Goal: Task Accomplishment & Management: Complete application form

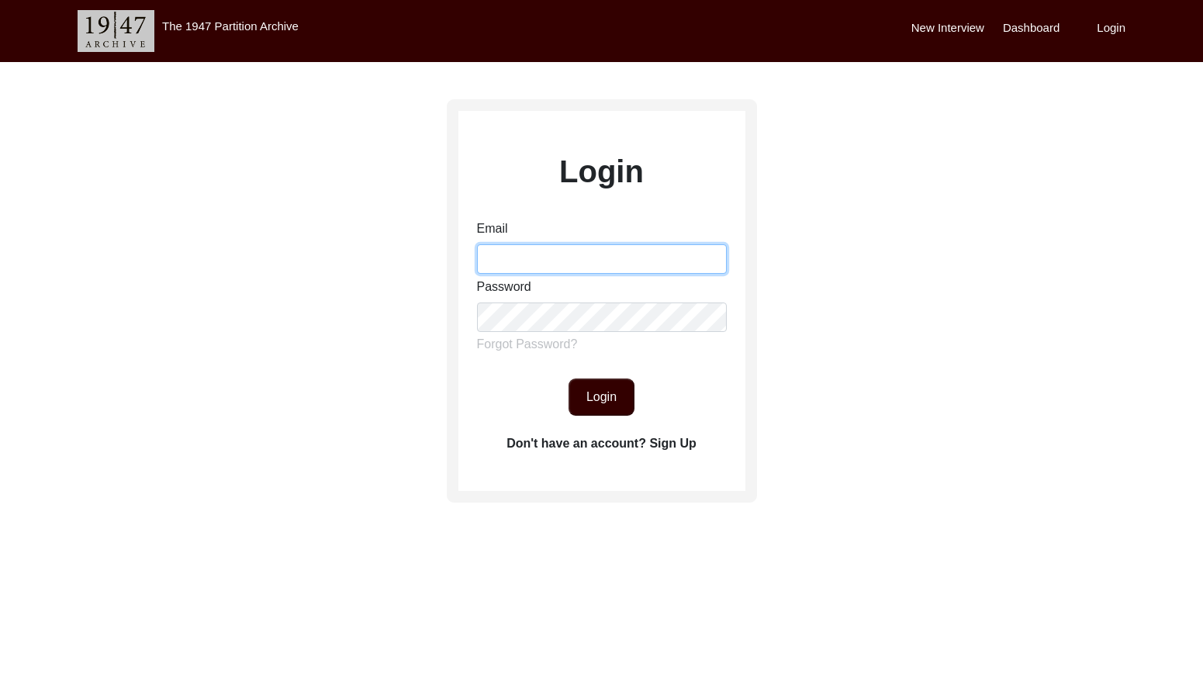
click at [610, 249] on input "Email" at bounding box center [602, 258] width 250 height 29
type input "[EMAIL_ADDRESS][DOMAIN_NAME]"
click at [597, 394] on button "Login" at bounding box center [602, 397] width 66 height 37
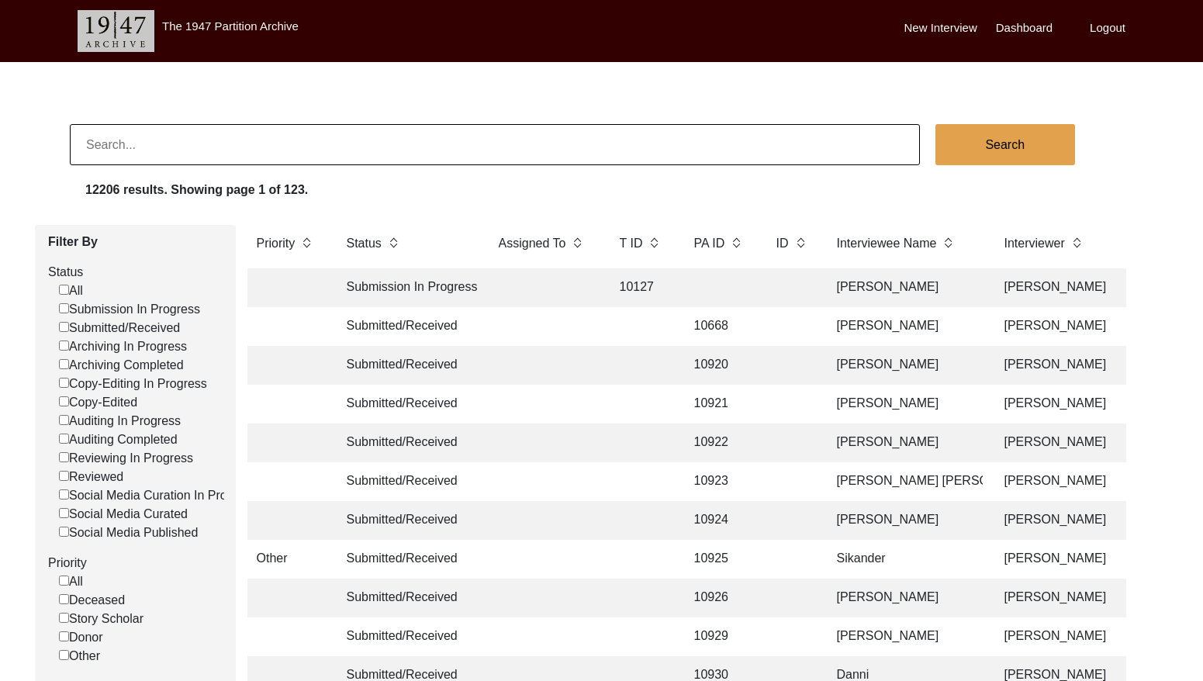
click at [59, 326] on input "Submitted/Received" at bounding box center [64, 327] width 10 height 10
checkbox input "false"
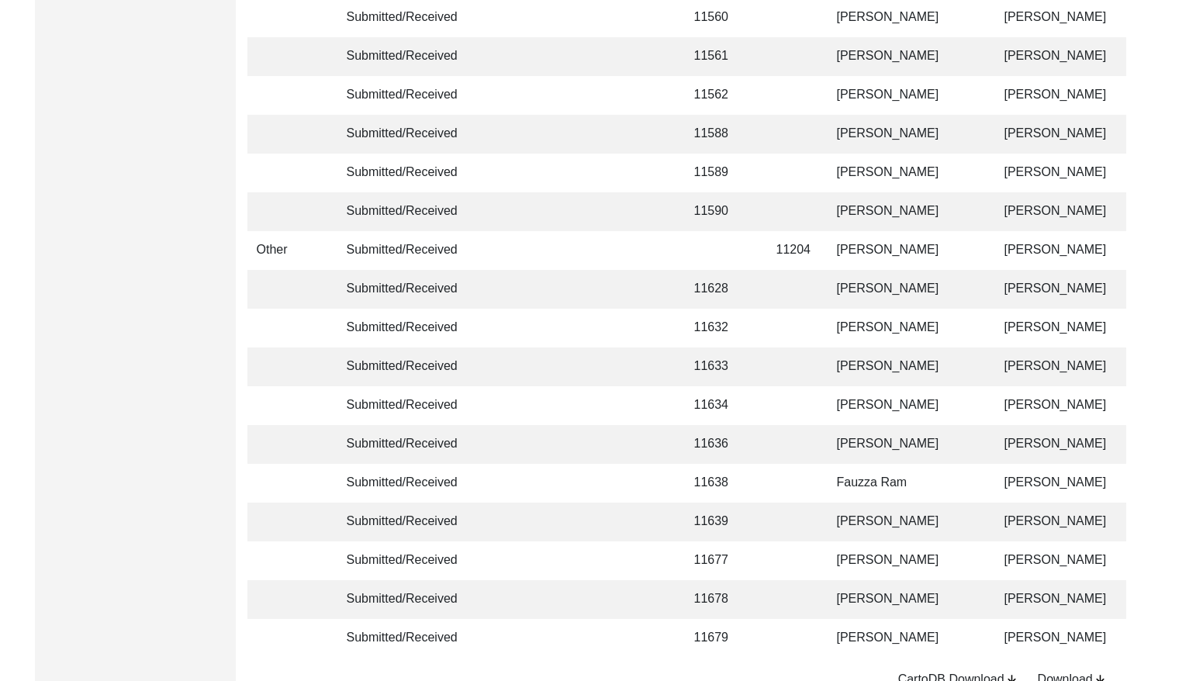
scroll to position [3661, 0]
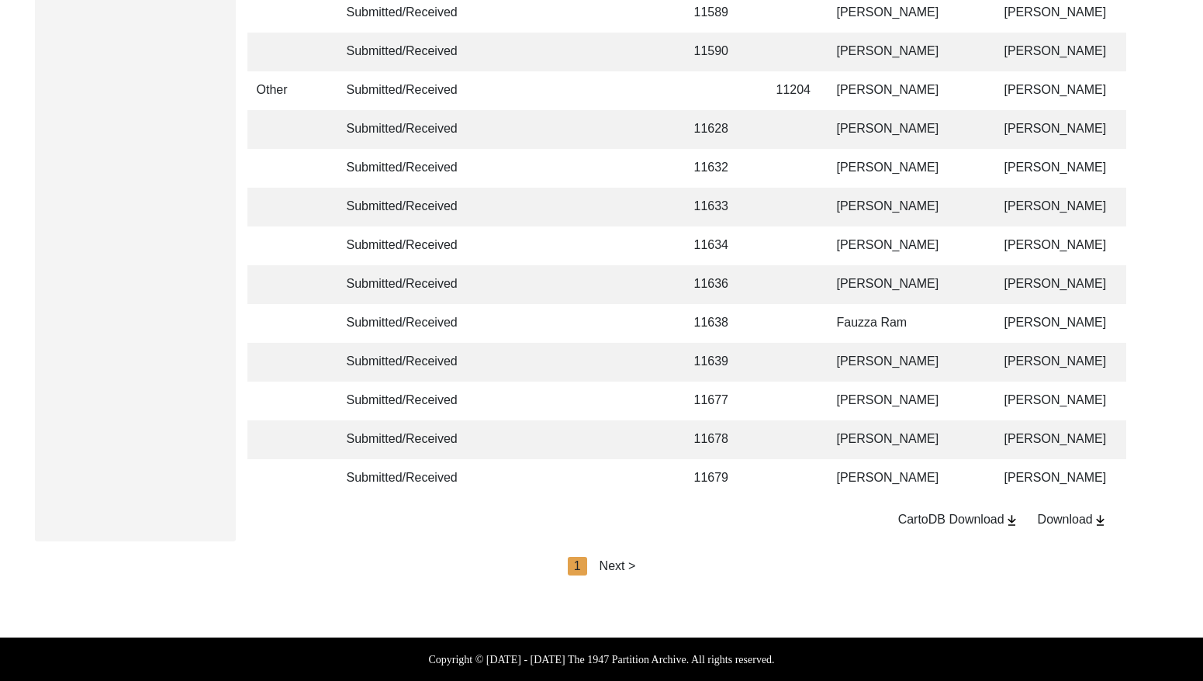
click at [623, 560] on div "Next >" at bounding box center [618, 566] width 36 height 19
click at [644, 561] on div "Next >" at bounding box center [653, 566] width 36 height 19
click at [650, 564] on div "Next >" at bounding box center [653, 566] width 36 height 19
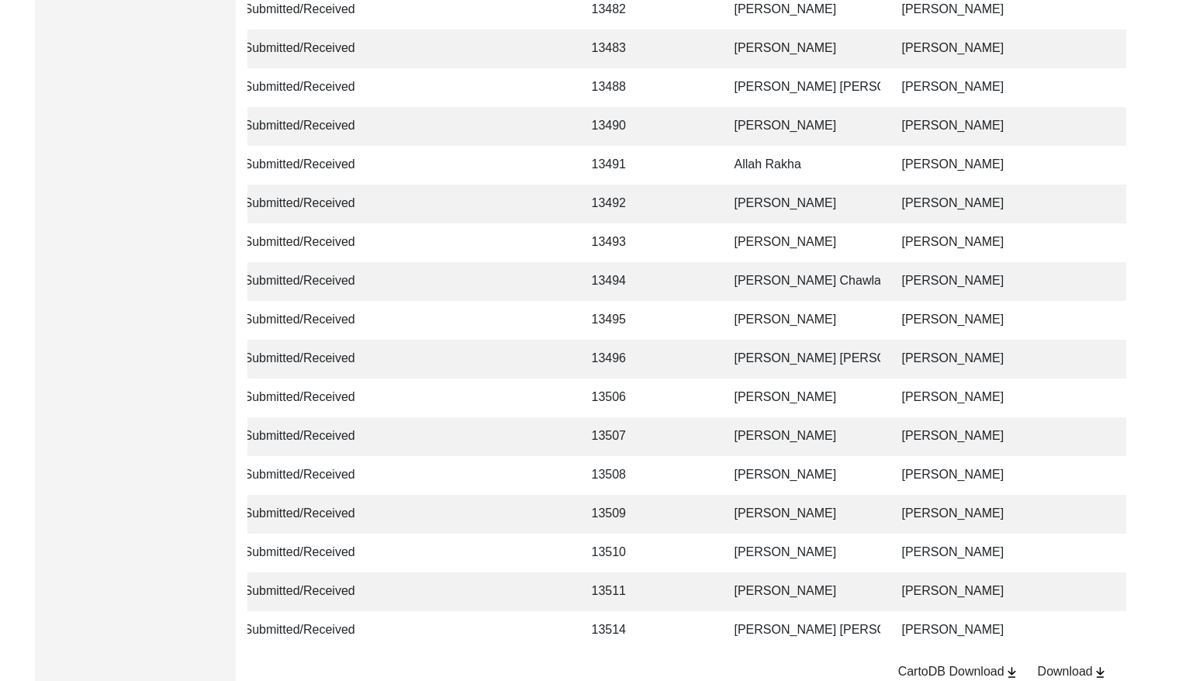
scroll to position [1320, 0]
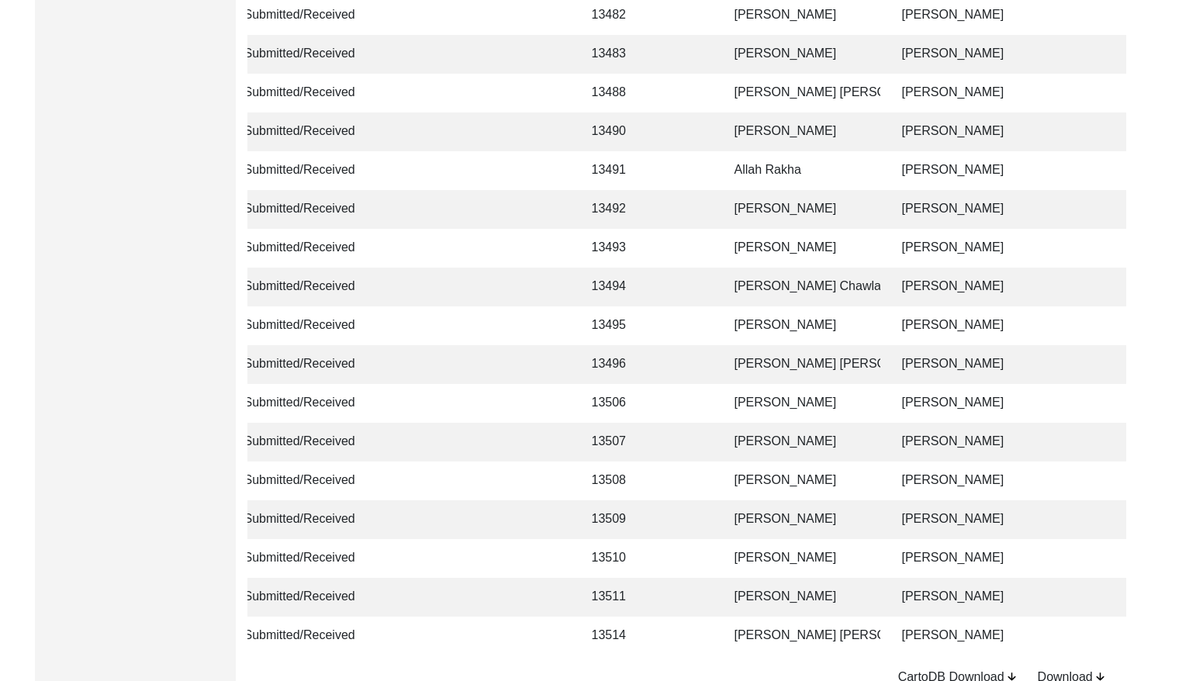
click at [708, 597] on td at bounding box center [689, 597] width 48 height 39
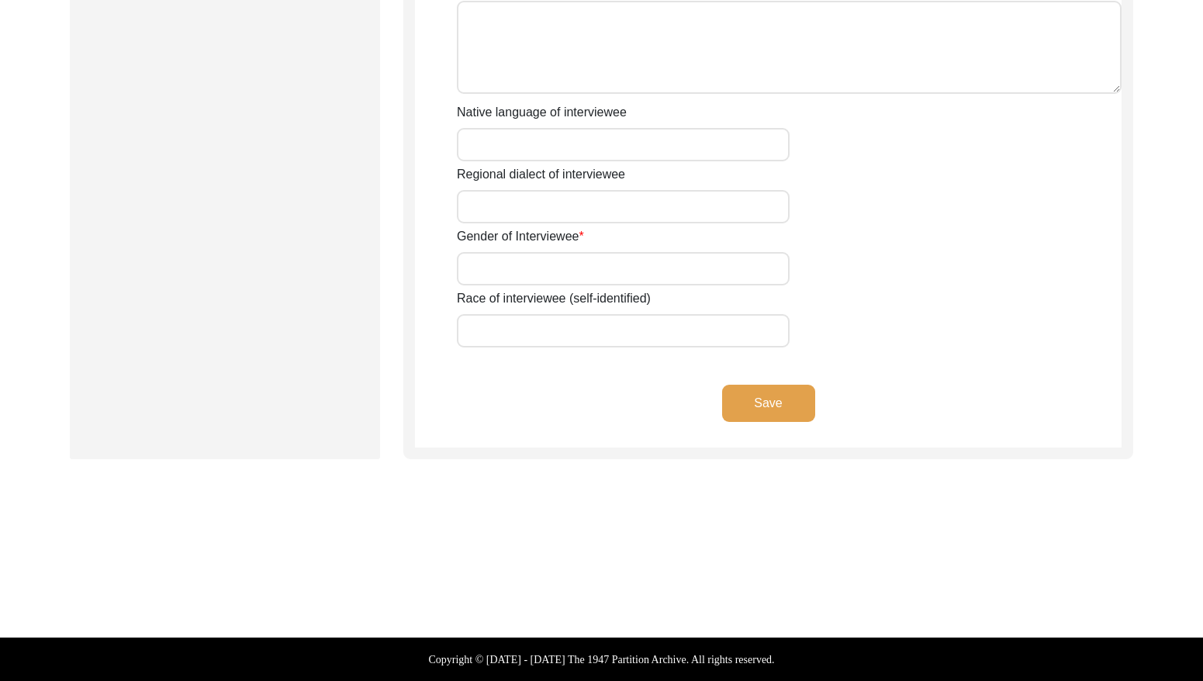
scroll to position [1078, 0]
type input "Mr"
type input "Bagh"
type input "[PERSON_NAME]"
type input "N/A"
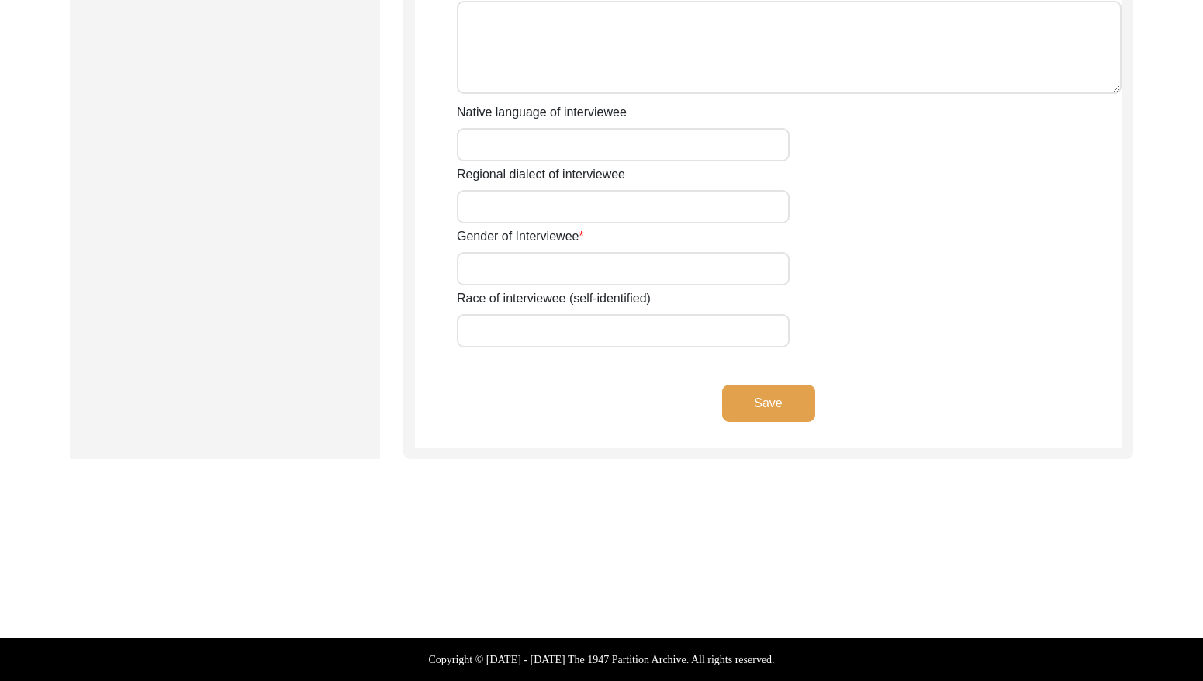
type input "[PERSON_NAME]"
type input "N/A"
type input "[PERSON_NAME]"
type input "1937"
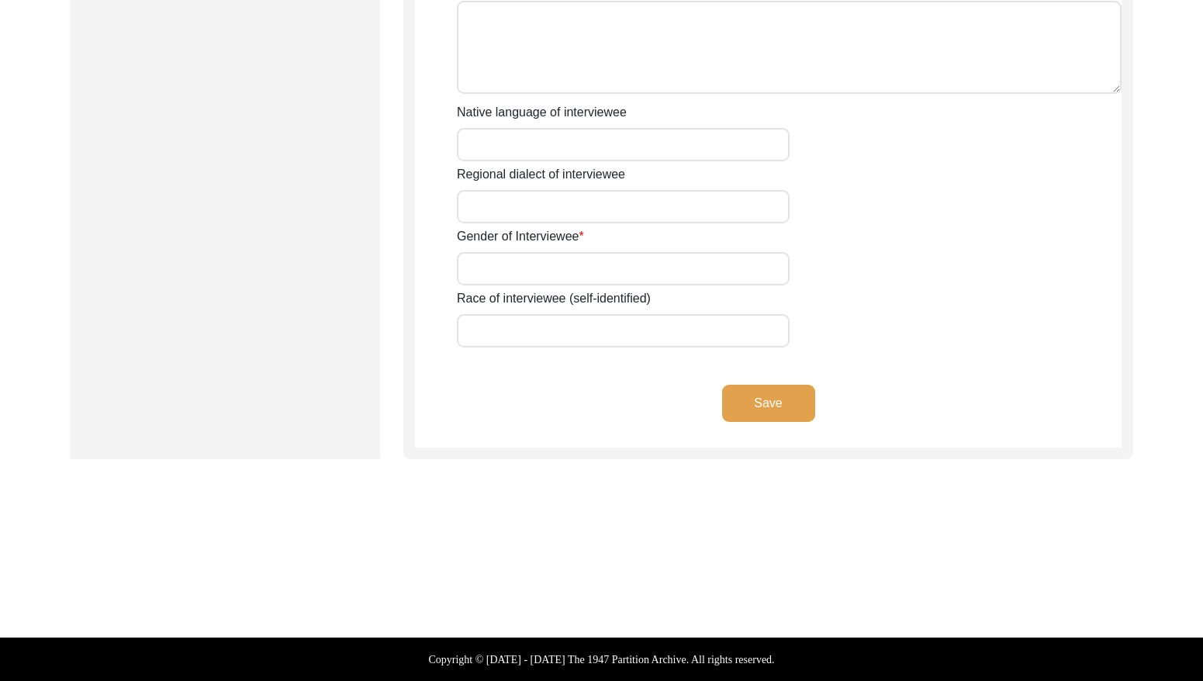
type input "1937"
type input "88 Years"
type input "[DEMOGRAPHIC_DATA]"
type input "N/A"
type textarea "N/A"
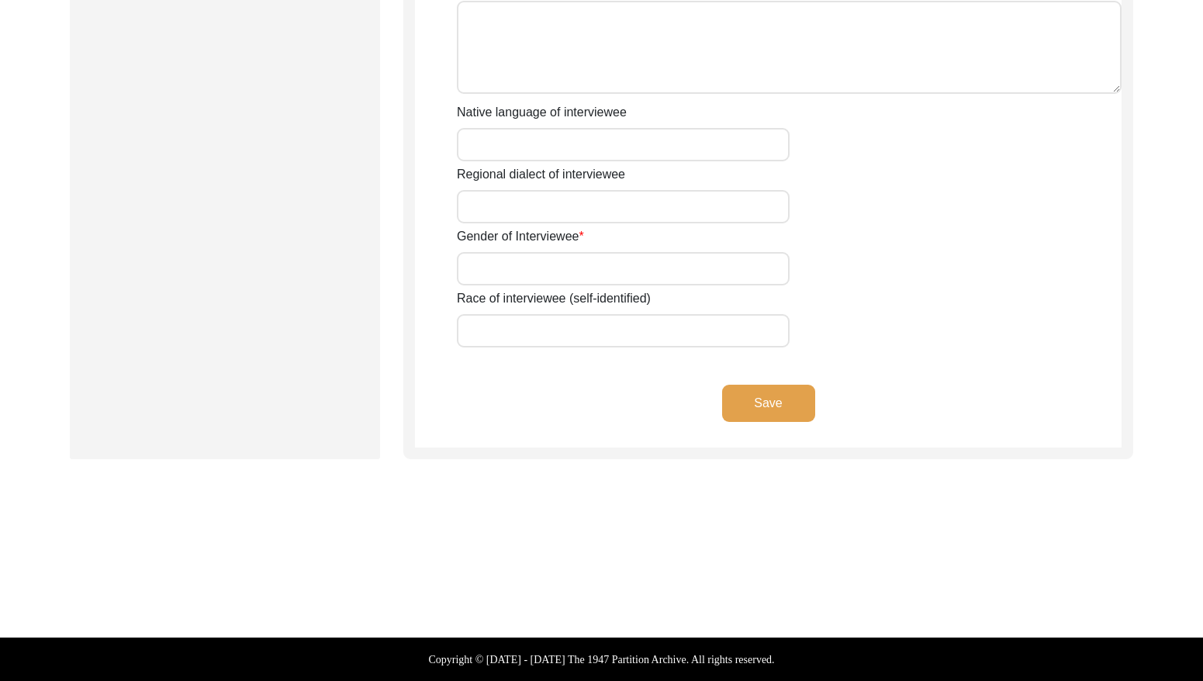
type input "Punjabi"
type input "Malwai"
type input "[DEMOGRAPHIC_DATA]"
type input "Jut"
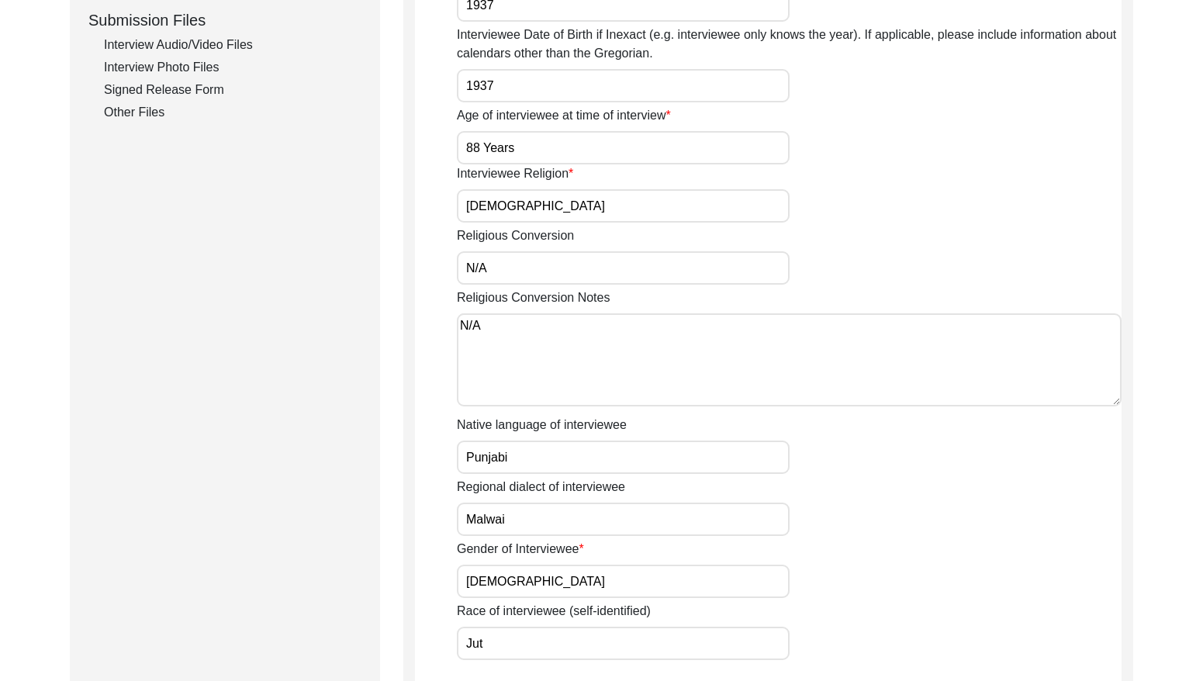
click at [164, 81] on div "Signed Release Form" at bounding box center [233, 90] width 258 height 19
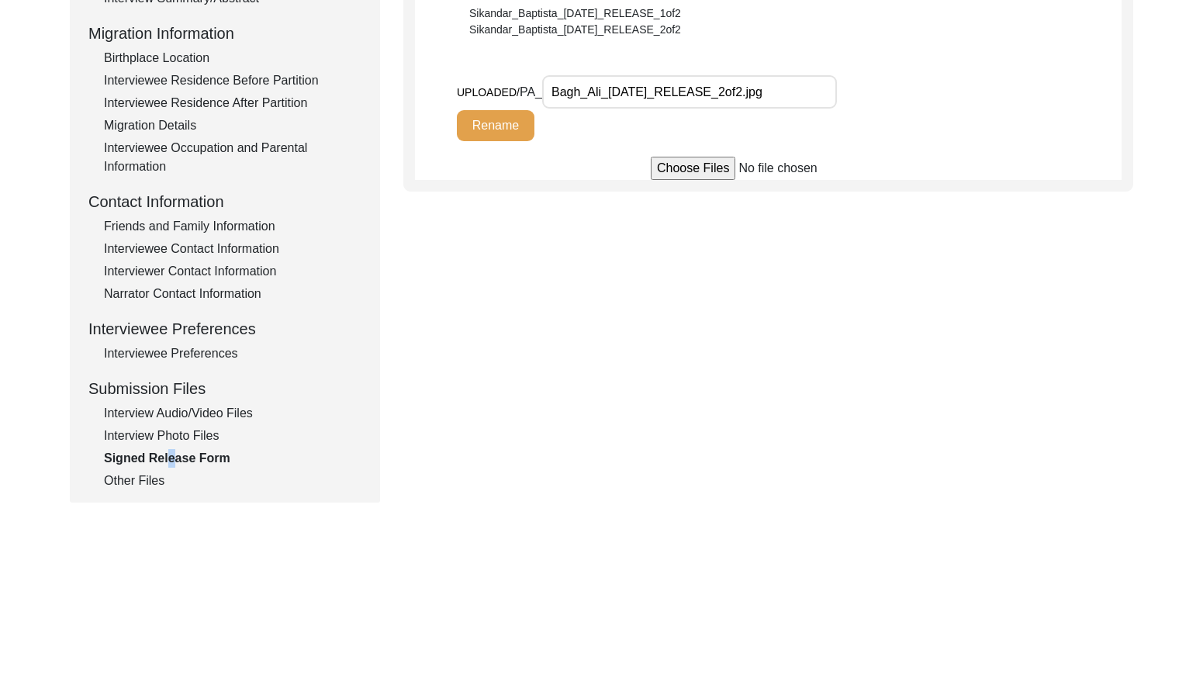
scroll to position [404, 0]
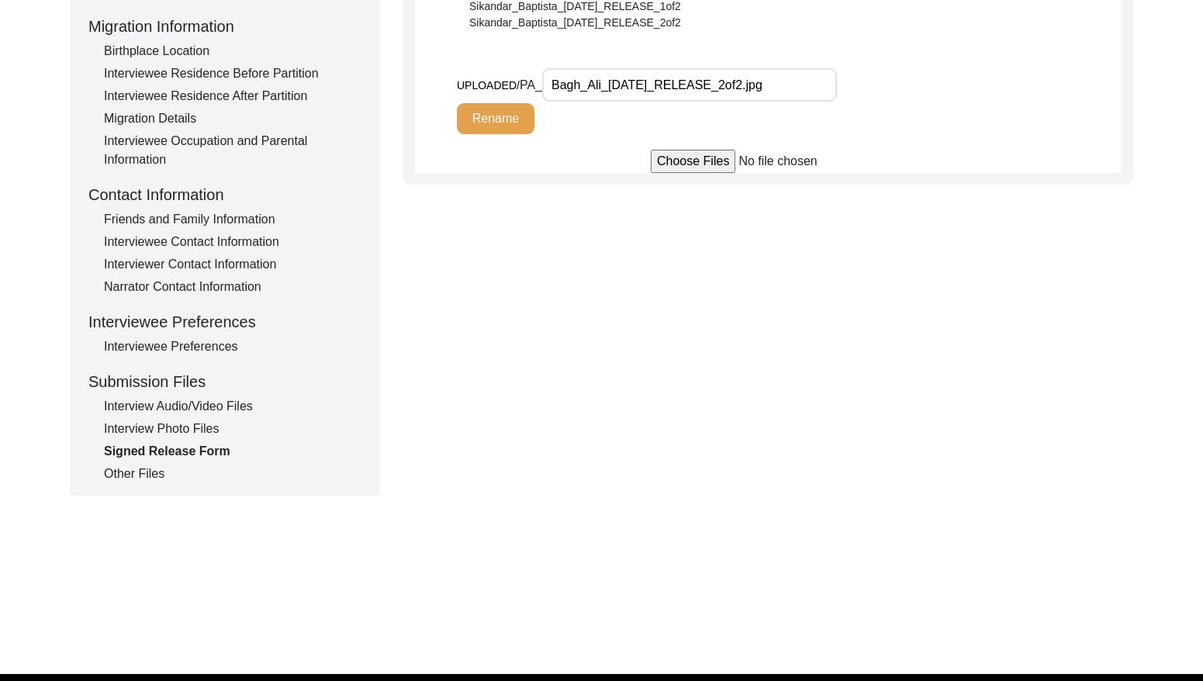
click at [136, 475] on div "Other Files" at bounding box center [233, 474] width 258 height 19
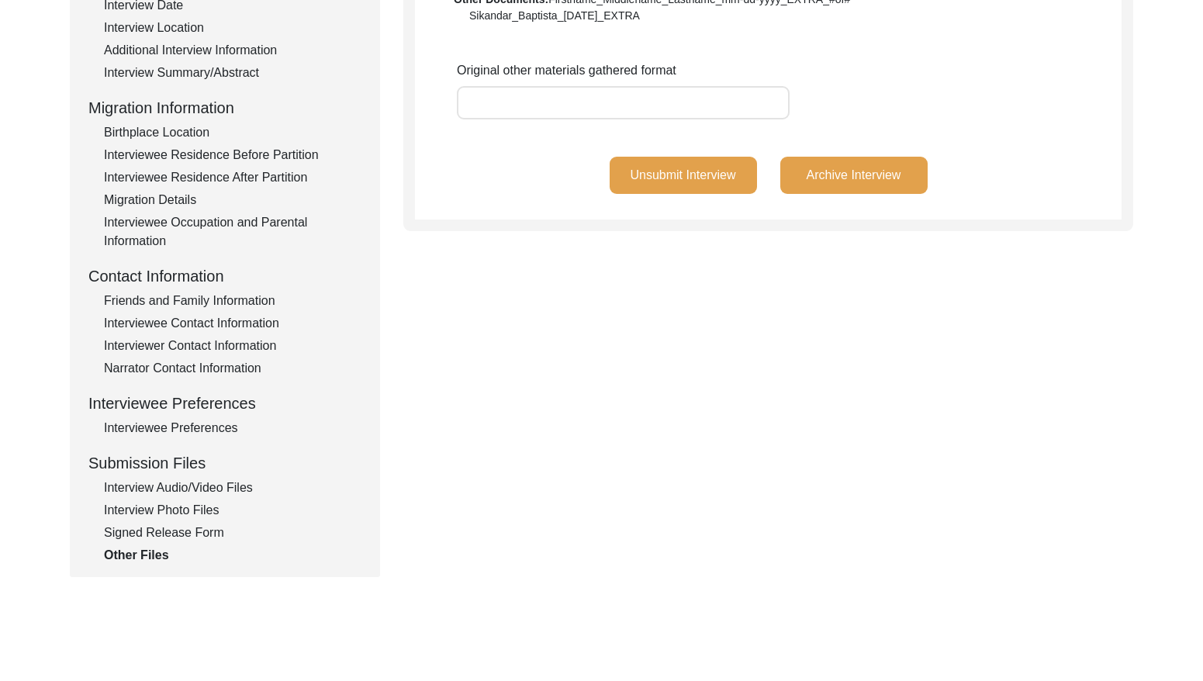
click at [199, 526] on div "Signed Release Form" at bounding box center [233, 533] width 258 height 19
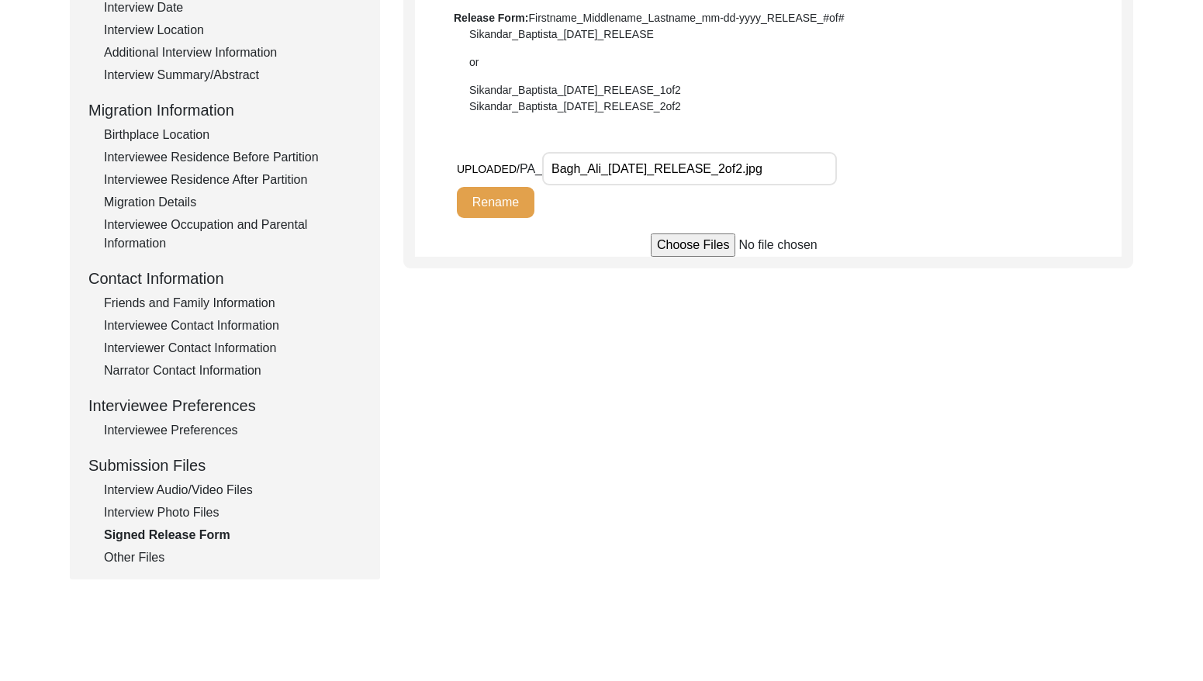
scroll to position [334, 0]
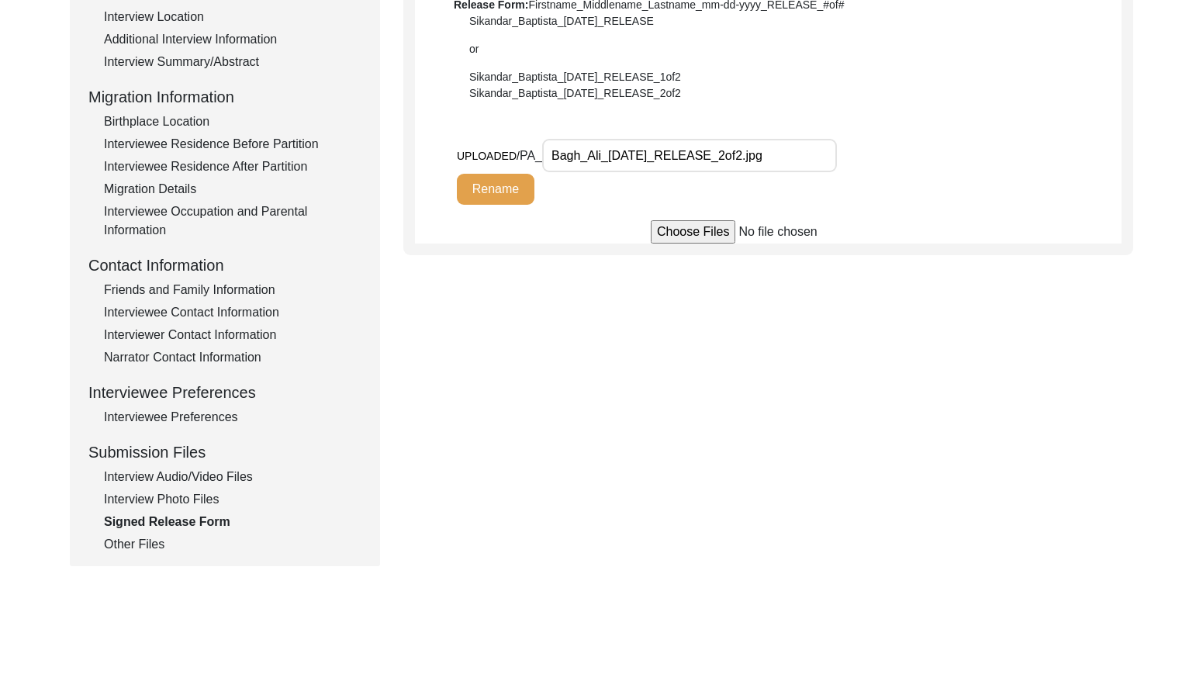
click at [167, 545] on div "Other Files" at bounding box center [233, 544] width 258 height 19
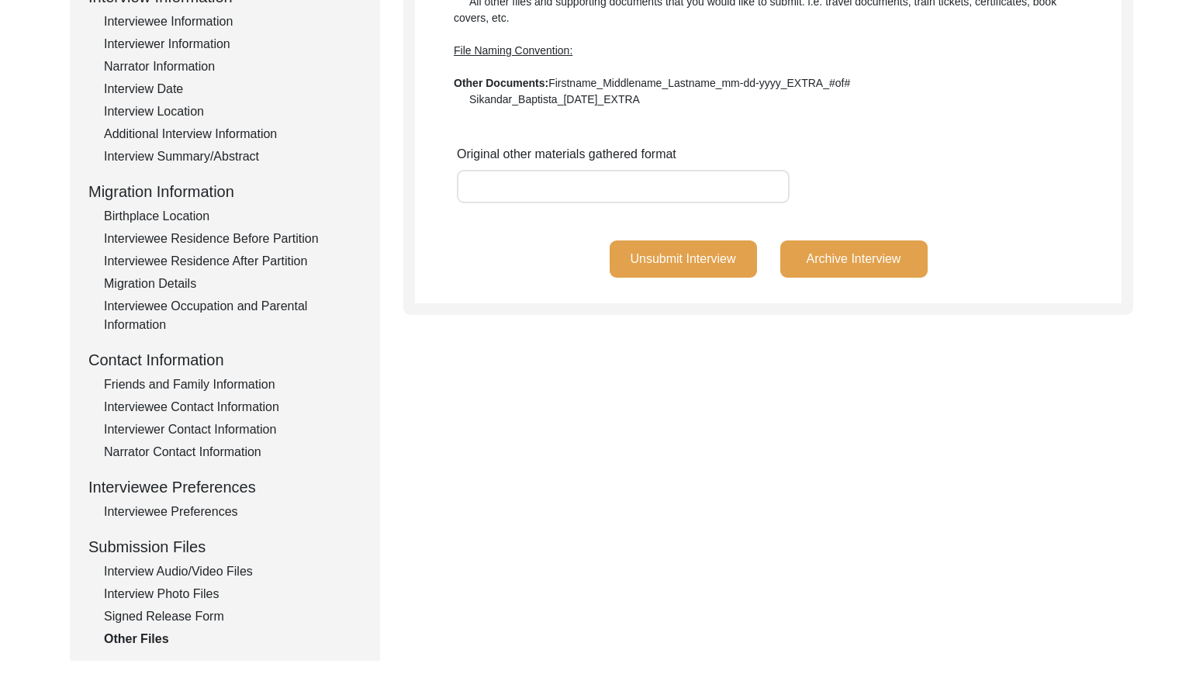
scroll to position [238, 0]
click at [191, 616] on div "Signed Release Form" at bounding box center [233, 617] width 258 height 19
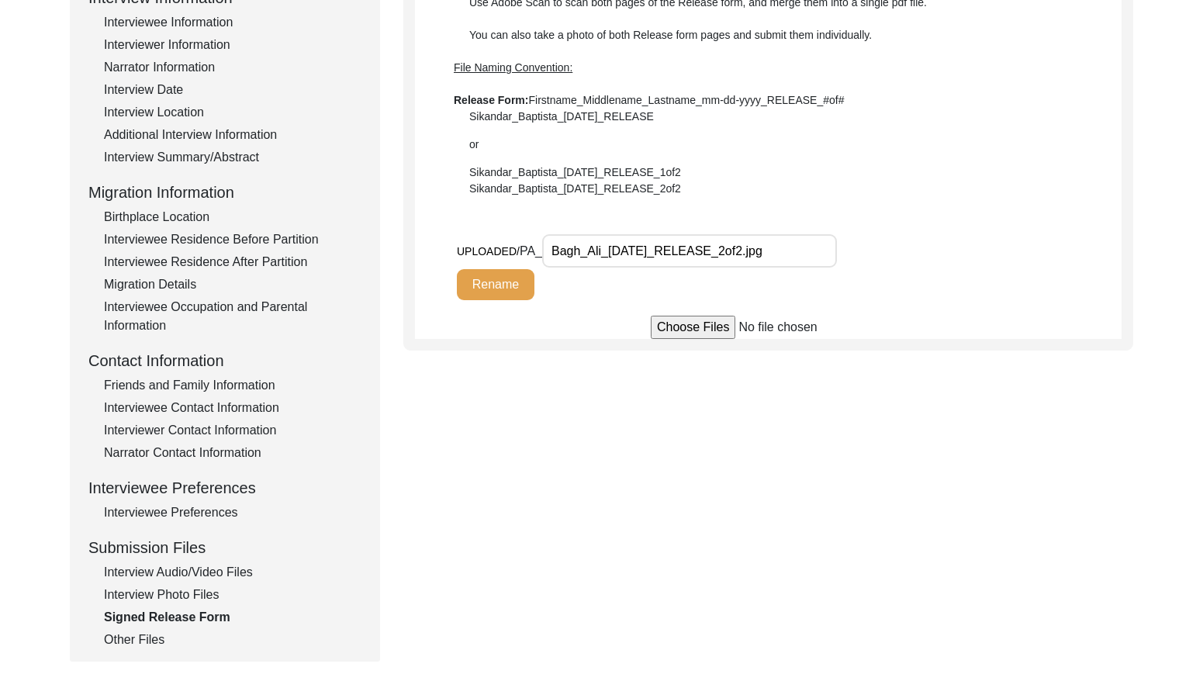
click at [170, 594] on div "Interview Photo Files" at bounding box center [233, 595] width 258 height 19
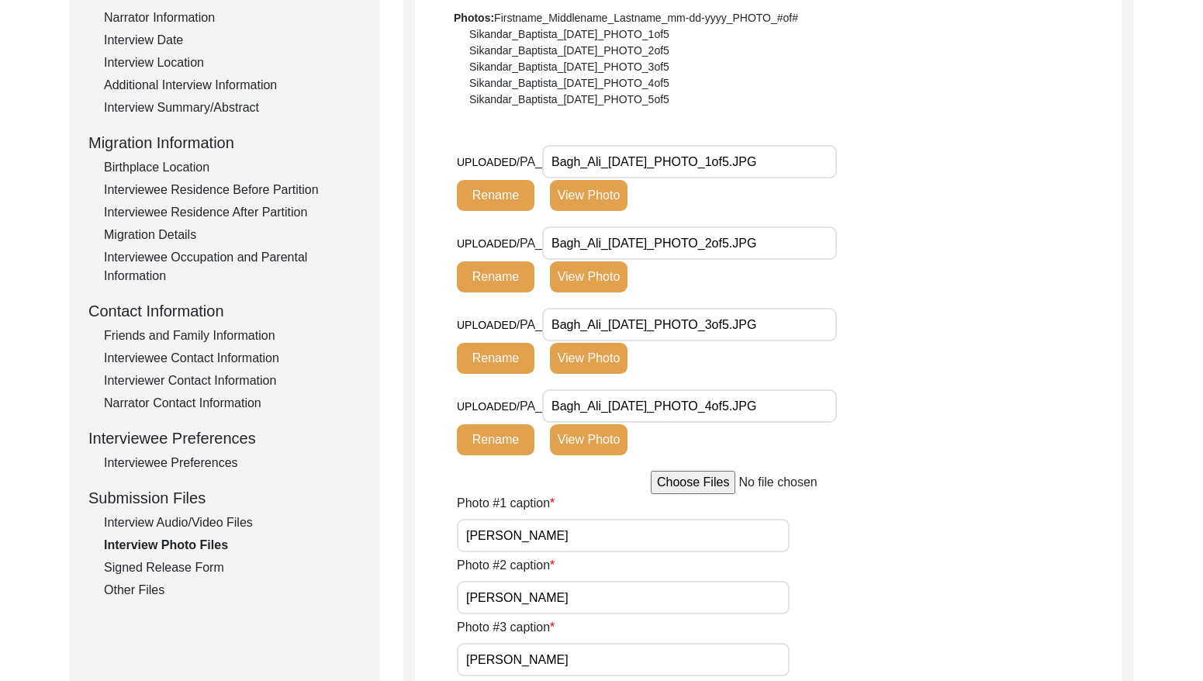
scroll to position [296, 0]
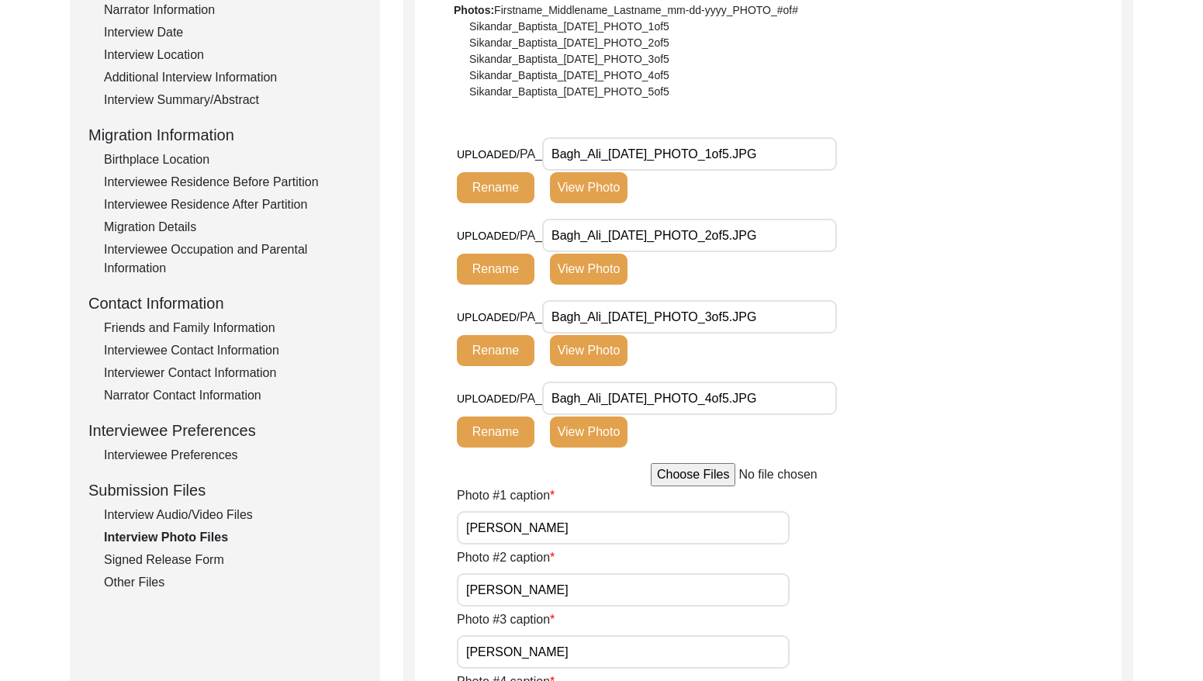
click at [207, 518] on div "Interview Audio/Video Files" at bounding box center [233, 515] width 258 height 19
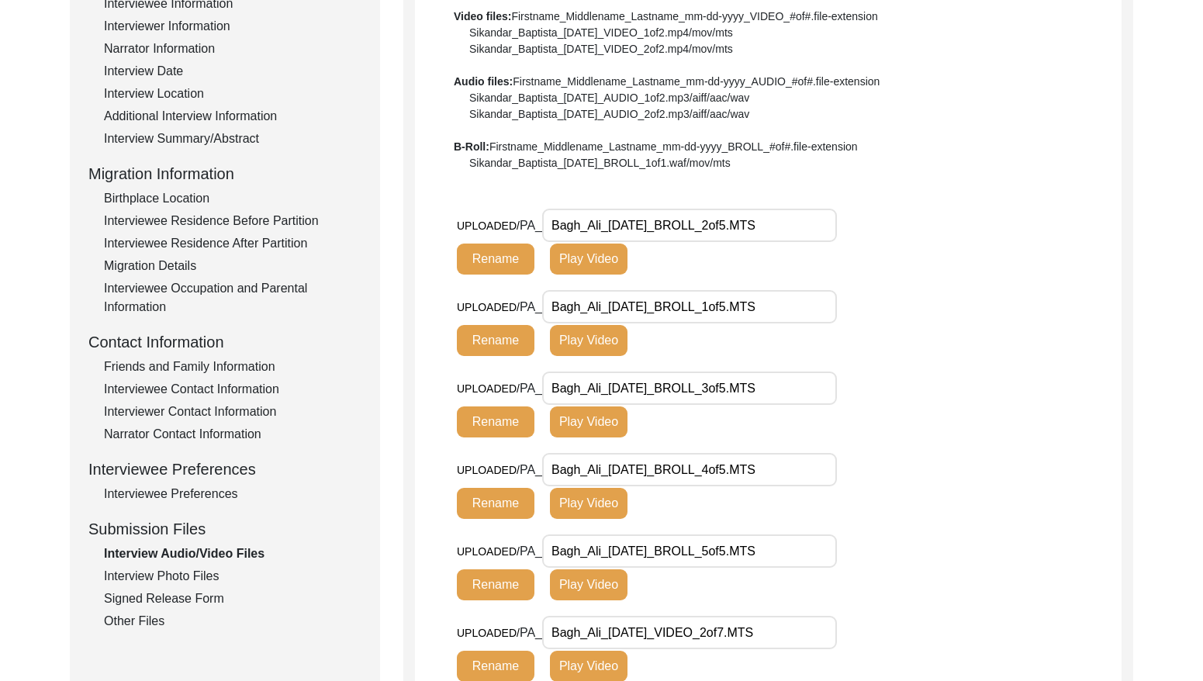
scroll to position [227, 0]
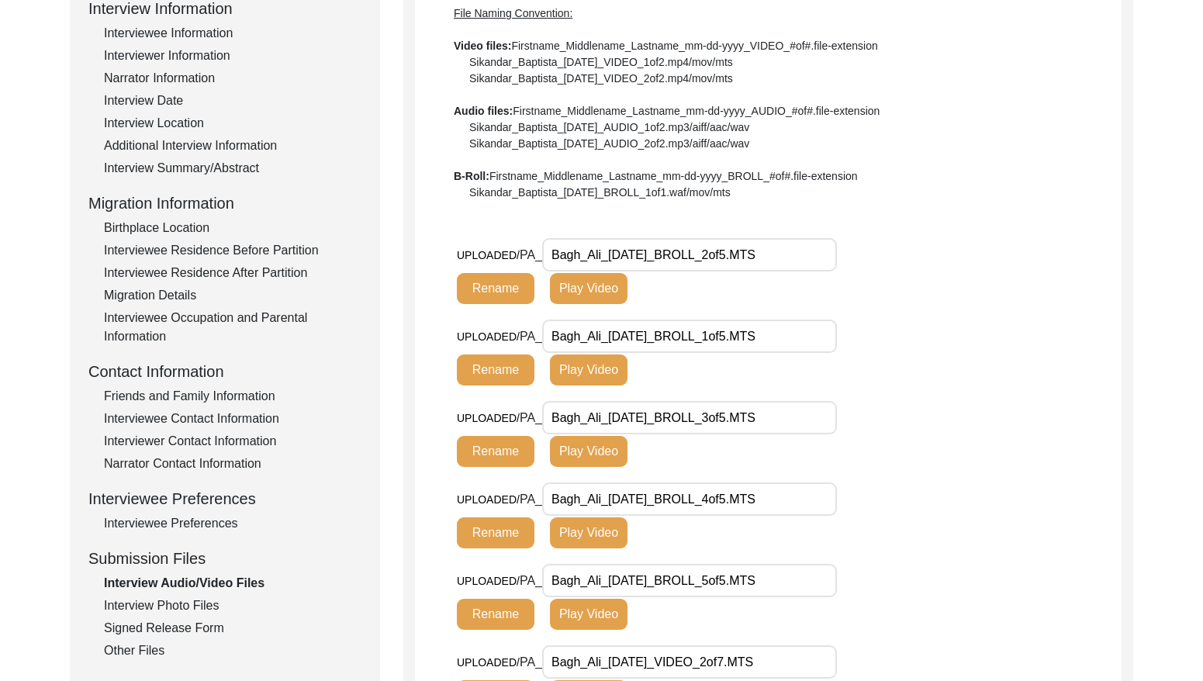
click at [180, 171] on div "Interview Summary/Abstract" at bounding box center [233, 168] width 258 height 19
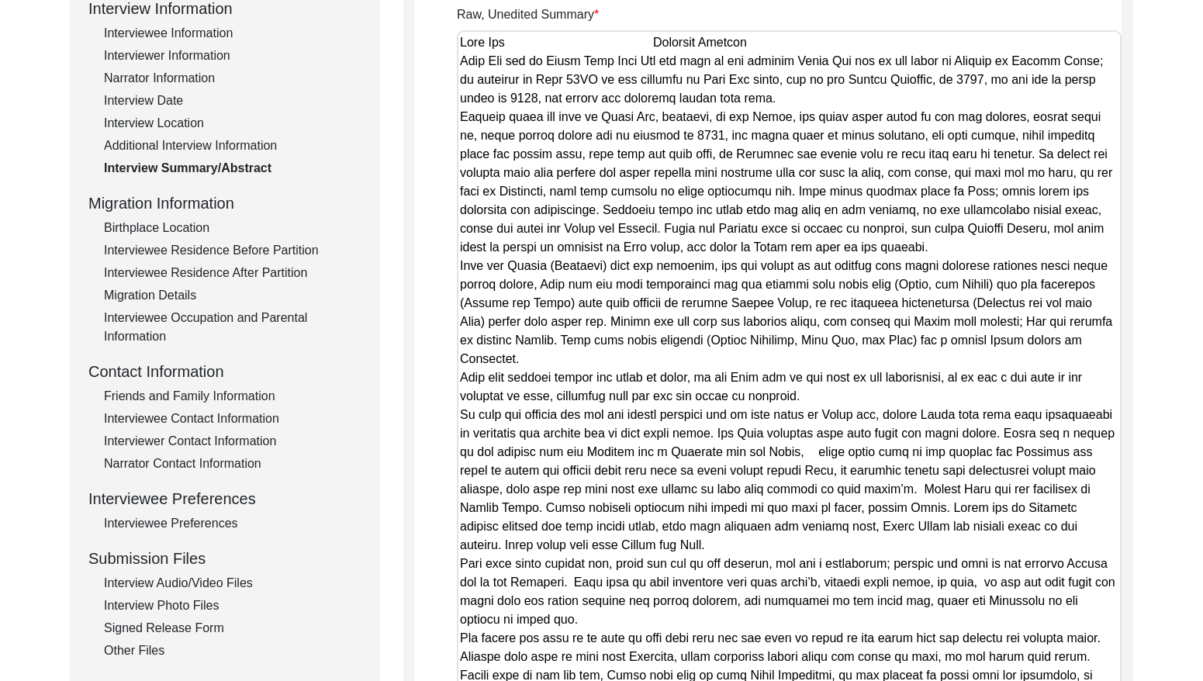
drag, startPoint x: 1115, startPoint y: 116, endPoint x: 950, endPoint y: 725, distance: 630.2
click at [950, 680] on html "The 1947 Partition Archive New Interview Dashboard Logout Back to Dashboard Int…" at bounding box center [601, 432] width 1203 height 1318
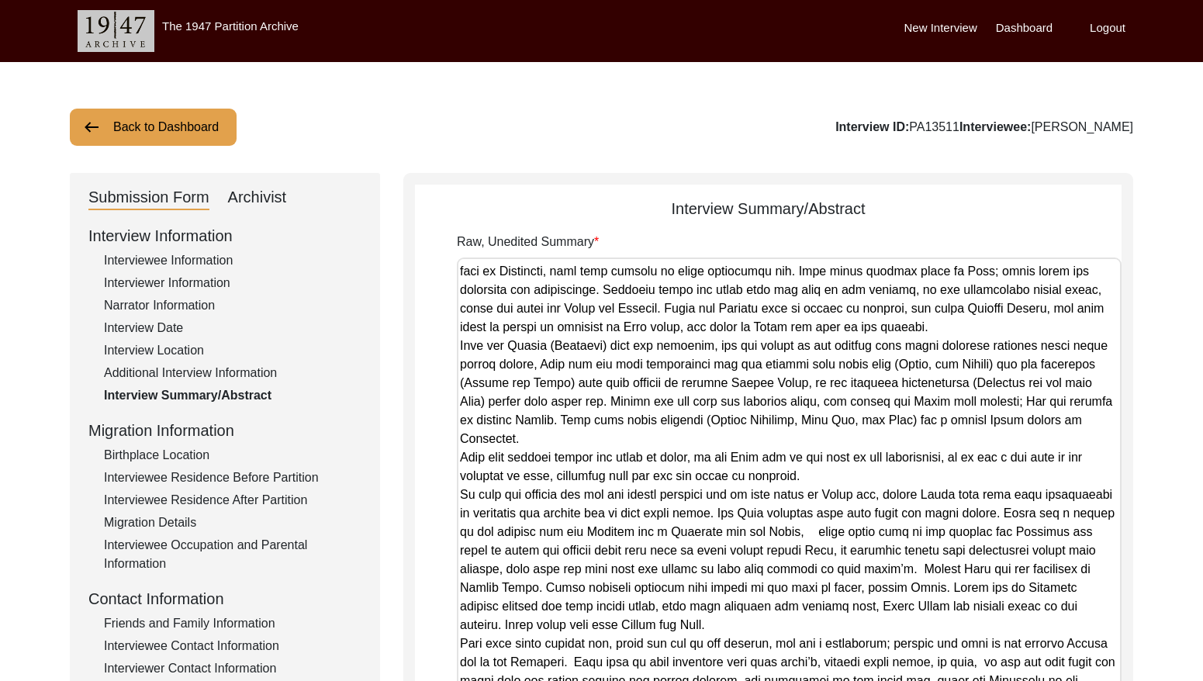
scroll to position [0, 0]
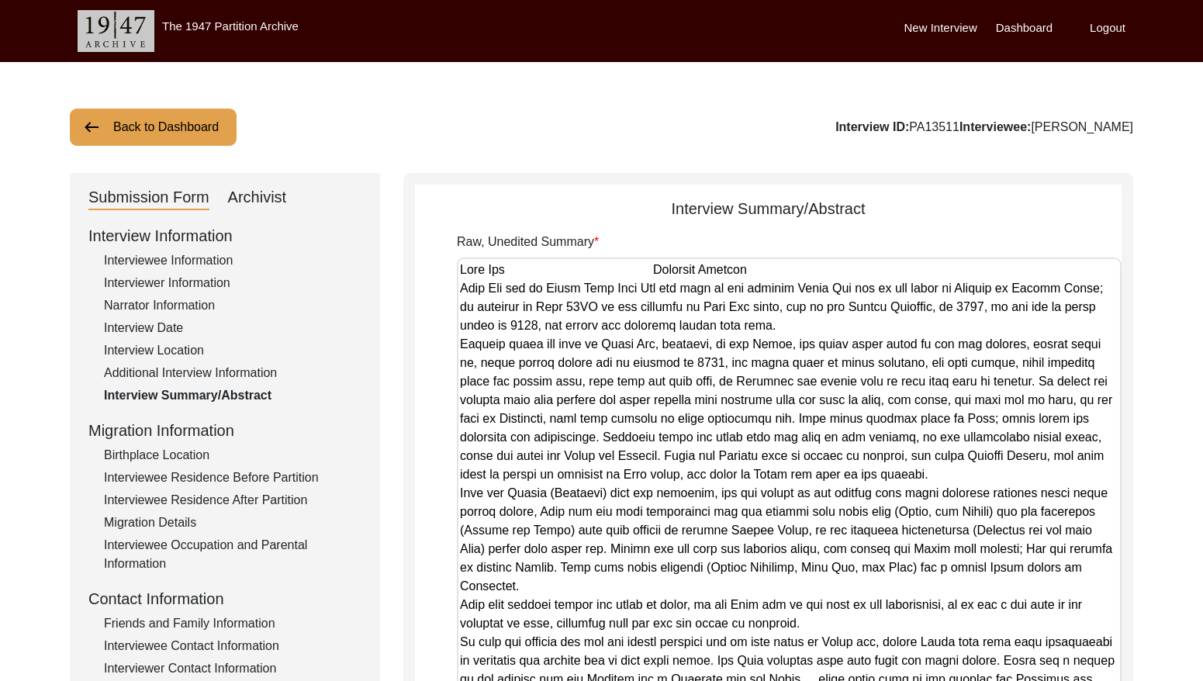
drag, startPoint x: 164, startPoint y: 118, endPoint x: 183, endPoint y: 118, distance: 19.4
click at [164, 118] on button "Back to Dashboard" at bounding box center [153, 127] width 167 height 37
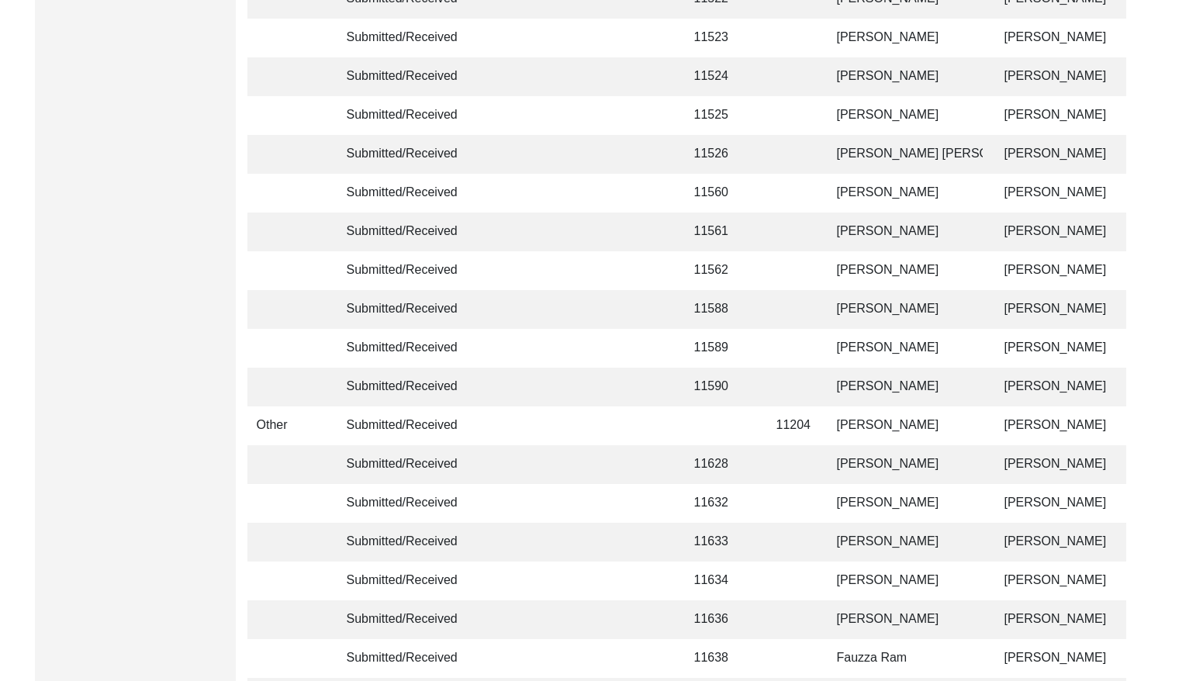
scroll to position [3661, 0]
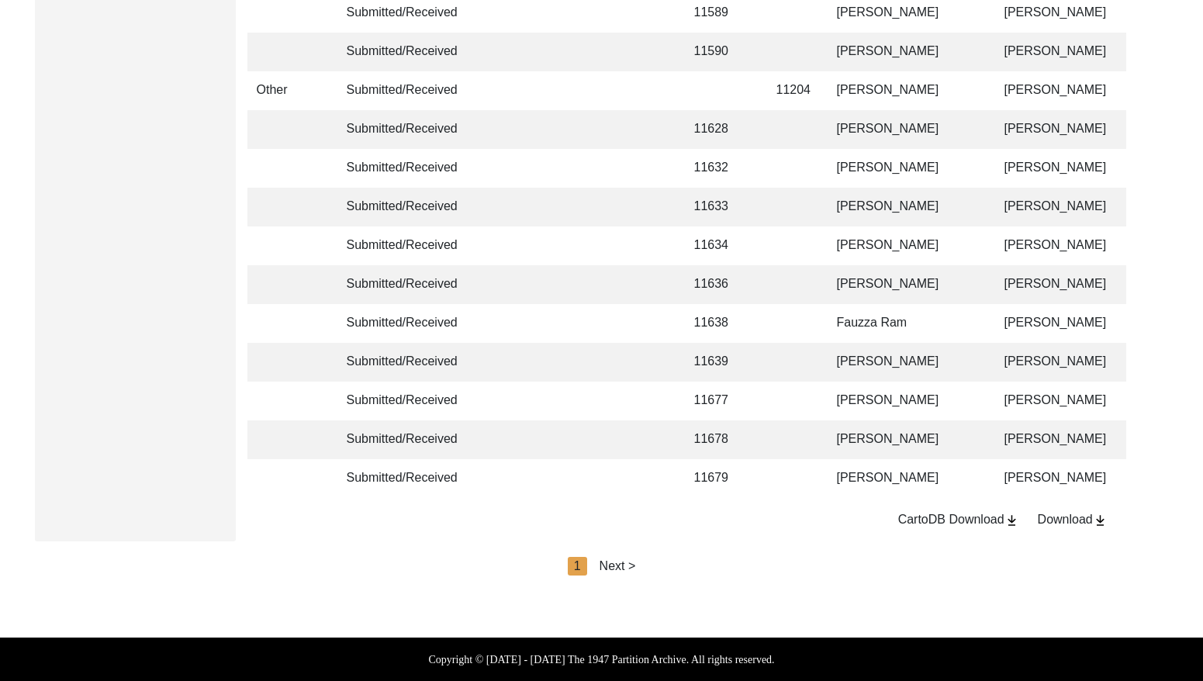
click at [621, 563] on div "Next >" at bounding box center [618, 566] width 36 height 19
click at [639, 566] on div "Next >" at bounding box center [653, 566] width 36 height 19
click at [660, 565] on div "Next >" at bounding box center [653, 566] width 36 height 19
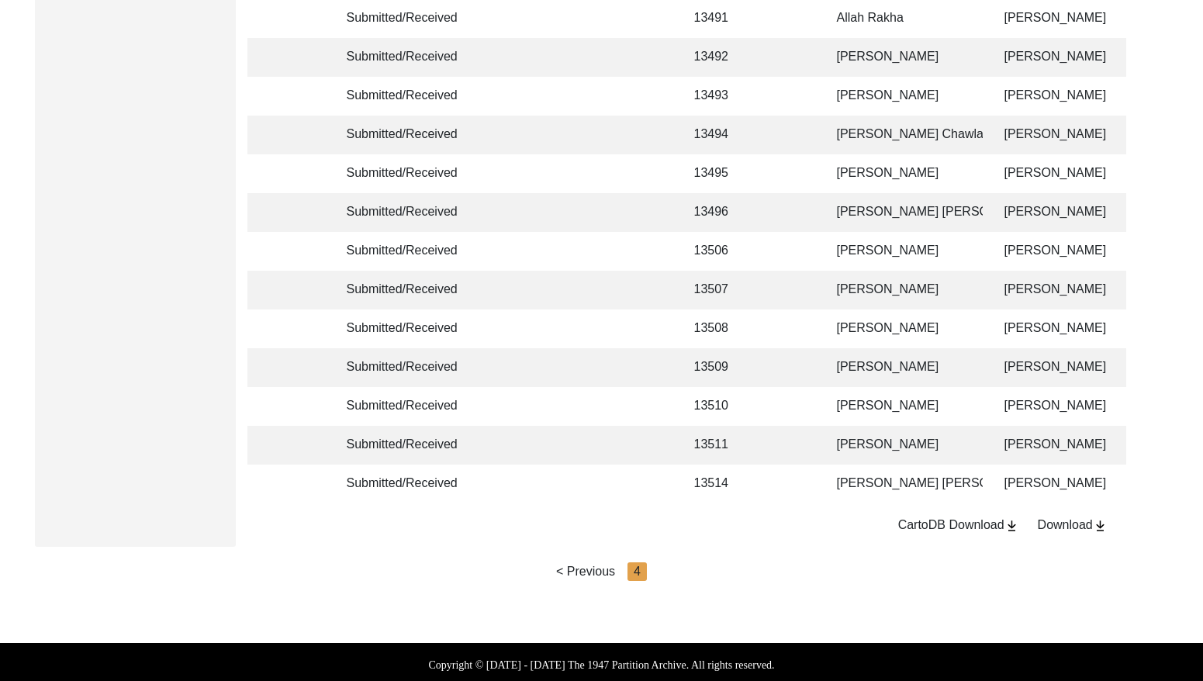
scroll to position [0, 9]
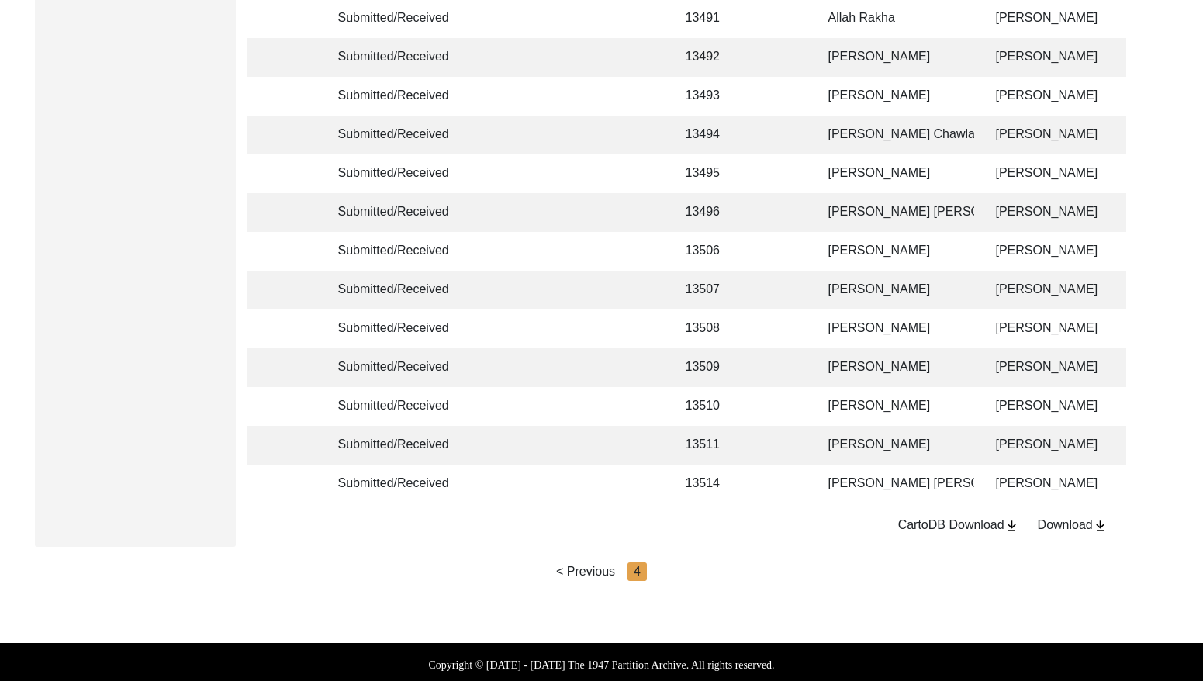
click at [772, 290] on td at bounding box center [783, 290] width 48 height 39
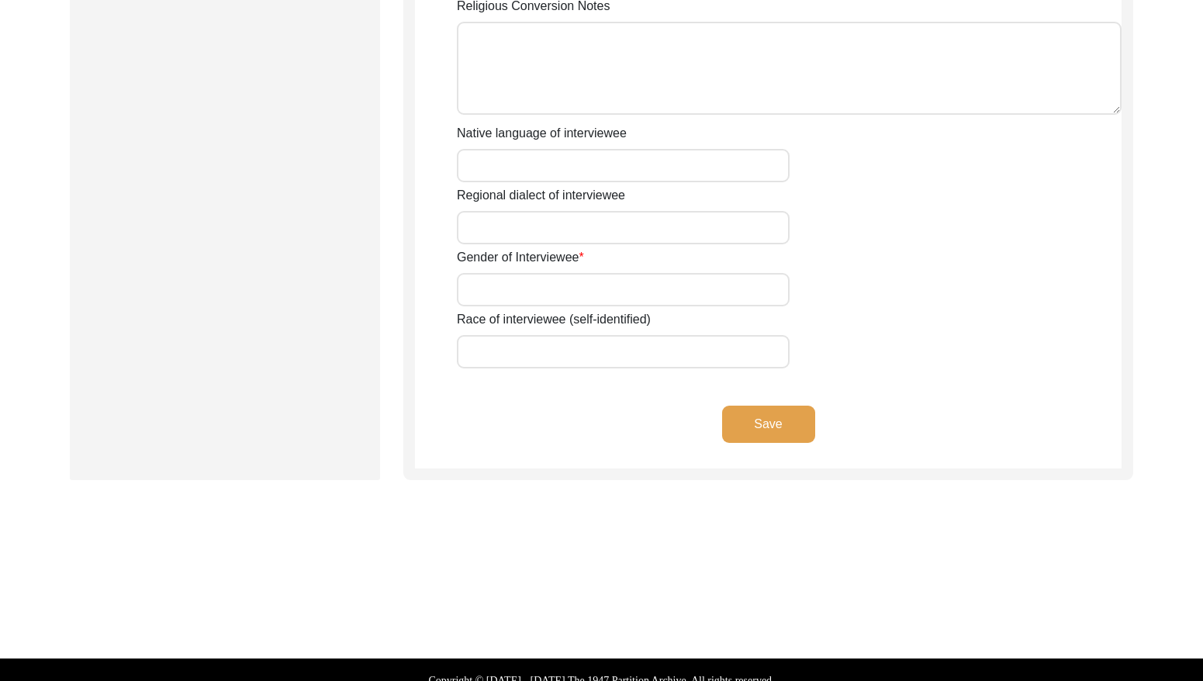
type input "Mr"
type input "[DEMOGRAPHIC_DATA]"
type input "Ramzan"
type input "N/A"
type input "[PERSON_NAME]"
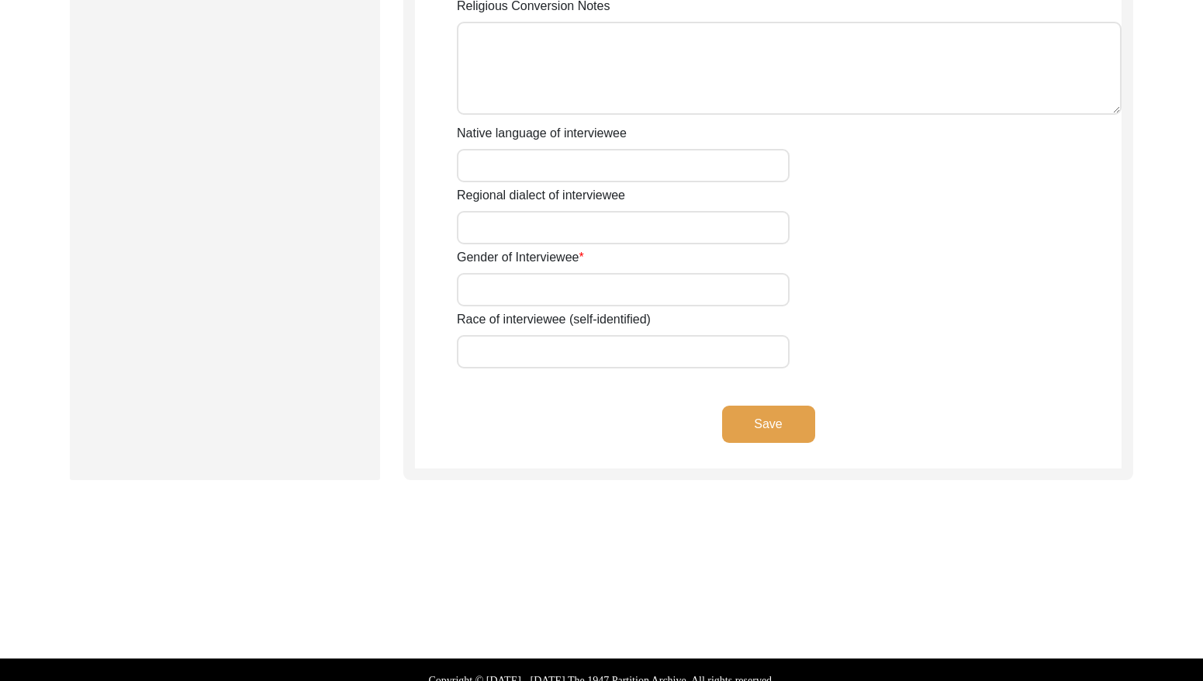
type input "N/A"
type input "[PERSON_NAME]"
type input "1935"
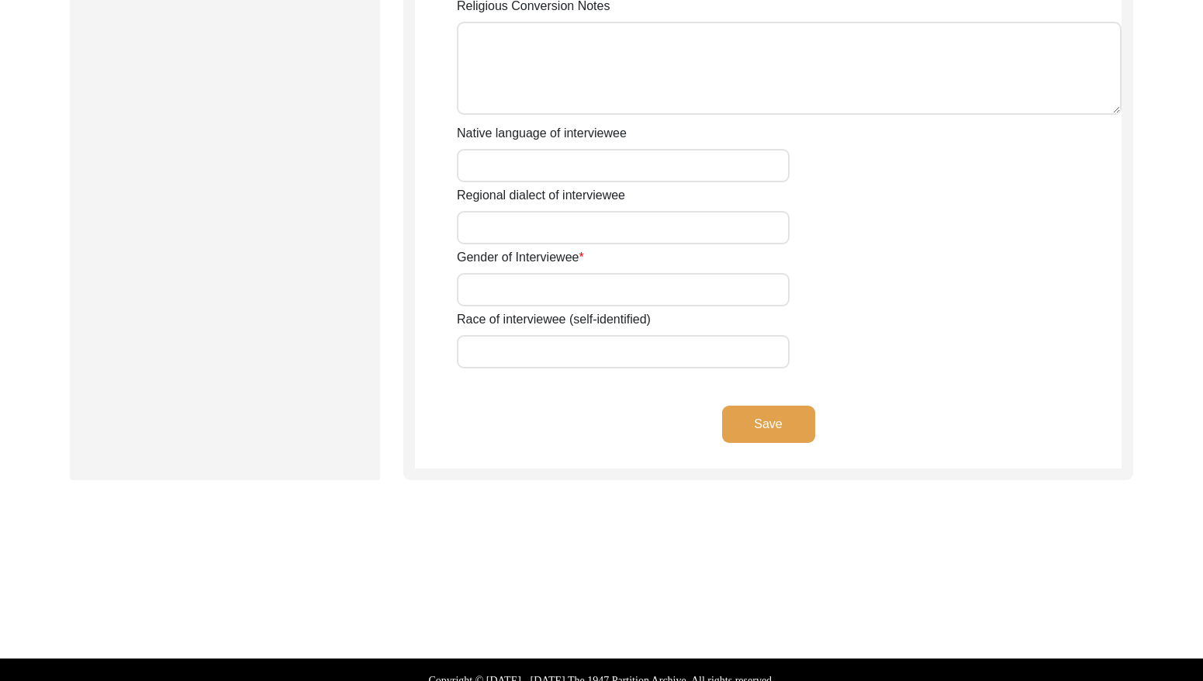
type input "90"
type input "[DEMOGRAPHIC_DATA]"
type input "N/A"
type textarea "N/A"
type input "Punjabi"
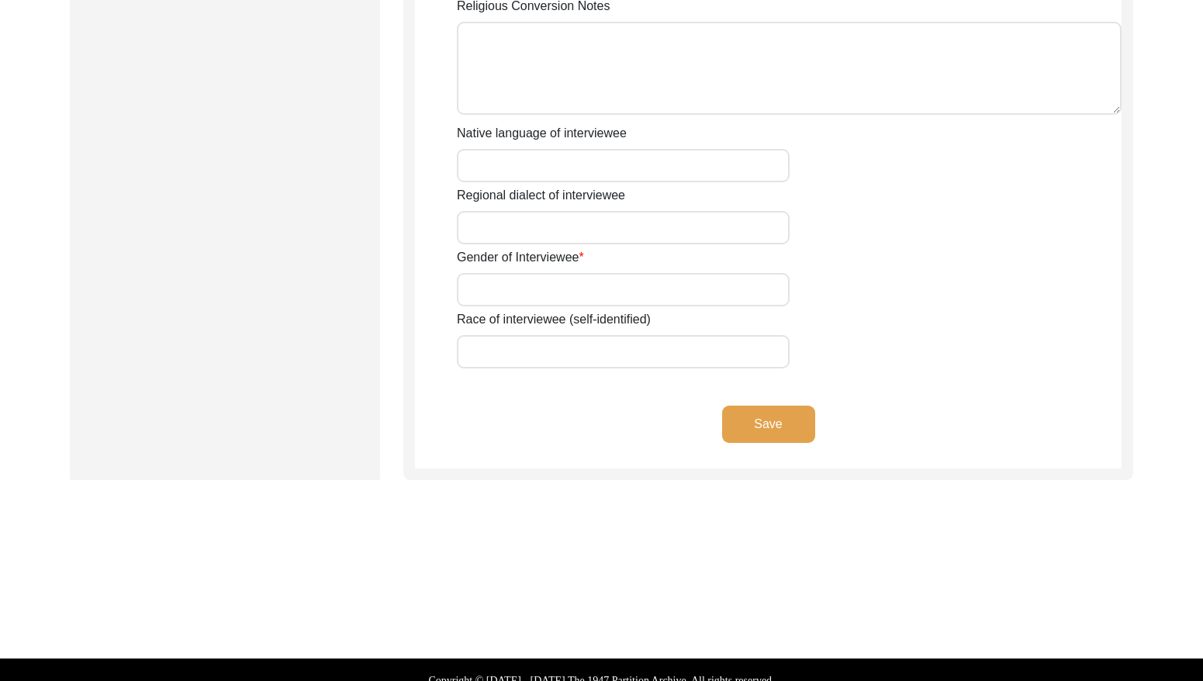
type input "Malwai"
type input "[DEMOGRAPHIC_DATA]"
type input "Jut"
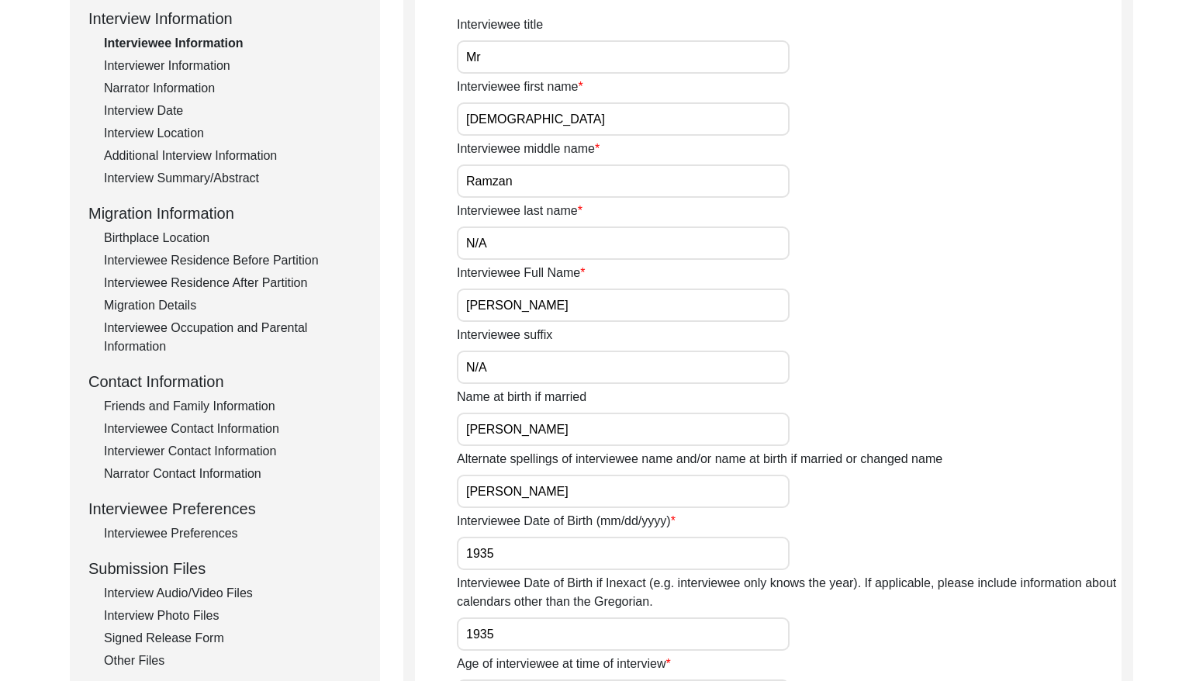
scroll to position [177, 0]
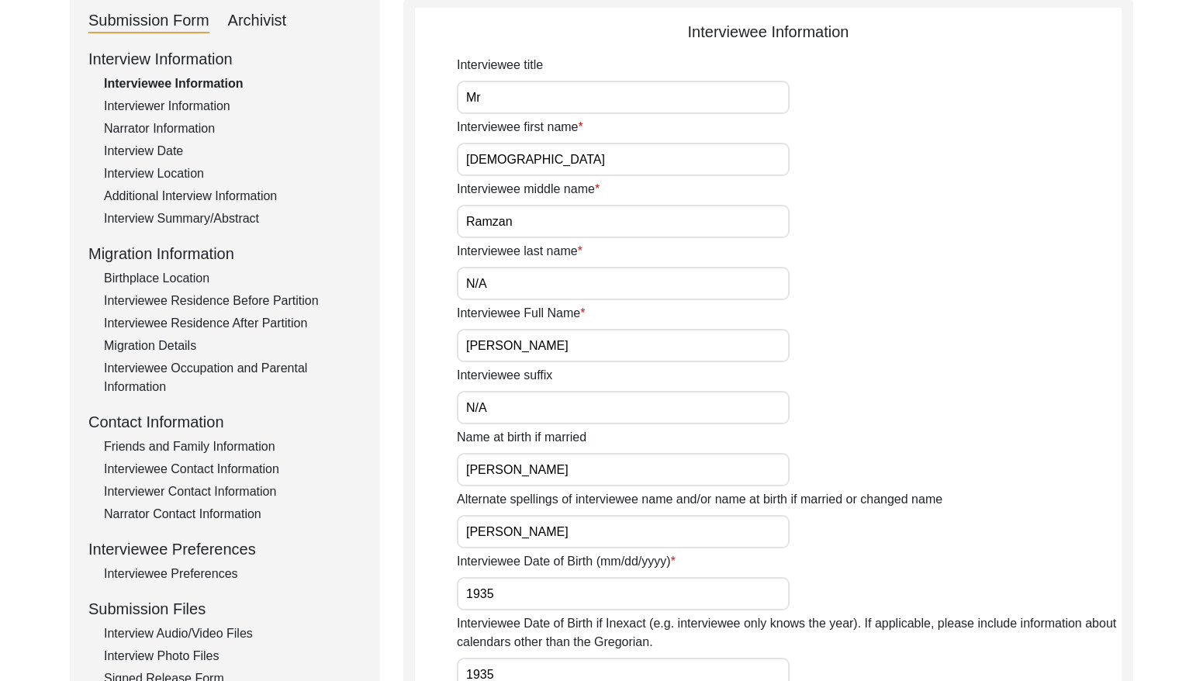
click at [199, 99] on div "Interviewer Information" at bounding box center [233, 106] width 258 height 19
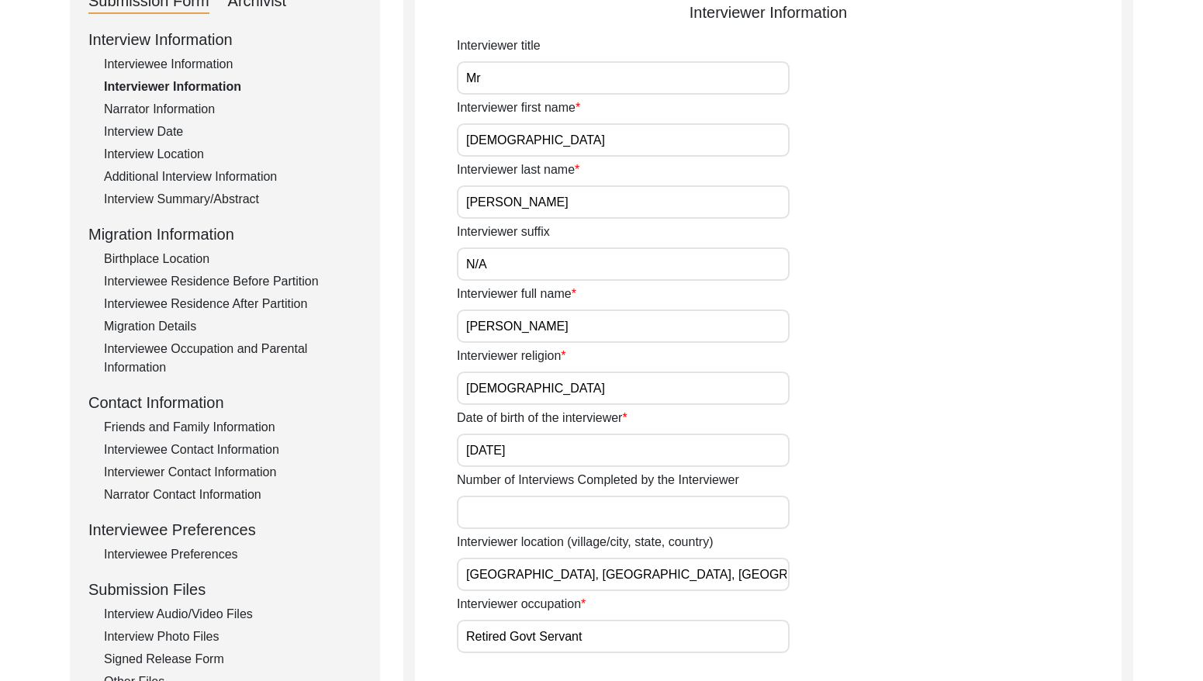
scroll to position [198, 0]
click at [194, 105] on div "Narrator Information" at bounding box center [233, 108] width 258 height 19
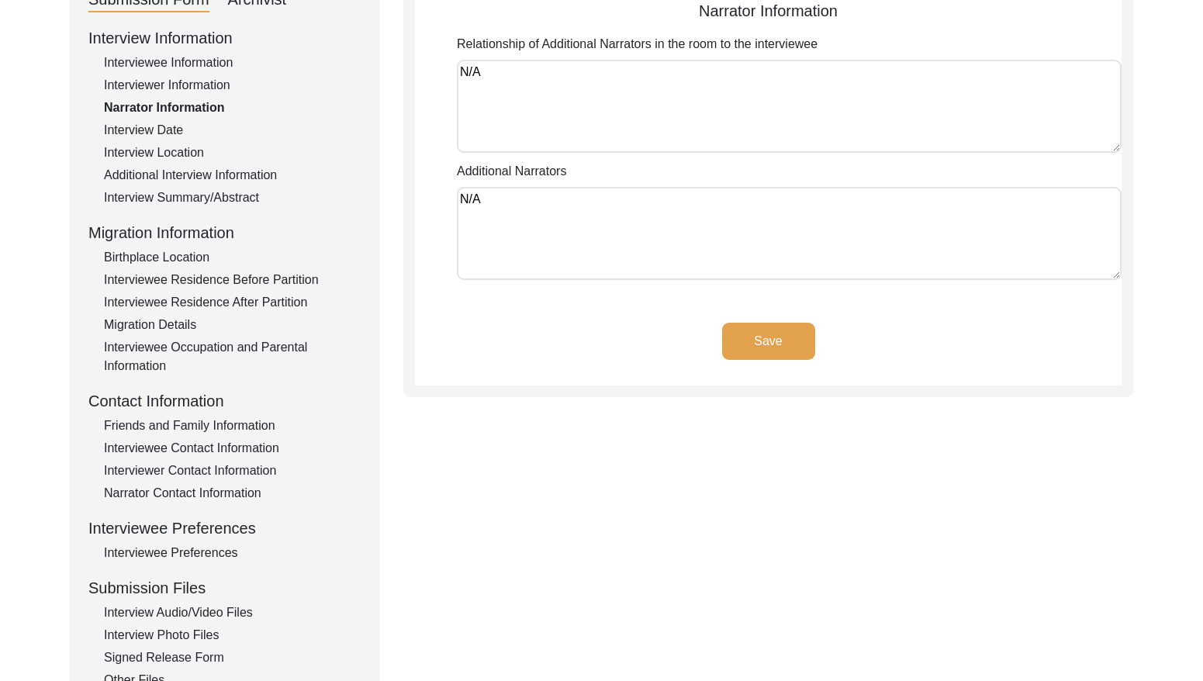
click at [143, 126] on div "Interview Date" at bounding box center [233, 130] width 258 height 19
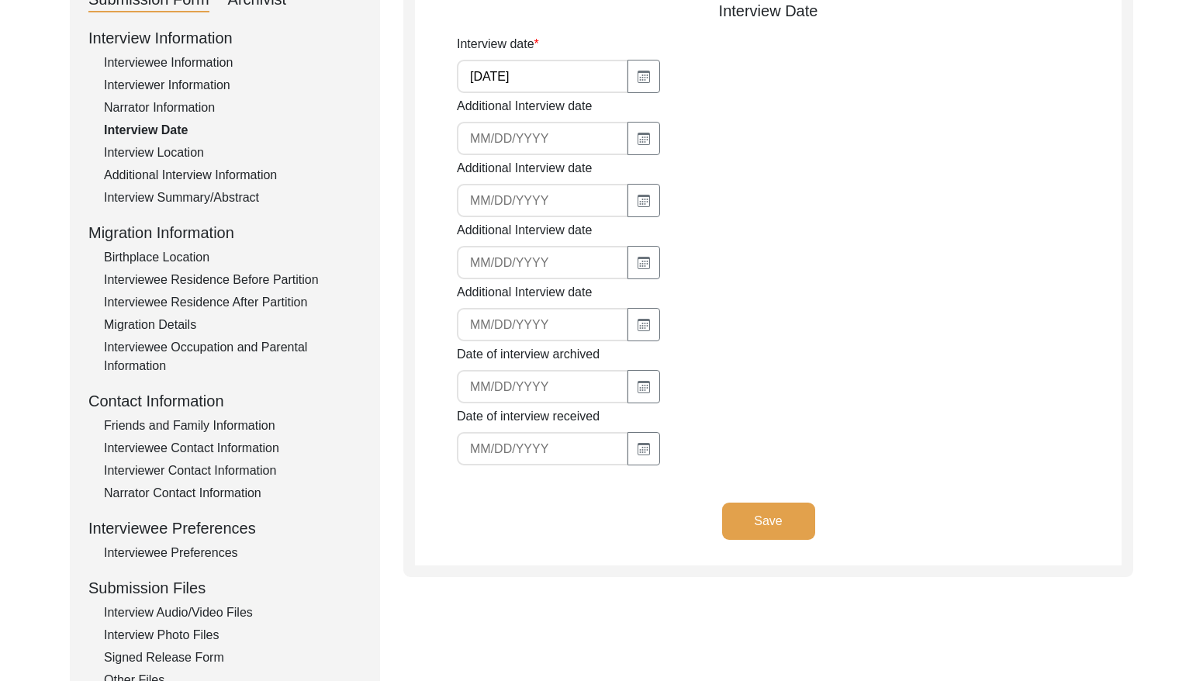
click at [228, 159] on div "Interview Location" at bounding box center [233, 153] width 258 height 19
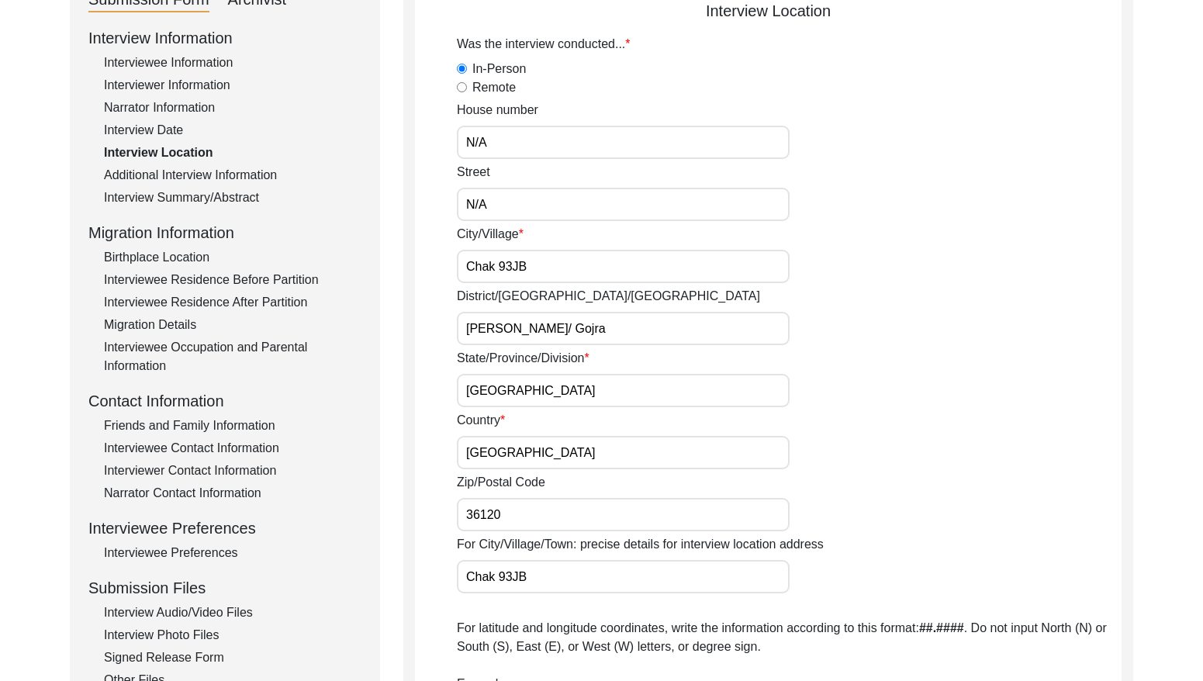
click at [185, 152] on div "Interview Location" at bounding box center [233, 153] width 258 height 19
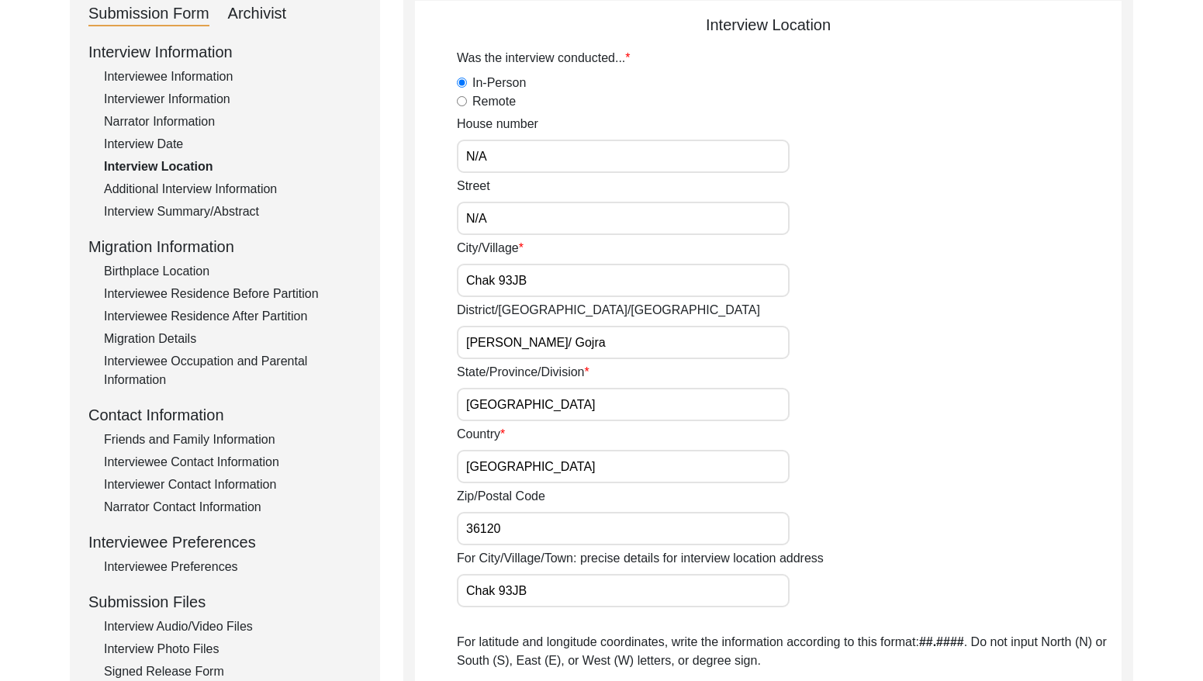
click at [241, 183] on div "Additional Interview Information" at bounding box center [233, 189] width 258 height 19
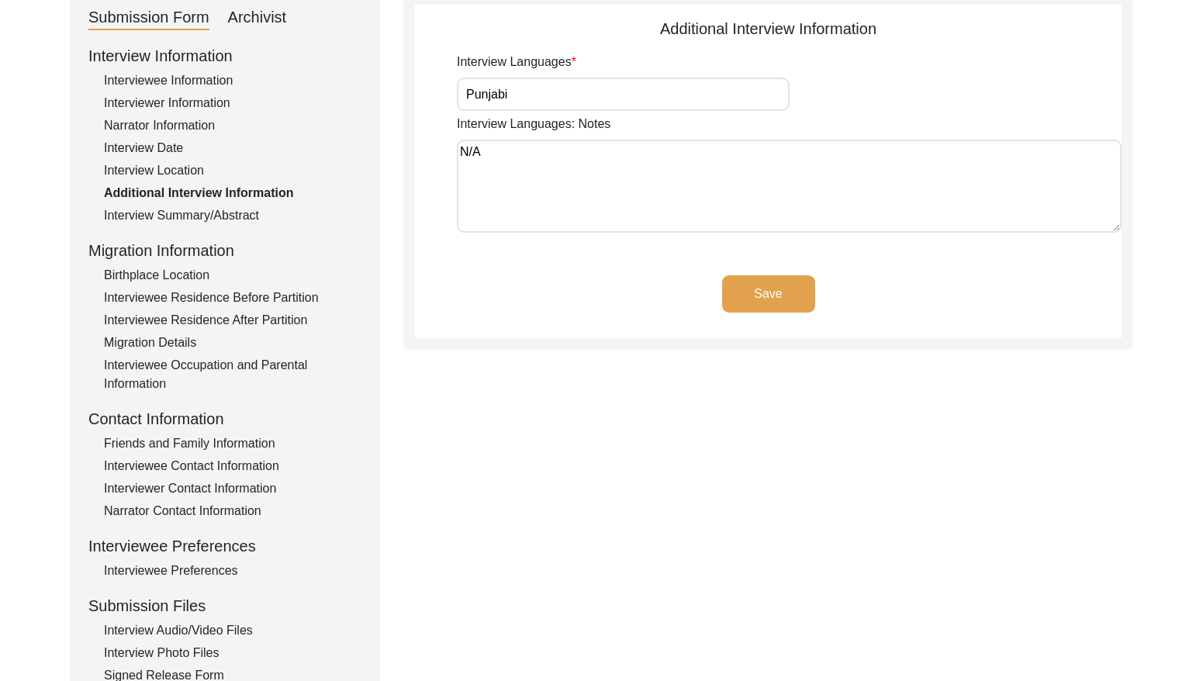
click at [229, 213] on div "Interview Summary/Abstract" at bounding box center [233, 215] width 258 height 19
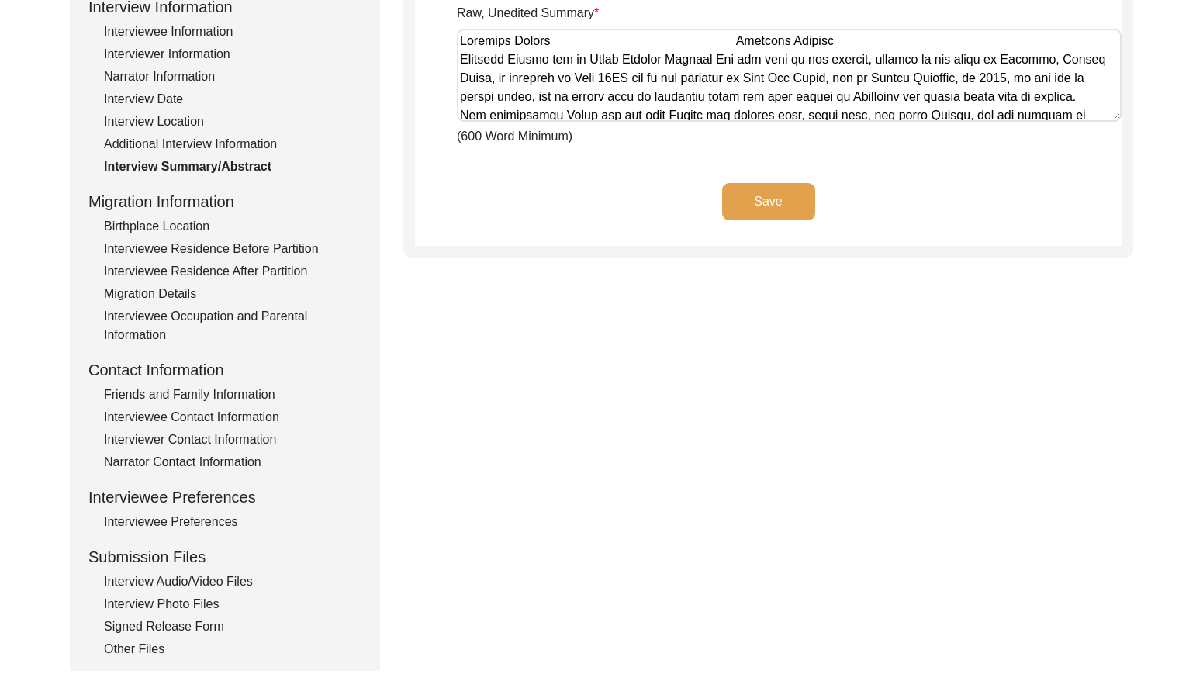
scroll to position [230, 0]
click at [158, 221] on div "Birthplace Location" at bounding box center [233, 225] width 258 height 19
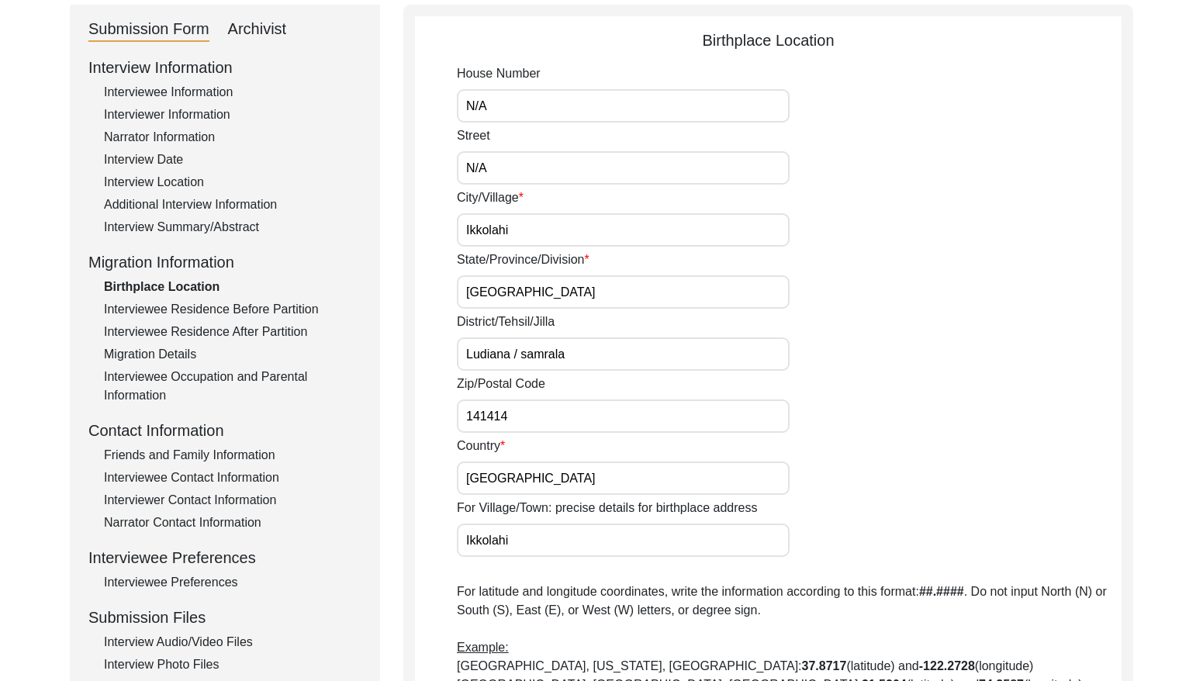
scroll to position [164, 0]
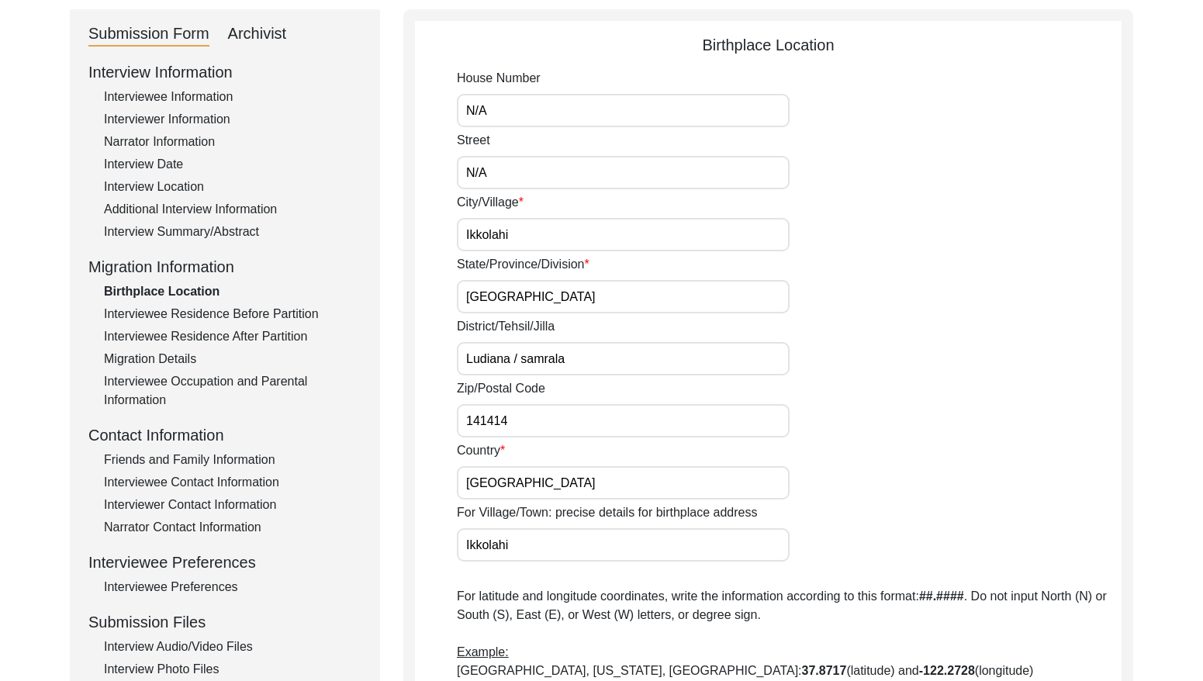
drag, startPoint x: 216, startPoint y: 308, endPoint x: 254, endPoint y: 291, distance: 41.0
click at [219, 306] on div "Interviewee Residence Before Partition" at bounding box center [233, 314] width 258 height 19
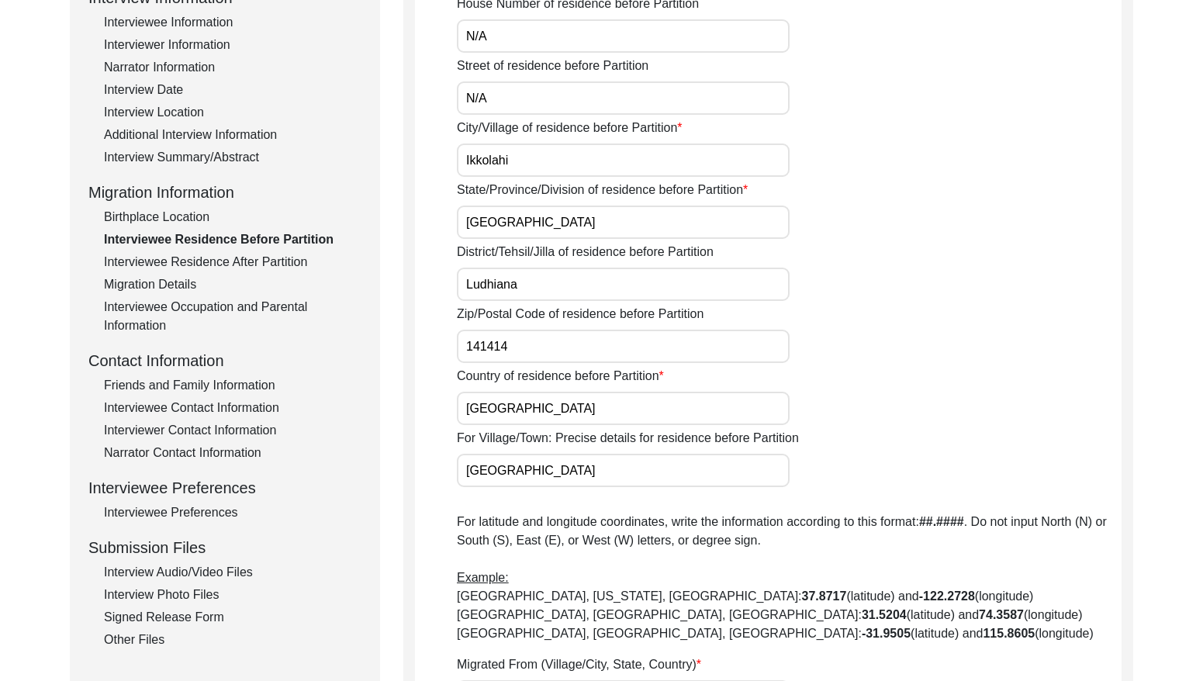
scroll to position [192, 0]
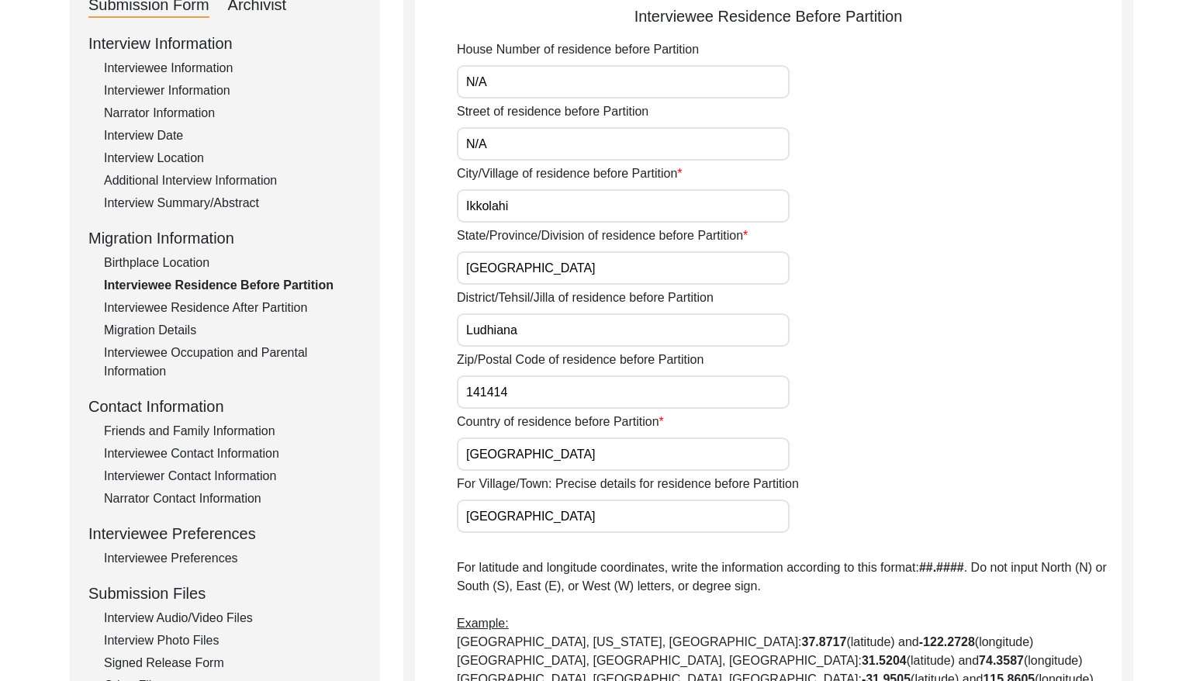
click at [264, 300] on div "Interviewee Residence After Partition" at bounding box center [233, 308] width 258 height 19
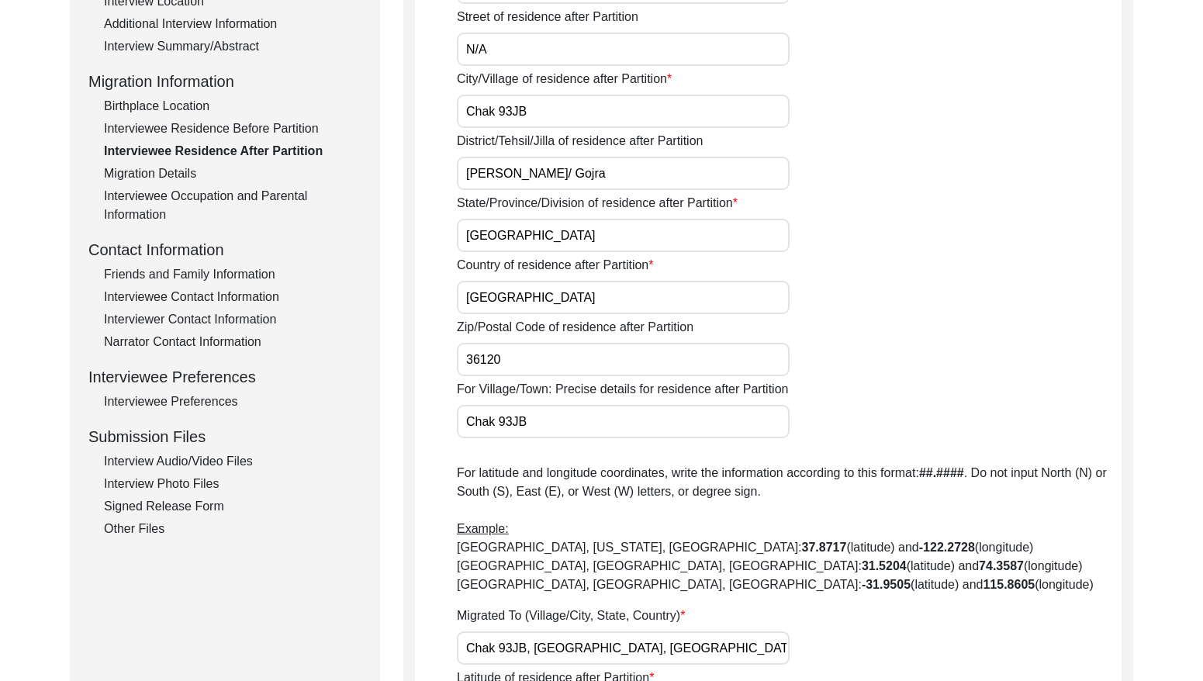
scroll to position [289, 0]
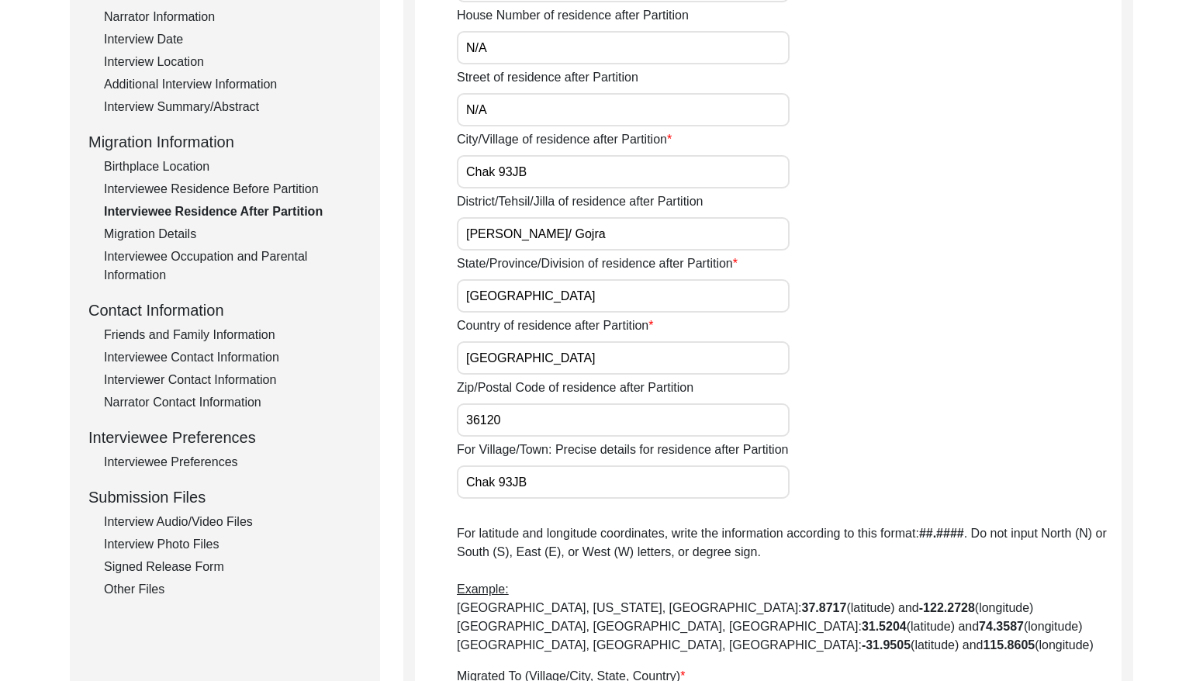
click at [169, 233] on div "Migration Details" at bounding box center [233, 234] width 258 height 19
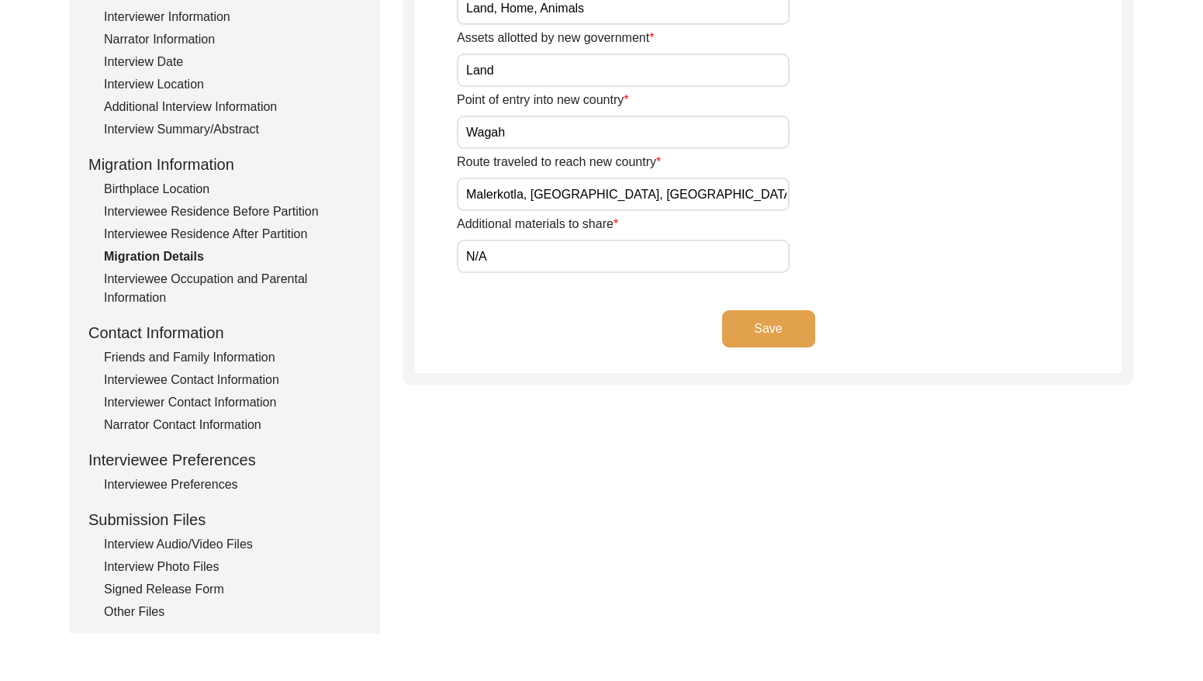
scroll to position [285, 0]
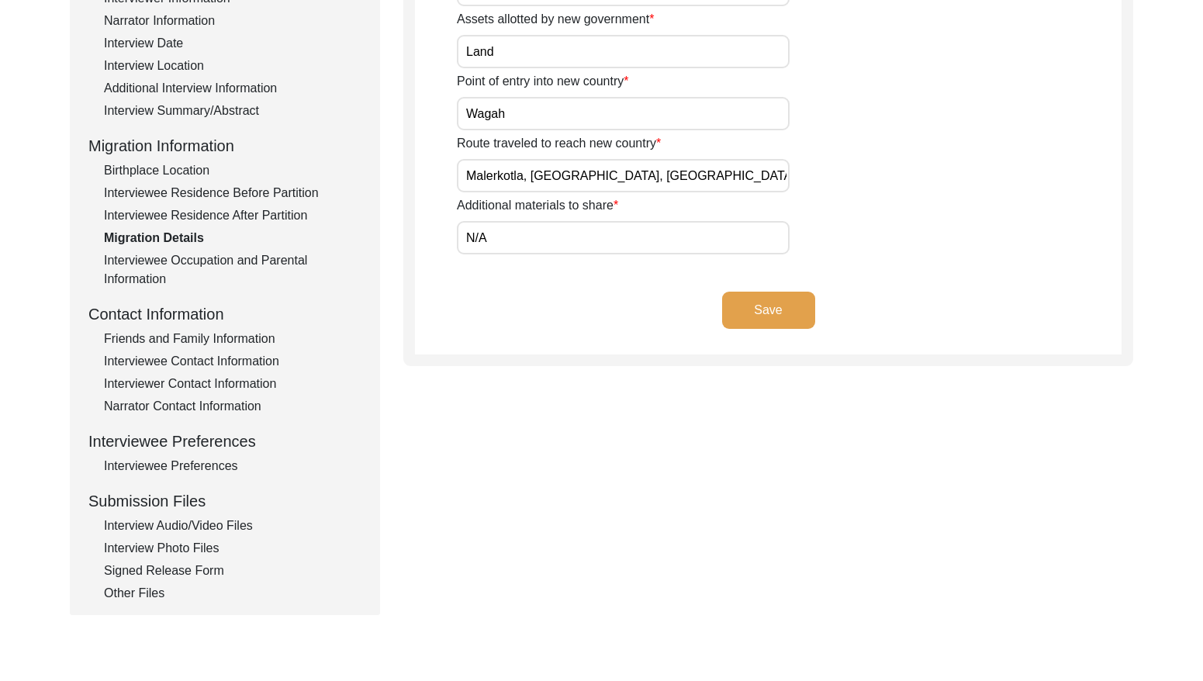
click at [251, 257] on div "Interviewee Occupation and Parental Information" at bounding box center [233, 269] width 258 height 37
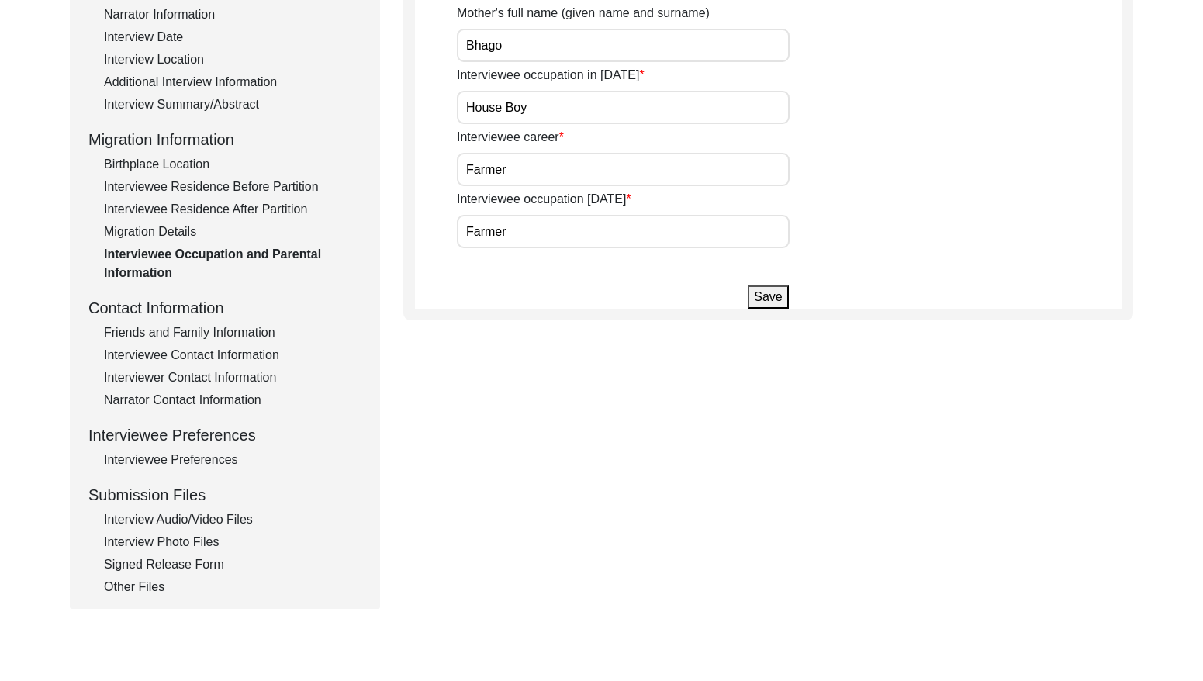
scroll to position [315, 0]
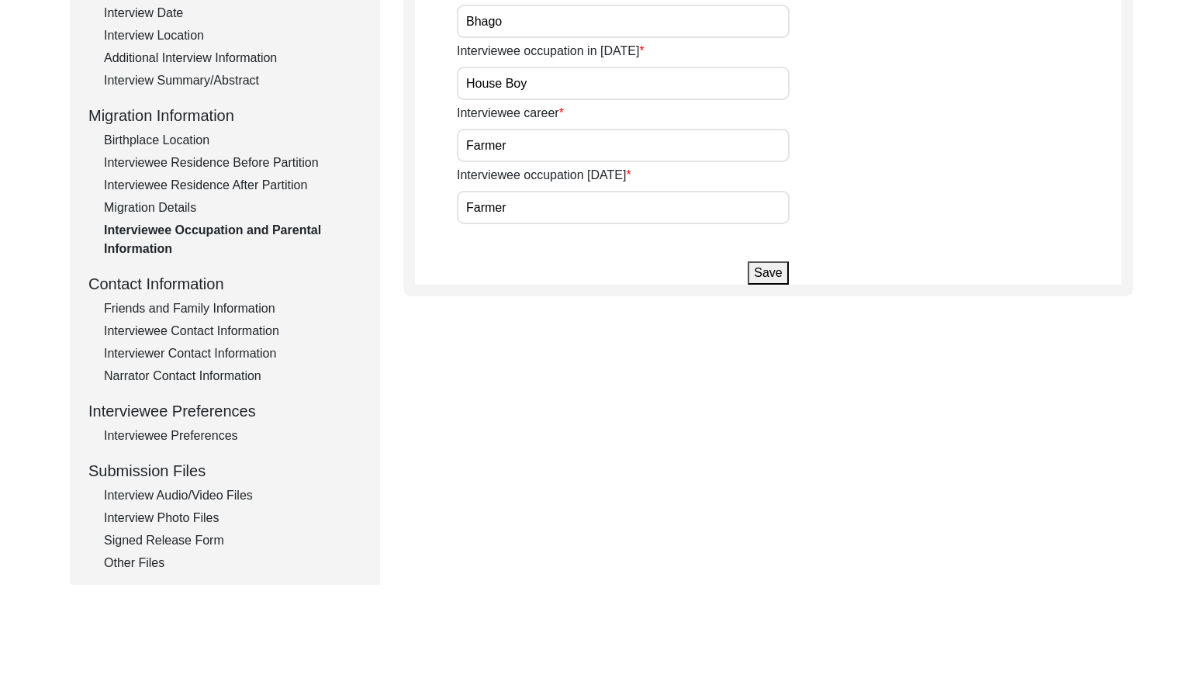
click at [228, 307] on div "Friends and Family Information" at bounding box center [233, 308] width 258 height 19
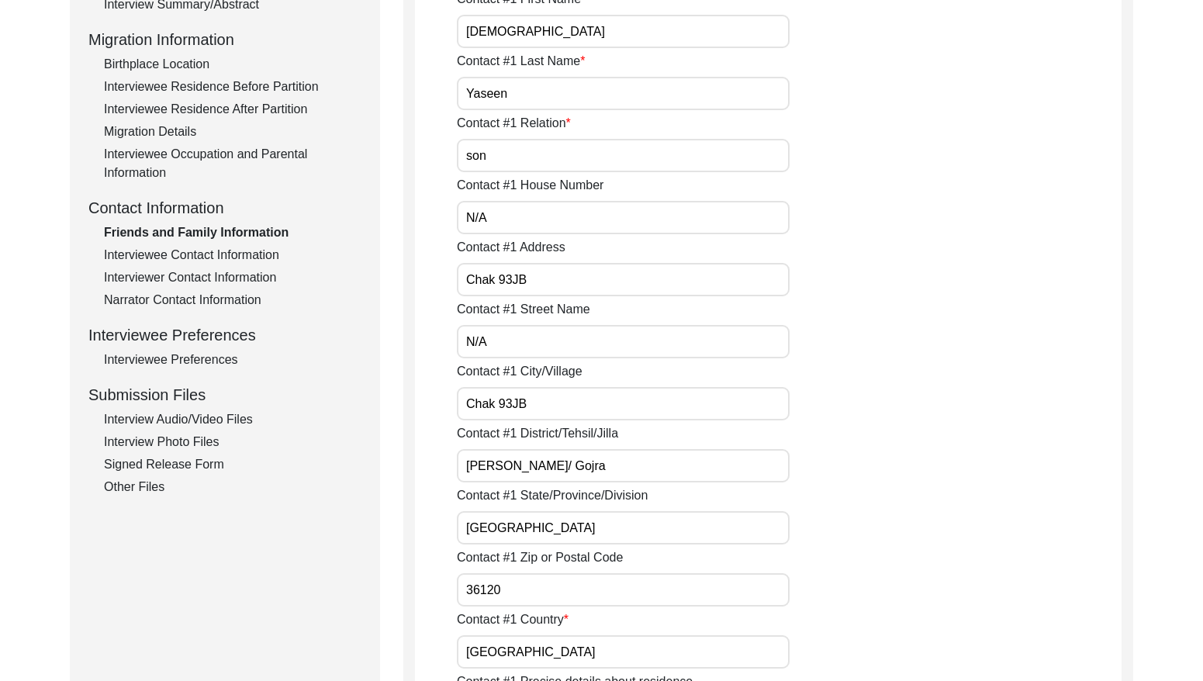
scroll to position [337, 0]
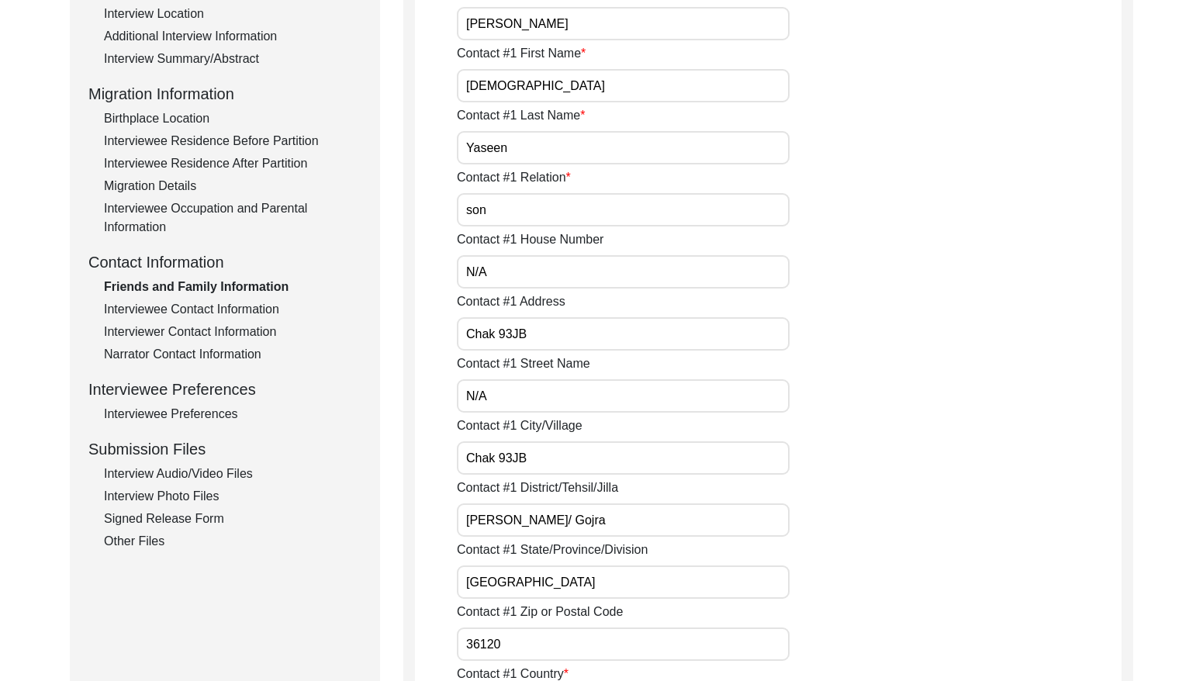
click at [235, 301] on div "Interviewee Contact Information" at bounding box center [233, 309] width 258 height 19
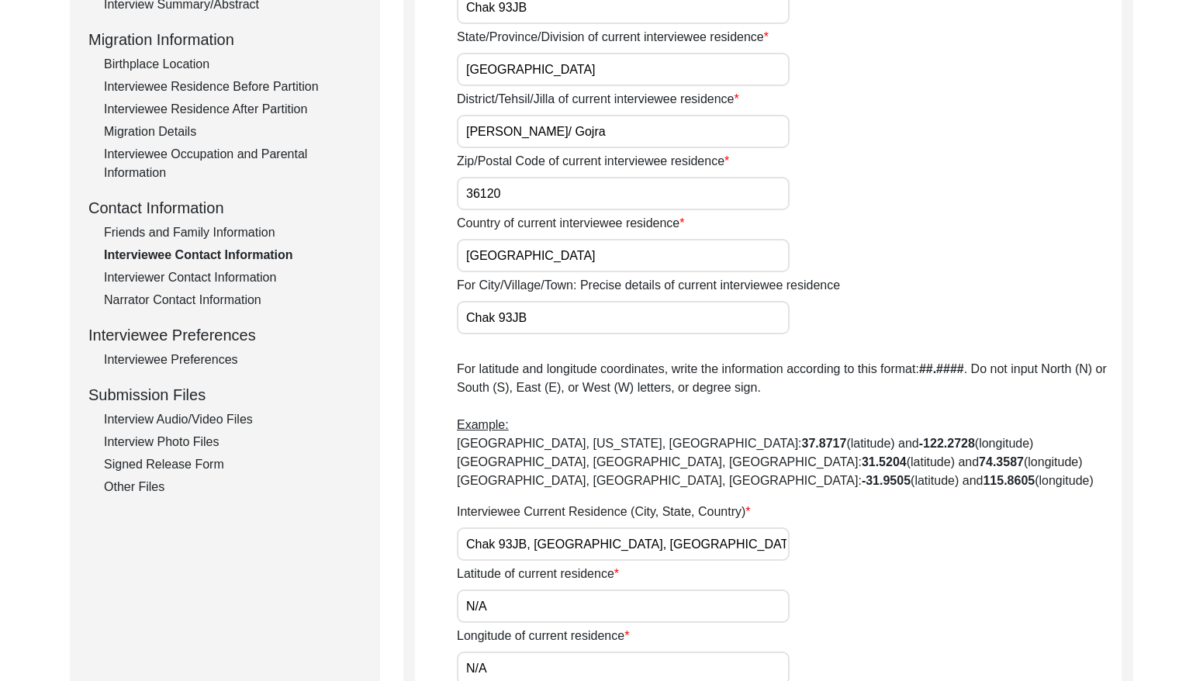
scroll to position [394, 0]
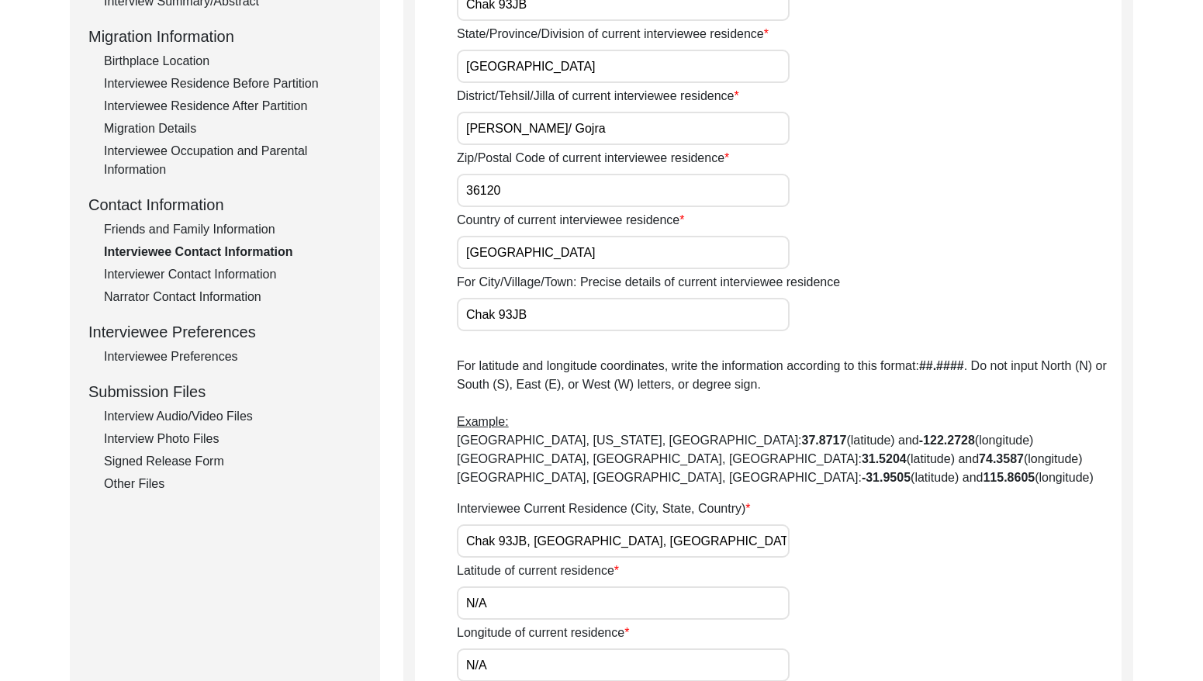
click at [213, 267] on div "Interviewer Contact Information" at bounding box center [233, 274] width 258 height 19
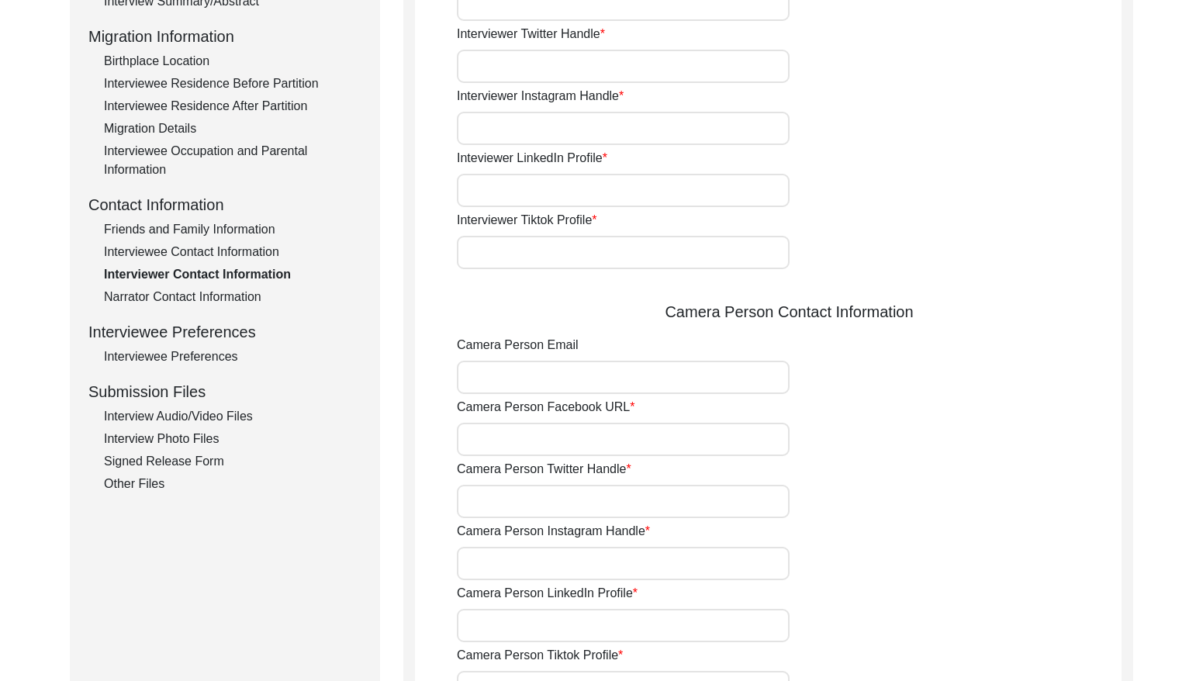
type input "03337682214"
type input "[EMAIL_ADDRESS][DOMAIN_NAME]"
type input "N/A"
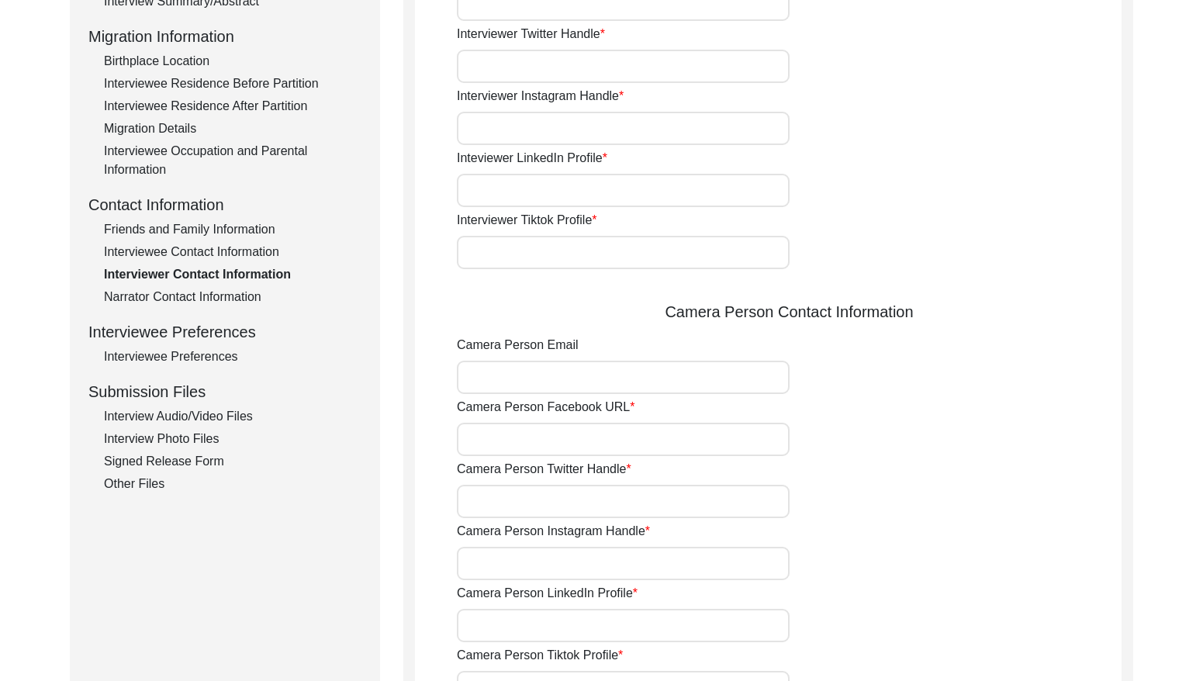
type input "N/A"
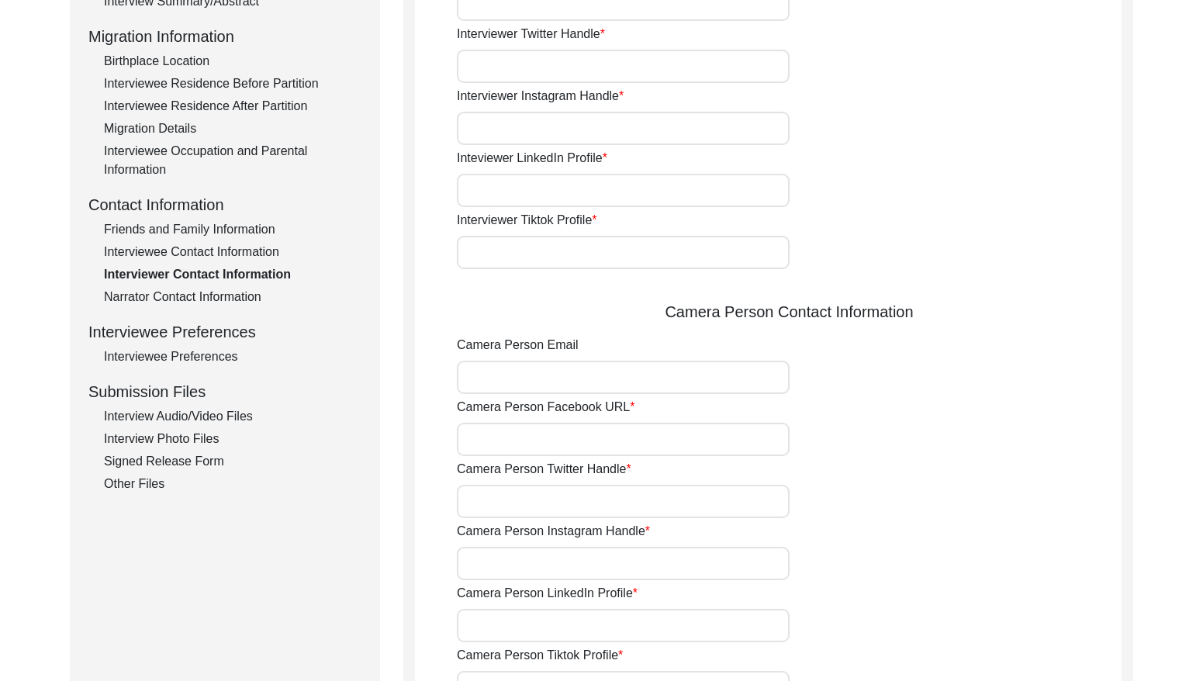
type input "N/A"
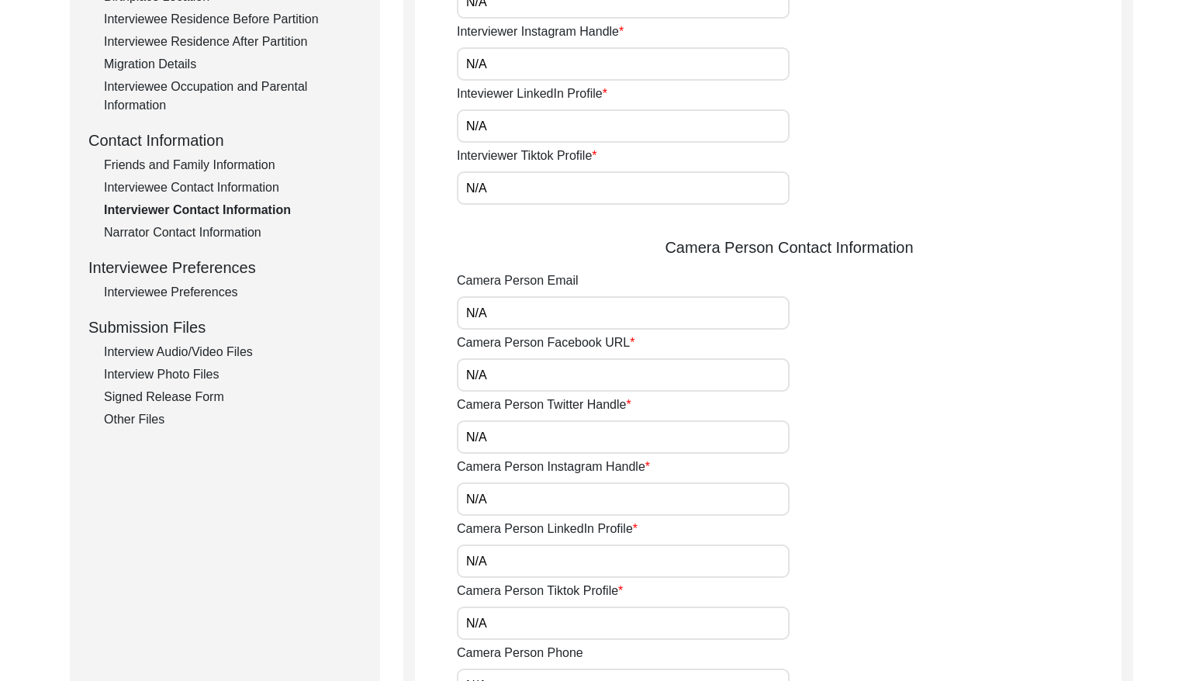
scroll to position [405, 0]
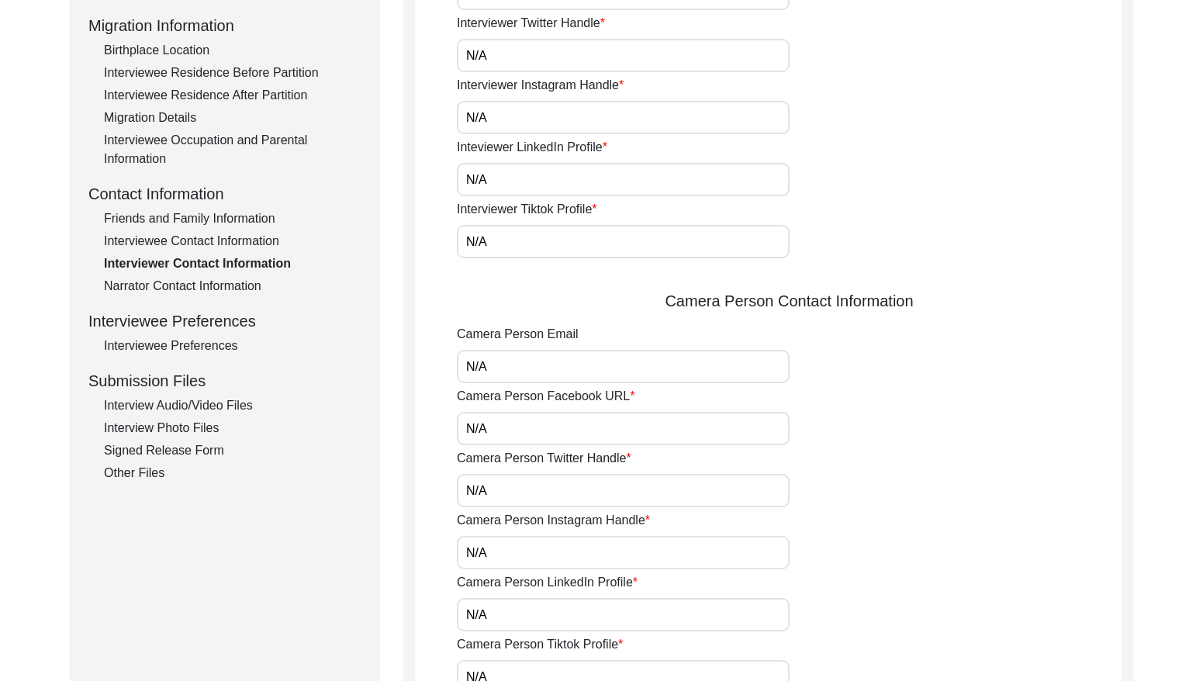
drag, startPoint x: 229, startPoint y: 287, endPoint x: 237, endPoint y: 290, distance: 8.4
click at [230, 286] on div "Narrator Contact Information" at bounding box center [233, 286] width 258 height 19
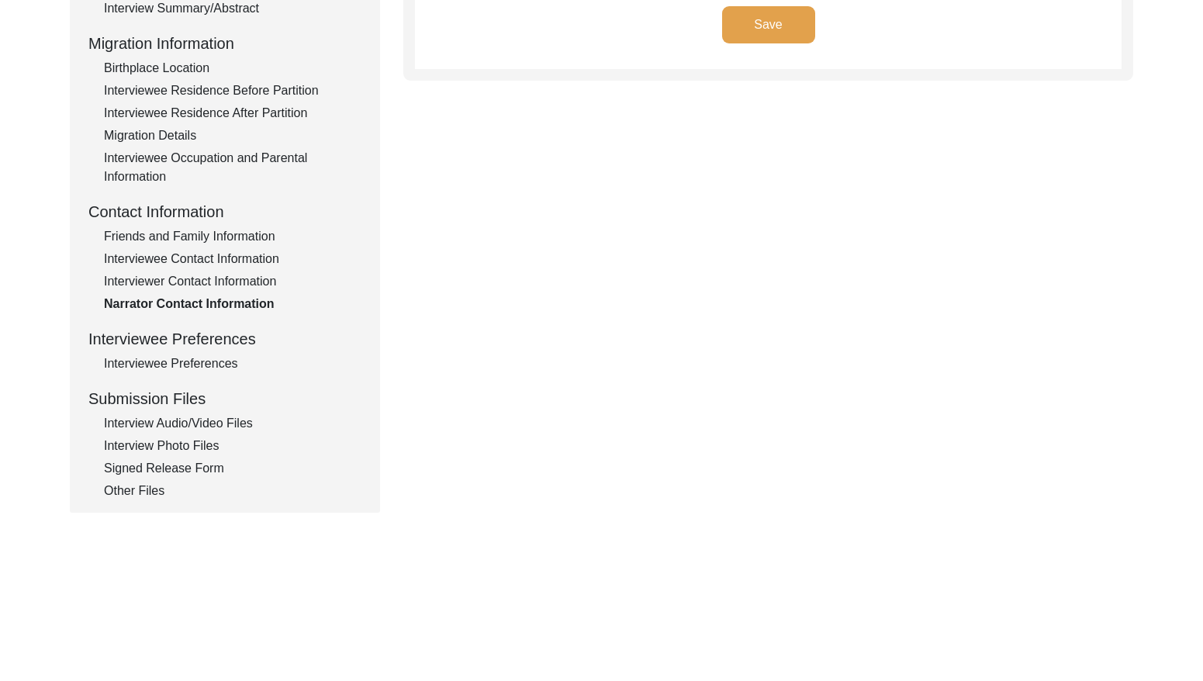
scroll to position [441, 0]
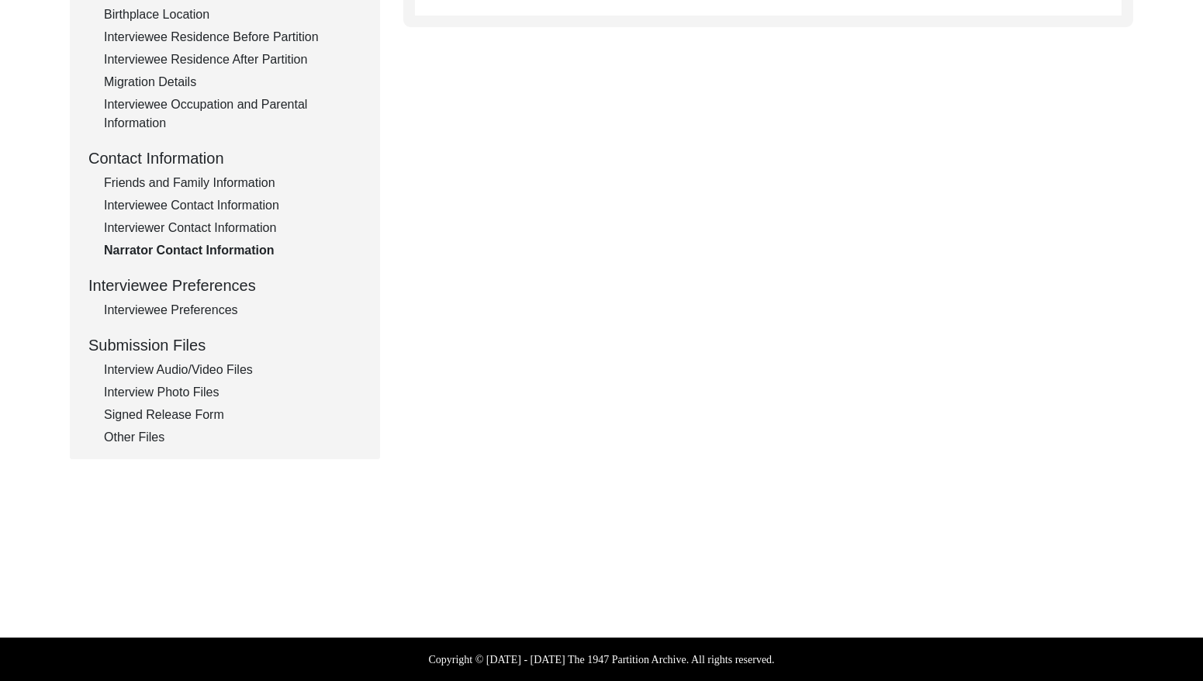
click at [239, 308] on div "Interviewee Preferences" at bounding box center [233, 310] width 258 height 19
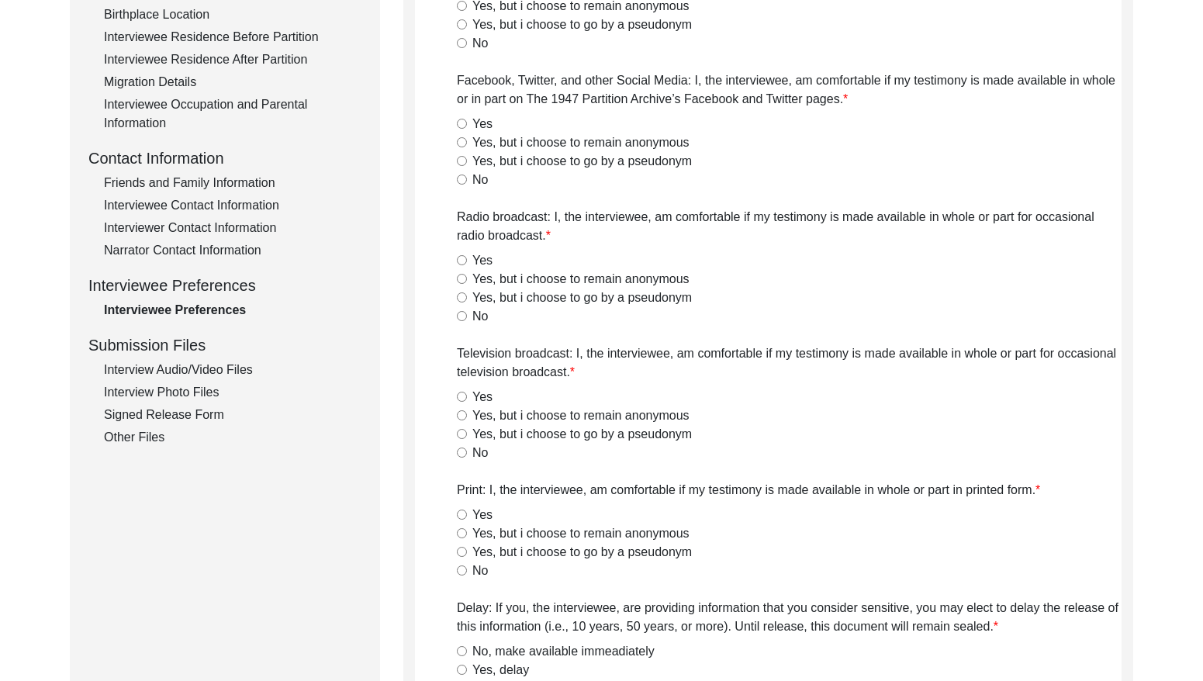
radio input "true"
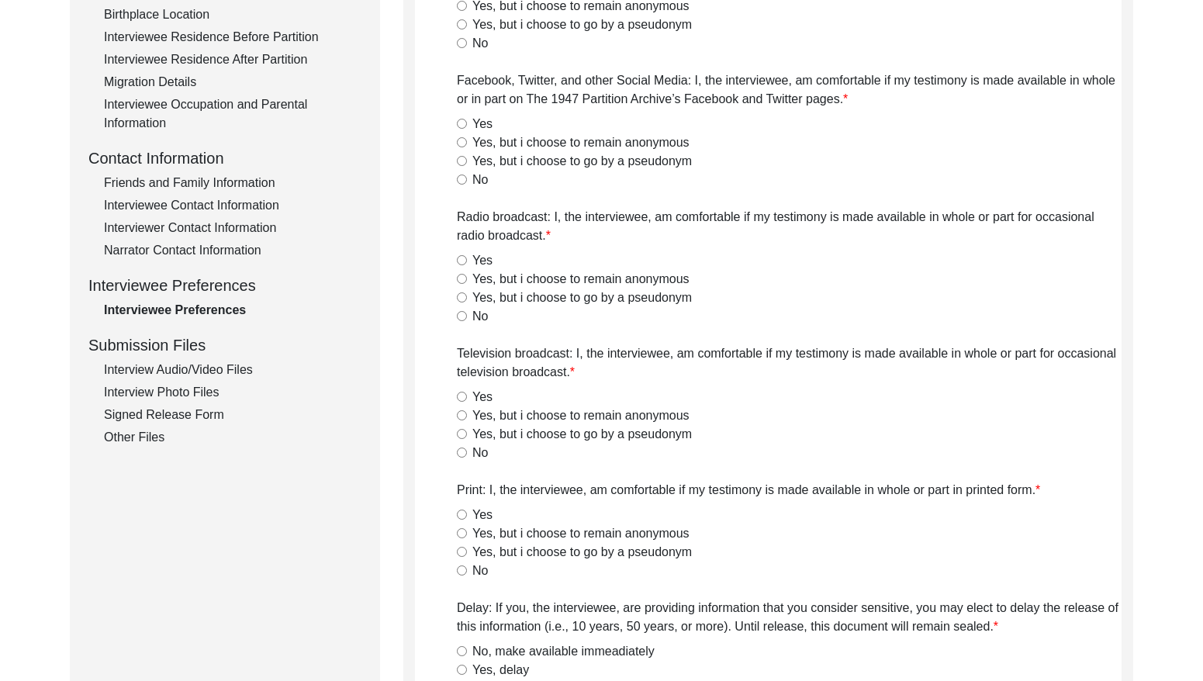
radio input "true"
type textarea "N/A"
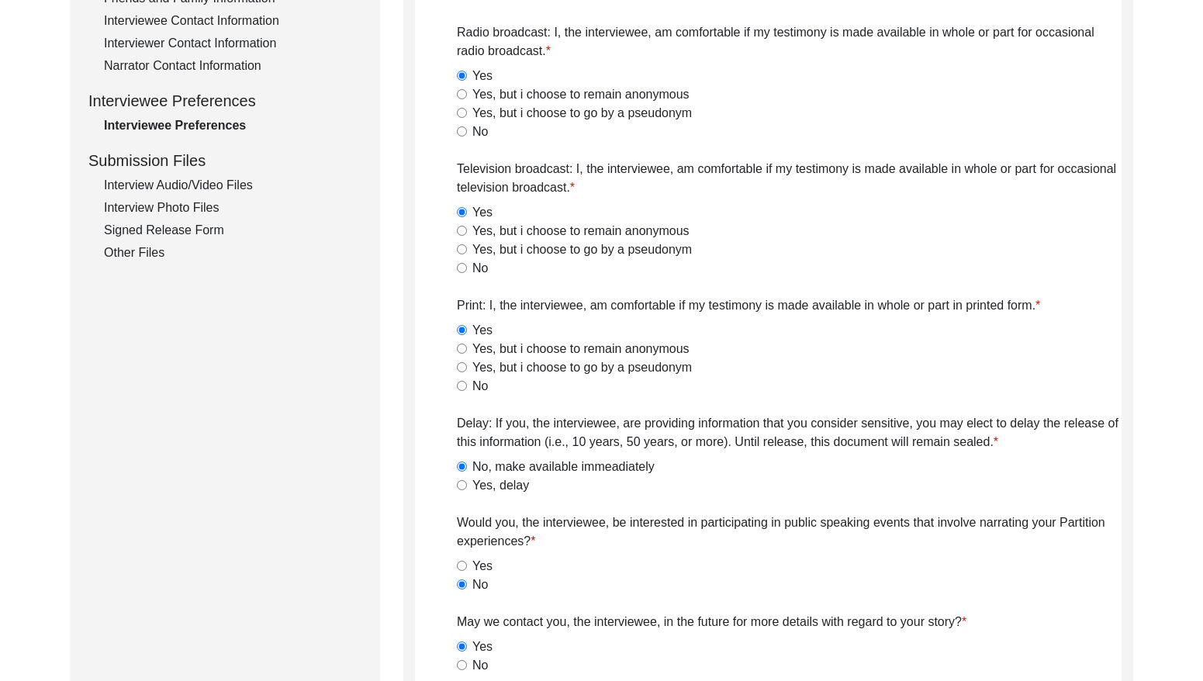
scroll to position [551, 0]
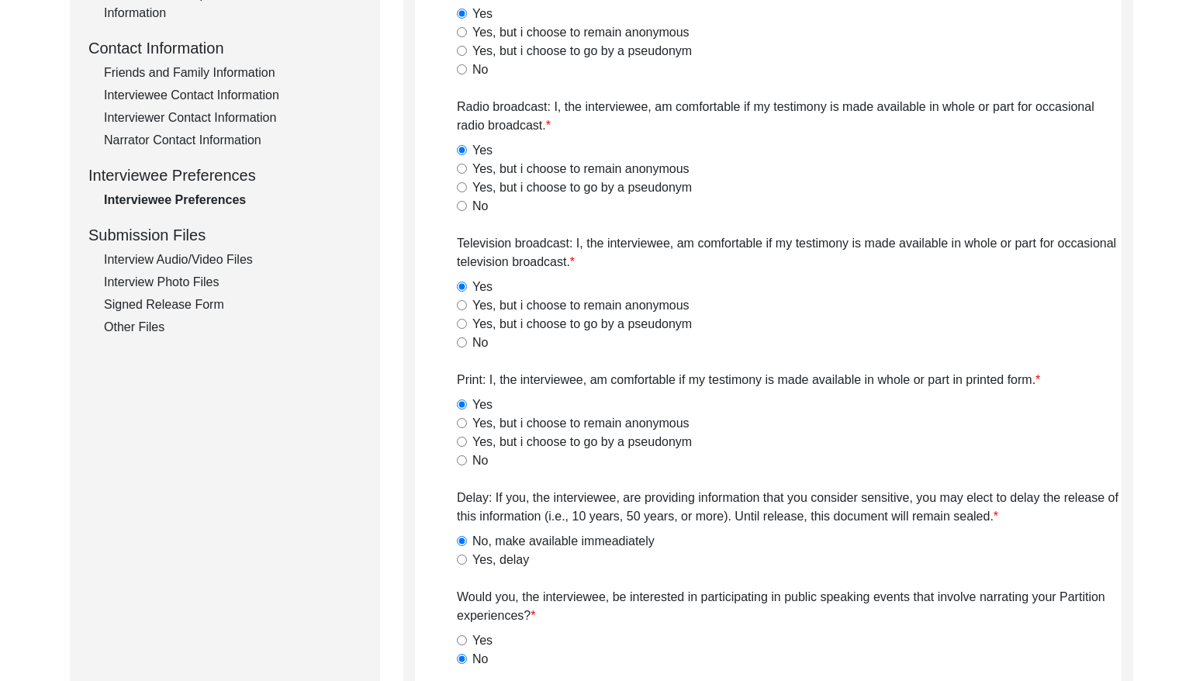
click at [228, 261] on div "Interview Audio/Video Files" at bounding box center [233, 260] width 258 height 19
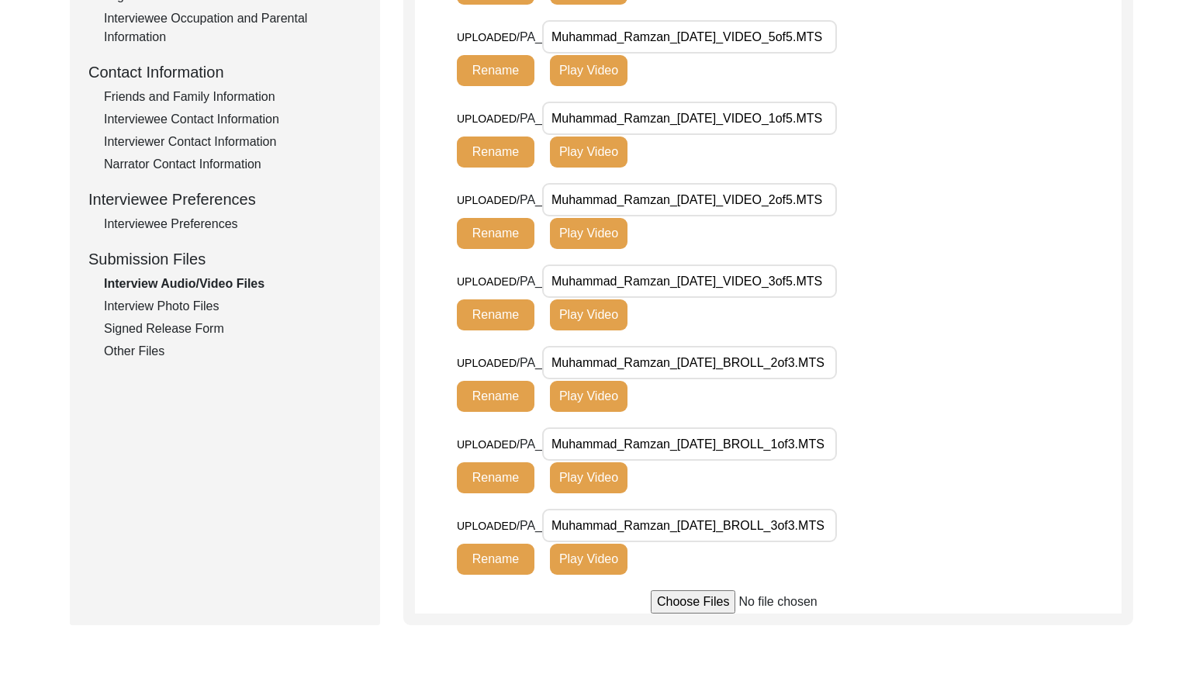
scroll to position [528, 0]
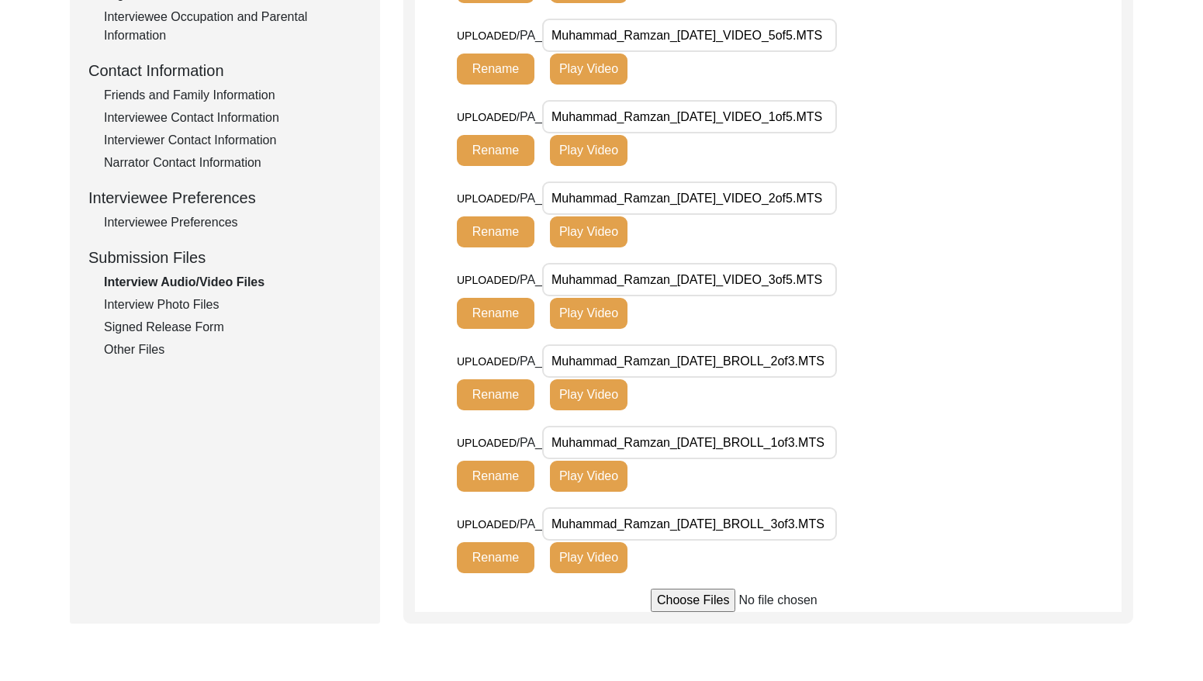
click at [210, 300] on div "Interview Photo Files" at bounding box center [233, 305] width 258 height 19
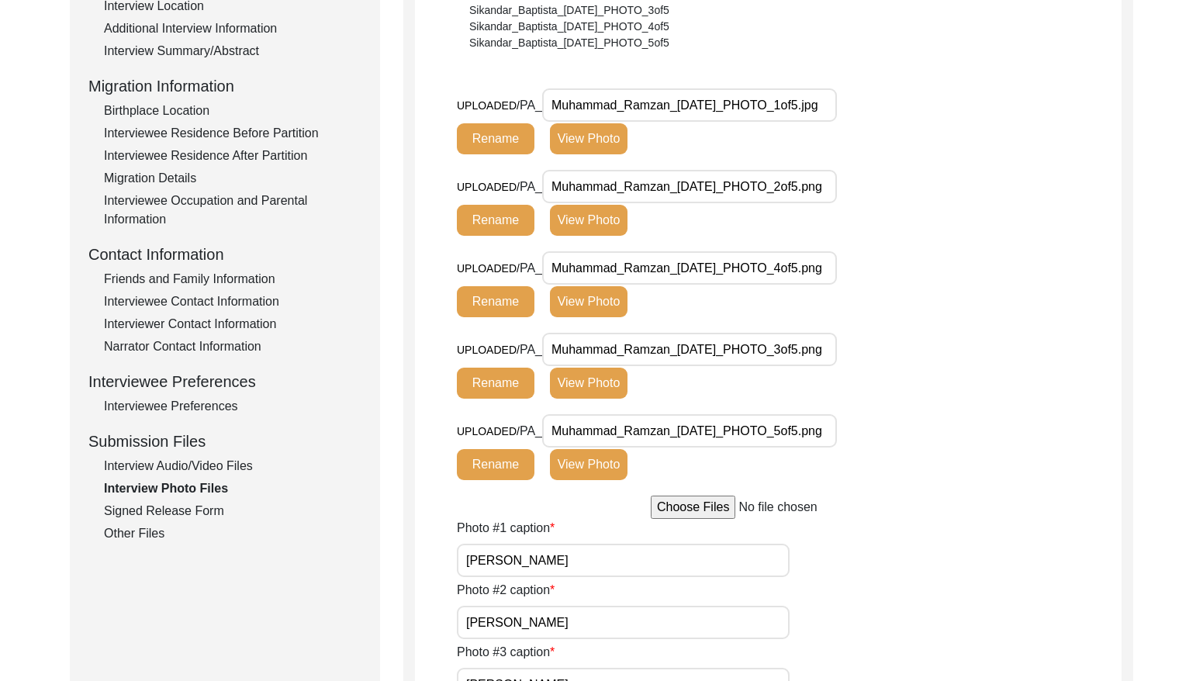
scroll to position [294, 0]
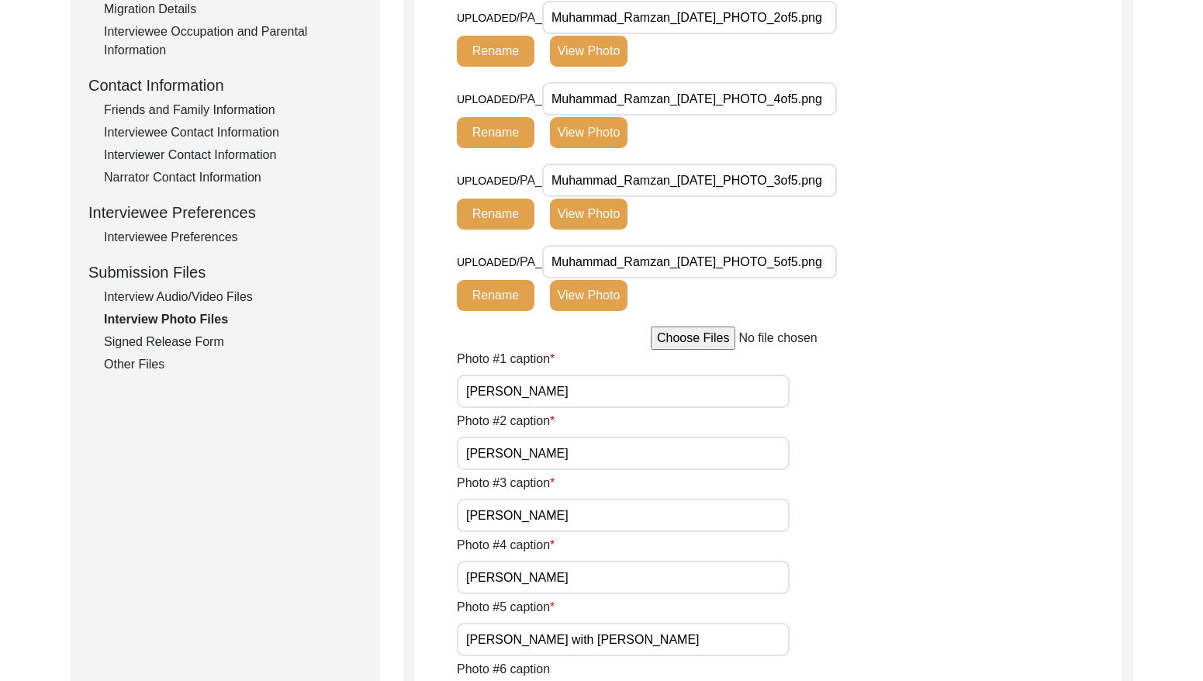
click at [206, 334] on div "Signed Release Form" at bounding box center [233, 342] width 258 height 19
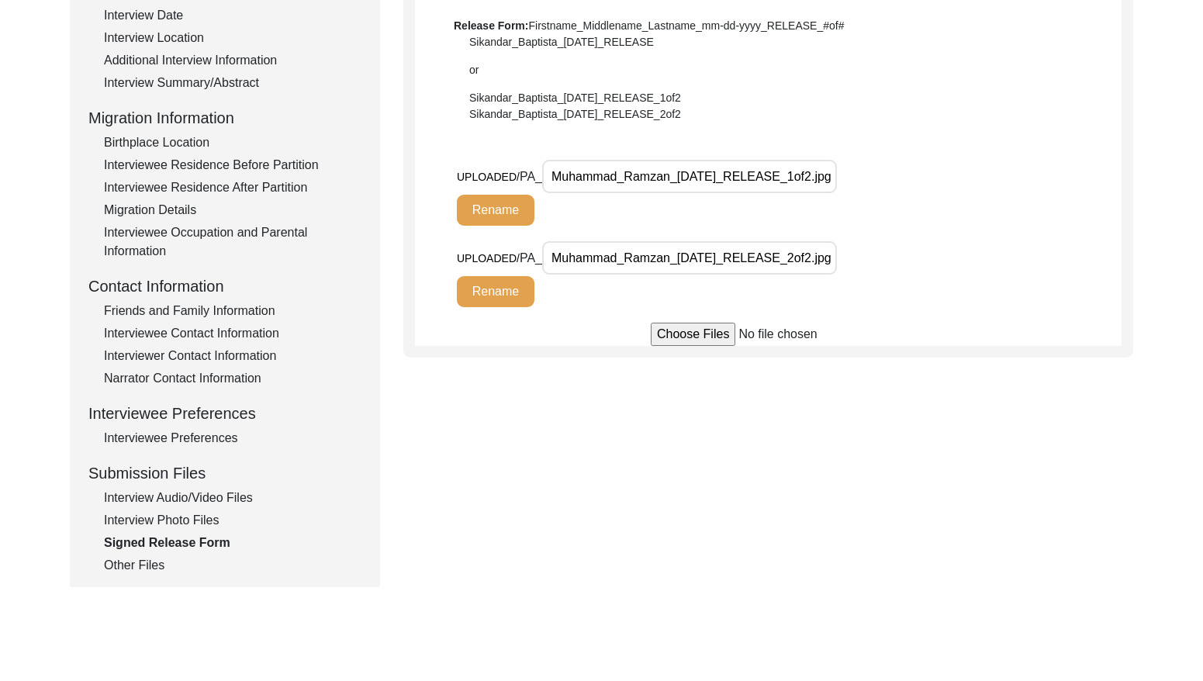
scroll to position [441, 0]
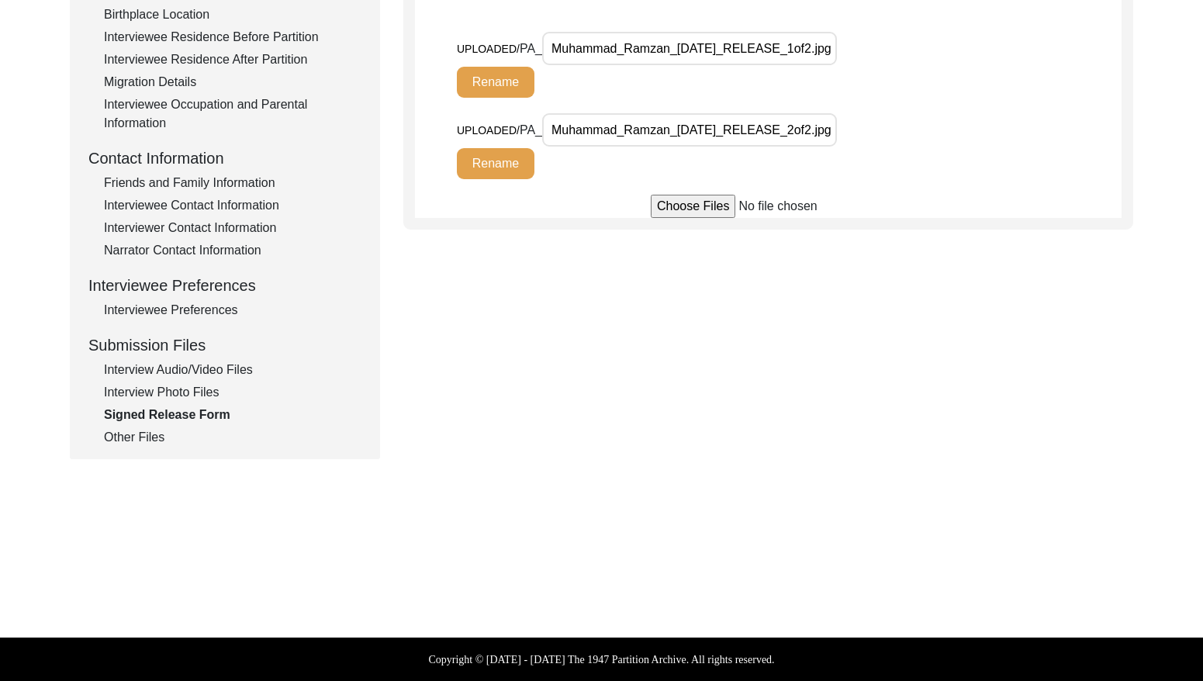
click at [140, 443] on div "Other Files" at bounding box center [233, 437] width 258 height 19
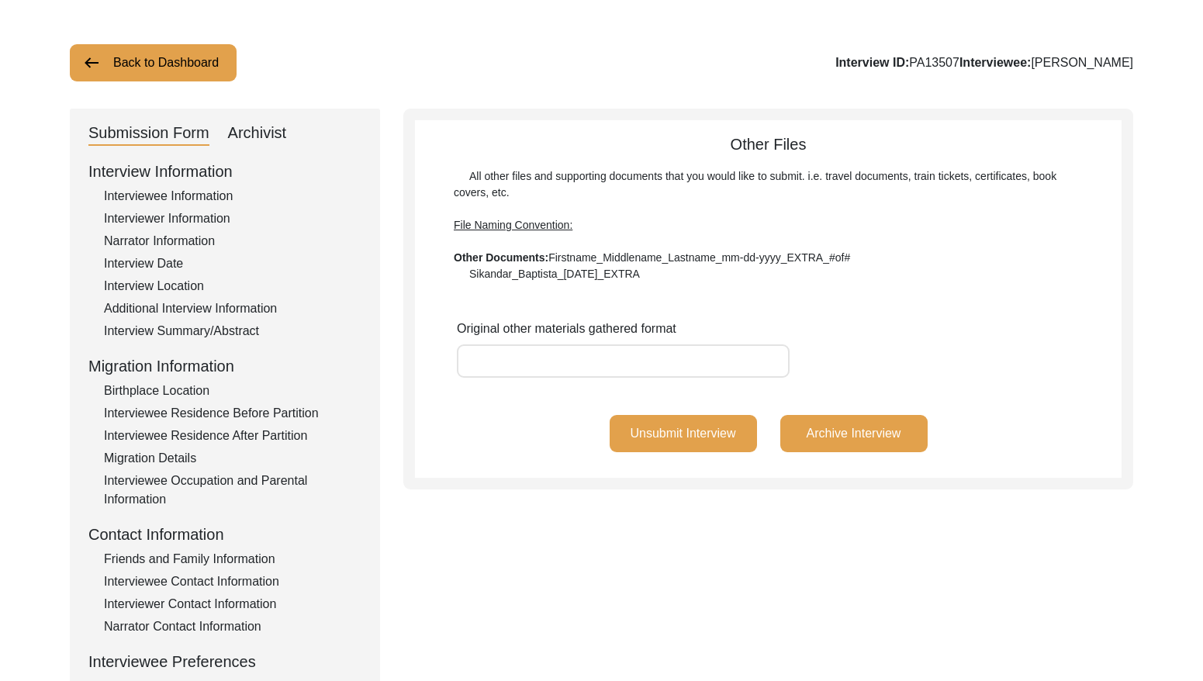
scroll to position [0, 0]
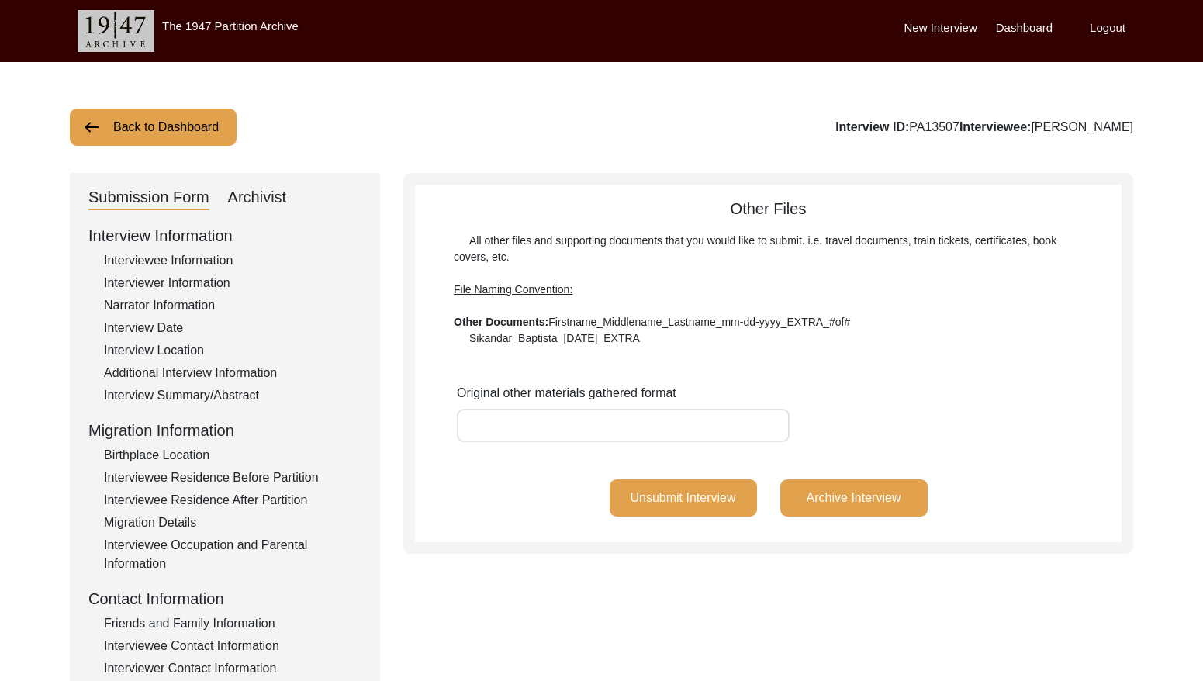
drag, startPoint x: 937, startPoint y: 126, endPoint x: 888, endPoint y: 126, distance: 48.1
click at [888, 126] on div "Interview ID: PA13507 Interviewee: [PERSON_NAME]" at bounding box center [985, 127] width 298 height 19
copy div "PA13507"
click at [114, 123] on button "Back to Dashboard" at bounding box center [153, 127] width 167 height 37
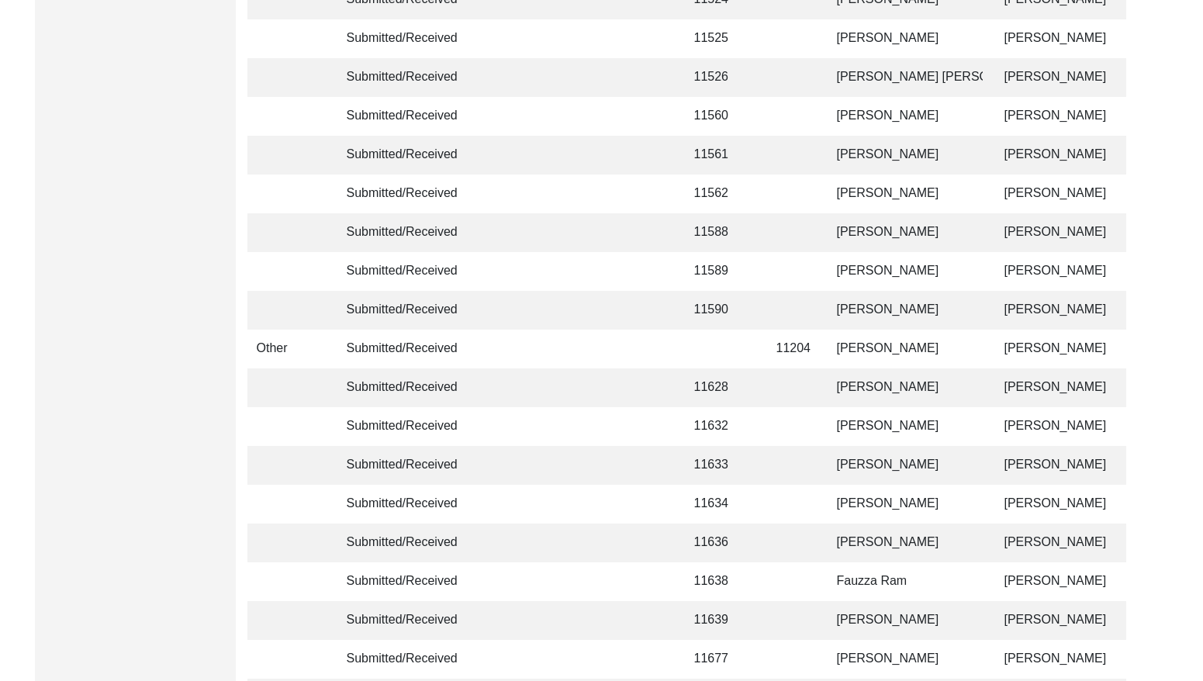
scroll to position [3661, 0]
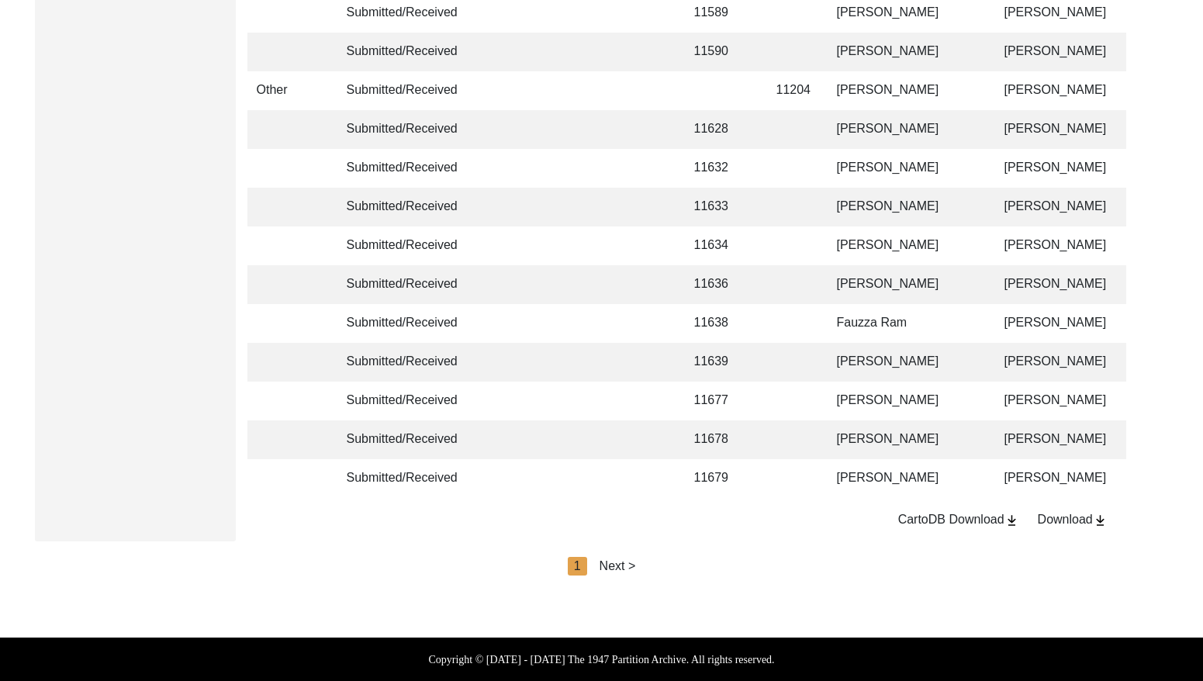
click at [621, 566] on div "Next >" at bounding box center [618, 566] width 36 height 19
click at [646, 567] on div "Next >" at bounding box center [653, 566] width 36 height 19
click at [651, 566] on div "Next >" at bounding box center [653, 566] width 36 height 19
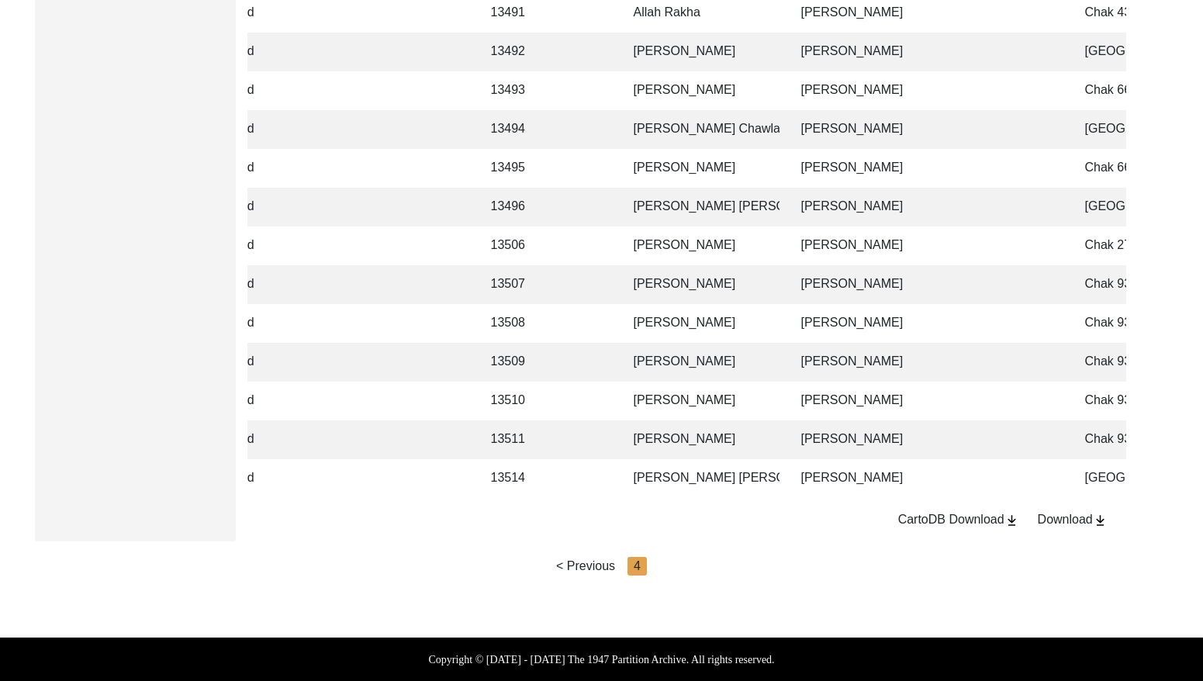
scroll to position [0, 213]
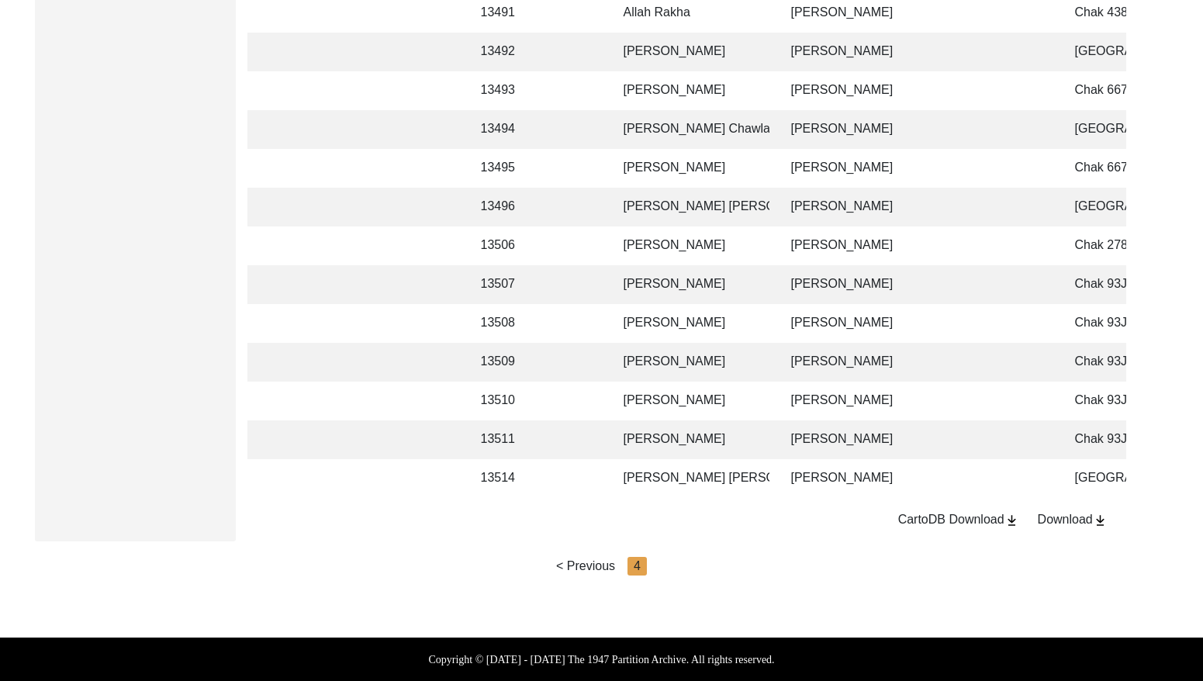
click at [727, 306] on td "[PERSON_NAME]" at bounding box center [692, 323] width 155 height 39
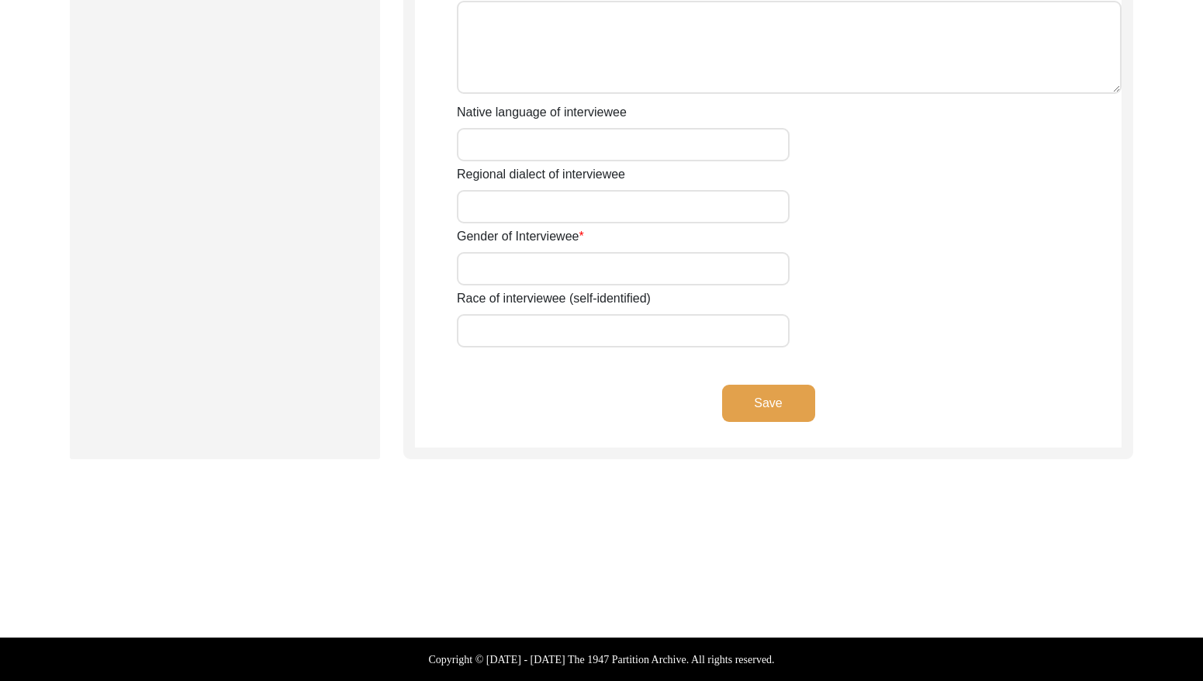
type input "Mr"
type input "[DEMOGRAPHIC_DATA]"
type input "[PERSON_NAME]"
type input "N/A"
type input "[PERSON_NAME]"
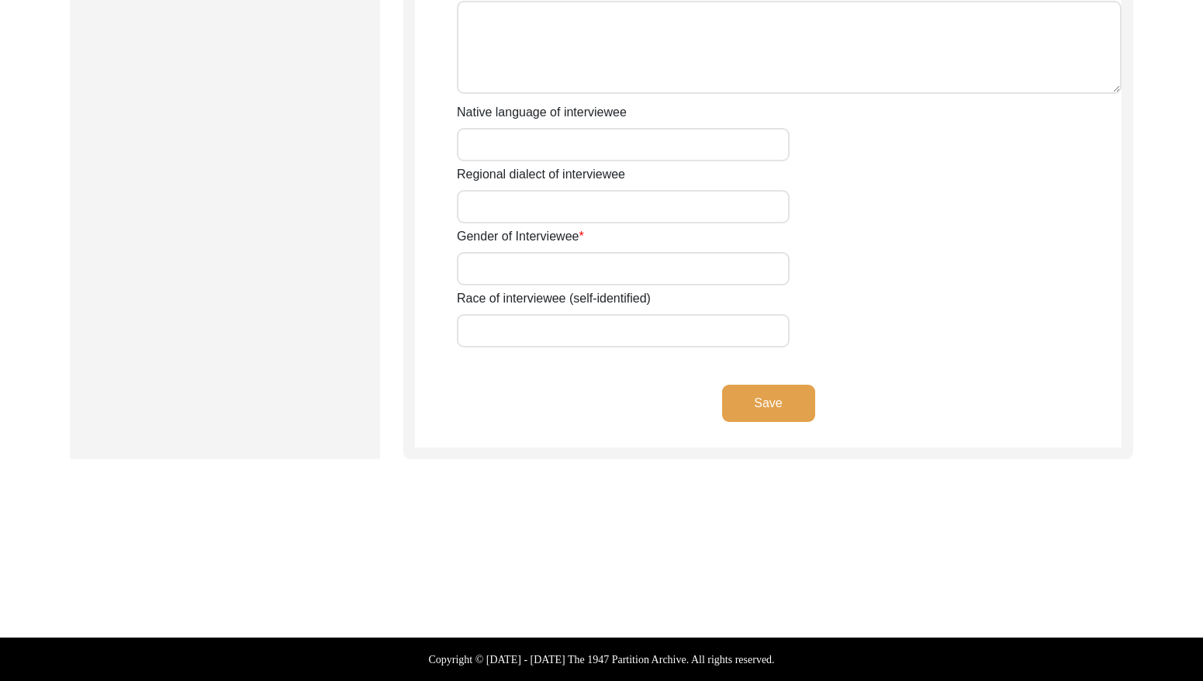
type input "N/A"
type input "[PERSON_NAME]"
type input "1935"
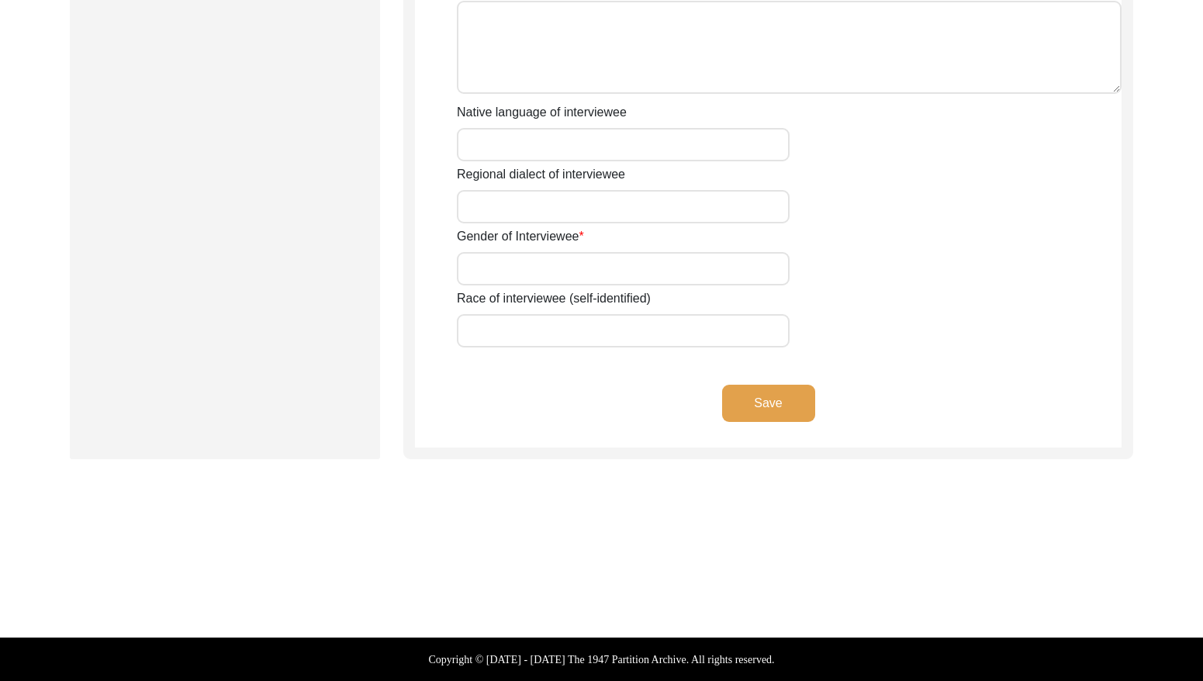
type input "90 Years"
type input "[DEMOGRAPHIC_DATA]"
type input "N/A"
type textarea "N/A"
type input "Punjabi"
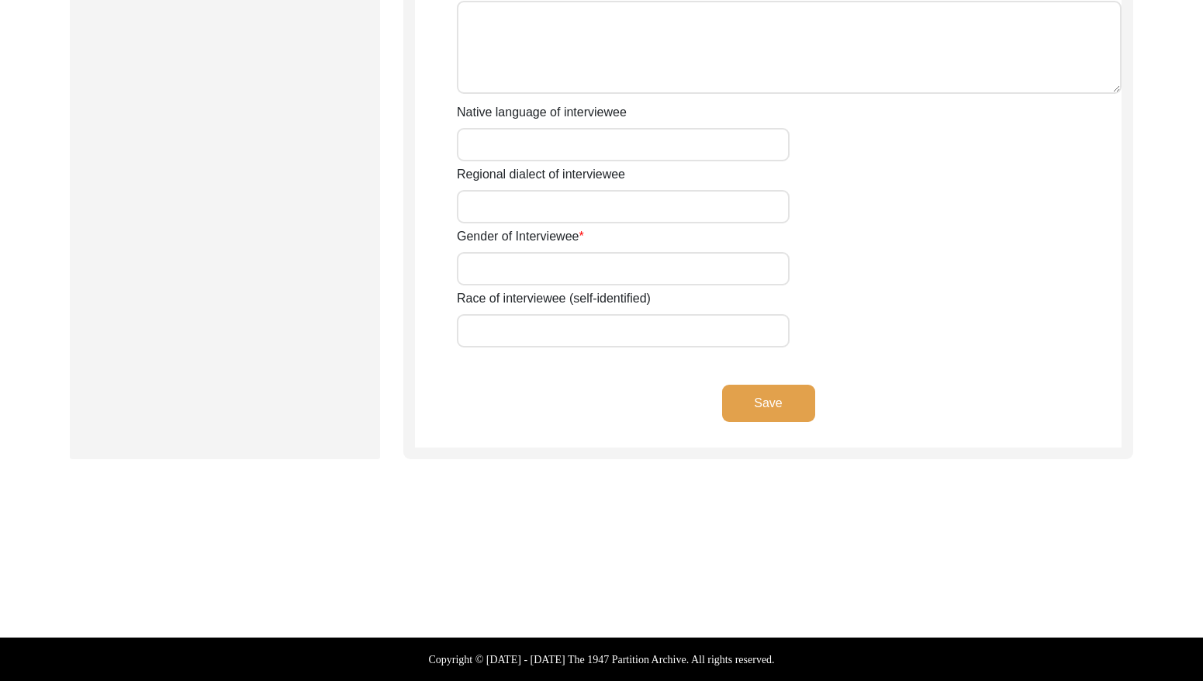
type input "Malwai"
type input "[DEMOGRAPHIC_DATA]"
type input "Jut"
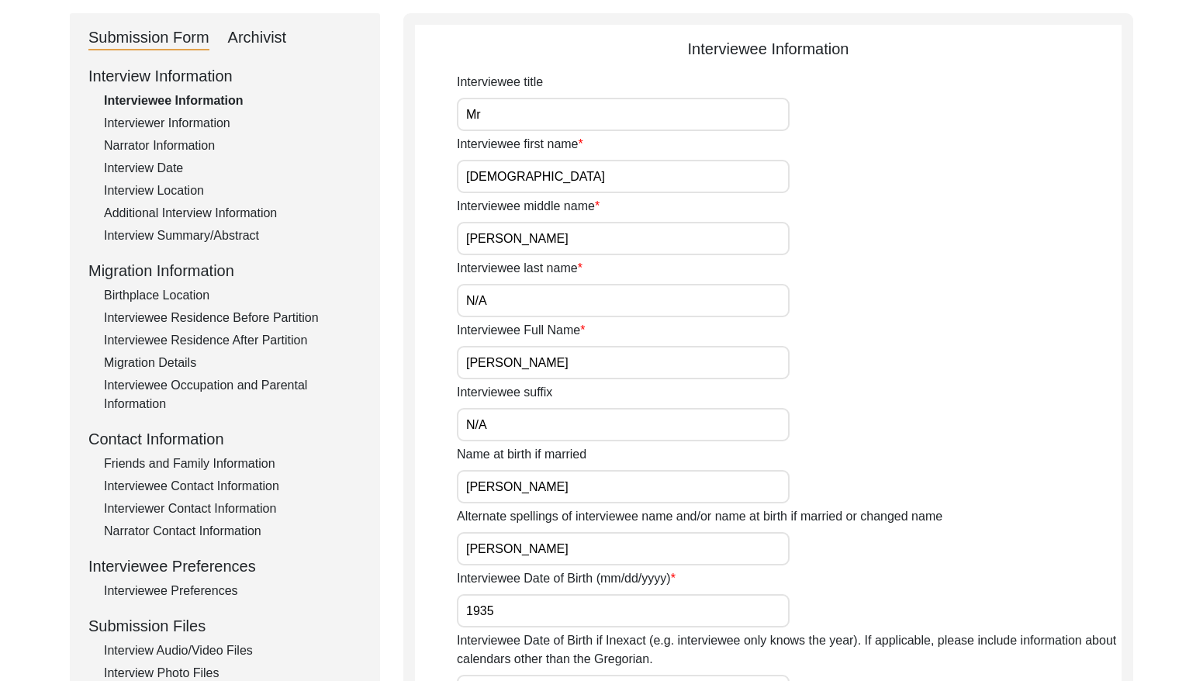
scroll to position [159, 0]
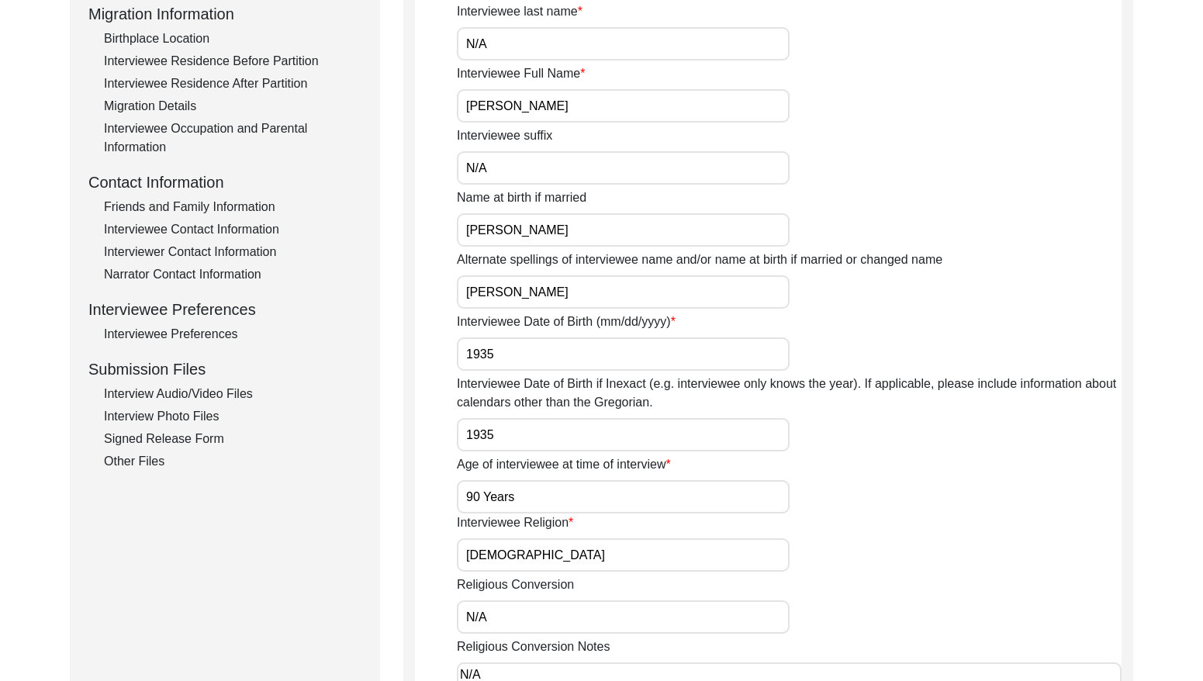
click at [621, 297] on input "[PERSON_NAME]" at bounding box center [623, 291] width 333 height 33
click at [623, 297] on input "[PERSON_NAME]" at bounding box center [623, 291] width 333 height 33
click at [625, 297] on input "[PERSON_NAME]" at bounding box center [623, 292] width 333 height 33
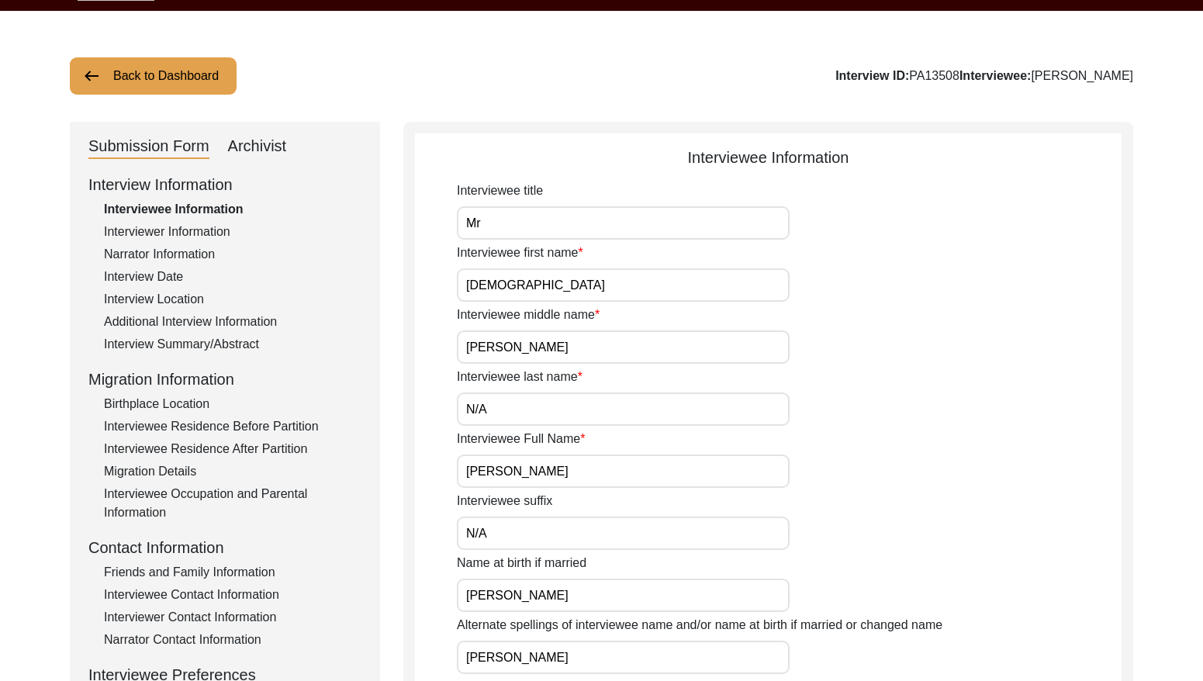
scroll to position [0, 0]
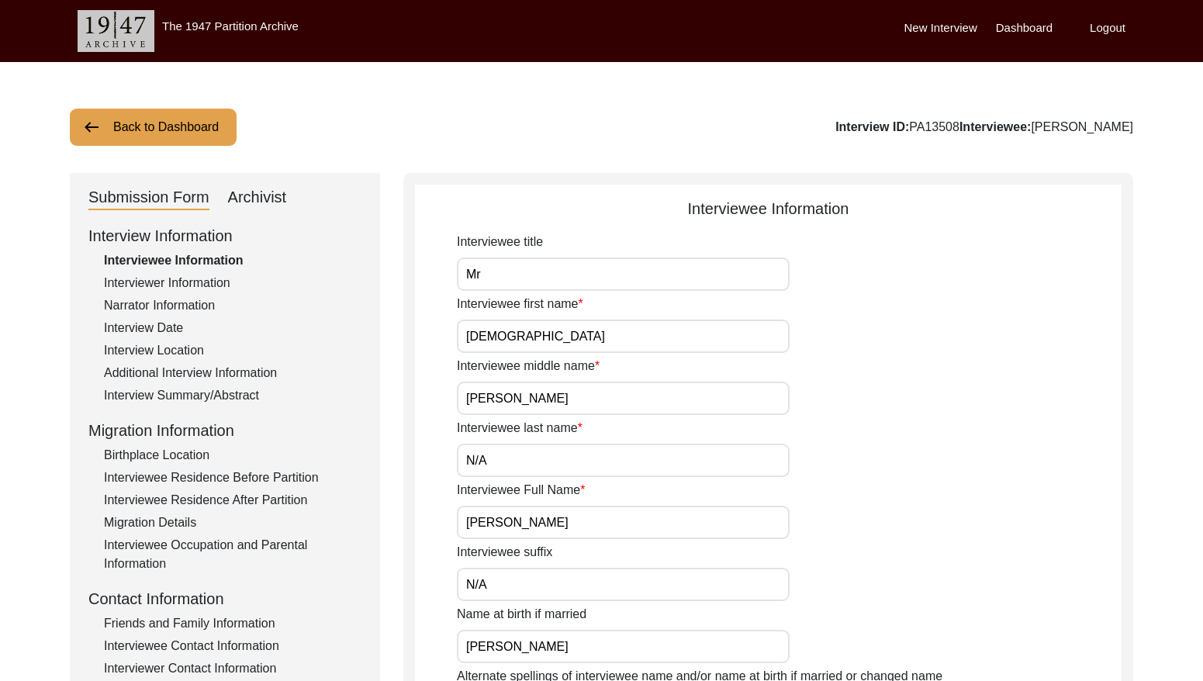
drag, startPoint x: 975, startPoint y: 126, endPoint x: 924, endPoint y: 123, distance: 50.5
click at [924, 123] on div "Interview ID: PA13508 Interviewee: [PERSON_NAME]" at bounding box center [985, 127] width 298 height 19
copy div "PA13508"
click at [205, 276] on div "Interviewer Information" at bounding box center [233, 283] width 258 height 19
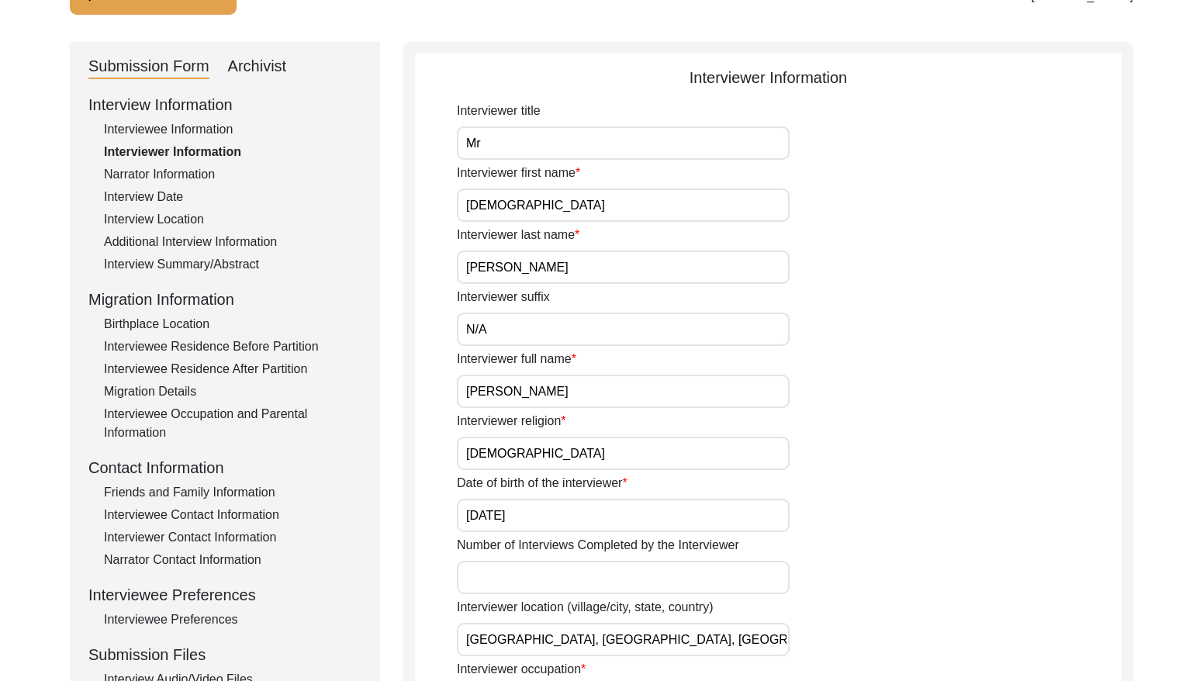
scroll to position [136, 0]
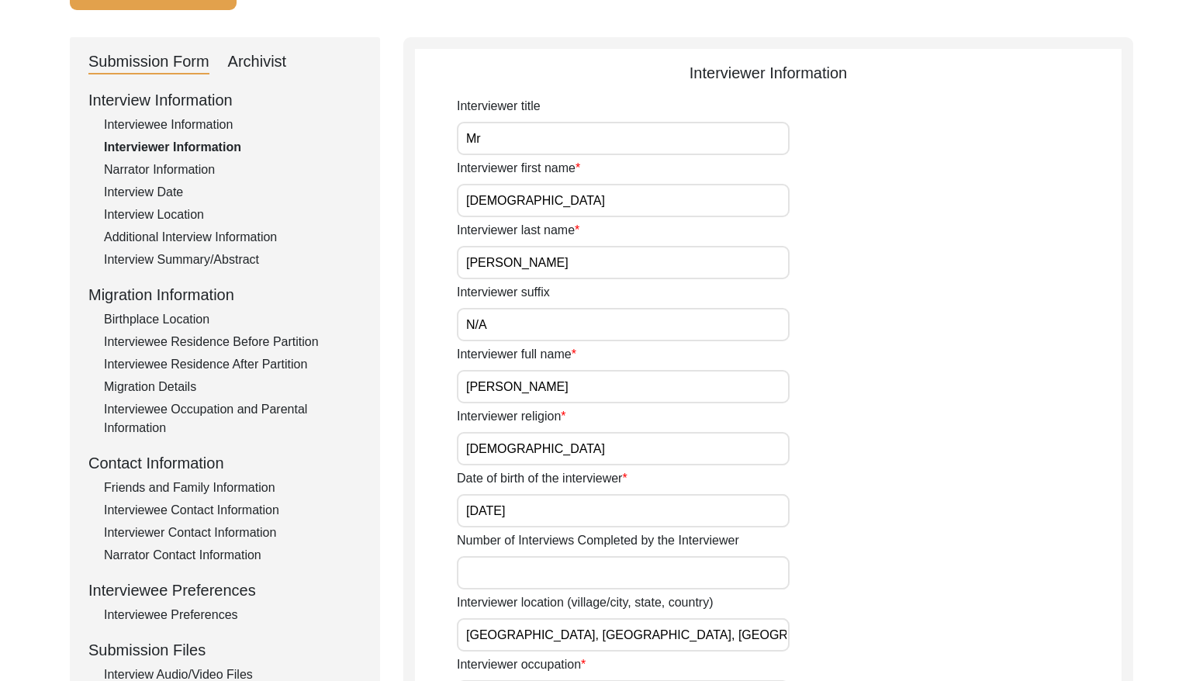
click at [203, 167] on div "Narrator Information" at bounding box center [233, 170] width 258 height 19
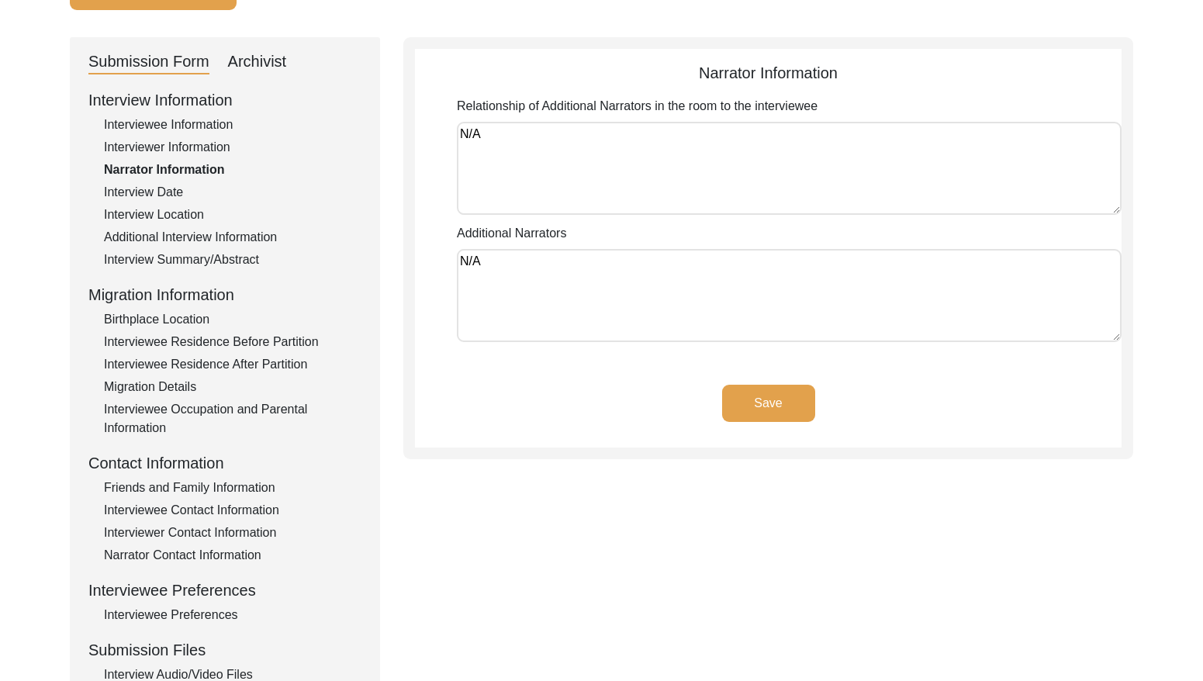
click at [174, 188] on div "Interview Date" at bounding box center [233, 192] width 258 height 19
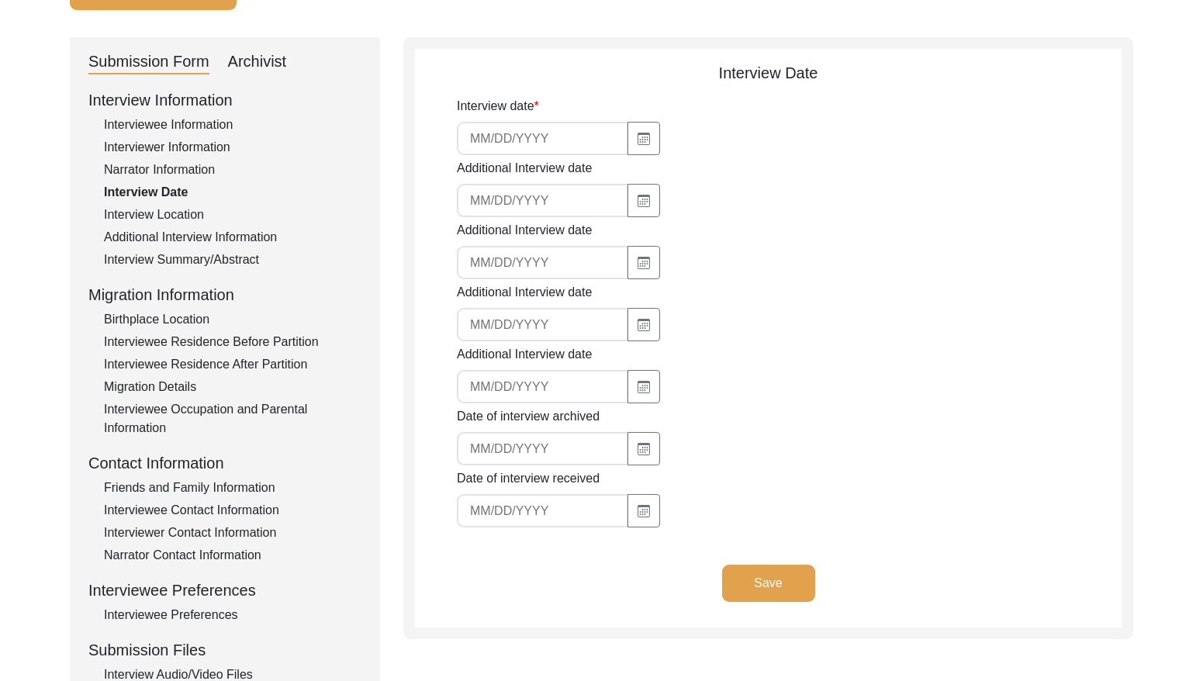
type input "[DATE]"
click at [163, 222] on div "Interview Location" at bounding box center [233, 215] width 258 height 19
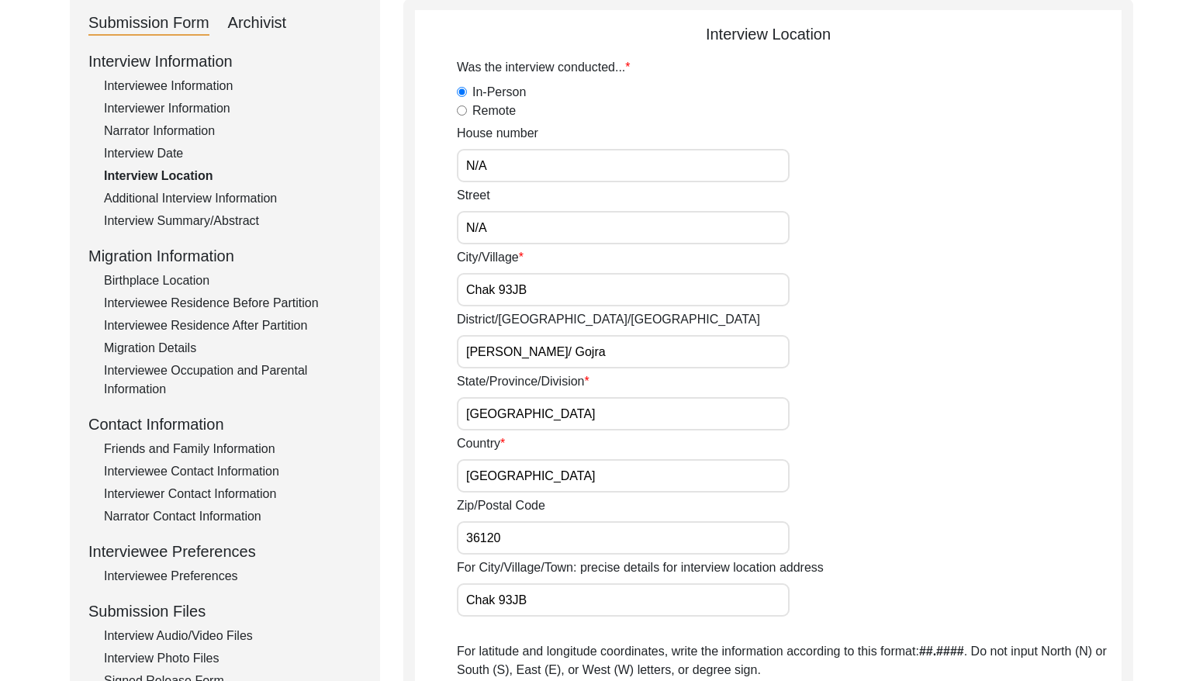
click at [209, 196] on div "Additional Interview Information" at bounding box center [233, 198] width 258 height 19
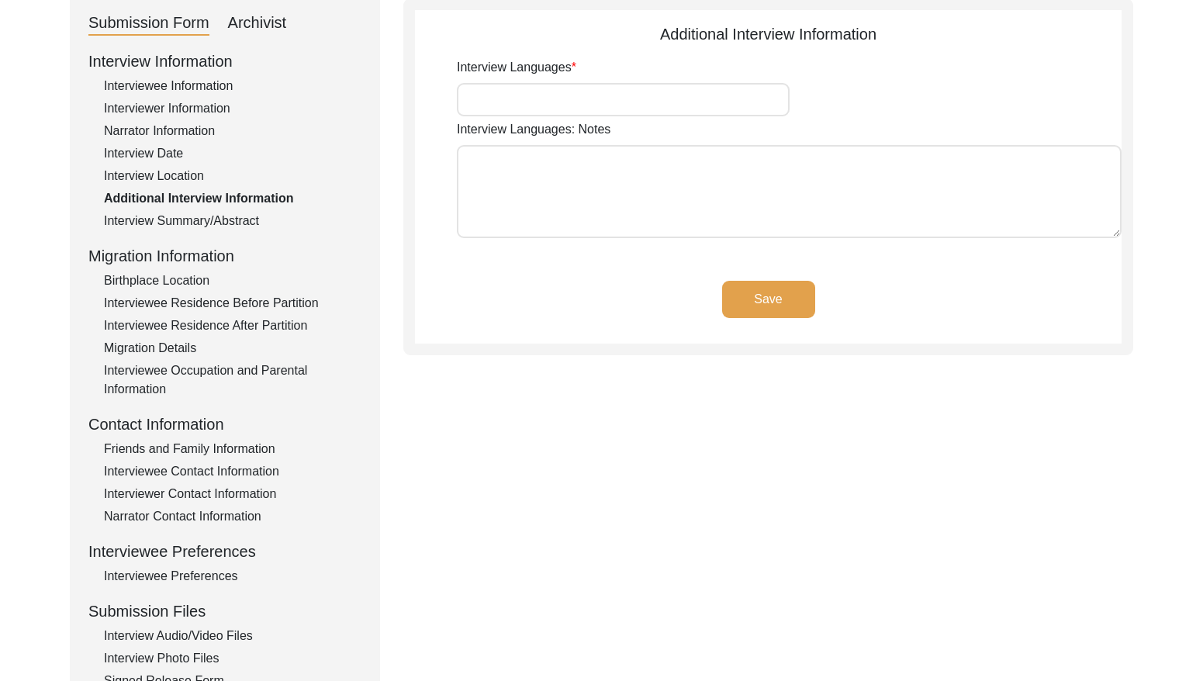
type input "Punjabi"
type textarea "N/A"
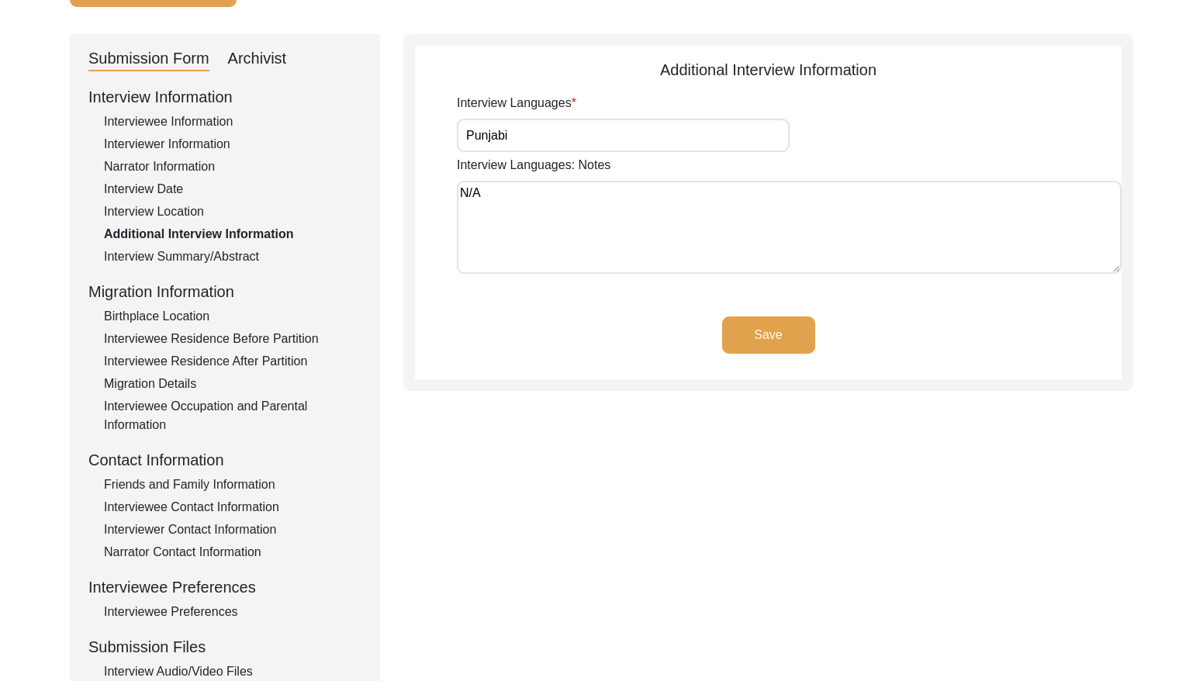
scroll to position [145, 0]
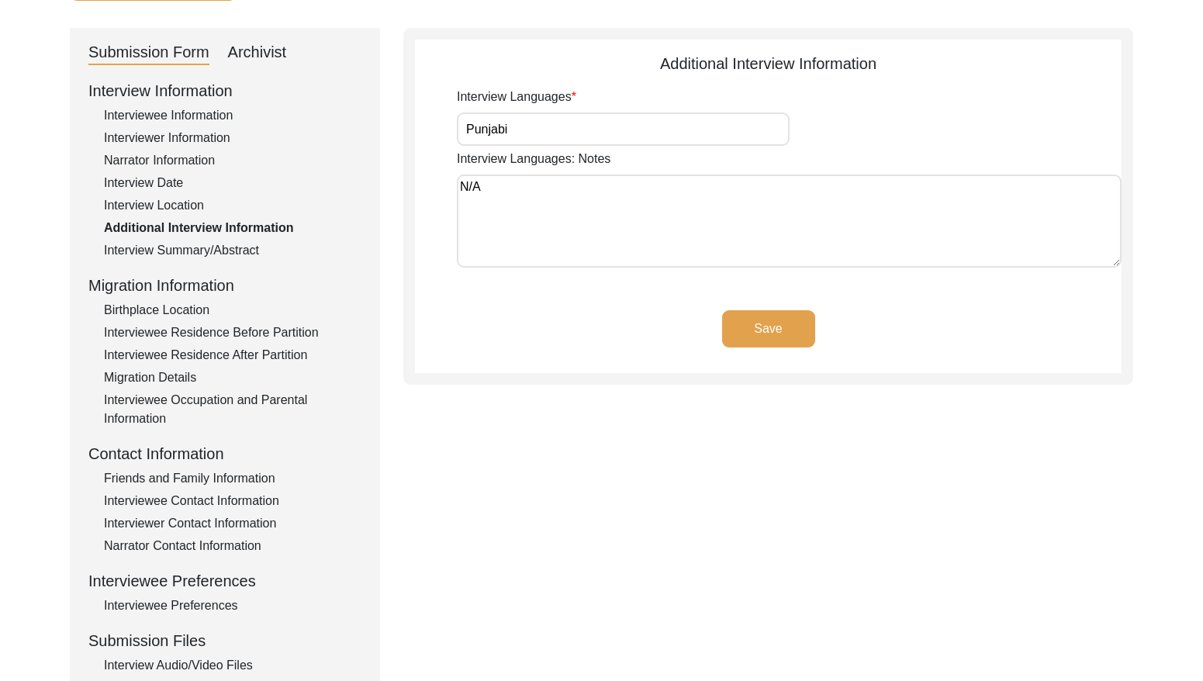
click at [212, 254] on div "Interview Summary/Abstract" at bounding box center [233, 250] width 258 height 19
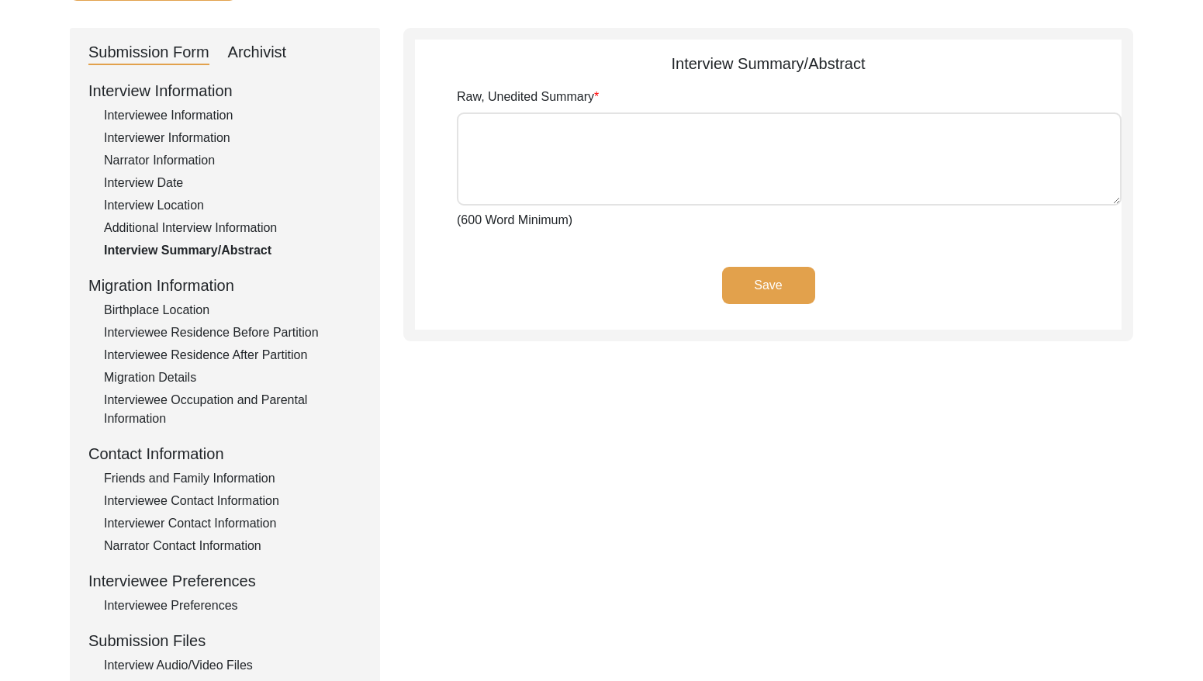
type textarea "[PERSON_NAME] [PERSON_NAME] [PERSON_NAME] Son of [PERSON_NAME], was born at the…"
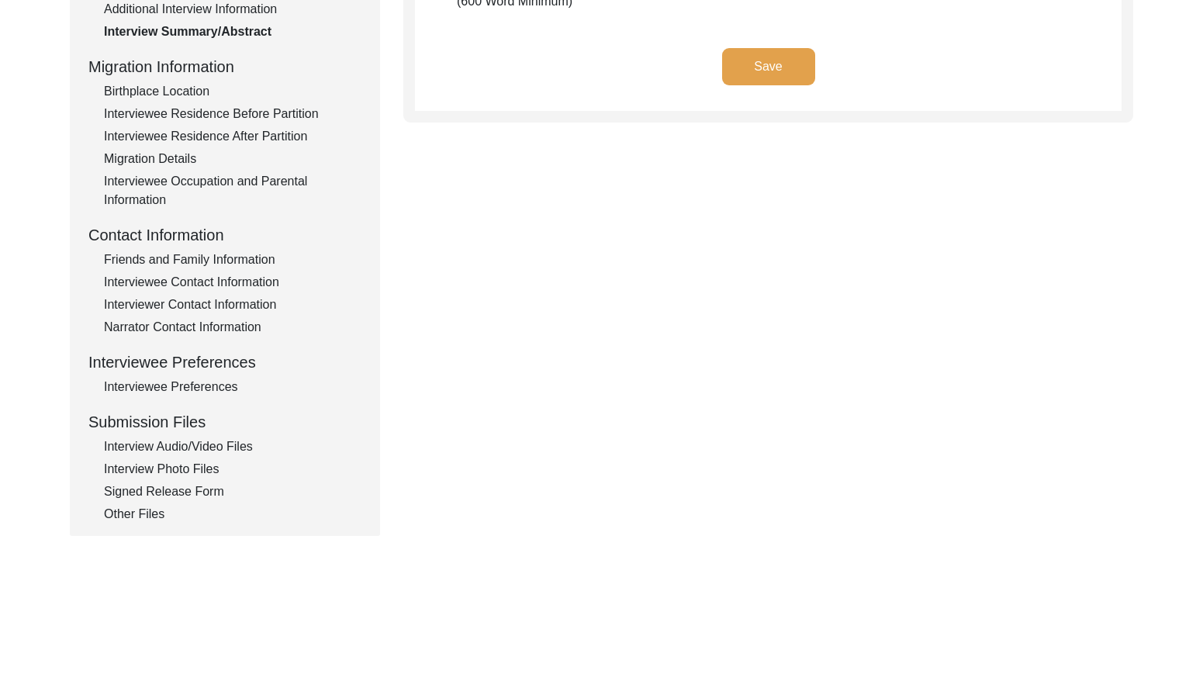
scroll to position [386, 0]
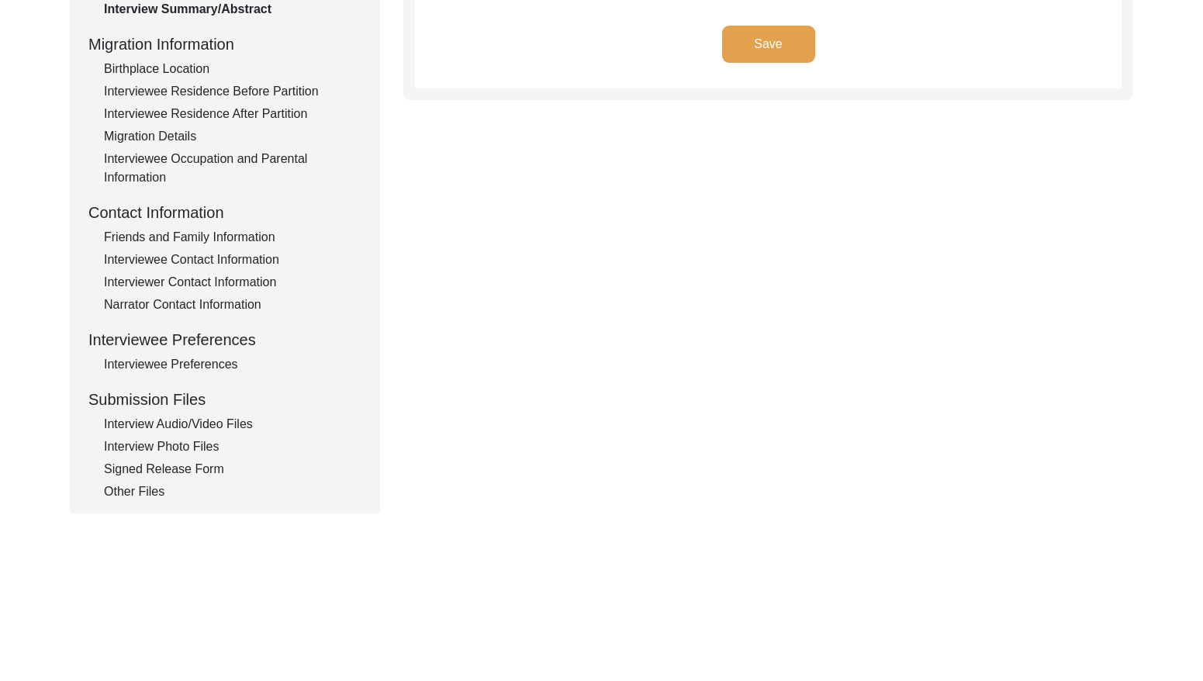
click at [180, 68] on div "Birthplace Location" at bounding box center [233, 69] width 258 height 19
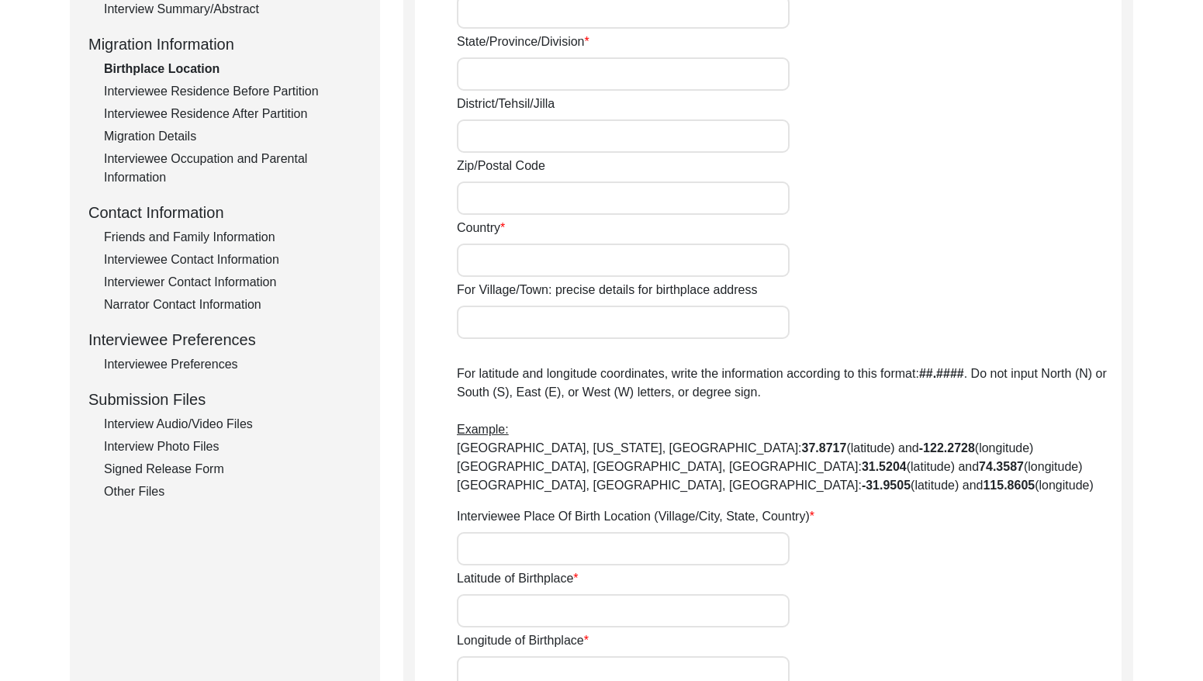
type input "N/A"
type input "Mehrban"
type input "[GEOGRAPHIC_DATA]"
type input "Ludhiana/ [GEOGRAPHIC_DATA]"
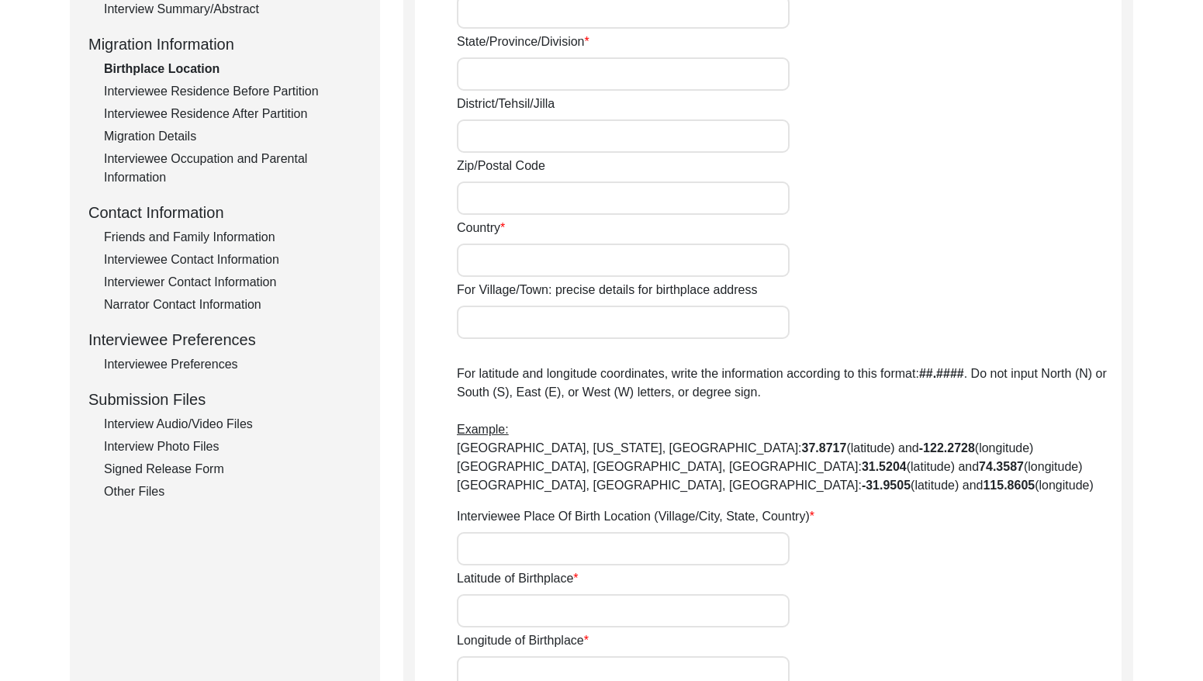
type input "141007"
type input "[GEOGRAPHIC_DATA]"
type input "Mehrban"
type input "[GEOGRAPHIC_DATA], [GEOGRAPHIC_DATA], [GEOGRAPHIC_DATA]"
type input "N/A"
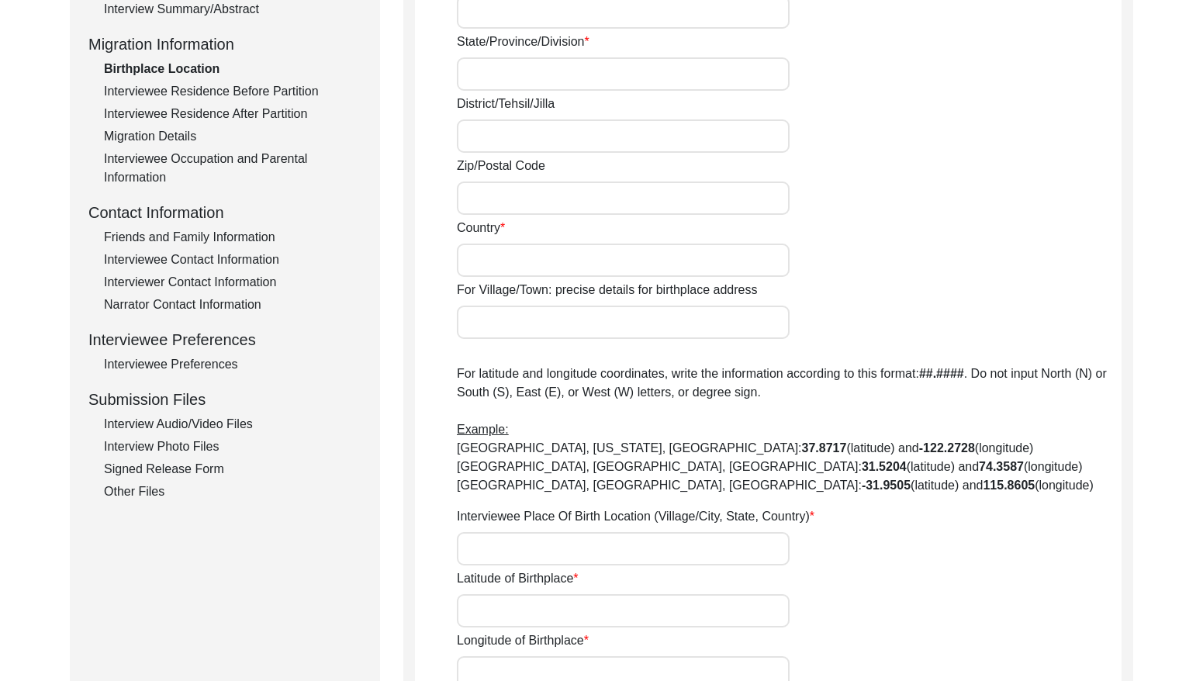
type input "N/A"
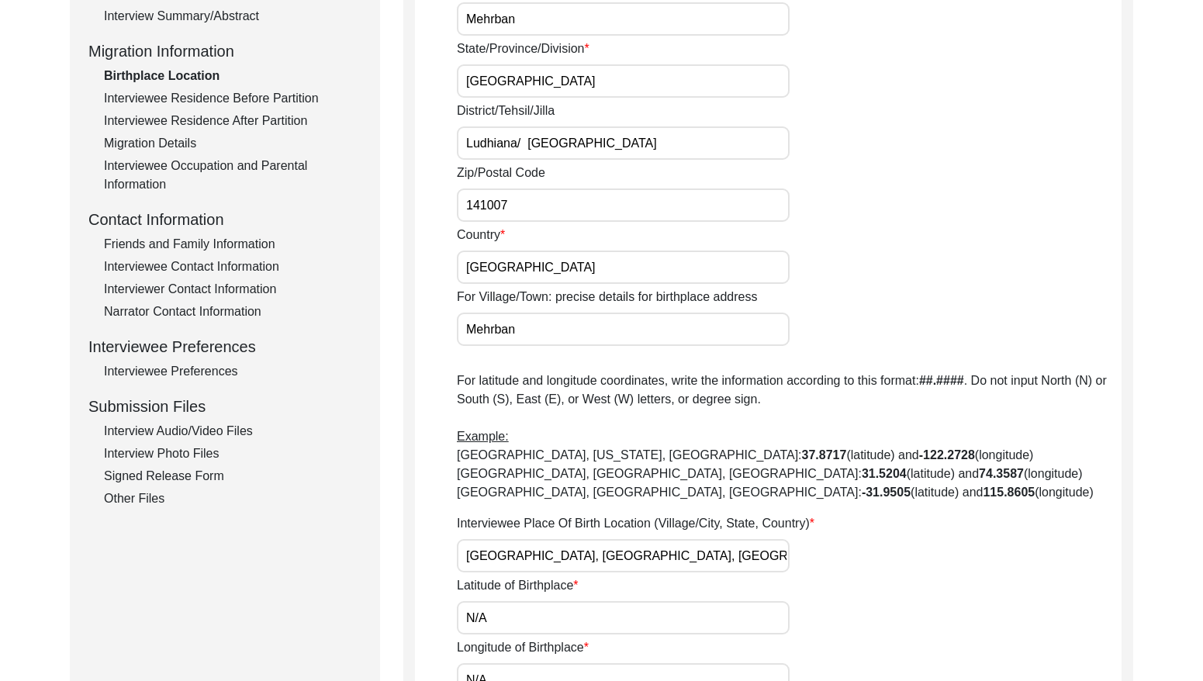
scroll to position [344, 0]
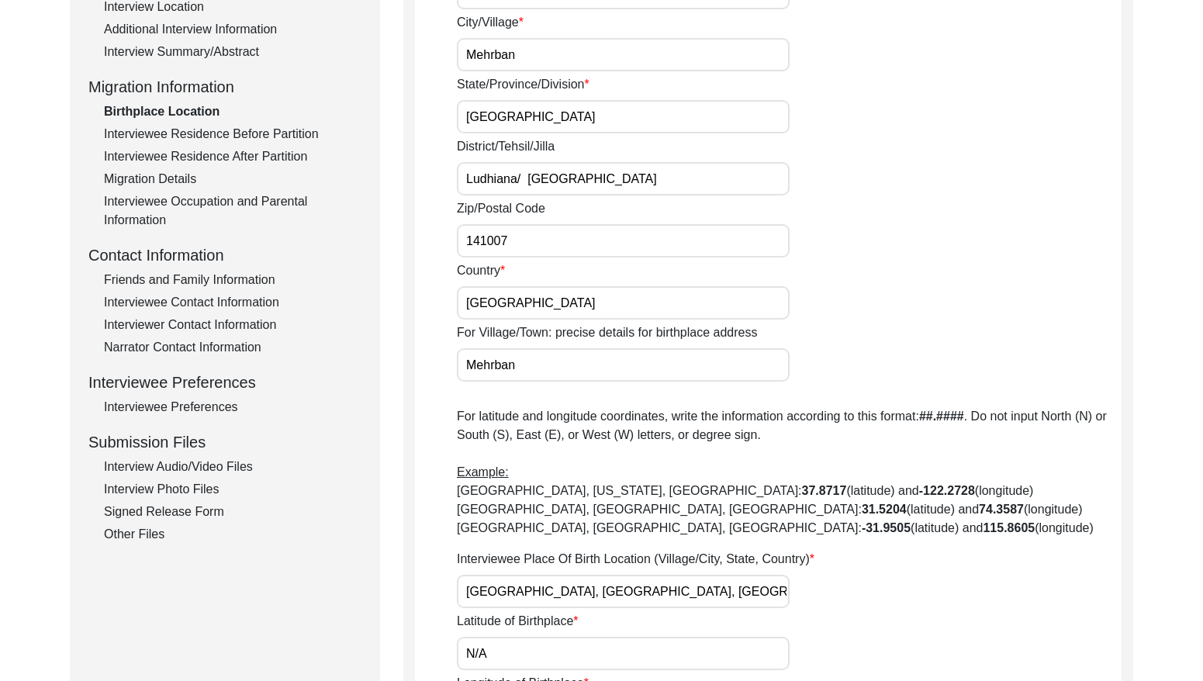
click at [227, 127] on div "Interviewee Residence Before Partition" at bounding box center [233, 134] width 258 height 19
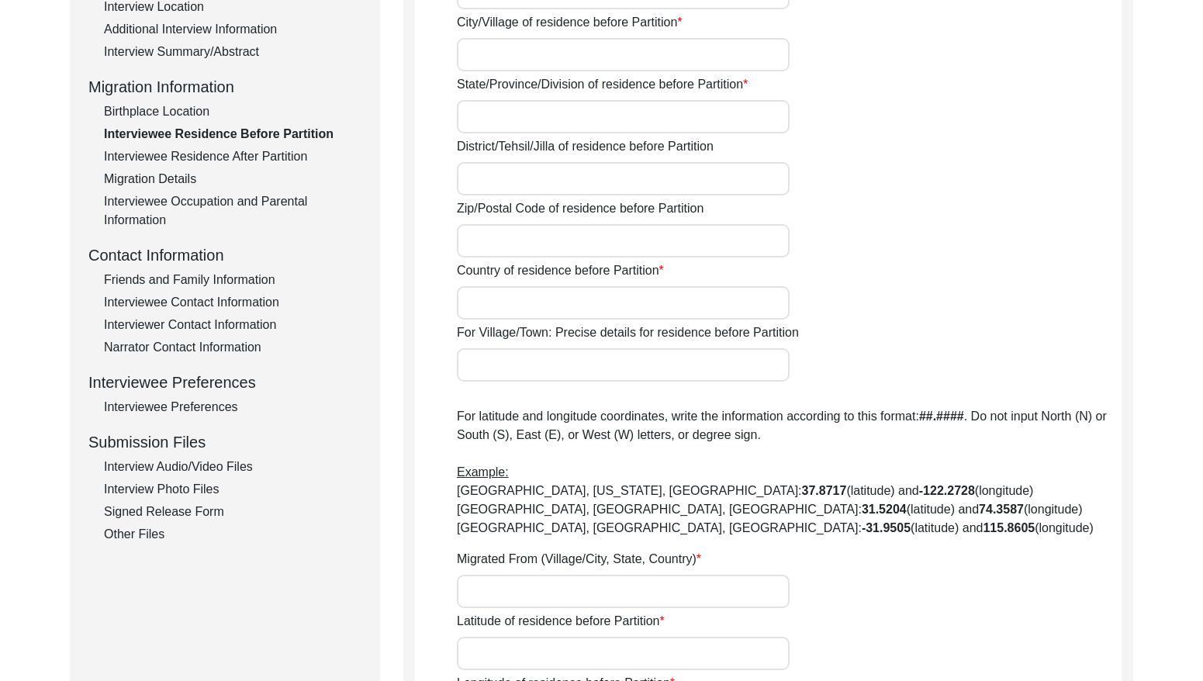
type input "N/A"
type input "Mehrban"
type input "[GEOGRAPHIC_DATA]"
type input "Ludhiana/ [GEOGRAPHIC_DATA]"
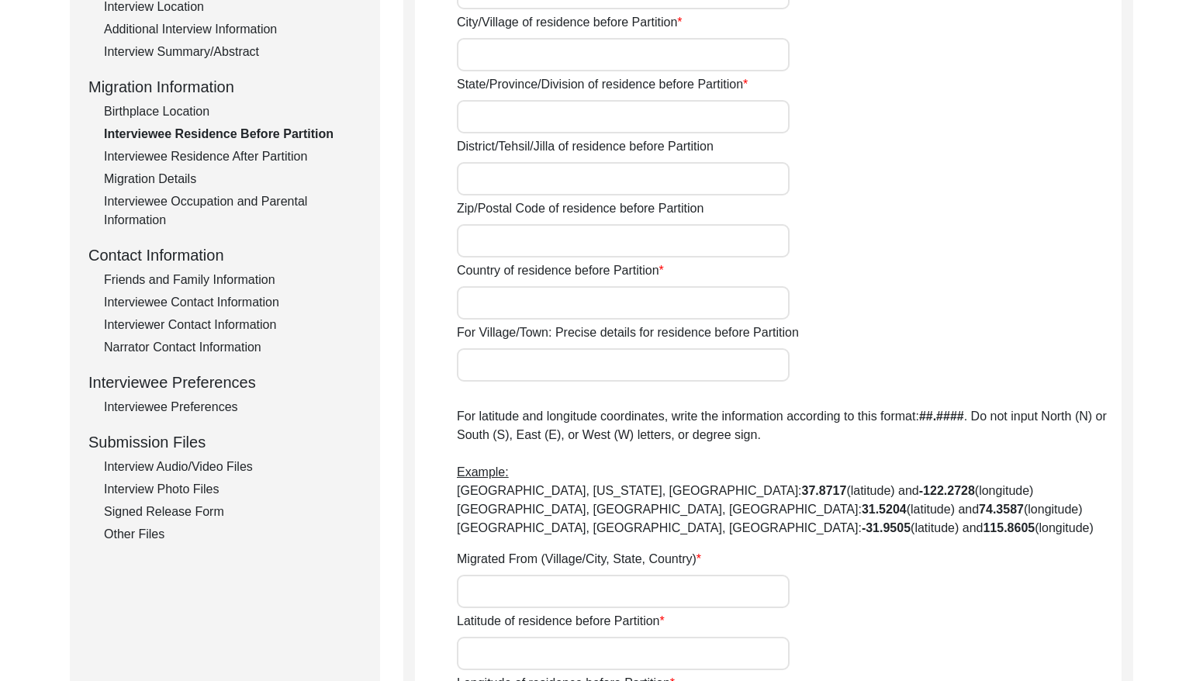
type input "141007"
type input "[GEOGRAPHIC_DATA]"
type input "[GEOGRAPHIC_DATA], [GEOGRAPHIC_DATA], [GEOGRAPHIC_DATA]"
type input "N/A"
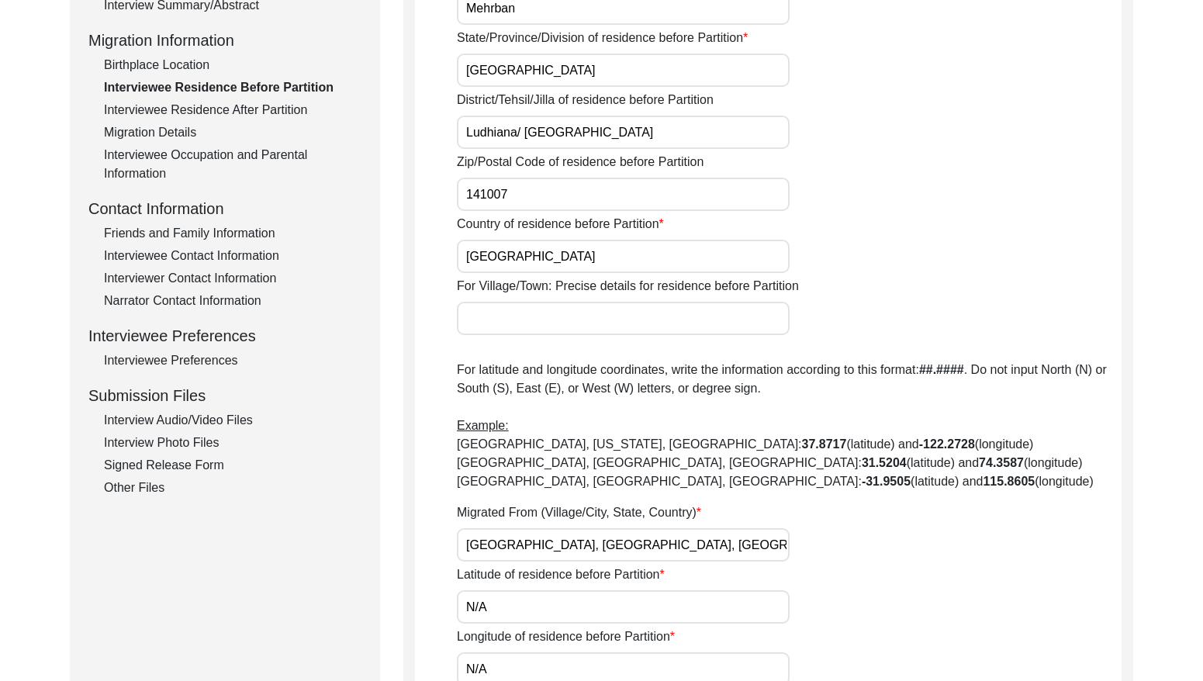
scroll to position [356, 0]
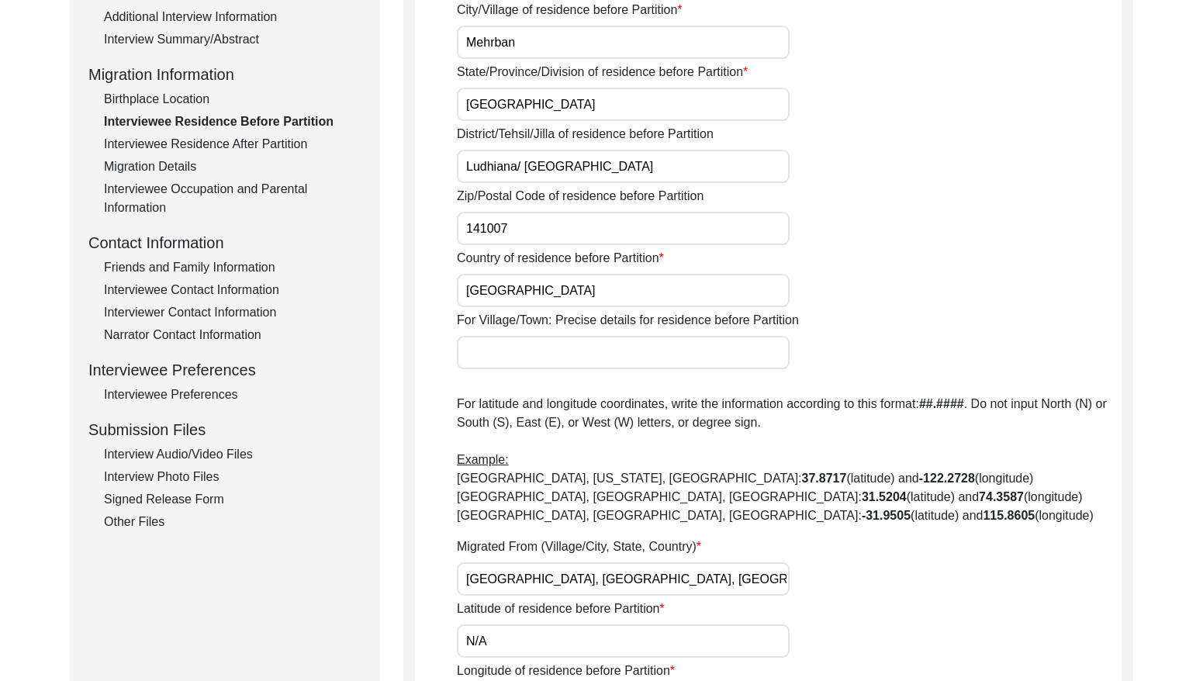
click at [209, 139] on div "Interviewee Residence After Partition" at bounding box center [233, 144] width 258 height 19
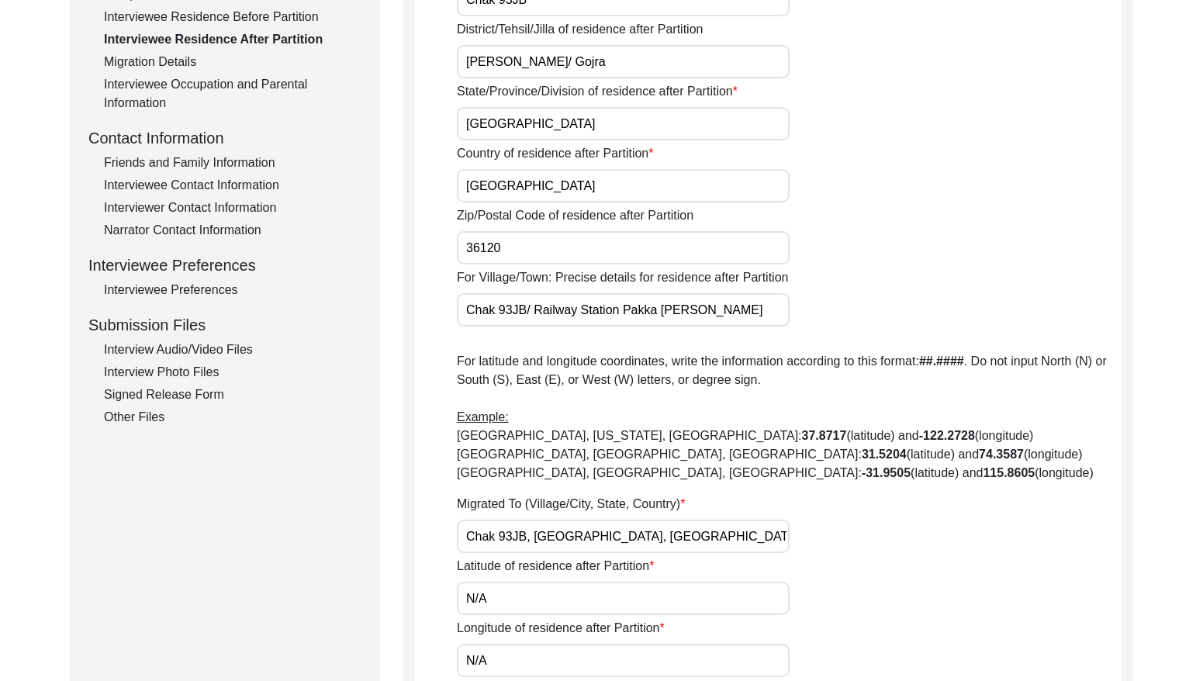
drag, startPoint x: 158, startPoint y: 61, endPoint x: 166, endPoint y: 74, distance: 15.3
click at [159, 61] on div "Migration Details" at bounding box center [233, 62] width 258 height 19
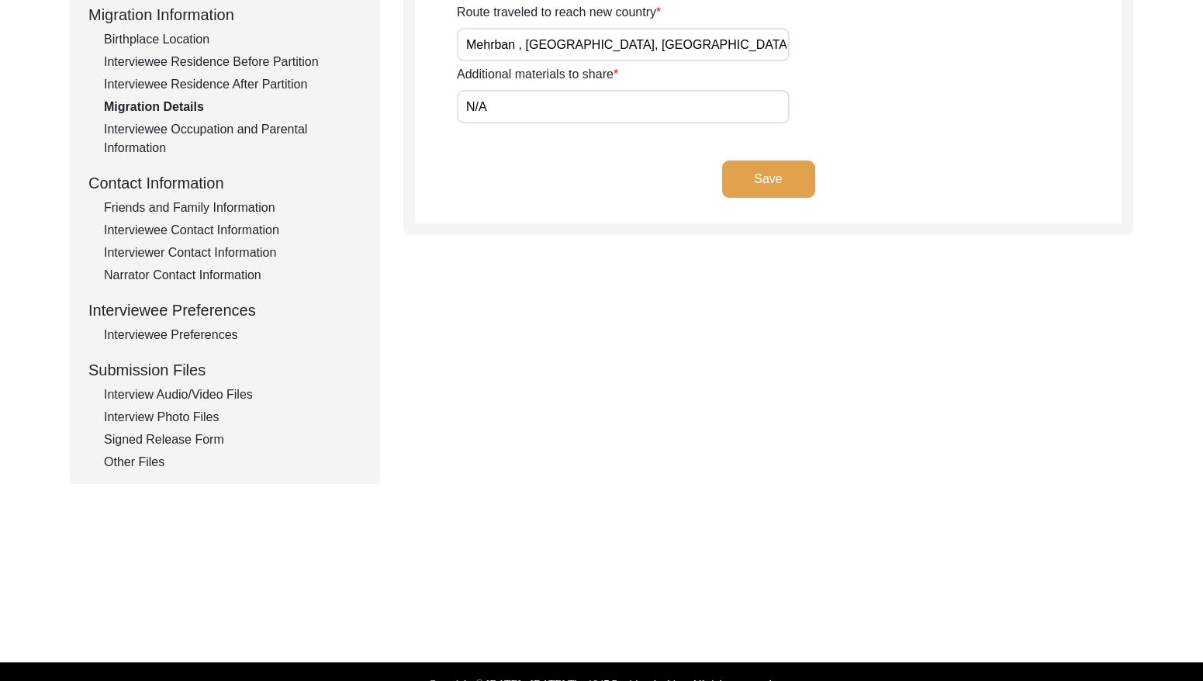
click at [235, 131] on div "Interviewee Occupation and Parental Information" at bounding box center [233, 138] width 258 height 37
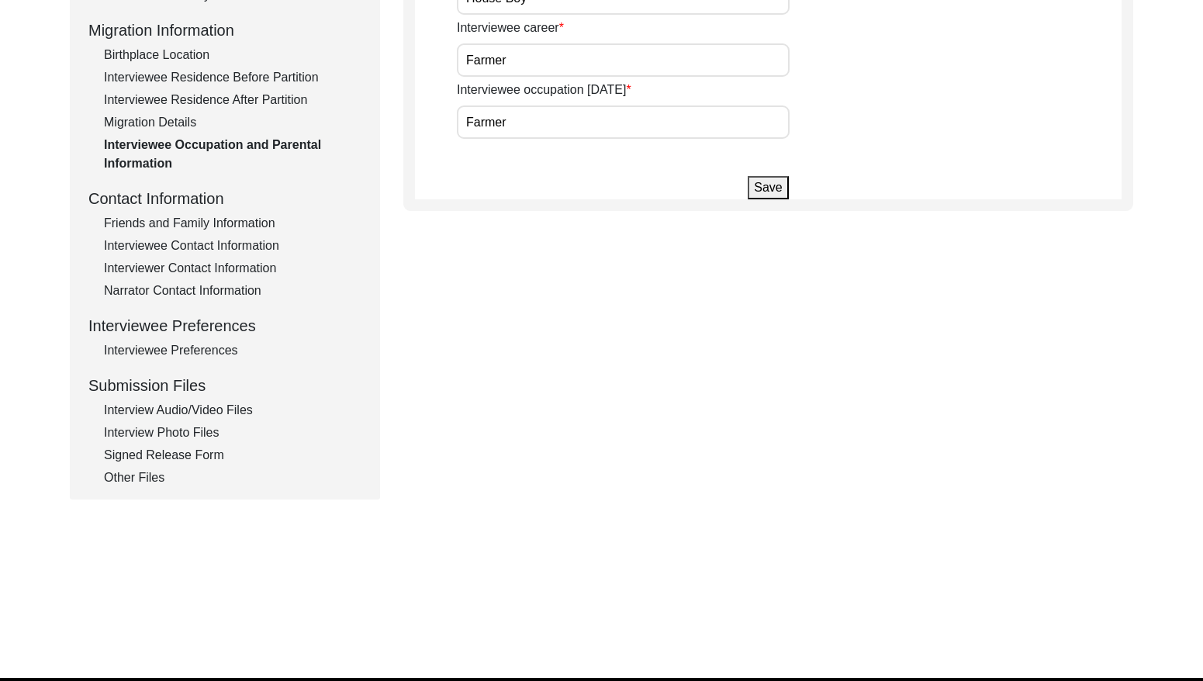
scroll to position [441, 0]
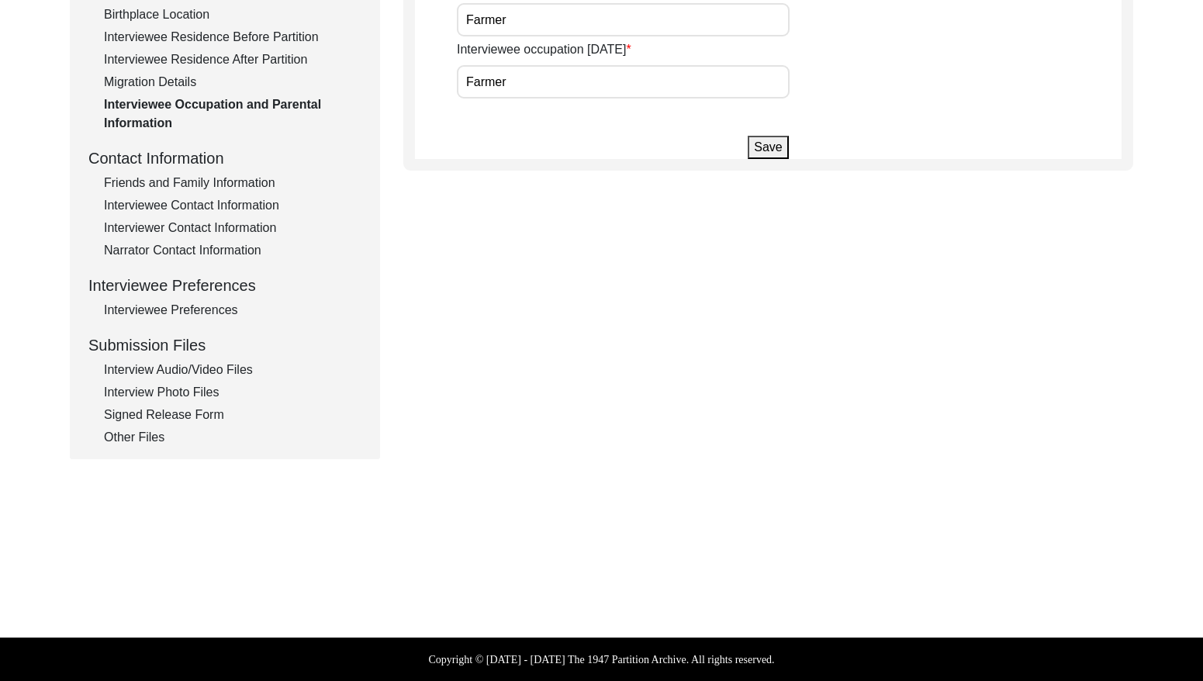
click at [216, 183] on div "Friends and Family Information" at bounding box center [233, 183] width 258 height 19
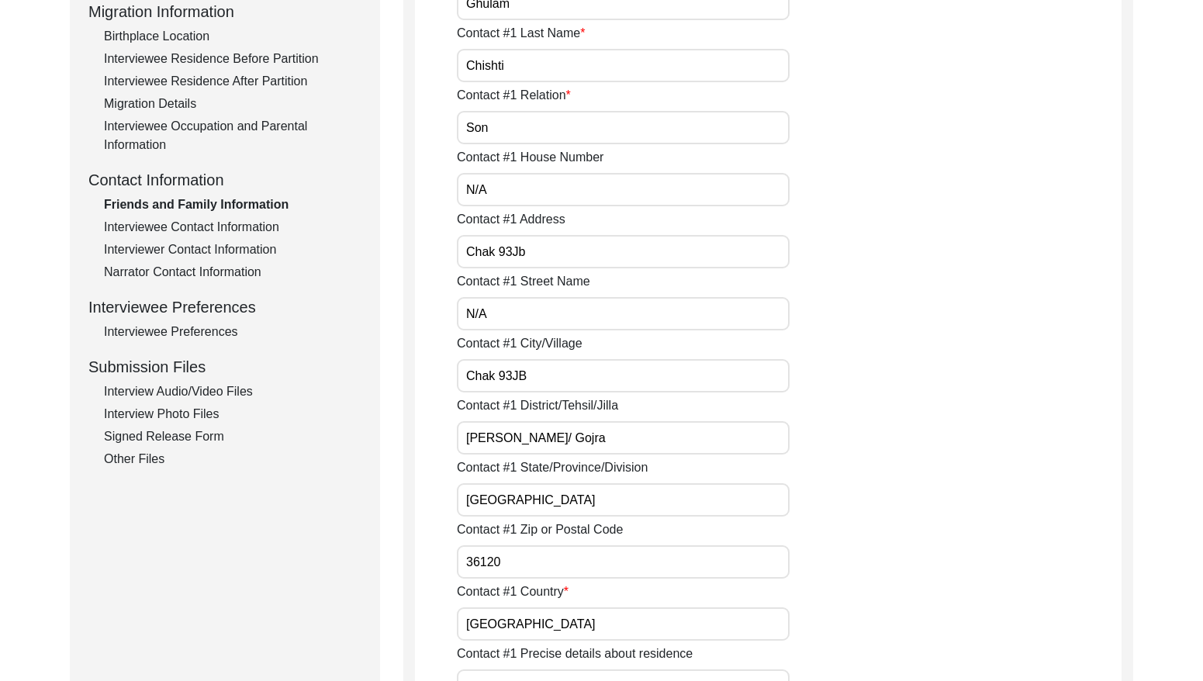
scroll to position [412, 0]
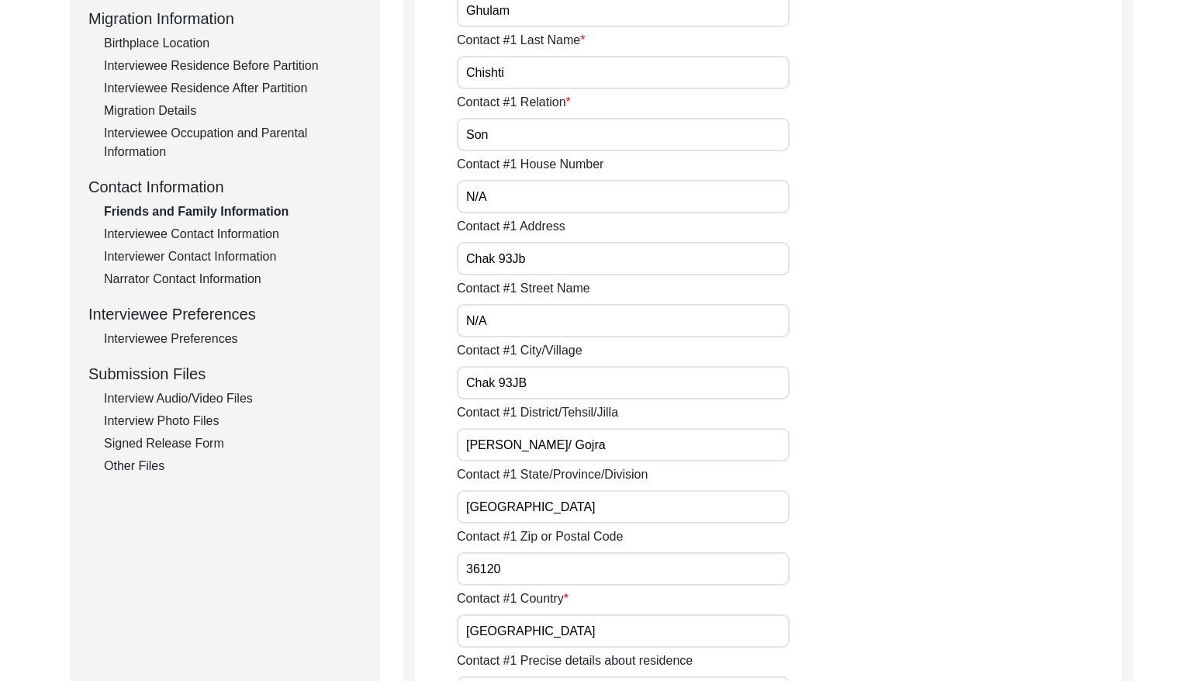
click at [252, 232] on div "Interviewee Contact Information" at bounding box center [233, 234] width 258 height 19
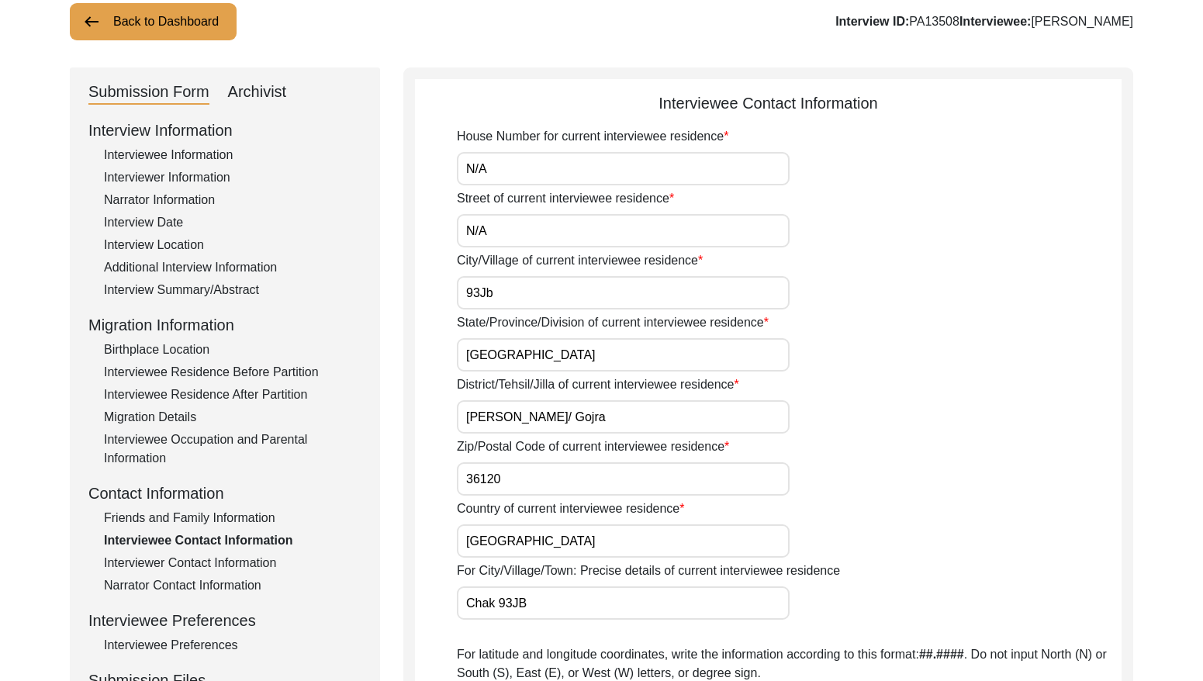
scroll to position [0, 0]
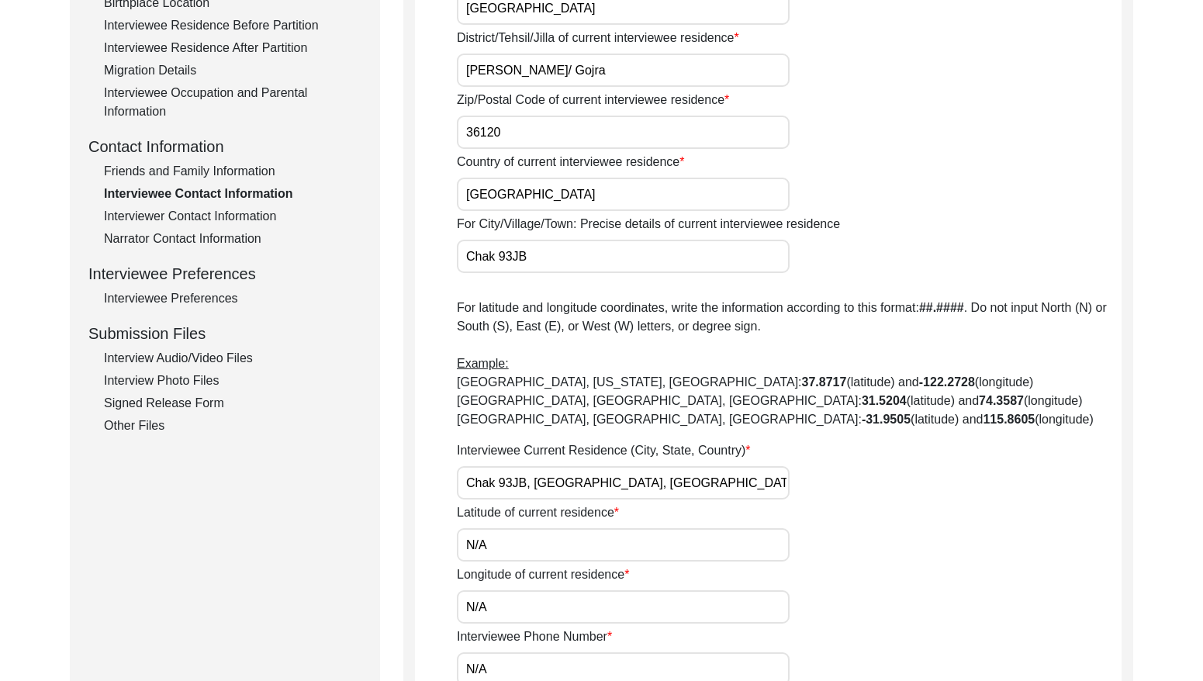
click at [246, 207] on div "Interviewer Contact Information" at bounding box center [233, 216] width 258 height 19
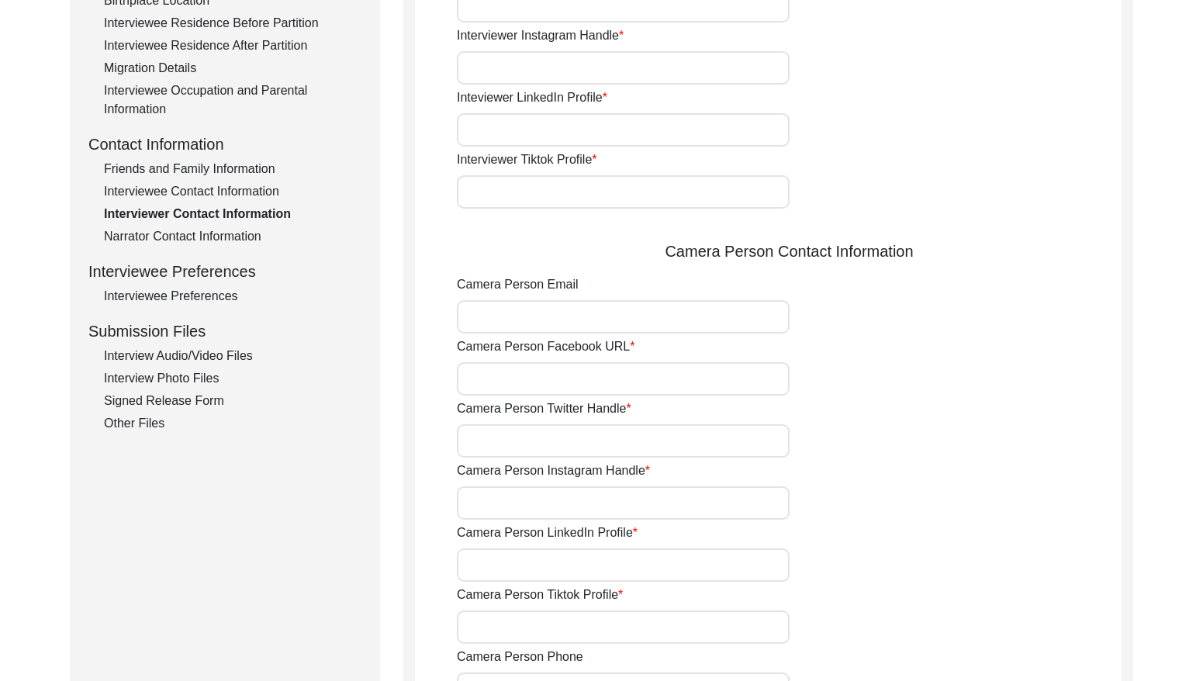
type input "03337682214"
type input "[EMAIL_ADDRESS][DOMAIN_NAME]"
type input "N/A"
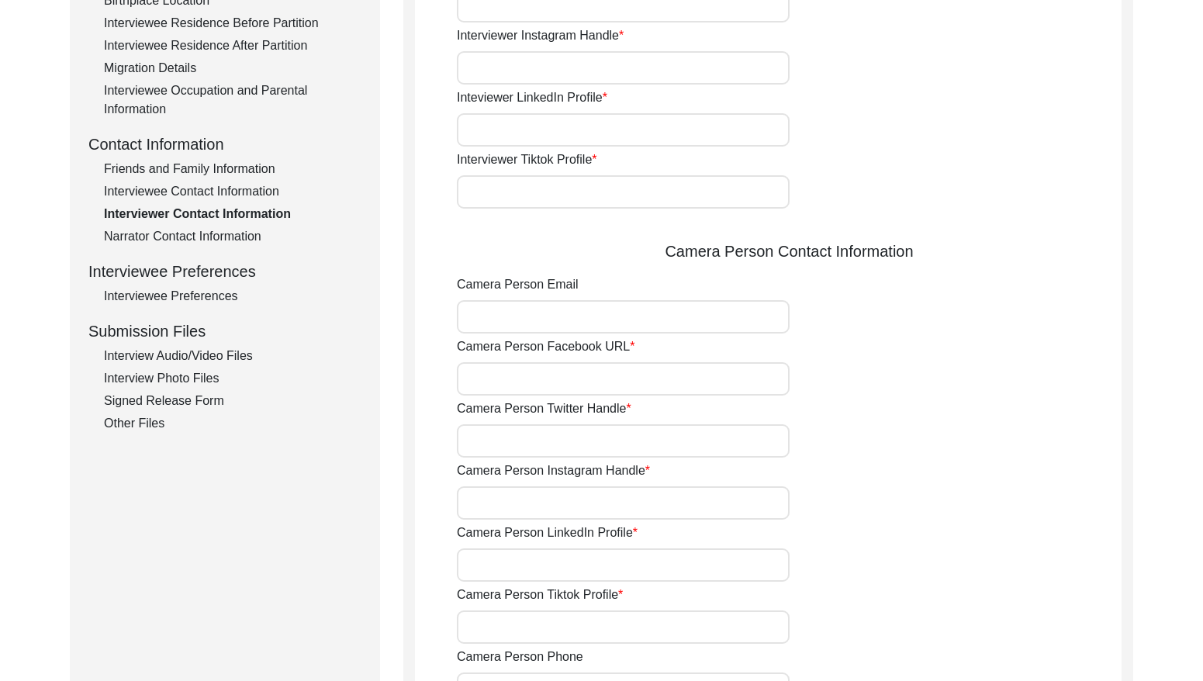
type input "N/A"
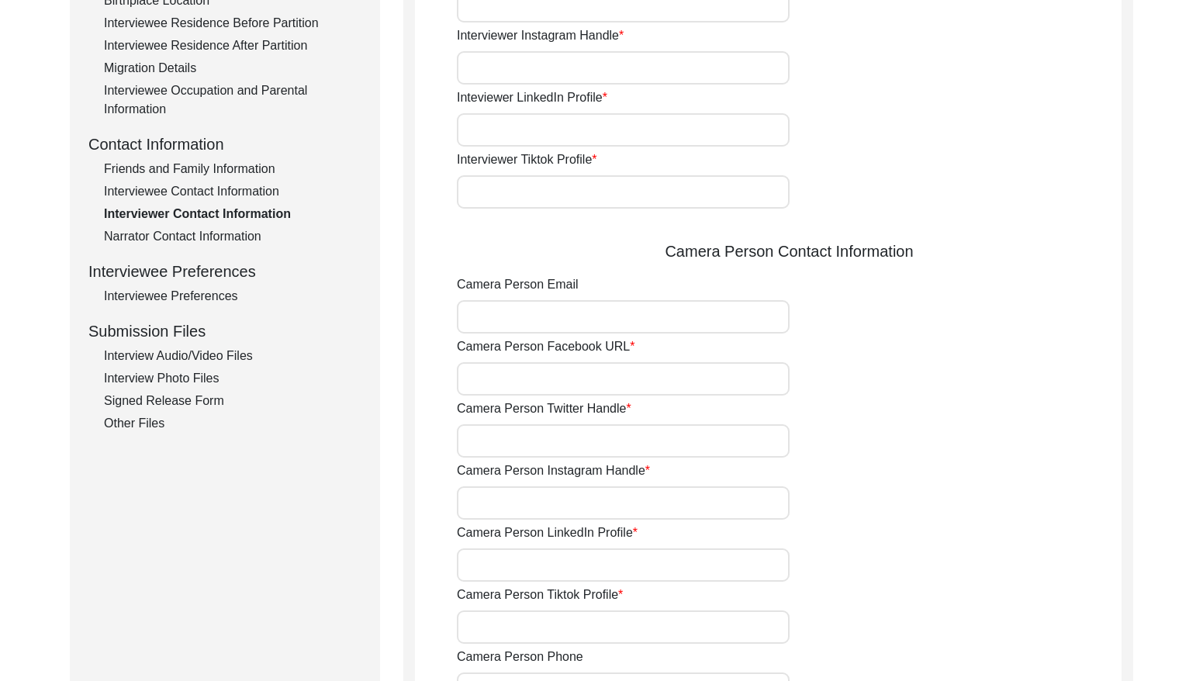
type input "N/A"
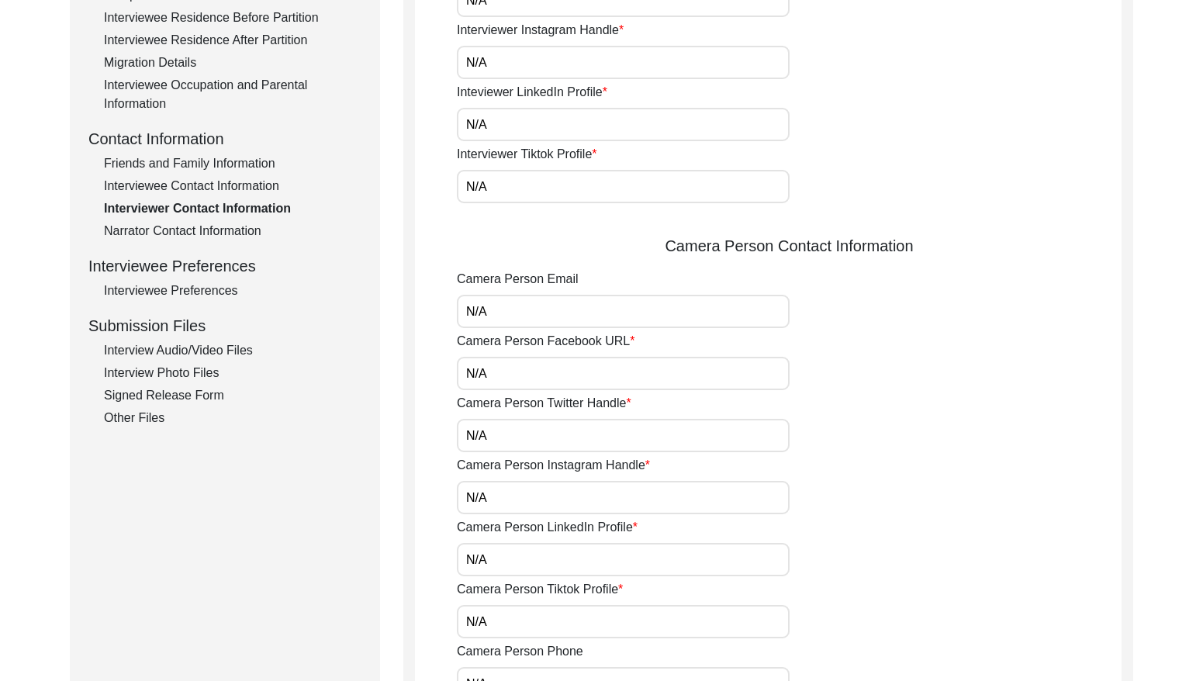
scroll to position [472, 0]
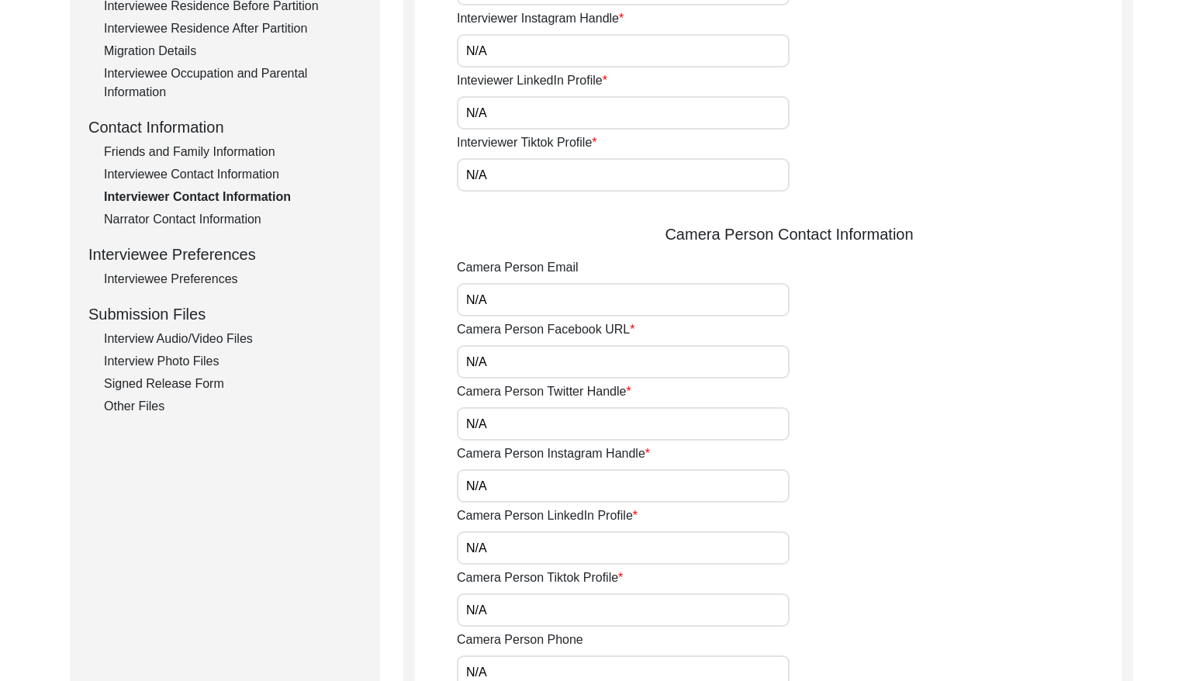
click at [167, 230] on div "Interview Information Interviewee Information Interviewer Information Narrator …" at bounding box center [224, 83] width 273 height 663
click at [174, 220] on div "Narrator Contact Information" at bounding box center [233, 219] width 258 height 19
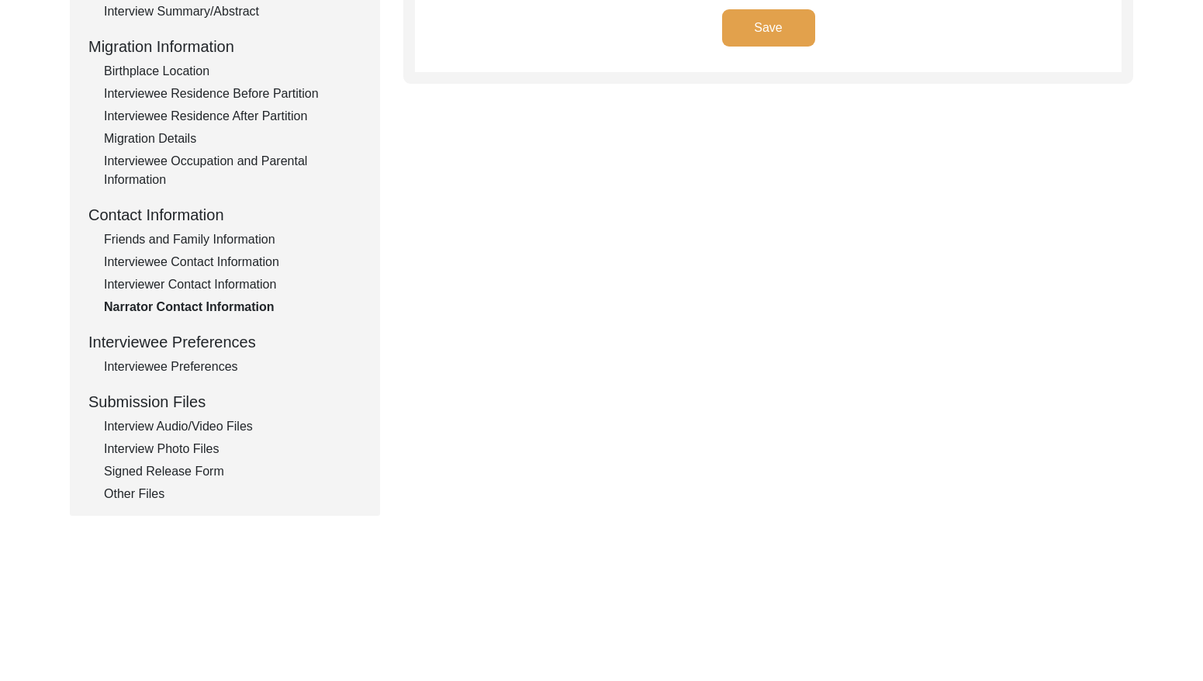
scroll to position [441, 0]
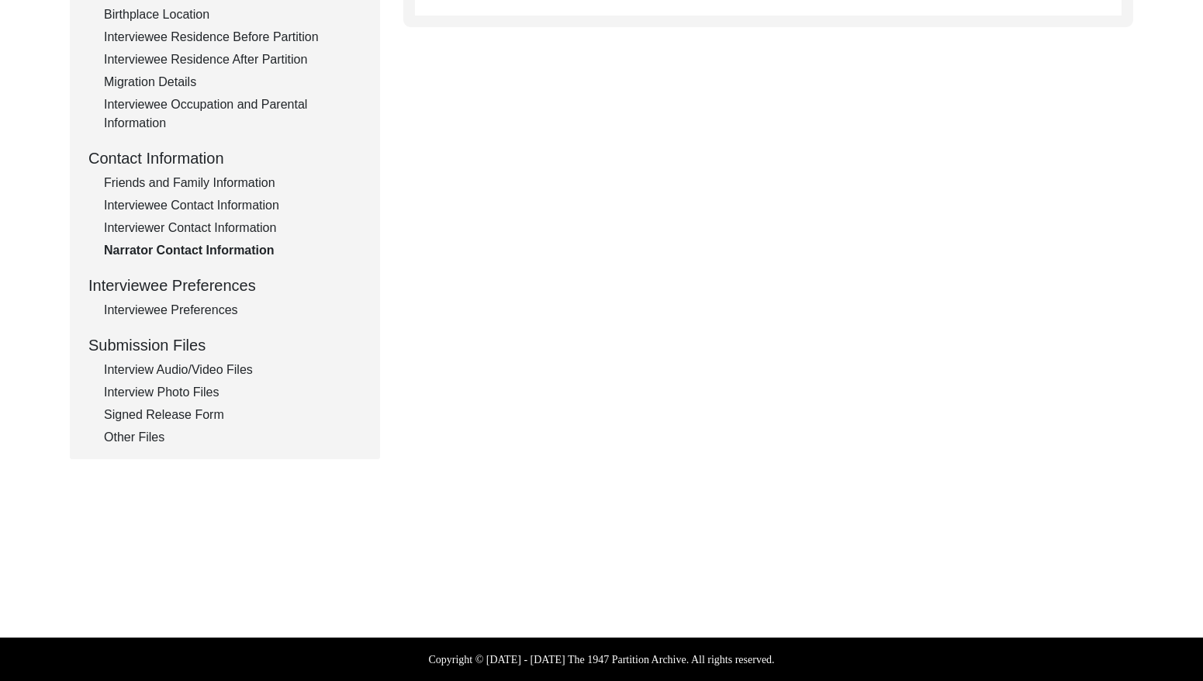
click at [209, 309] on div "Interviewee Preferences" at bounding box center [233, 310] width 258 height 19
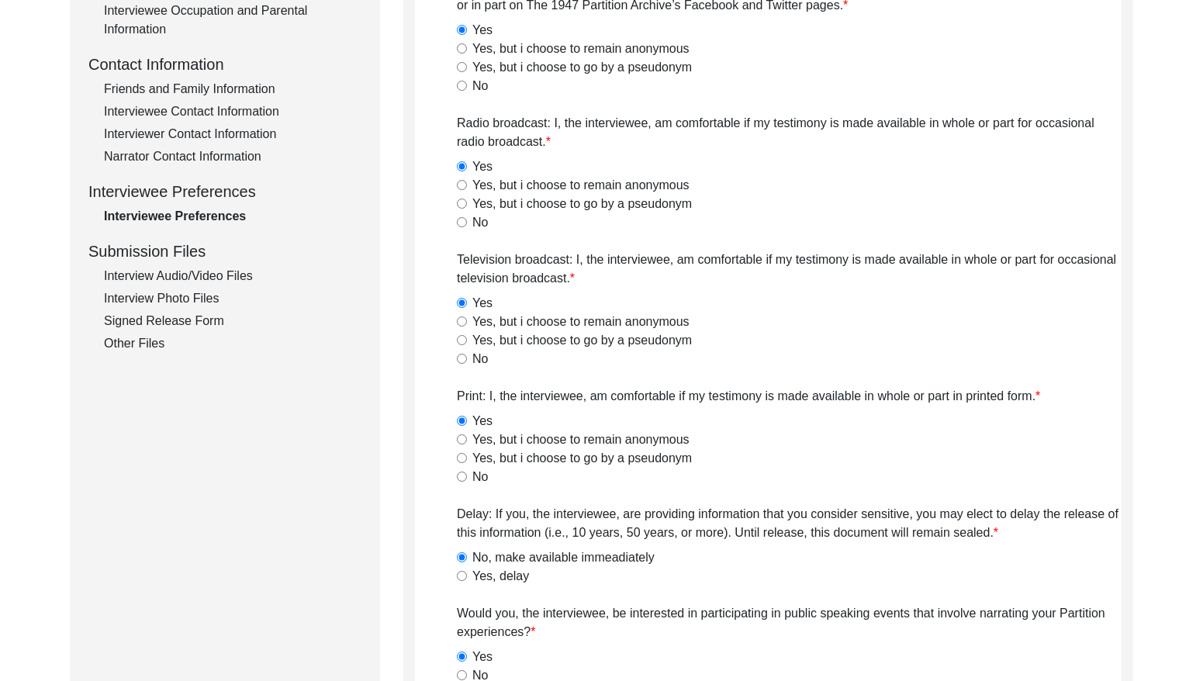
click at [211, 274] on div "Interview Audio/Video Files" at bounding box center [233, 276] width 258 height 19
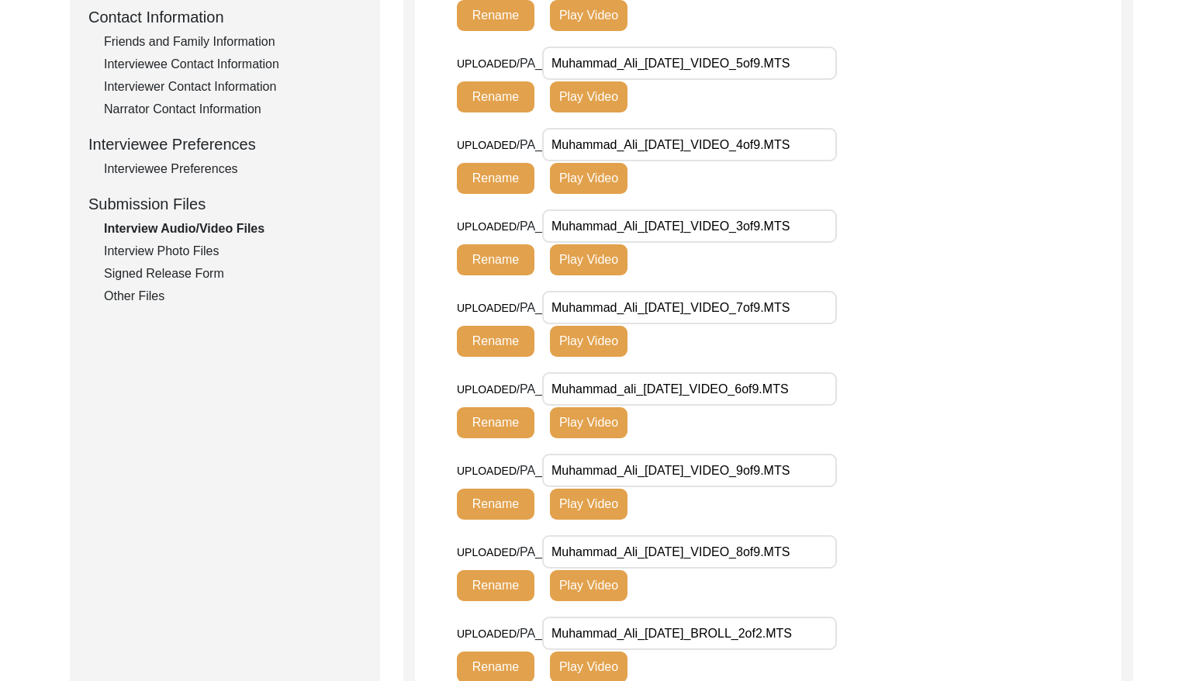
scroll to position [575, 0]
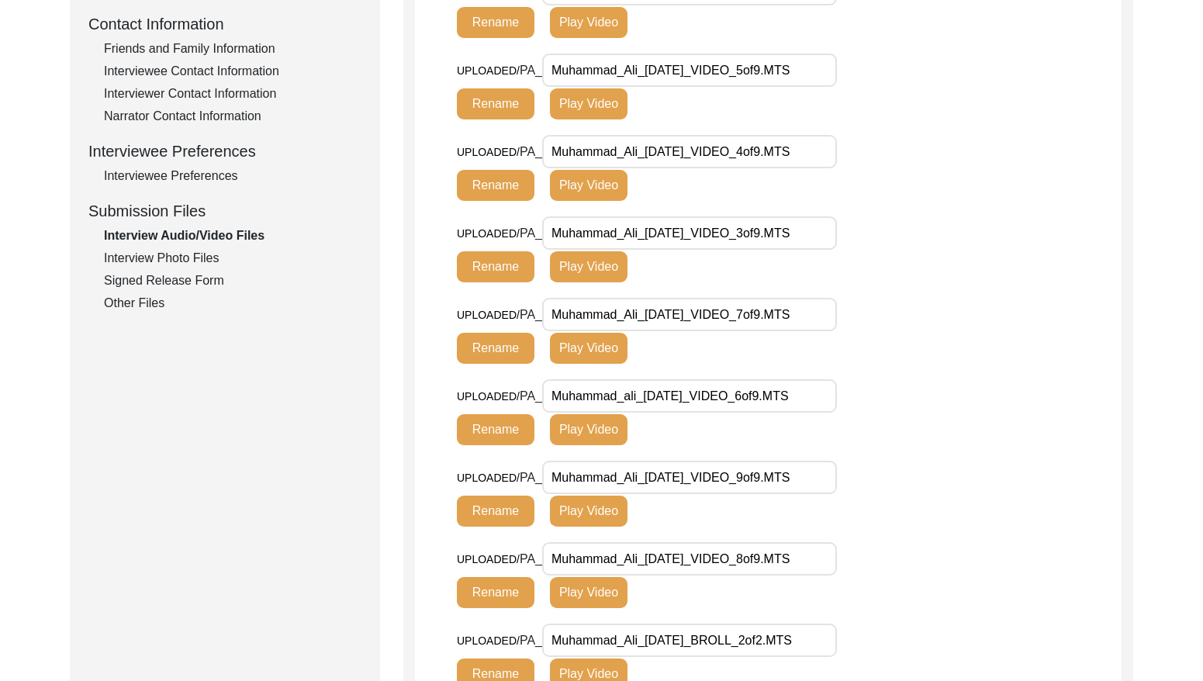
click at [196, 259] on div "Interview Photo Files" at bounding box center [233, 258] width 258 height 19
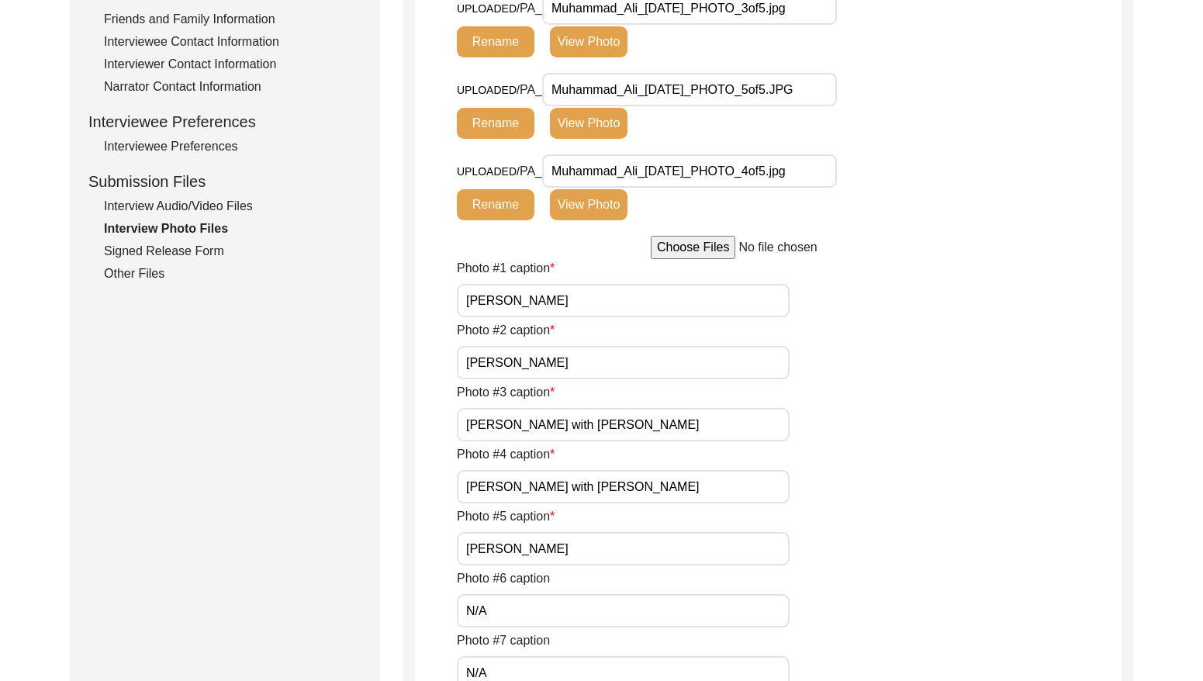
click at [196, 254] on div "Signed Release Form" at bounding box center [233, 251] width 258 height 19
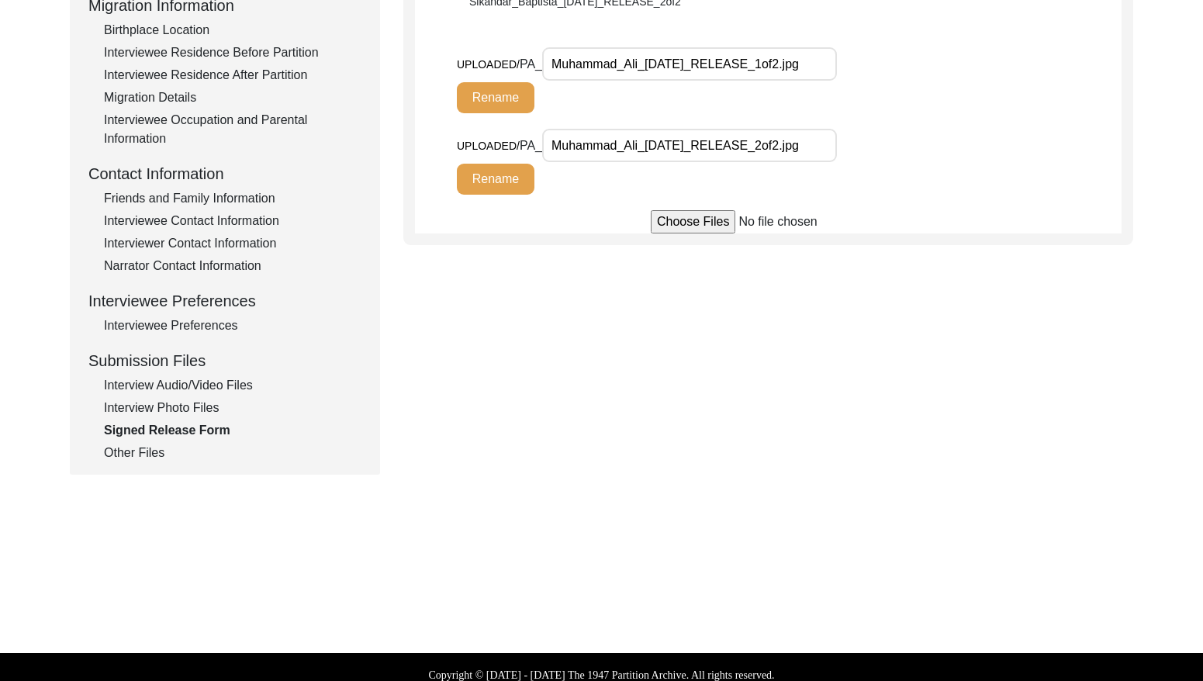
scroll to position [441, 0]
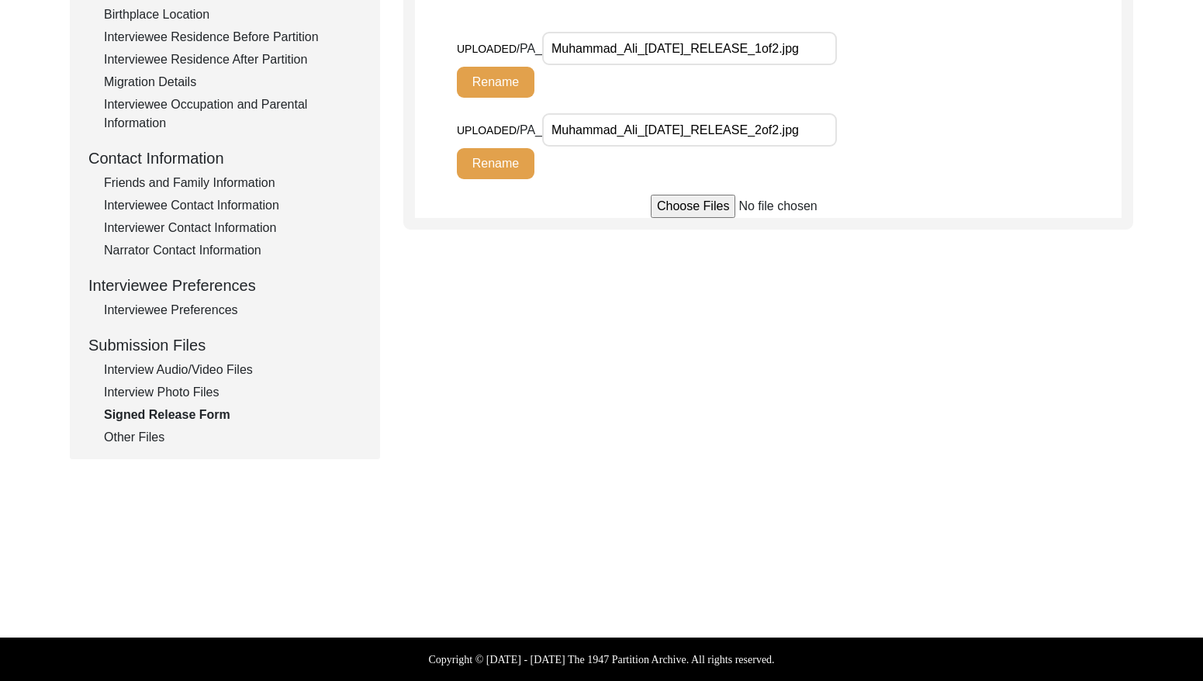
drag, startPoint x: 130, startPoint y: 442, endPoint x: 188, endPoint y: 379, distance: 86.2
click at [131, 440] on div "Other Files" at bounding box center [233, 437] width 258 height 19
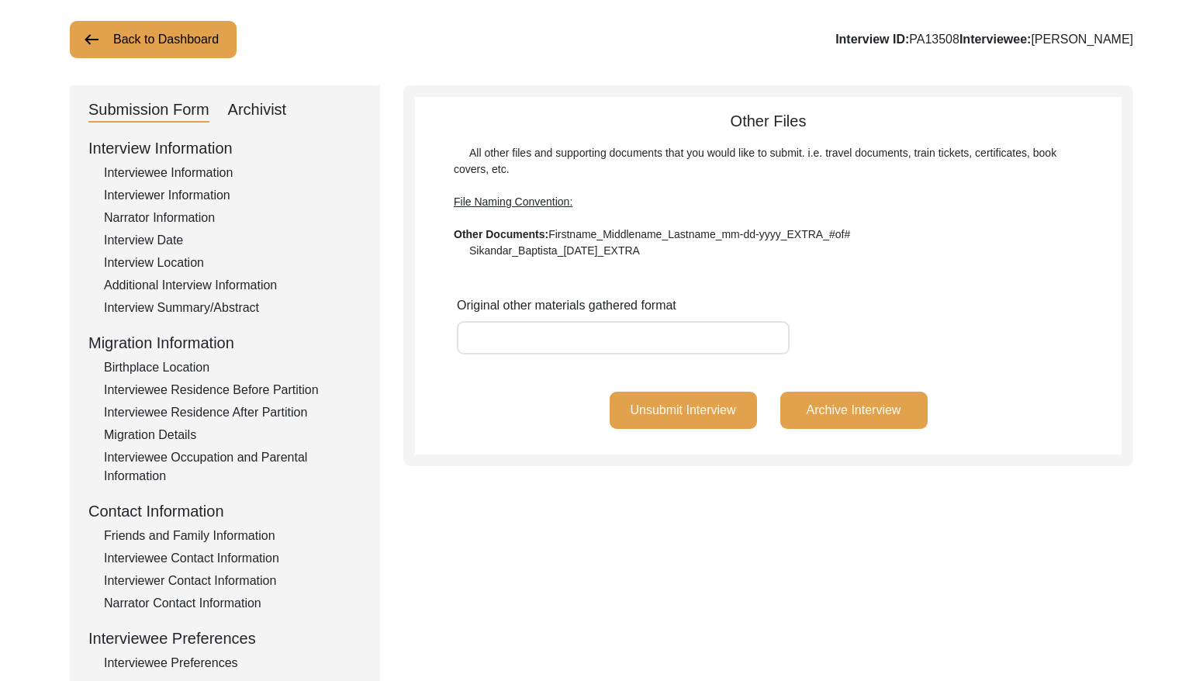
scroll to position [0, 0]
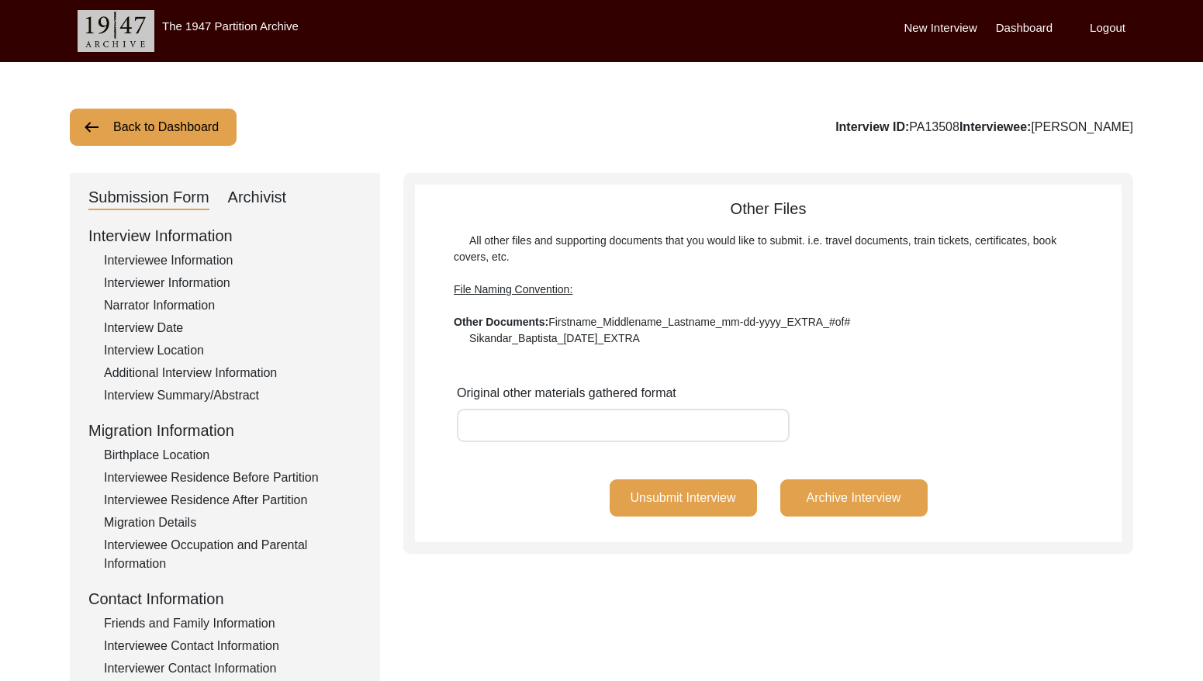
click at [176, 134] on button "Back to Dashboard" at bounding box center [153, 127] width 167 height 37
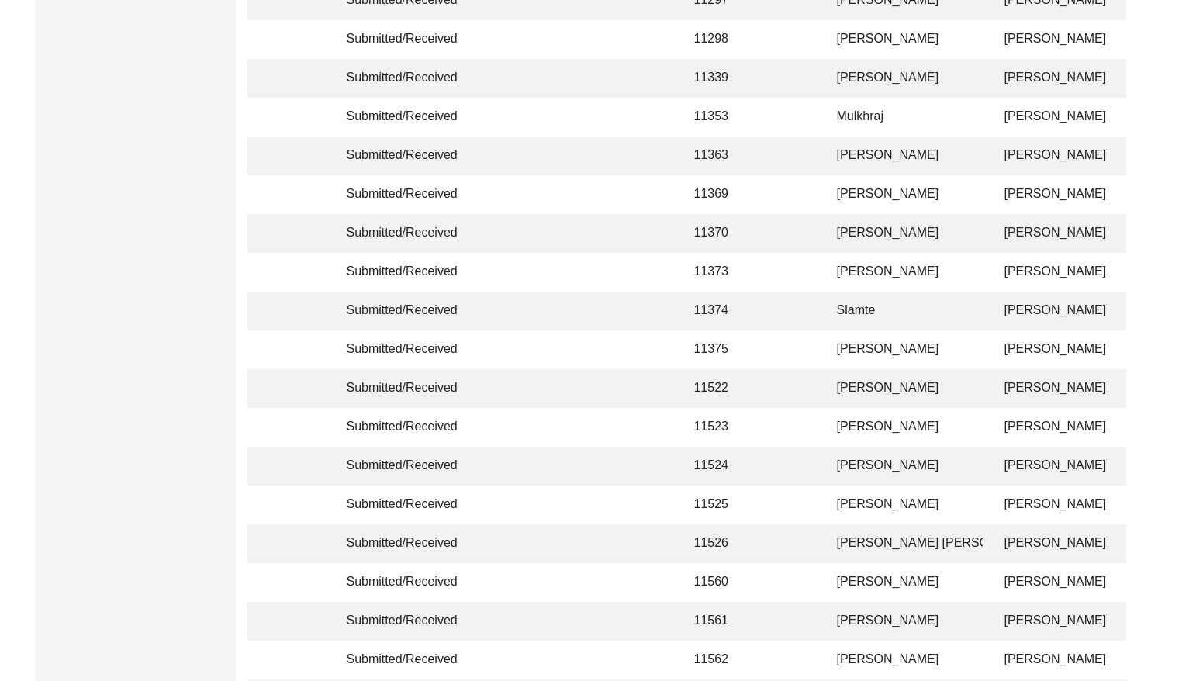
scroll to position [3661, 0]
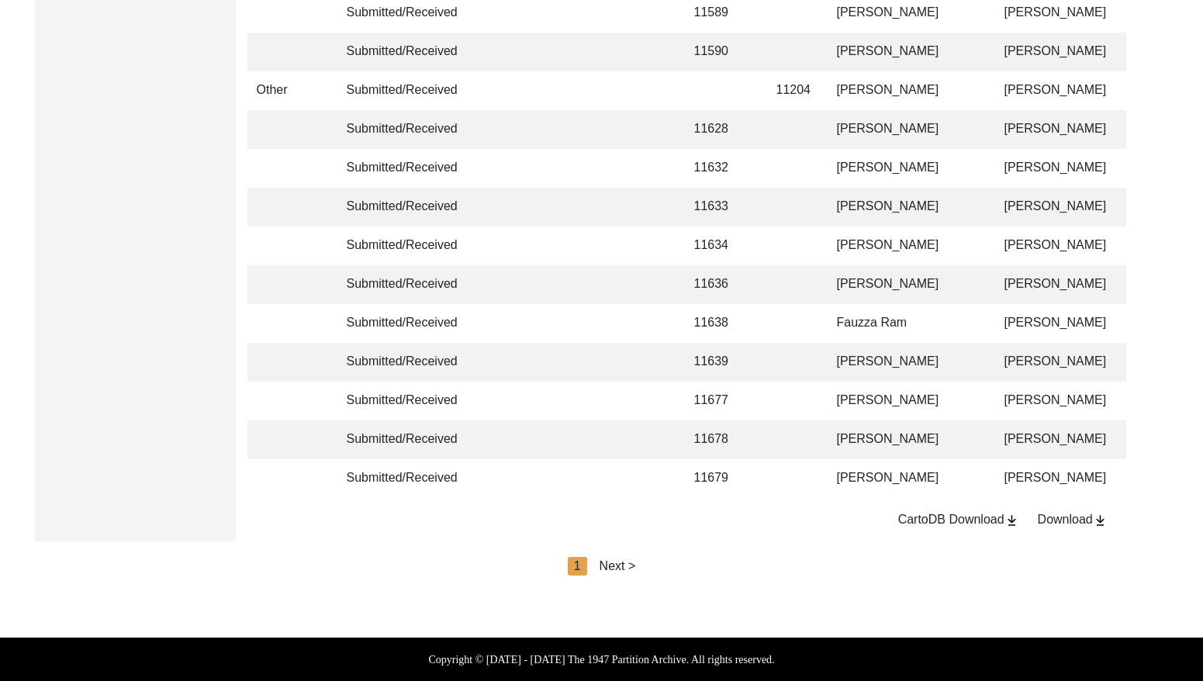
click at [623, 563] on div "Next >" at bounding box center [618, 566] width 36 height 19
drag, startPoint x: 630, startPoint y: 563, endPoint x: 648, endPoint y: 565, distance: 18.0
click at [632, 563] on div "< Previous 2 Next >" at bounding box center [602, 566] width 140 height 19
click at [656, 565] on div "Next >" at bounding box center [653, 566] width 36 height 19
click at [661, 563] on div "Next >" at bounding box center [653, 566] width 36 height 19
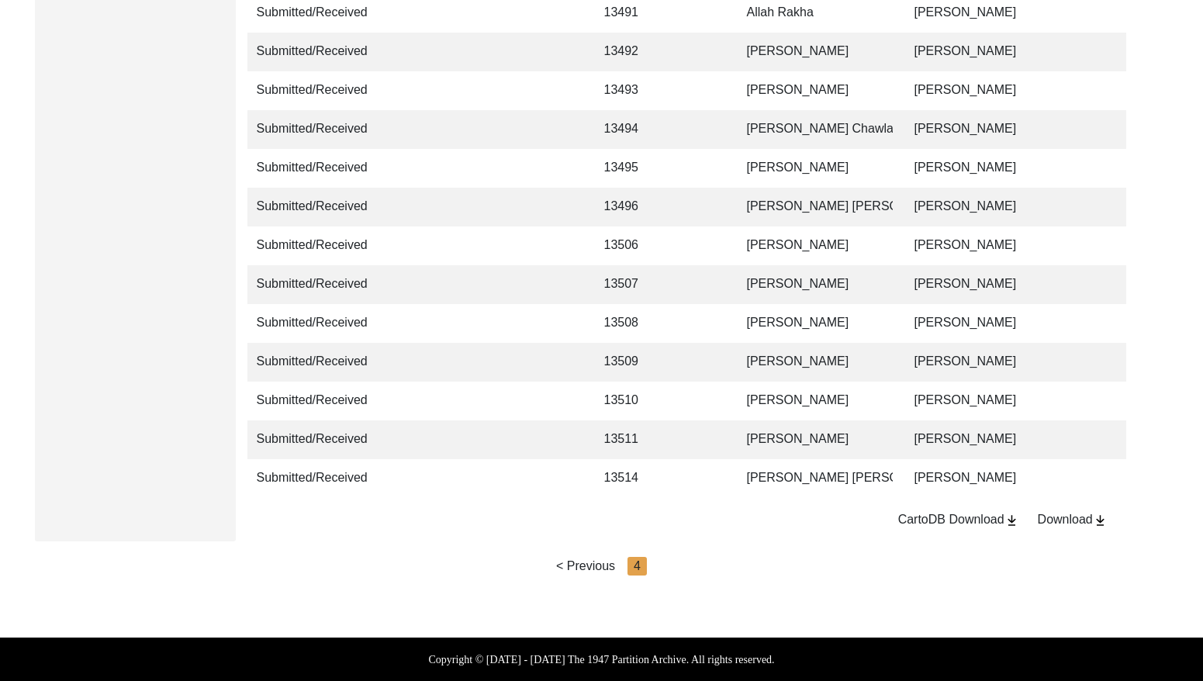
scroll to position [0, 105]
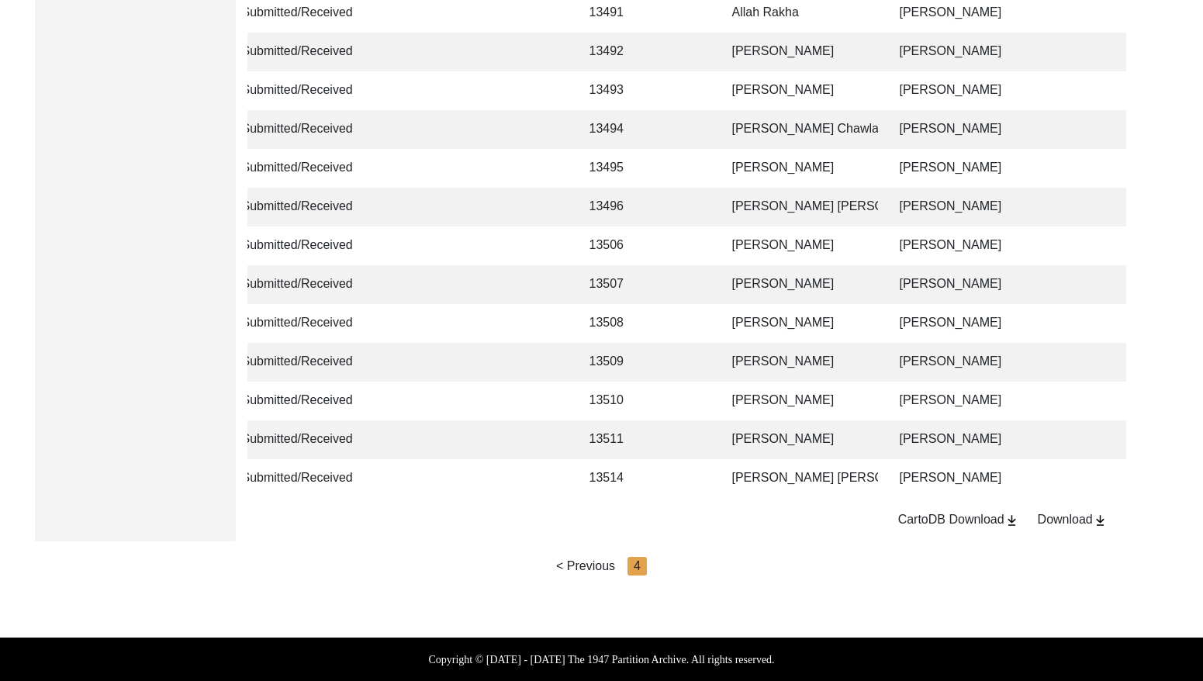
click at [762, 343] on td "[PERSON_NAME]" at bounding box center [800, 362] width 155 height 39
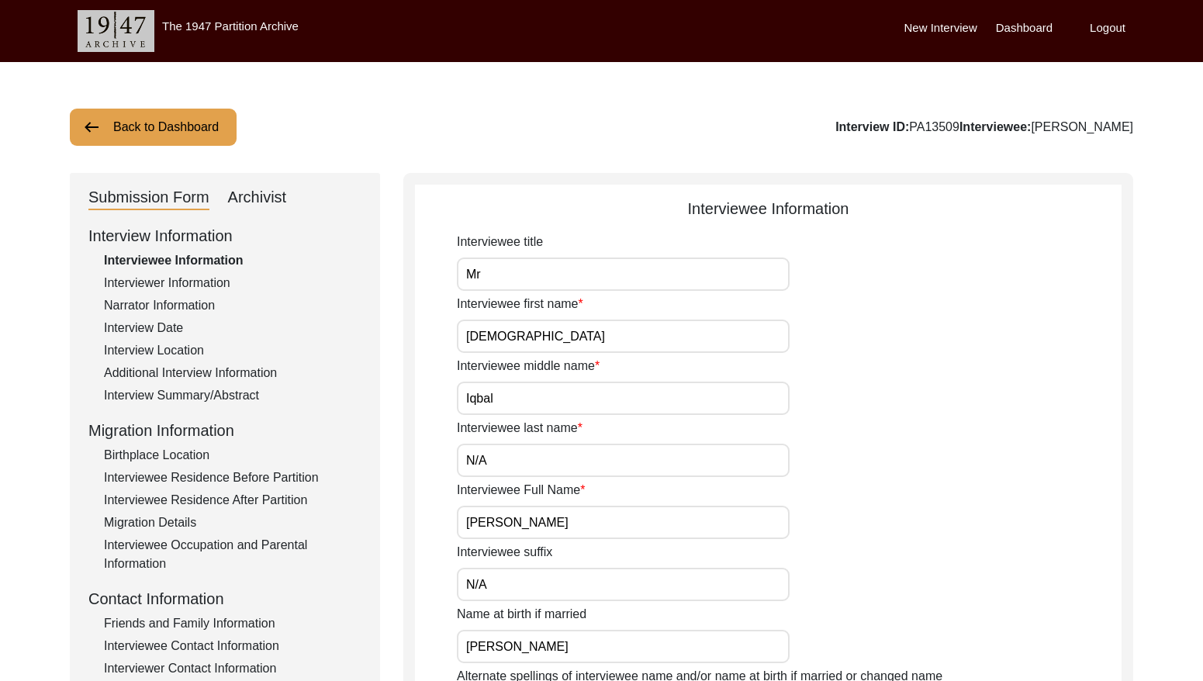
scroll to position [6, 0]
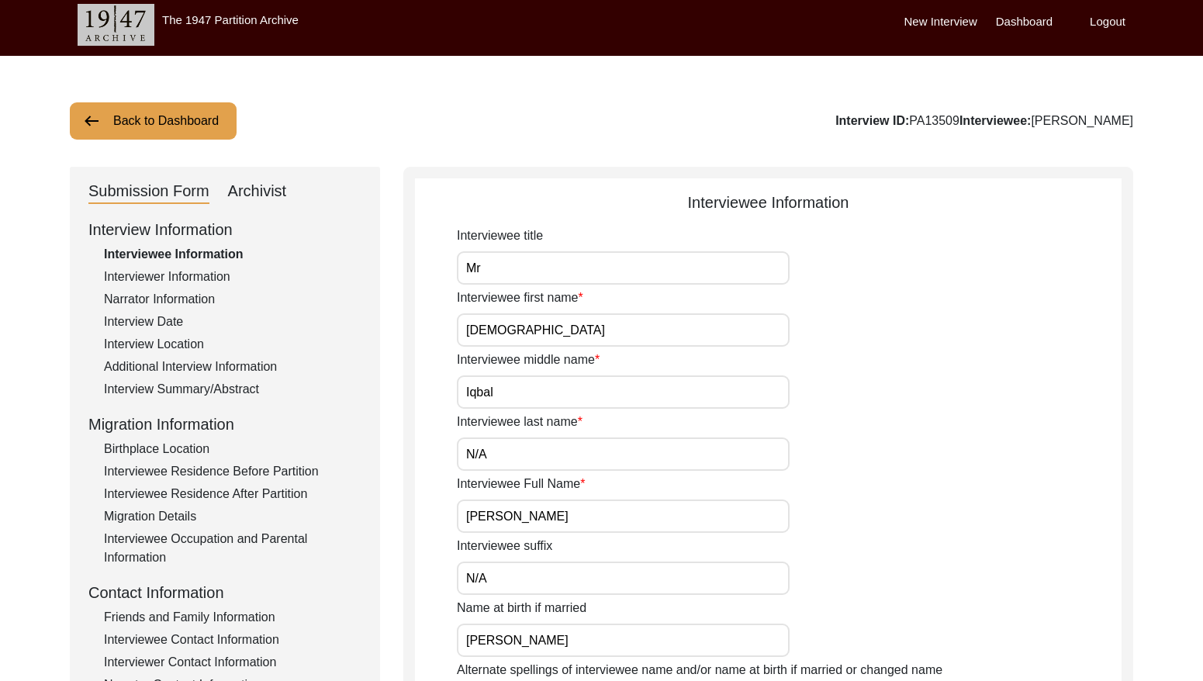
drag, startPoint x: 958, startPoint y: 119, endPoint x: 911, endPoint y: 116, distance: 47.4
click at [911, 116] on div "Interview ID: PA13509 Interviewee: [PERSON_NAME]" at bounding box center [985, 121] width 298 height 19
copy div "PA13509"
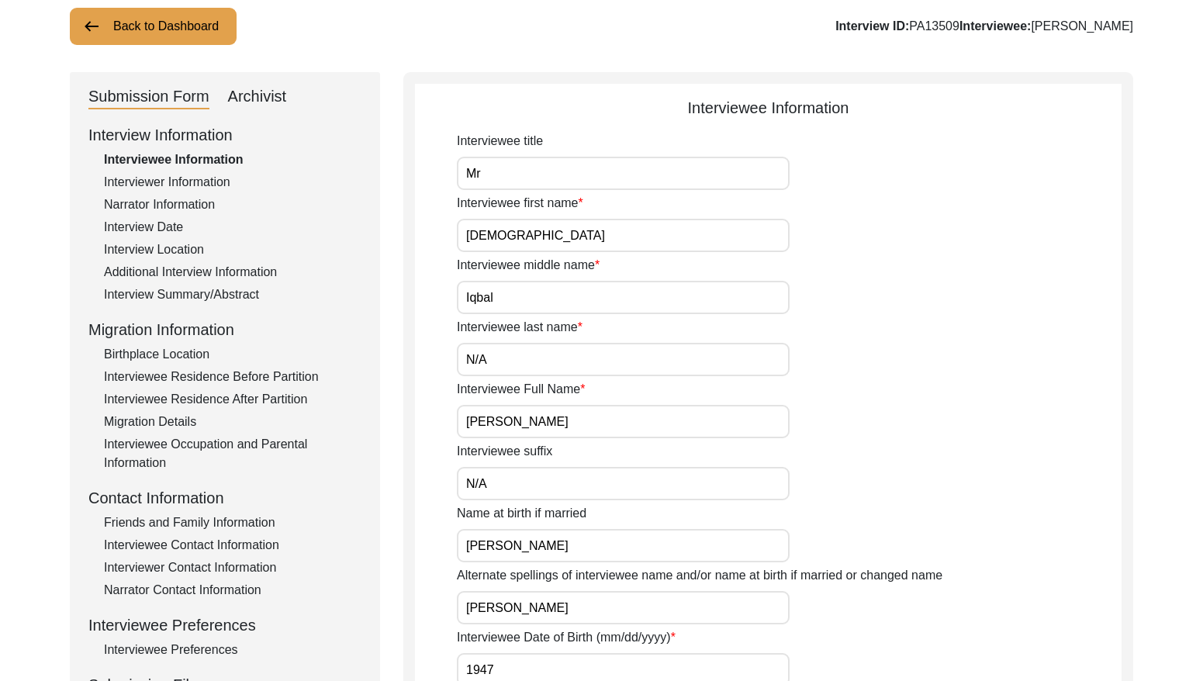
scroll to position [0, 0]
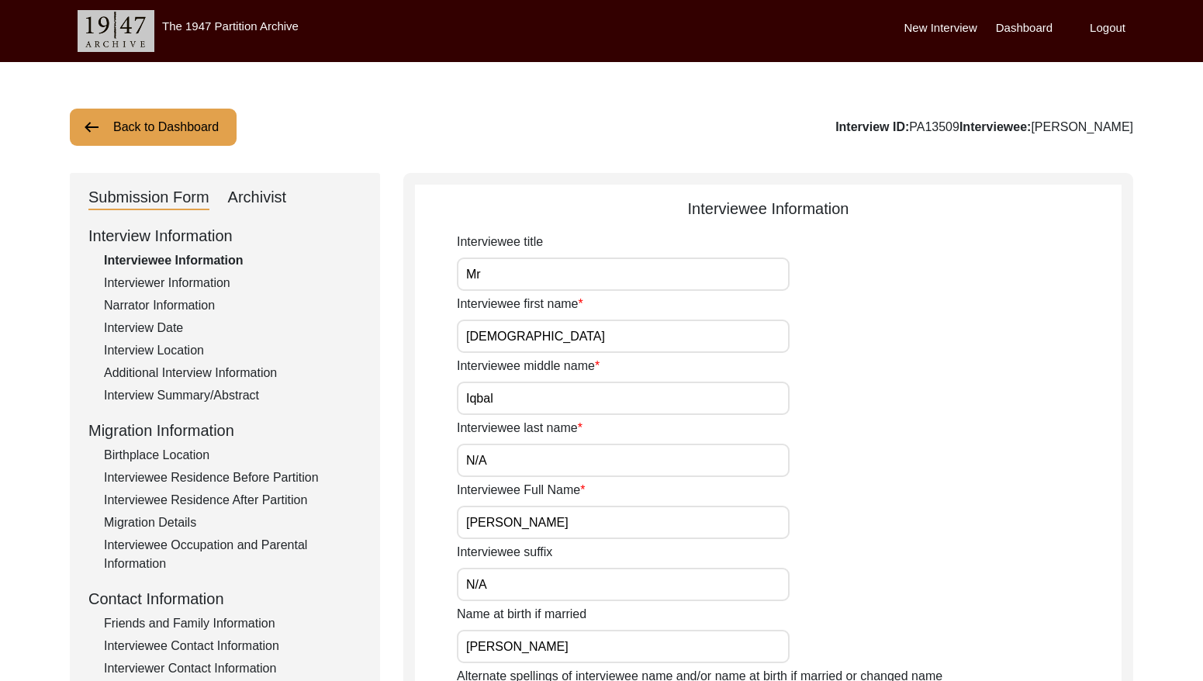
click at [209, 276] on div "Interviewer Information" at bounding box center [233, 283] width 258 height 19
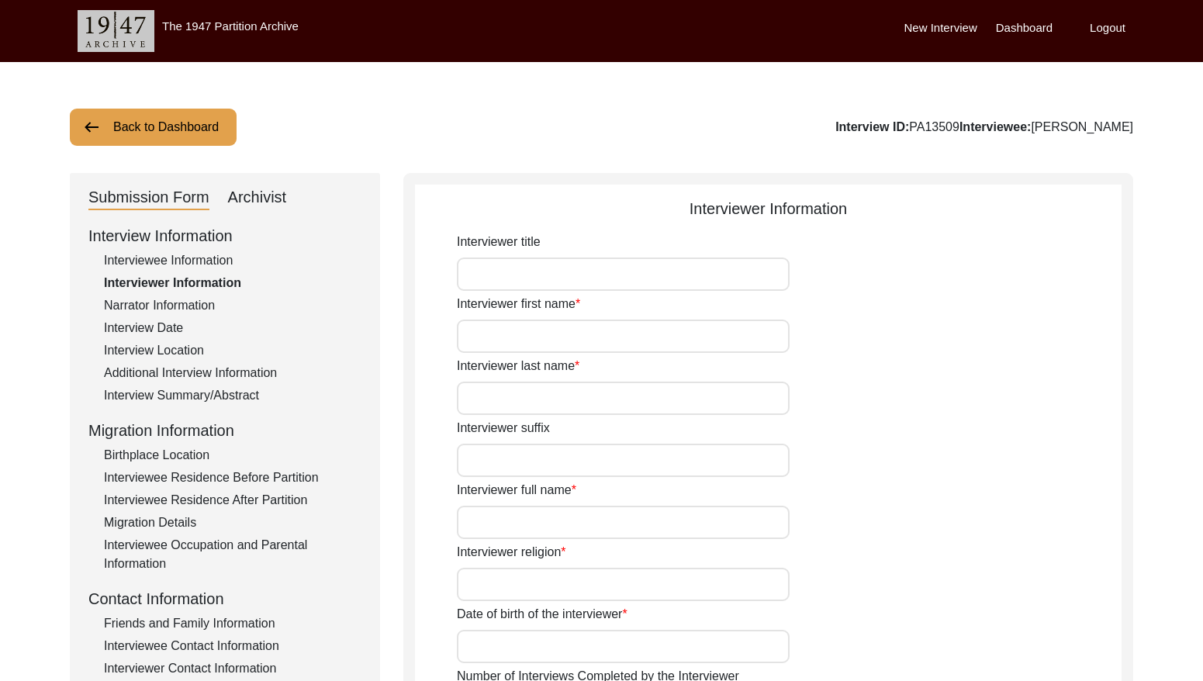
type input "Mr"
type input "[DEMOGRAPHIC_DATA]"
type input "[PERSON_NAME]"
type input "N/A"
type input "[PERSON_NAME]"
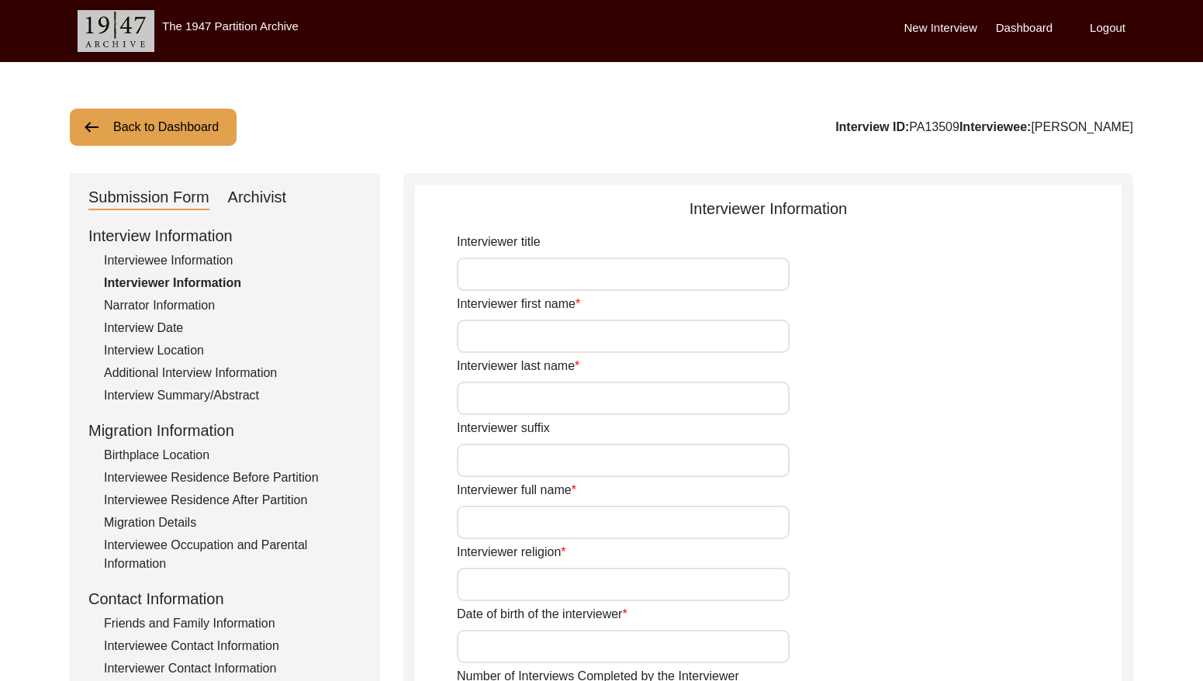
type input "[DEMOGRAPHIC_DATA]"
type input "[DATE]"
type input "[GEOGRAPHIC_DATA], [GEOGRAPHIC_DATA], [GEOGRAPHIC_DATA]"
type input "Retired Govt Servant"
type input "Mr"
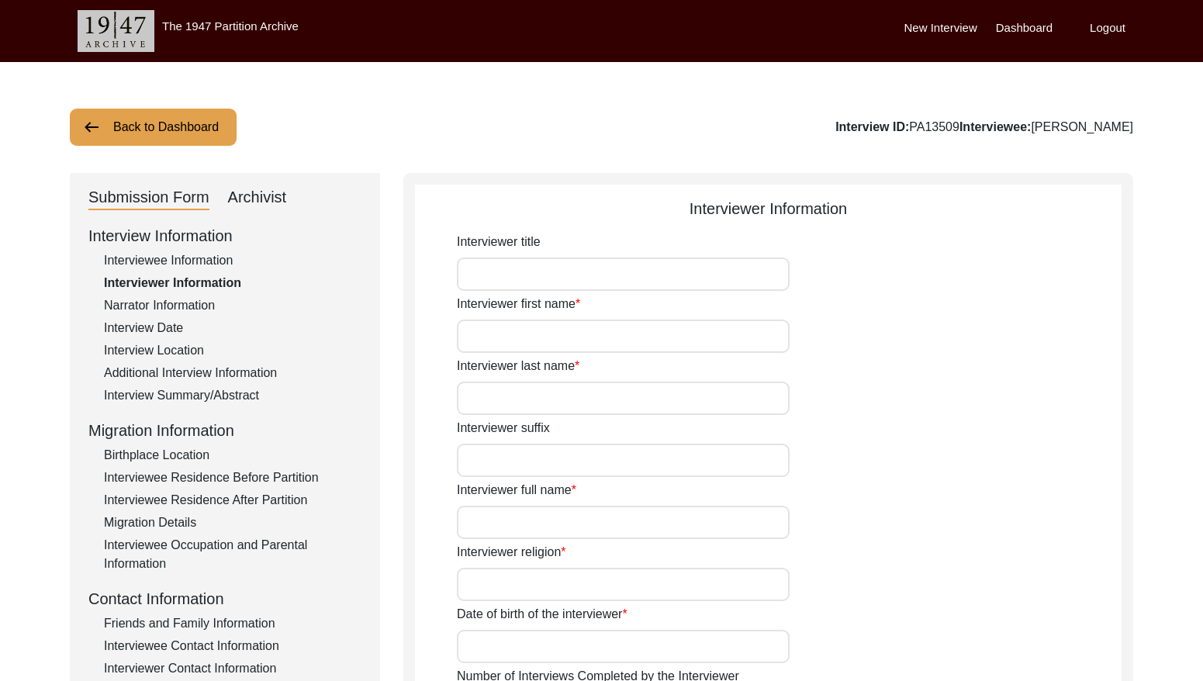
type input "[DEMOGRAPHIC_DATA]"
type input "[PERSON_NAME]"
type input "N/A"
type input "[PERSON_NAME]"
type textarea "A graduate in the subjects of education and [DEMOGRAPHIC_DATA] history."
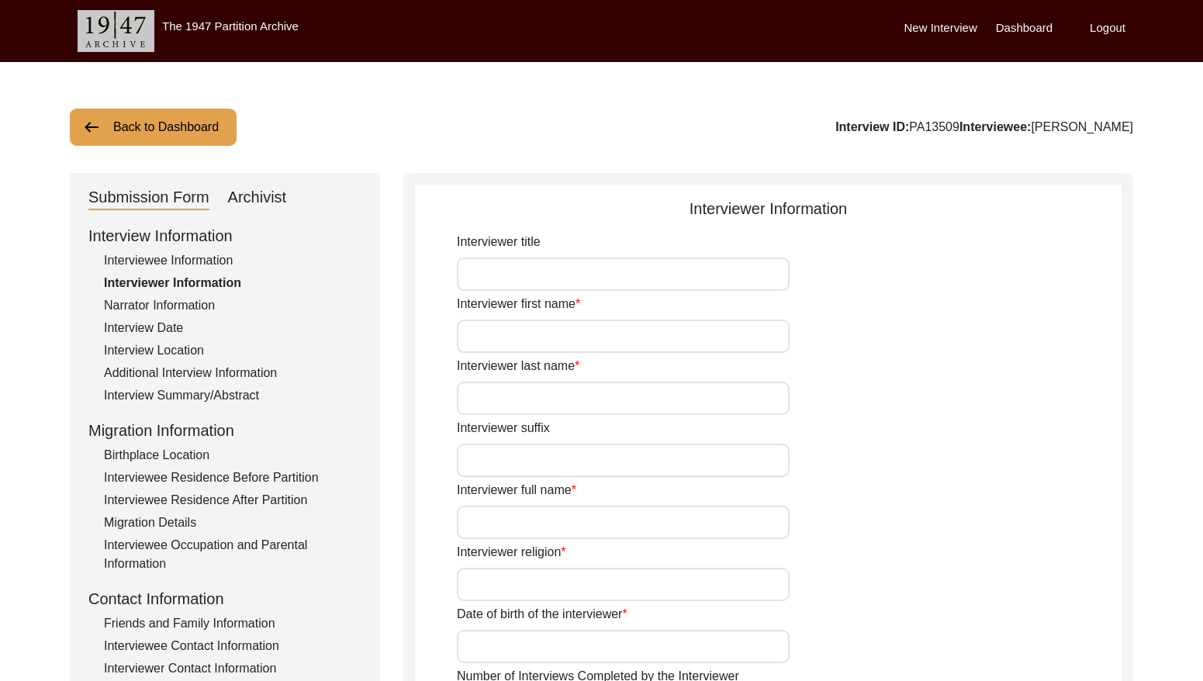
type input "Punjabi"
type input "Malwai"
type textarea "N/A"
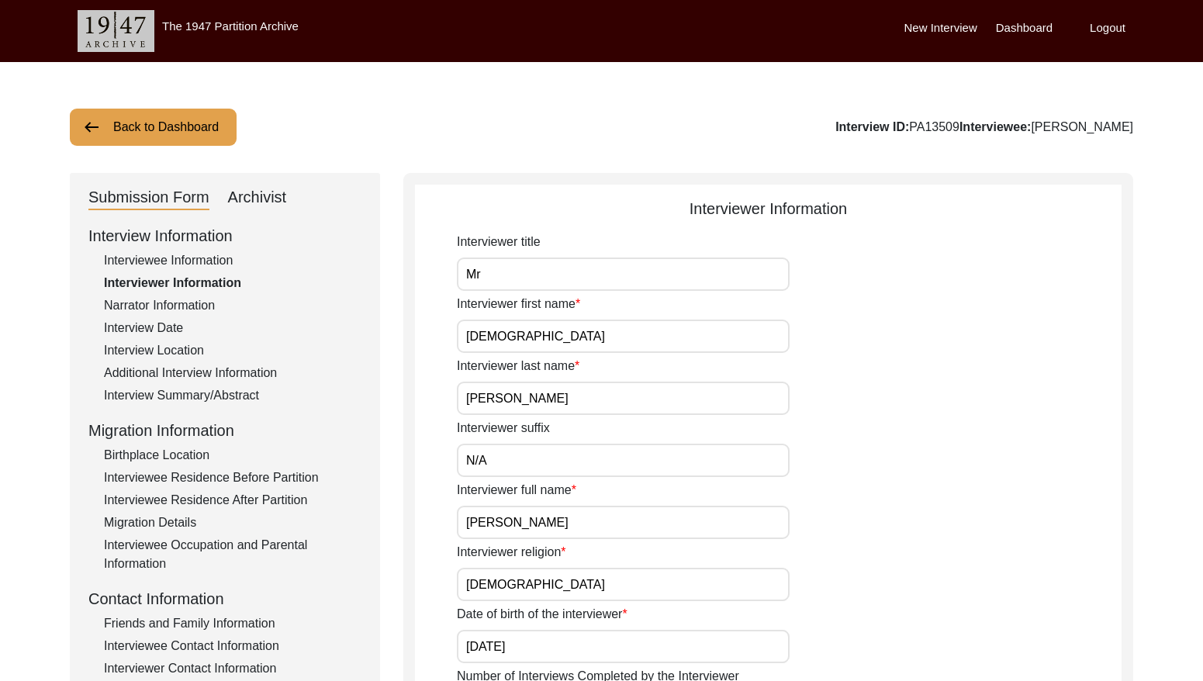
drag, startPoint x: 199, startPoint y: 310, endPoint x: 209, endPoint y: 303, distance: 11.8
click at [199, 308] on div "Narrator Information" at bounding box center [233, 305] width 258 height 19
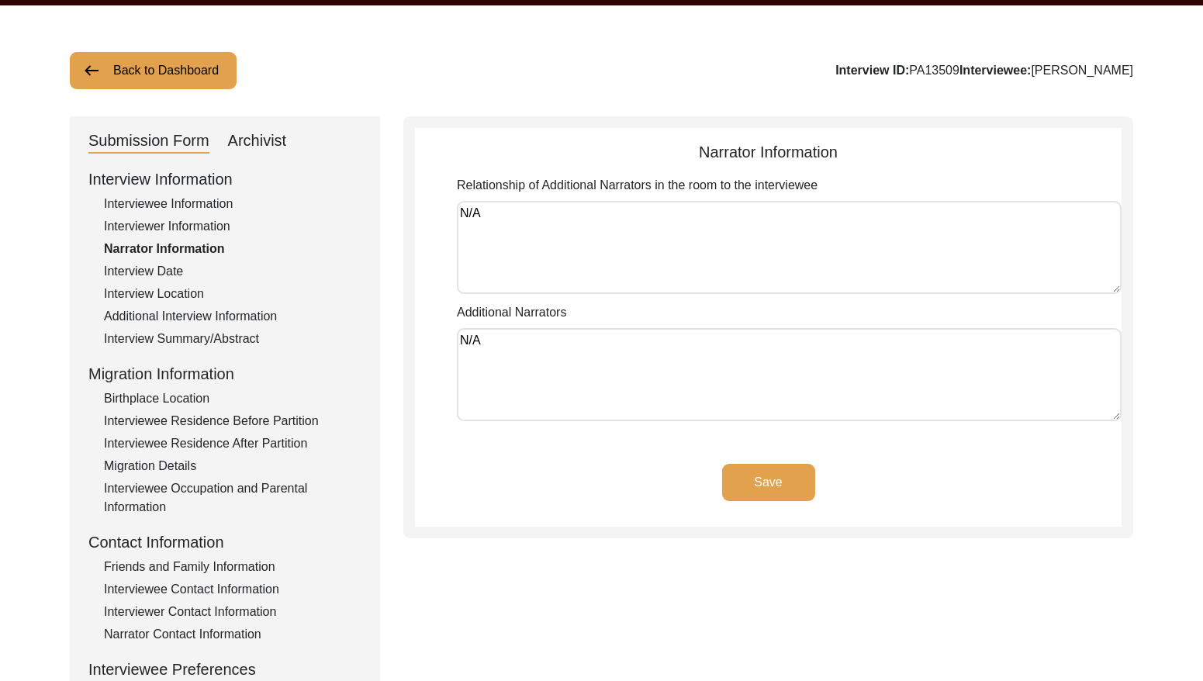
scroll to position [57, 0]
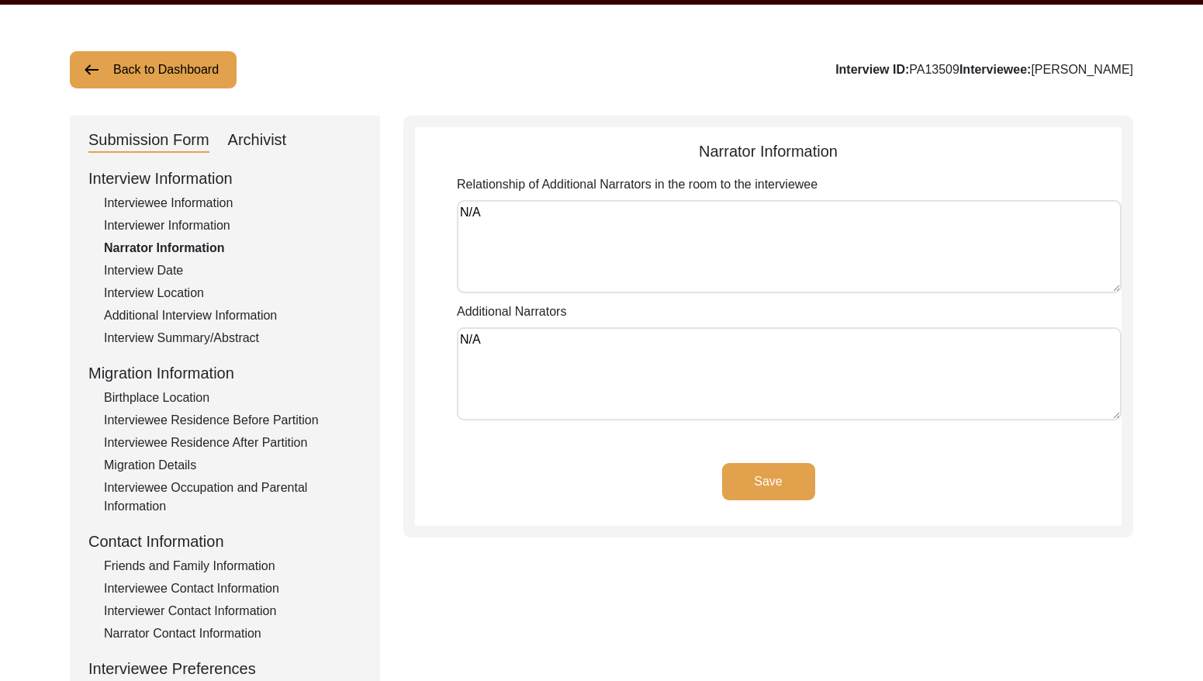
click at [172, 272] on div "Interview Date" at bounding box center [233, 270] width 258 height 19
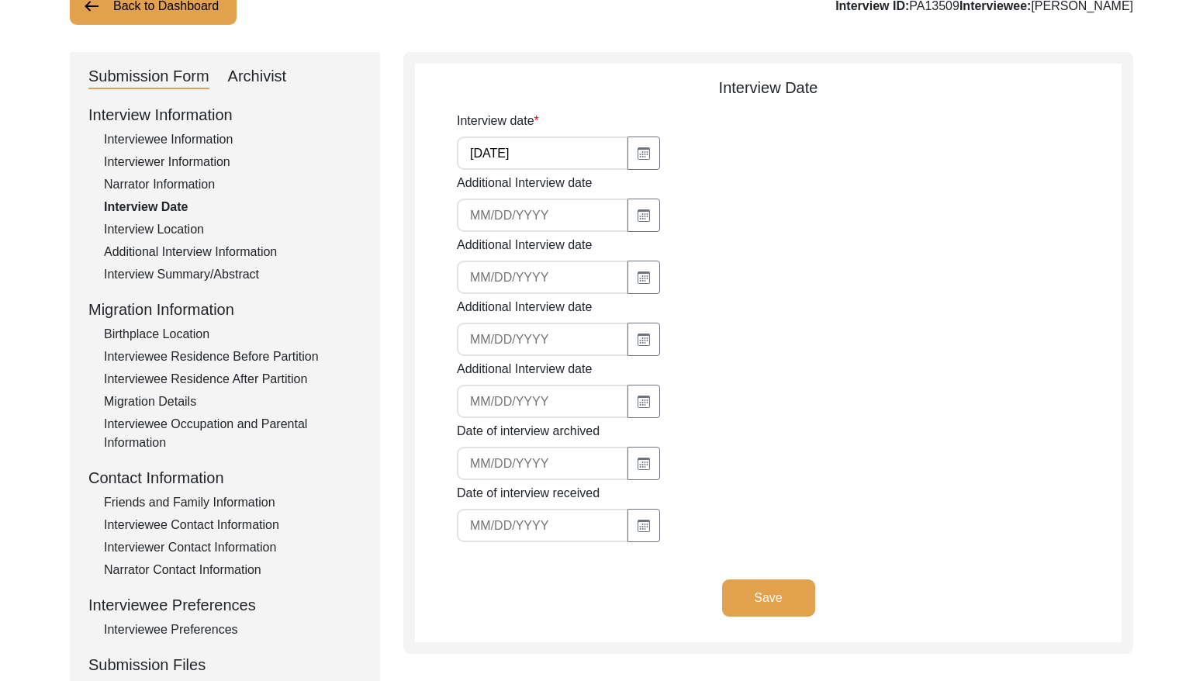
scroll to position [120, 0]
click at [160, 232] on div "Interview Location" at bounding box center [233, 230] width 258 height 19
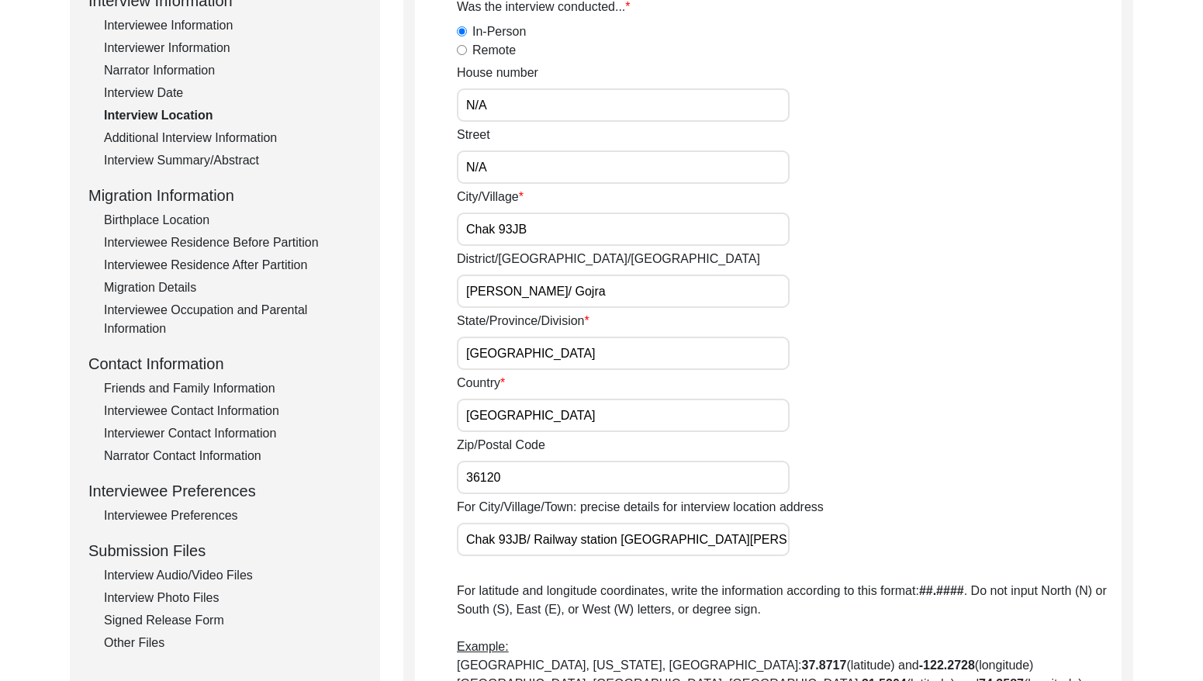
scroll to position [154, 0]
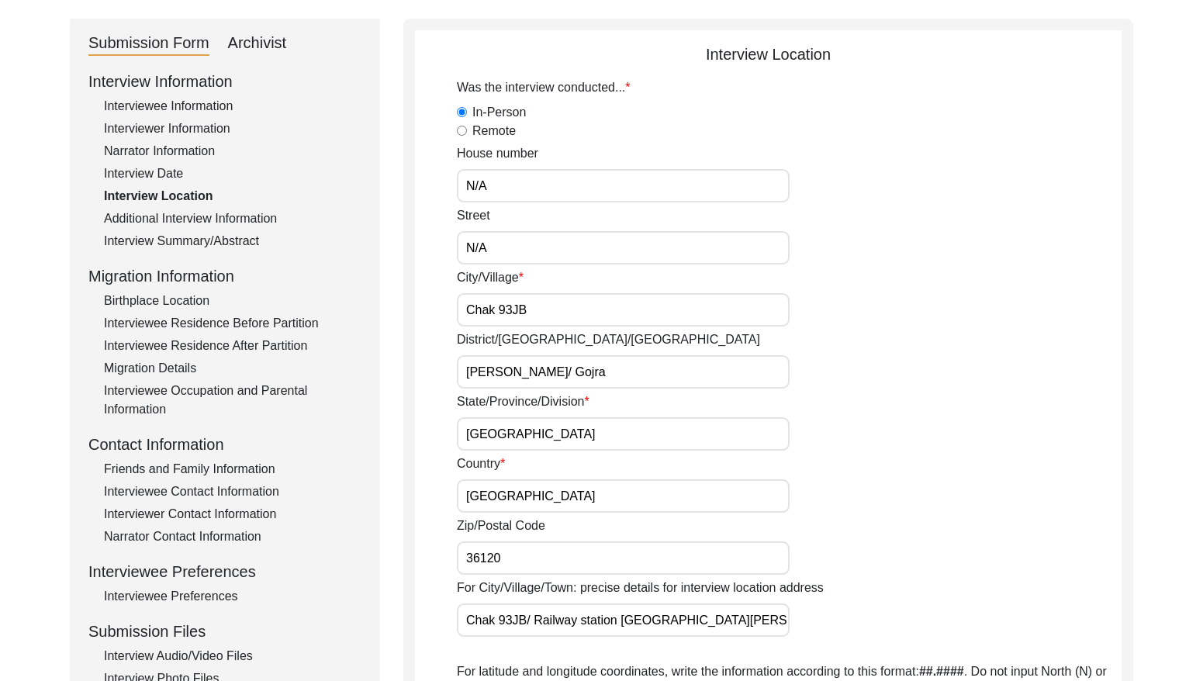
drag, startPoint x: 233, startPoint y: 221, endPoint x: 242, endPoint y: 222, distance: 9.3
click at [233, 221] on div "Additional Interview Information" at bounding box center [233, 218] width 258 height 19
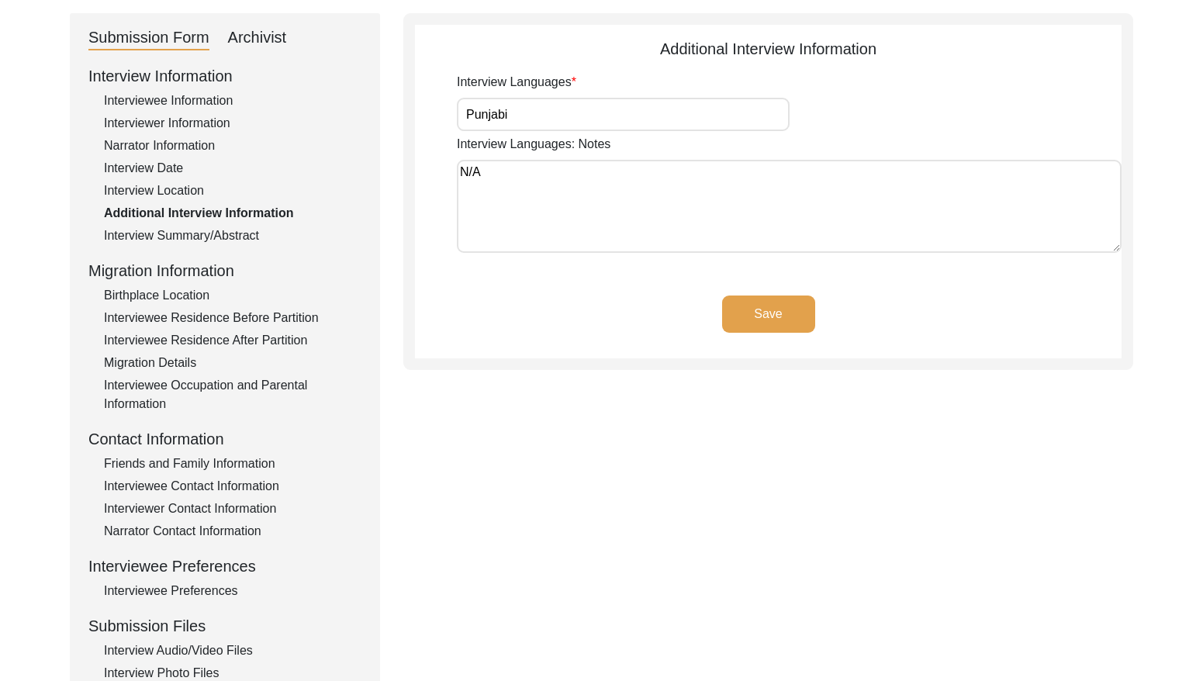
click at [236, 228] on div "Interview Information Interviewee Information Interviewer Information Narrator …" at bounding box center [224, 395] width 273 height 663
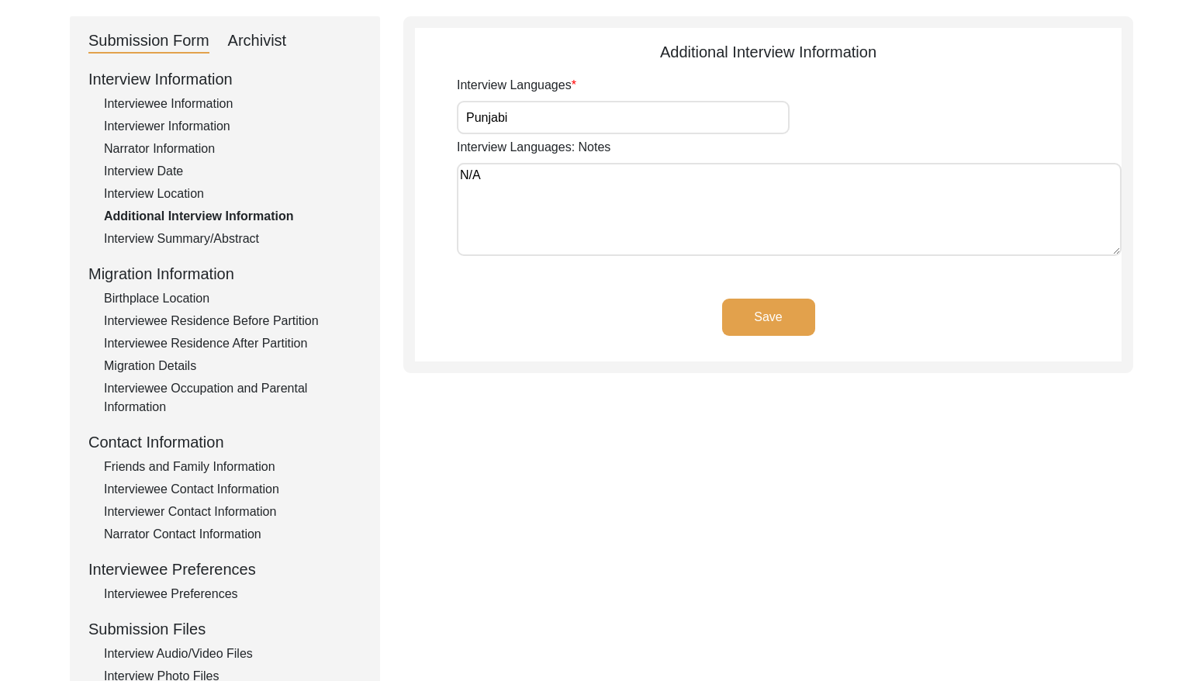
click at [253, 237] on div "Interview Summary/Abstract" at bounding box center [233, 239] width 258 height 19
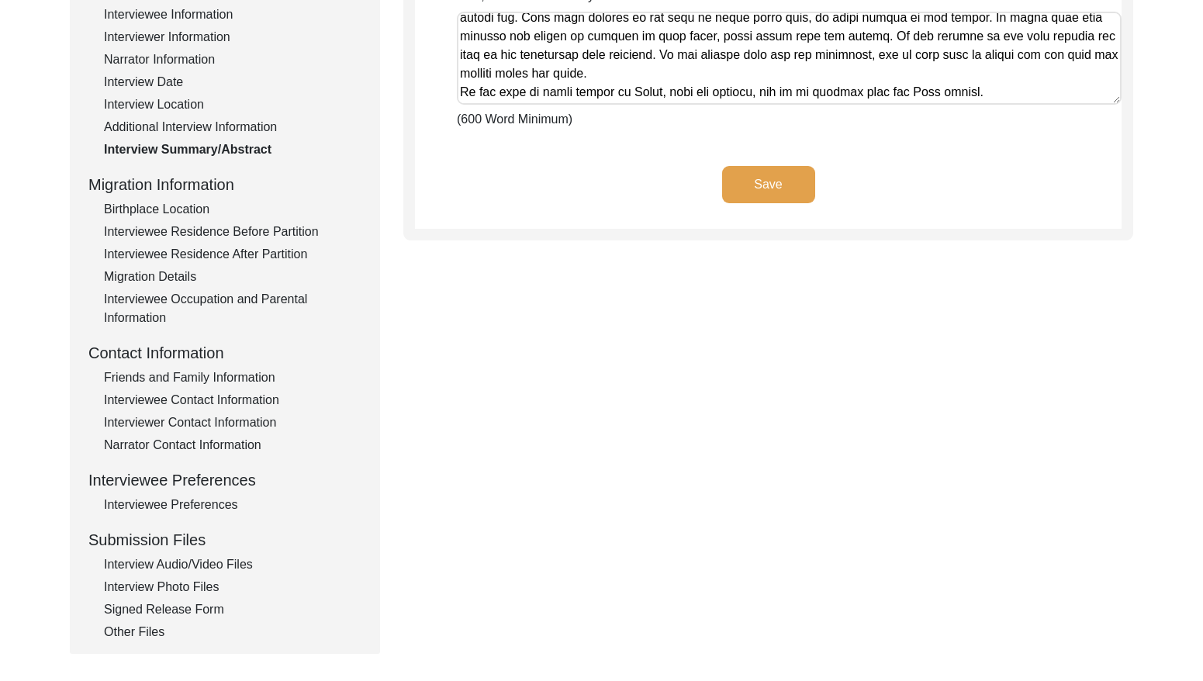
scroll to position [272, 0]
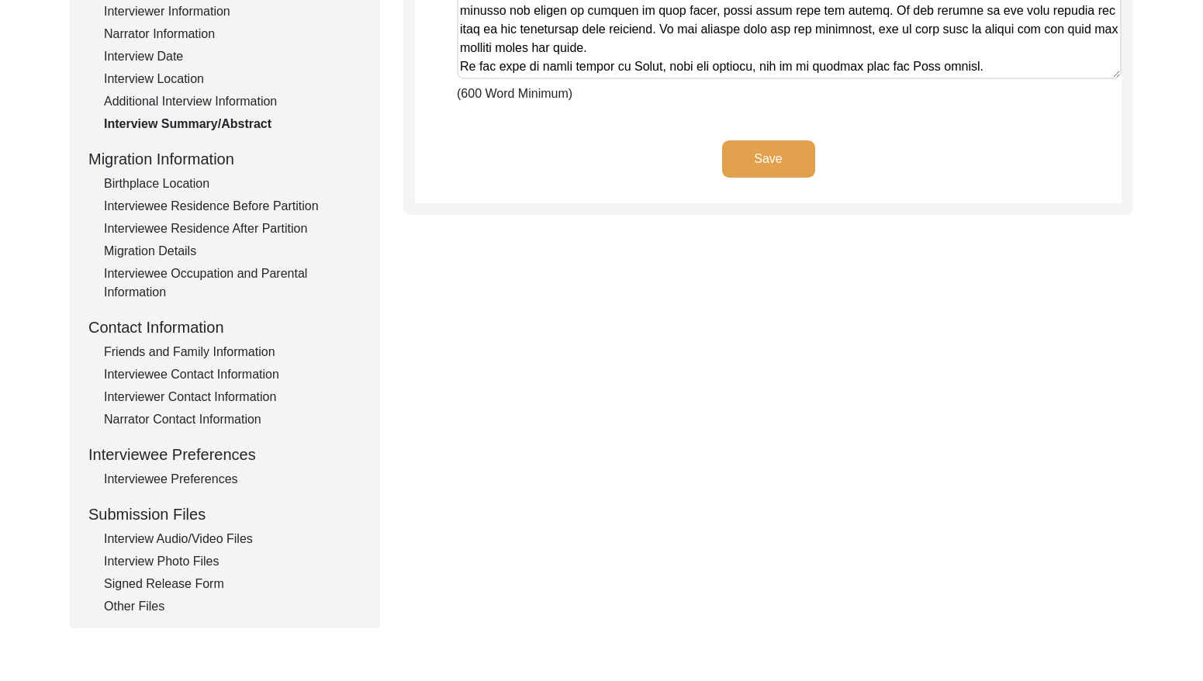
click at [167, 186] on div "Birthplace Location" at bounding box center [233, 184] width 258 height 19
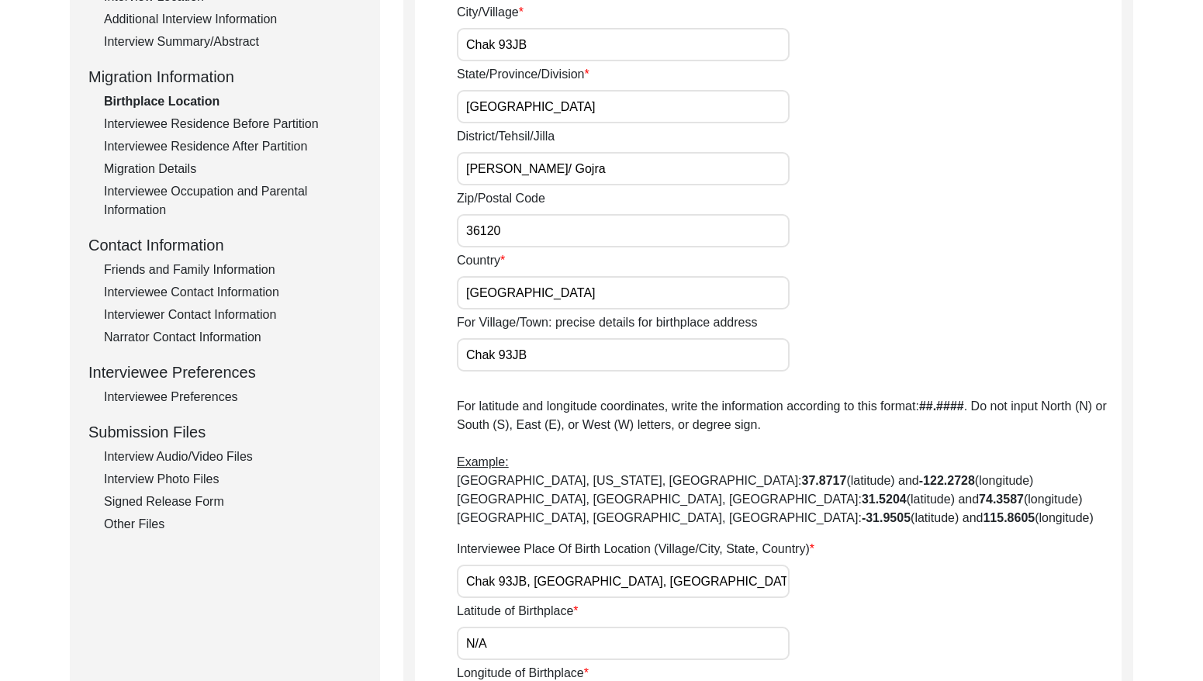
scroll to position [344, 0]
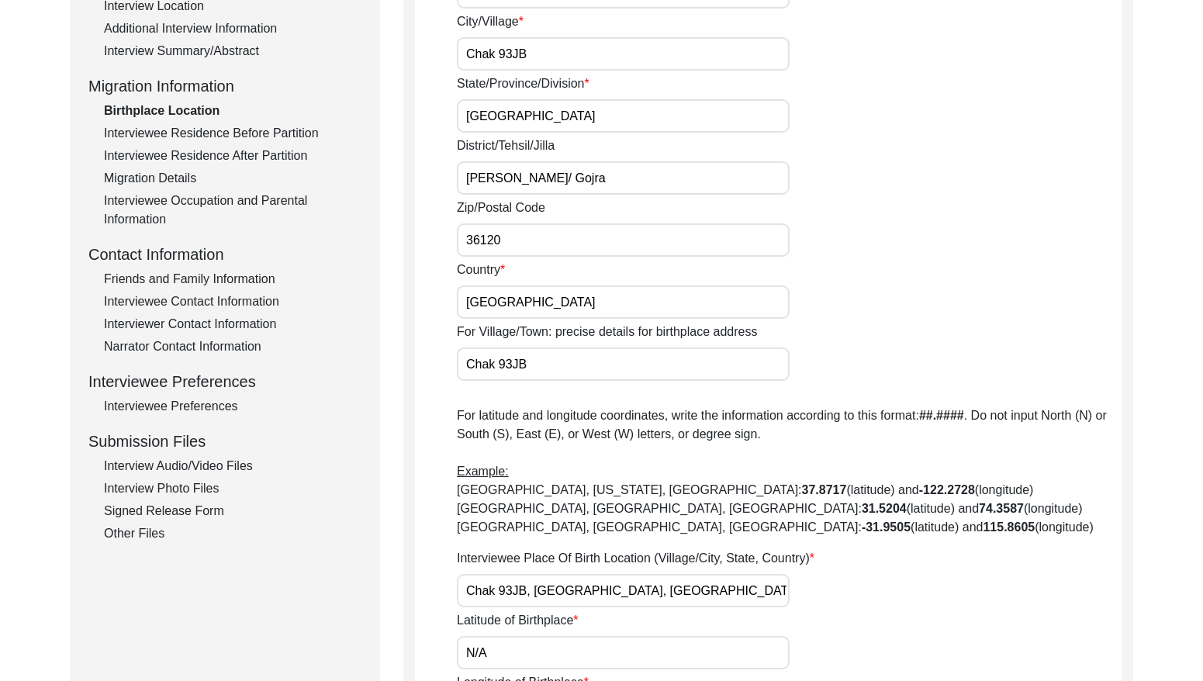
click at [300, 122] on div "Interview Information Interviewee Information Interviewer Information Narrator …" at bounding box center [224, 211] width 273 height 663
click at [299, 125] on div "Interviewee Residence Before Partition" at bounding box center [233, 133] width 258 height 19
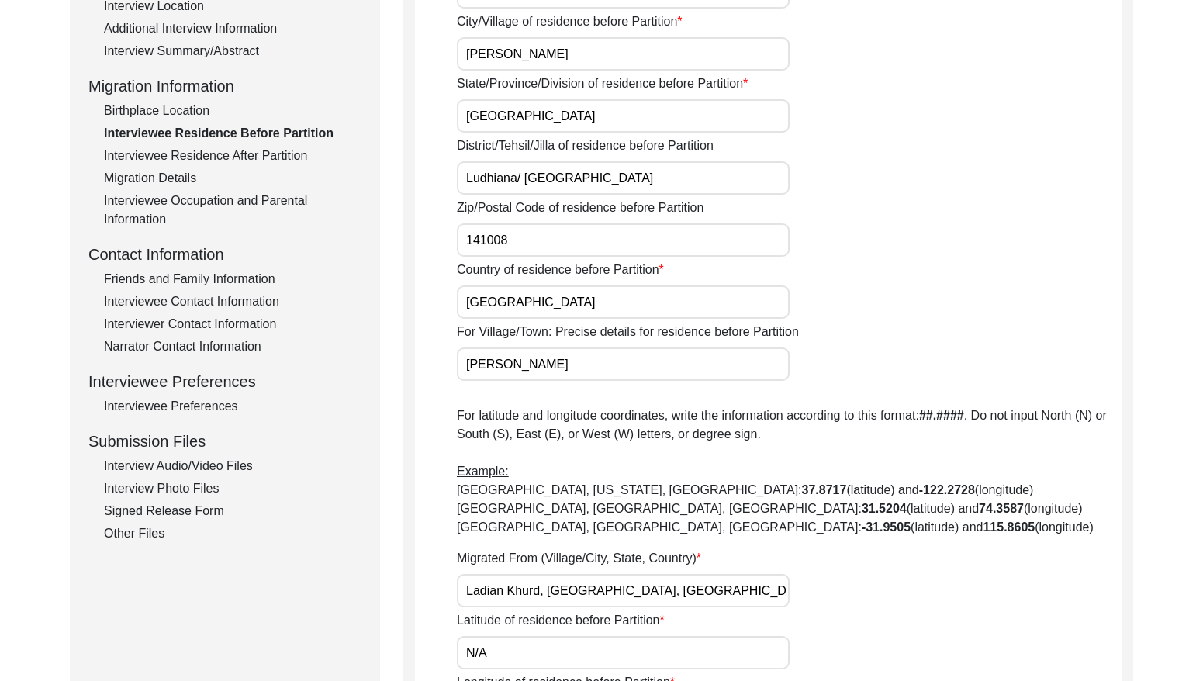
click at [279, 154] on div "Interviewee Residence After Partition" at bounding box center [233, 156] width 258 height 19
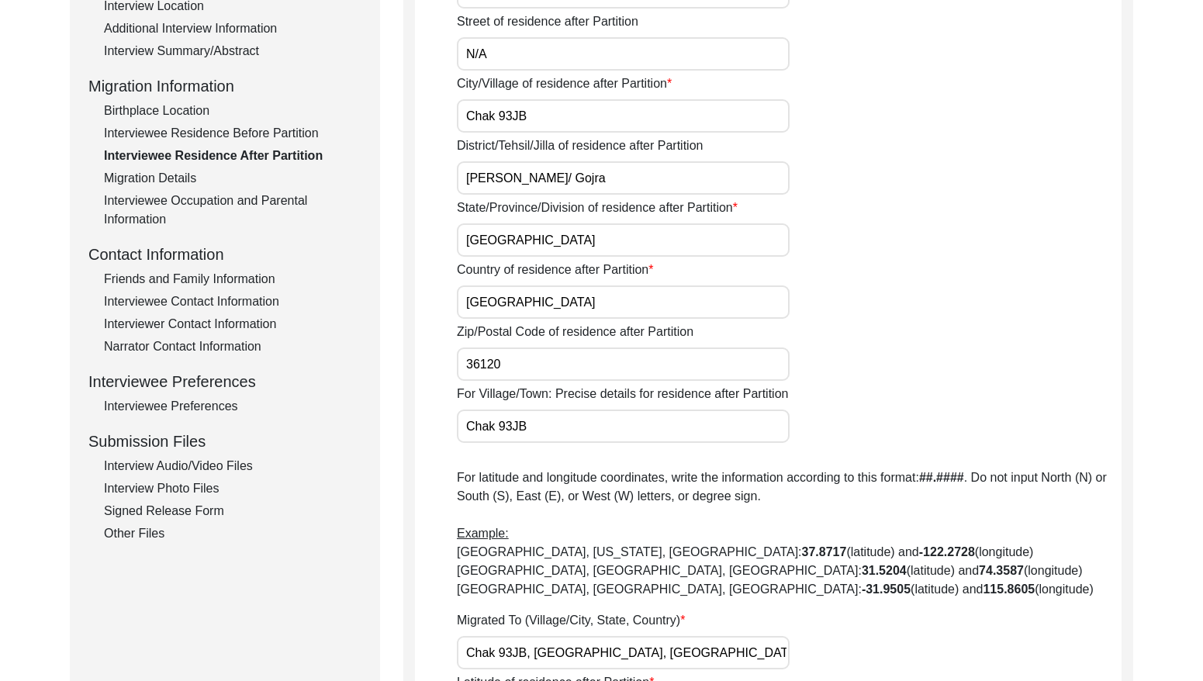
click at [193, 177] on div "Migration Details" at bounding box center [233, 178] width 258 height 19
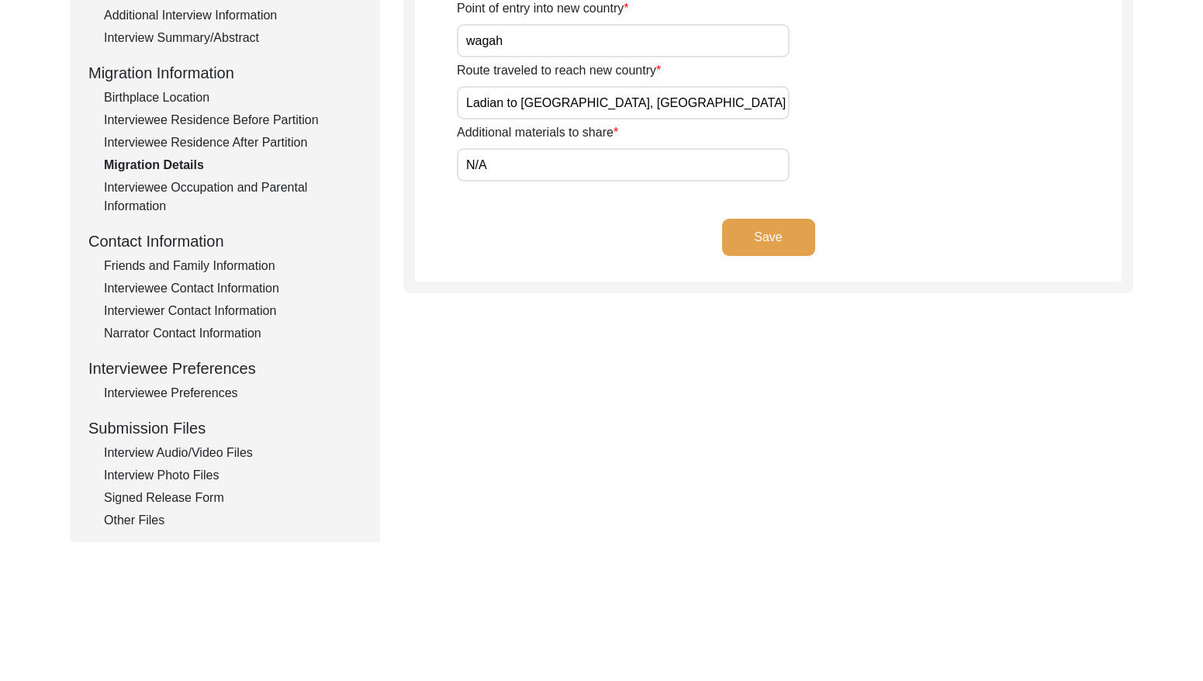
click at [277, 185] on div "Interviewee Occupation and Parental Information" at bounding box center [233, 196] width 258 height 37
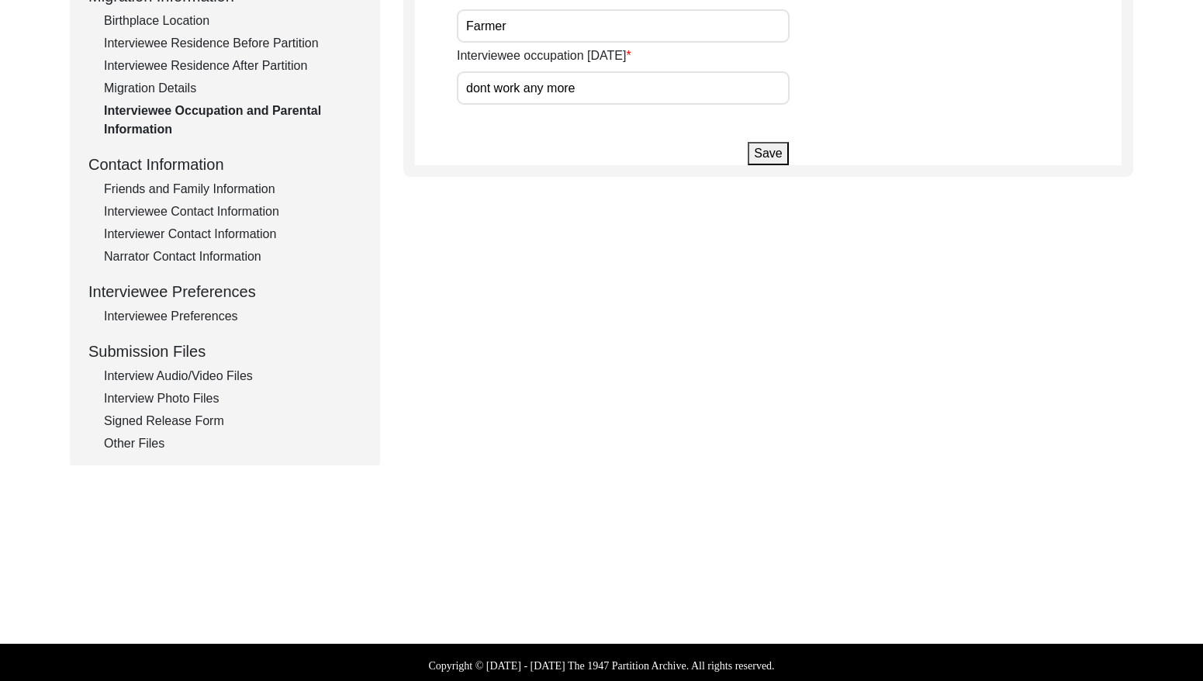
scroll to position [441, 0]
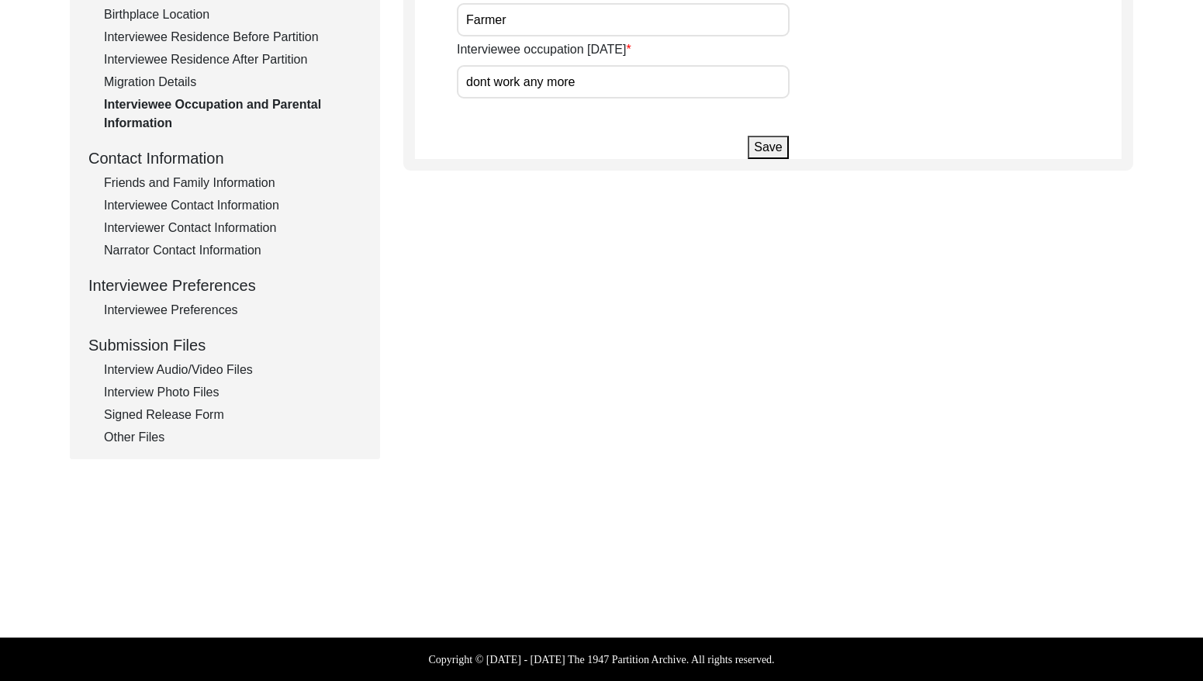
click at [237, 180] on div "Friends and Family Information" at bounding box center [233, 183] width 258 height 19
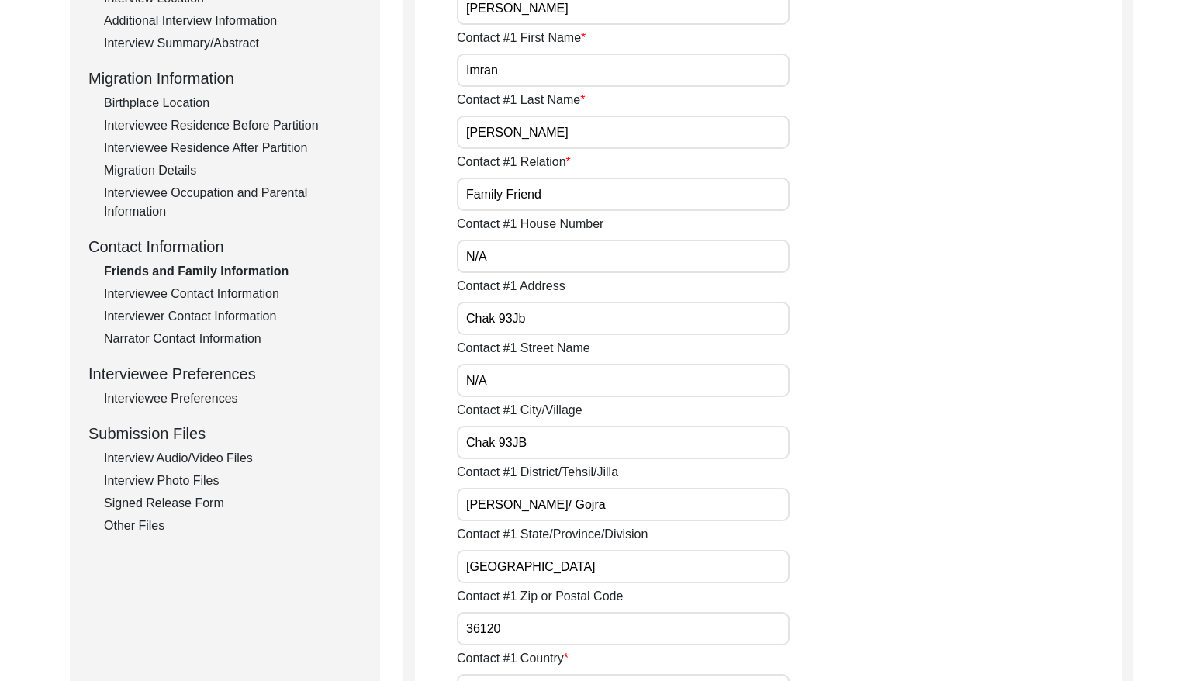
scroll to position [369, 0]
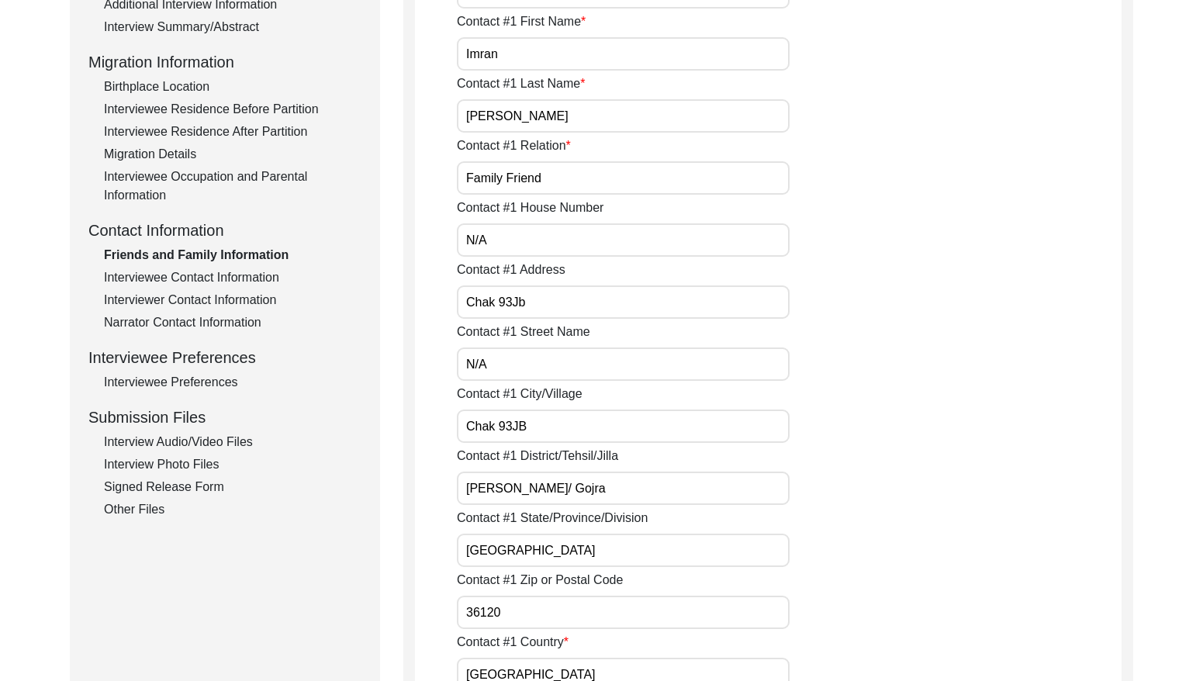
click at [248, 274] on div "Interviewee Contact Information" at bounding box center [233, 277] width 258 height 19
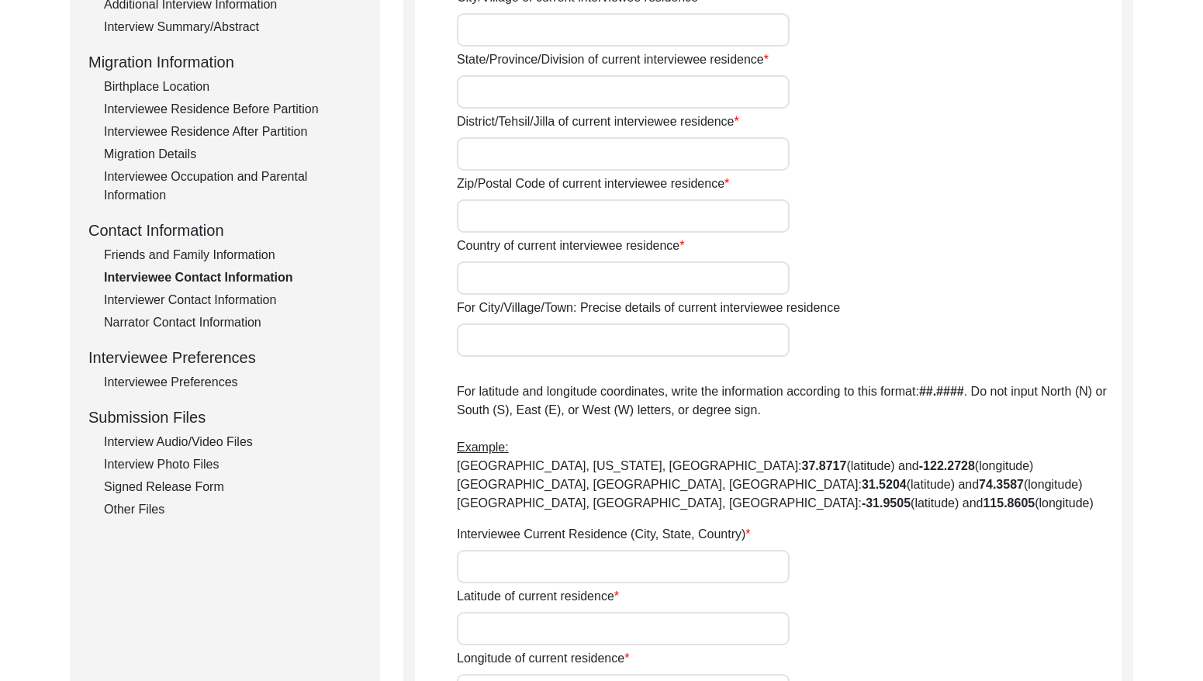
type input "N/A"
type input "Chak 93JB"
type input "[GEOGRAPHIC_DATA]"
type input "[PERSON_NAME]/ Gojra"
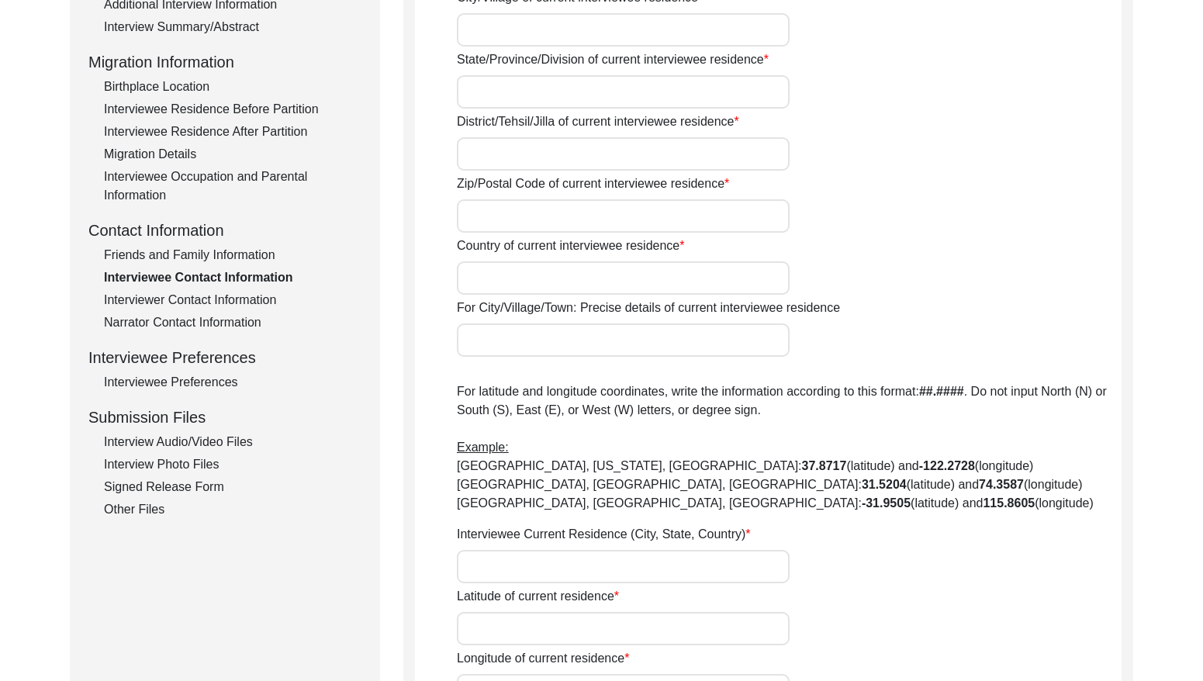
type input "36120"
type input "[GEOGRAPHIC_DATA]"
type input "Chak 93JB/ Railway station [GEOGRAPHIC_DATA][PERSON_NAME]"
type input "Chak 93JB, [GEOGRAPHIC_DATA], [GEOGRAPHIC_DATA]"
type input "N/A"
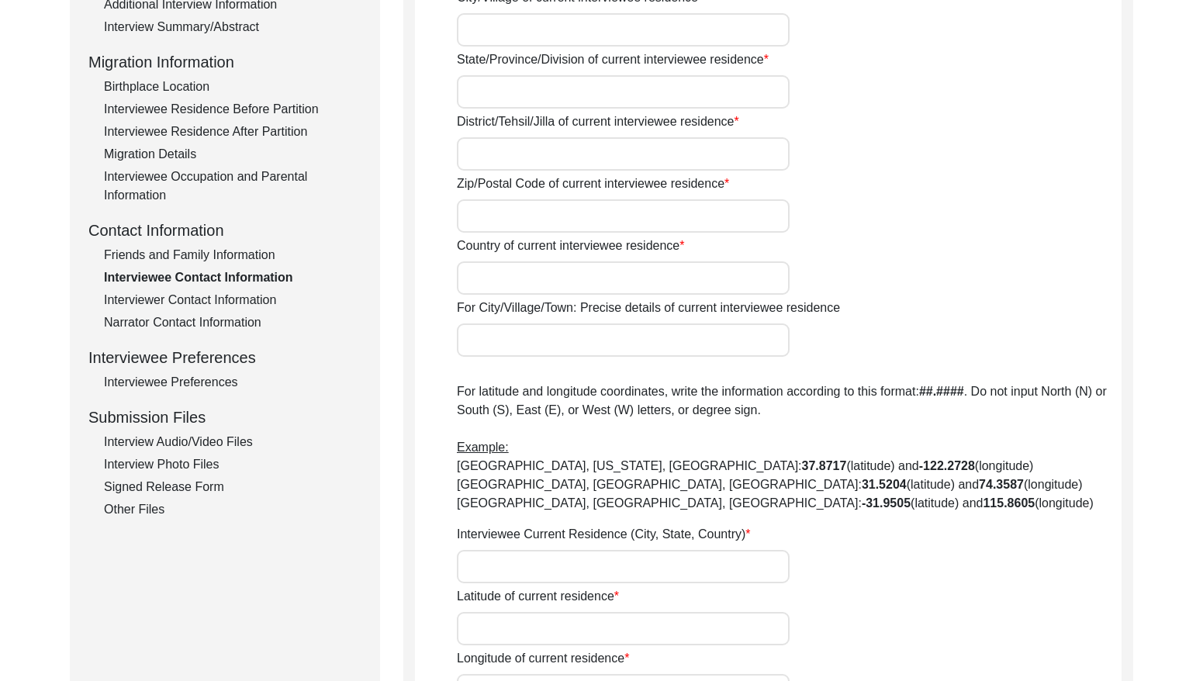
type input "N/A"
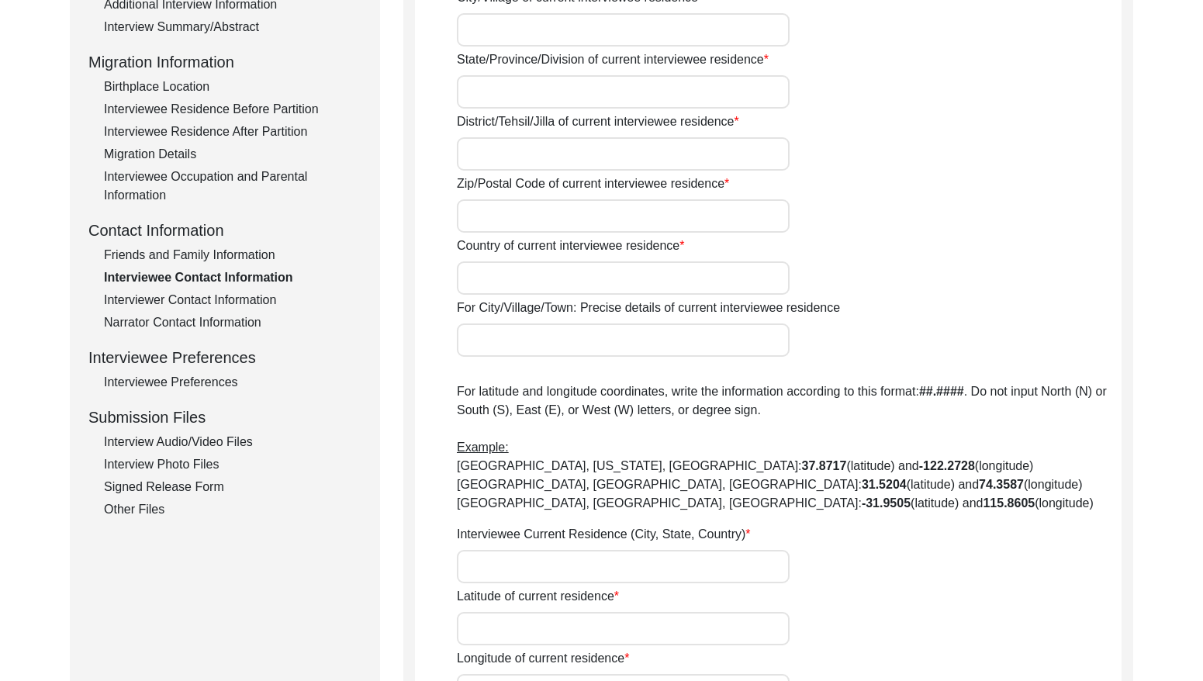
type input "N/A"
type textarea "N/A"
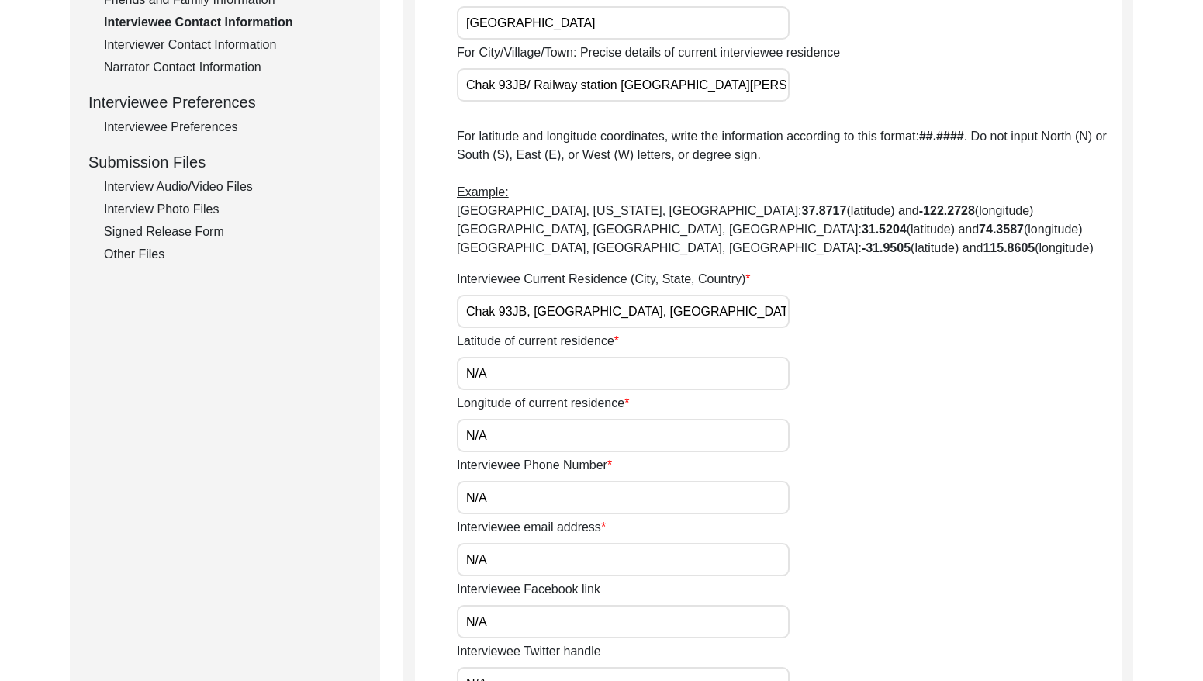
scroll to position [400, 0]
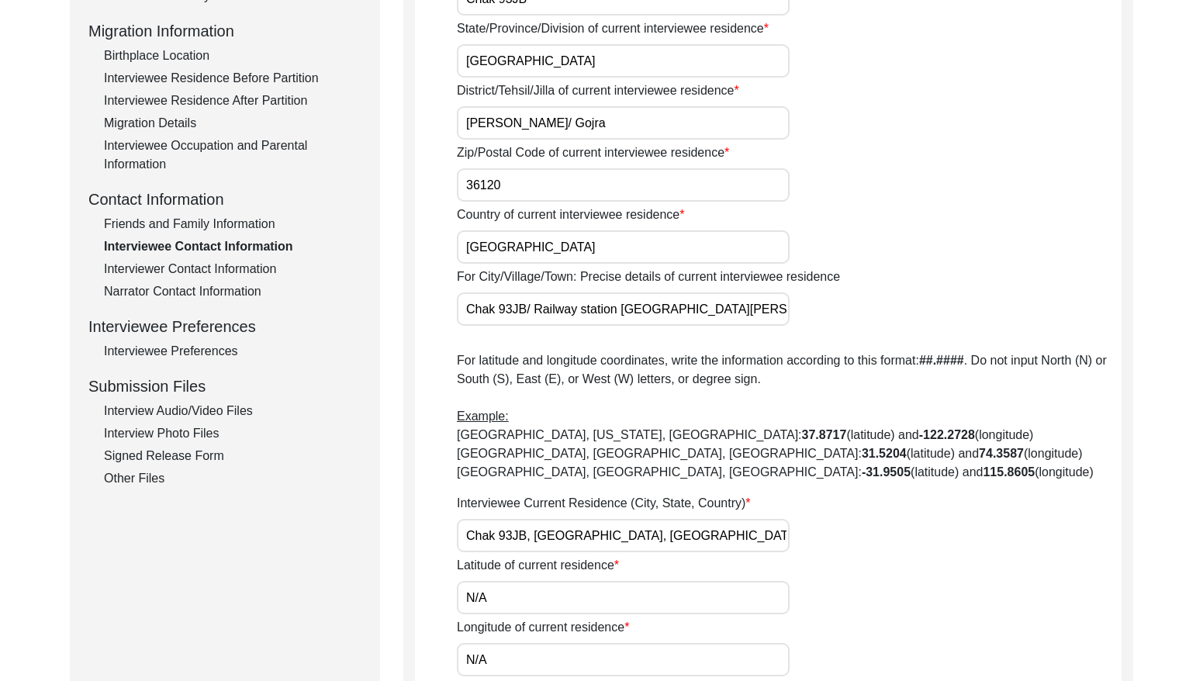
click at [246, 261] on div "Interviewer Contact Information" at bounding box center [233, 269] width 258 height 19
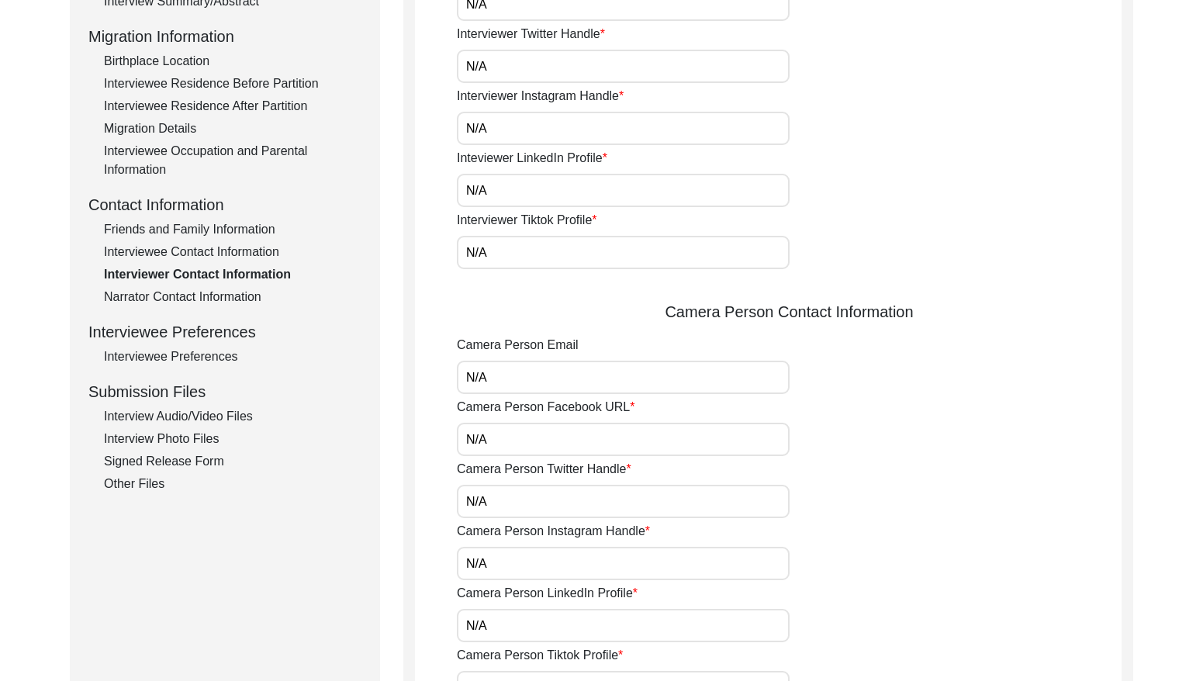
click at [240, 293] on div "Narrator Contact Information" at bounding box center [233, 297] width 258 height 19
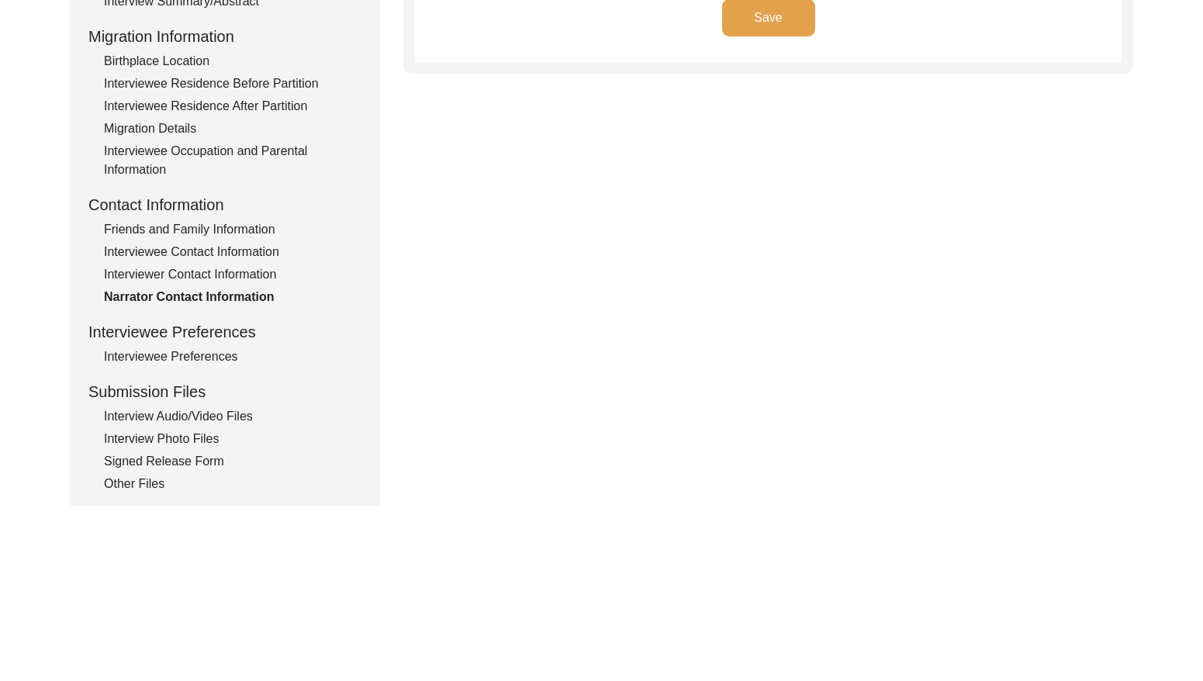
type textarea "N/A"
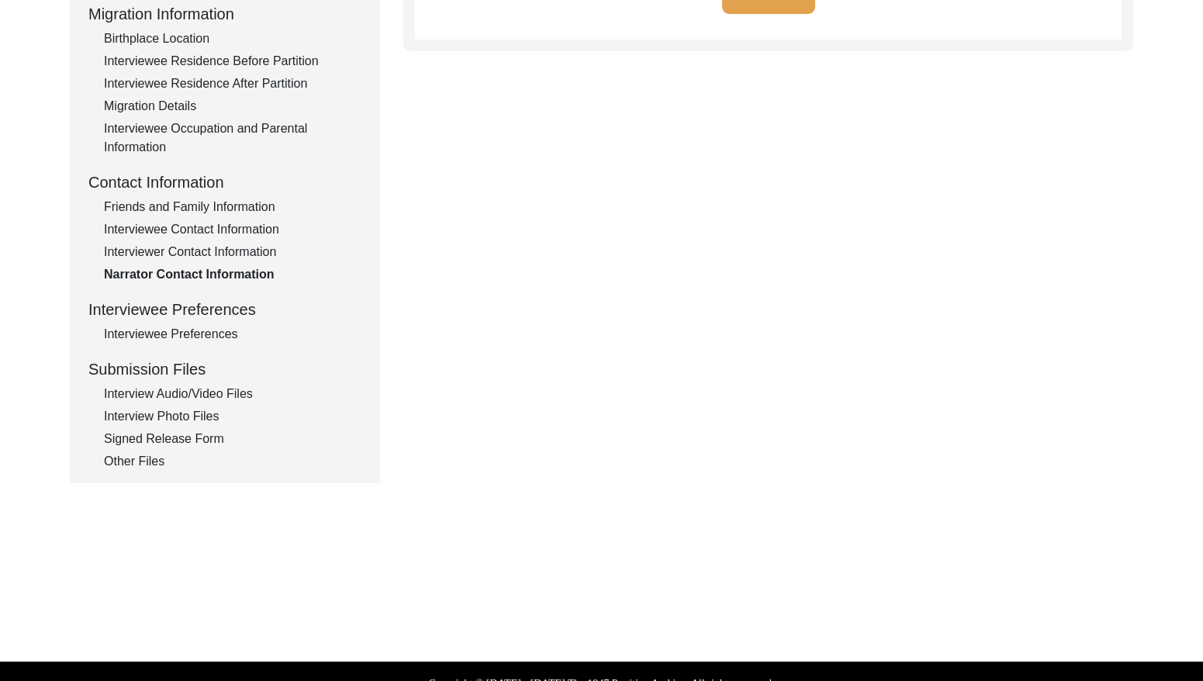
click at [223, 334] on div "Interviewee Preferences" at bounding box center [233, 334] width 258 height 19
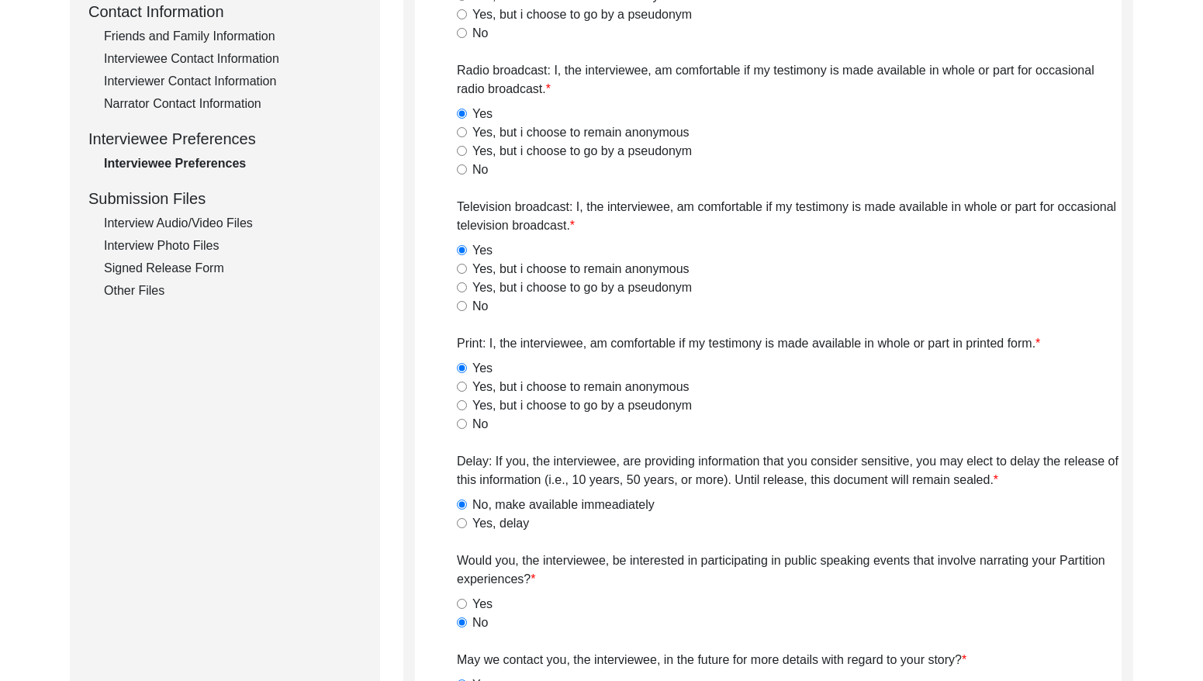
click at [248, 223] on div "Interview Audio/Video Files" at bounding box center [233, 223] width 258 height 19
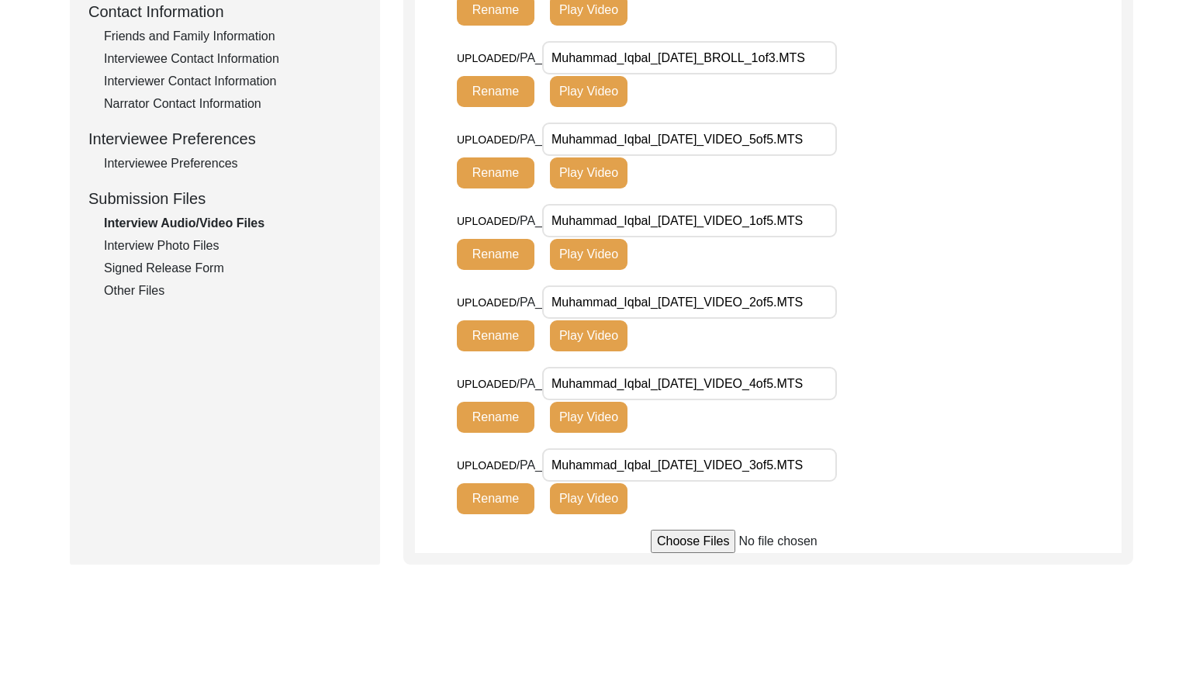
scroll to position [599, 0]
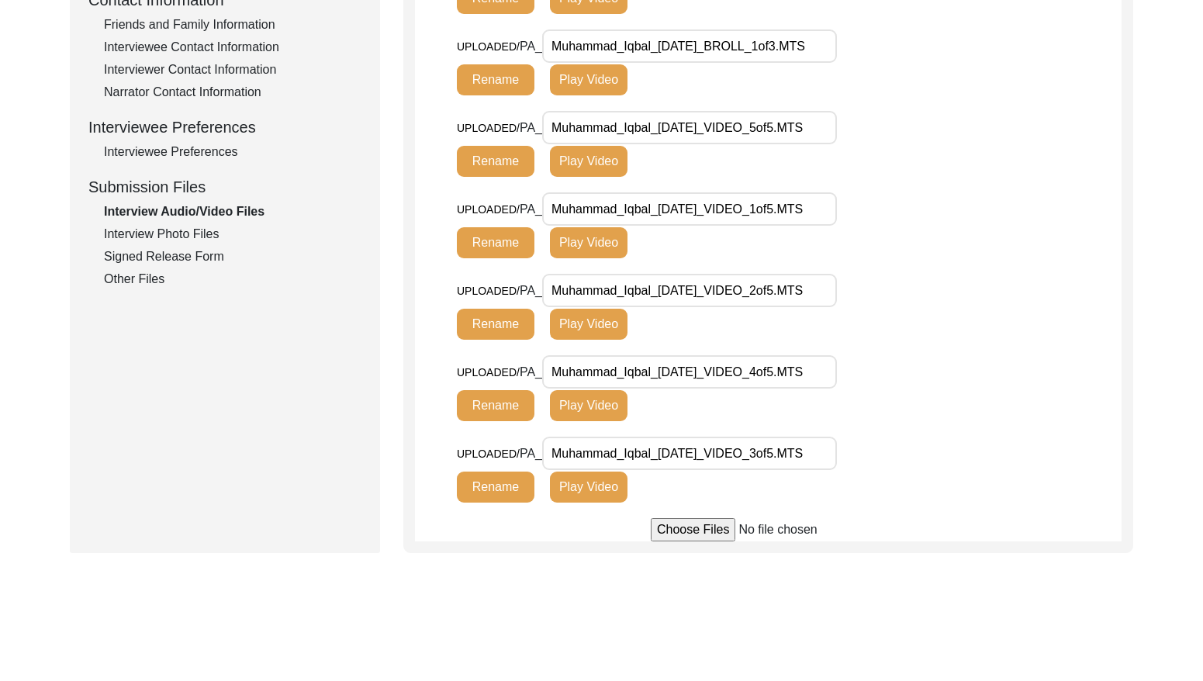
click at [199, 234] on div "Interview Photo Files" at bounding box center [233, 234] width 258 height 19
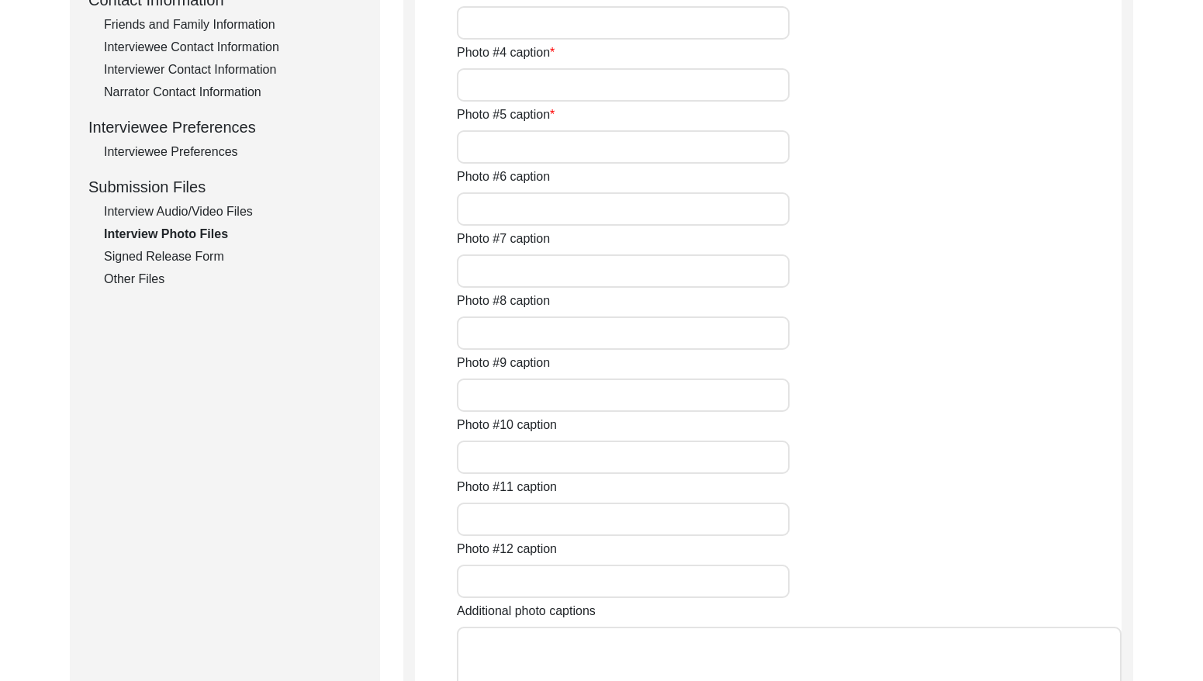
type input "[PERSON_NAME]"
type input "[PERSON_NAME] with [PERSON_NAME]"
type input "[PERSON_NAME]"
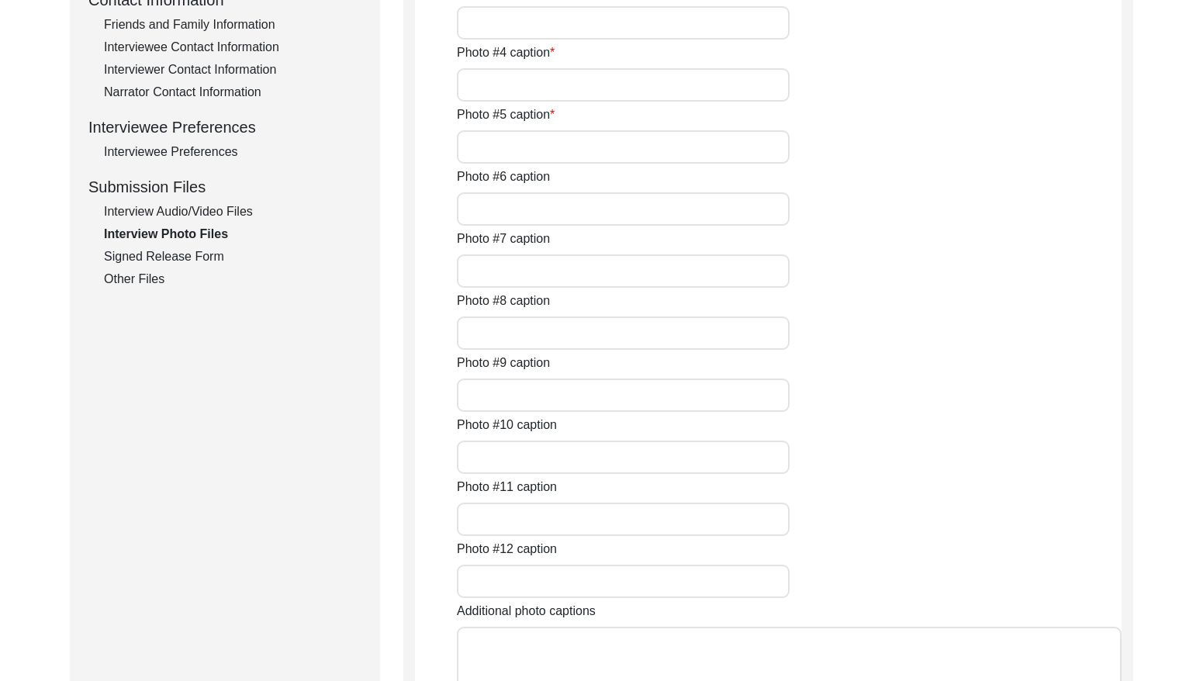
type input "[PERSON_NAME]"
type input "N/A"
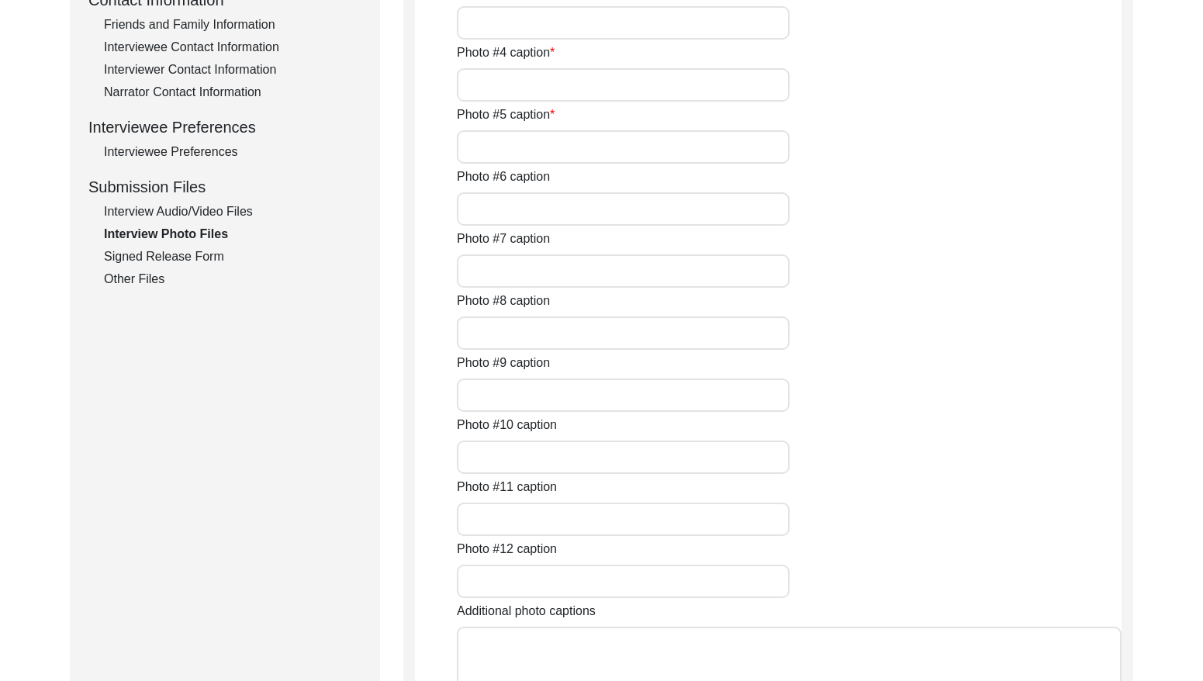
type input "N/A"
type textarea "N/A"
type input "N/A"
type input "JPG"
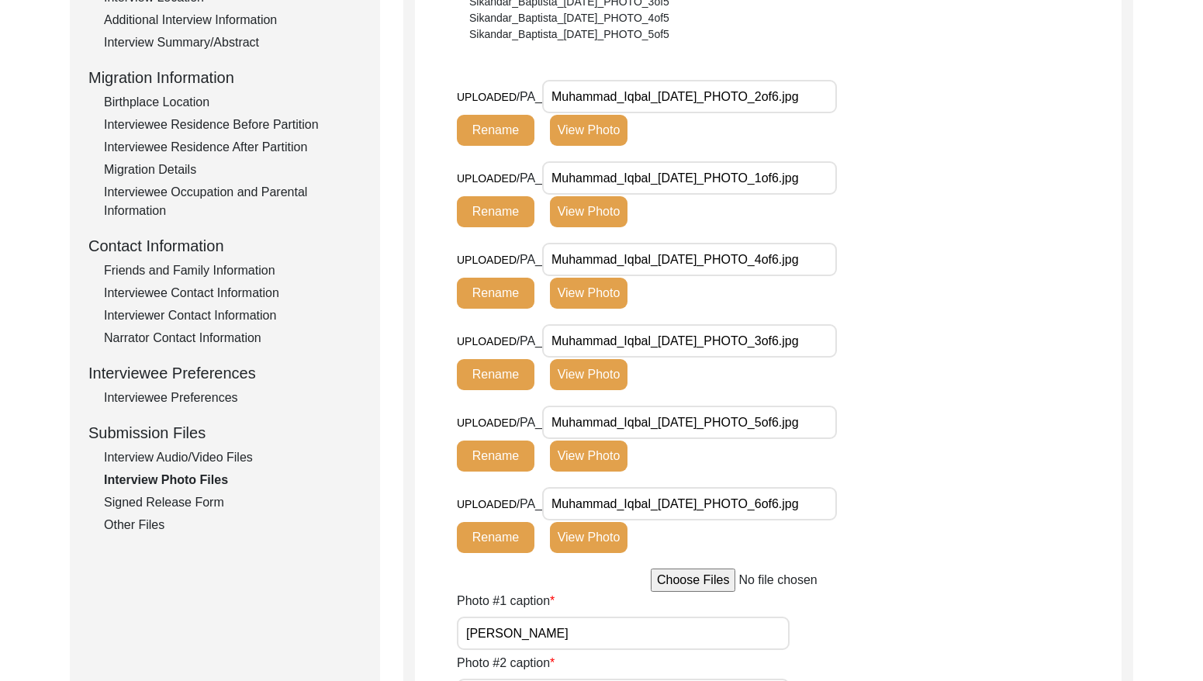
scroll to position [354, 0]
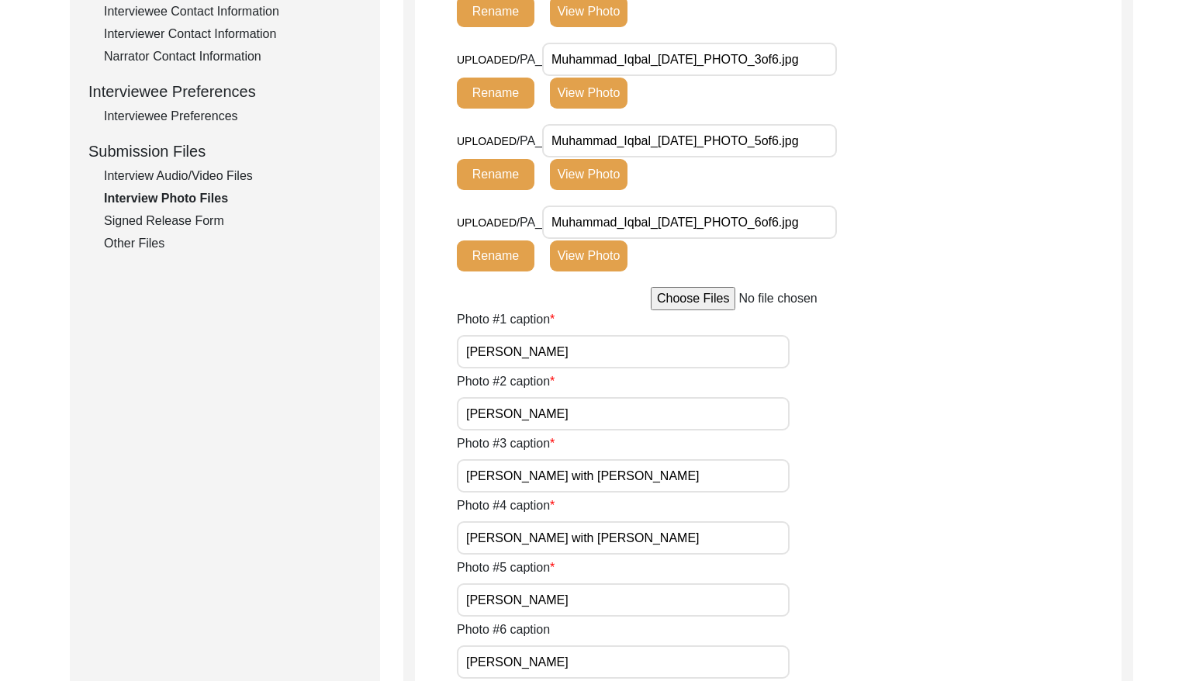
click at [199, 225] on div "Signed Release Form" at bounding box center [233, 221] width 258 height 19
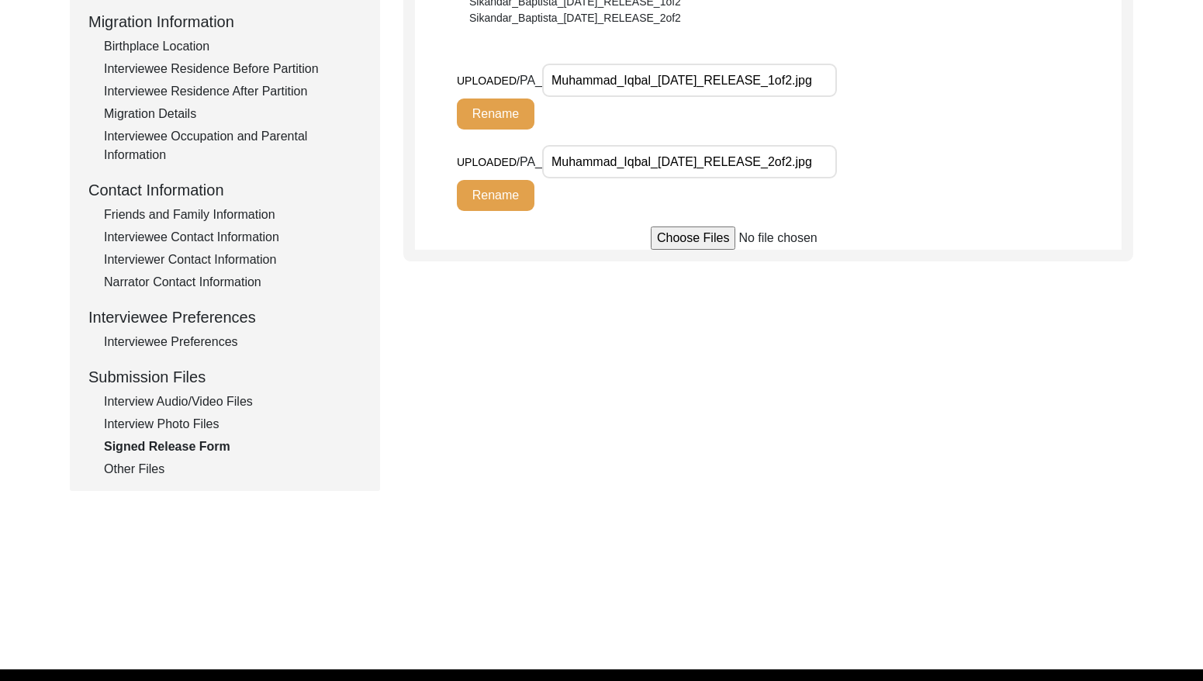
scroll to position [441, 0]
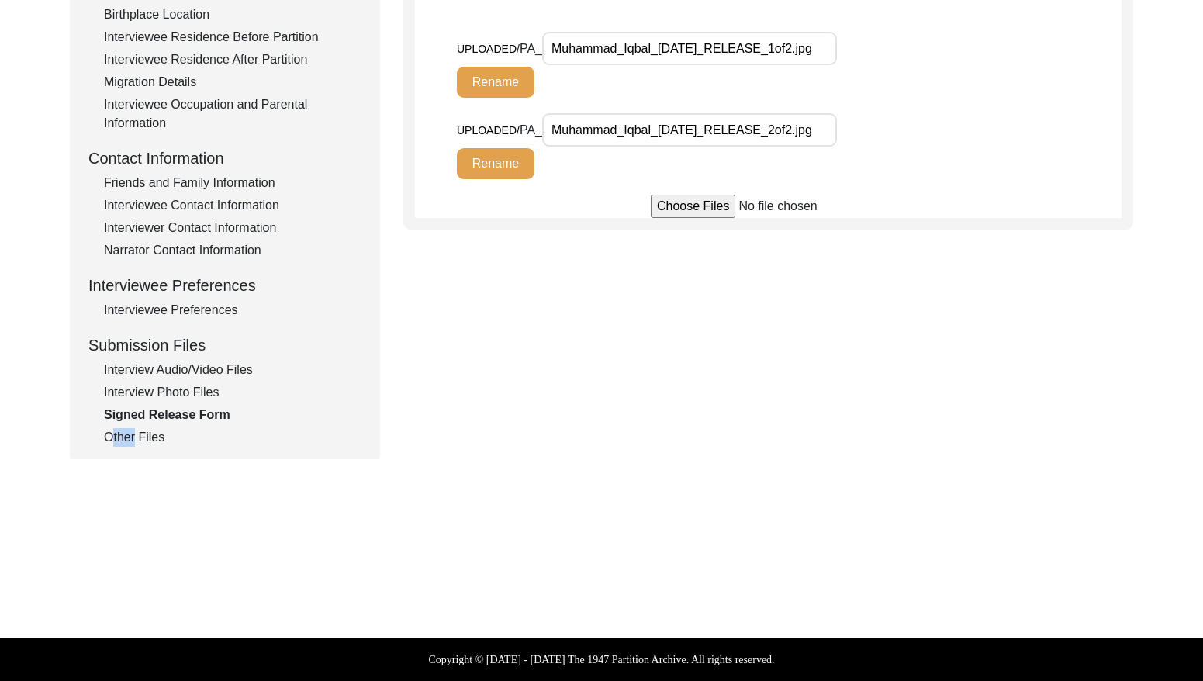
click at [133, 431] on div "Interview Information Interviewee Information Interviewer Information Narrator …" at bounding box center [224, 115] width 273 height 663
click at [136, 434] on div "Other Files" at bounding box center [233, 437] width 258 height 19
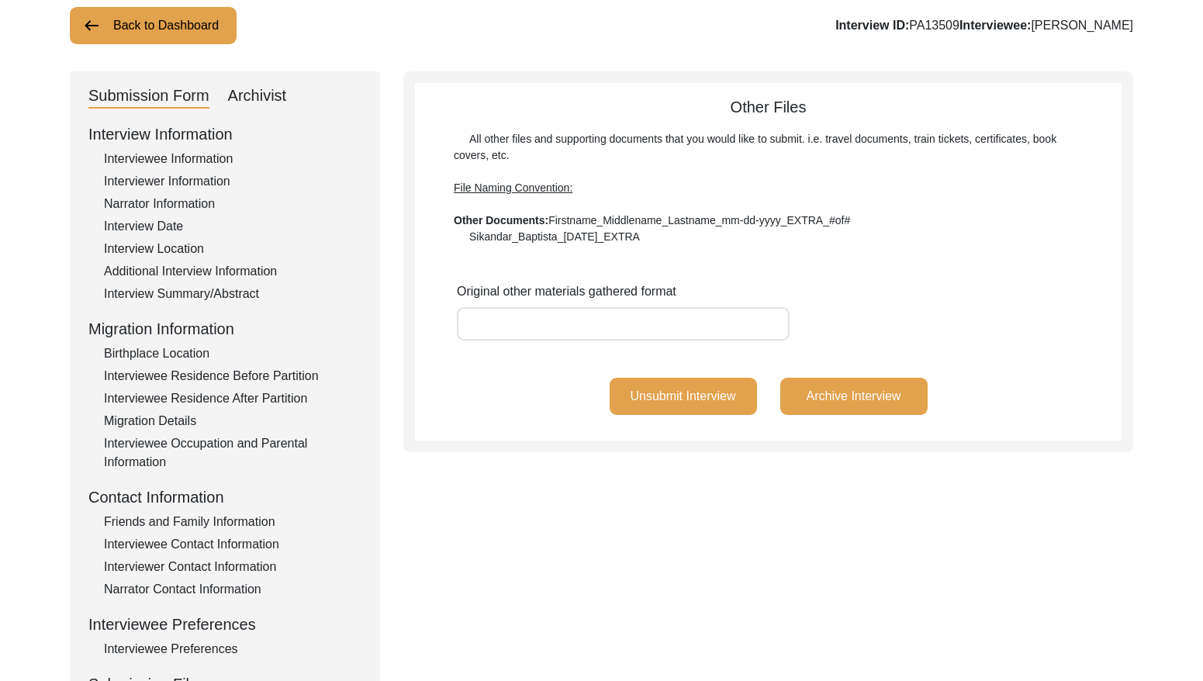
scroll to position [0, 0]
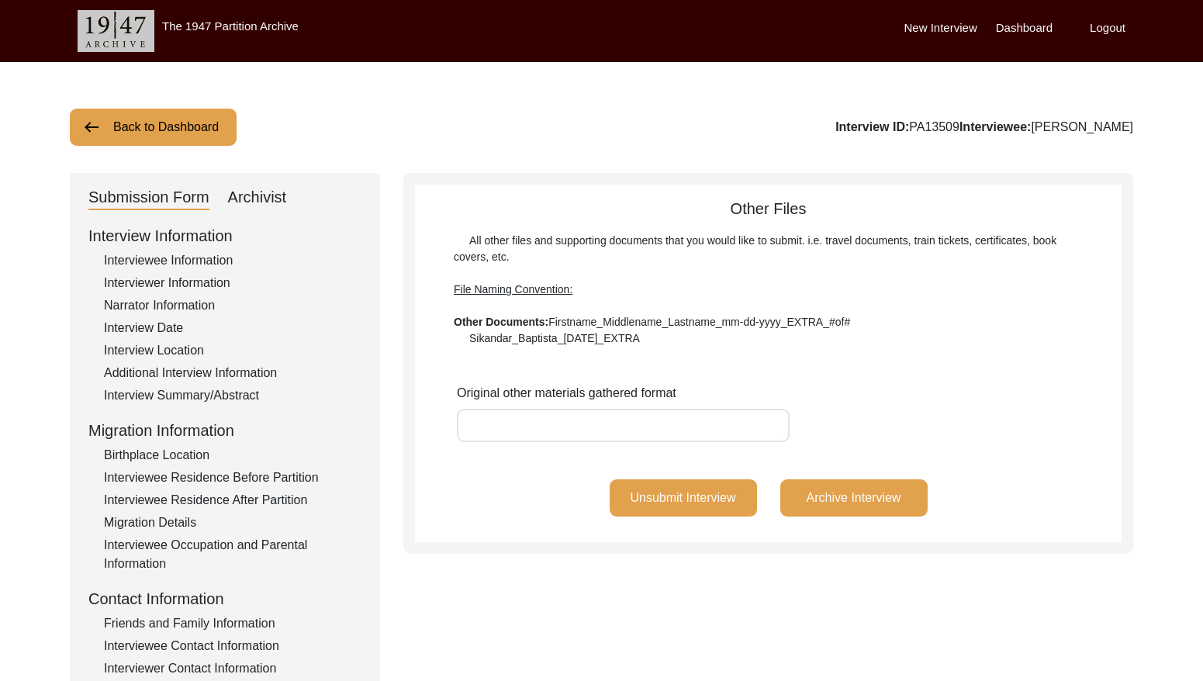
click at [194, 137] on button "Back to Dashboard" at bounding box center [153, 127] width 167 height 37
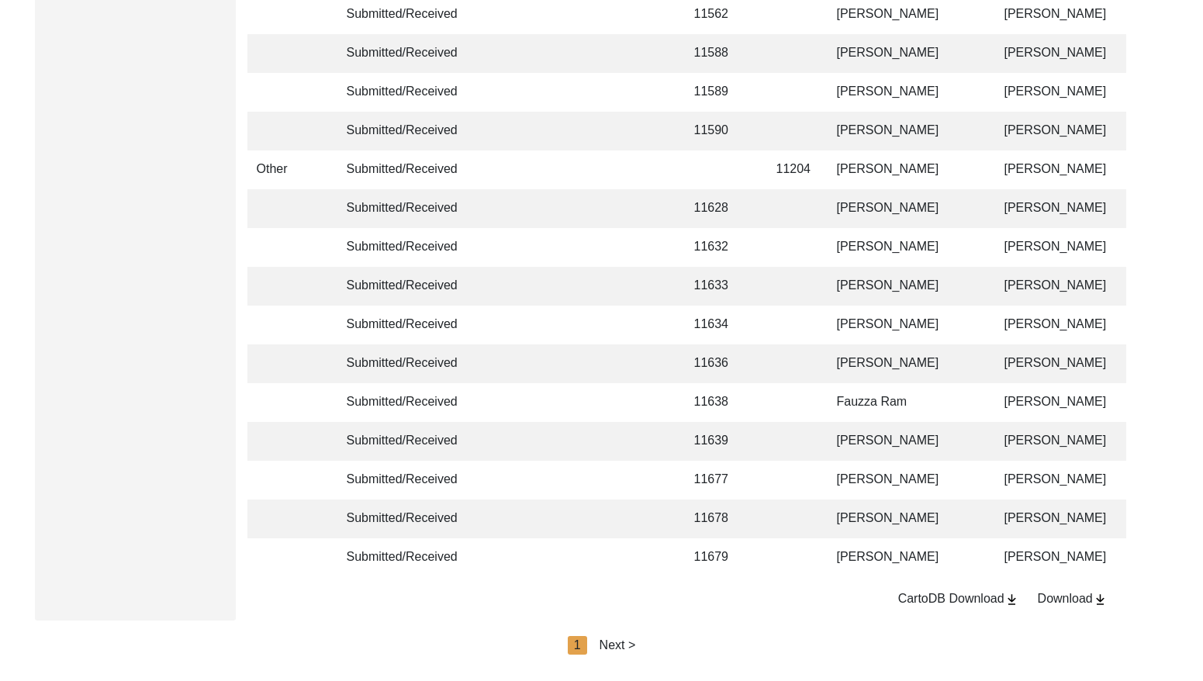
scroll to position [3661, 0]
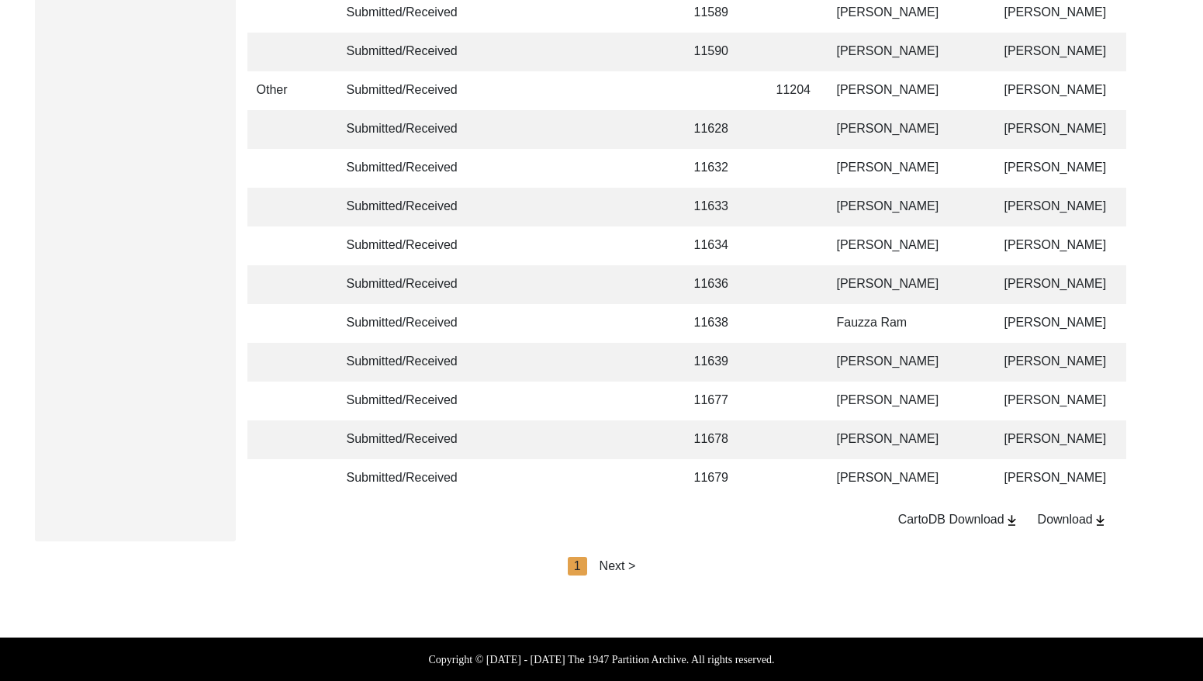
click at [616, 568] on div "Next >" at bounding box center [618, 566] width 36 height 19
click at [632, 568] on div "< Previous 2 Next >" at bounding box center [602, 566] width 140 height 19
click at [664, 564] on div "Next >" at bounding box center [653, 566] width 36 height 19
click at [664, 563] on div "Next >" at bounding box center [653, 566] width 36 height 19
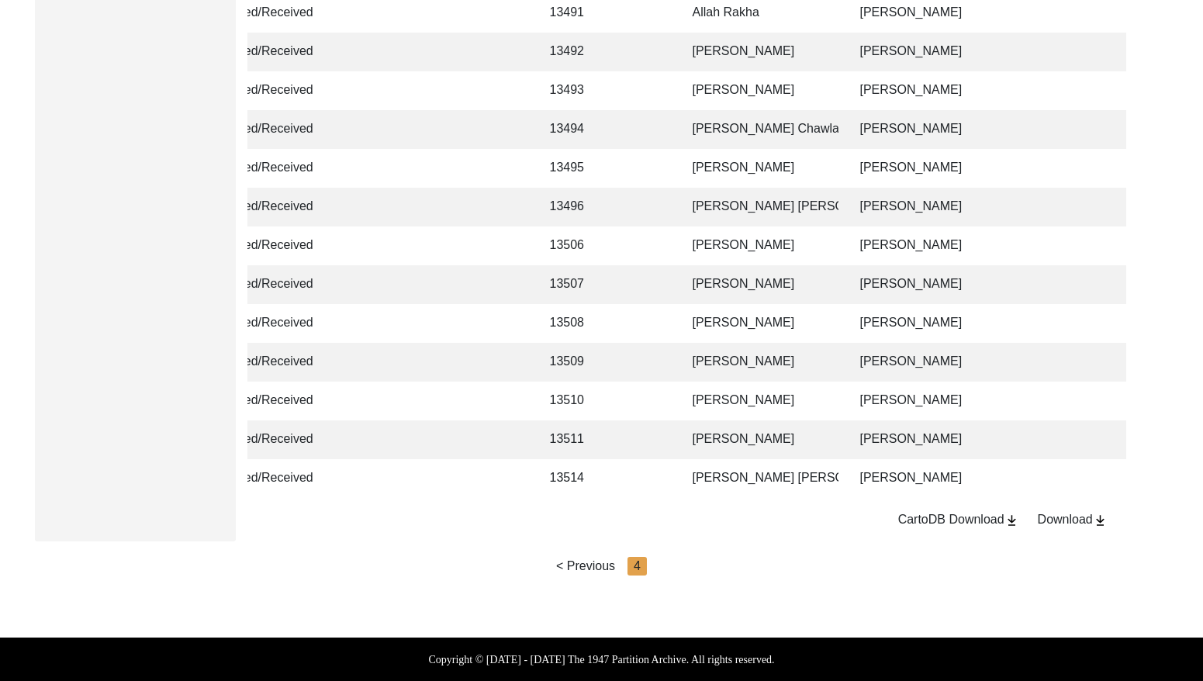
scroll to position [0, 182]
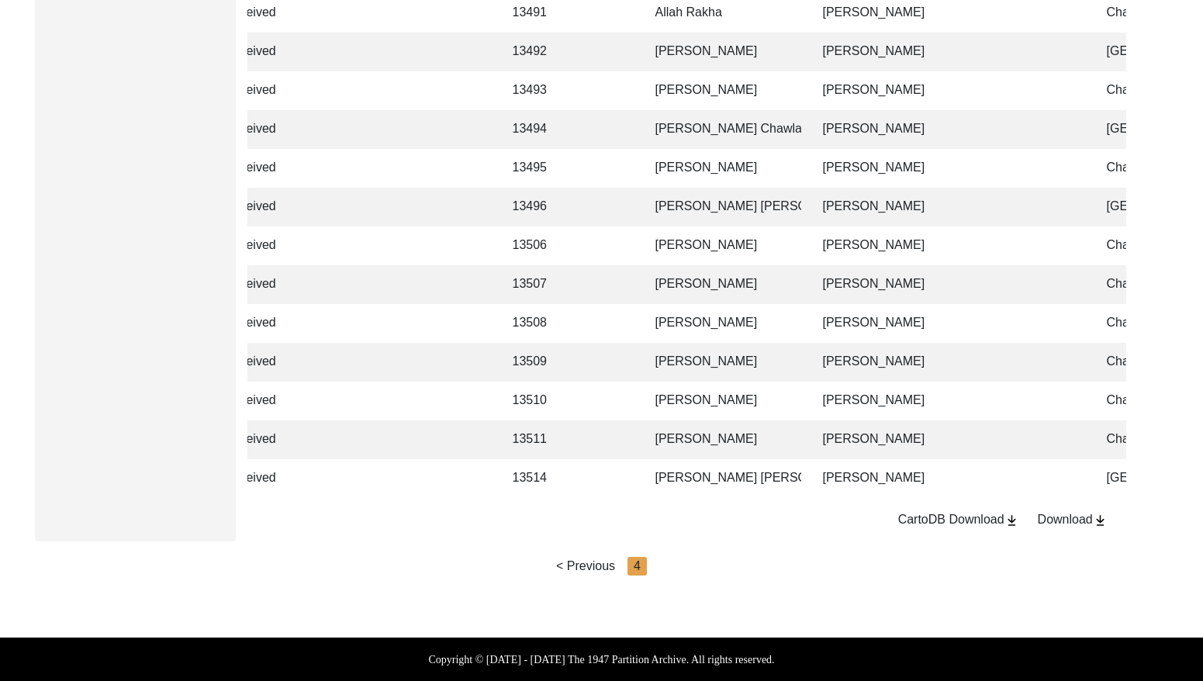
click at [832, 396] on td "[PERSON_NAME]" at bounding box center [950, 401] width 272 height 39
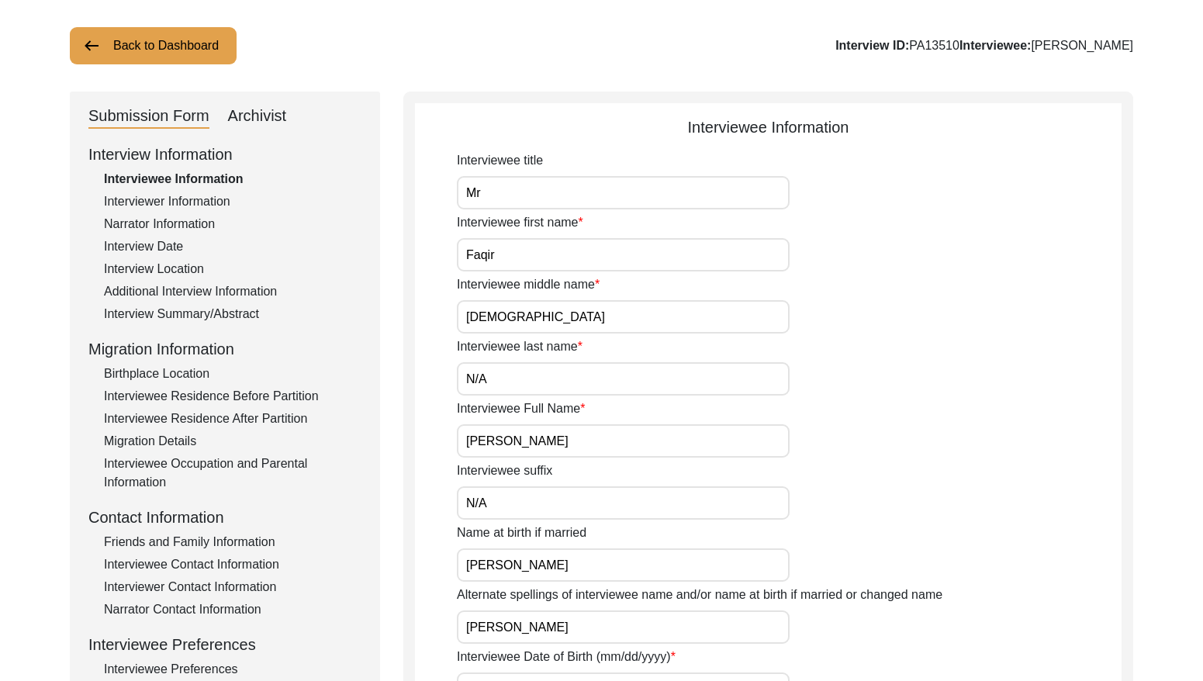
scroll to position [74, 0]
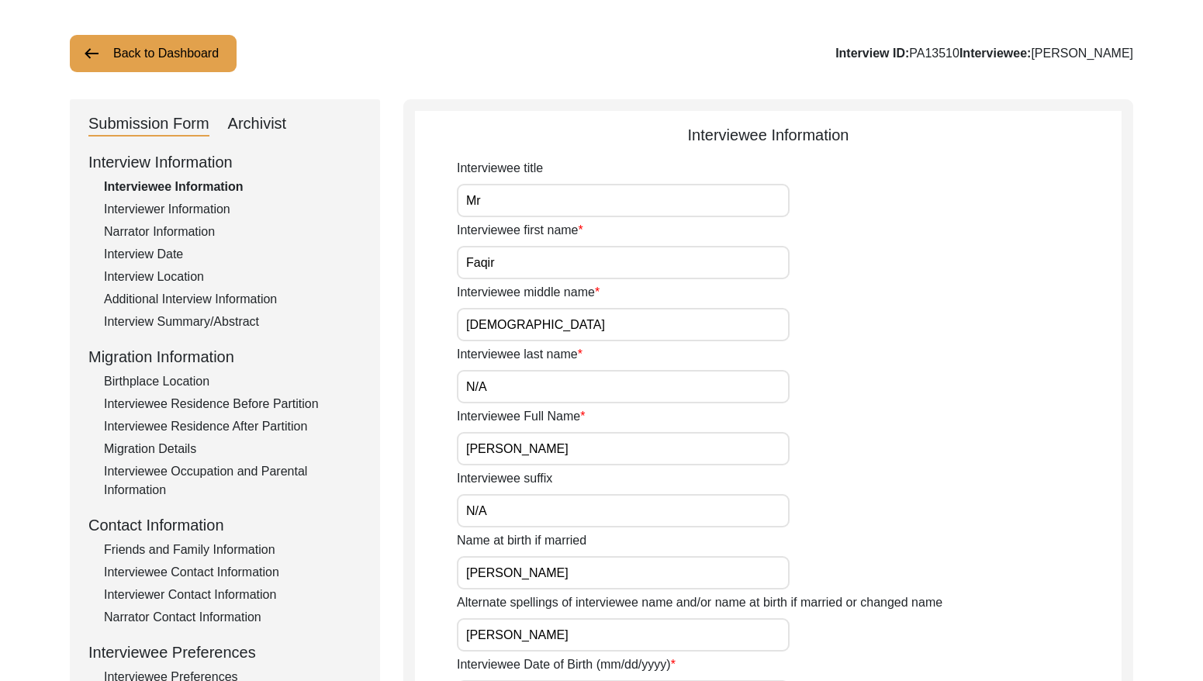
click at [172, 212] on div "Interviewer Information" at bounding box center [233, 209] width 258 height 19
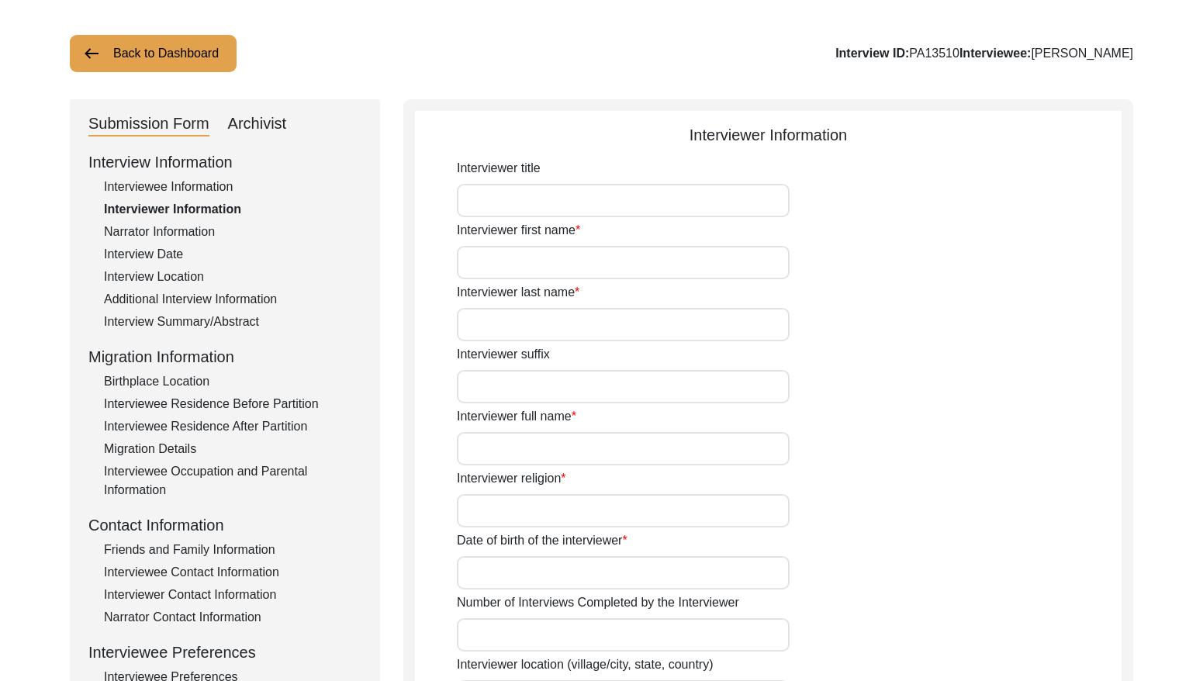
type input "Mr"
type input "[DEMOGRAPHIC_DATA]"
type input "[PERSON_NAME]"
type input "N/A"
type input "[PERSON_NAME]"
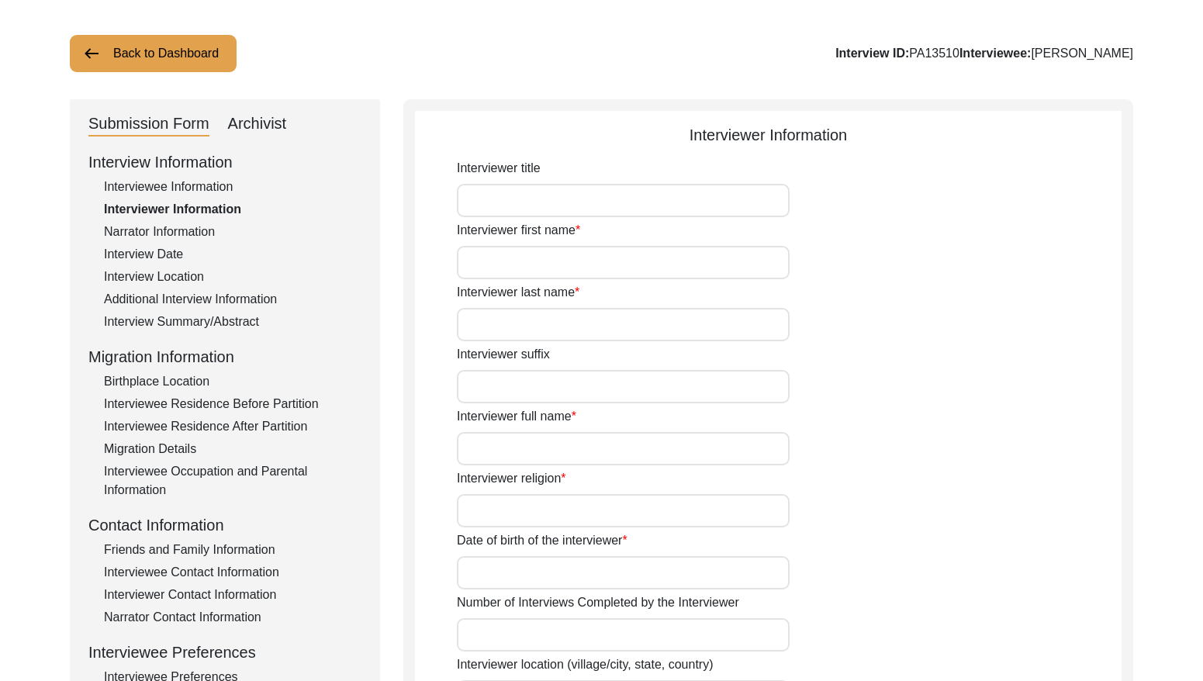
type input "[PERSON_NAME]"
type input "[DATE]"
type input "[GEOGRAPHIC_DATA], [GEOGRAPHIC_DATA], [GEOGRAPHIC_DATA]"
type input "Retired Govt Servant"
type input "Mr"
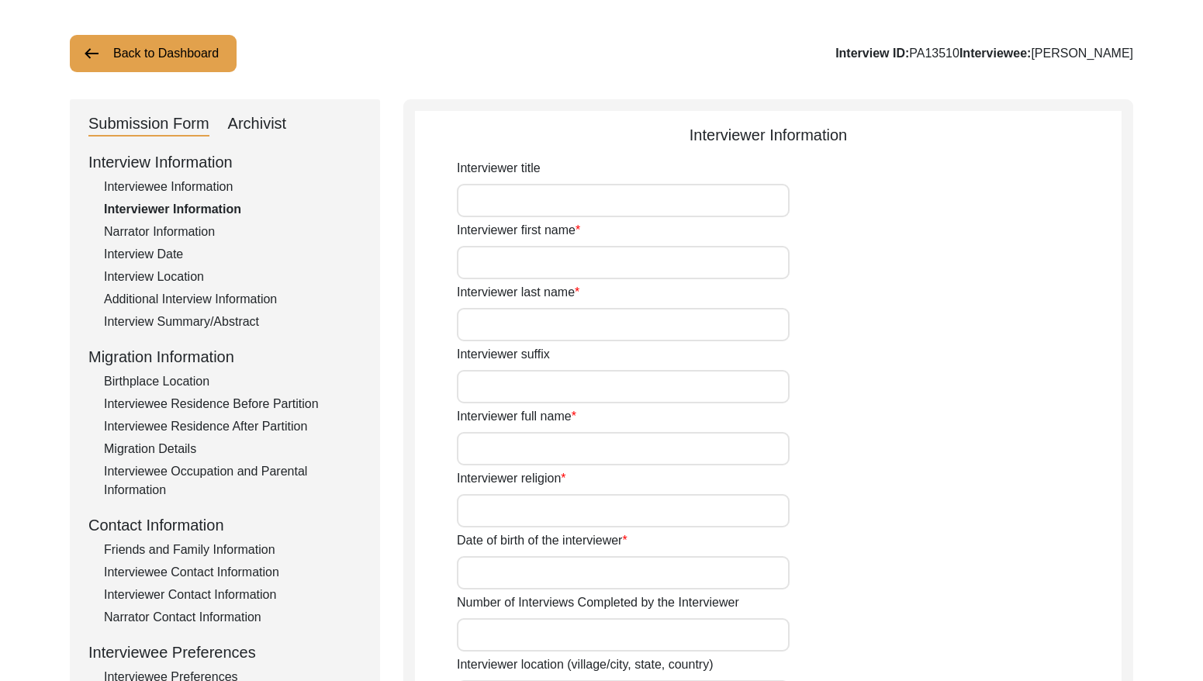
type input "[DEMOGRAPHIC_DATA]"
type input "[PERSON_NAME]"
type input "N/A"
type input "[PERSON_NAME]"
type textarea "A graduate in the subjects of education and [DEMOGRAPHIC_DATA] history."
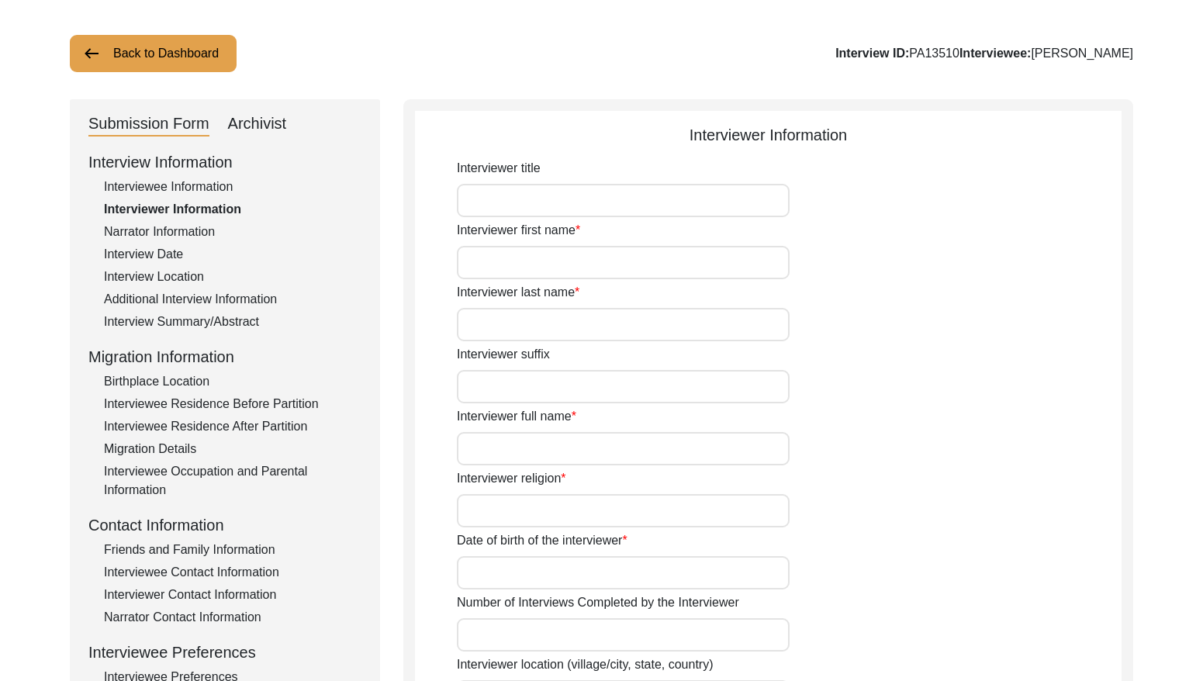
type input "Punjabi"
type input "Malwai"
type textarea "Refered by man in the village"
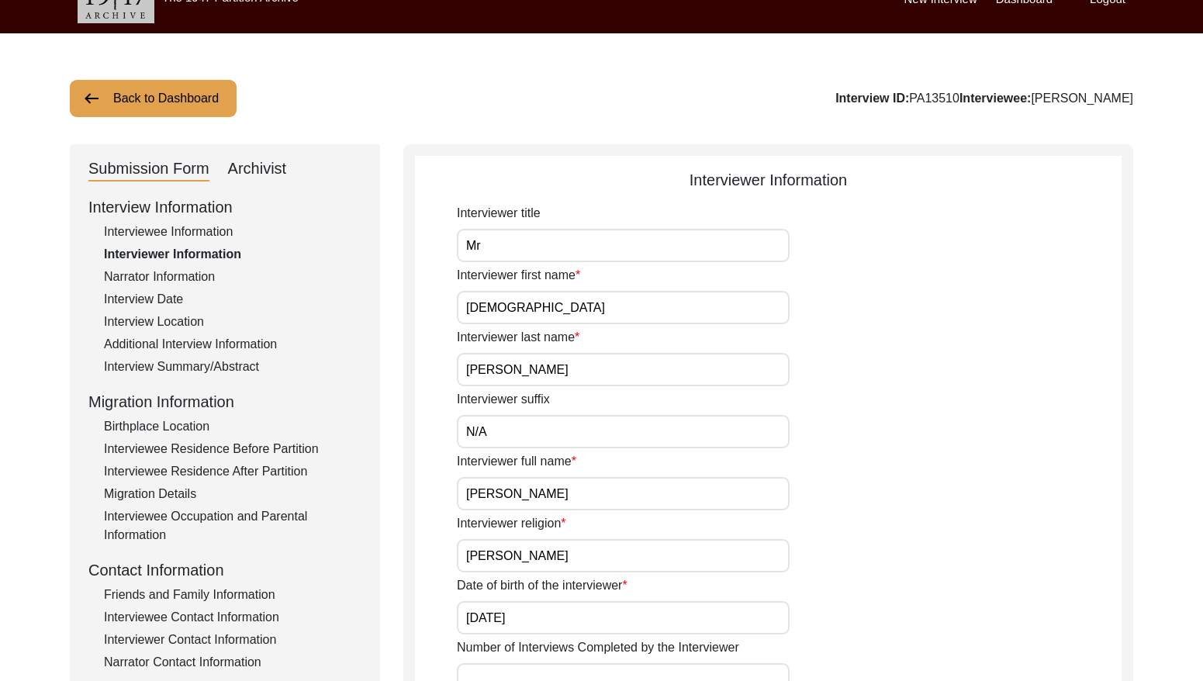
scroll to position [0, 0]
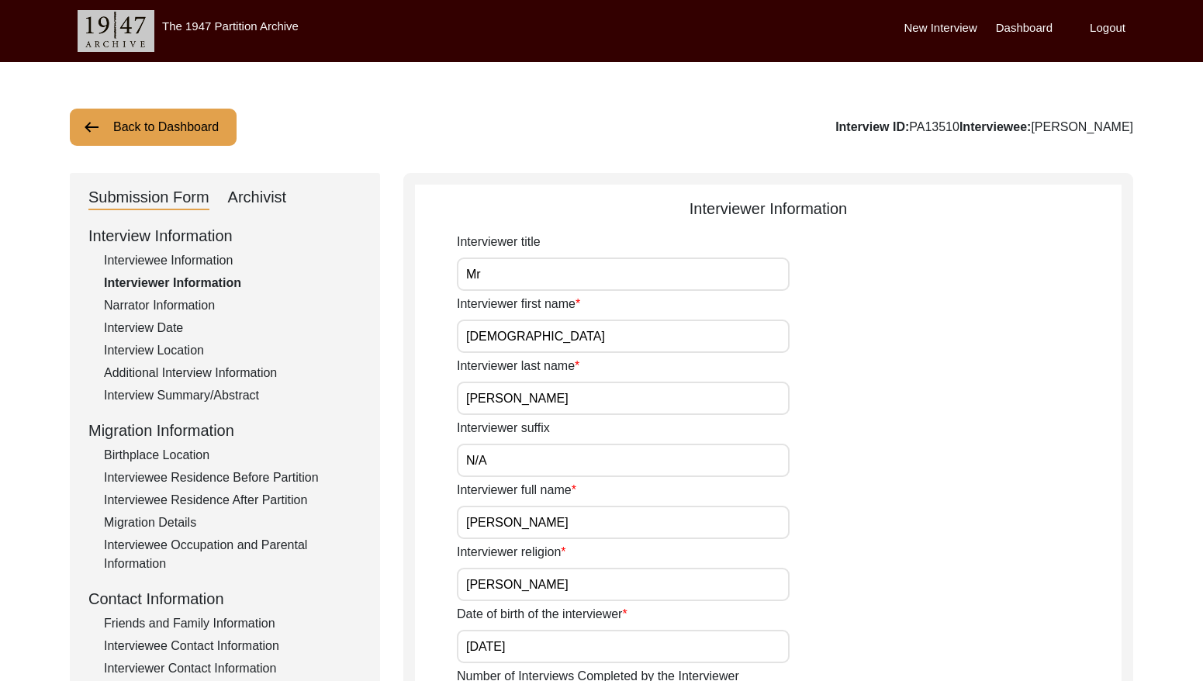
click at [182, 305] on div "Narrator Information" at bounding box center [233, 305] width 258 height 19
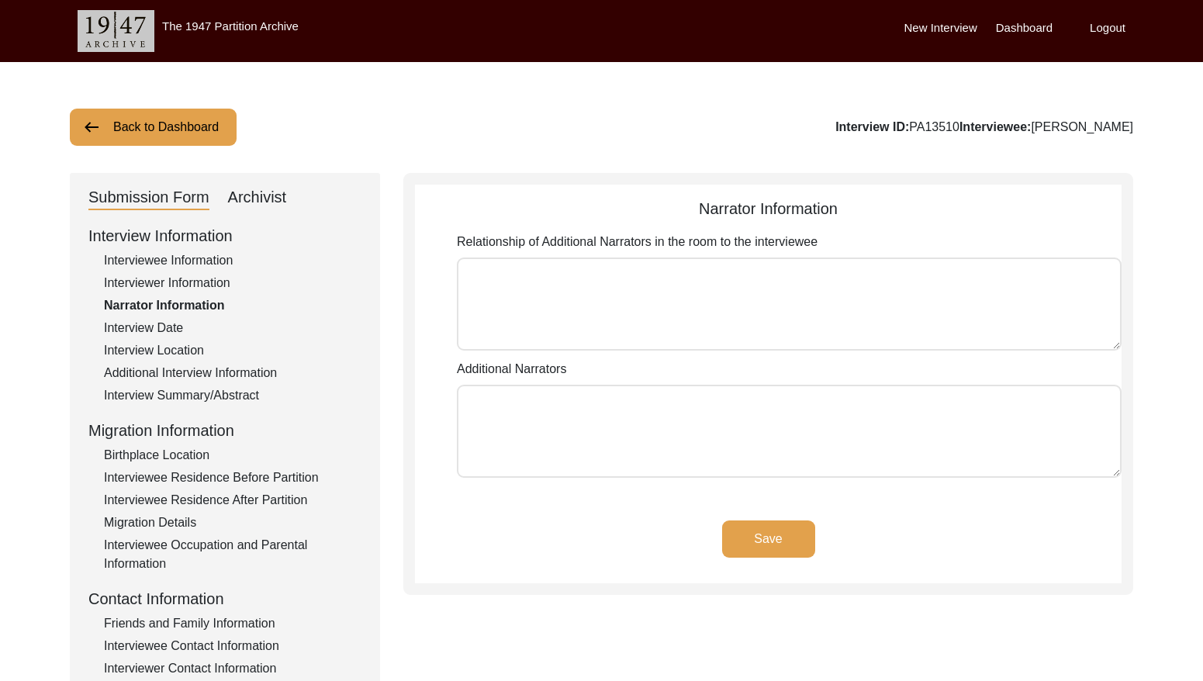
type textarea "N/A"
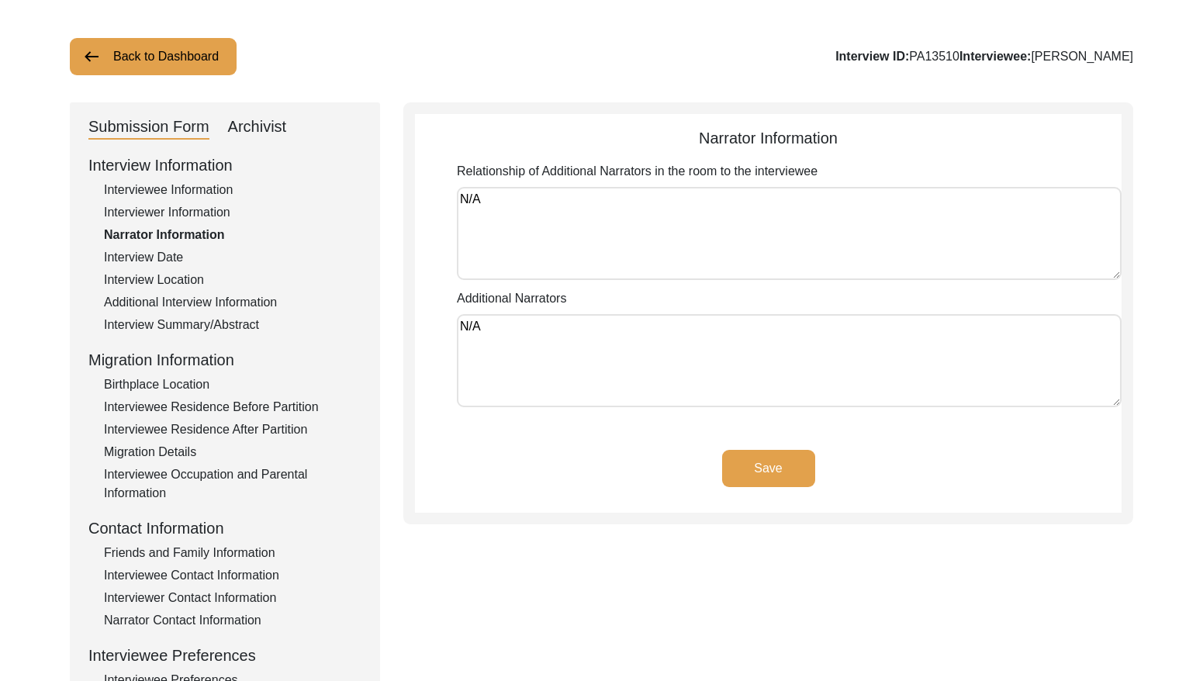
scroll to position [91, 0]
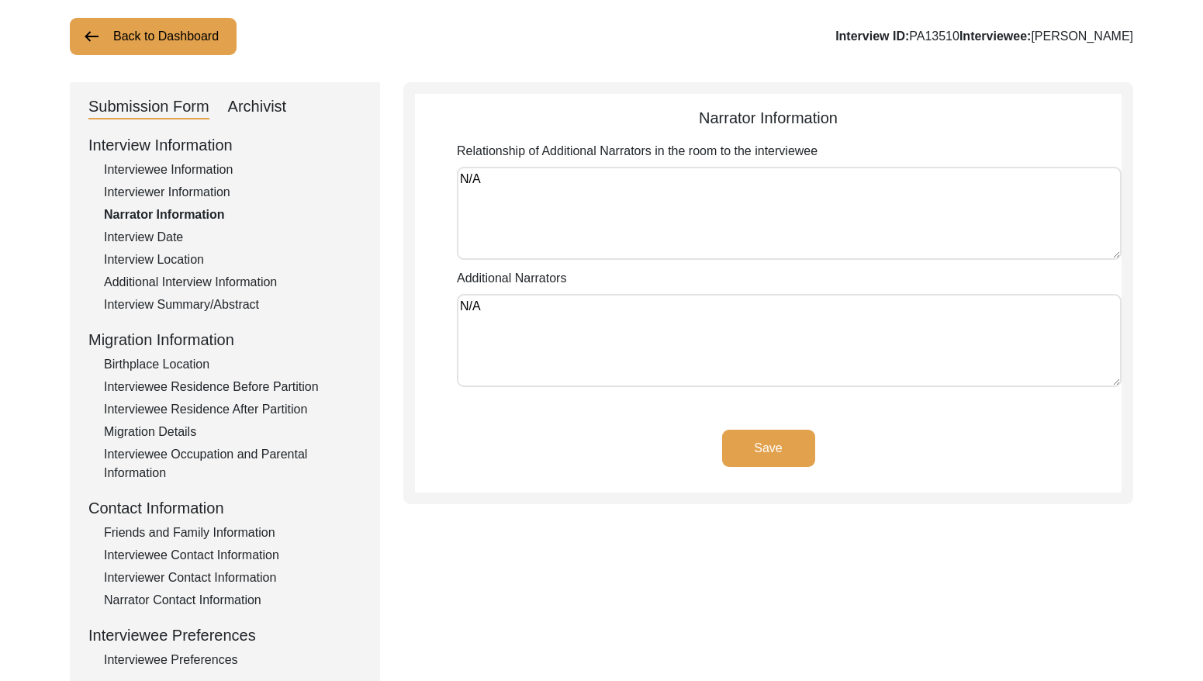
click at [151, 222] on div "Narrator Information" at bounding box center [233, 215] width 258 height 19
drag, startPoint x: 161, startPoint y: 230, endPoint x: 172, endPoint y: 236, distance: 12.5
click at [162, 230] on div "Interview Date" at bounding box center [233, 237] width 258 height 19
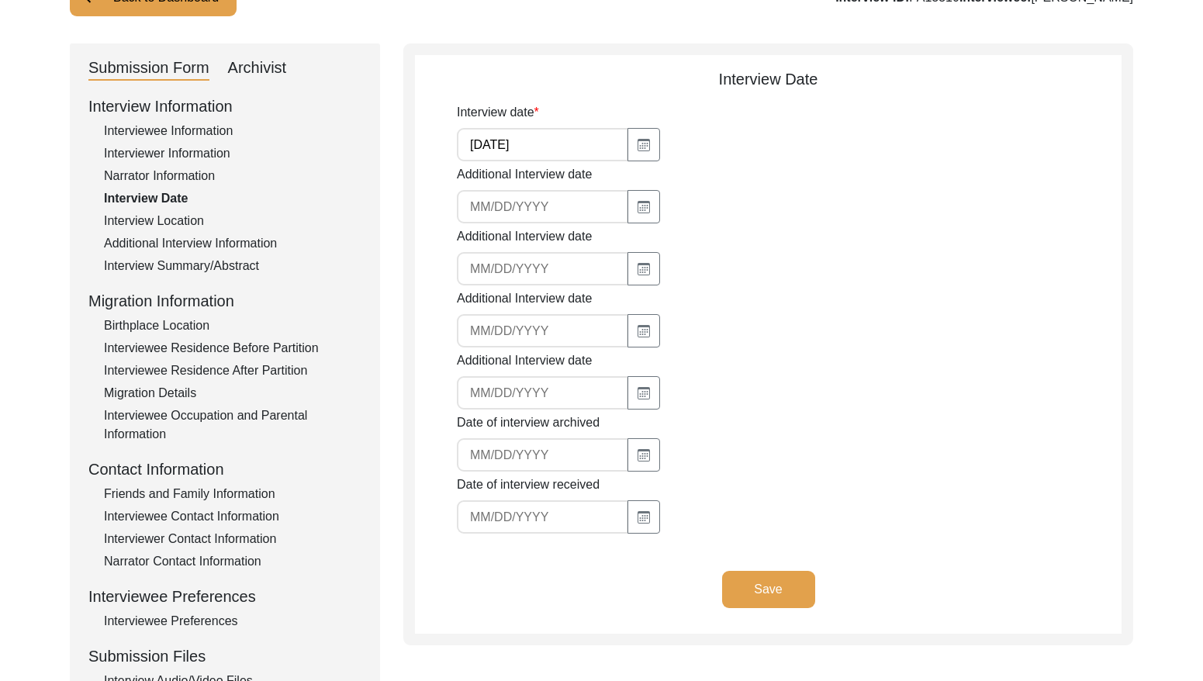
scroll to position [140, 0]
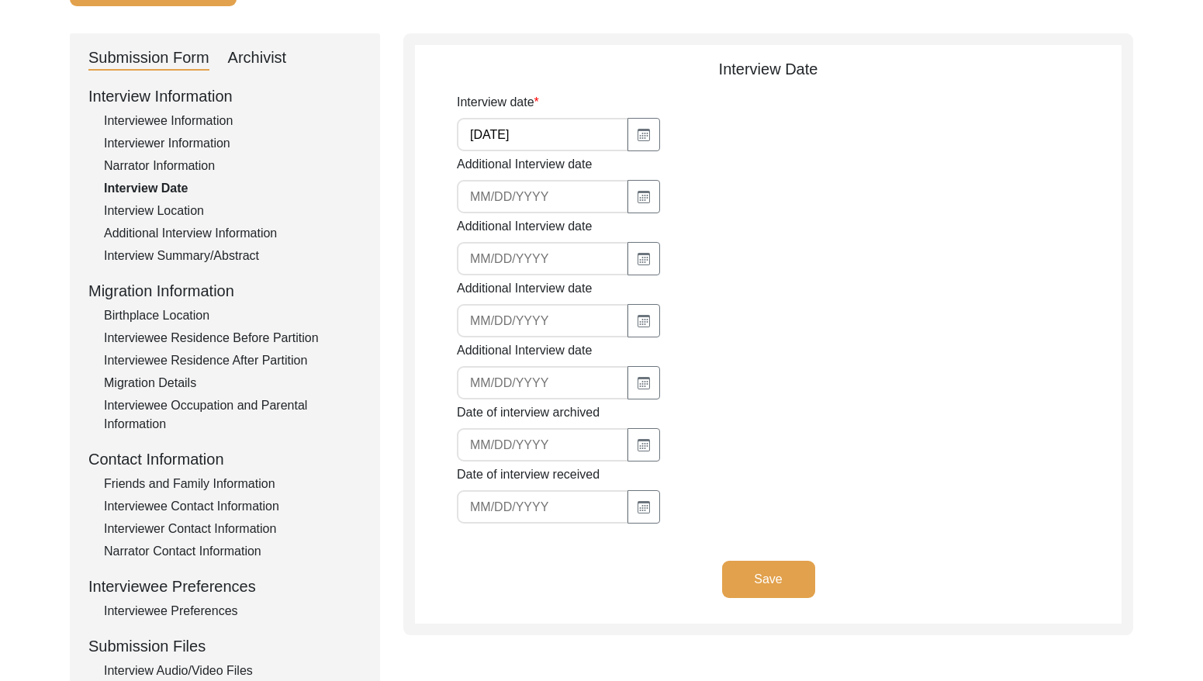
drag, startPoint x: 181, startPoint y: 209, endPoint x: 253, endPoint y: 214, distance: 72.4
click at [183, 209] on div "Interview Location" at bounding box center [233, 211] width 258 height 19
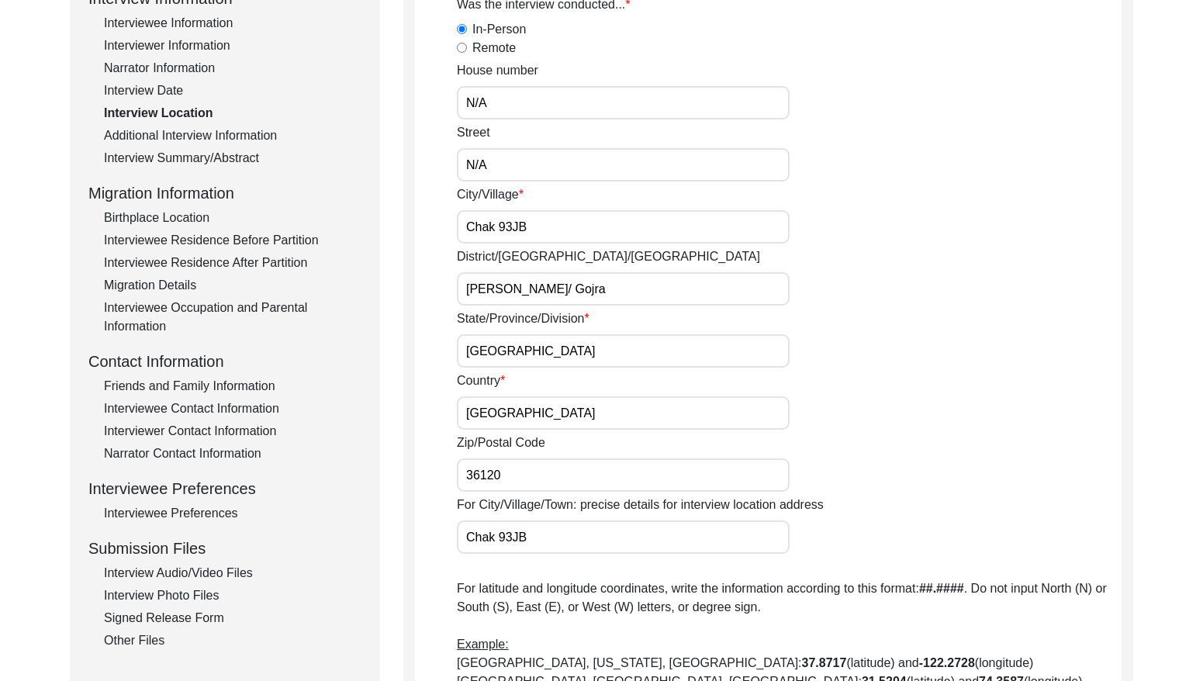
scroll to position [232, 0]
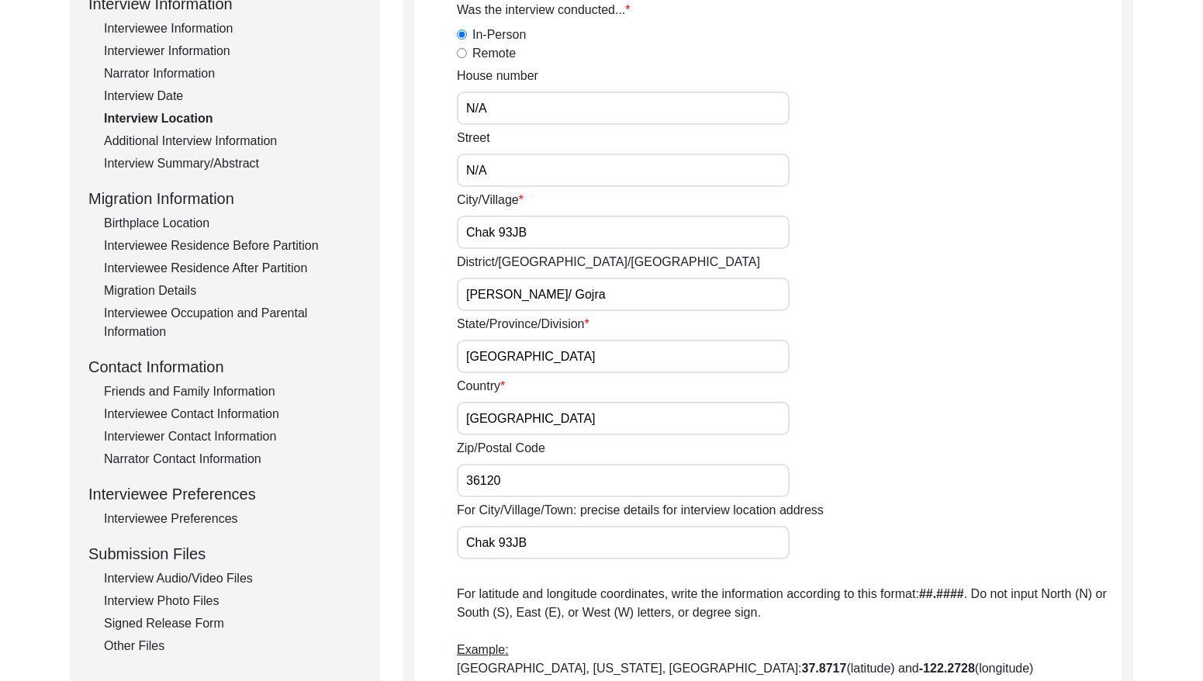
click at [228, 146] on div "Additional Interview Information" at bounding box center [233, 141] width 258 height 19
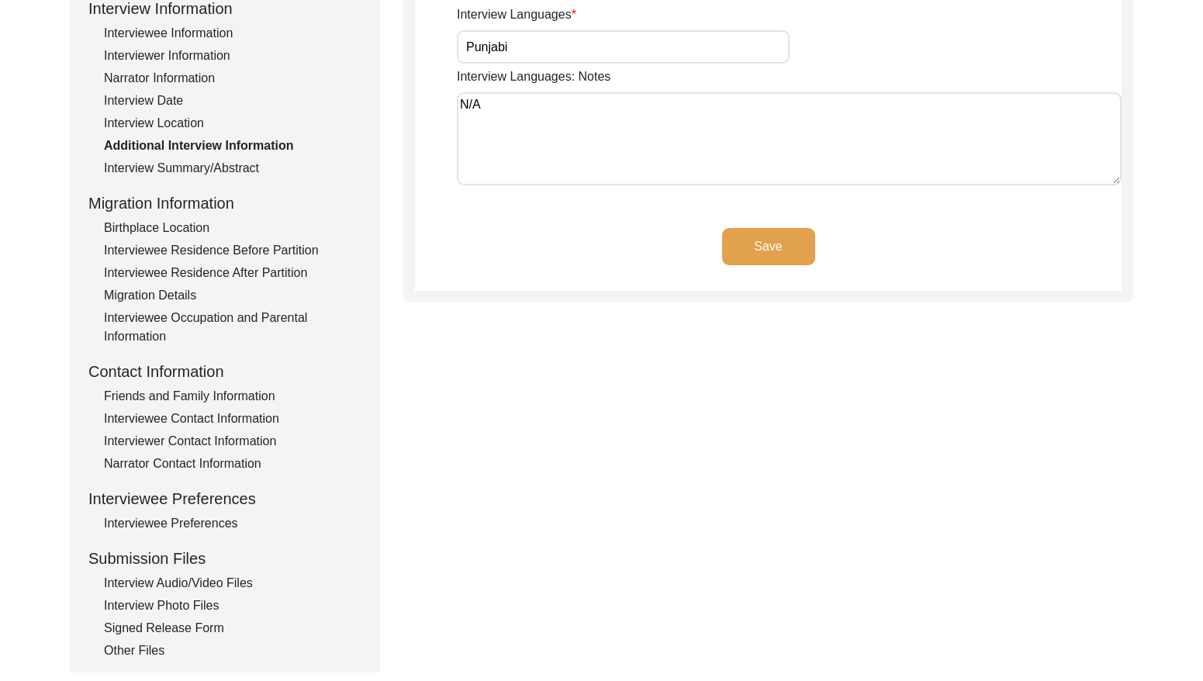
scroll to position [230, 0]
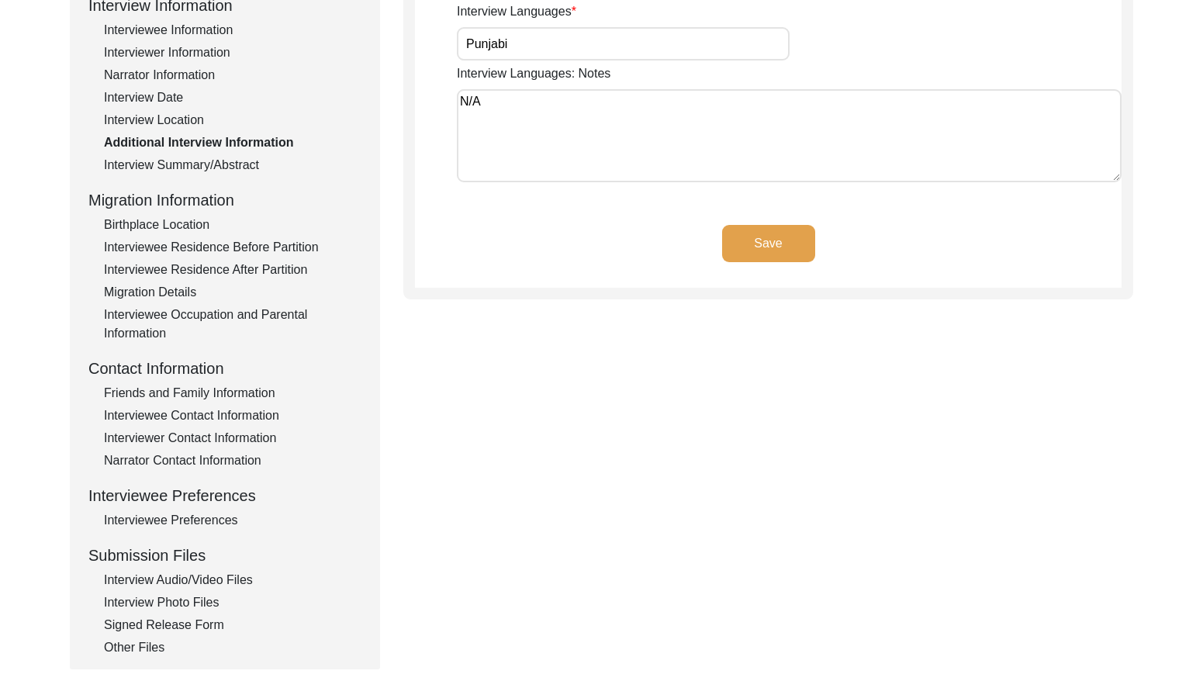
click at [227, 167] on div "Interview Summary/Abstract" at bounding box center [233, 165] width 258 height 19
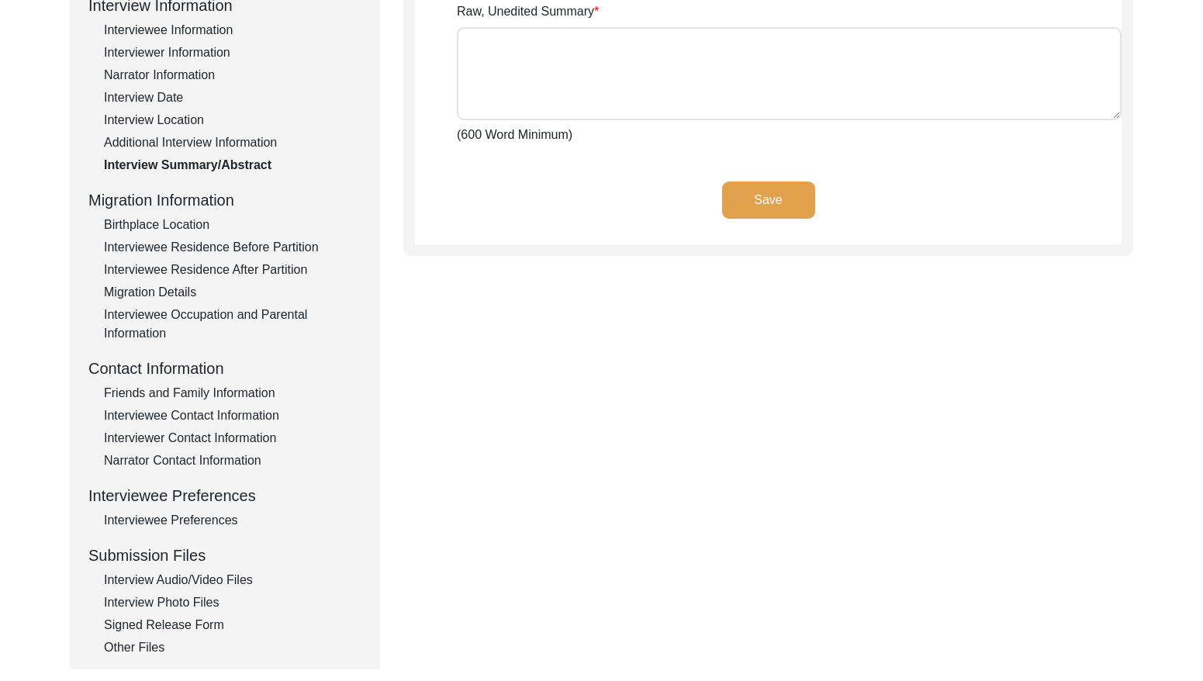
type textarea "[PERSON_NAME] [PERSON_NAME] [PERSON_NAME] son of [PERSON_NAME], jut was born at…"
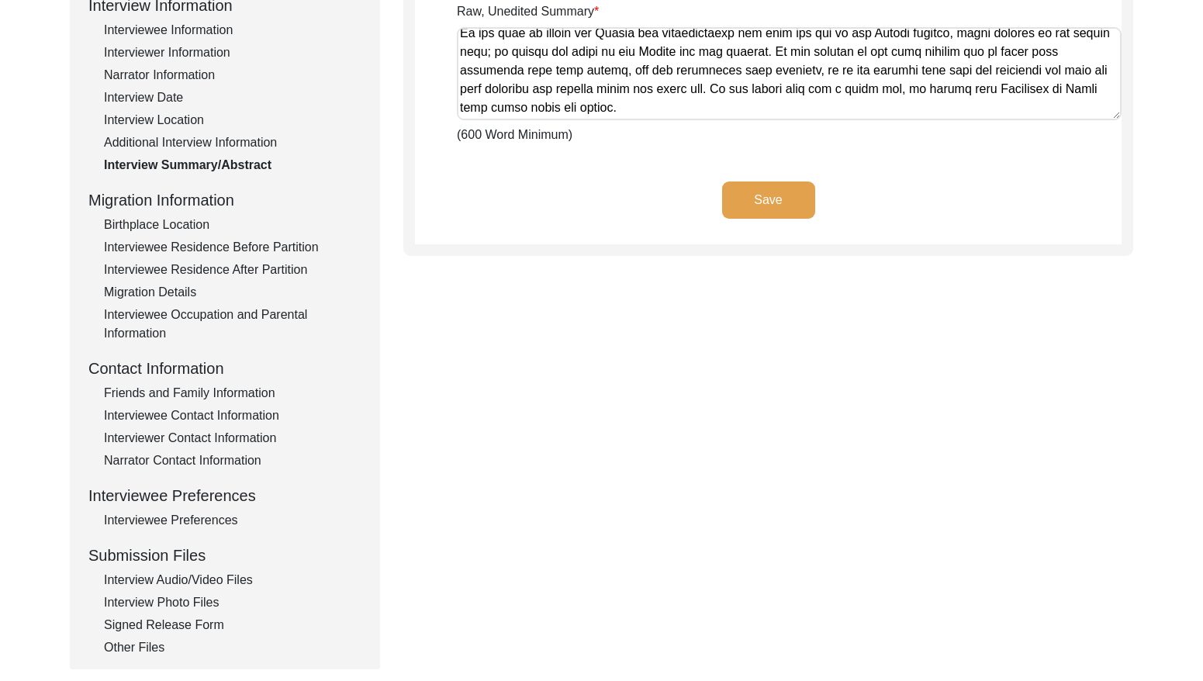
scroll to position [1552, 0]
drag, startPoint x: 192, startPoint y: 225, endPoint x: 321, endPoint y: 220, distance: 129.7
click at [194, 224] on div "Birthplace Location" at bounding box center [233, 225] width 258 height 19
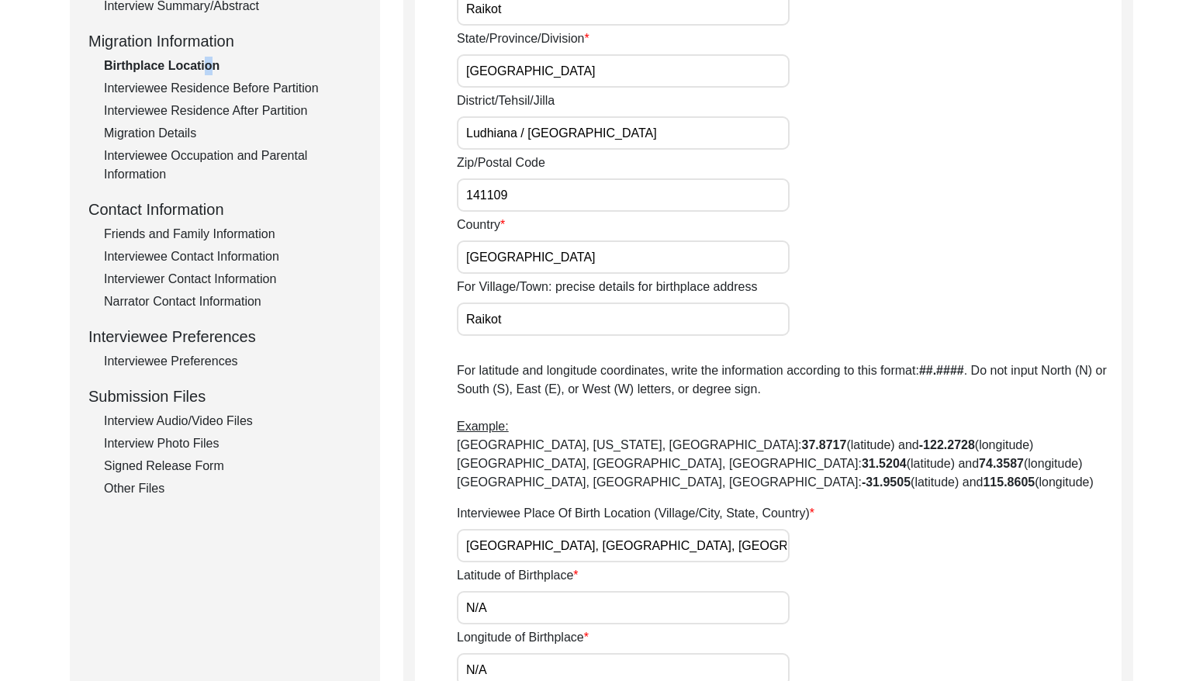
scroll to position [386, 0]
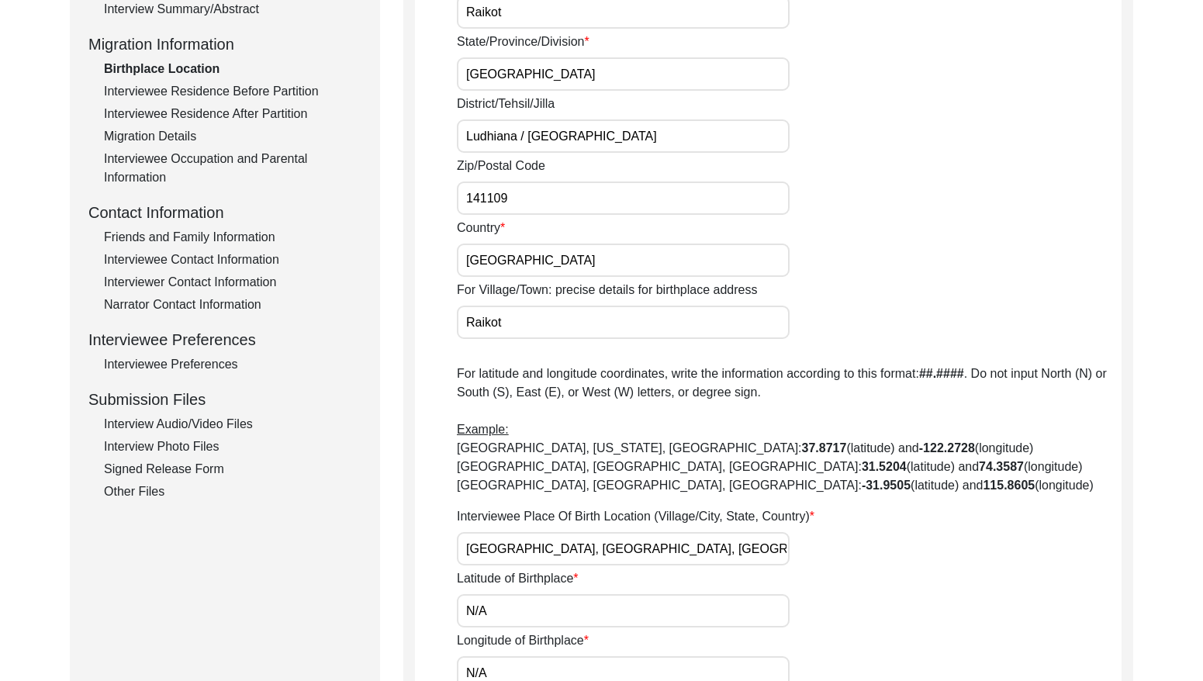
click at [252, 88] on div "Interviewee Residence Before Partition" at bounding box center [233, 91] width 258 height 19
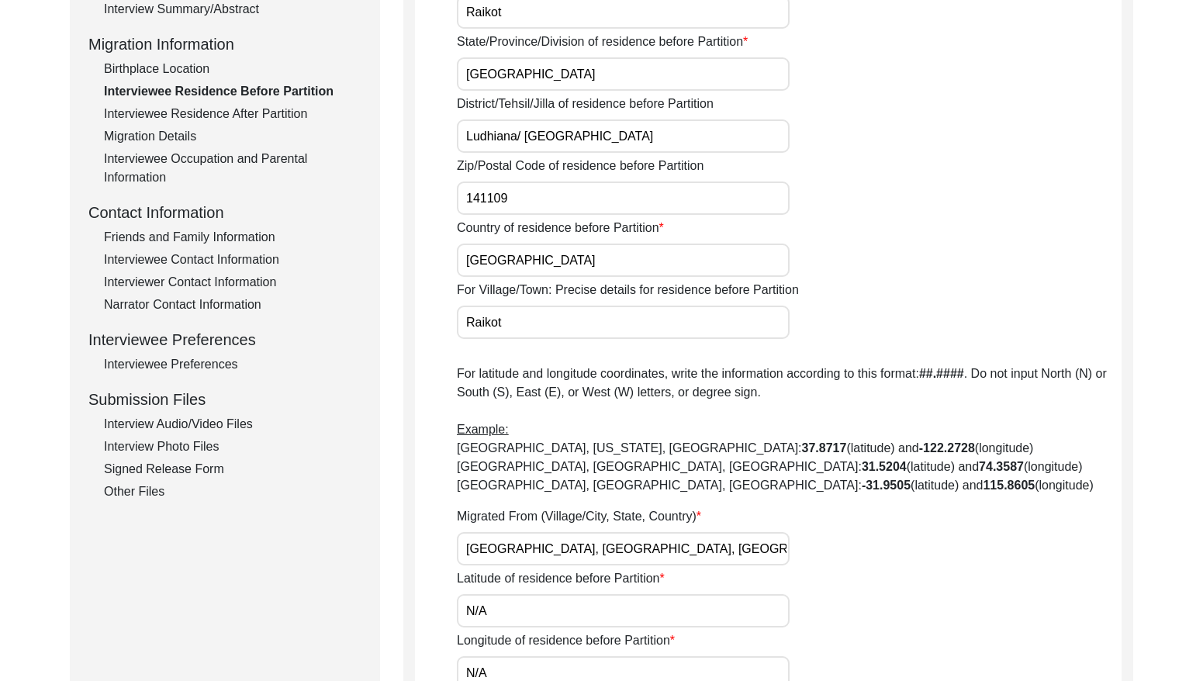
click at [255, 113] on div "Interviewee Residence After Partition" at bounding box center [233, 114] width 258 height 19
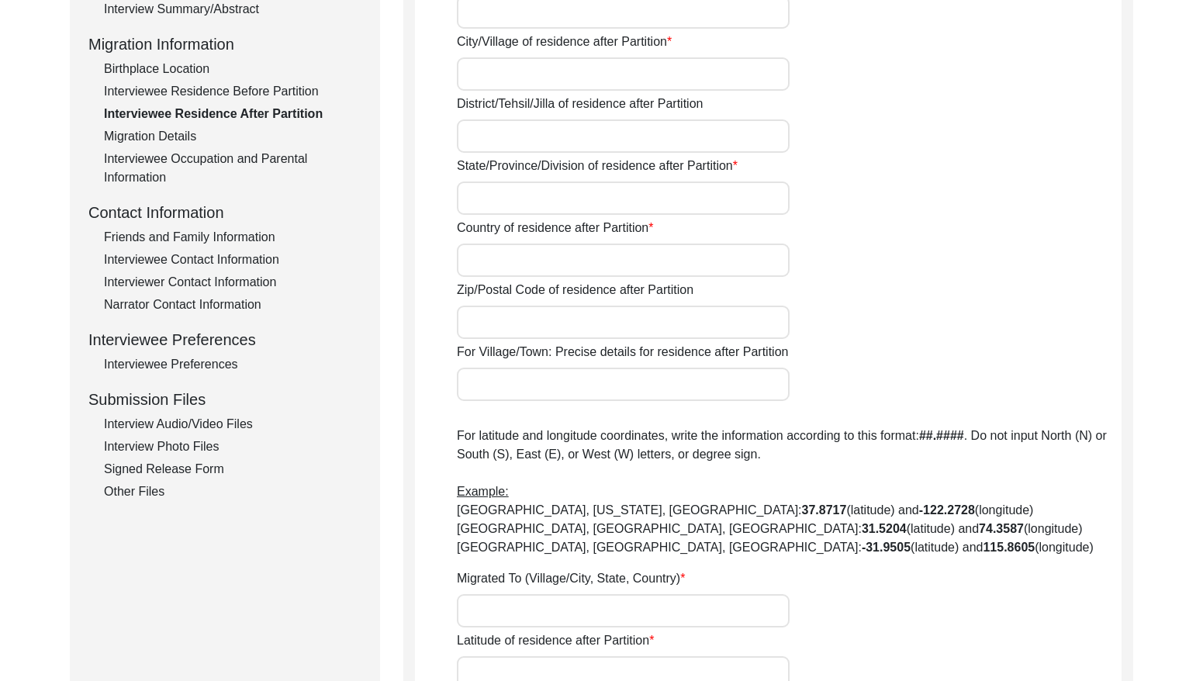
type input "Yes"
type input "N/A"
type input "Chak 93JB"
type input "[PERSON_NAME]/ Gojra"
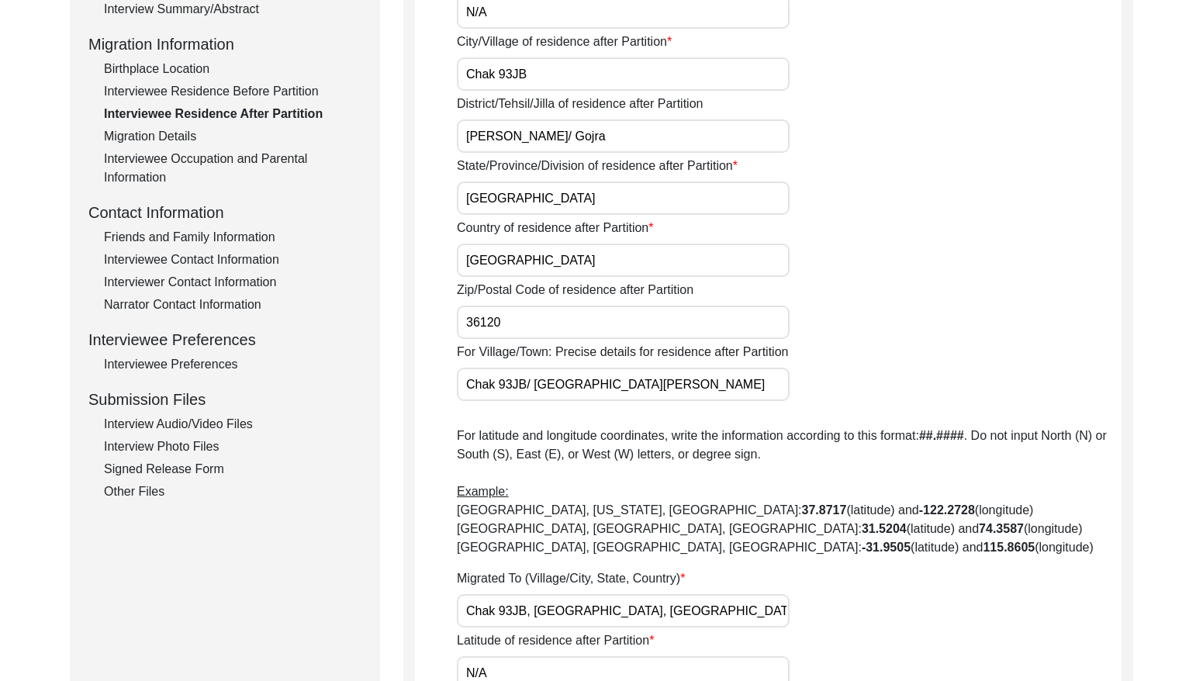
click at [174, 130] on div "Migration Details" at bounding box center [233, 136] width 258 height 19
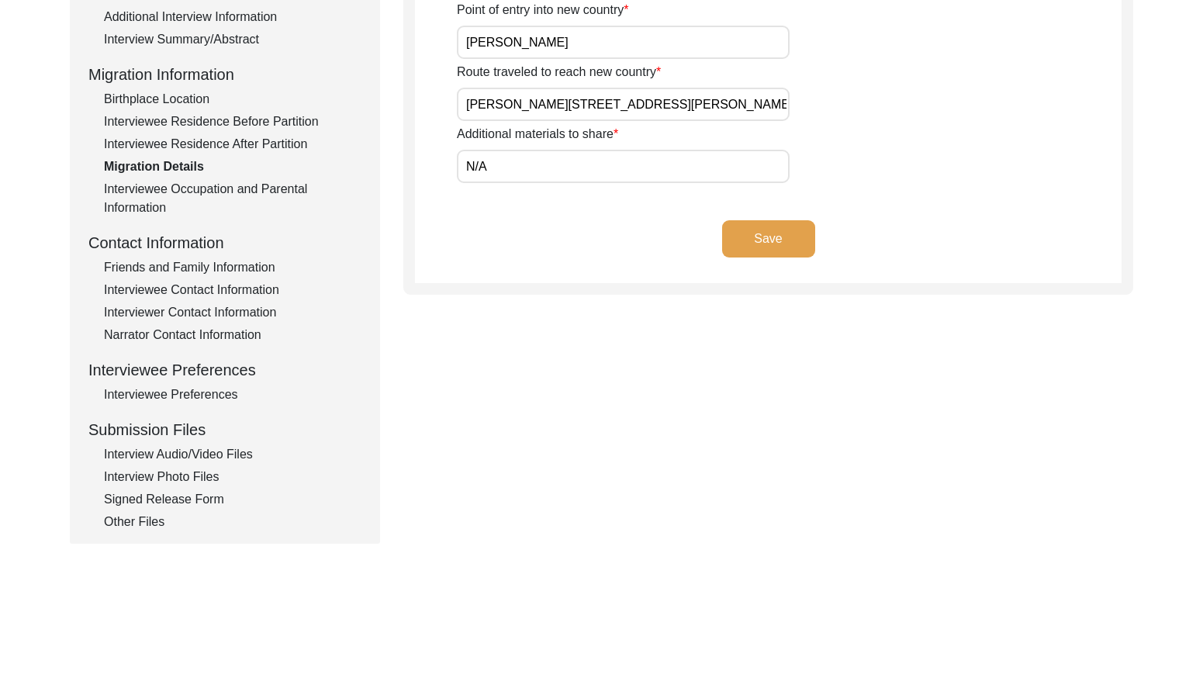
scroll to position [398, 0]
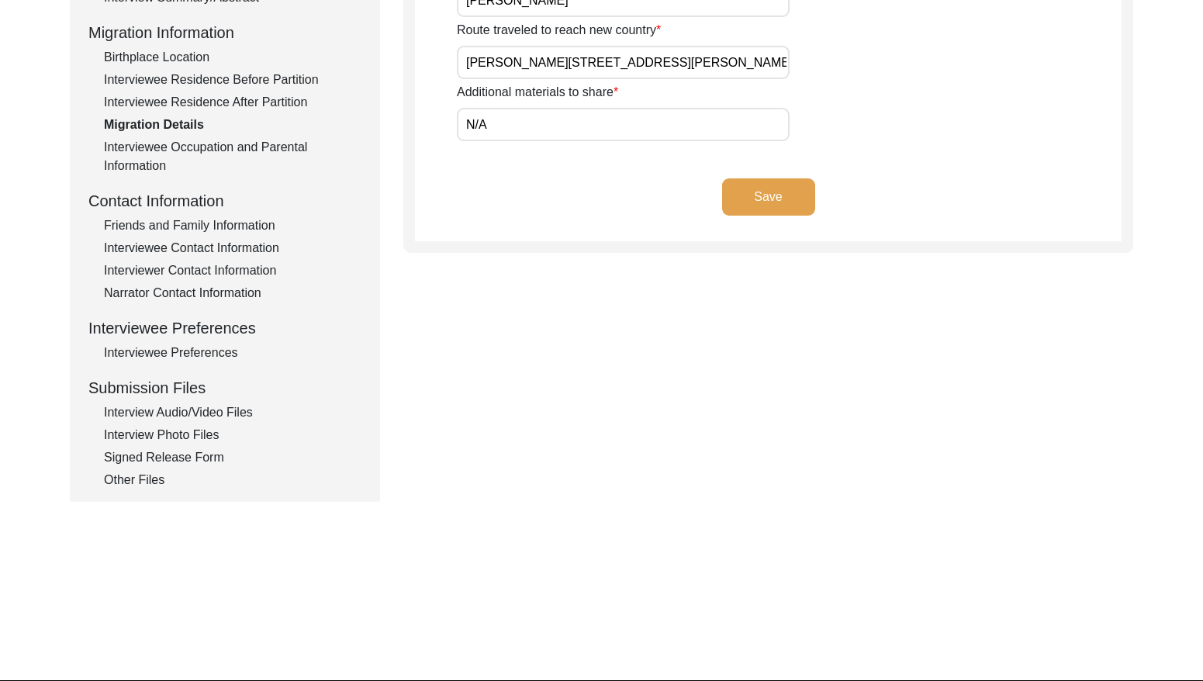
click at [250, 145] on div "Interviewee Occupation and Parental Information" at bounding box center [233, 156] width 258 height 37
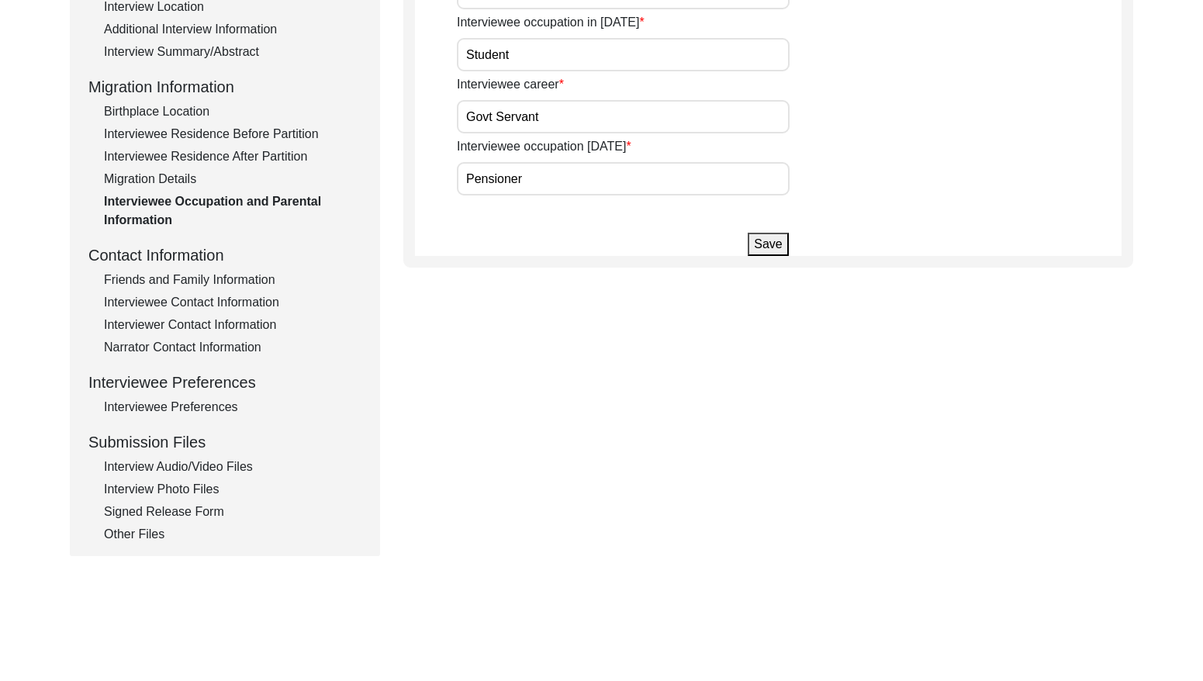
scroll to position [344, 0]
click at [213, 275] on div "Friends and Family Information" at bounding box center [233, 279] width 258 height 19
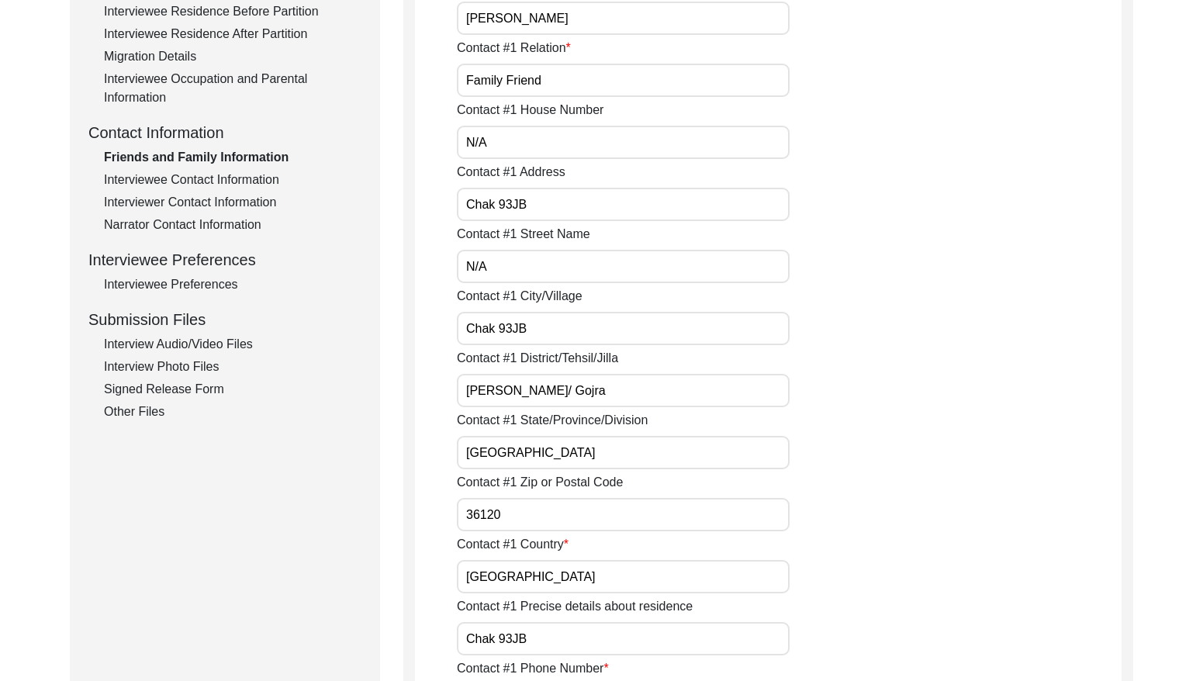
scroll to position [417, 0]
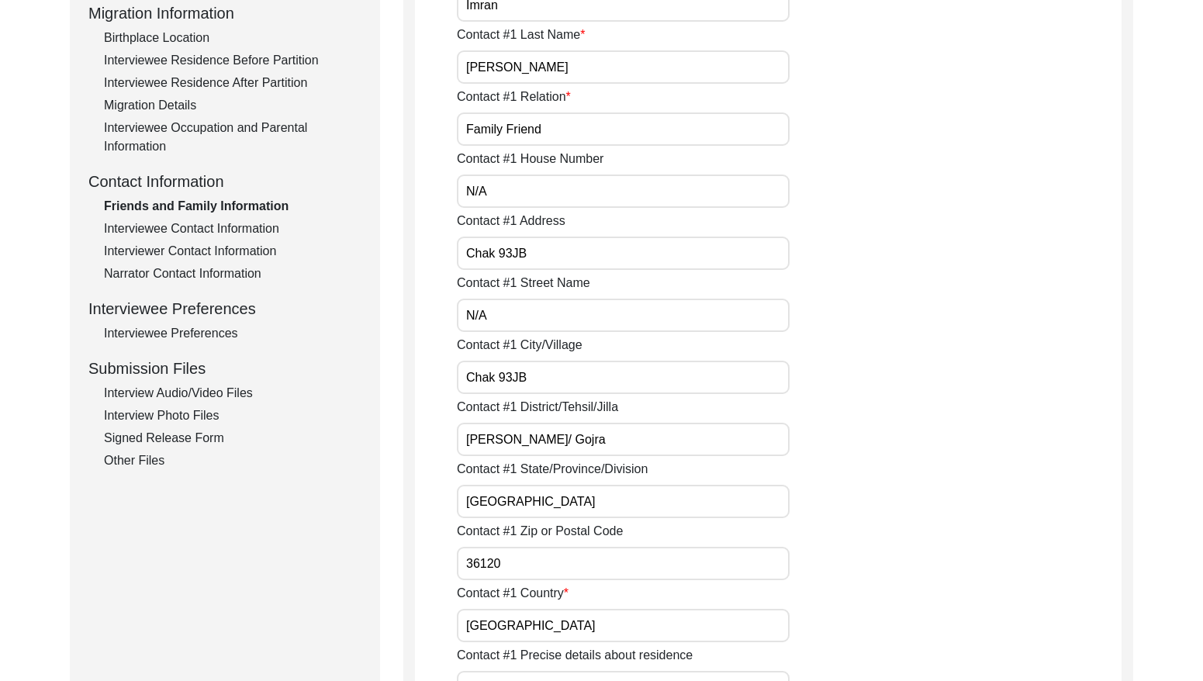
click at [215, 222] on div "Interviewee Contact Information" at bounding box center [233, 229] width 258 height 19
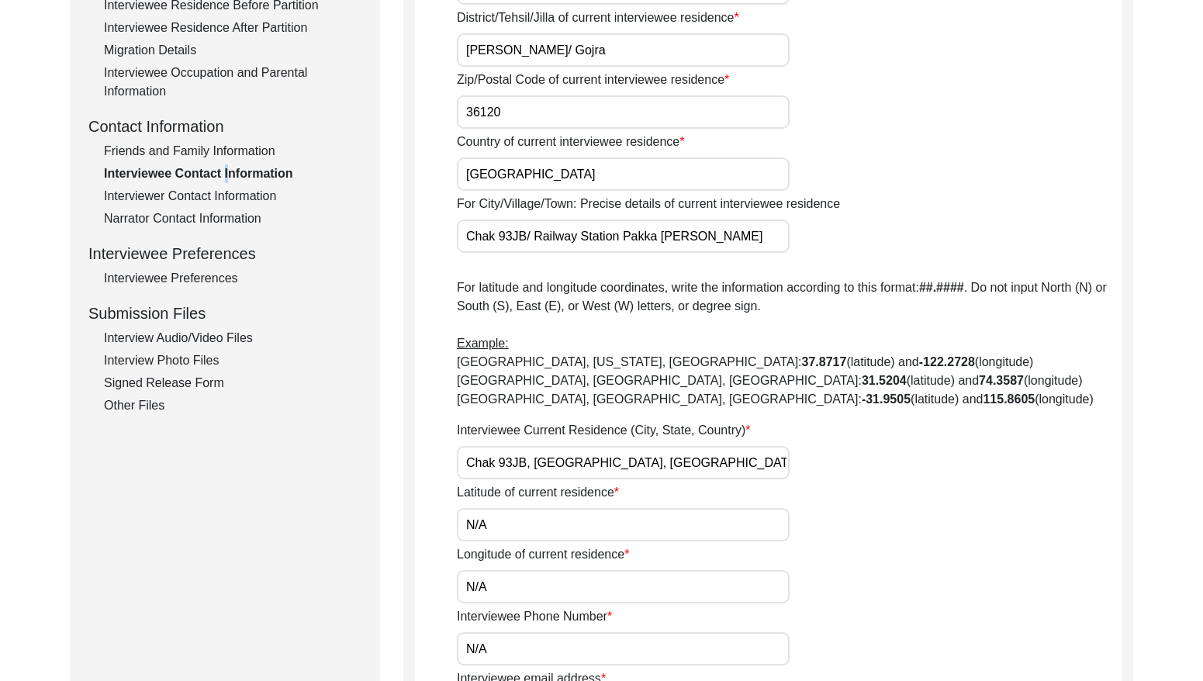
scroll to position [475, 0]
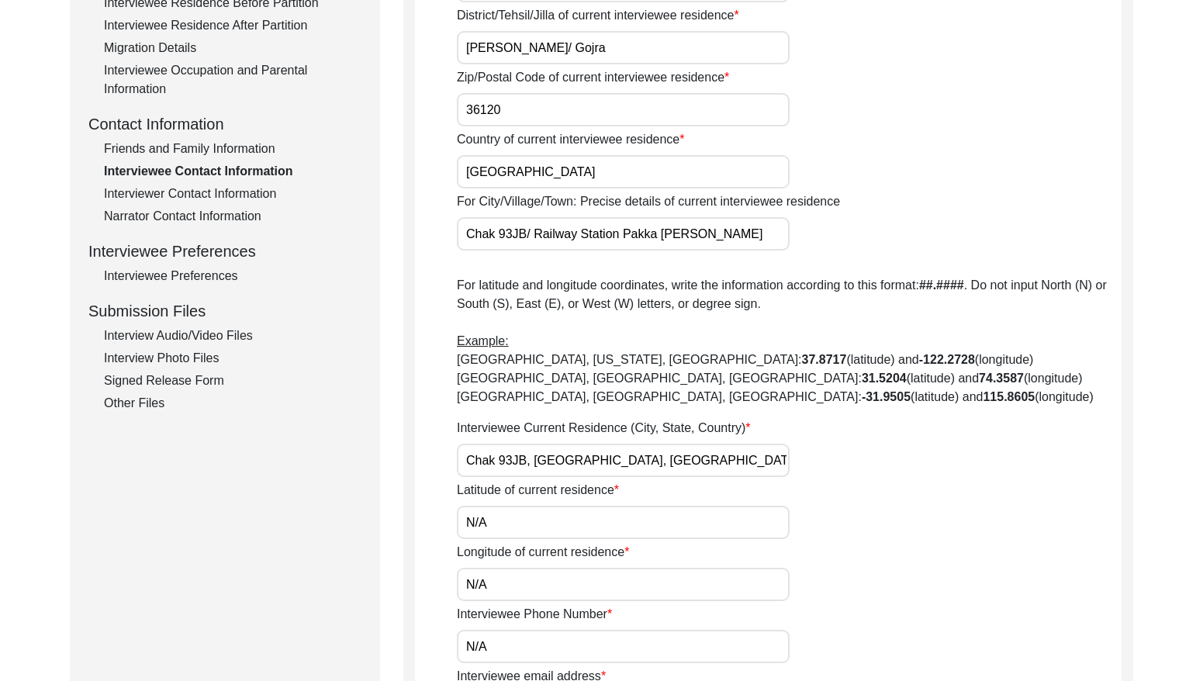
click at [246, 196] on div "Interviewer Contact Information" at bounding box center [233, 194] width 258 height 19
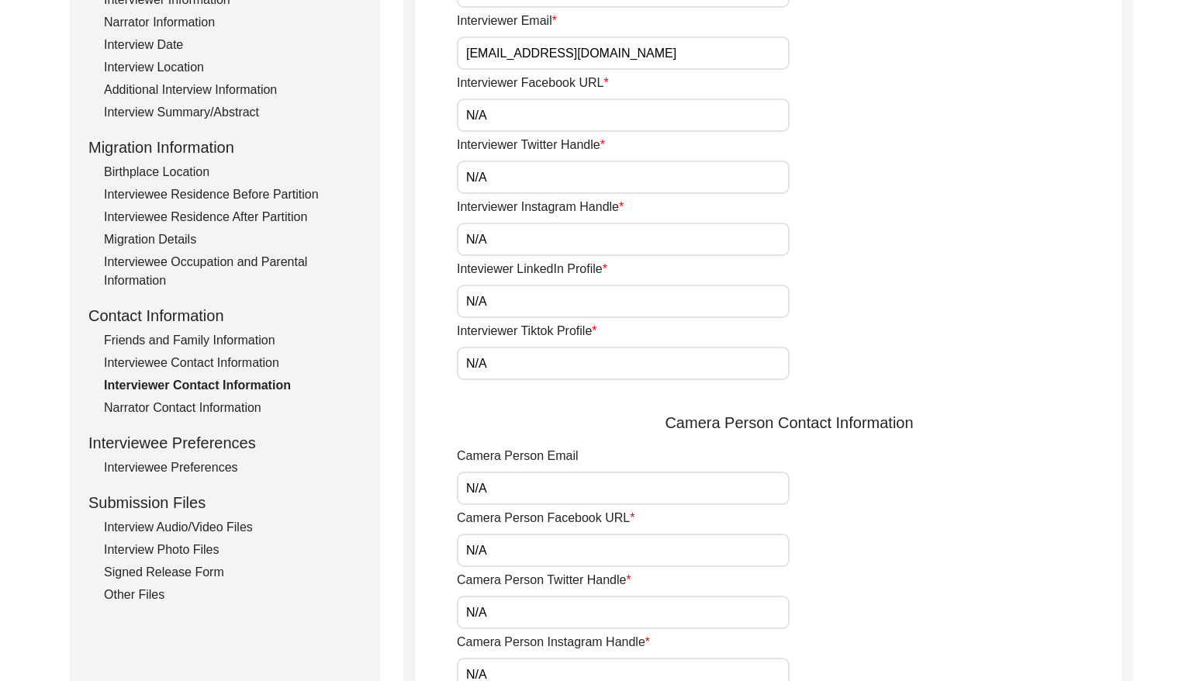
scroll to position [285, 0]
click at [199, 404] on div "Narrator Contact Information" at bounding box center [233, 406] width 258 height 19
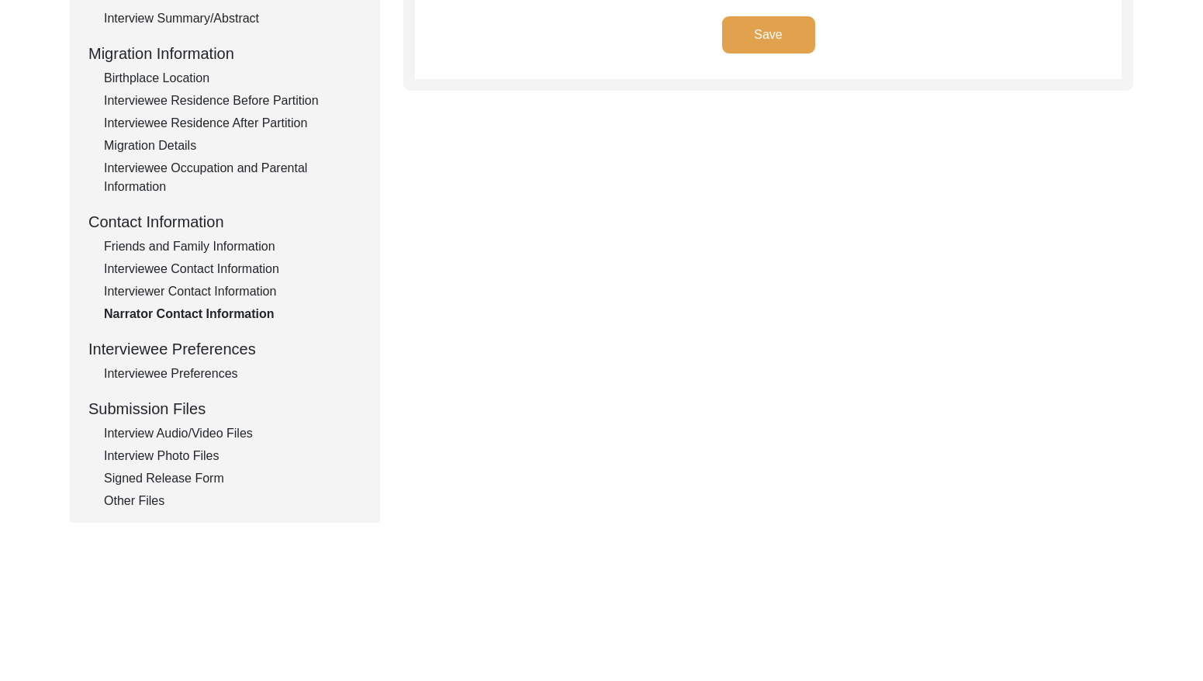
click at [197, 379] on div "Interviewee Preferences" at bounding box center [233, 374] width 258 height 19
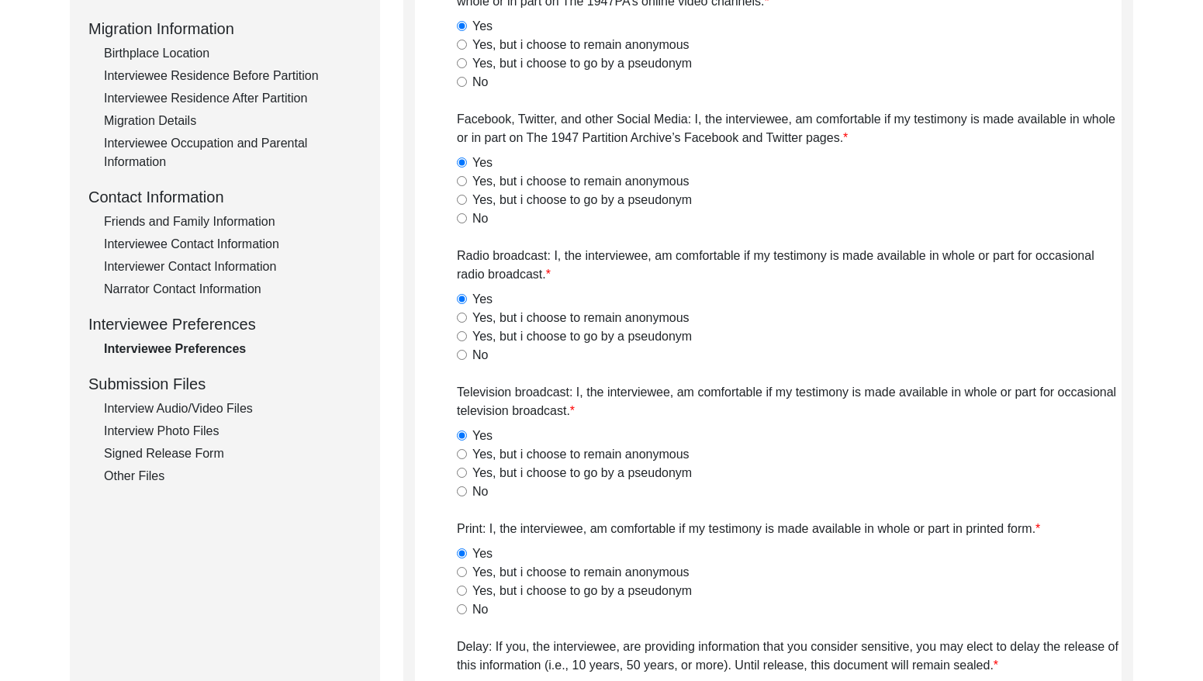
scroll to position [387, 0]
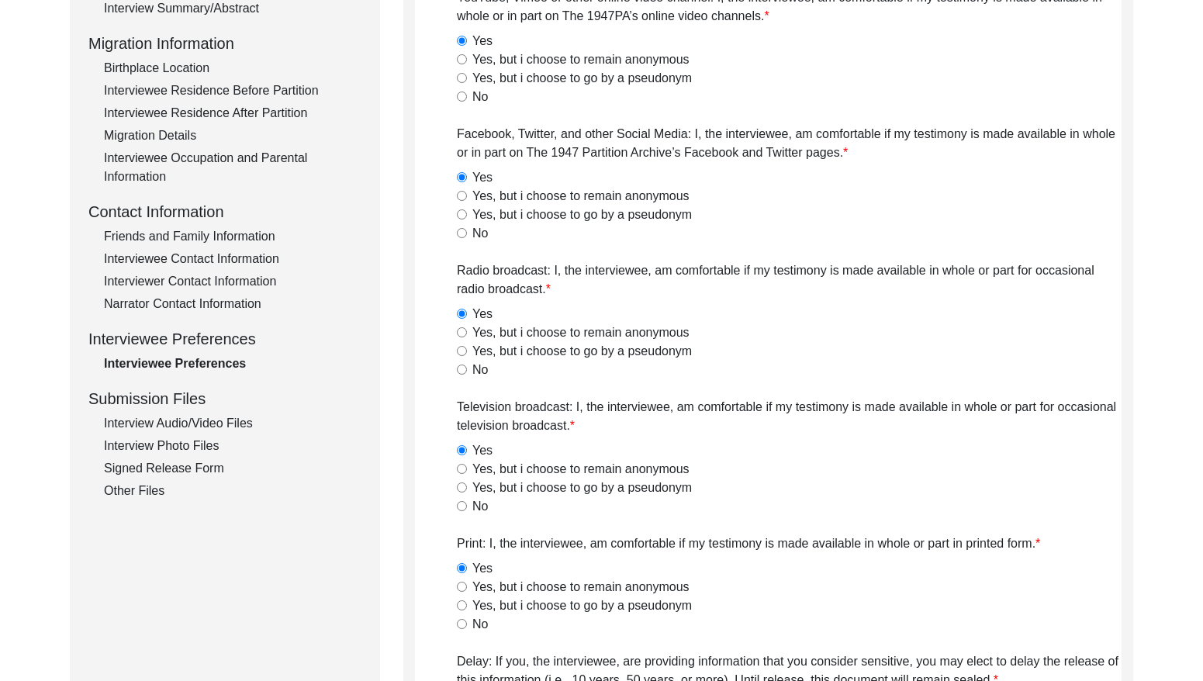
click at [241, 424] on div "Interview Audio/Video Files" at bounding box center [233, 423] width 258 height 19
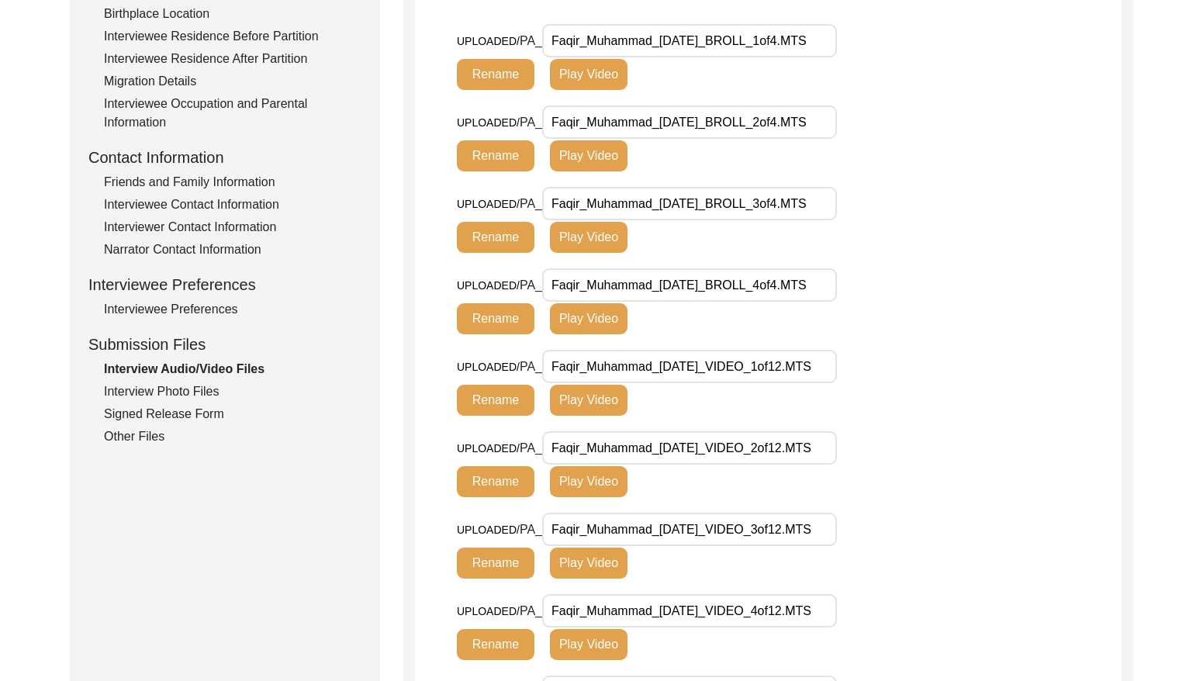
click at [200, 390] on div "Interview Photo Files" at bounding box center [233, 392] width 258 height 19
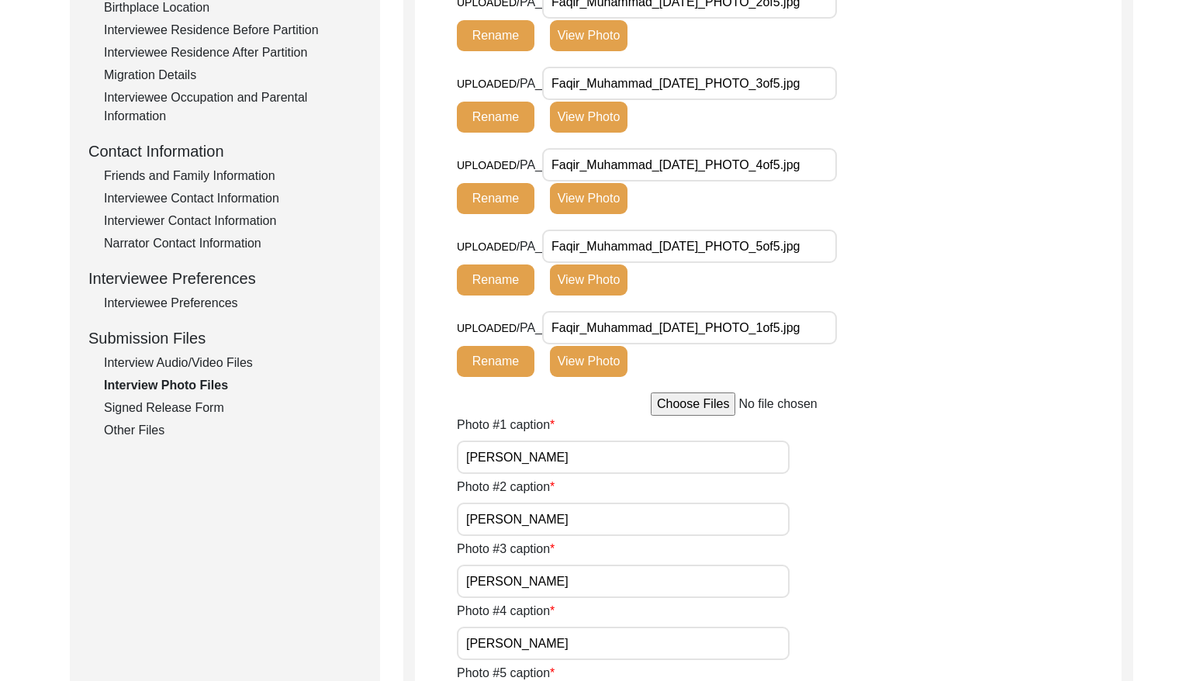
scroll to position [445, 0]
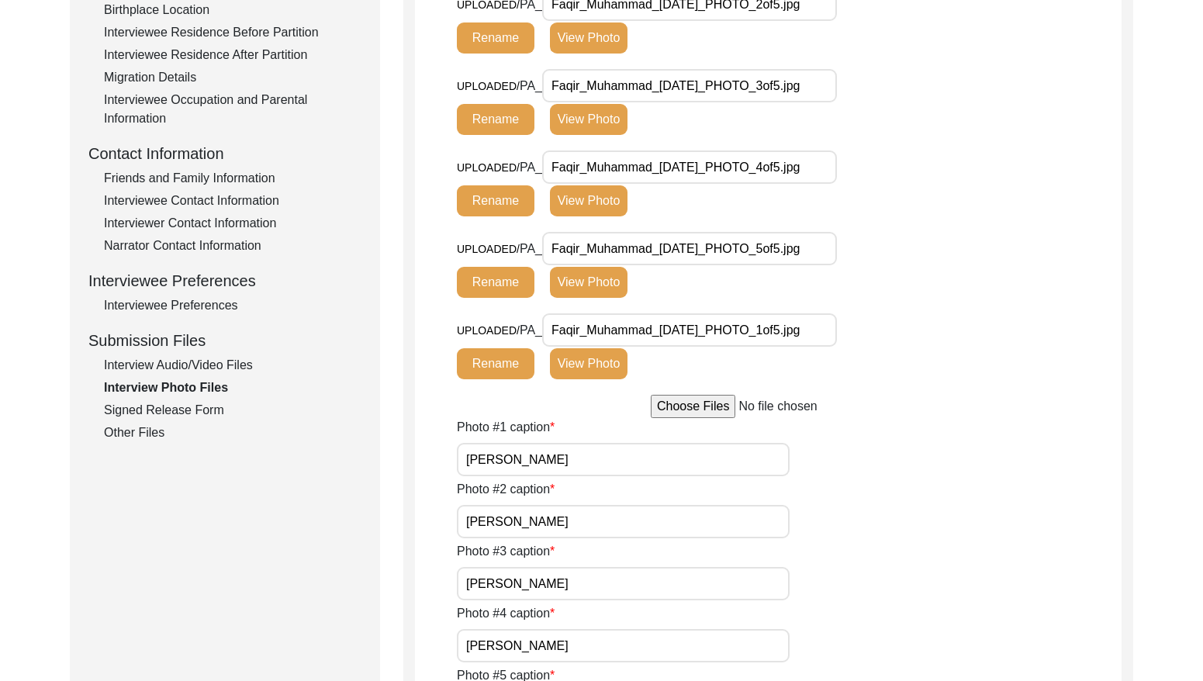
click at [151, 407] on div "Signed Release Form" at bounding box center [233, 410] width 258 height 19
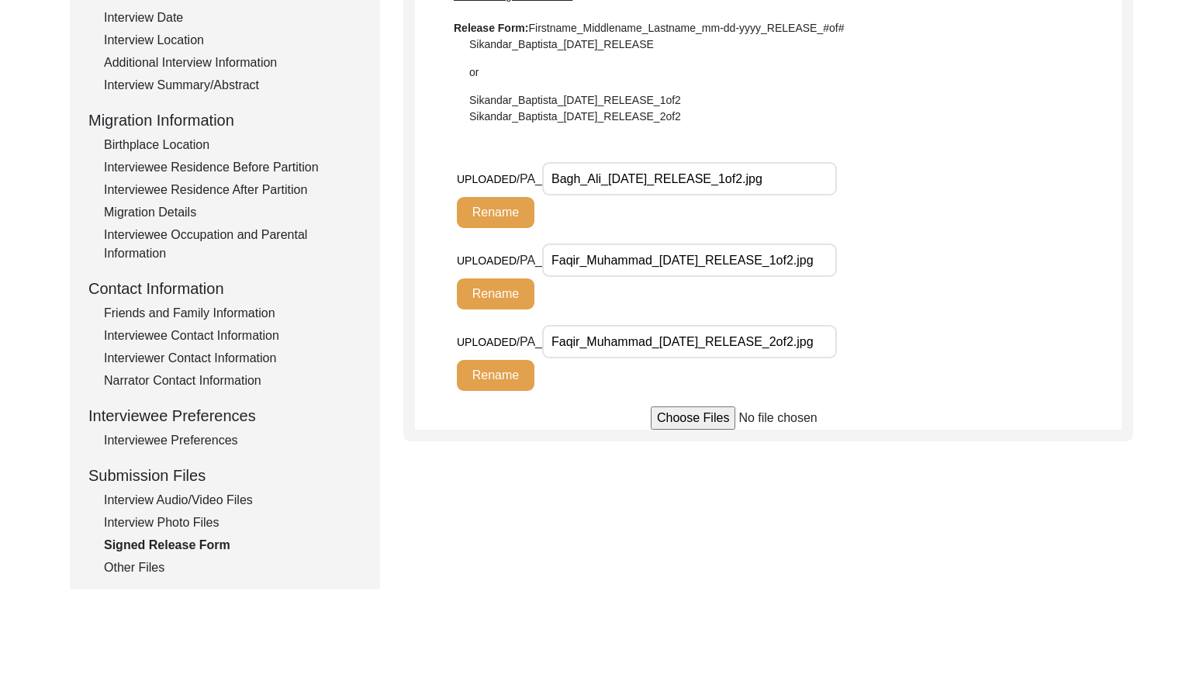
scroll to position [0, 4]
click at [718, 181] on input "Bagh_Ali_[DATE]_RELEASE_1of2.jpg" at bounding box center [689, 178] width 295 height 33
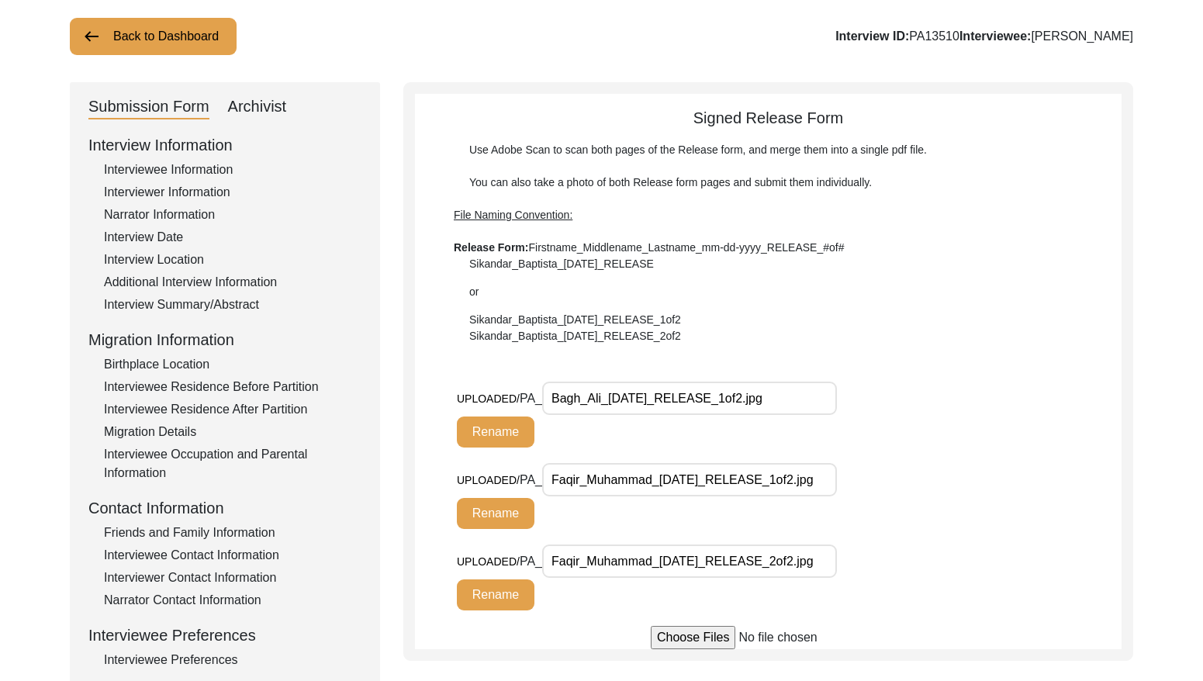
click at [932, 46] on div "Interview ID: PA13510 Interviewee: [PERSON_NAME]" at bounding box center [985, 36] width 298 height 19
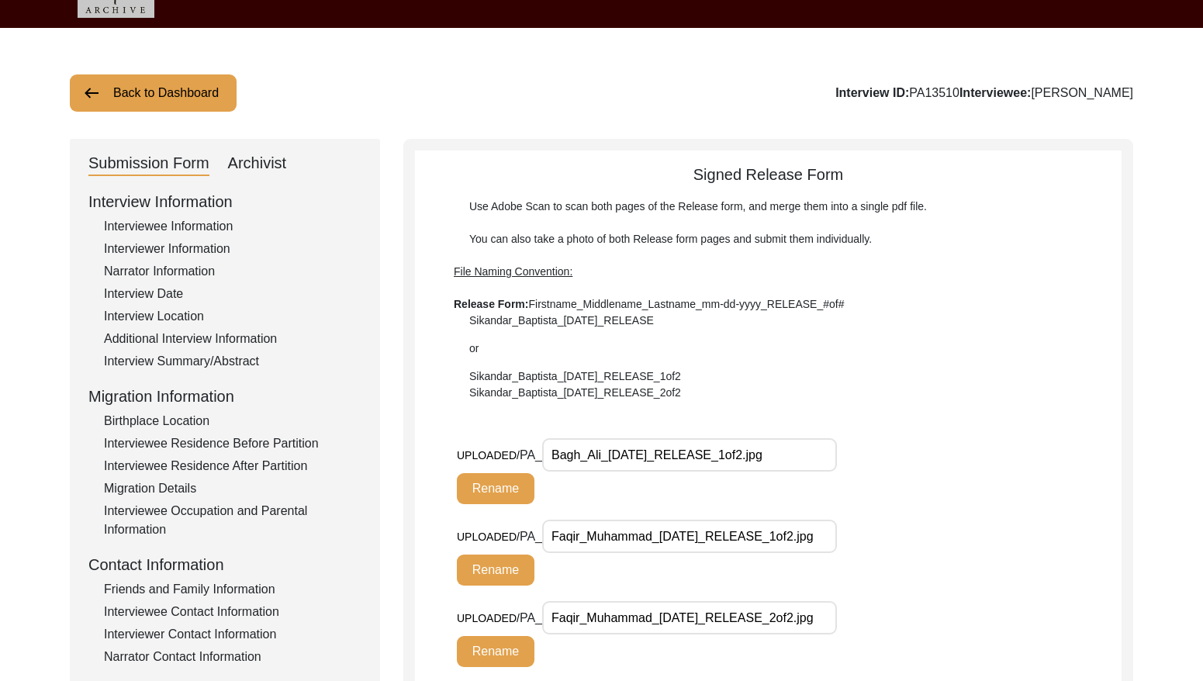
drag, startPoint x: 954, startPoint y: 92, endPoint x: 910, endPoint y: 92, distance: 43.5
click at [910, 92] on div "Interview ID: PA13510 Interviewee: [PERSON_NAME]" at bounding box center [985, 93] width 298 height 19
copy div "PA13510"
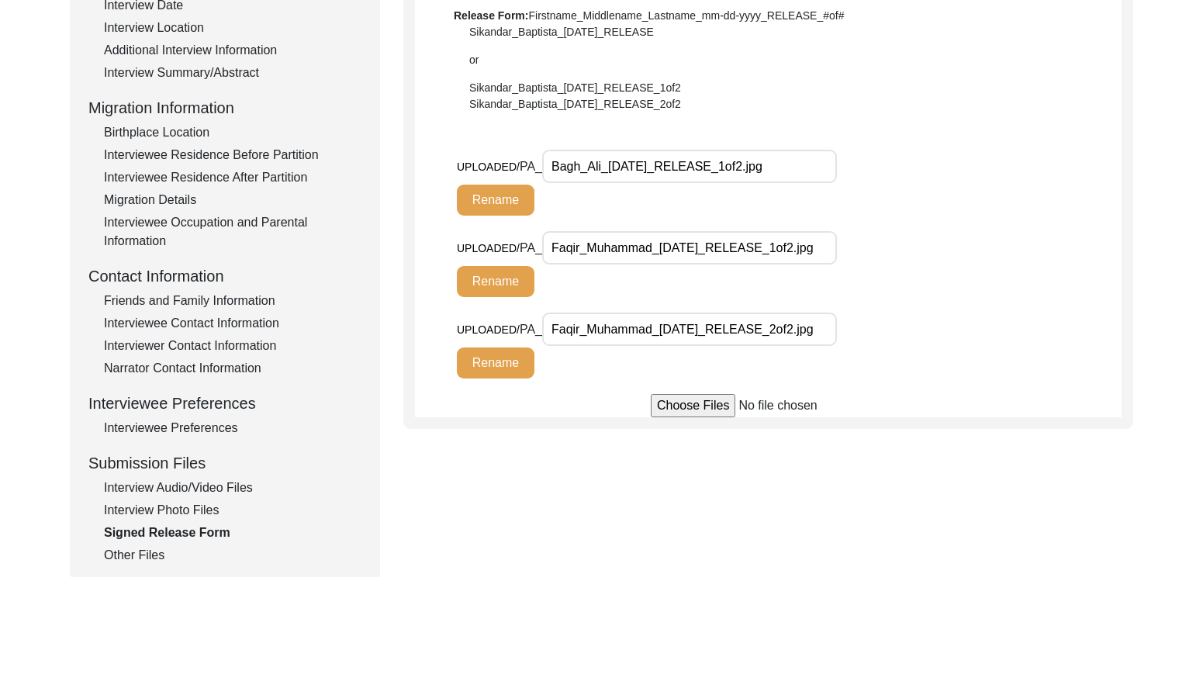
scroll to position [441, 0]
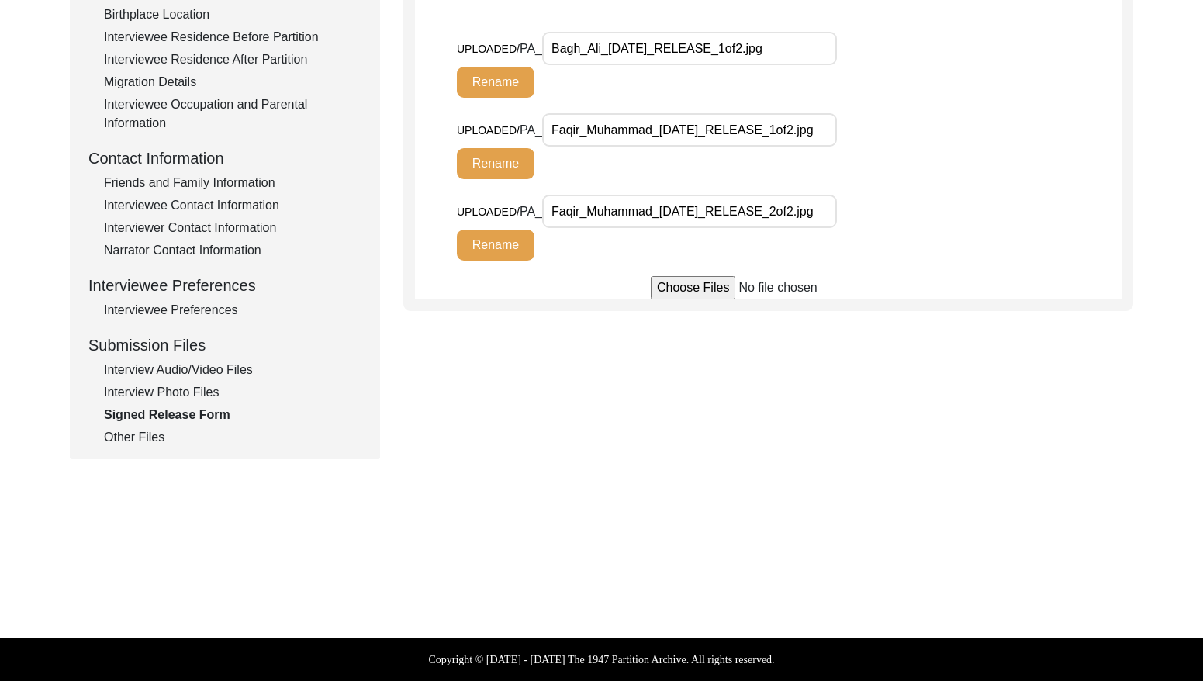
click at [126, 446] on div "Submission Form Archivist Interview Information Interviewee Information Intervi…" at bounding box center [225, 95] width 310 height 727
click at [153, 434] on div "Other Files" at bounding box center [233, 437] width 258 height 19
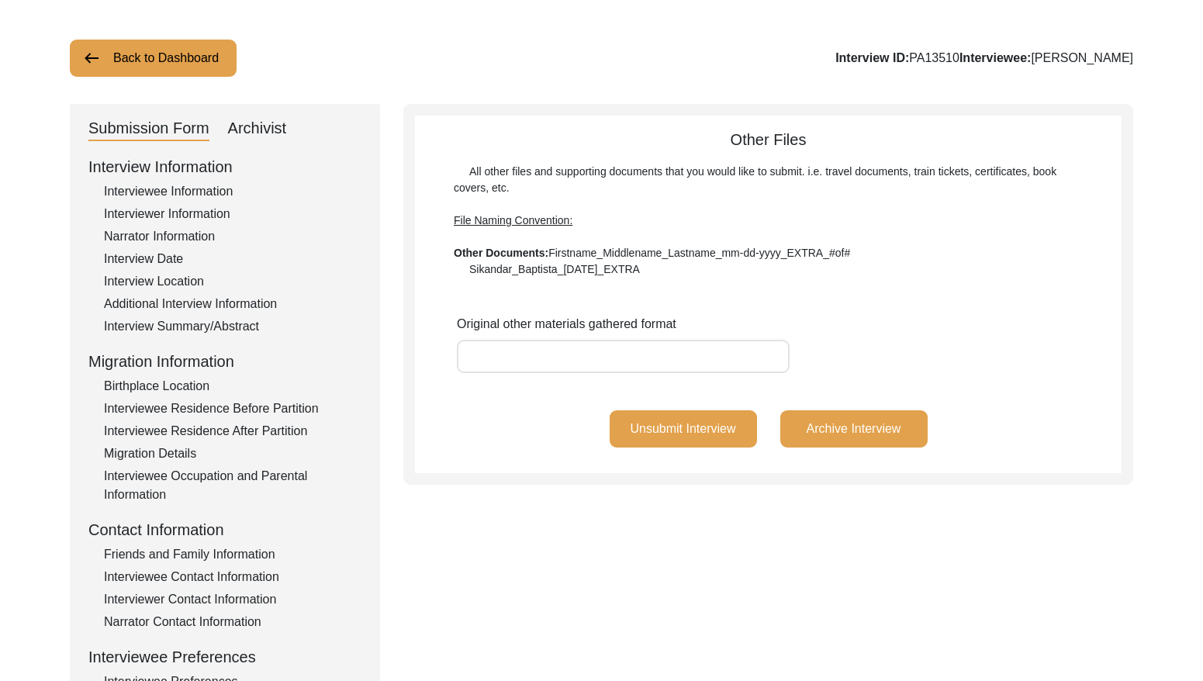
scroll to position [0, 0]
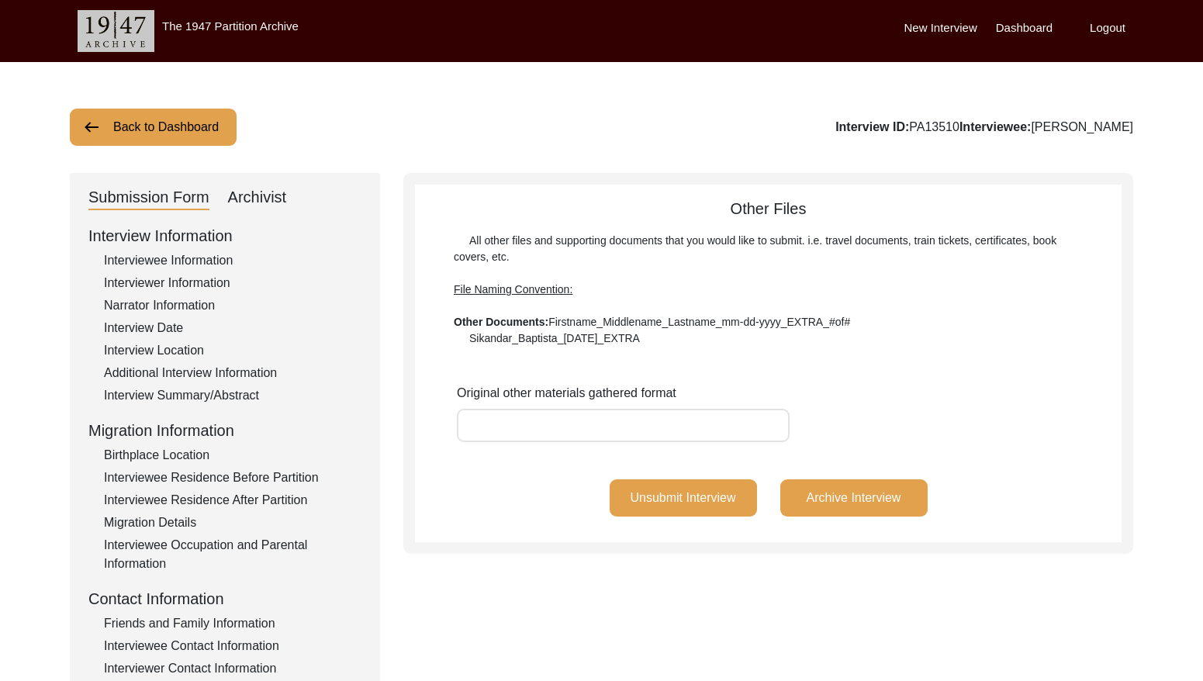
drag, startPoint x: 957, startPoint y: 124, endPoint x: 905, endPoint y: 119, distance: 53.0
click at [905, 119] on div "Interview ID: PA13510 Interviewee: [PERSON_NAME]" at bounding box center [985, 127] width 298 height 19
copy div "PA13510"
click at [161, 142] on button "Back to Dashboard" at bounding box center [153, 127] width 167 height 37
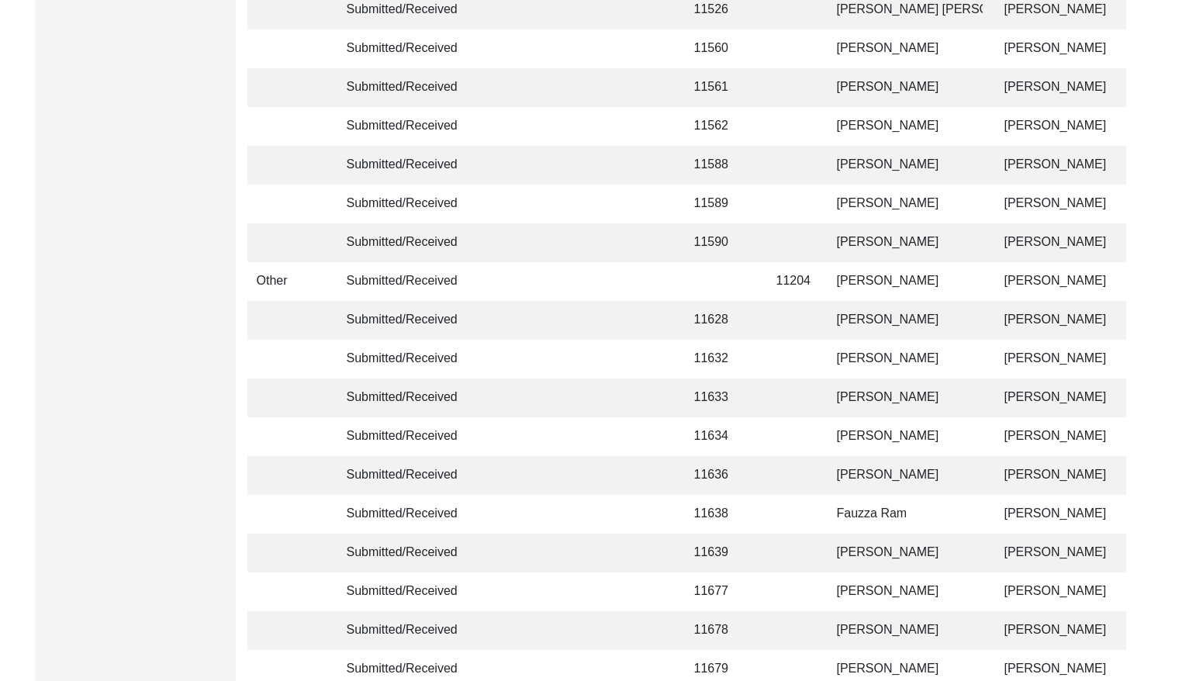
scroll to position [3661, 0]
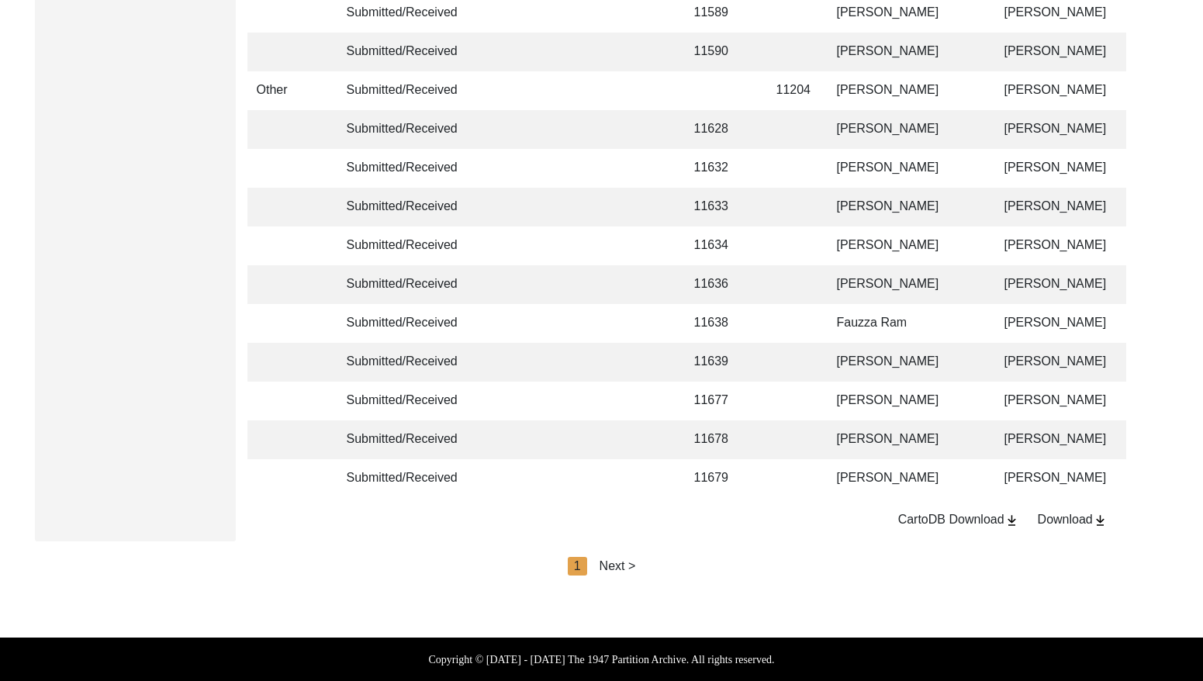
click at [624, 557] on div "Next >" at bounding box center [618, 566] width 36 height 19
drag, startPoint x: 625, startPoint y: 568, endPoint x: 648, endPoint y: 566, distance: 22.6
click at [626, 568] on div "< Previous 2 Next >" at bounding box center [602, 566] width 140 height 19
click at [648, 566] on div "Next >" at bounding box center [653, 566] width 36 height 19
click at [656, 566] on div "Next >" at bounding box center [653, 566] width 36 height 19
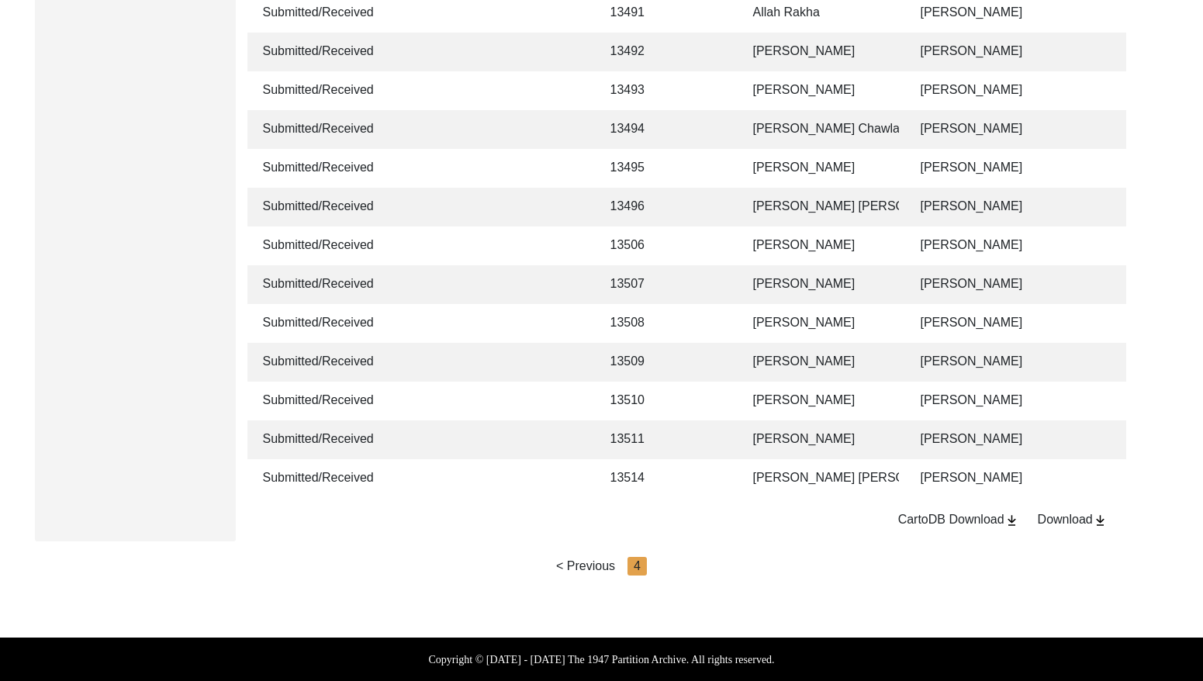
scroll to position [0, 89]
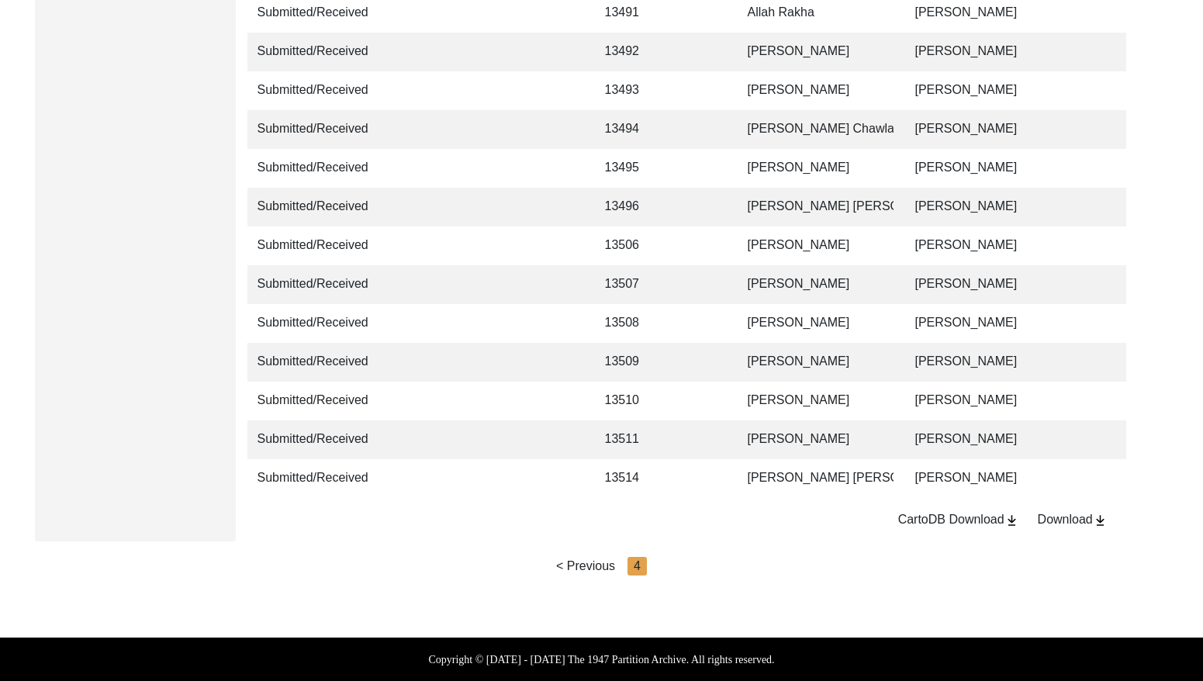
click at [802, 424] on td "[PERSON_NAME]" at bounding box center [816, 440] width 155 height 39
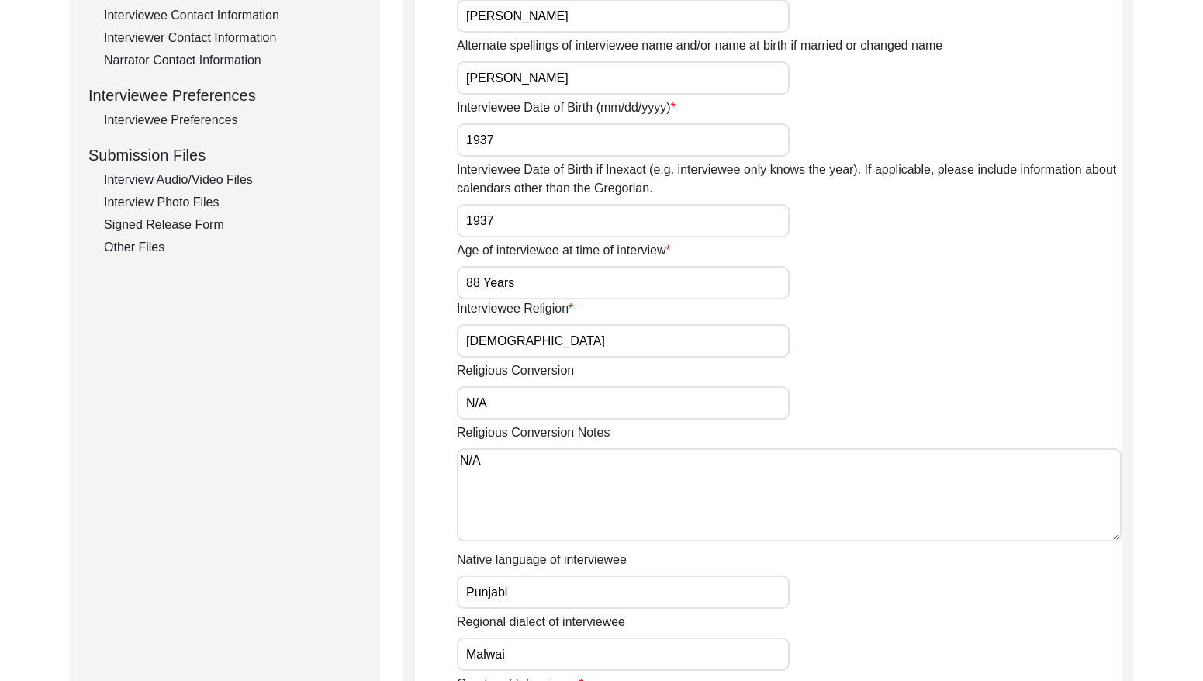
scroll to position [576, 0]
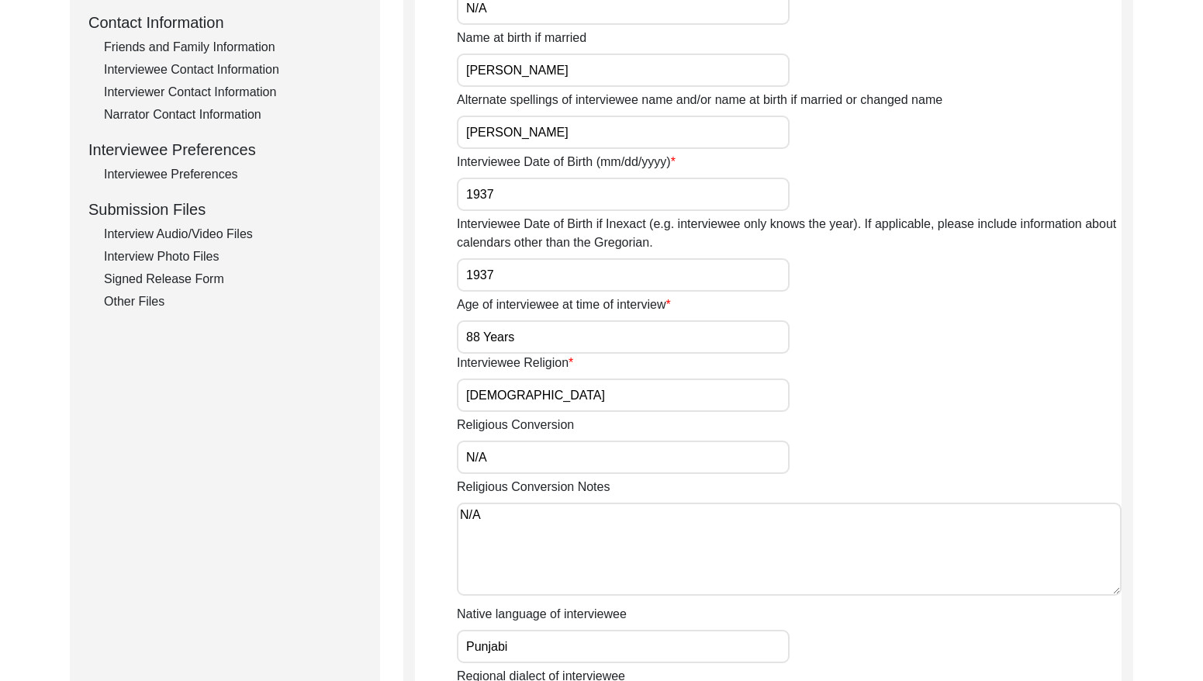
click at [213, 275] on div "Signed Release Form" at bounding box center [233, 279] width 258 height 19
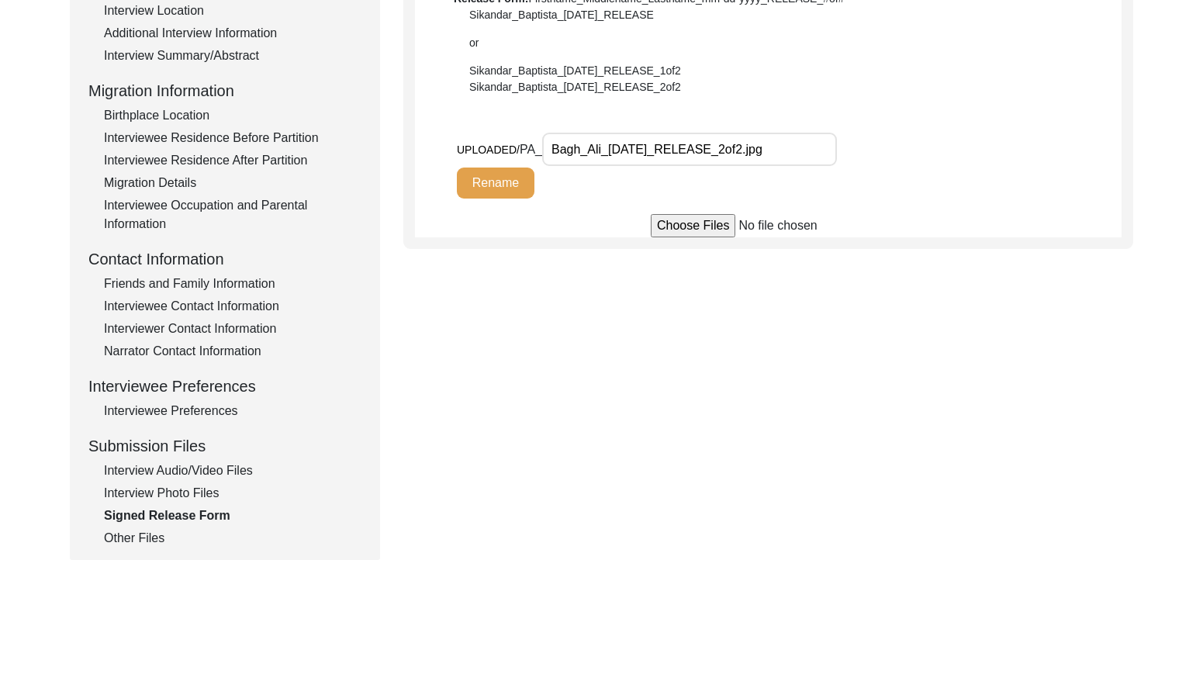
scroll to position [339, 0]
drag, startPoint x: 233, startPoint y: 489, endPoint x: 216, endPoint y: 492, distance: 16.6
click at [228, 490] on div "Interview Photo Files" at bounding box center [233, 494] width 258 height 19
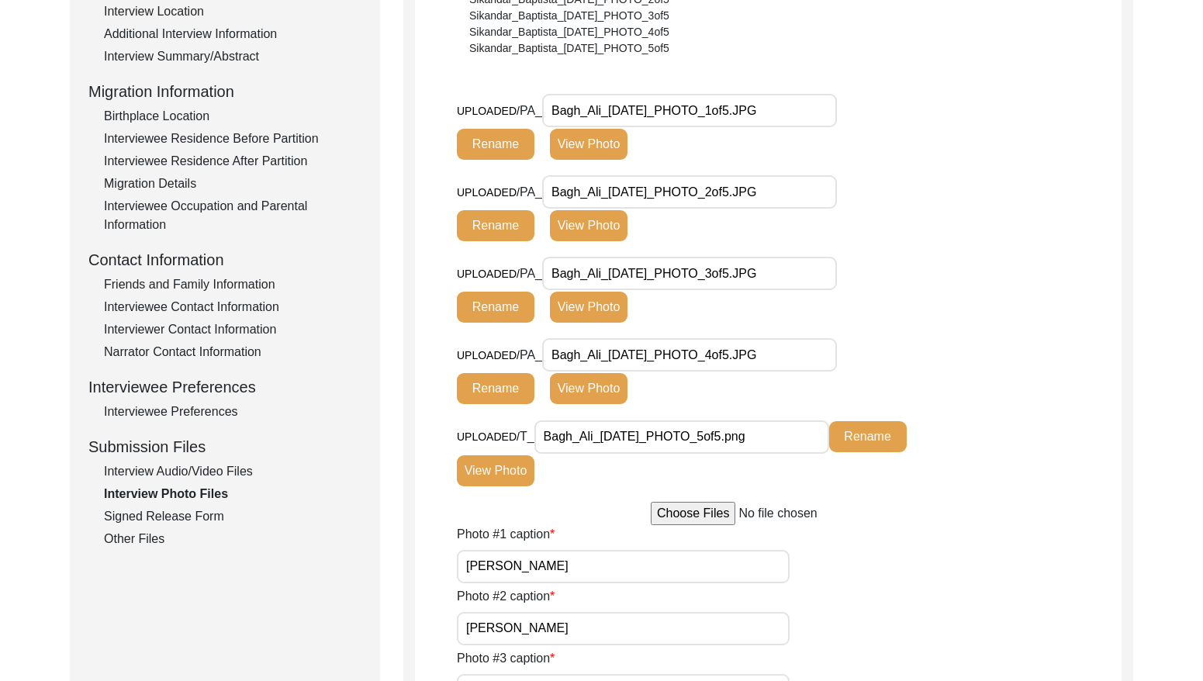
click at [198, 511] on div "Signed Release Form" at bounding box center [233, 516] width 258 height 19
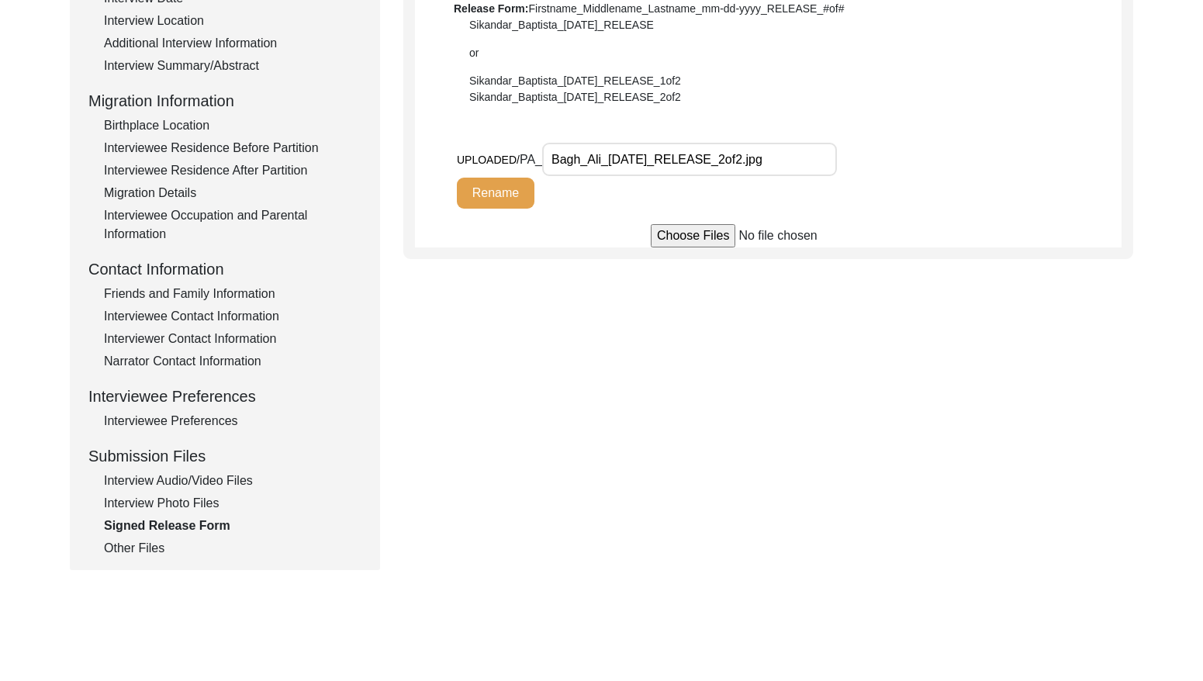
scroll to position [327, 0]
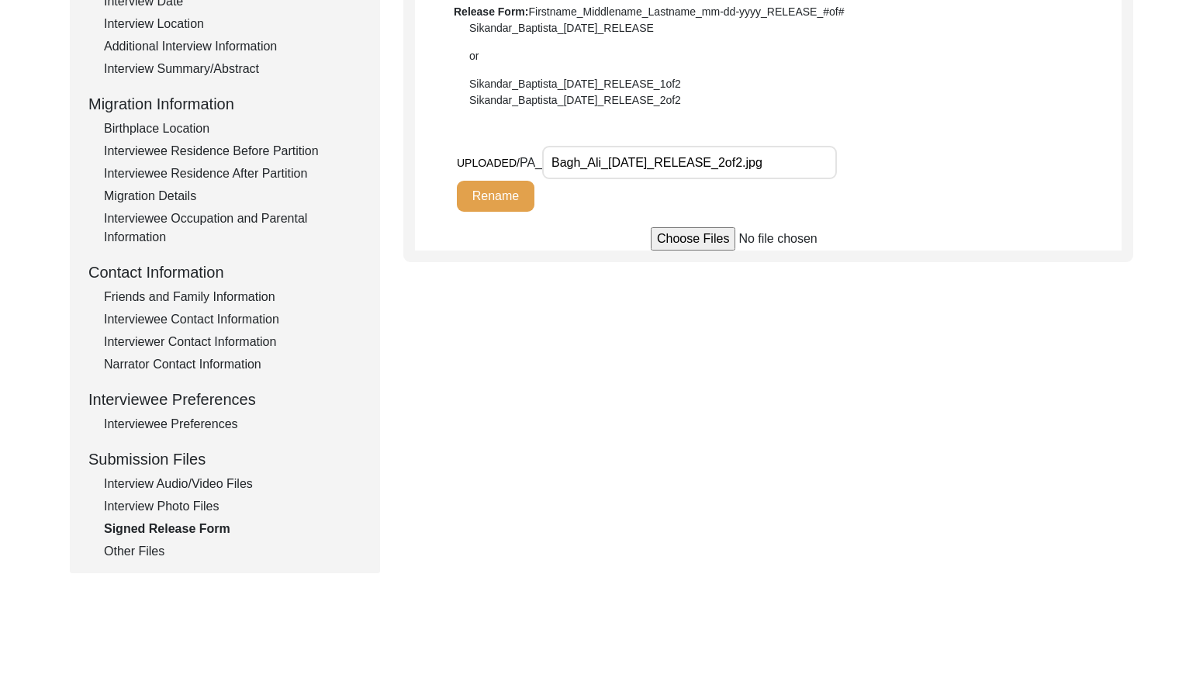
click at [144, 497] on div "Interview Photo Files" at bounding box center [233, 506] width 258 height 19
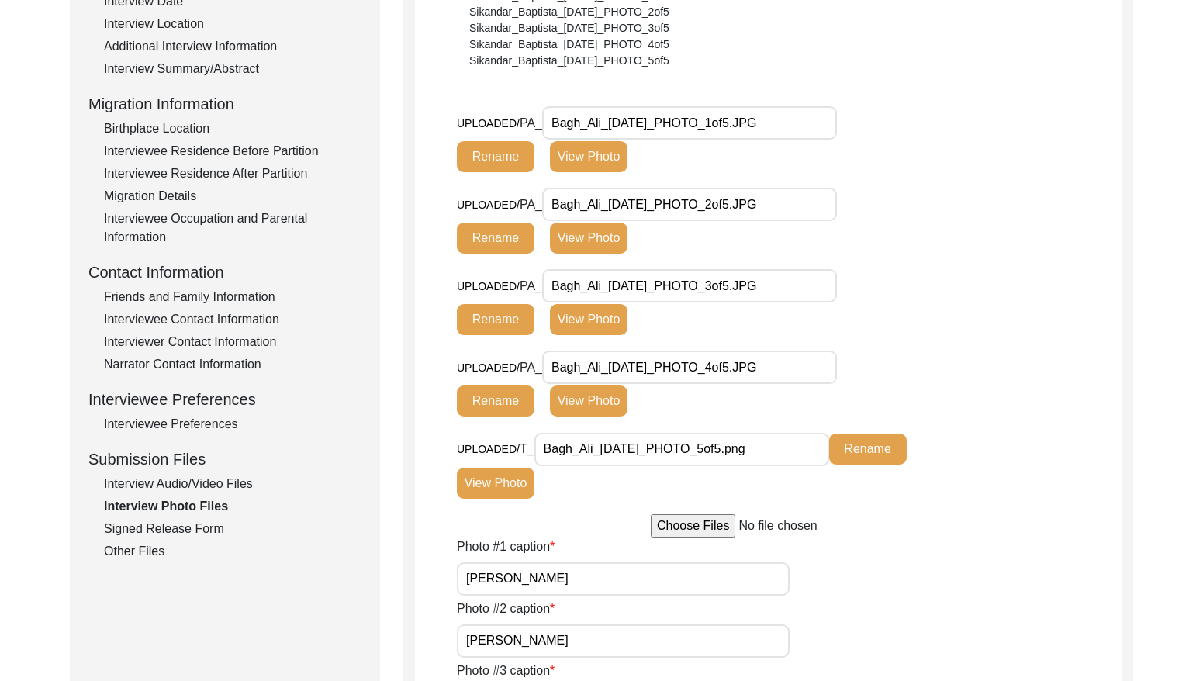
click at [175, 531] on div "Signed Release Form" at bounding box center [233, 529] width 258 height 19
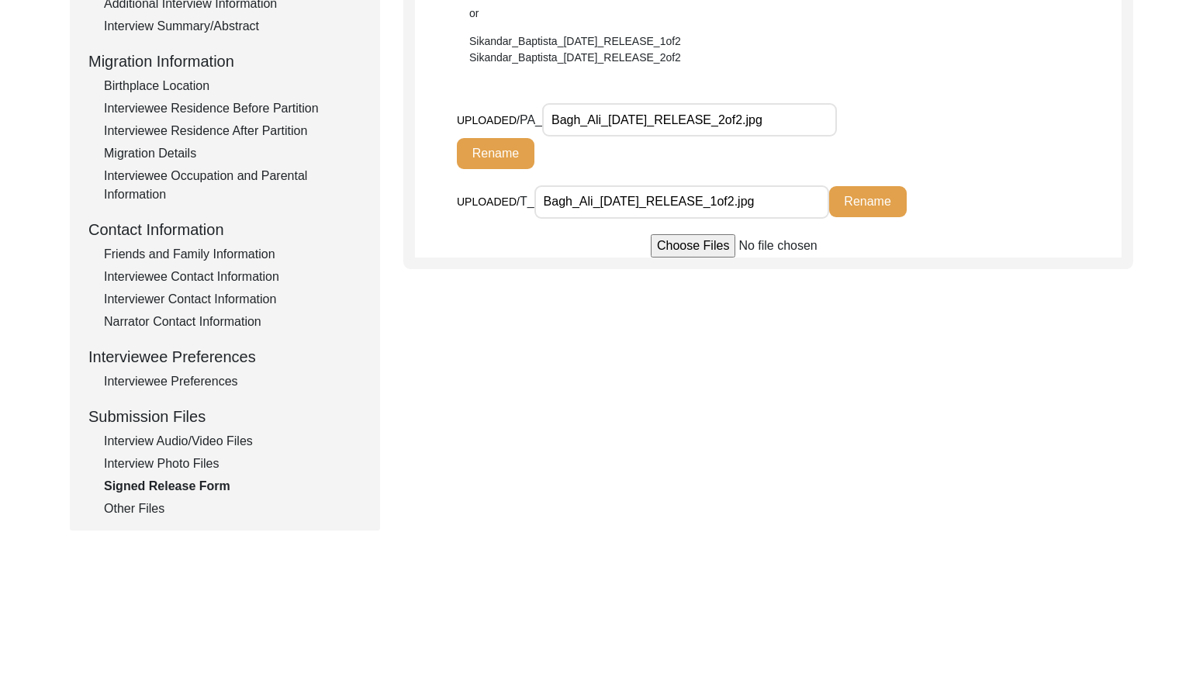
scroll to position [375, 0]
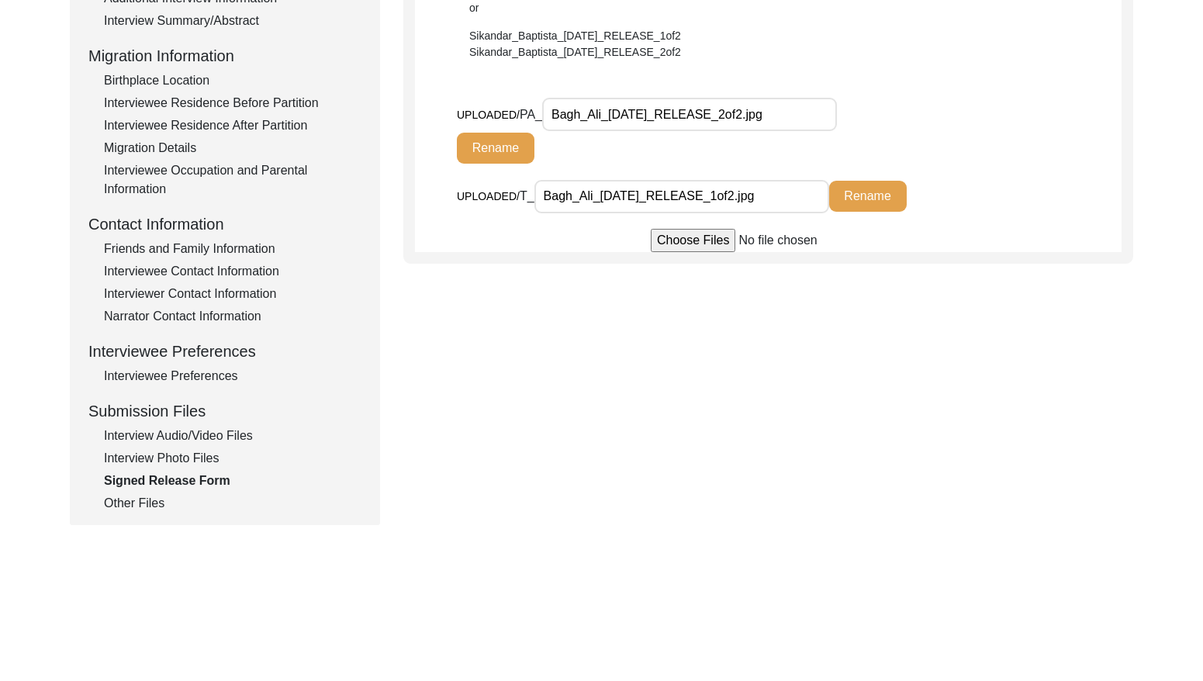
click at [192, 433] on div "Interview Audio/Video Files" at bounding box center [233, 436] width 258 height 19
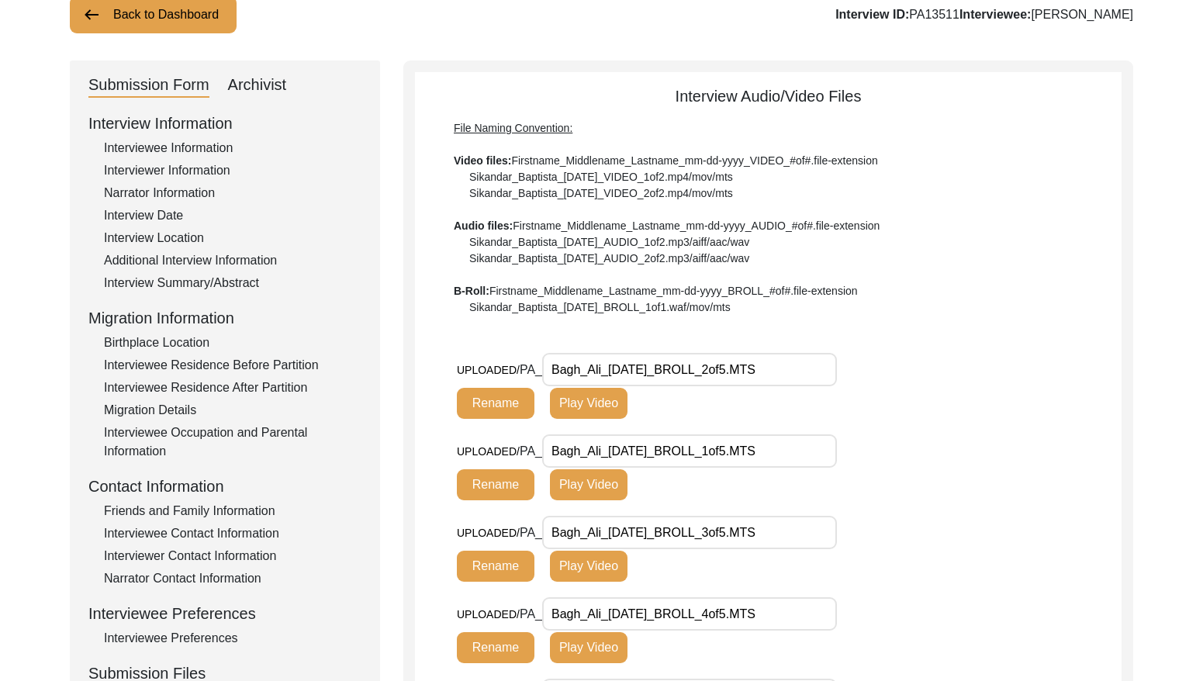
scroll to position [106, 0]
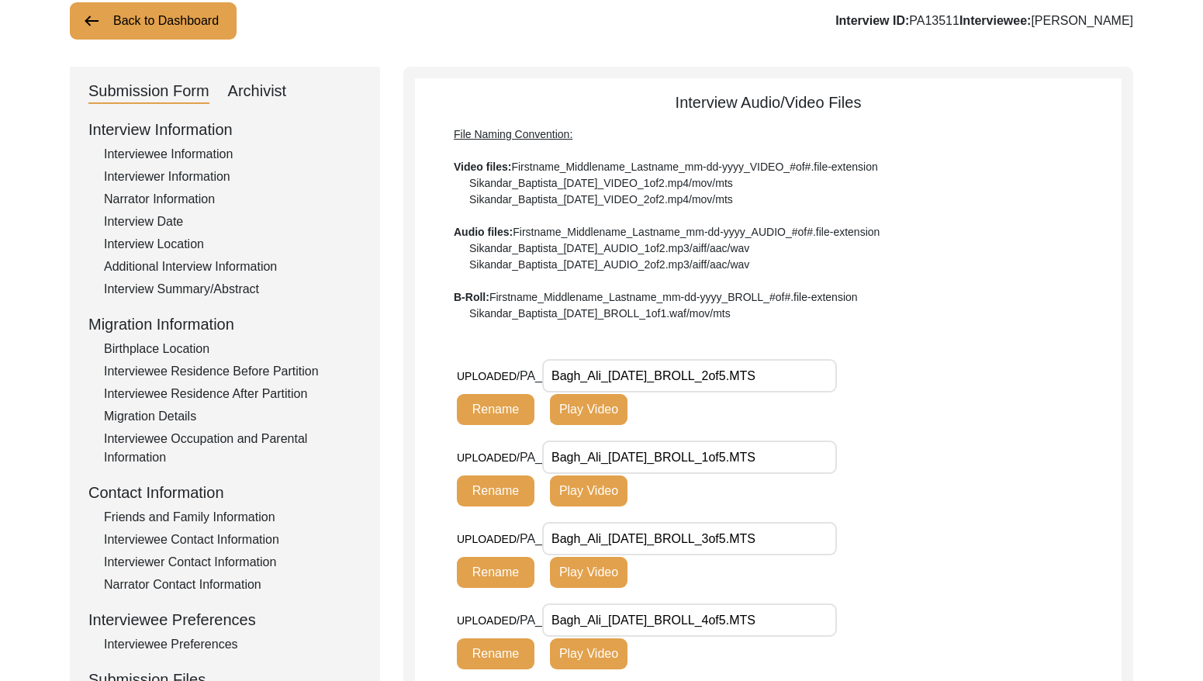
drag, startPoint x: 208, startPoint y: 147, endPoint x: 297, endPoint y: 160, distance: 90.1
click at [208, 147] on div "Interviewee Information" at bounding box center [233, 154] width 258 height 19
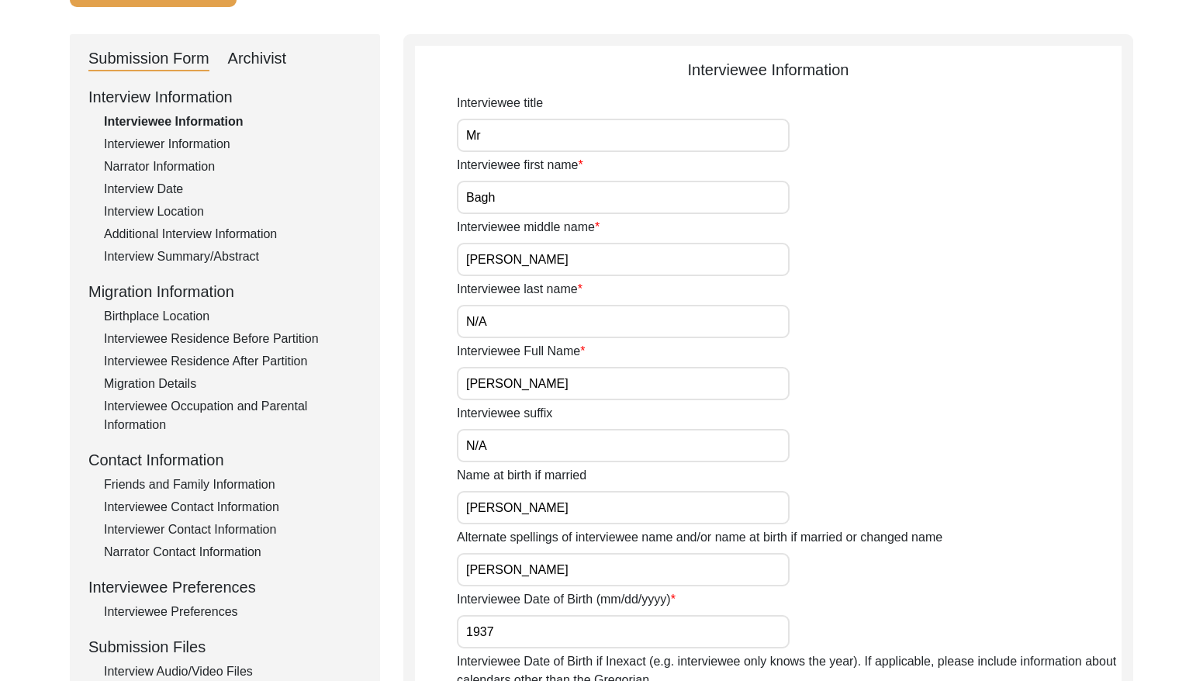
scroll to position [128, 0]
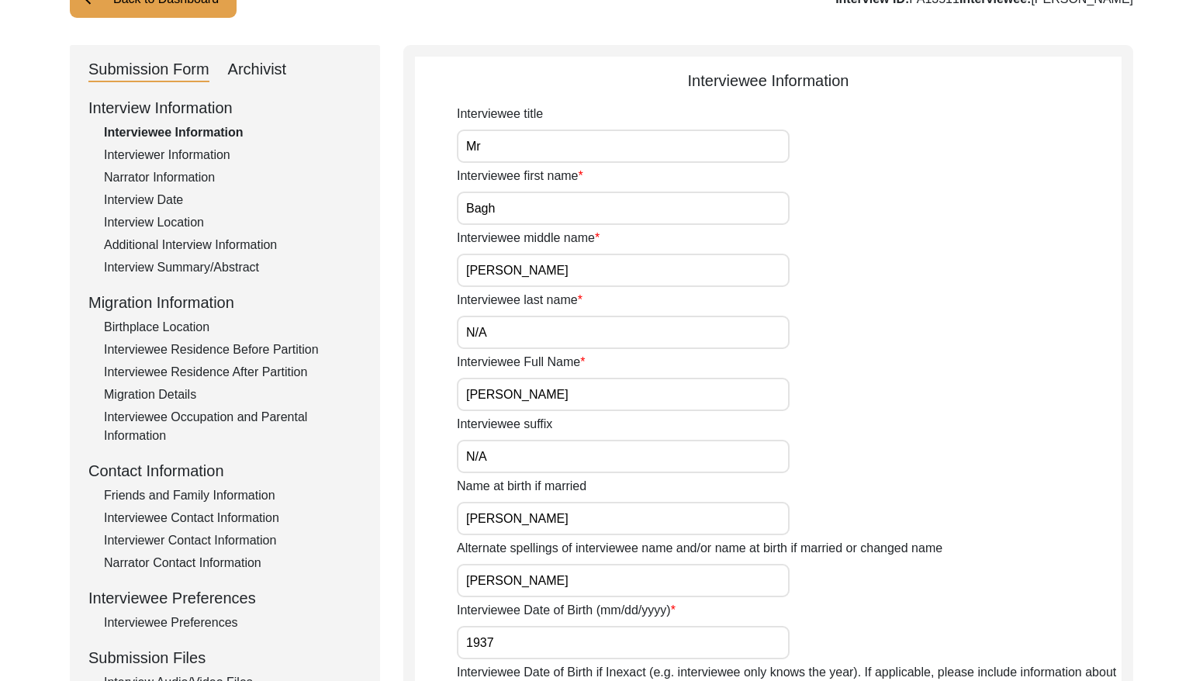
drag, startPoint x: 196, startPoint y: 151, endPoint x: 213, endPoint y: 151, distance: 17.1
click at [197, 151] on div "Interviewer Information" at bounding box center [233, 155] width 258 height 19
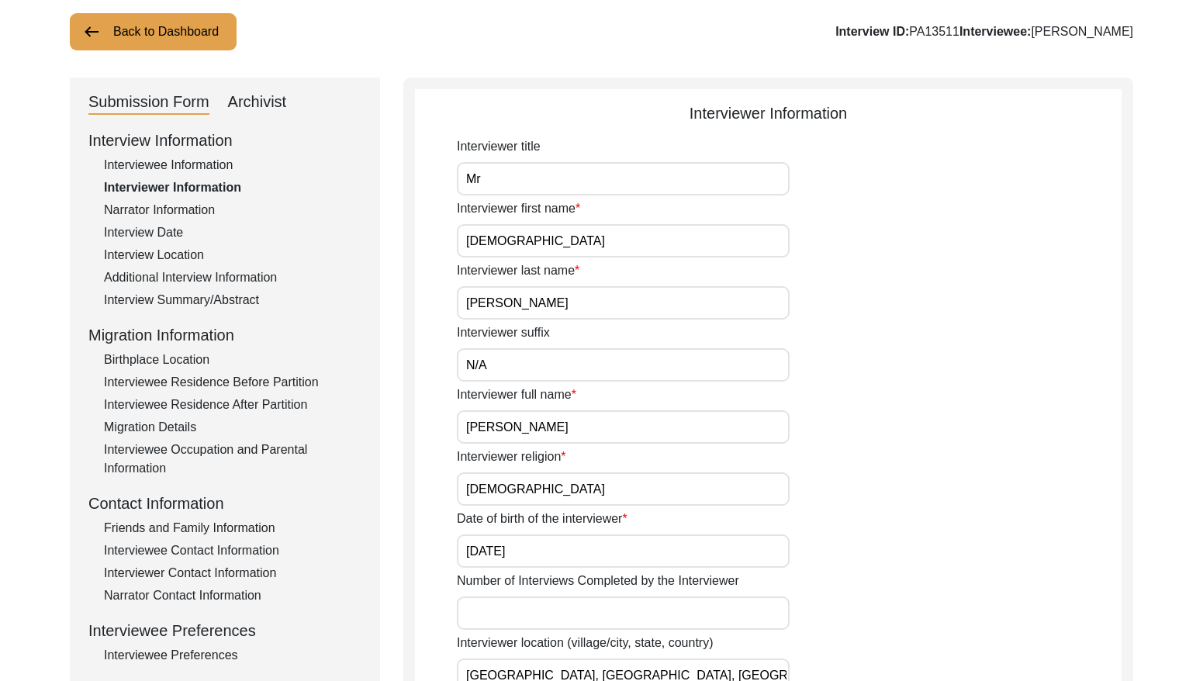
scroll to position [85, 0]
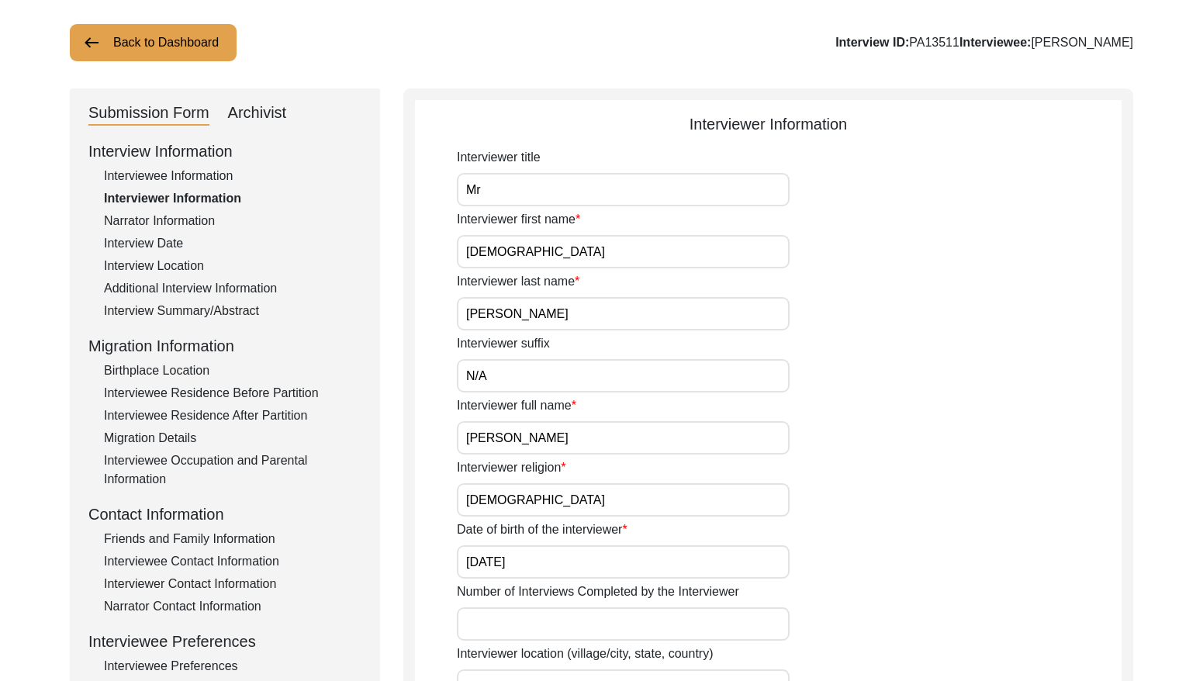
drag, startPoint x: 185, startPoint y: 219, endPoint x: 211, endPoint y: 220, distance: 26.4
click at [185, 220] on div "Narrator Information" at bounding box center [233, 221] width 258 height 19
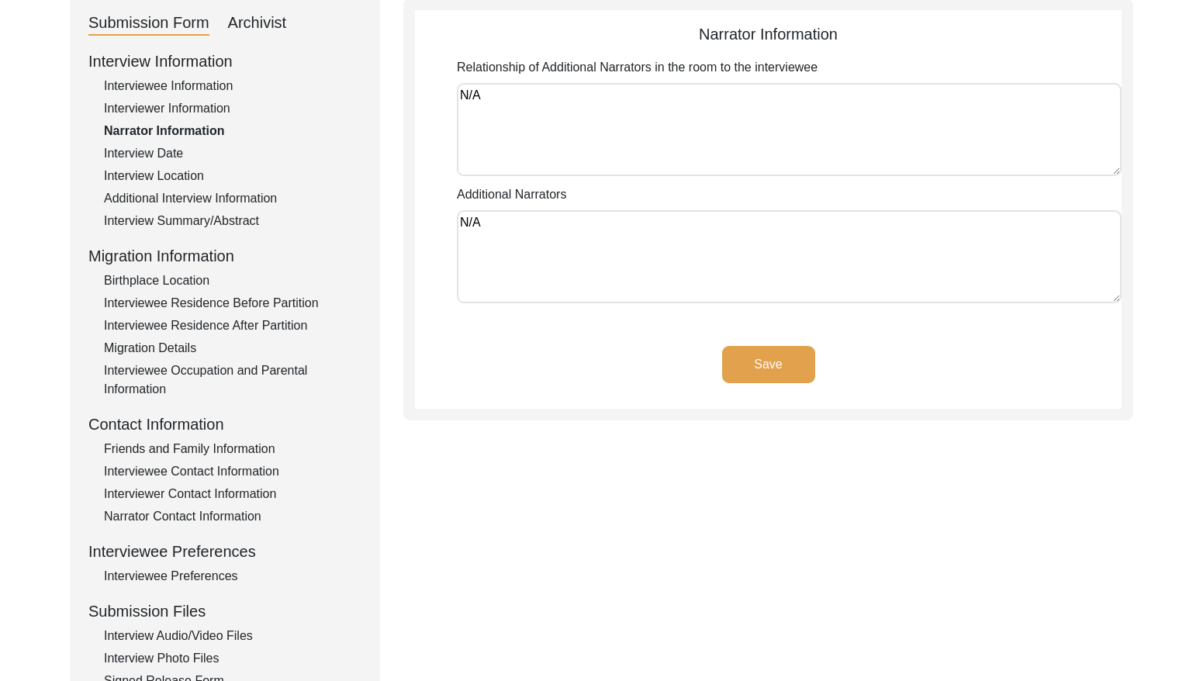
scroll to position [177, 0]
drag, startPoint x: 156, startPoint y: 154, endPoint x: 155, endPoint y: 162, distance: 8.6
click at [156, 154] on div "Interview Date" at bounding box center [233, 151] width 258 height 19
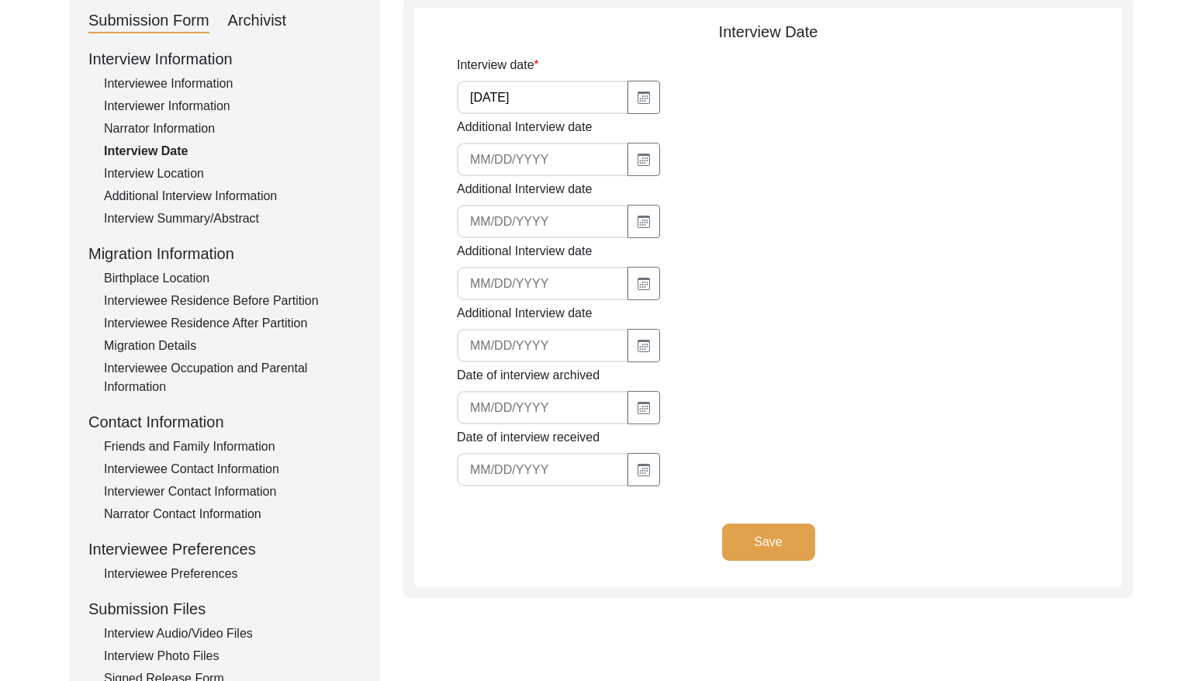
click at [192, 178] on div "Interview Location" at bounding box center [233, 173] width 258 height 19
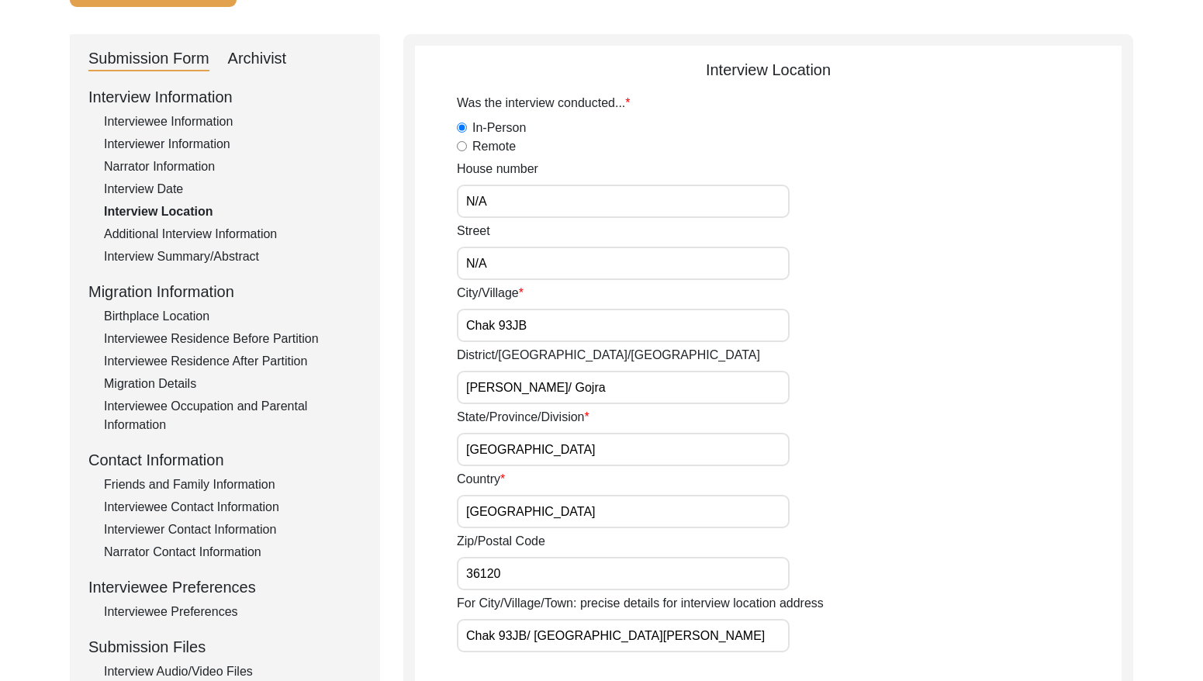
click at [213, 233] on div "Additional Interview Information" at bounding box center [233, 234] width 258 height 19
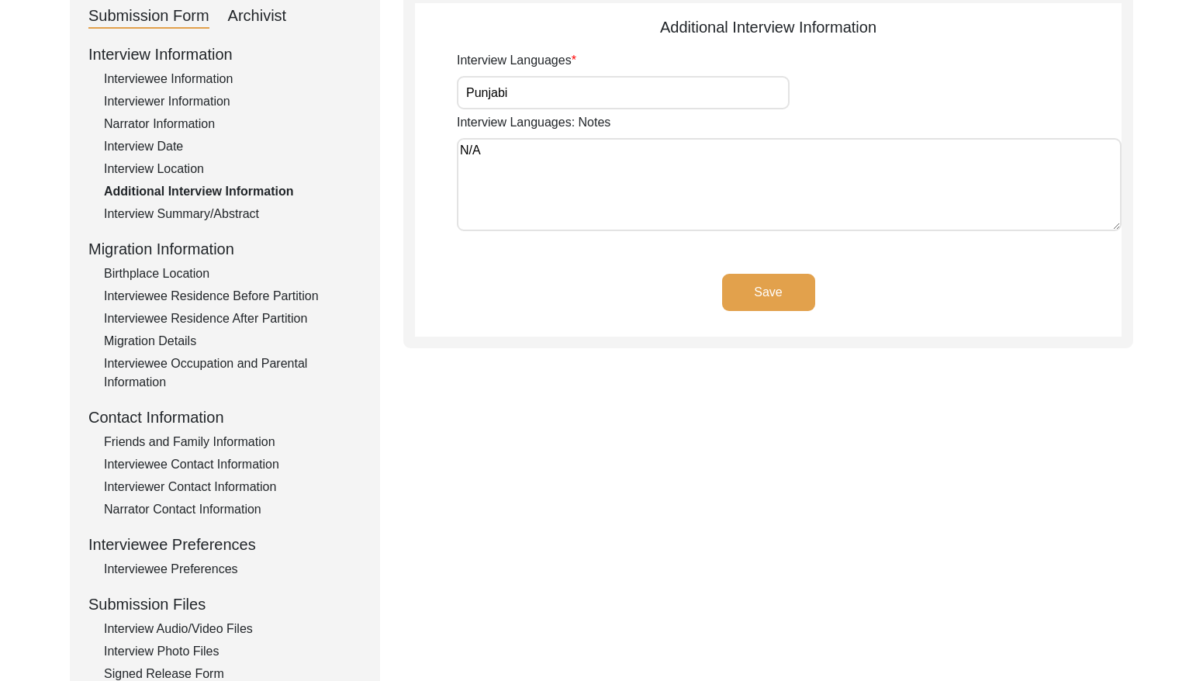
scroll to position [185, 0]
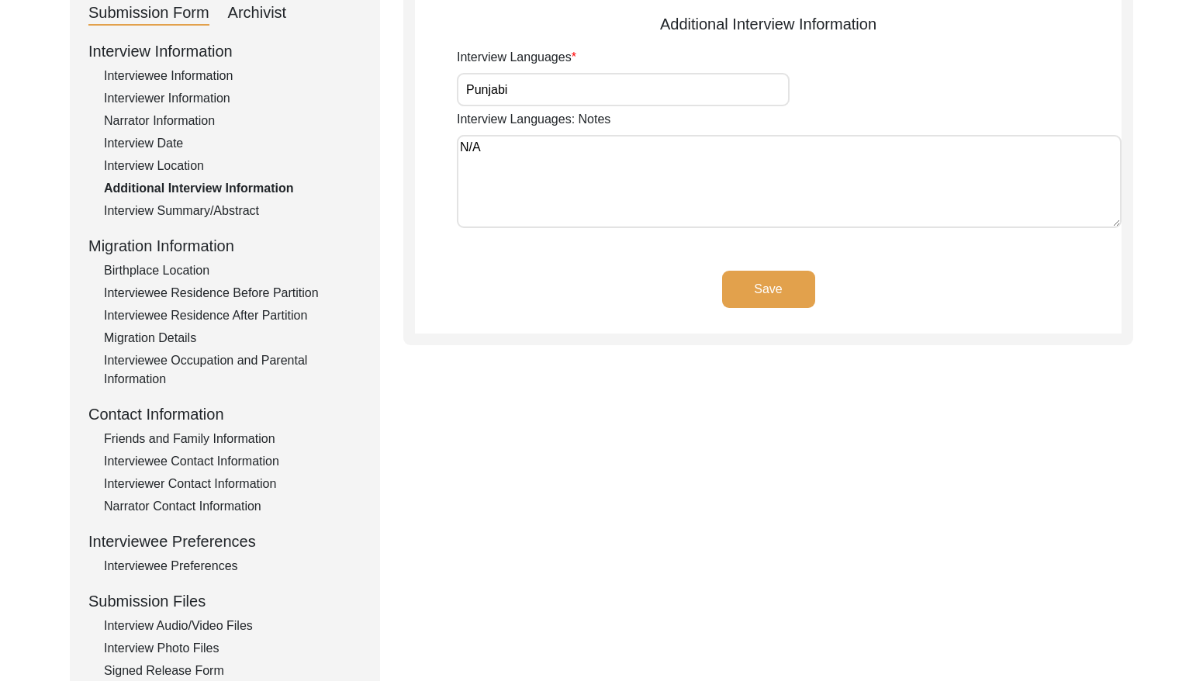
click at [208, 216] on div "Interview Summary/Abstract" at bounding box center [233, 211] width 258 height 19
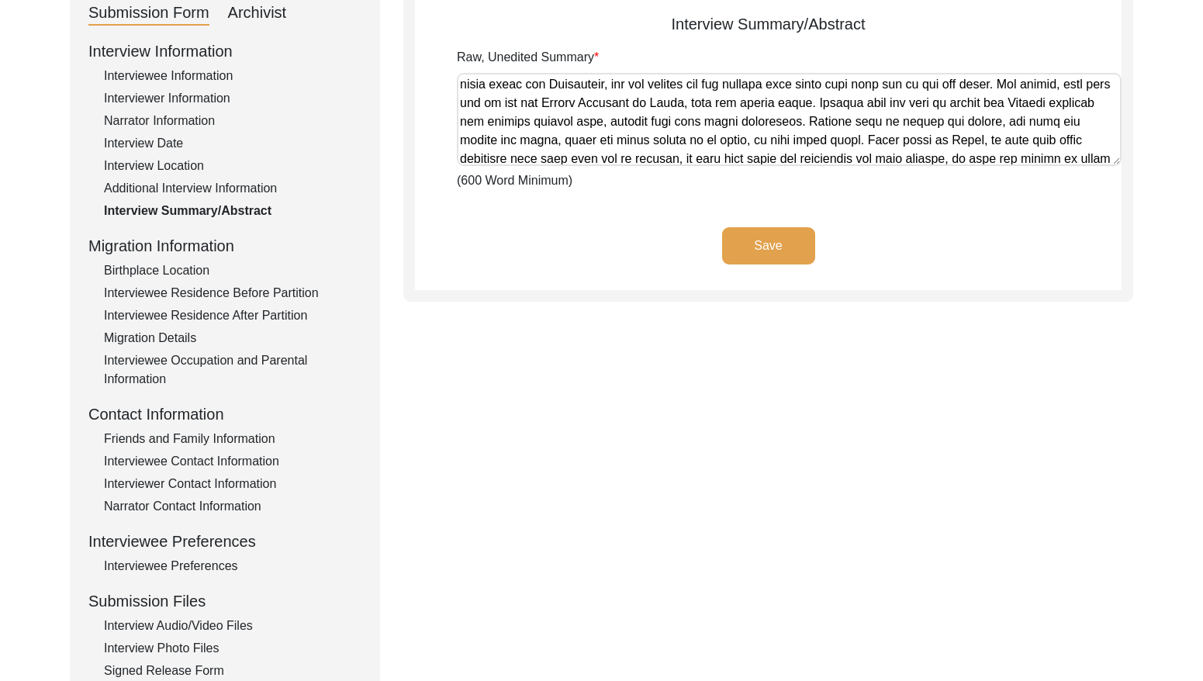
scroll to position [1012, 0]
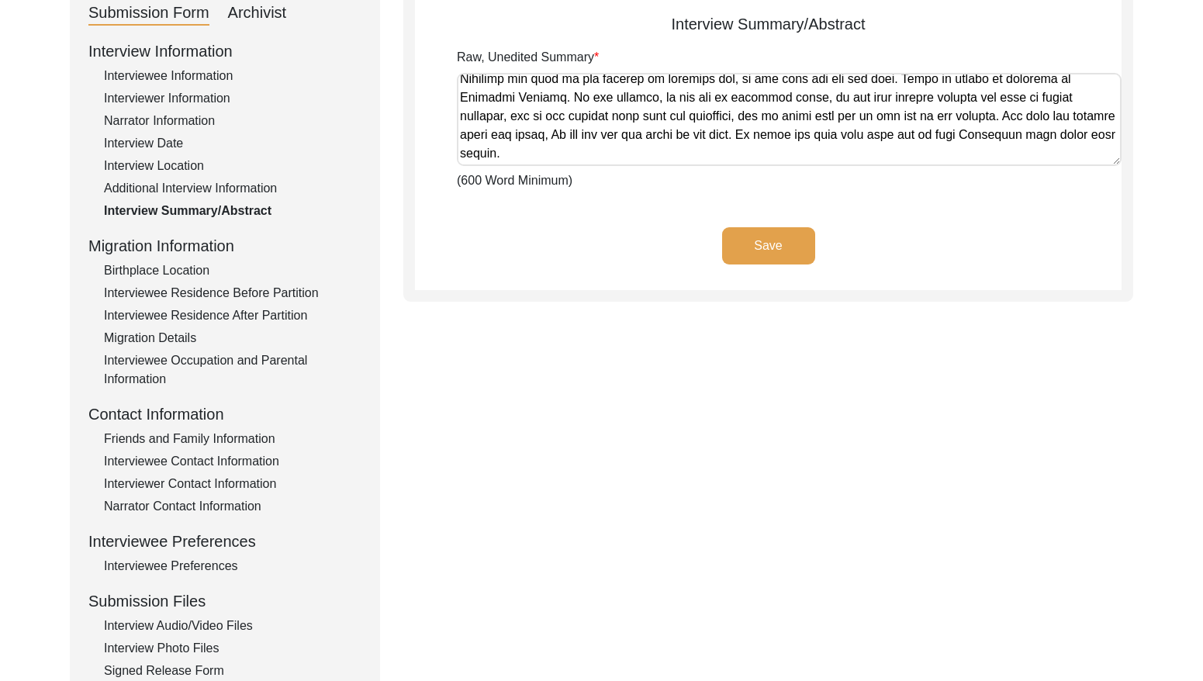
click at [154, 263] on div "Birthplace Location" at bounding box center [233, 270] width 258 height 19
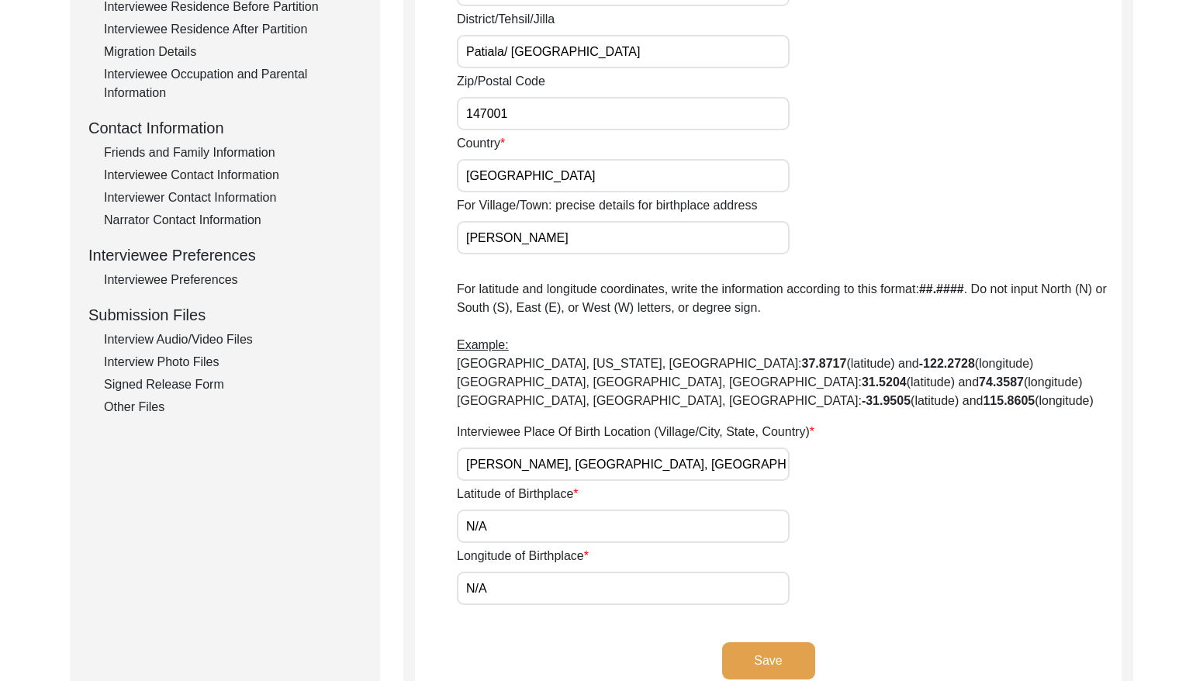
scroll to position [343, 0]
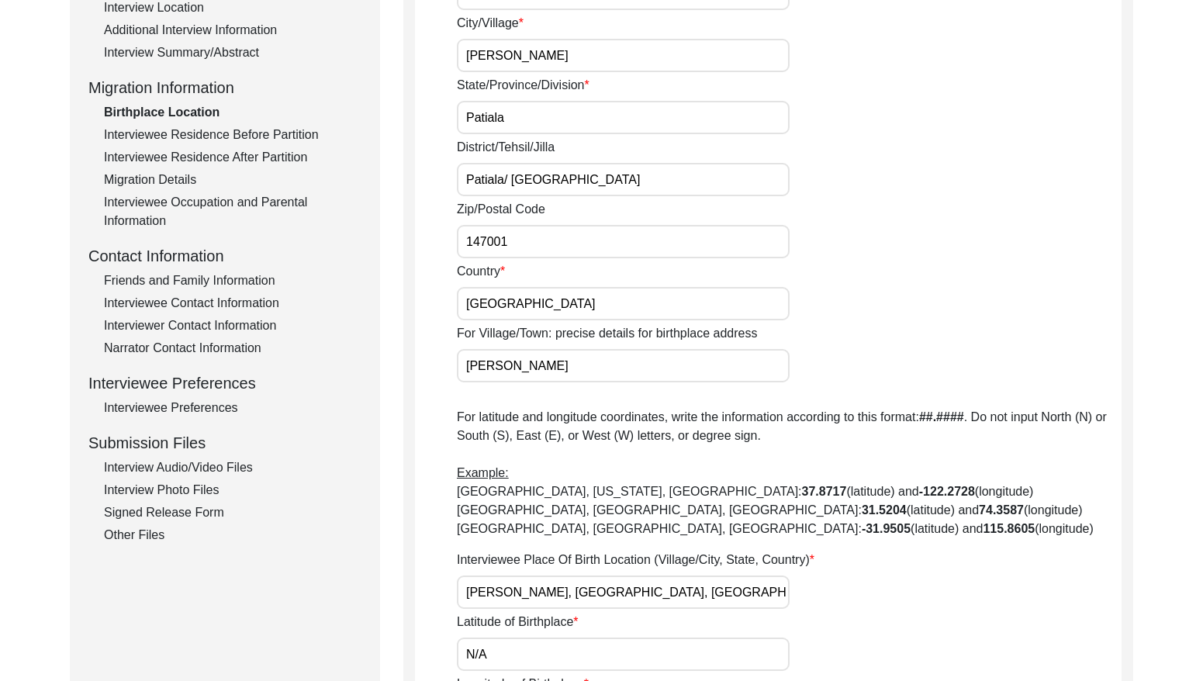
click at [241, 137] on div "Interviewee Residence Before Partition" at bounding box center [233, 135] width 258 height 19
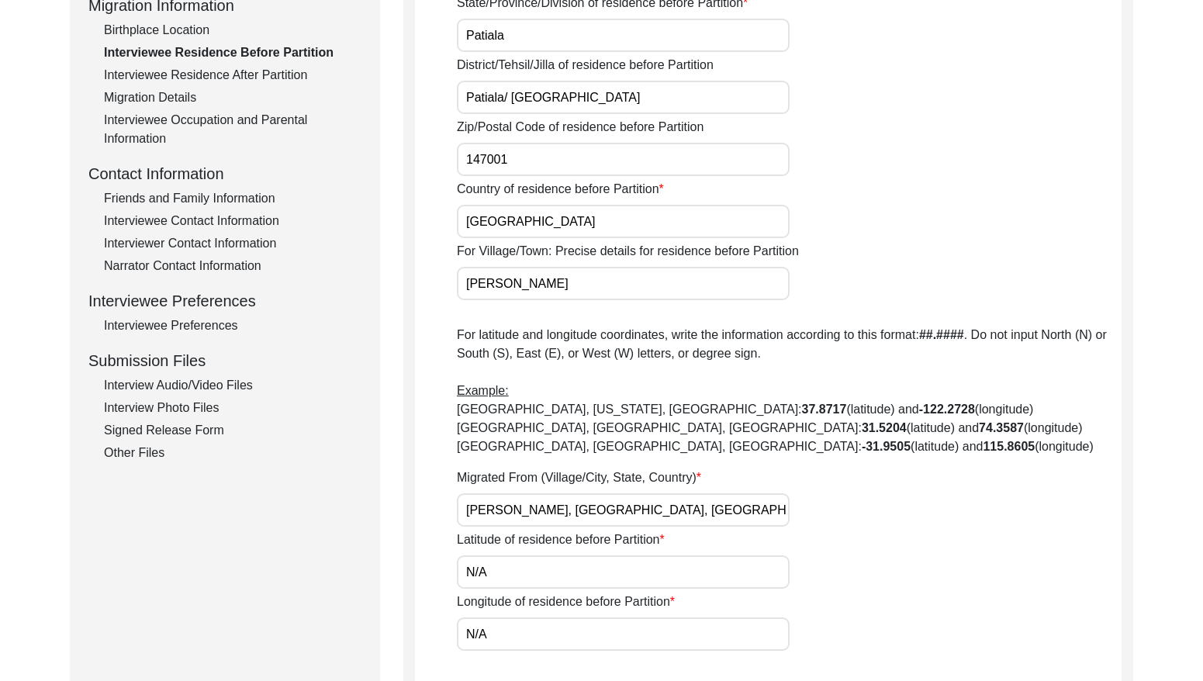
scroll to position [408, 0]
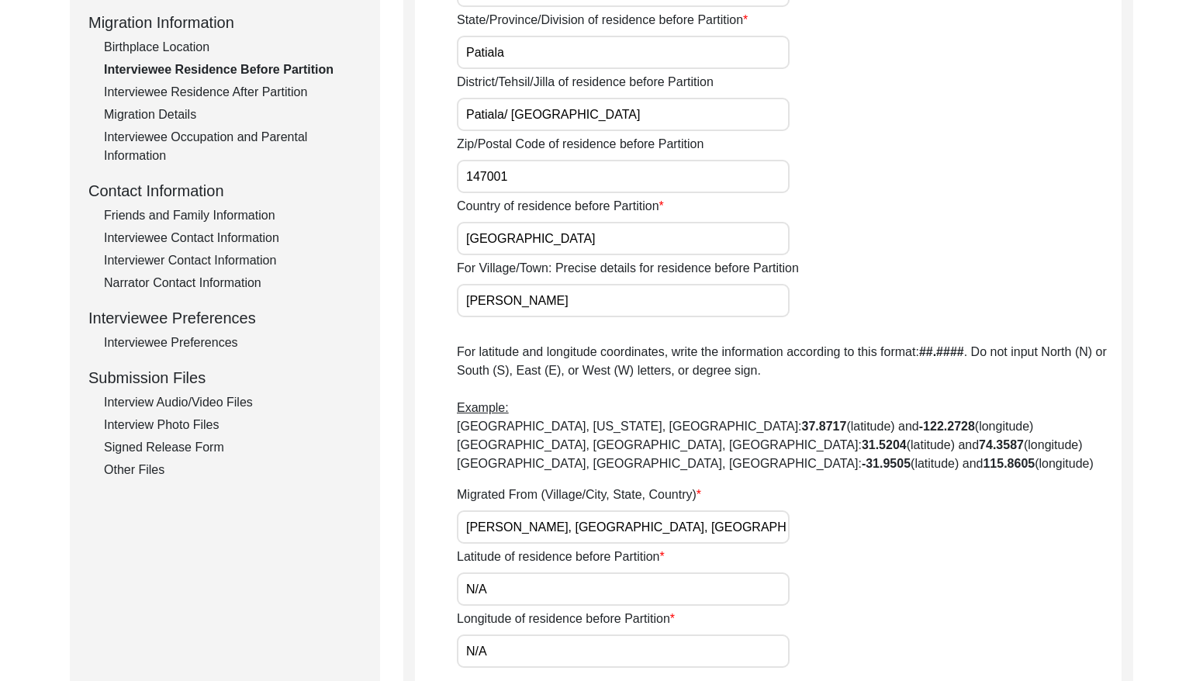
click at [244, 93] on div "Interviewee Residence After Partition" at bounding box center [233, 92] width 258 height 19
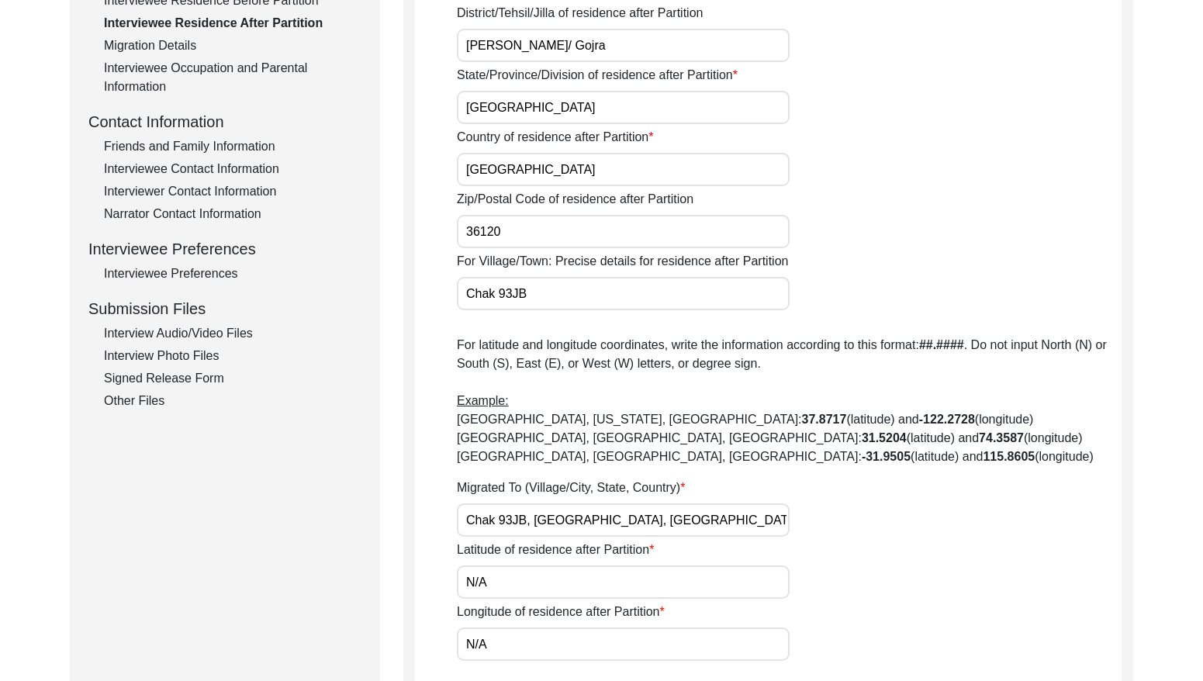
scroll to position [488, 0]
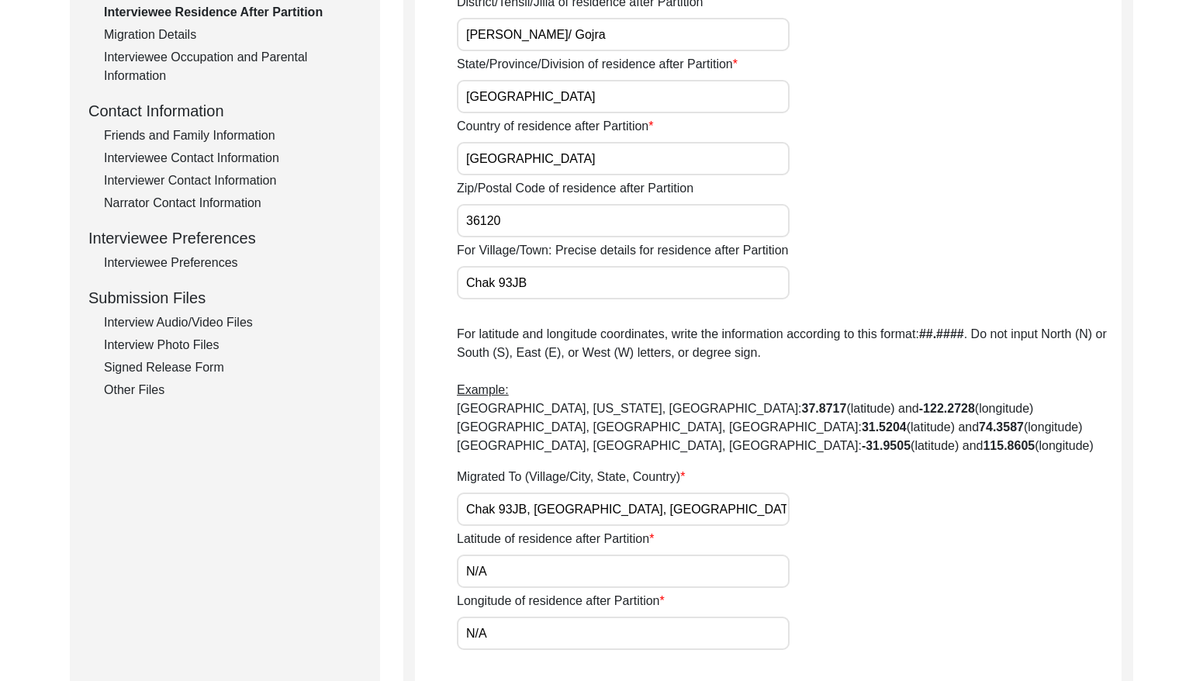
click at [170, 33] on div "Migration Details" at bounding box center [233, 35] width 258 height 19
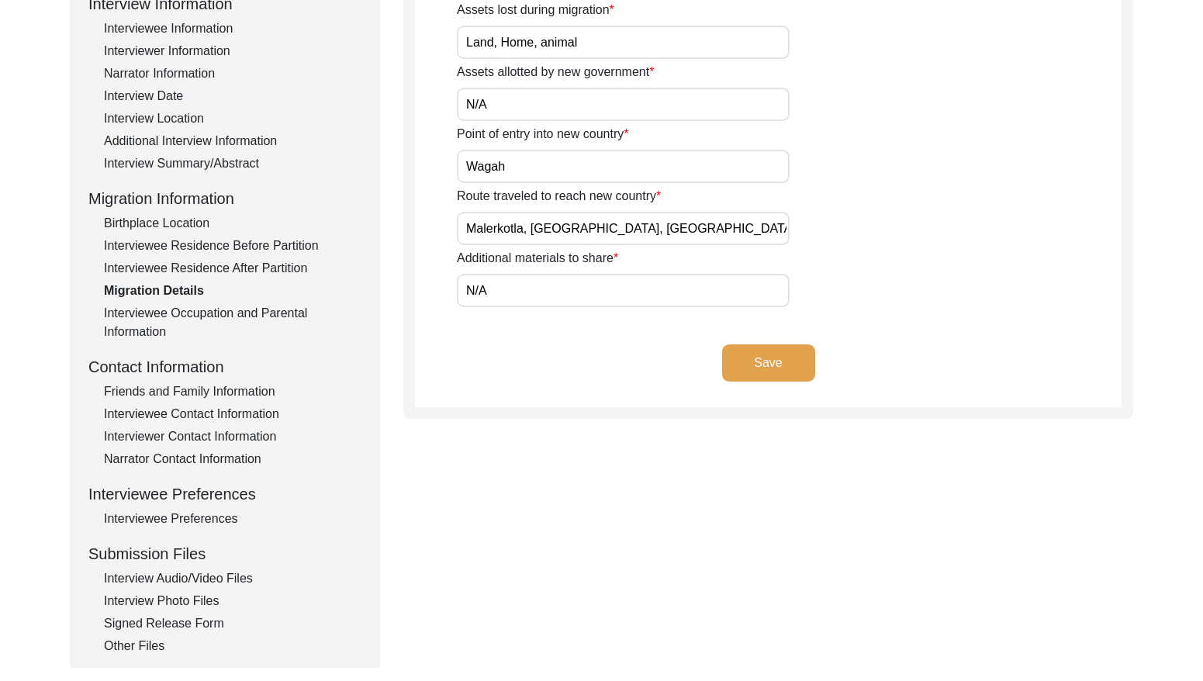
scroll to position [212, 0]
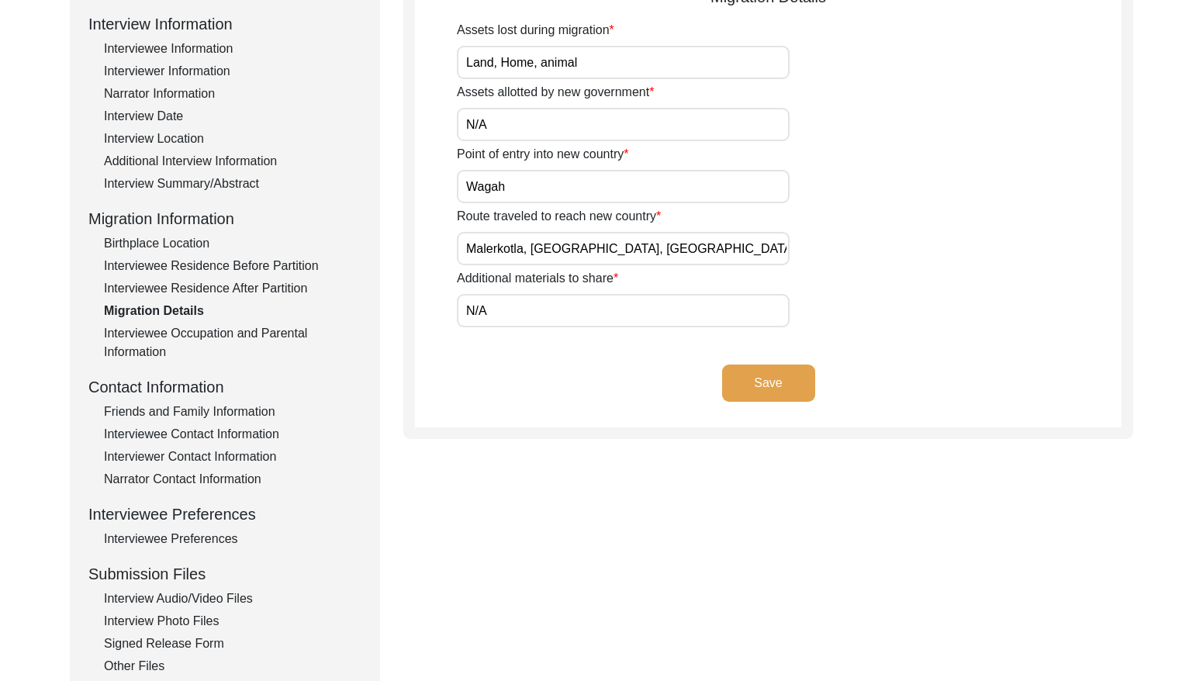
click at [238, 327] on div "Interviewee Occupation and Parental Information" at bounding box center [233, 342] width 258 height 37
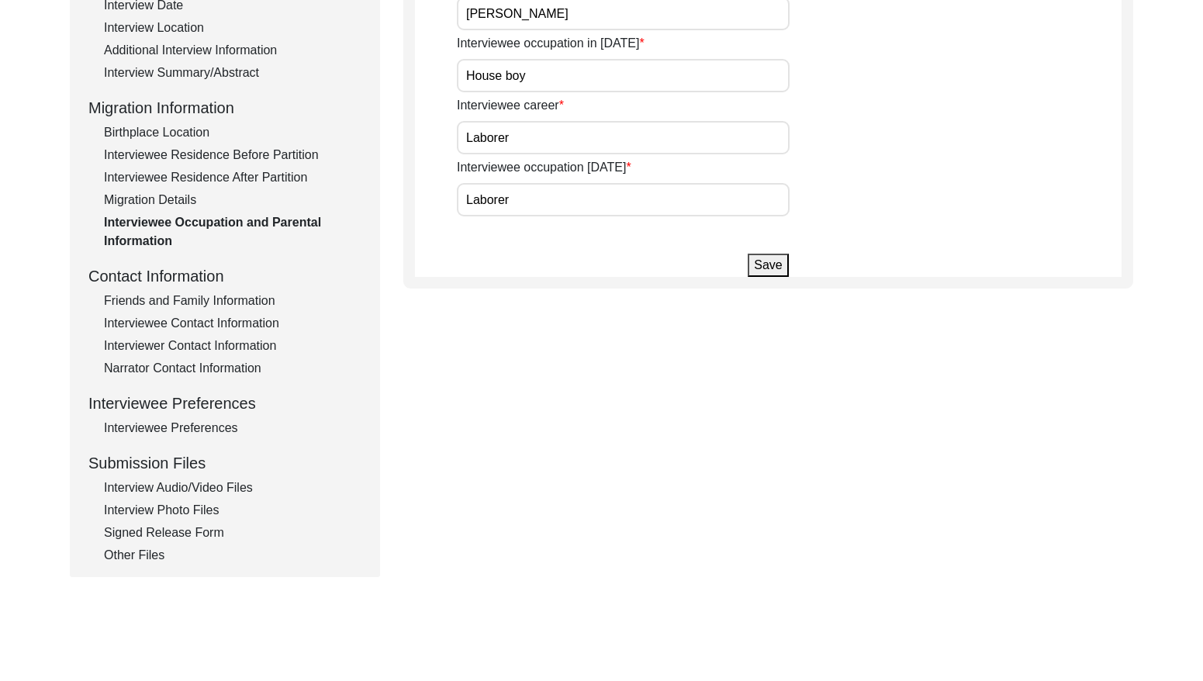
scroll to position [325, 0]
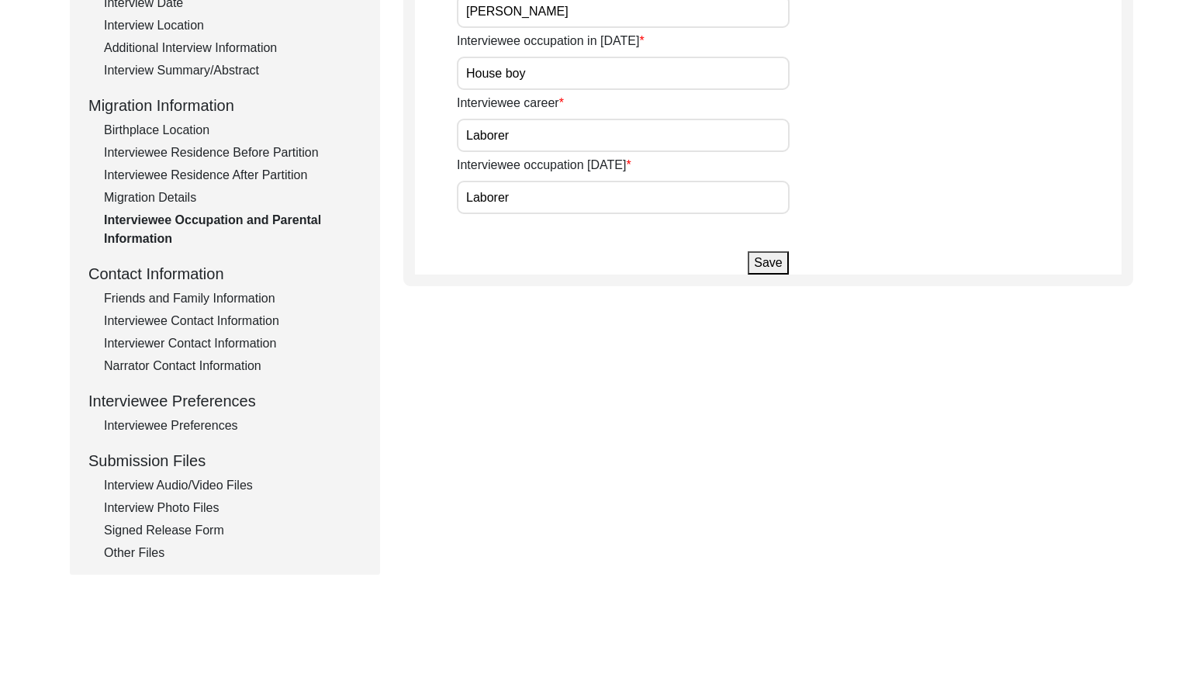
click at [189, 296] on div "Friends and Family Information" at bounding box center [233, 298] width 258 height 19
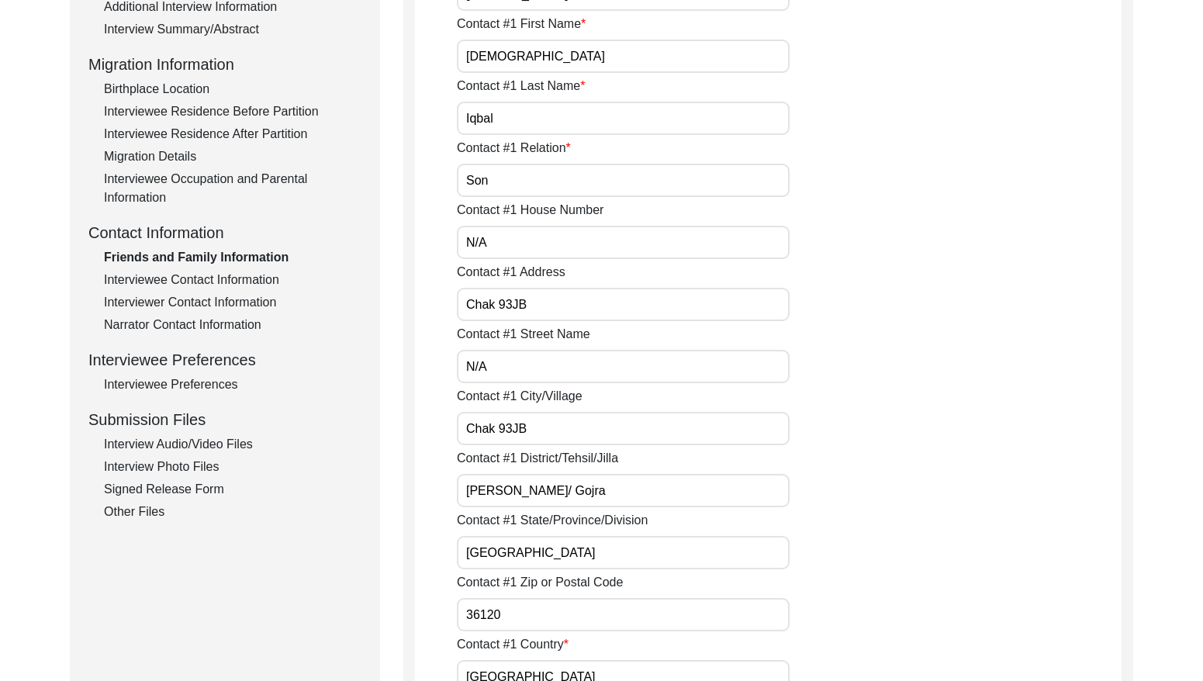
click at [238, 281] on div "Interviewee Contact Information" at bounding box center [233, 280] width 258 height 19
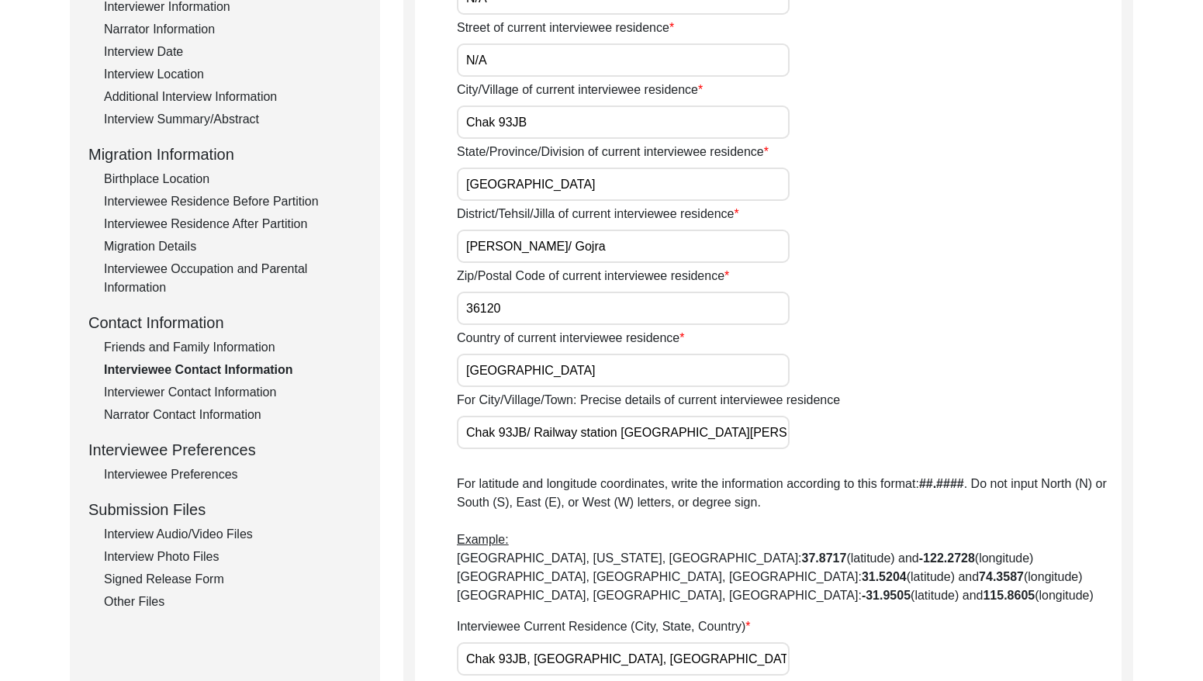
scroll to position [275, 0]
drag, startPoint x: 225, startPoint y: 393, endPoint x: 240, endPoint y: 386, distance: 16.0
click at [227, 393] on div "Interviewer Contact Information" at bounding box center [233, 393] width 258 height 19
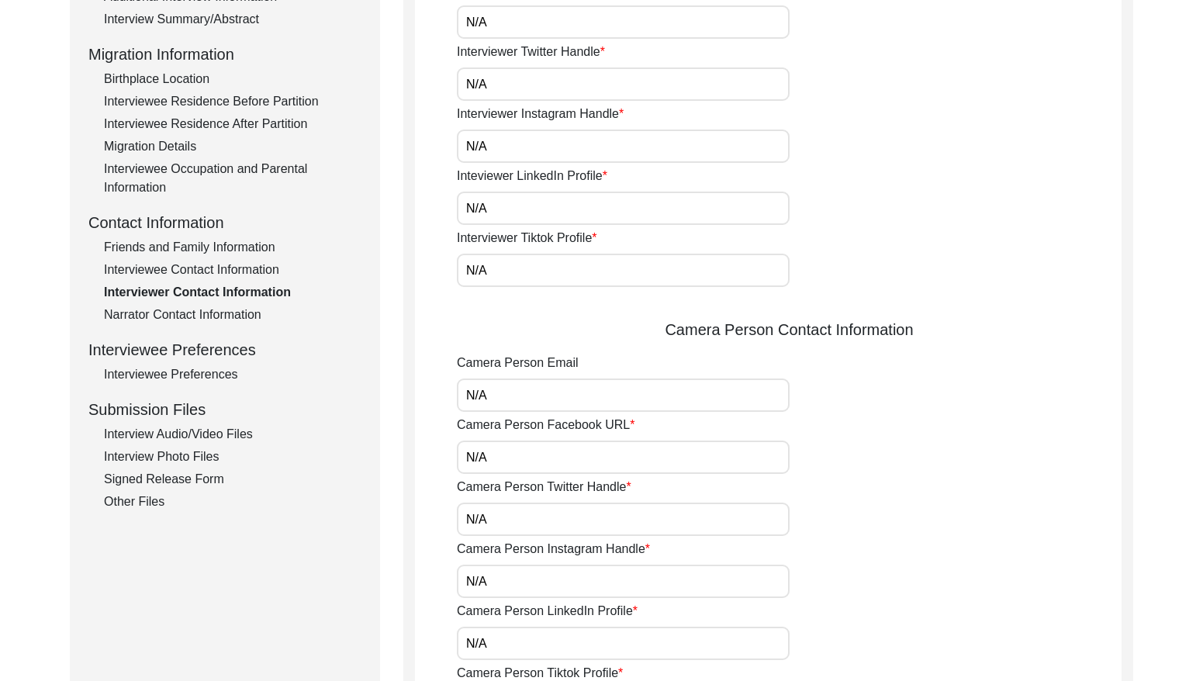
click at [225, 317] on div "Narrator Contact Information" at bounding box center [233, 315] width 258 height 19
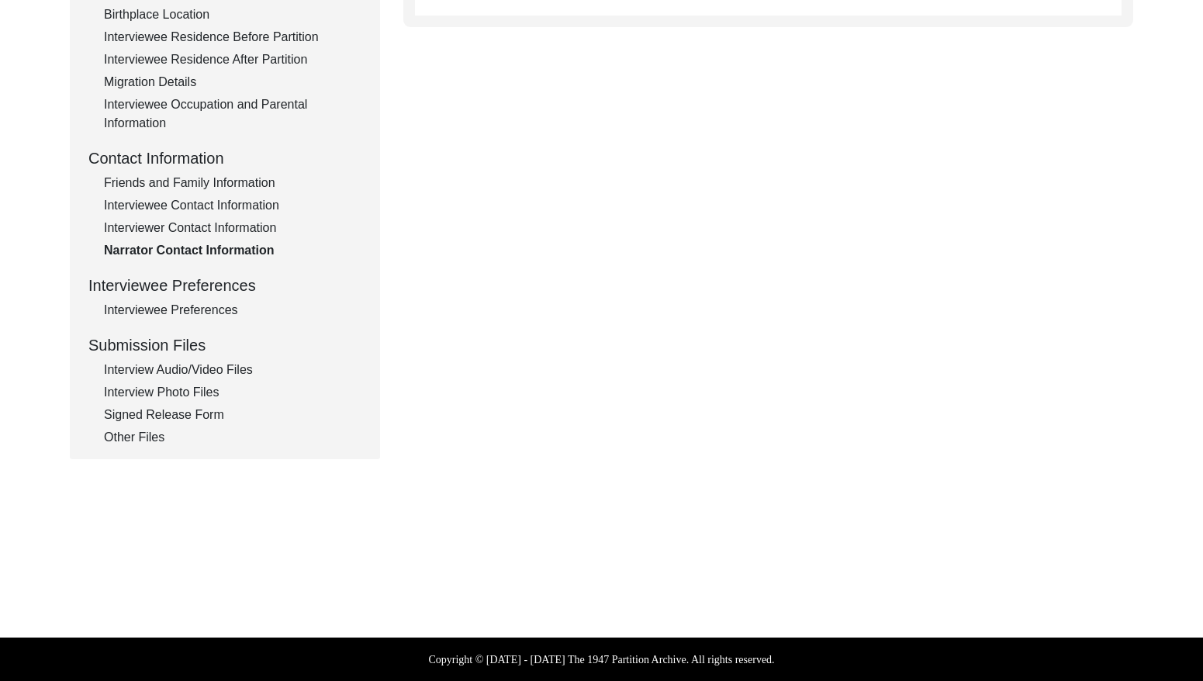
click at [223, 301] on div "Interviewee Preferences" at bounding box center [233, 310] width 258 height 19
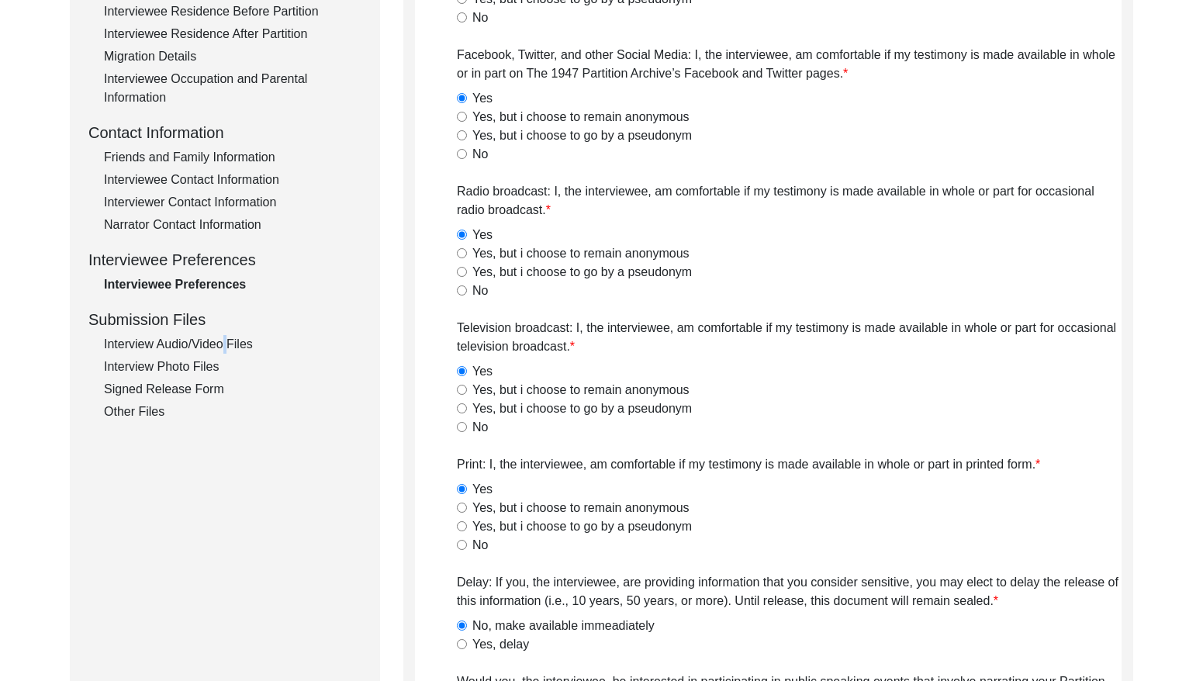
click at [220, 348] on div "Interview Audio/Video Files" at bounding box center [233, 344] width 258 height 19
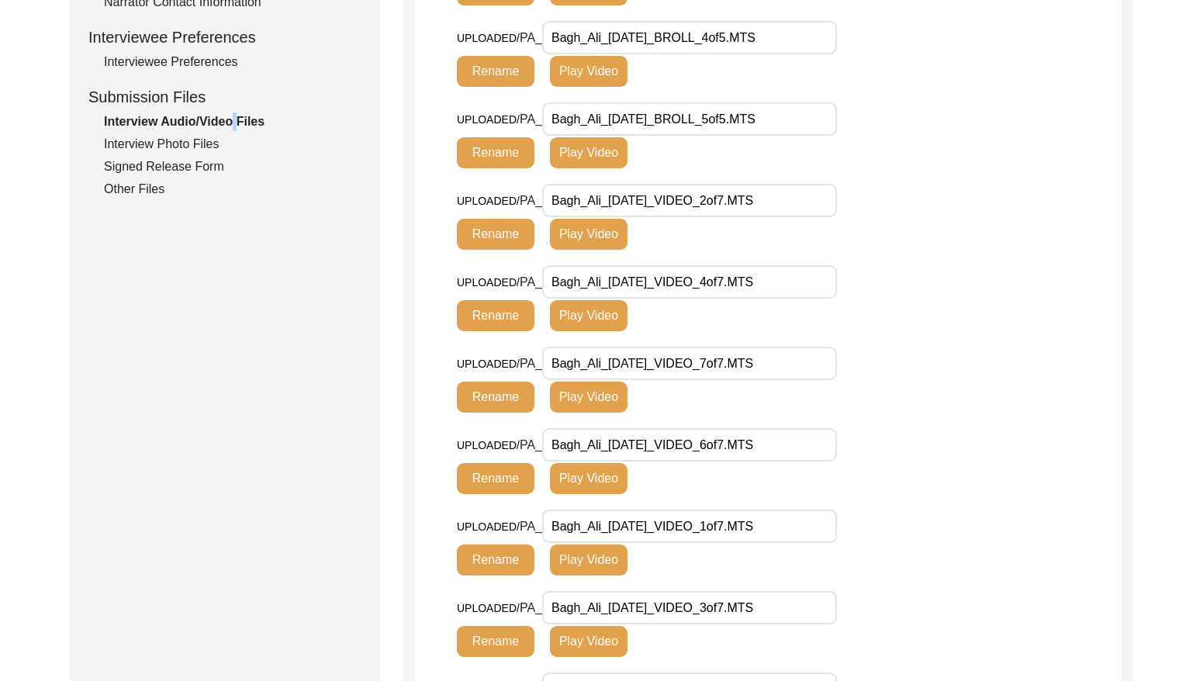
scroll to position [673, 0]
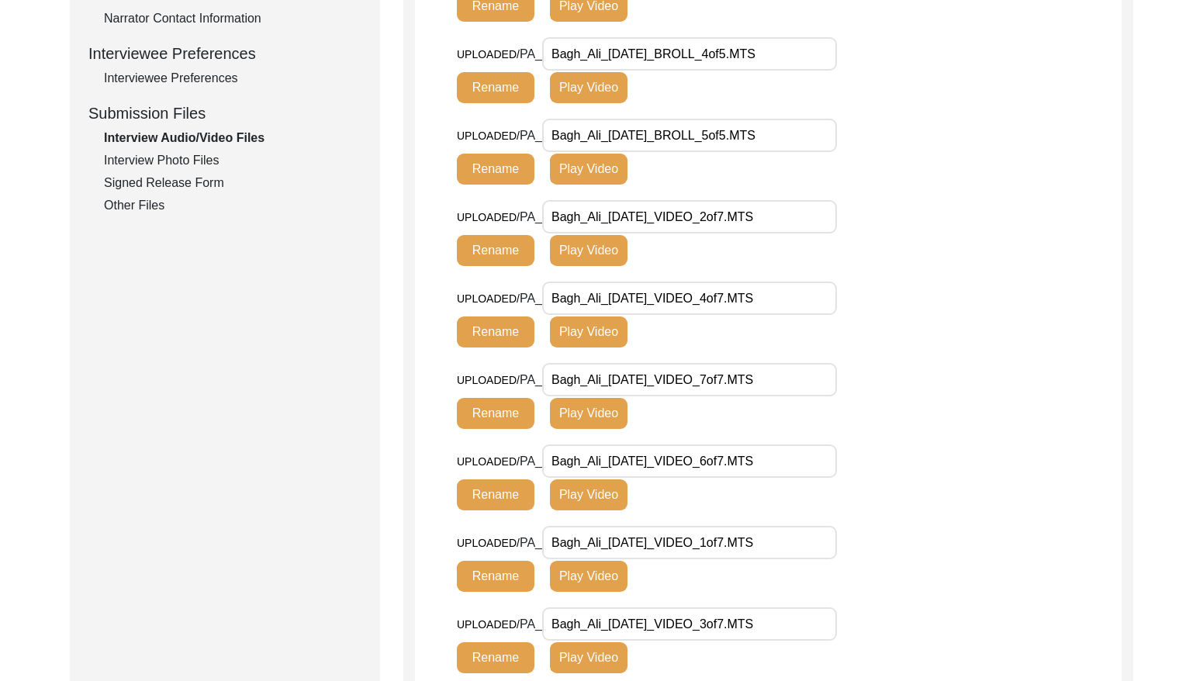
click at [200, 161] on div "Interview Photo Files" at bounding box center [233, 160] width 258 height 19
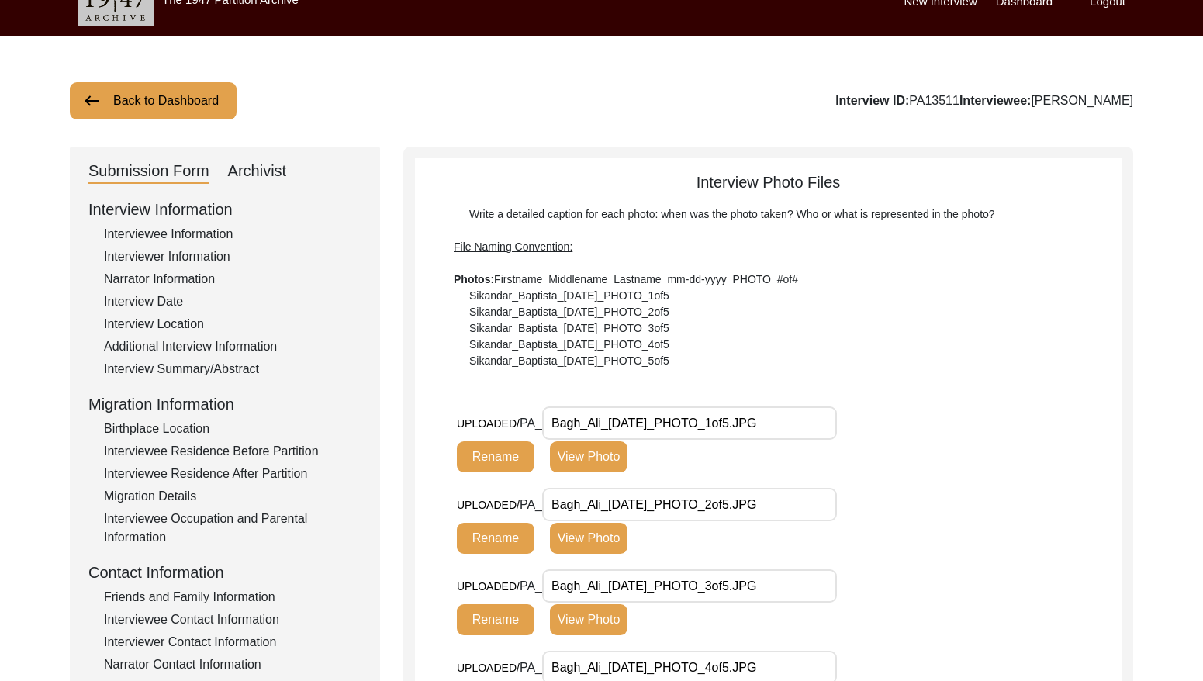
scroll to position [10, 0]
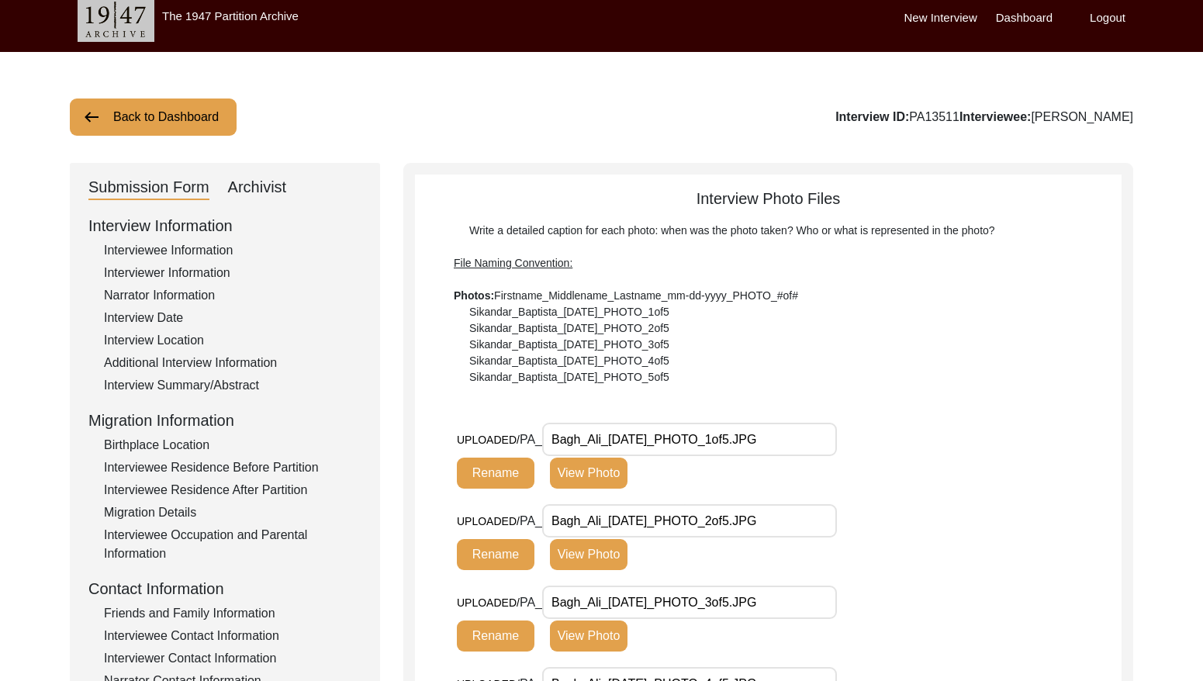
drag, startPoint x: 1006, startPoint y: 111, endPoint x: 962, endPoint y: 110, distance: 44.2
click at [962, 110] on div "Interview ID: PA13511 Interviewee: [PERSON_NAME]" at bounding box center [985, 117] width 298 height 19
copy div "PA13511"
click at [209, 127] on button "Back to Dashboard" at bounding box center [153, 117] width 167 height 37
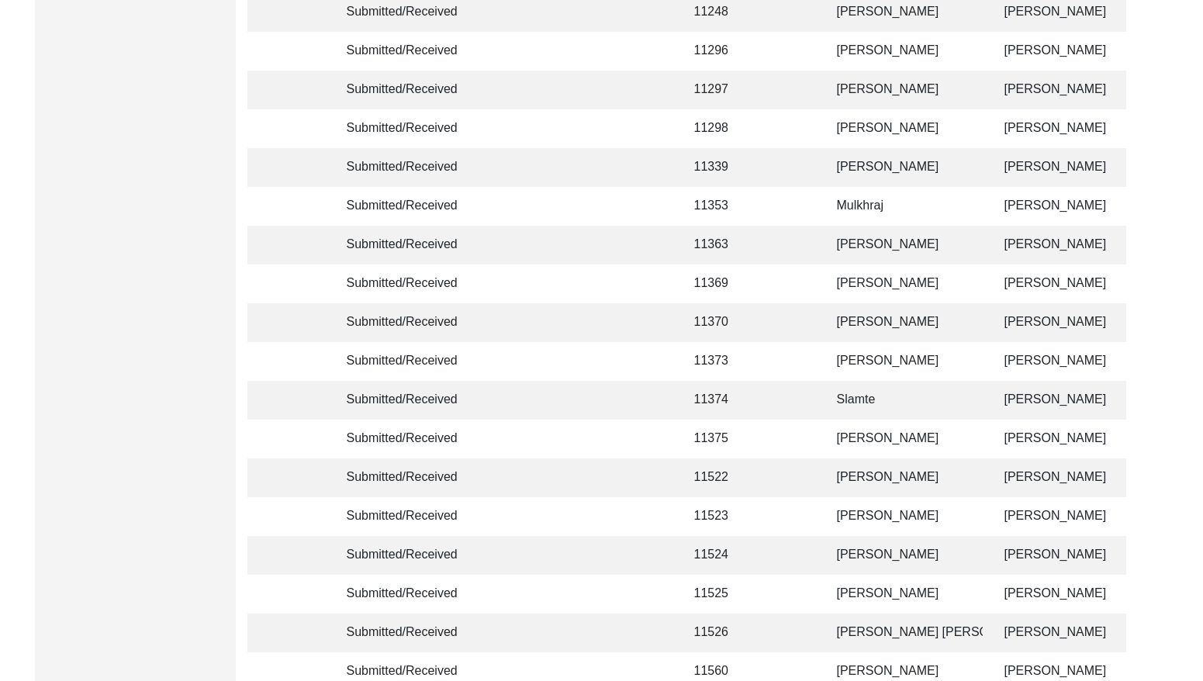
scroll to position [3661, 0]
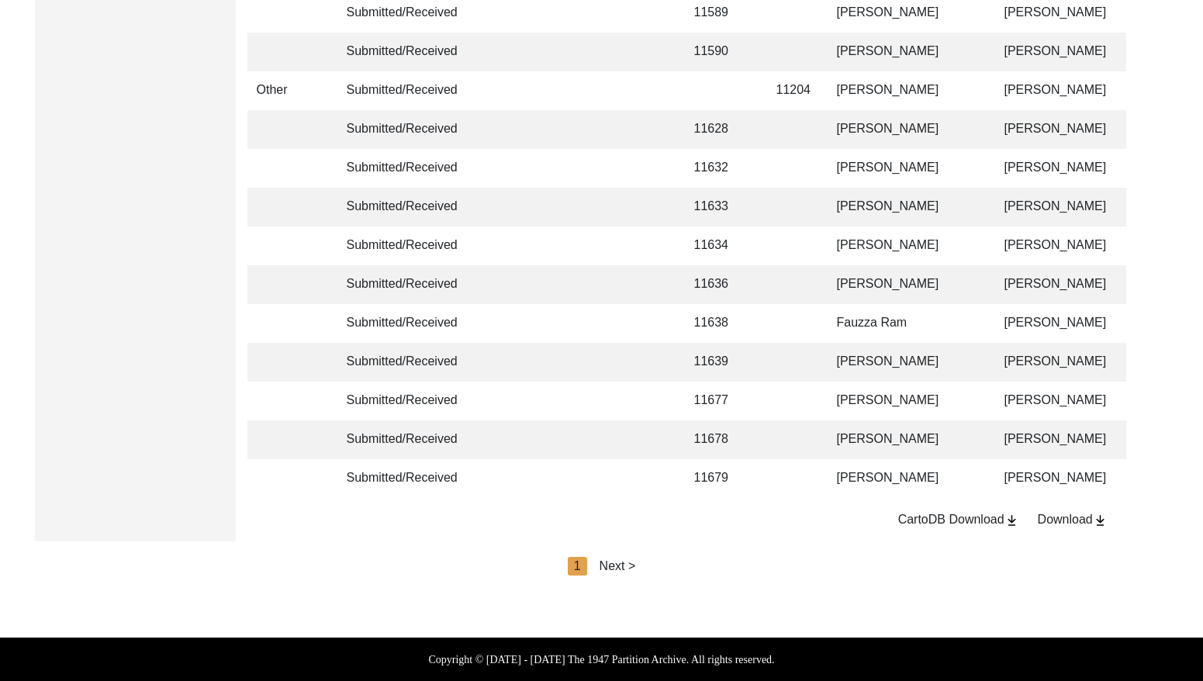
click at [617, 566] on div "Next >" at bounding box center [618, 566] width 36 height 19
drag, startPoint x: 626, startPoint y: 563, endPoint x: 638, endPoint y: 563, distance: 11.6
click at [627, 563] on div "< Previous 2 Next >" at bounding box center [602, 566] width 140 height 19
drag, startPoint x: 643, startPoint y: 563, endPoint x: 651, endPoint y: 563, distance: 7.8
click at [643, 563] on div "Next >" at bounding box center [653, 566] width 36 height 19
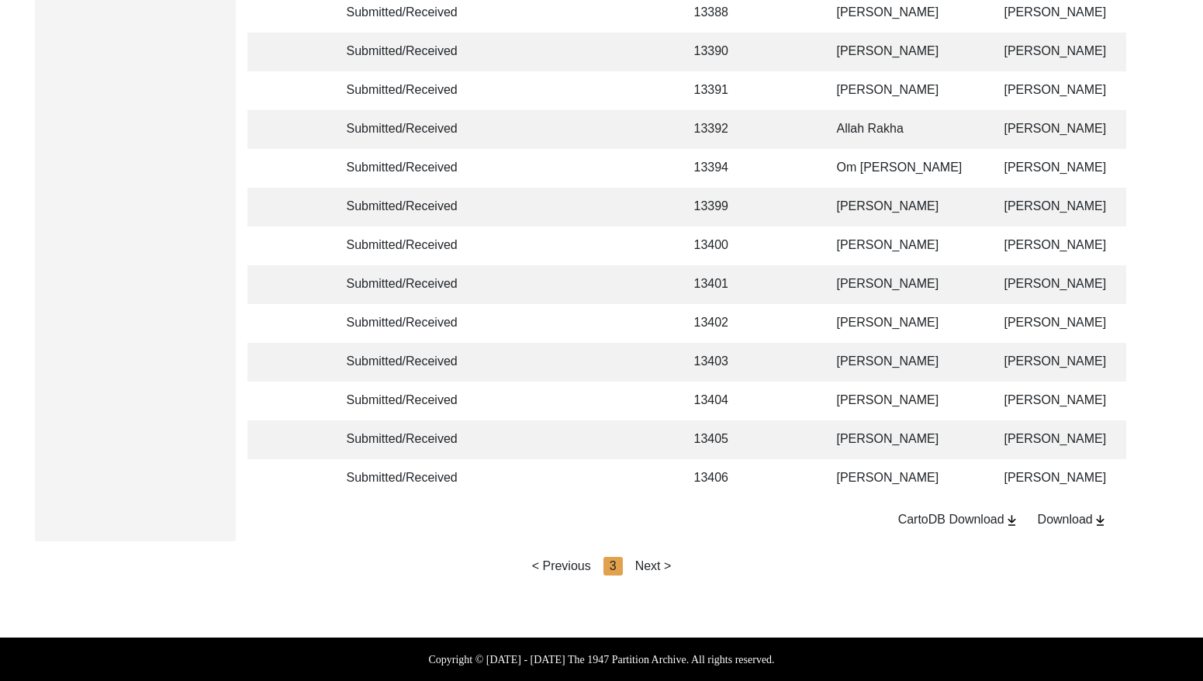
click at [661, 563] on div "Next >" at bounding box center [653, 566] width 36 height 19
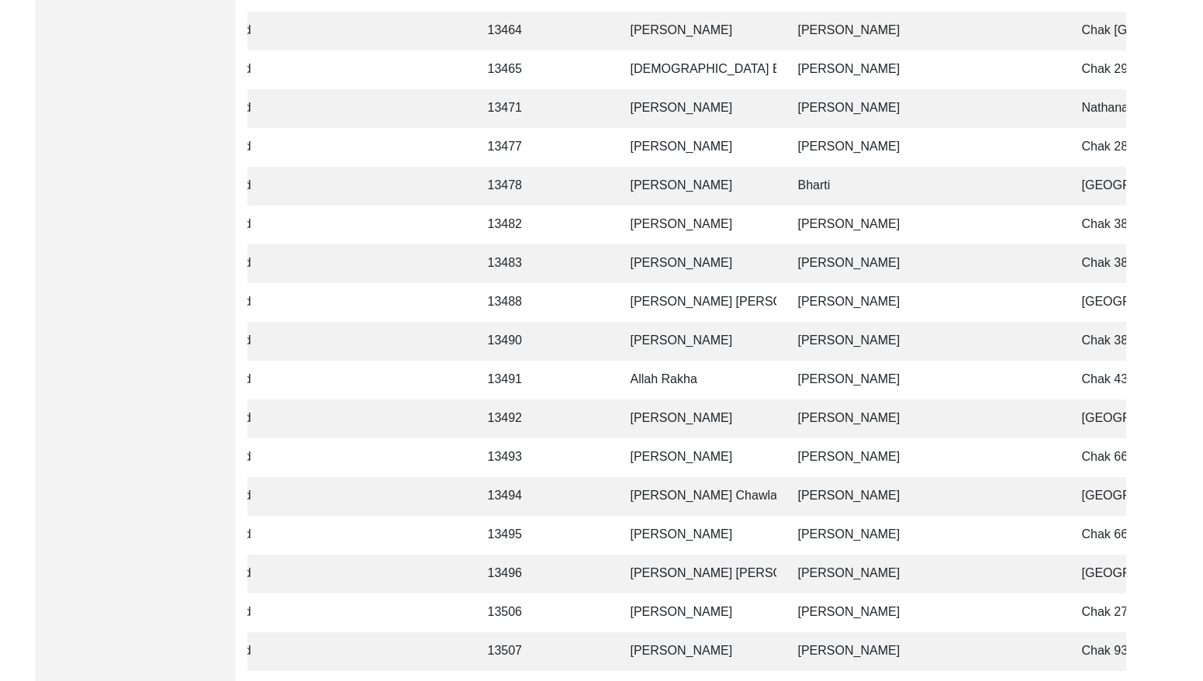
scroll to position [1489, 0]
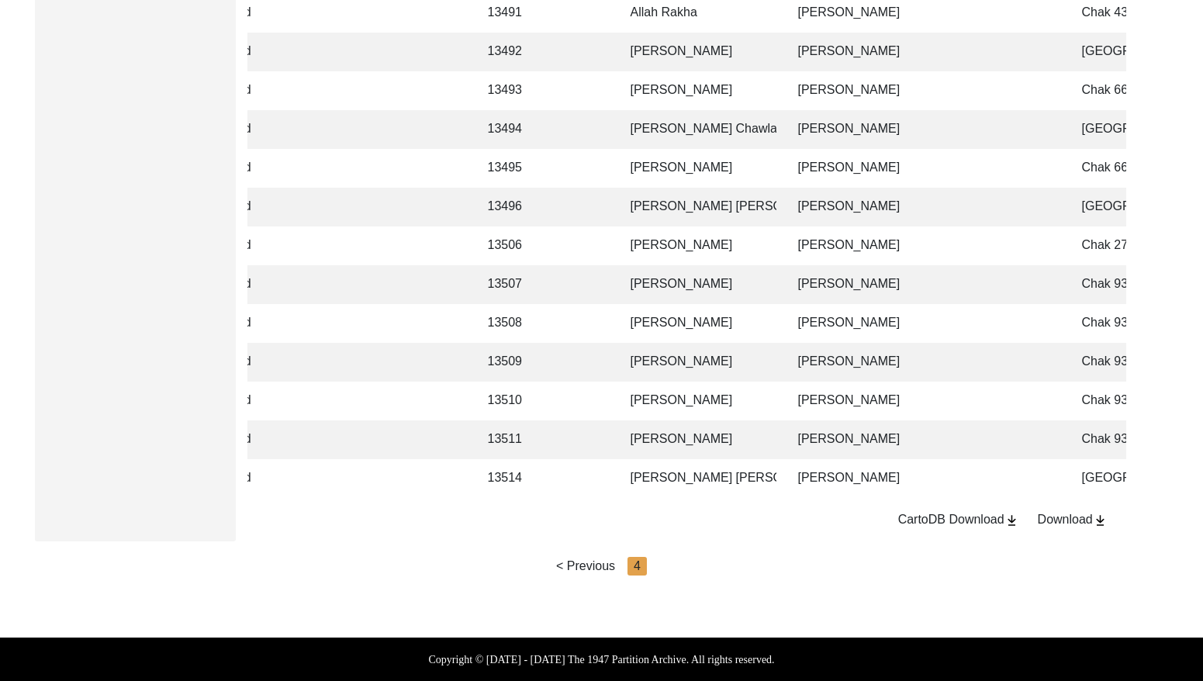
click at [853, 476] on td "[PERSON_NAME]" at bounding box center [925, 478] width 272 height 39
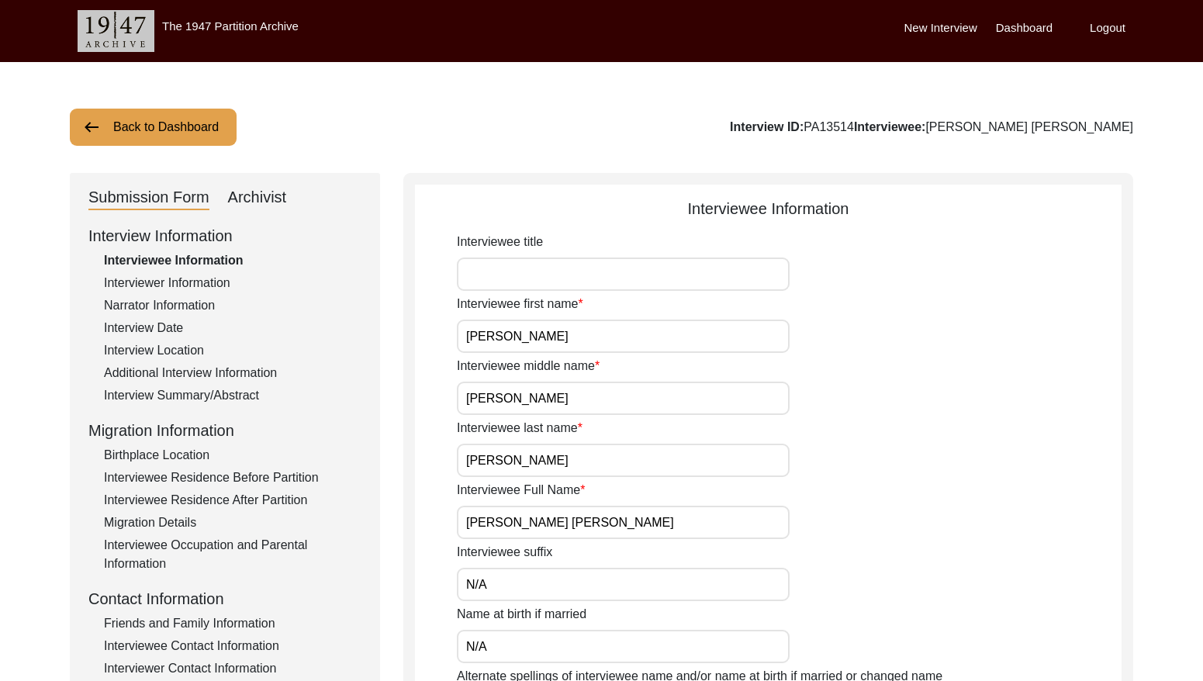
drag, startPoint x: 907, startPoint y: 126, endPoint x: 872, endPoint y: 125, distance: 34.9
click at [872, 125] on div "Interview ID: PA13514 Interviewee: [PERSON_NAME] [PERSON_NAME]" at bounding box center [931, 127] width 403 height 19
copy div "PA13514"
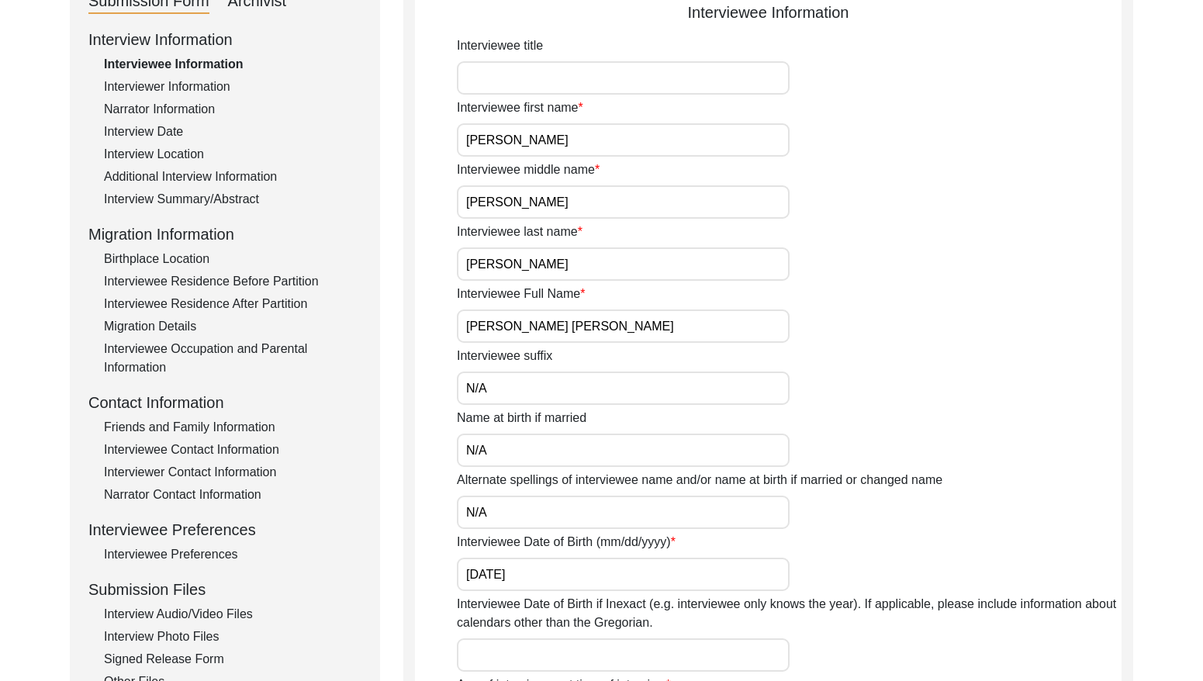
scroll to position [114, 0]
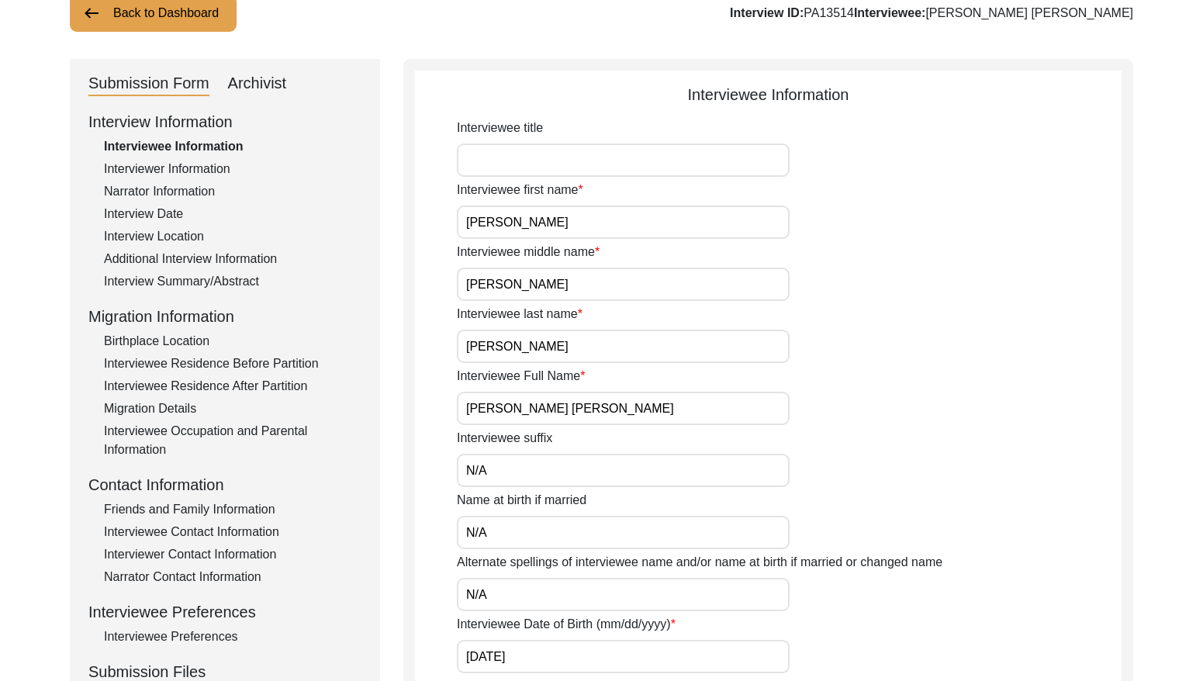
click at [176, 163] on div "Interviewer Information" at bounding box center [233, 169] width 258 height 19
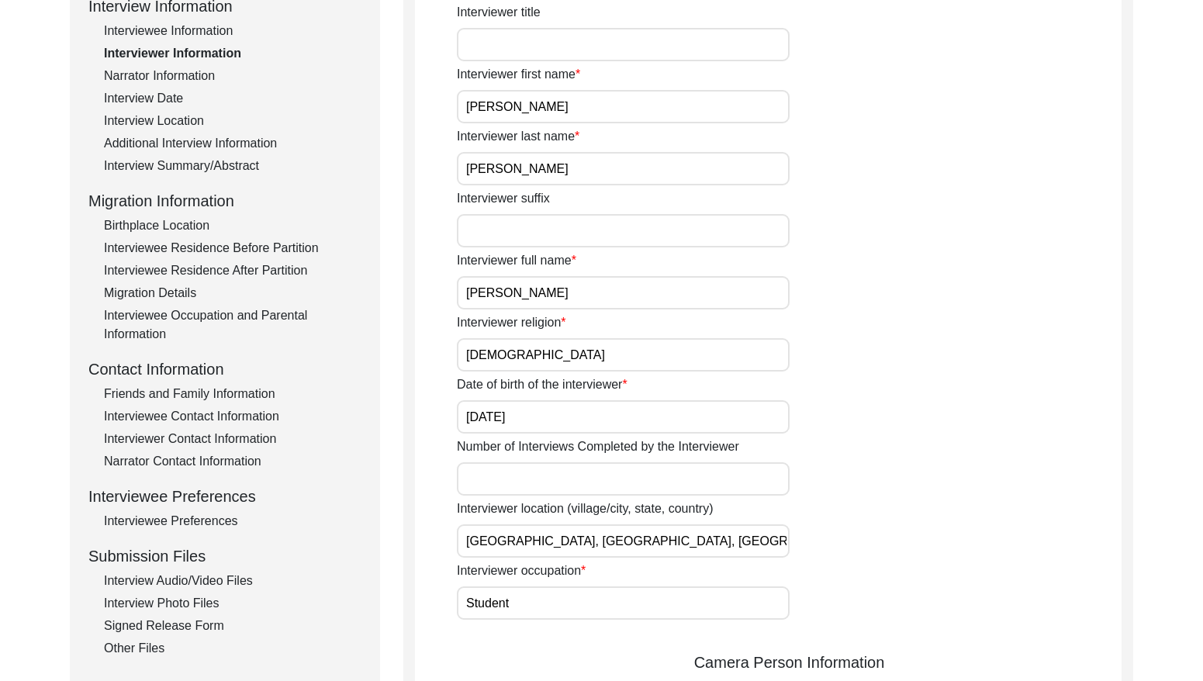
scroll to position [176, 0]
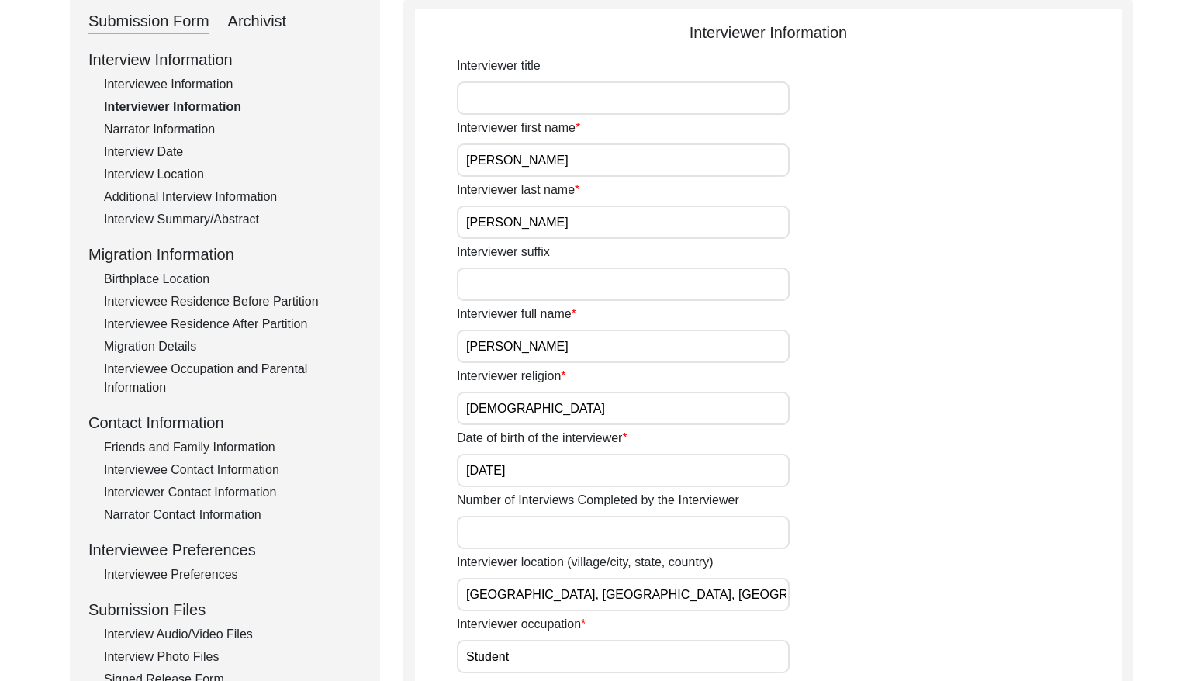
click at [175, 129] on div "Narrator Information" at bounding box center [233, 129] width 258 height 19
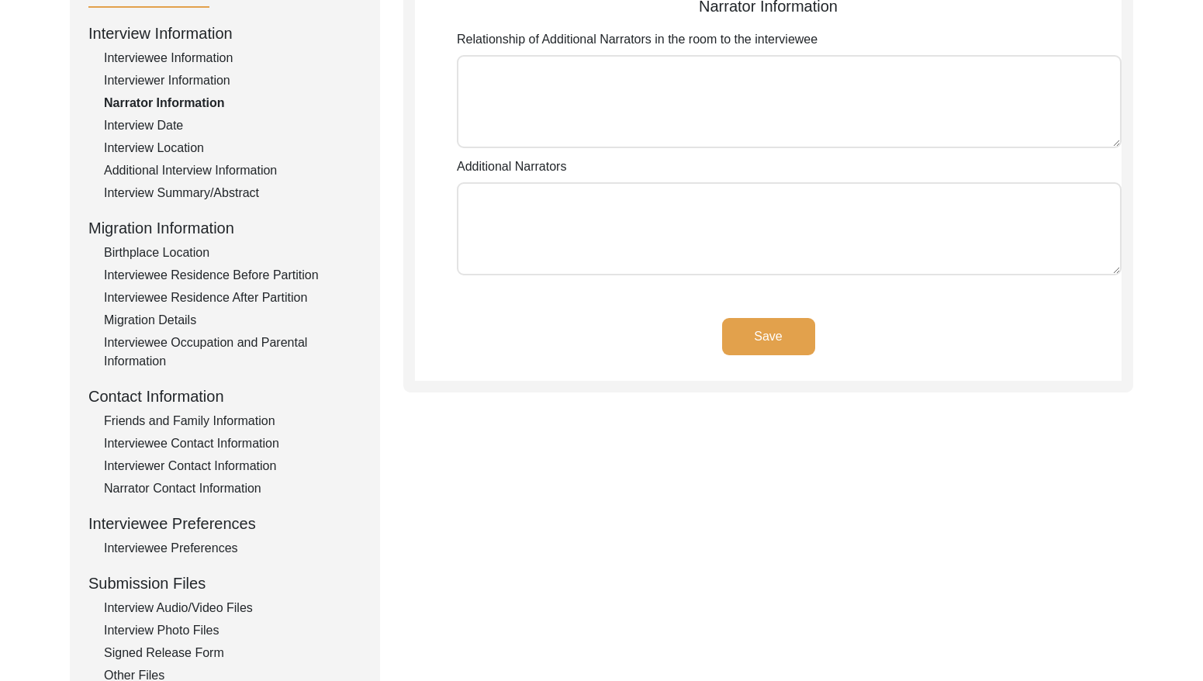
scroll to position [204, 0]
drag, startPoint x: 136, startPoint y: 116, endPoint x: 153, endPoint y: 117, distance: 17.1
click at [140, 116] on div "Interview Date" at bounding box center [233, 124] width 258 height 19
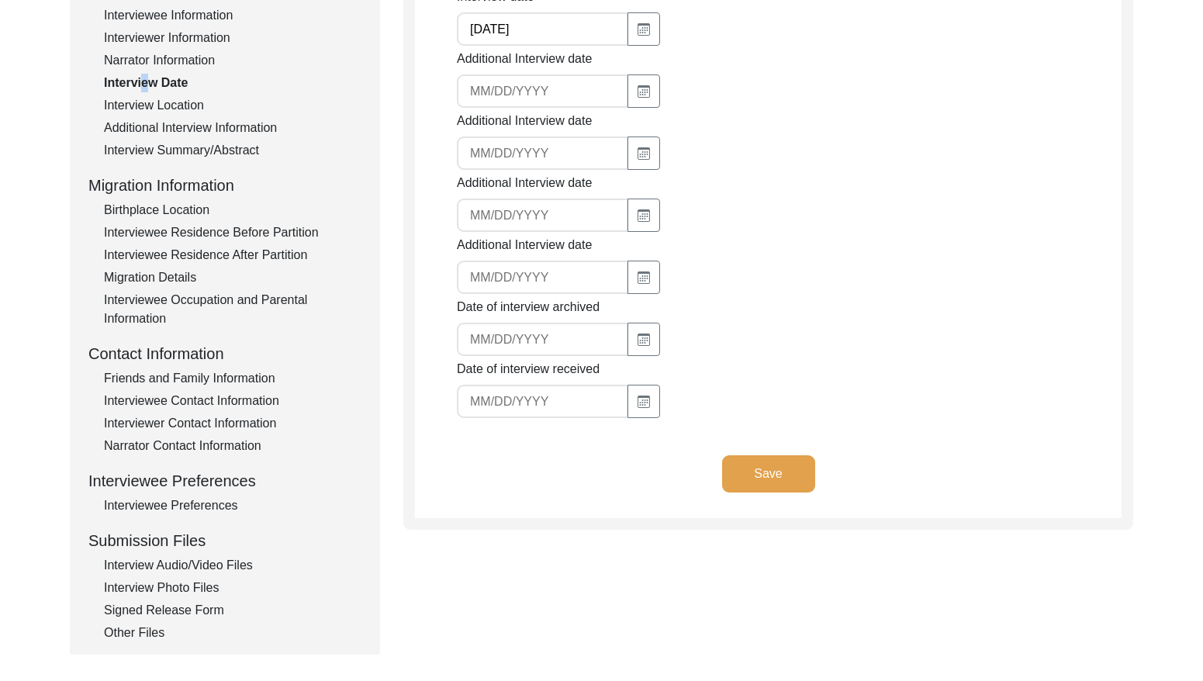
scroll to position [253, 0]
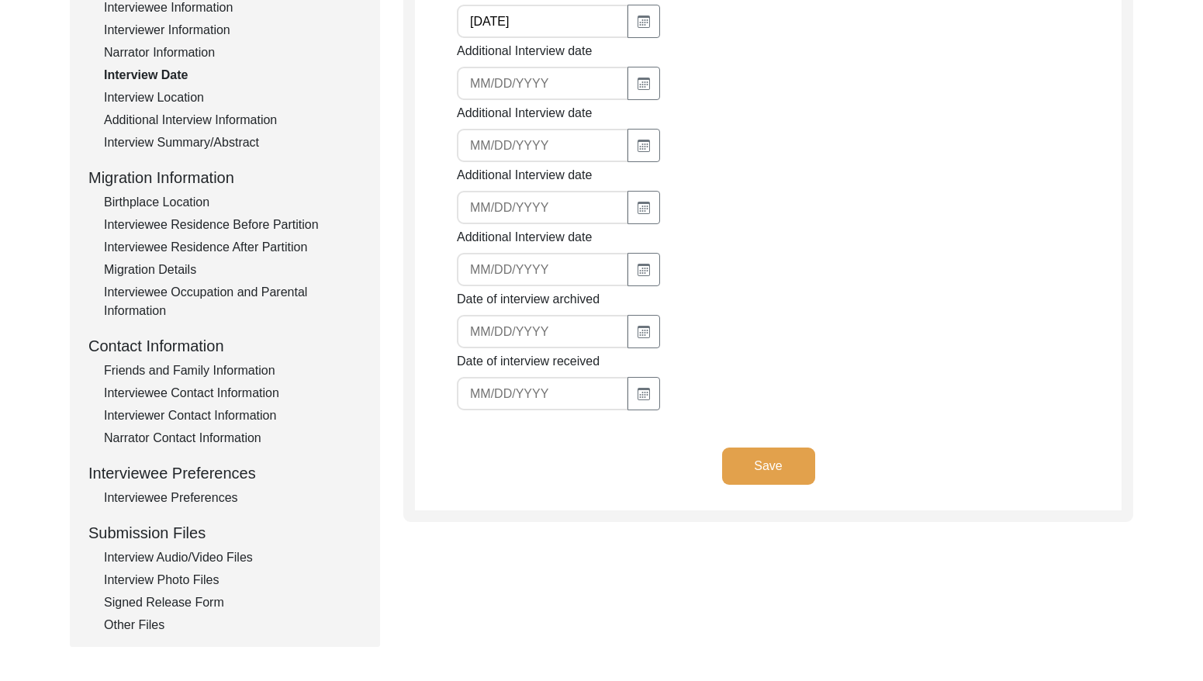
click at [164, 99] on div "Interview Location" at bounding box center [233, 97] width 258 height 19
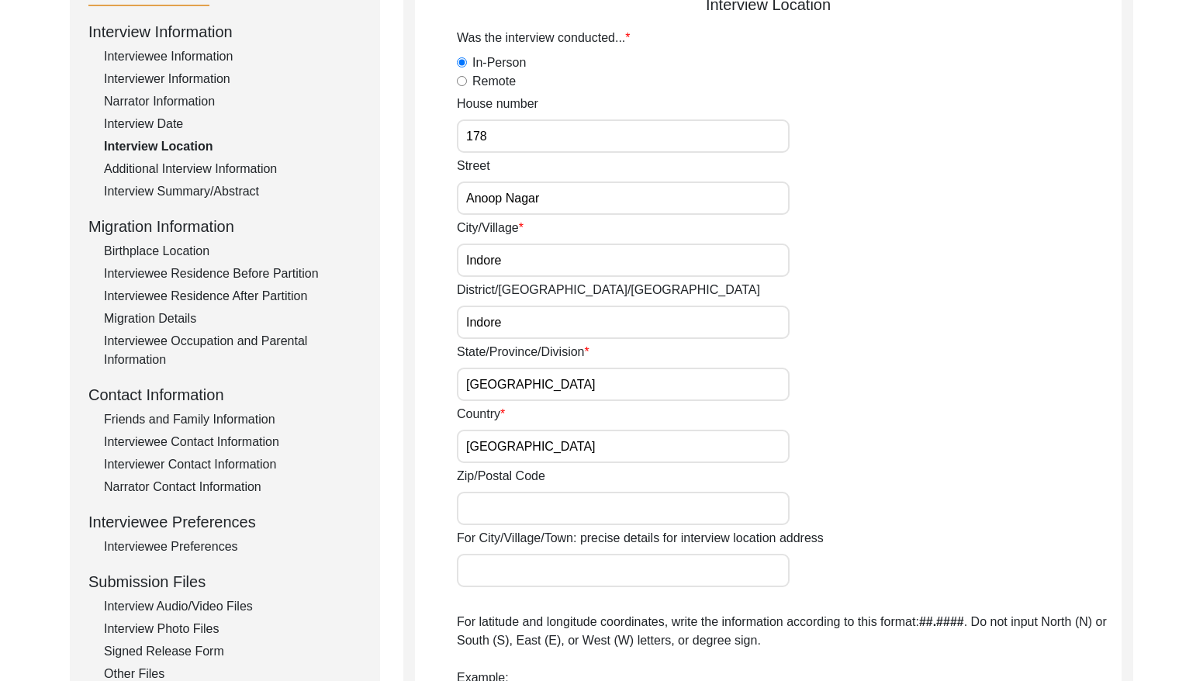
scroll to position [168, 0]
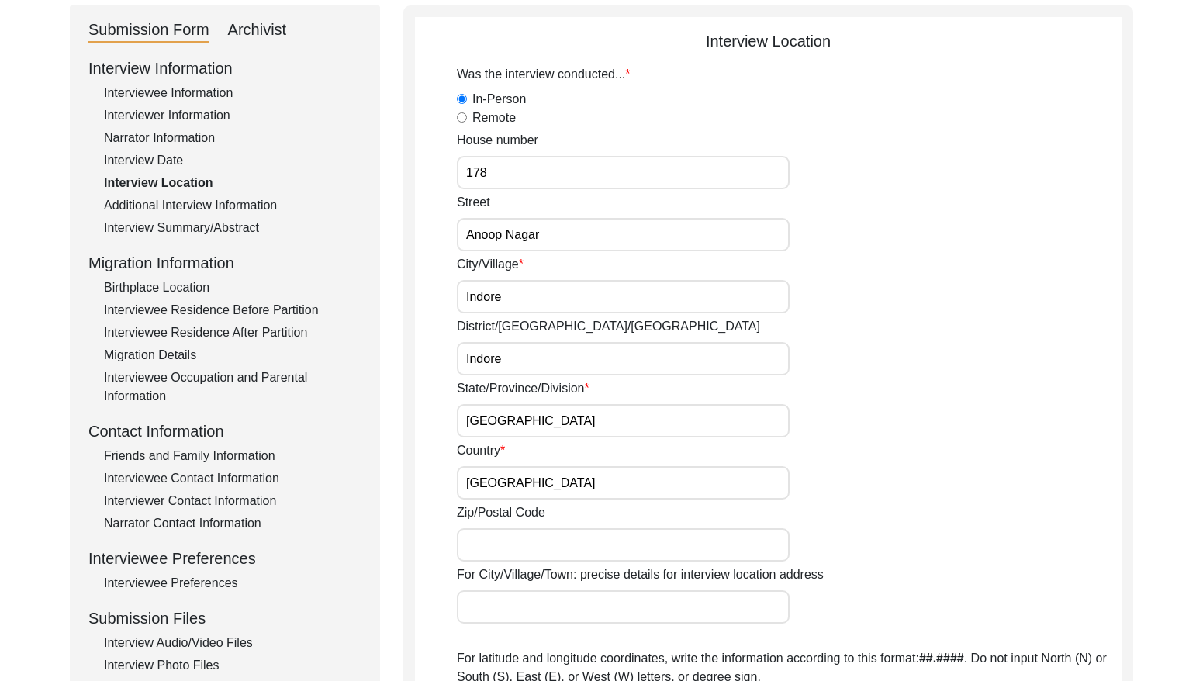
drag, startPoint x: 203, startPoint y: 195, endPoint x: 219, endPoint y: 194, distance: 15.5
click at [204, 195] on div "Interview Information Interviewee Information Interviewer Information Narrator …" at bounding box center [224, 388] width 273 height 663
click at [258, 202] on div "Additional Interview Information" at bounding box center [233, 205] width 258 height 19
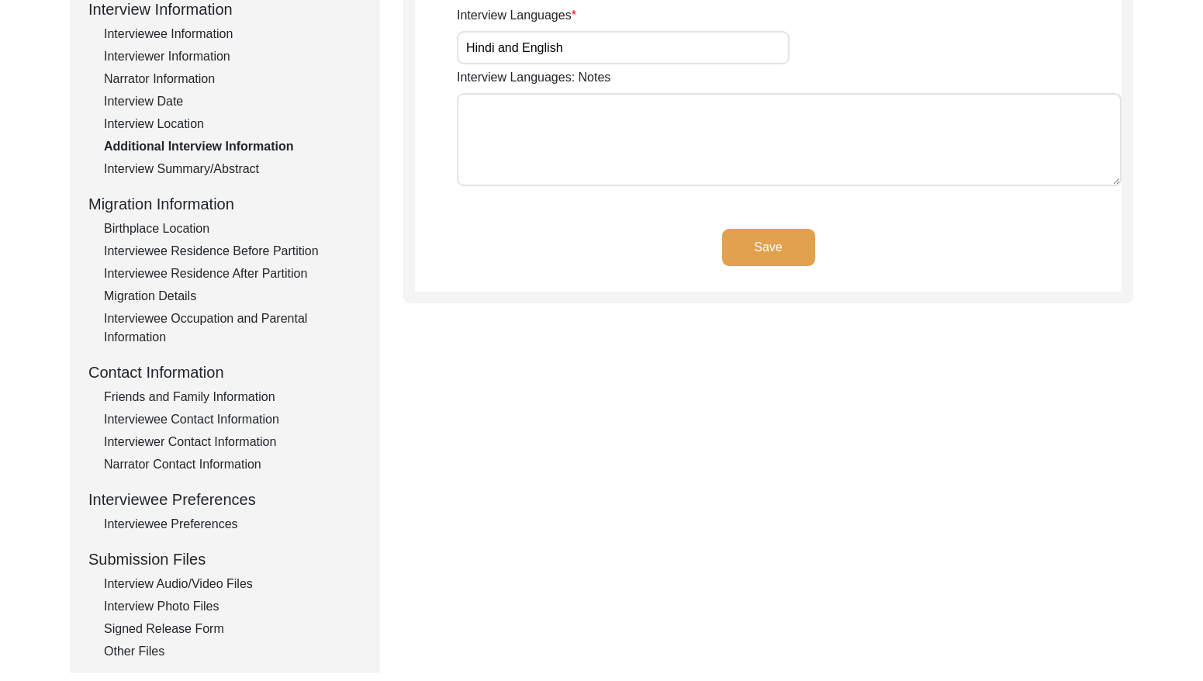
scroll to position [248, 0]
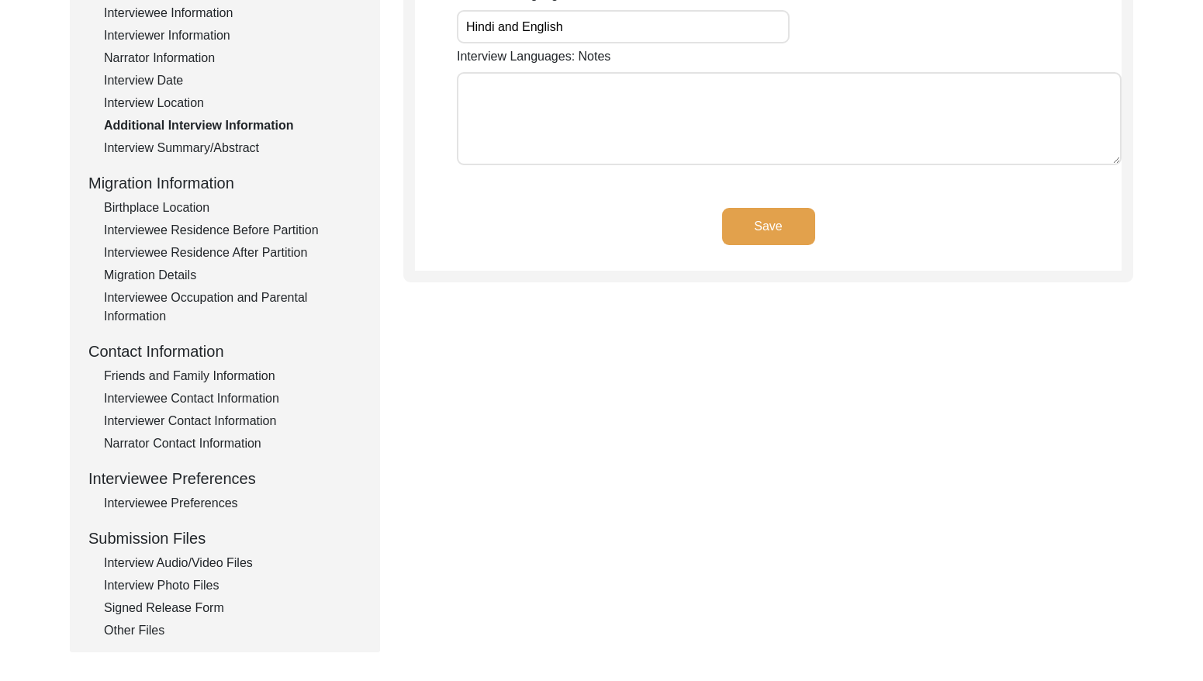
click at [199, 147] on div "Interview Summary/Abstract" at bounding box center [233, 148] width 258 height 19
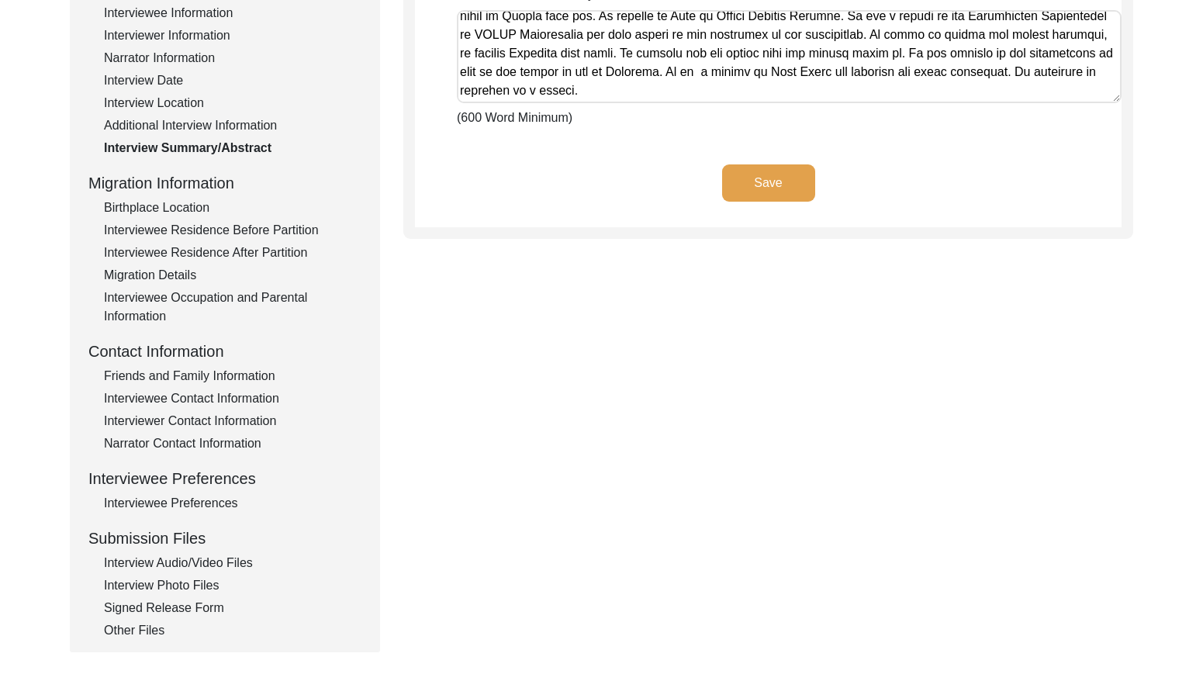
scroll to position [260, 0]
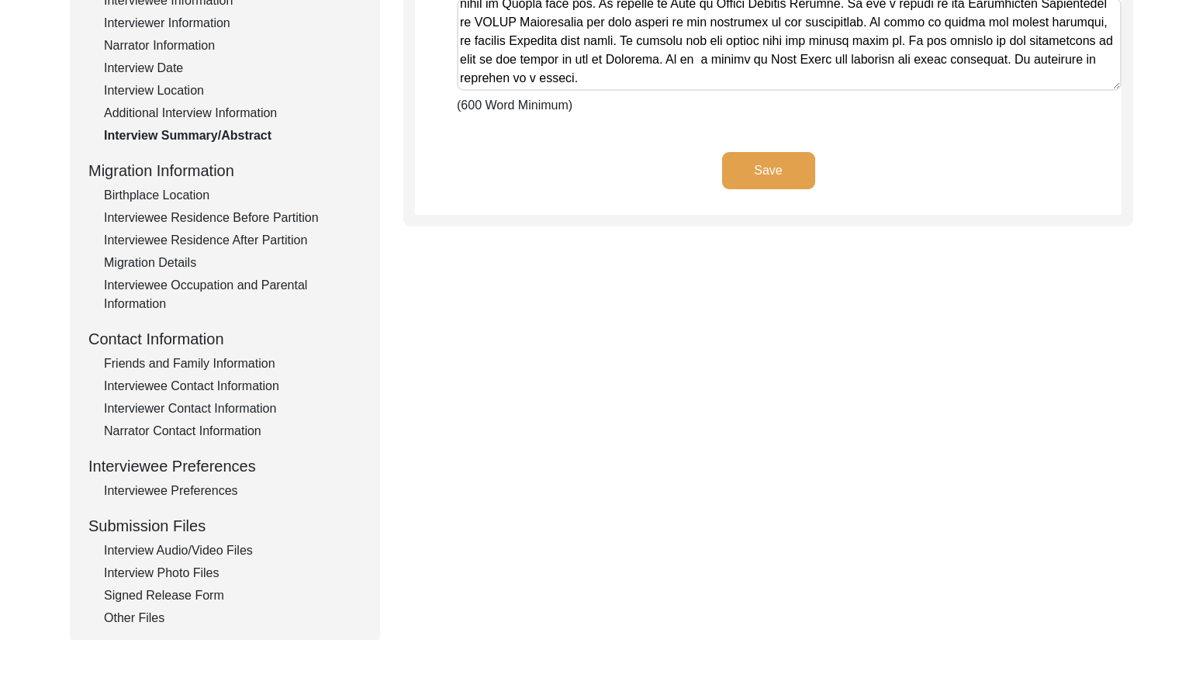
drag, startPoint x: 161, startPoint y: 192, endPoint x: 203, endPoint y: 186, distance: 42.4
click at [162, 192] on div "Birthplace Location" at bounding box center [233, 195] width 258 height 19
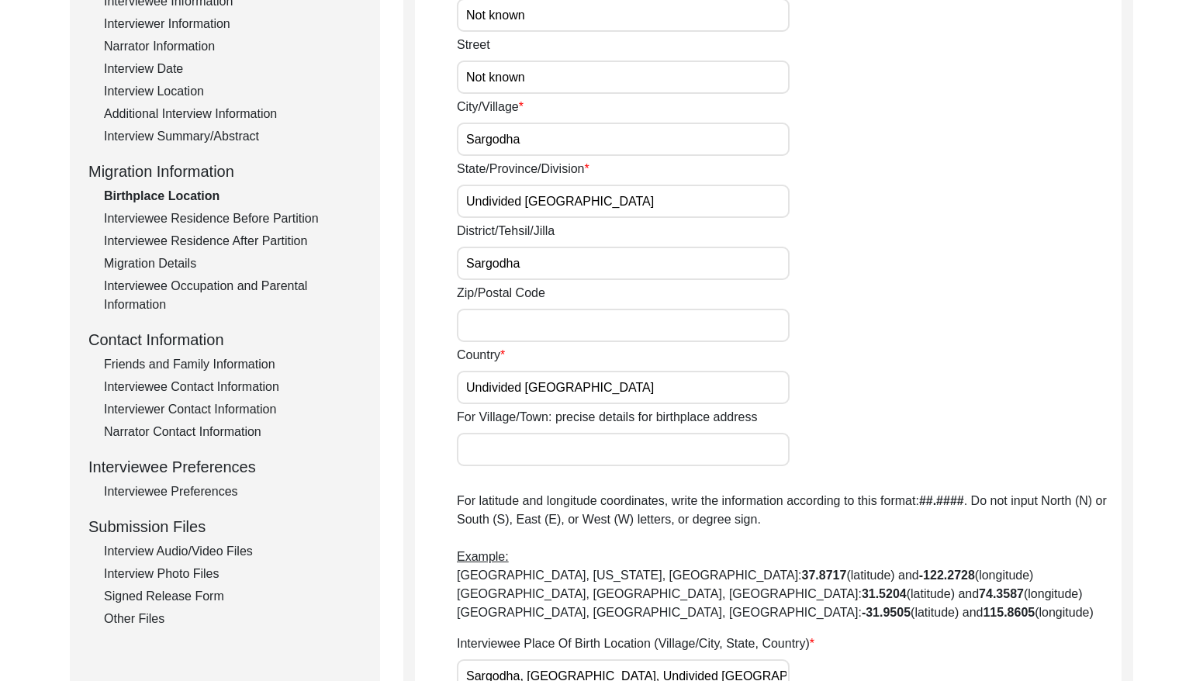
scroll to position [257, 0]
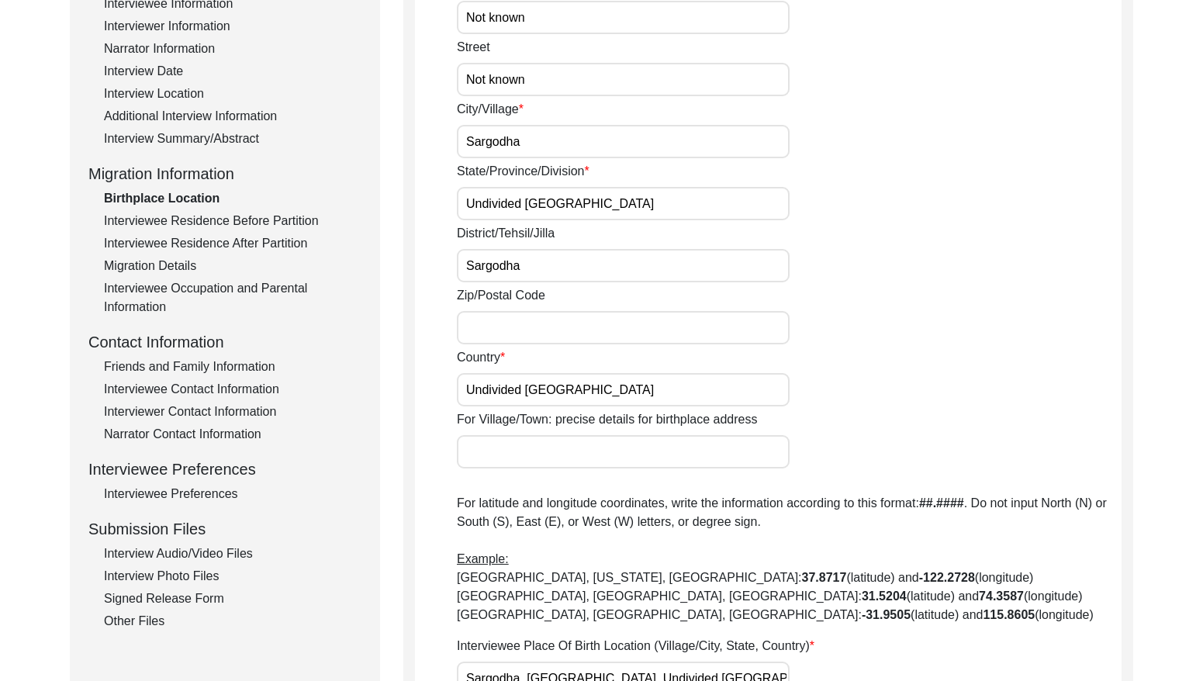
click at [237, 212] on div "Interviewee Residence Before Partition" at bounding box center [233, 221] width 258 height 19
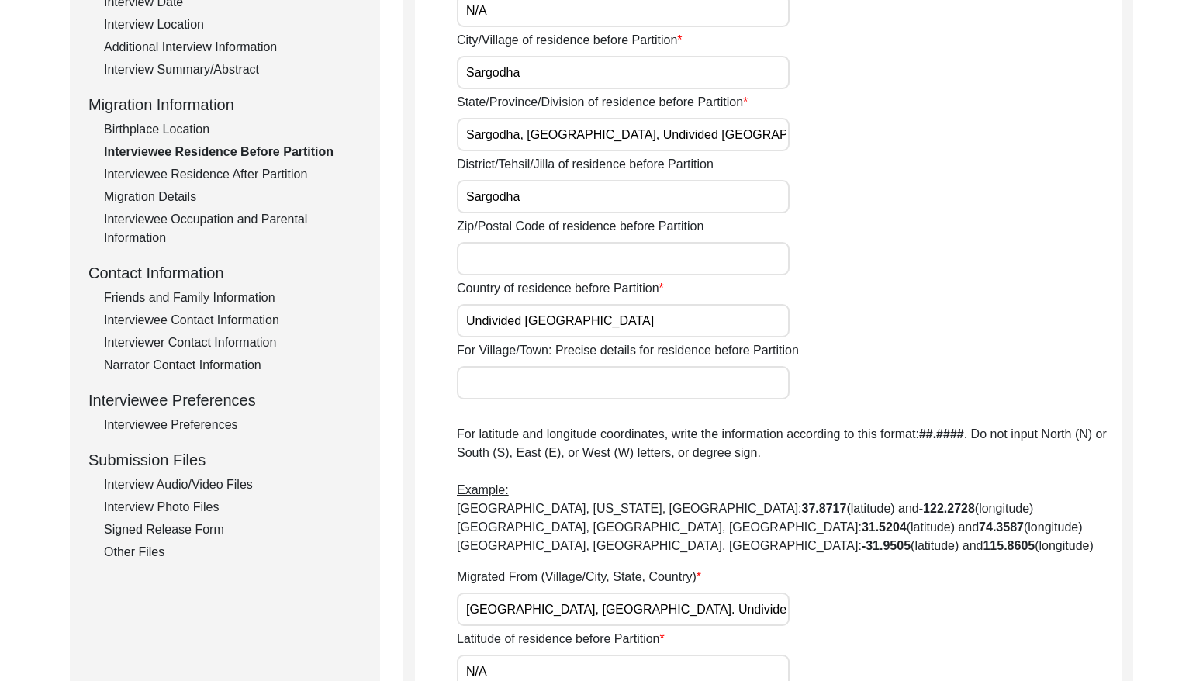
scroll to position [327, 0]
click at [237, 171] on div "Interviewee Residence After Partition" at bounding box center [233, 173] width 258 height 19
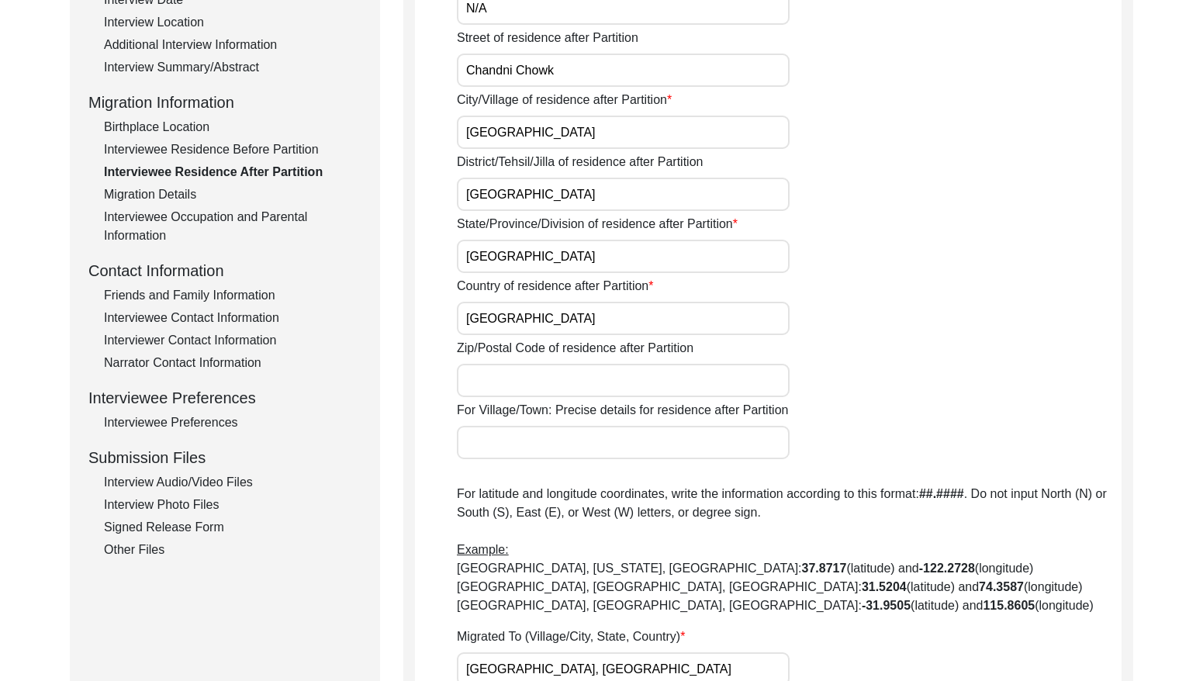
scroll to position [261, 0]
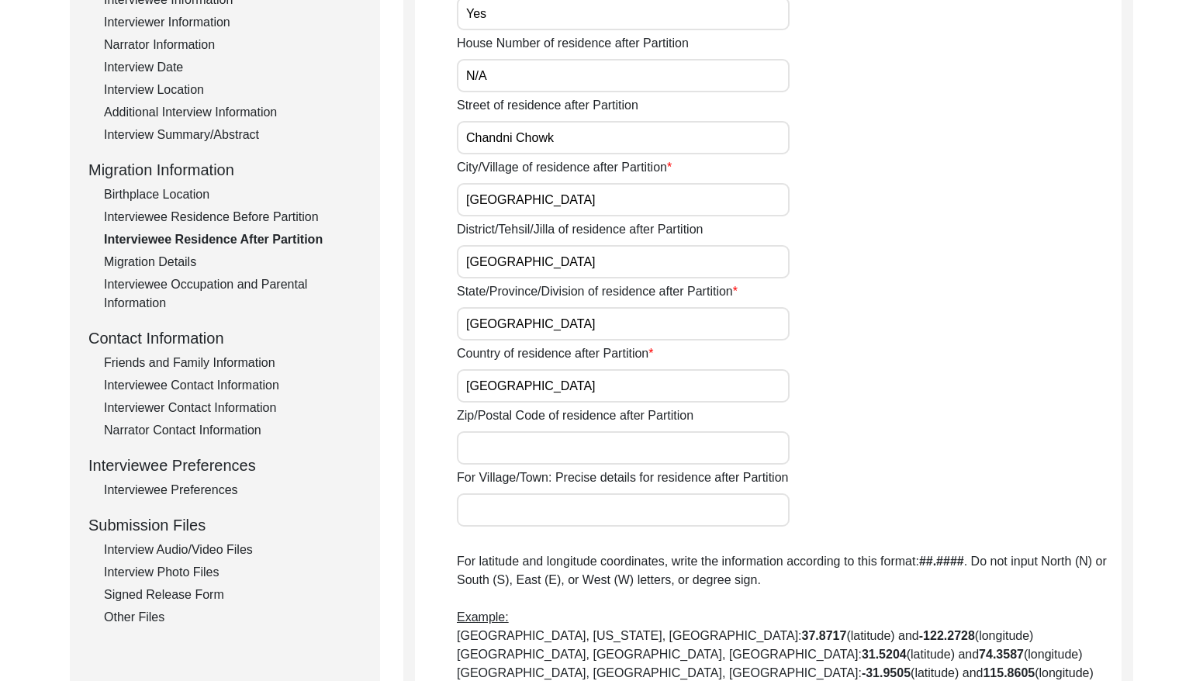
drag, startPoint x: 164, startPoint y: 255, endPoint x: 200, endPoint y: 250, distance: 36.9
click at [164, 255] on div "Migration Details" at bounding box center [233, 262] width 258 height 19
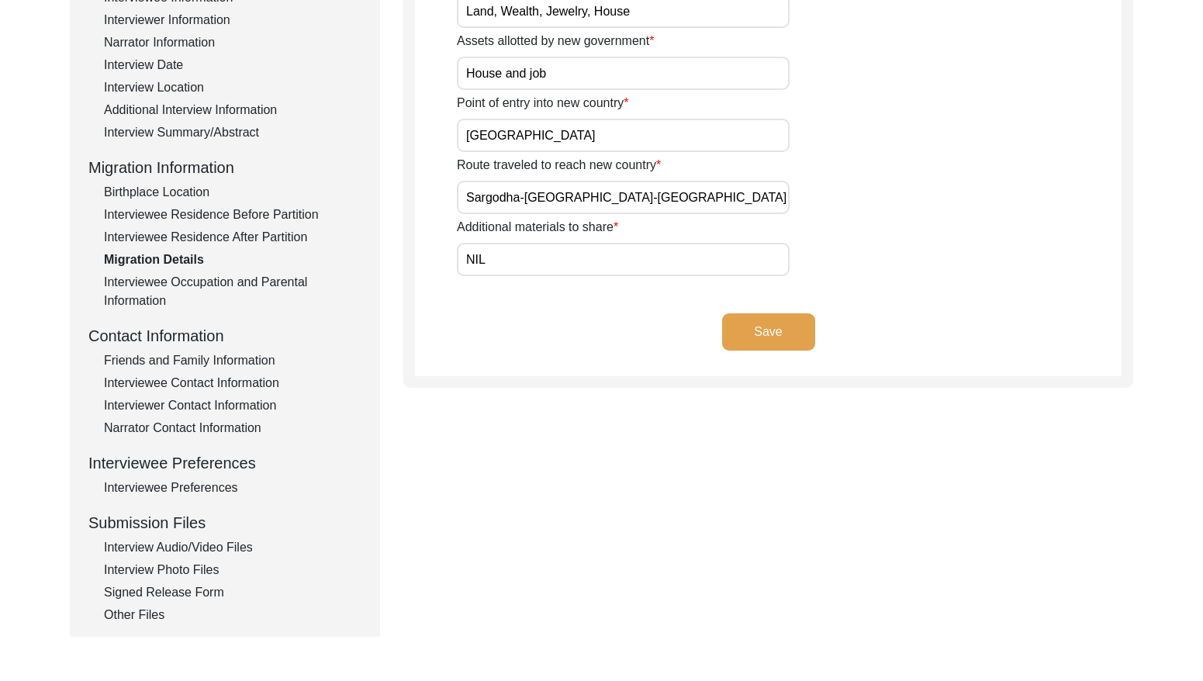
scroll to position [264, 0]
drag, startPoint x: 227, startPoint y: 274, endPoint x: 238, endPoint y: 263, distance: 15.4
click at [227, 273] on div "Interviewee Occupation and Parental Information" at bounding box center [233, 290] width 258 height 37
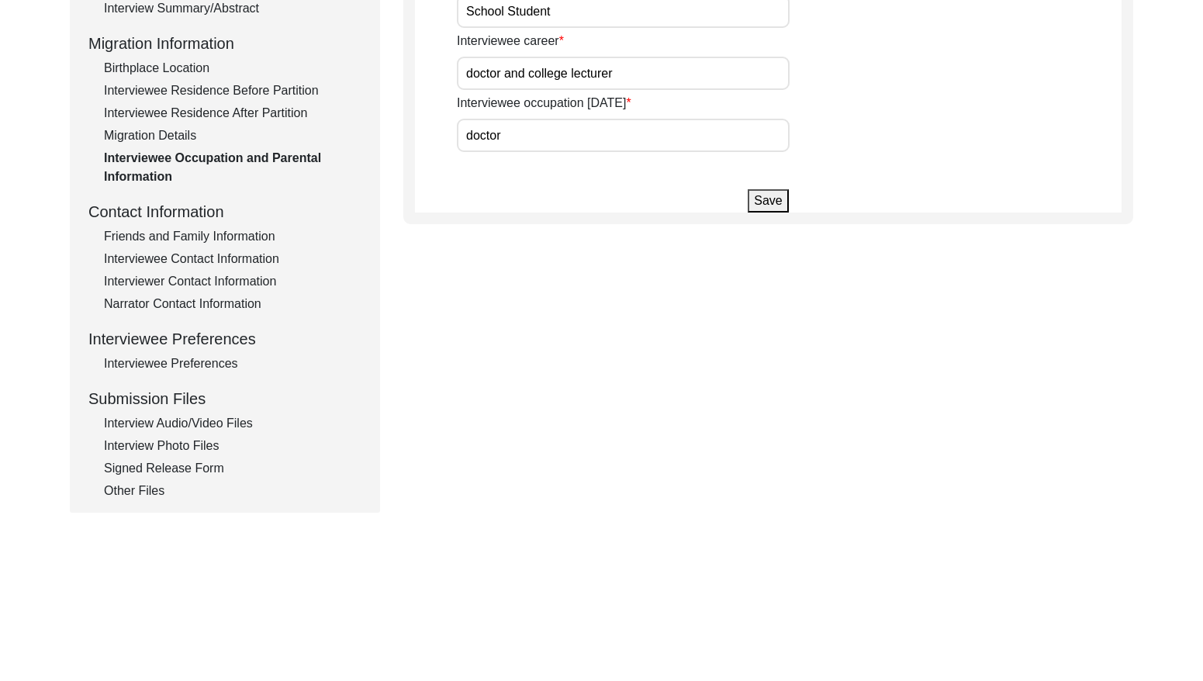
scroll to position [399, 0]
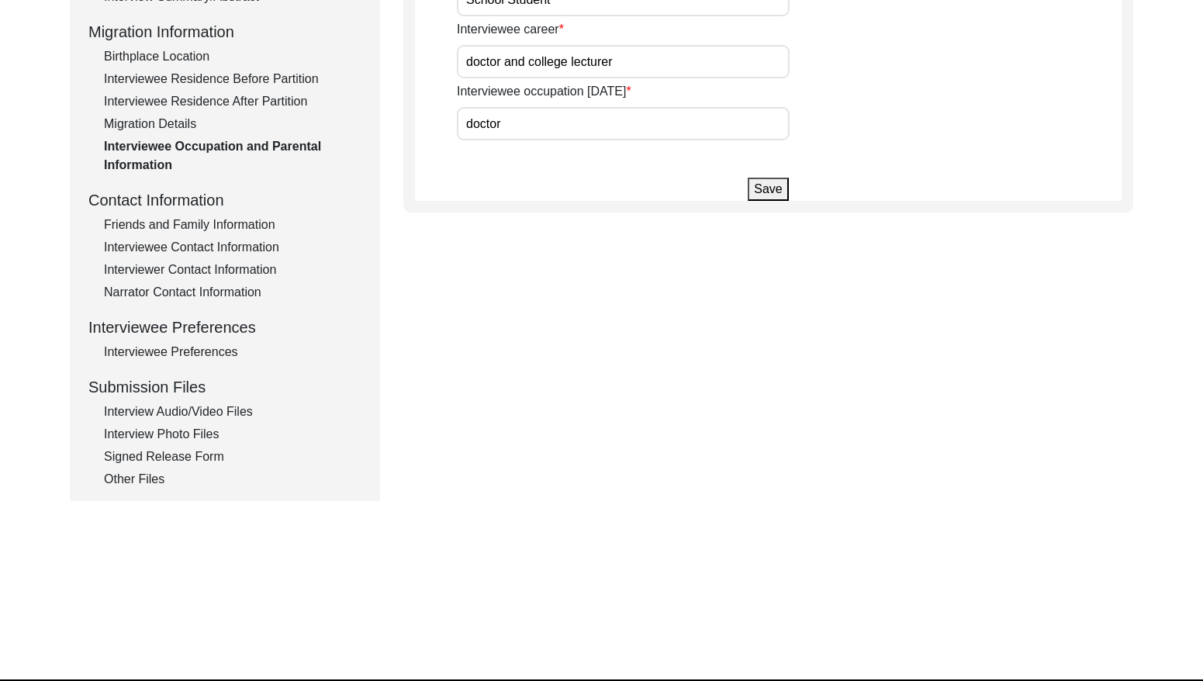
click at [199, 225] on div "Friends and Family Information" at bounding box center [233, 225] width 258 height 19
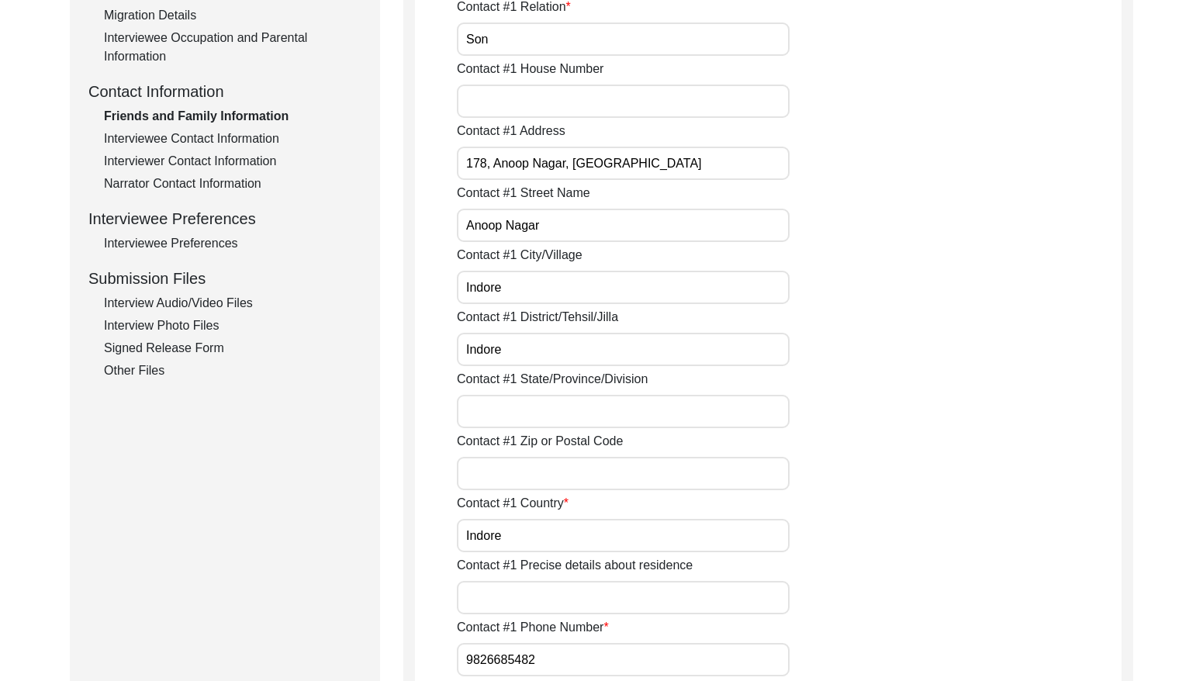
click at [233, 138] on div "Interviewee Contact Information" at bounding box center [233, 139] width 258 height 19
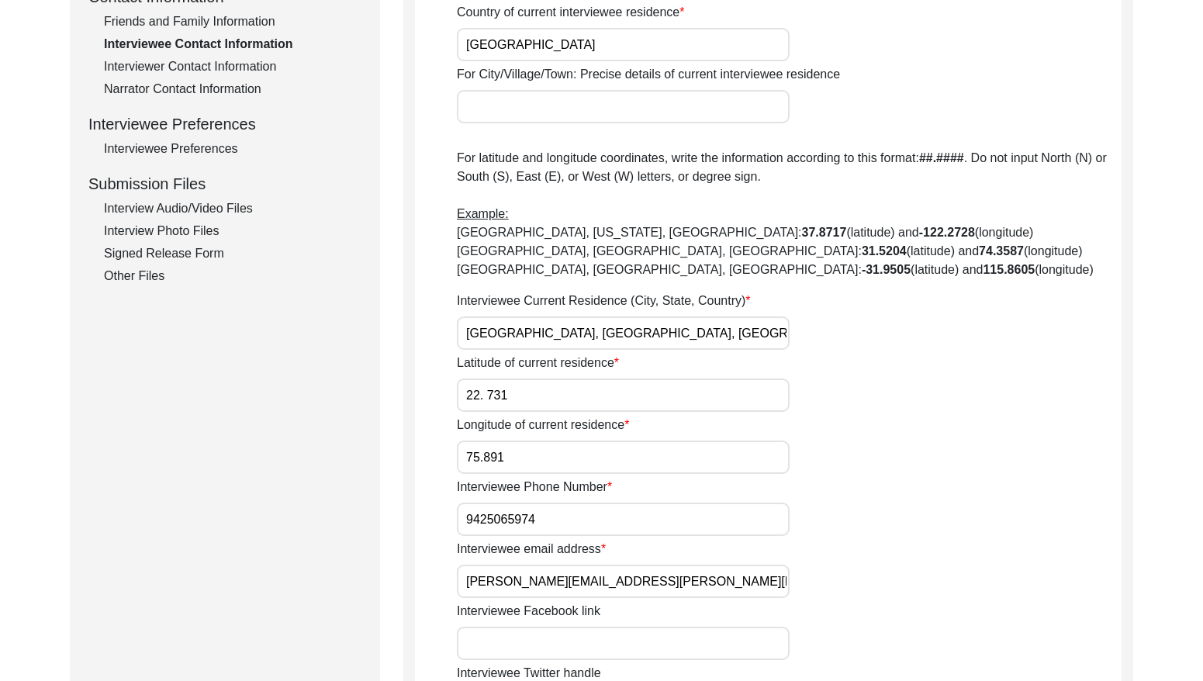
scroll to position [451, 0]
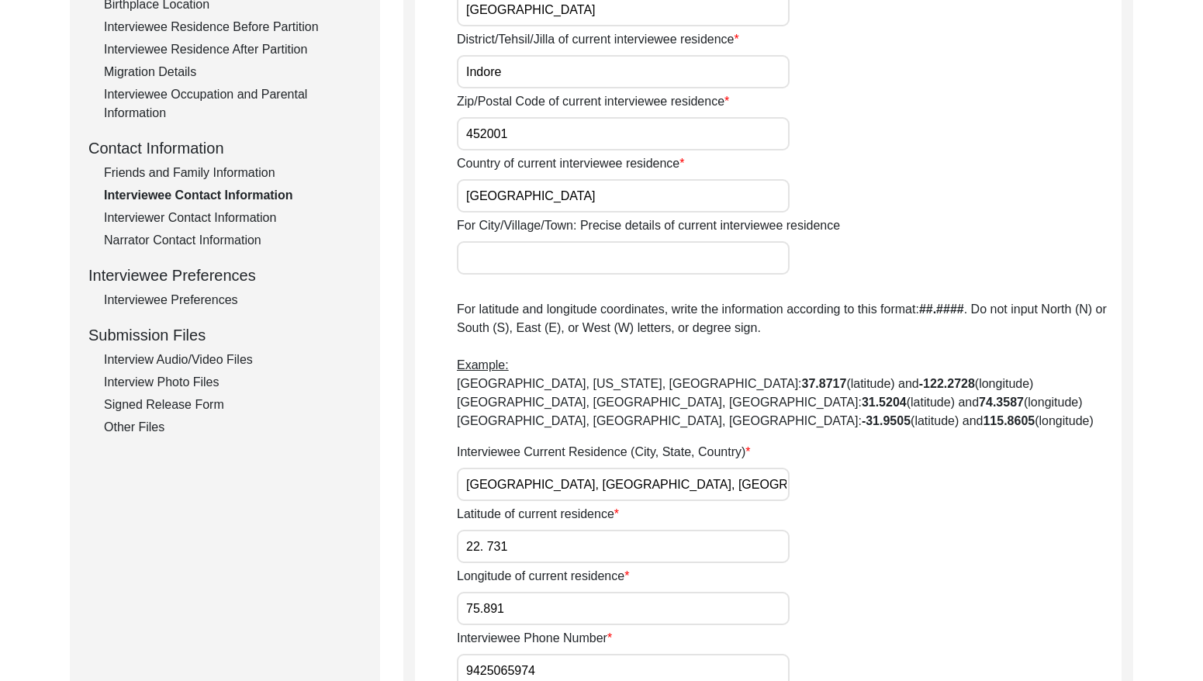
click at [224, 211] on div "Interviewer Contact Information" at bounding box center [233, 218] width 258 height 19
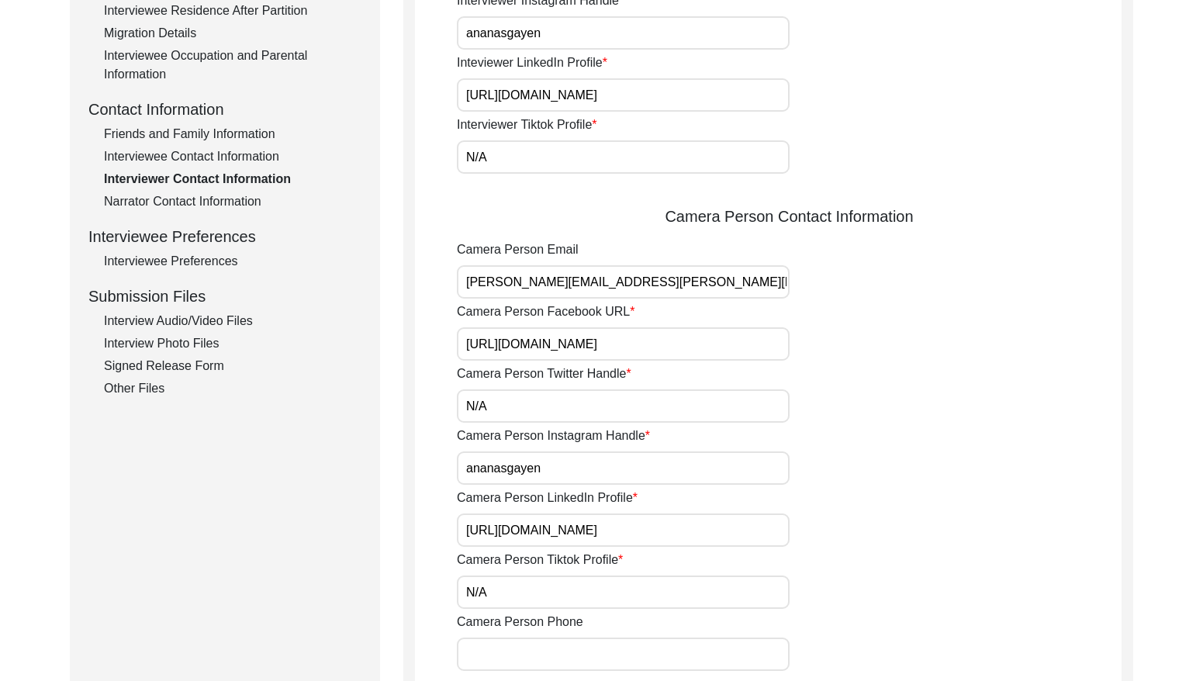
click at [237, 195] on div "Narrator Contact Information" at bounding box center [233, 201] width 258 height 19
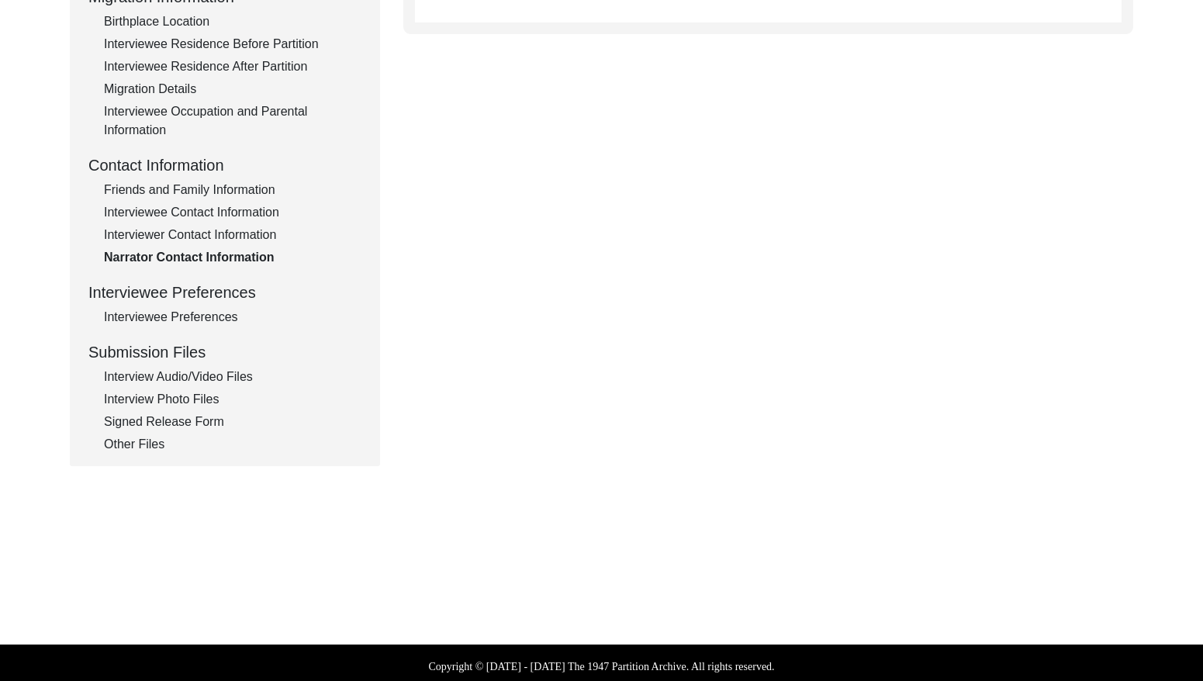
scroll to position [441, 0]
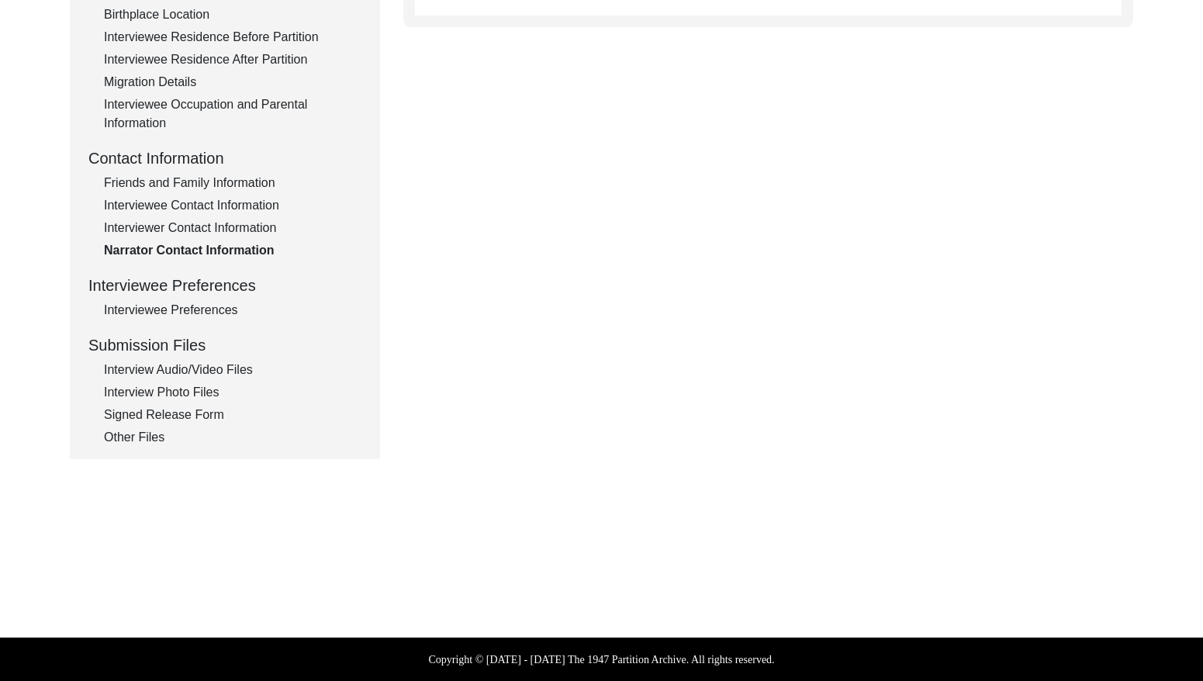
drag, startPoint x: 198, startPoint y: 307, endPoint x: 189, endPoint y: 308, distance: 8.6
click at [193, 309] on div "Interviewee Preferences" at bounding box center [233, 310] width 258 height 19
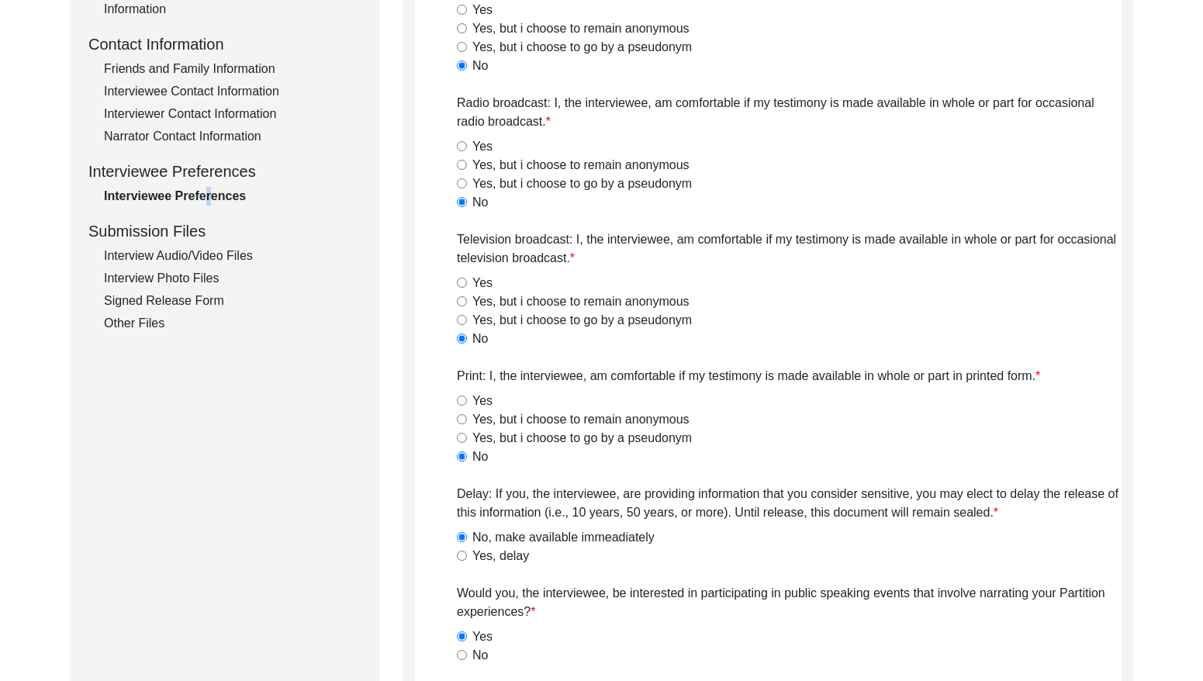
scroll to position [542, 0]
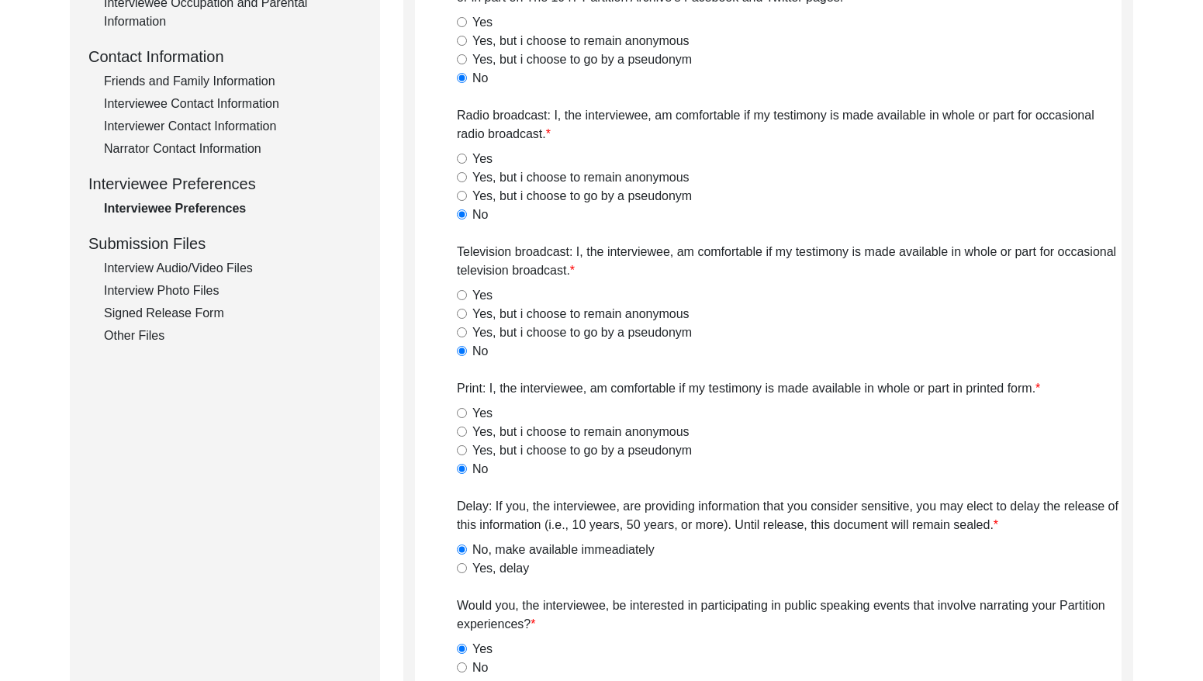
click at [199, 263] on div "Interview Audio/Video Files" at bounding box center [233, 268] width 258 height 19
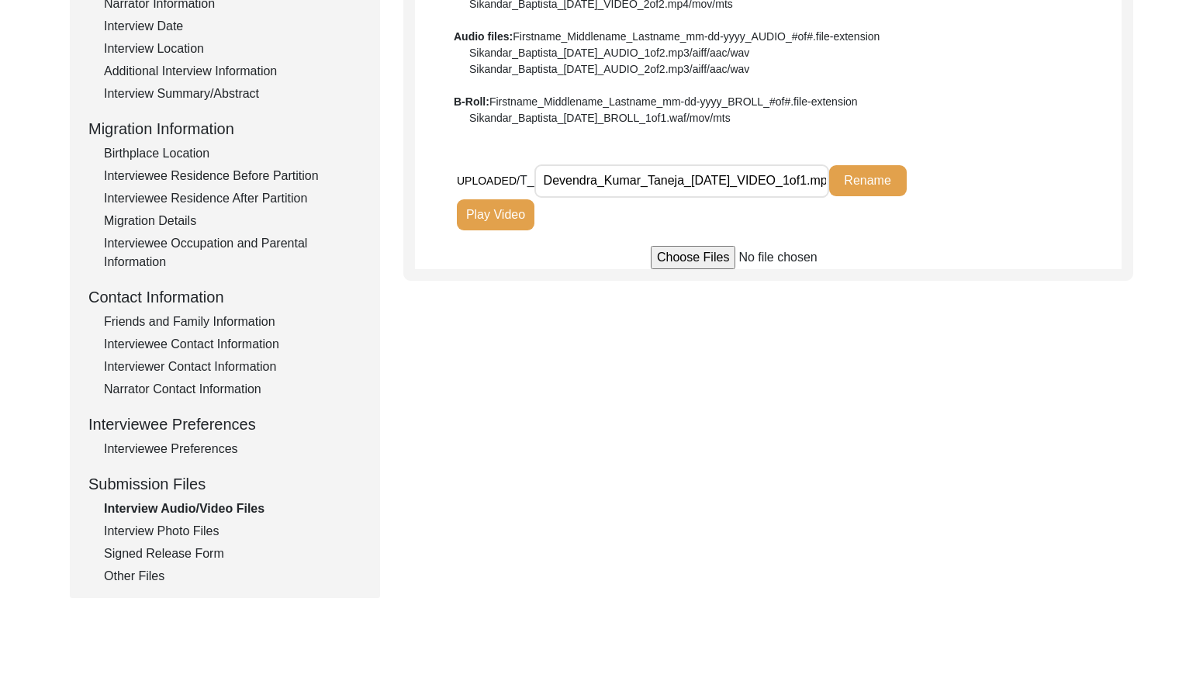
scroll to position [0, 33]
click at [499, 215] on button "Play Video" at bounding box center [496, 214] width 78 height 31
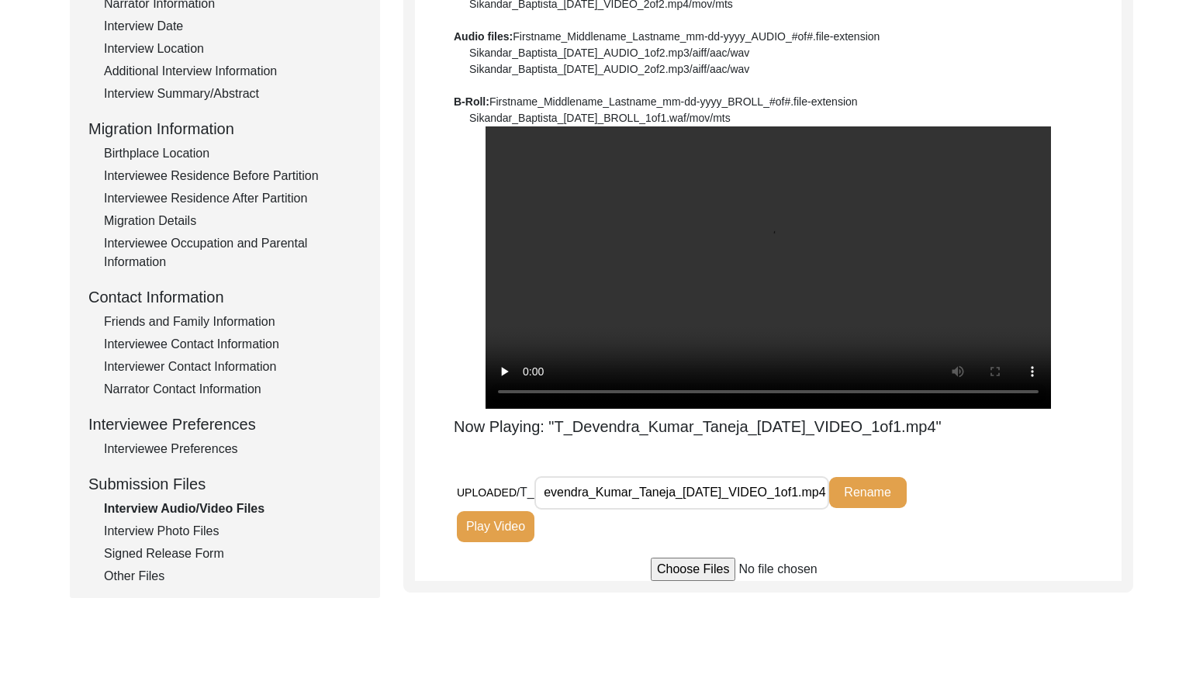
click at [141, 530] on div "Interview Photo Files" at bounding box center [233, 531] width 258 height 19
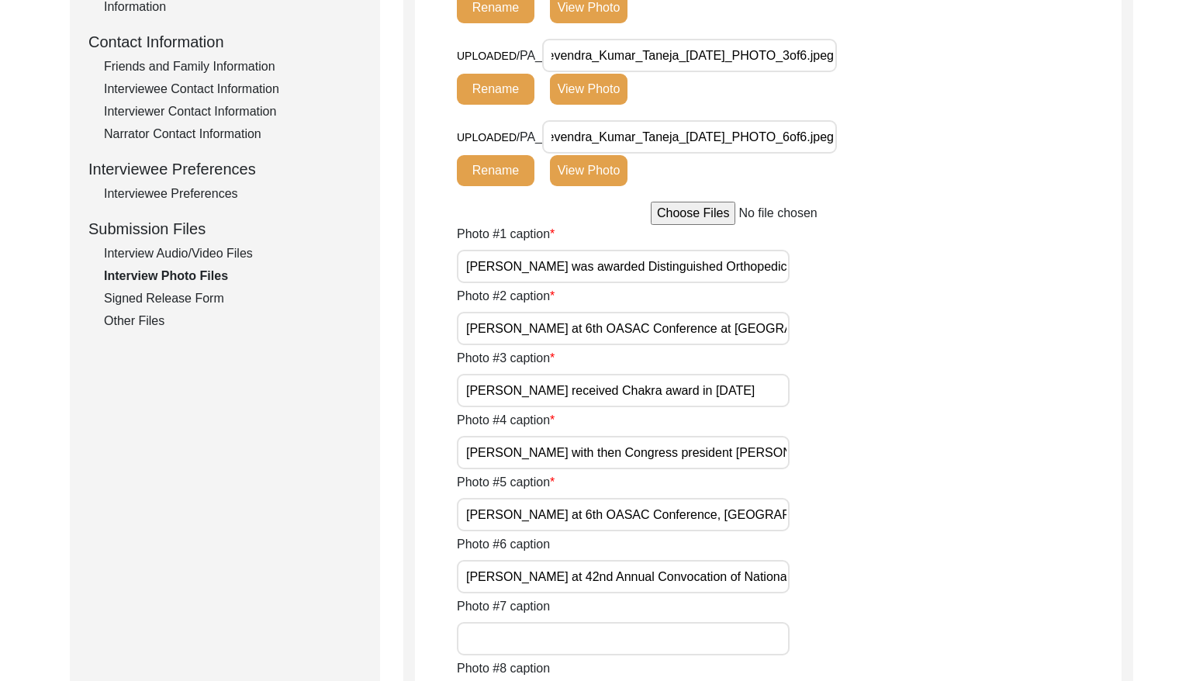
scroll to position [487, 0]
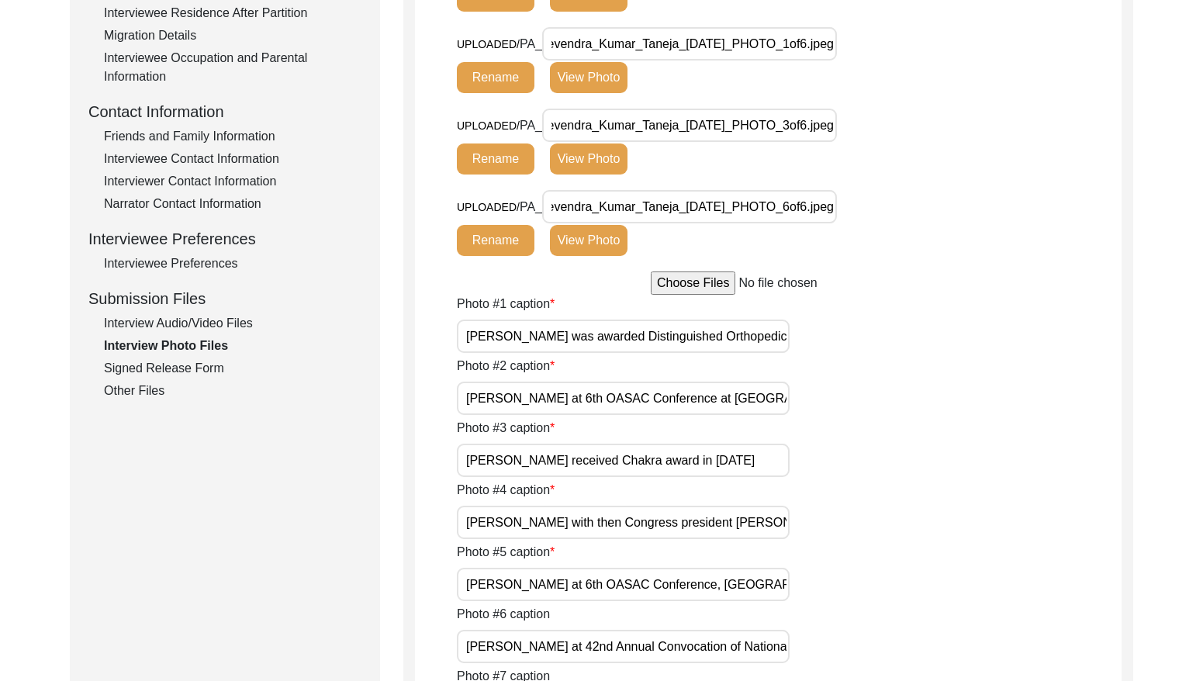
click at [210, 366] on div "Signed Release Form" at bounding box center [233, 368] width 258 height 19
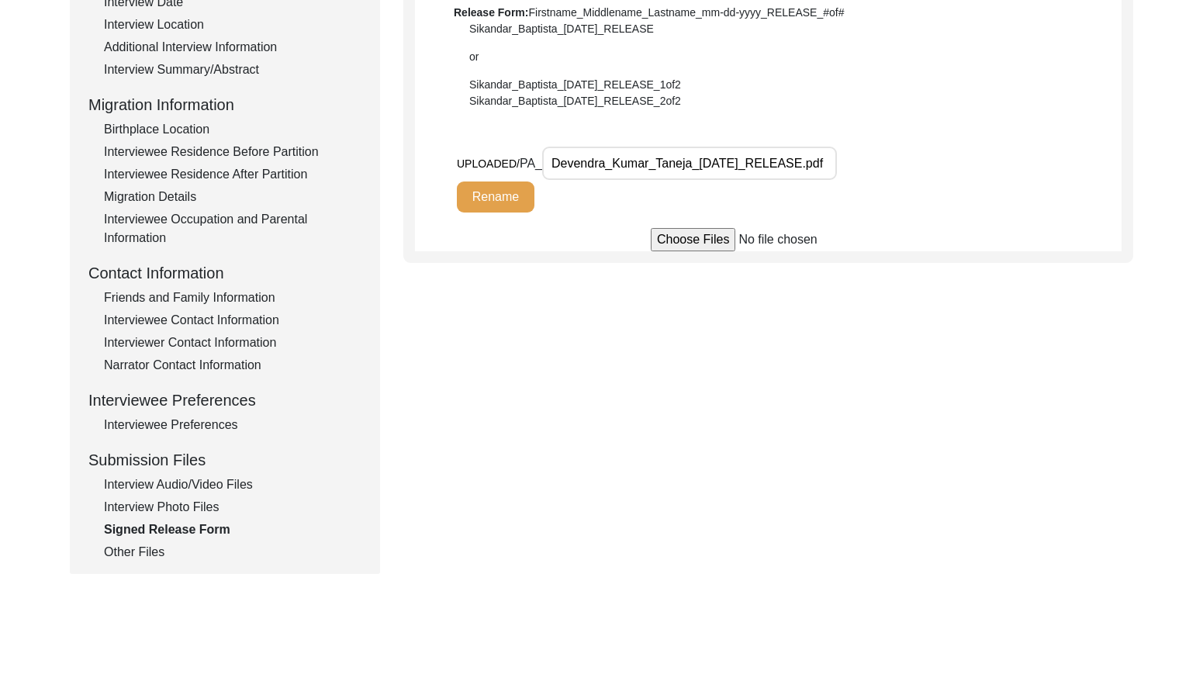
scroll to position [0, 14]
click at [147, 552] on div "Other Files" at bounding box center [233, 552] width 258 height 19
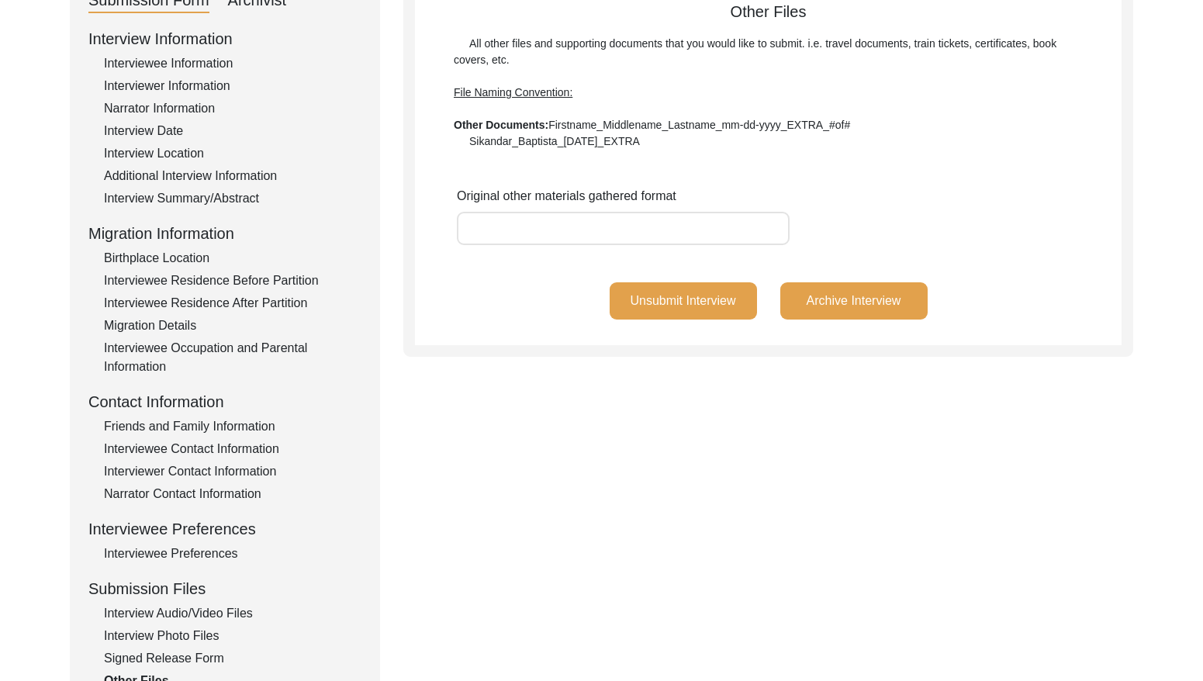
scroll to position [195, 0]
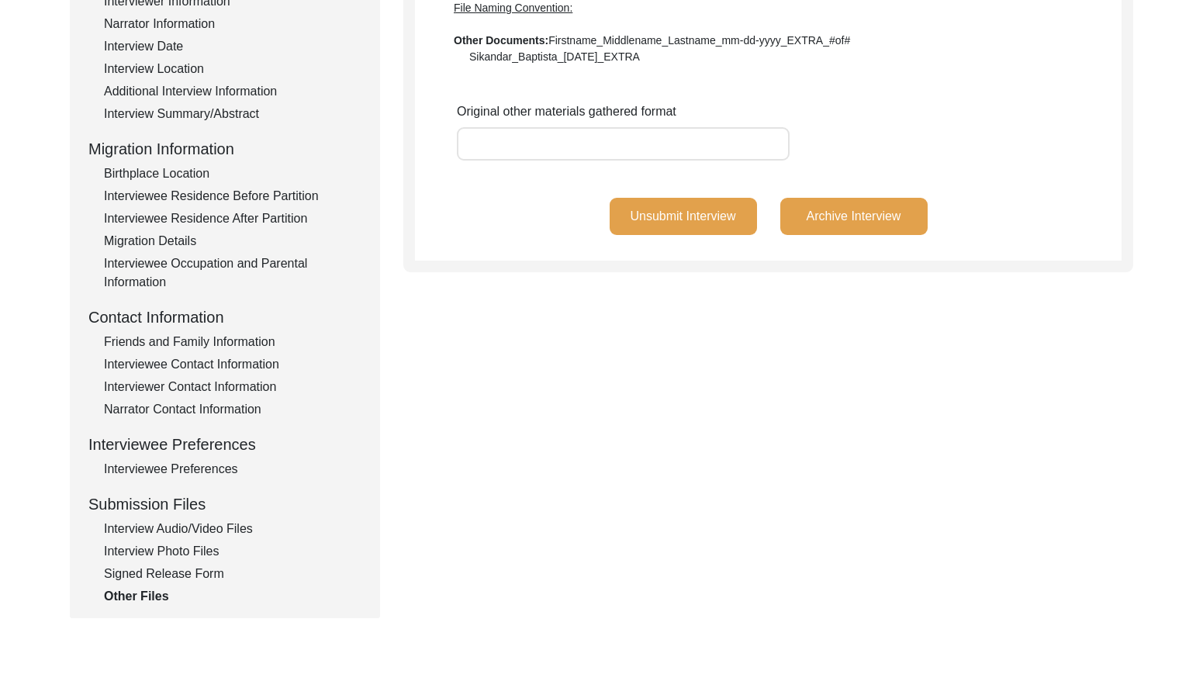
click at [230, 530] on div "Interview Audio/Video Files" at bounding box center [233, 529] width 258 height 19
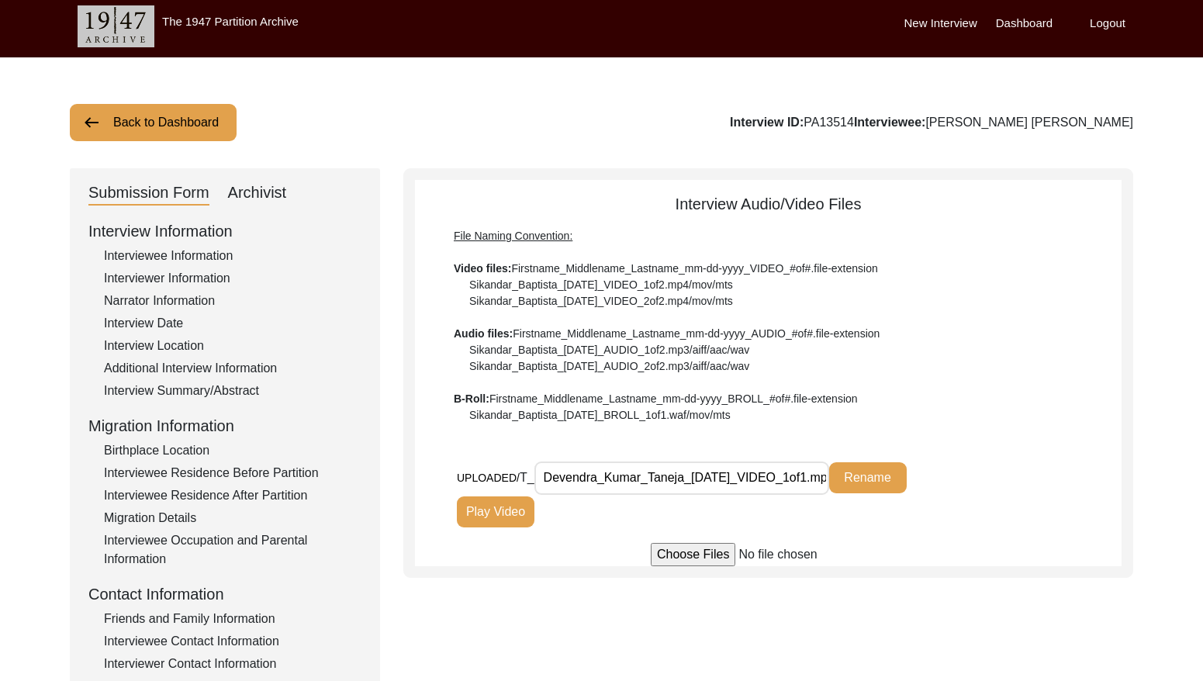
scroll to position [0, 0]
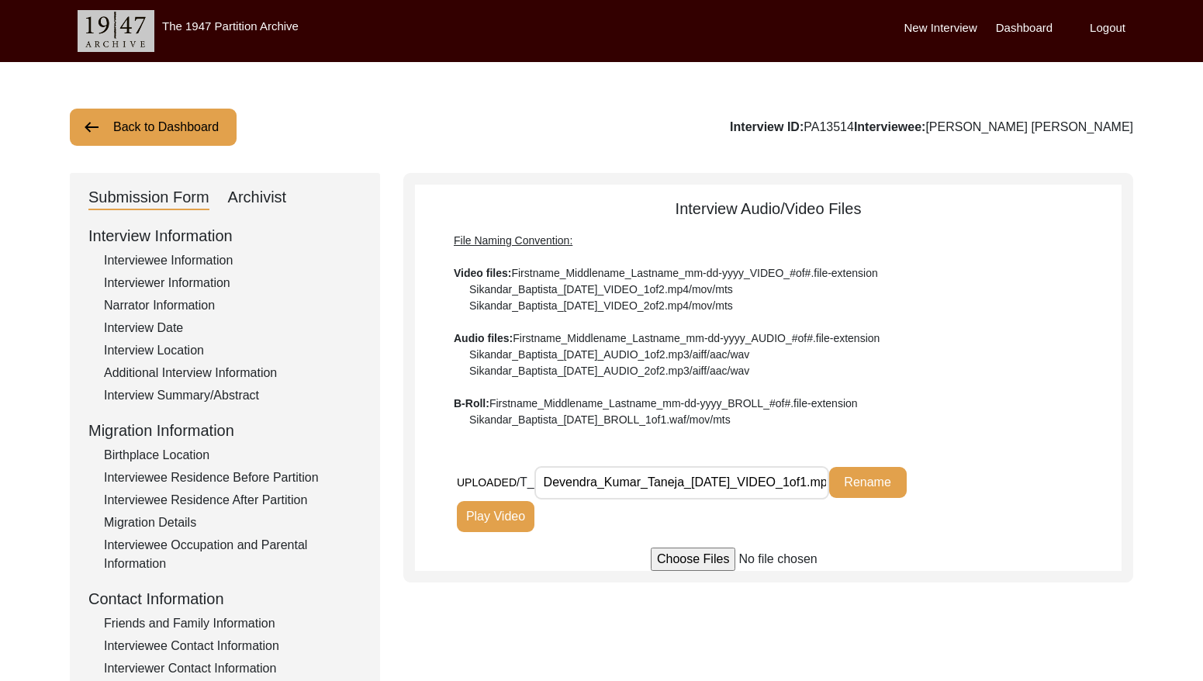
click at [154, 136] on button "Back to Dashboard" at bounding box center [153, 127] width 167 height 37
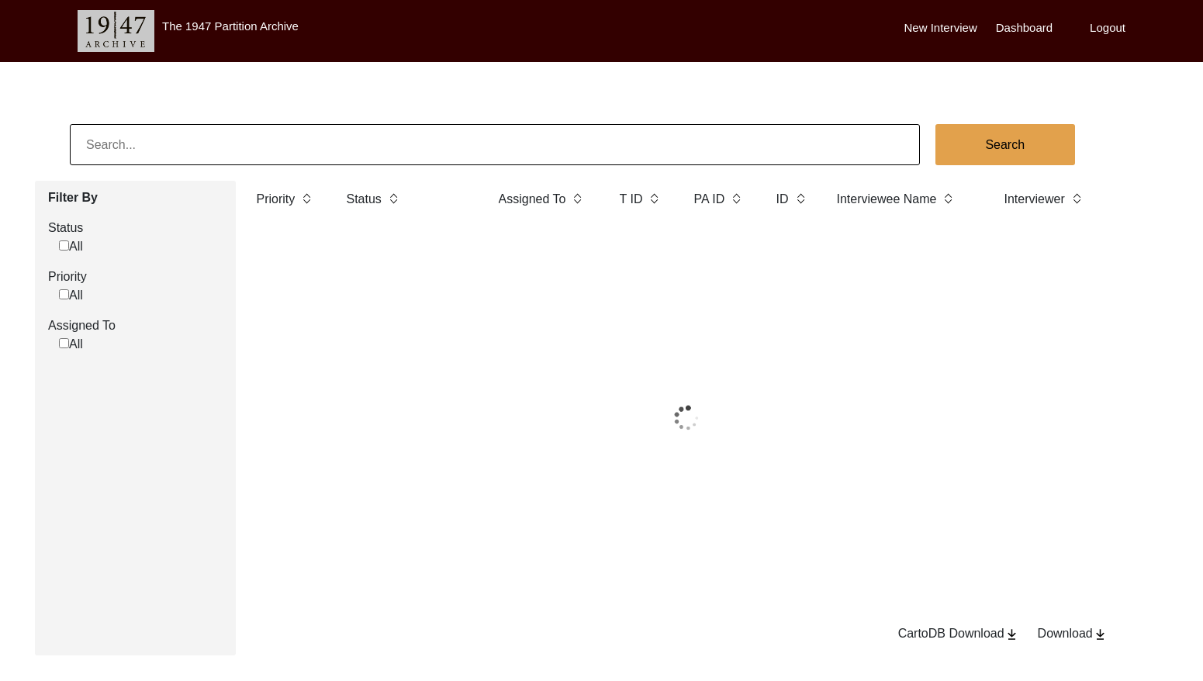
click at [251, 140] on input at bounding box center [495, 144] width 850 height 41
click at [251, 139] on input at bounding box center [495, 144] width 850 height 41
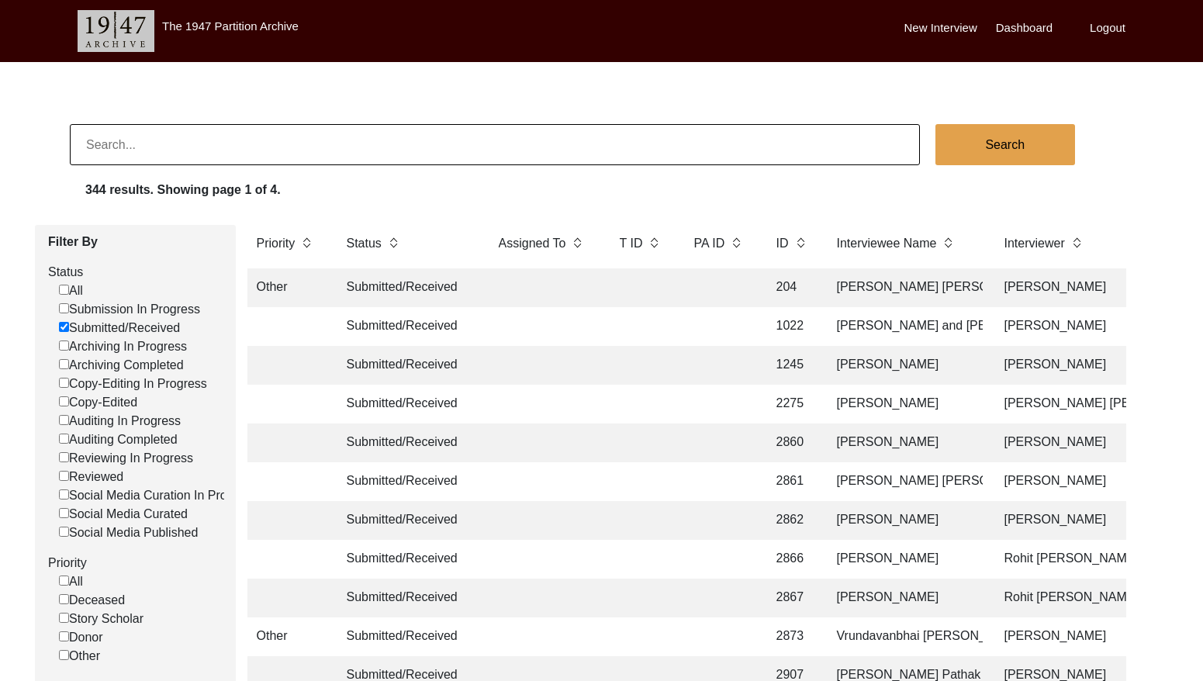
paste input "5849"
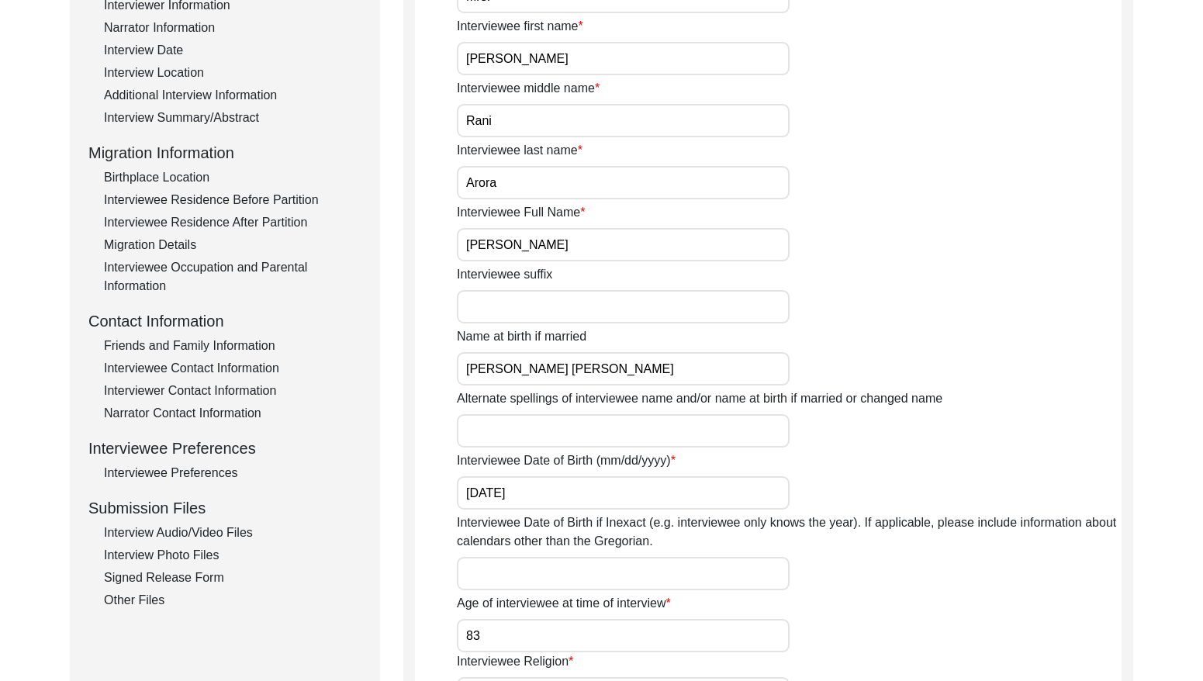
scroll to position [380, 0]
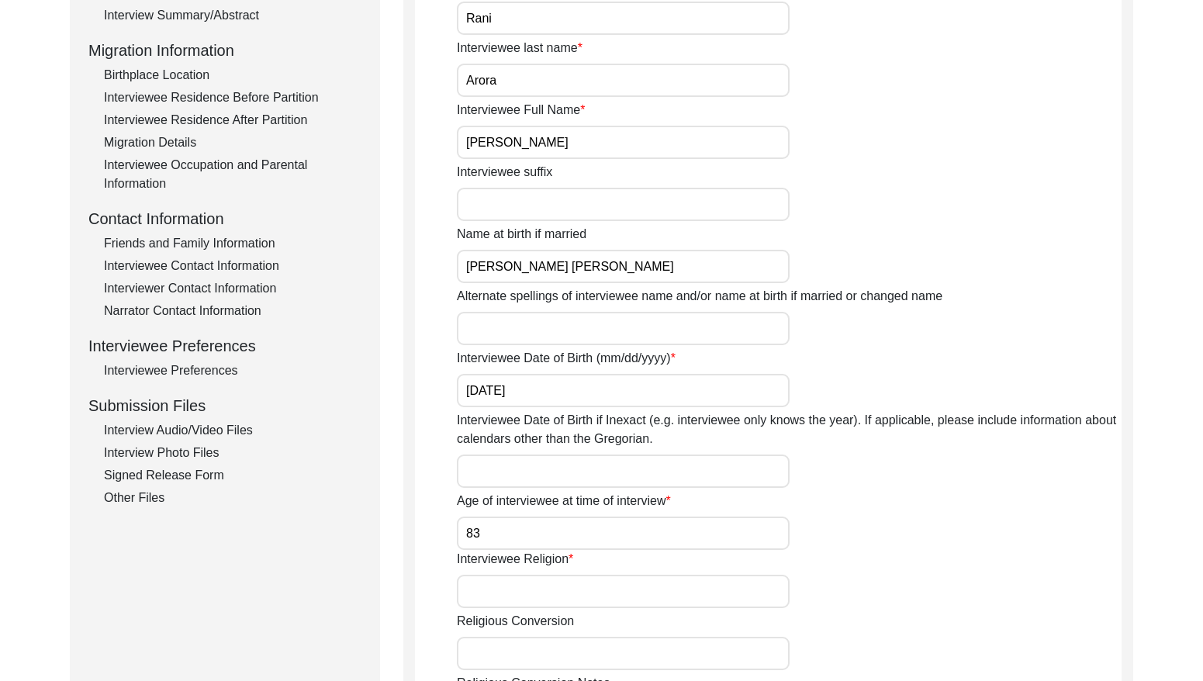
click at [213, 369] on div "Interviewee Preferences" at bounding box center [233, 371] width 258 height 19
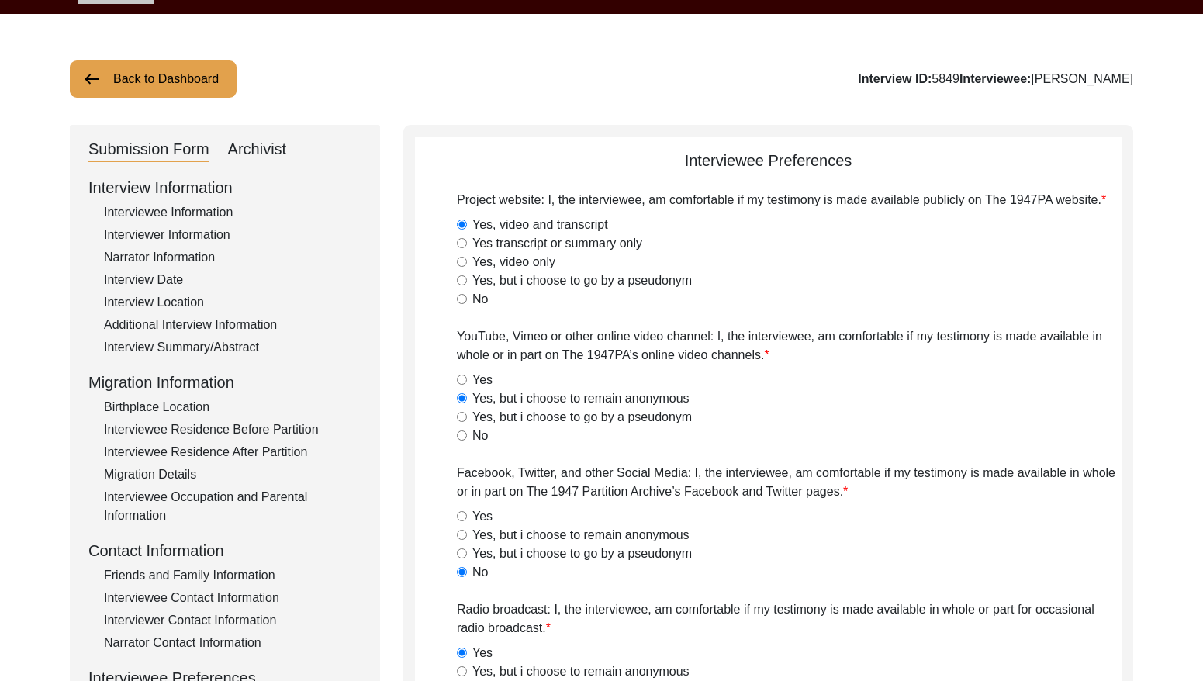
scroll to position [0, 0]
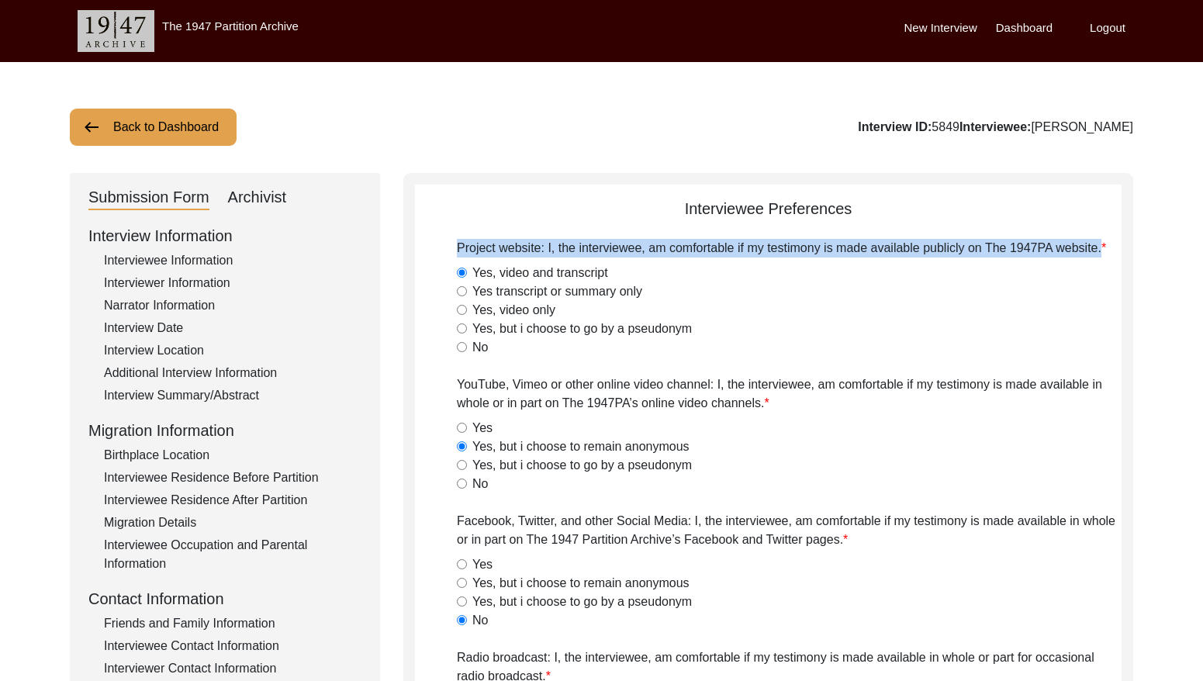
drag, startPoint x: 454, startPoint y: 244, endPoint x: 1103, endPoint y: 261, distance: 649.6
copy label "Project website: I, the interviewee, am comfortable if my testimony is made ava…"
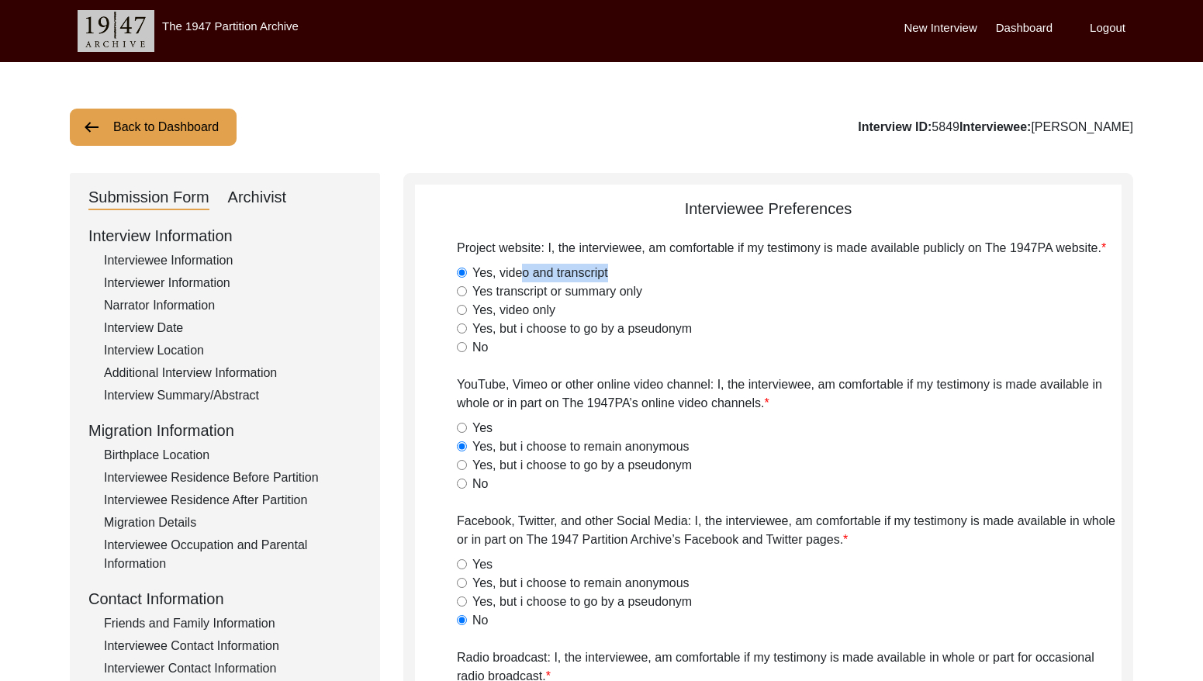
drag, startPoint x: 606, startPoint y: 270, endPoint x: 548, endPoint y: 270, distance: 58.2
click at [525, 270] on label "Yes, video and transcript" at bounding box center [541, 273] width 136 height 19
drag, startPoint x: 608, startPoint y: 270, endPoint x: 617, endPoint y: 269, distance: 8.6
click at [611, 269] on div "Yes, video and transcript" at bounding box center [789, 273] width 665 height 19
drag, startPoint x: 606, startPoint y: 269, endPoint x: 473, endPoint y: 270, distance: 133.5
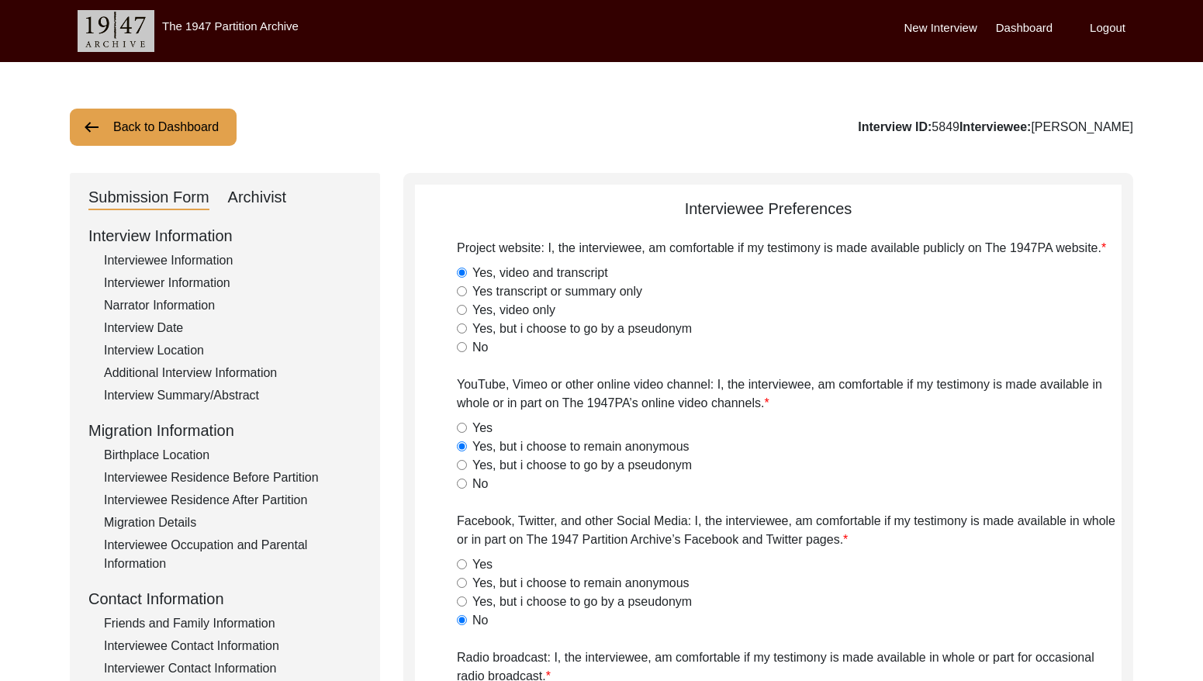
click at [473, 270] on div "Yes, video and transcript" at bounding box center [789, 273] width 665 height 19
copy label "Yes, video and transcript"
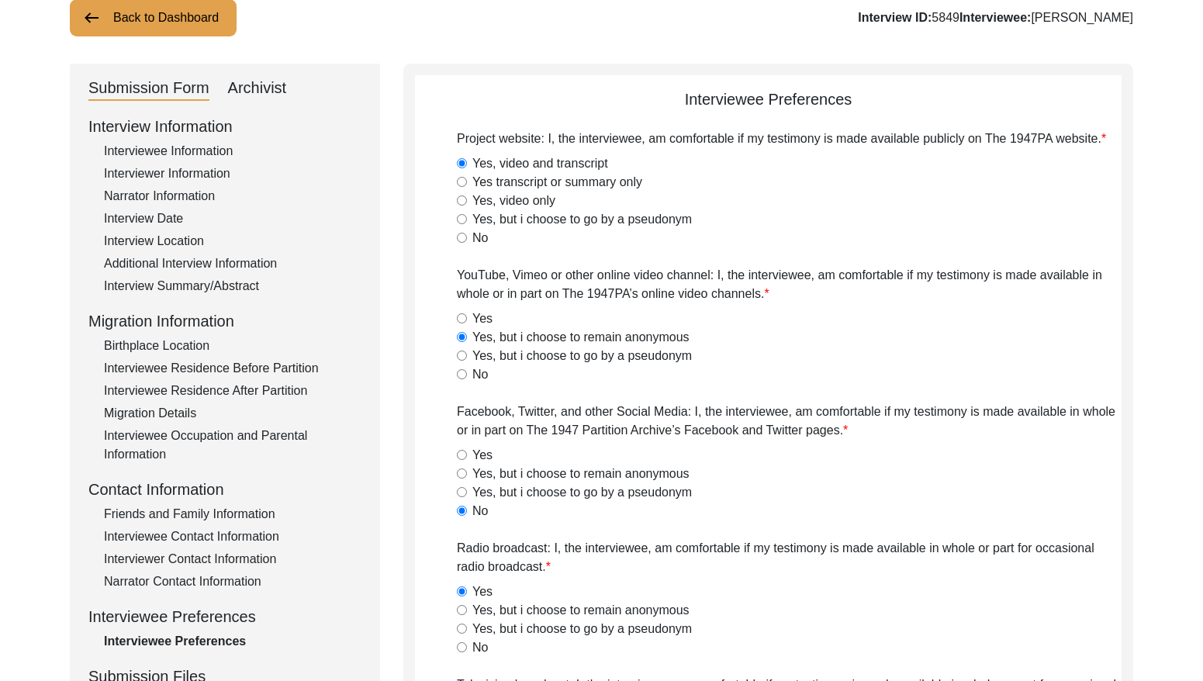
scroll to position [135, 0]
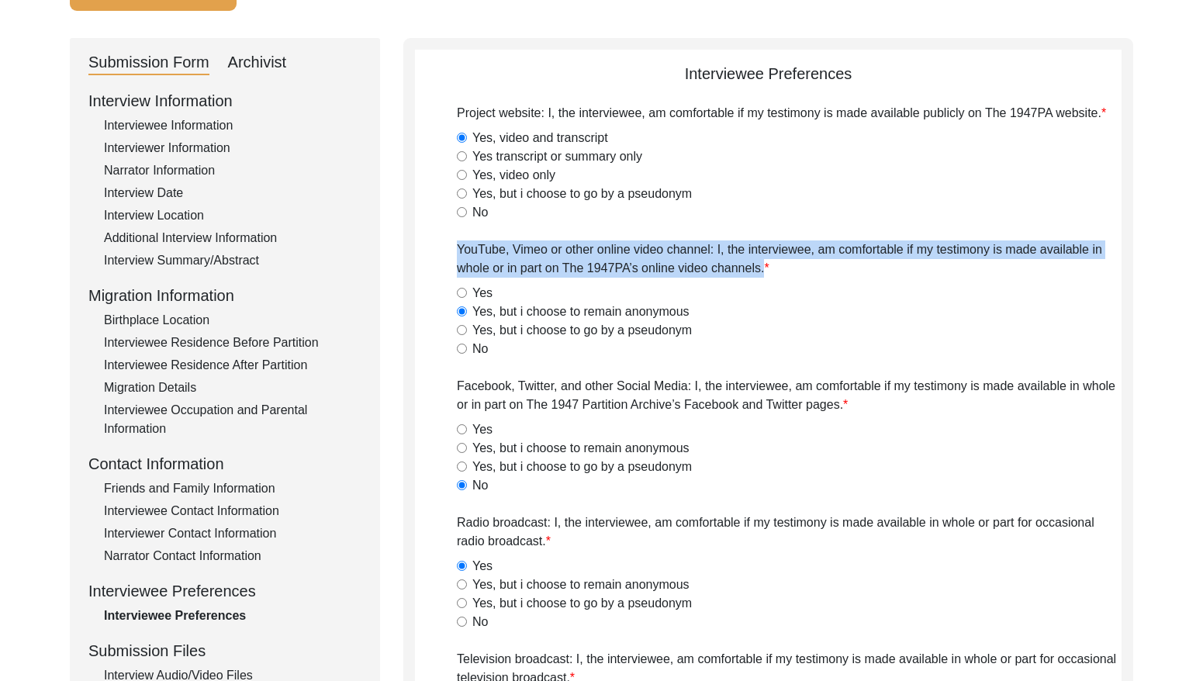
drag, startPoint x: 477, startPoint y: 248, endPoint x: 789, endPoint y: 266, distance: 312.4
copy label "YouTube, Vimeo or other online video channel: I, the interviewee, am comfortabl…"
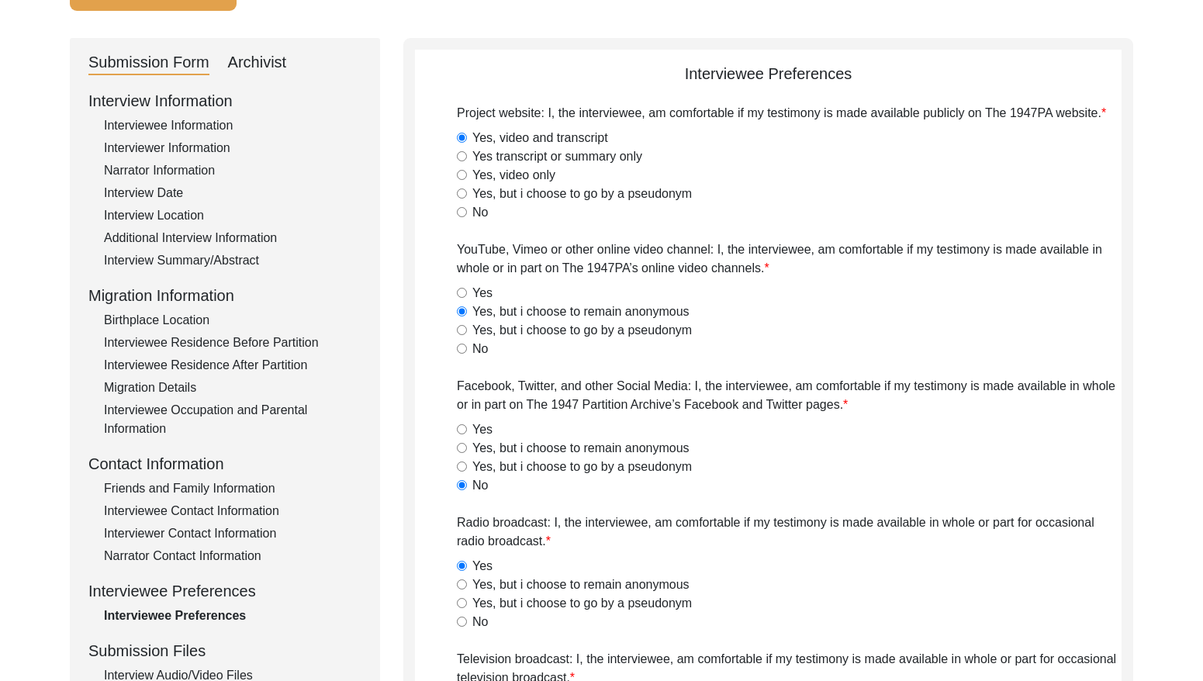
click at [475, 310] on label "Yes, but i choose to remain anonymous" at bounding box center [581, 312] width 217 height 19
click at [467, 310] on input "Yes, but i choose to remain anonymous" at bounding box center [462, 311] width 10 height 10
drag, startPoint x: 474, startPoint y: 310, endPoint x: 663, endPoint y: 313, distance: 189.3
click at [663, 313] on label "Yes, but i choose to remain anonymous" at bounding box center [581, 312] width 217 height 19
click at [467, 313] on input "Yes, but i choose to remain anonymous" at bounding box center [462, 311] width 10 height 10
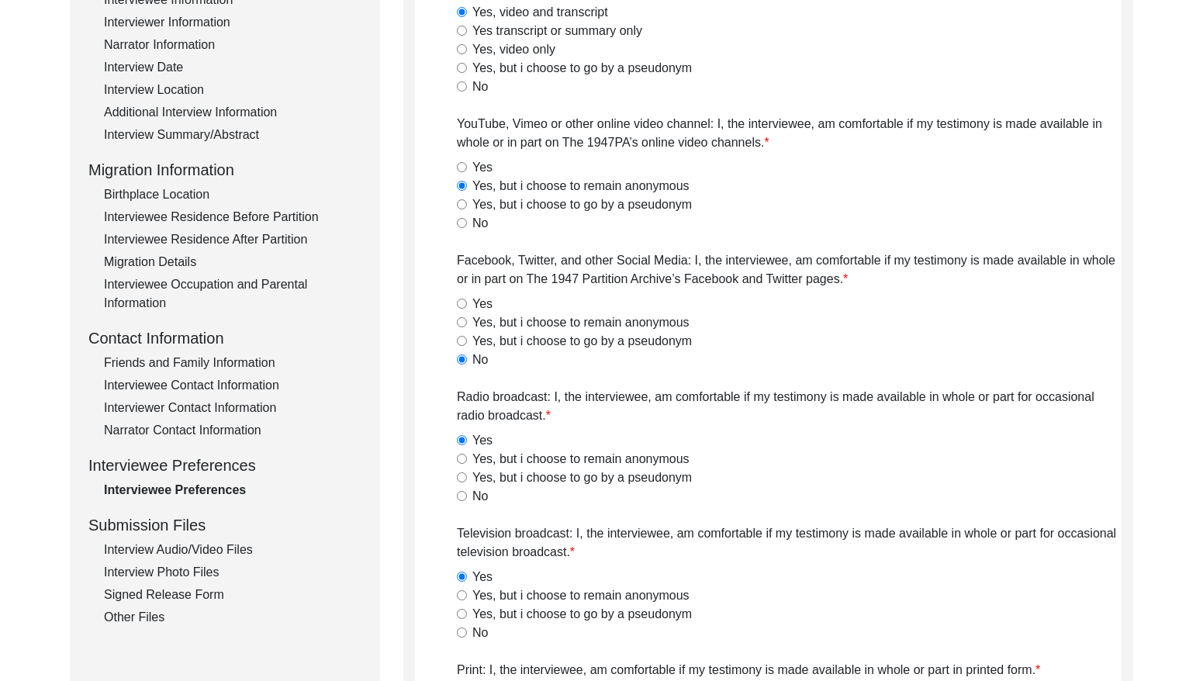
scroll to position [279, 0]
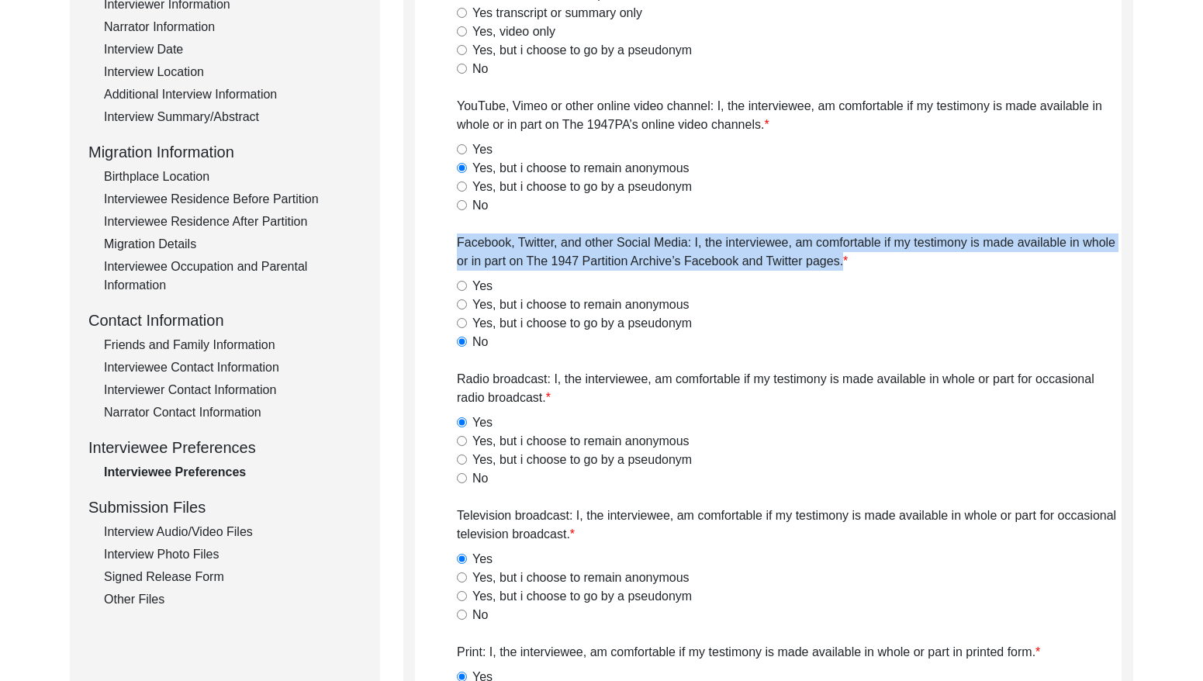
drag, startPoint x: 451, startPoint y: 237, endPoint x: 848, endPoint y: 268, distance: 398.4
click at [851, 267] on app-interviewee-preferences "Interviewee Preferences Project website: I, the interviewee, am comfortable if …" at bounding box center [768, 662] width 707 height 1487
drag, startPoint x: 525, startPoint y: 341, endPoint x: 463, endPoint y: 341, distance: 62.1
click at [463, 341] on div "No" at bounding box center [789, 342] width 665 height 19
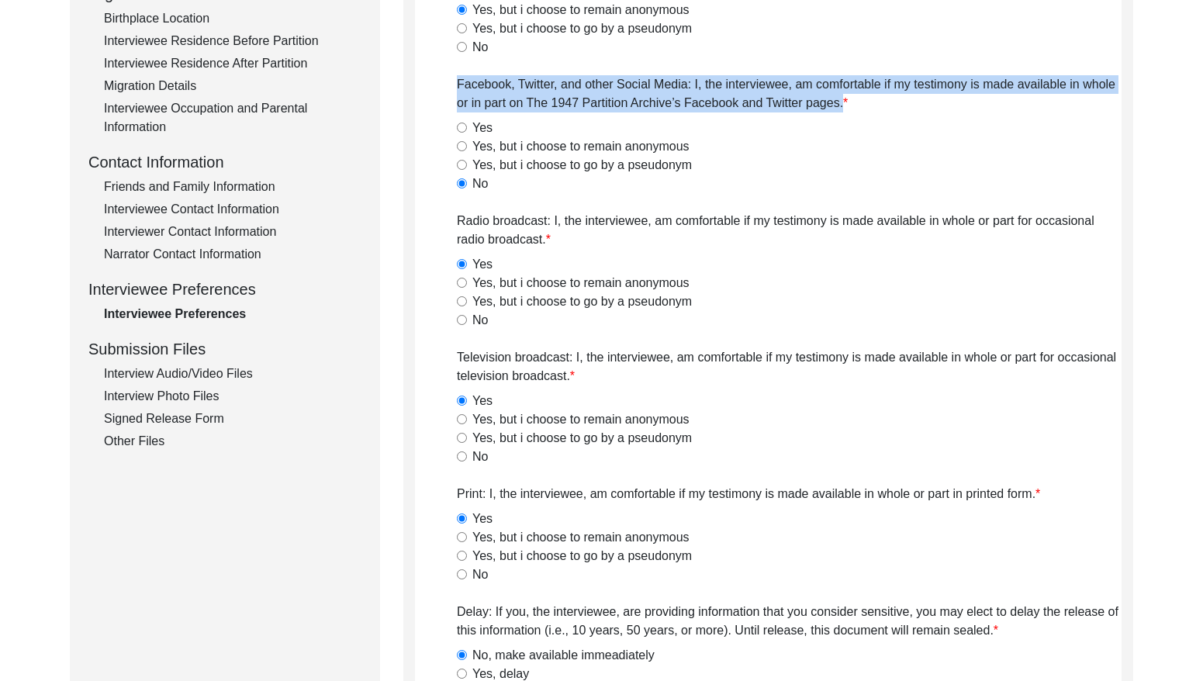
scroll to position [444, 0]
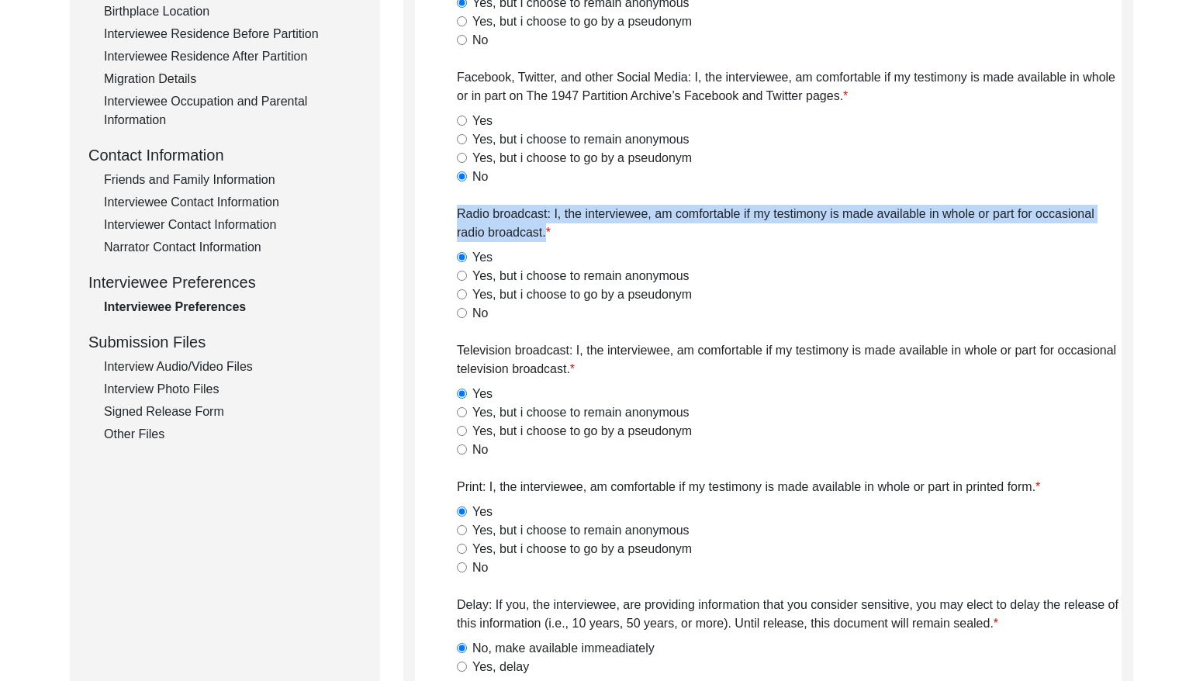
drag, startPoint x: 486, startPoint y: 216, endPoint x: 545, endPoint y: 240, distance: 63.0
click at [545, 240] on app-interviewee-preferences "Interviewee Preferences Project website: I, the interviewee, am comfortable if …" at bounding box center [768, 496] width 707 height 1487
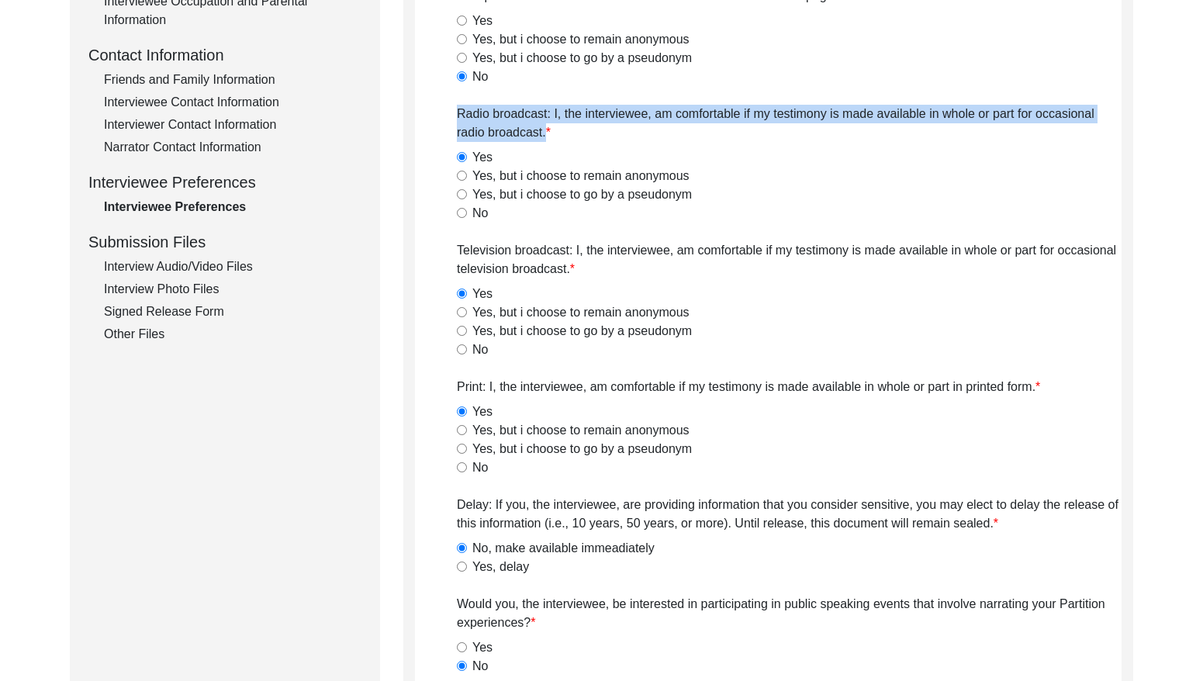
scroll to position [545, 0]
drag, startPoint x: 504, startPoint y: 154, endPoint x: 476, endPoint y: 154, distance: 27.9
click at [476, 154] on div "Yes" at bounding box center [789, 156] width 665 height 19
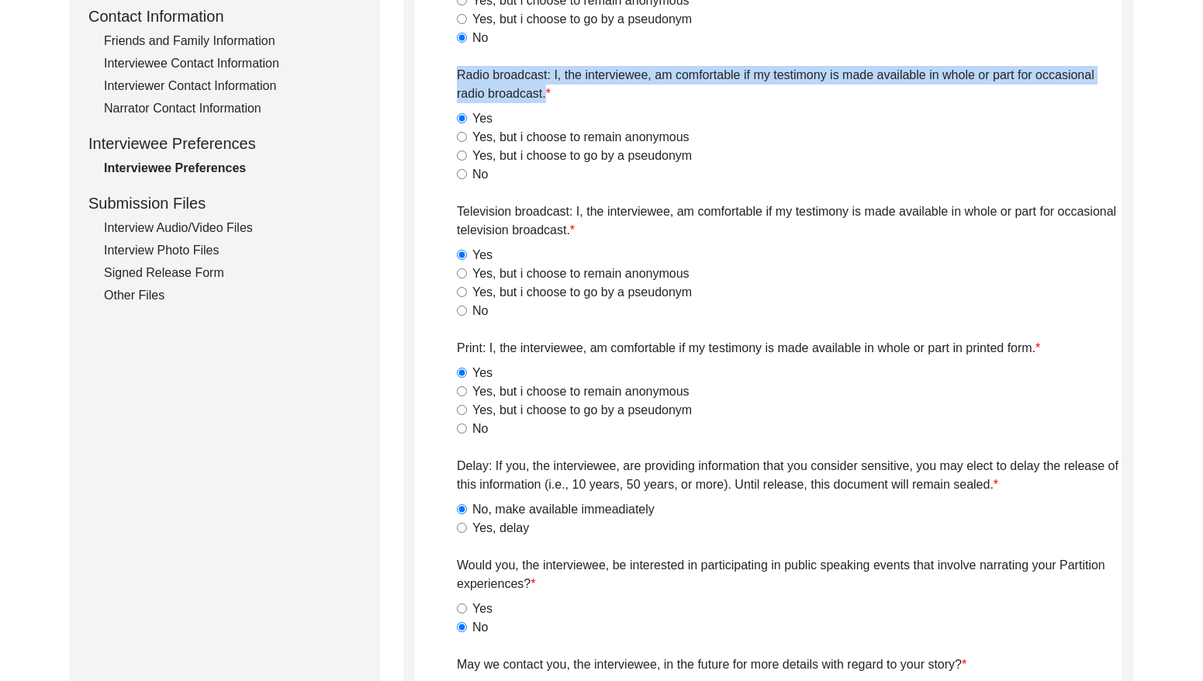
scroll to position [594, 0]
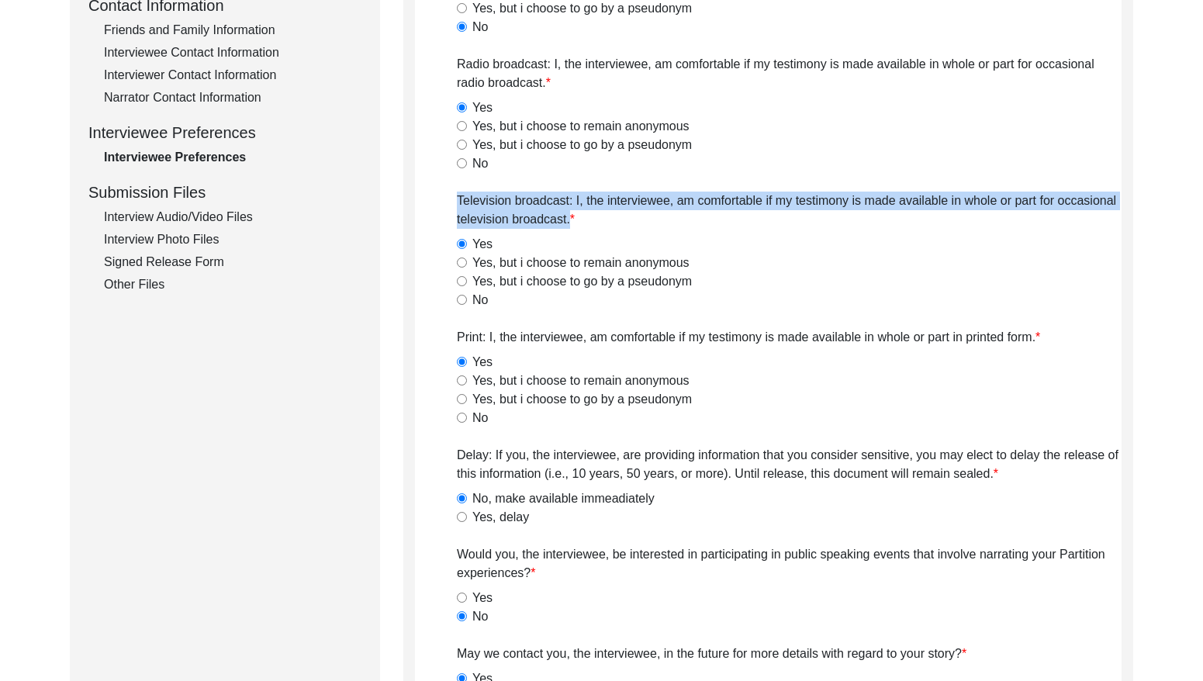
drag, startPoint x: 529, startPoint y: 213, endPoint x: 576, endPoint y: 227, distance: 48.8
click at [576, 227] on app-interviewee-preferences "Interviewee Preferences Project website: I, the interviewee, am comfortable if …" at bounding box center [768, 347] width 707 height 1487
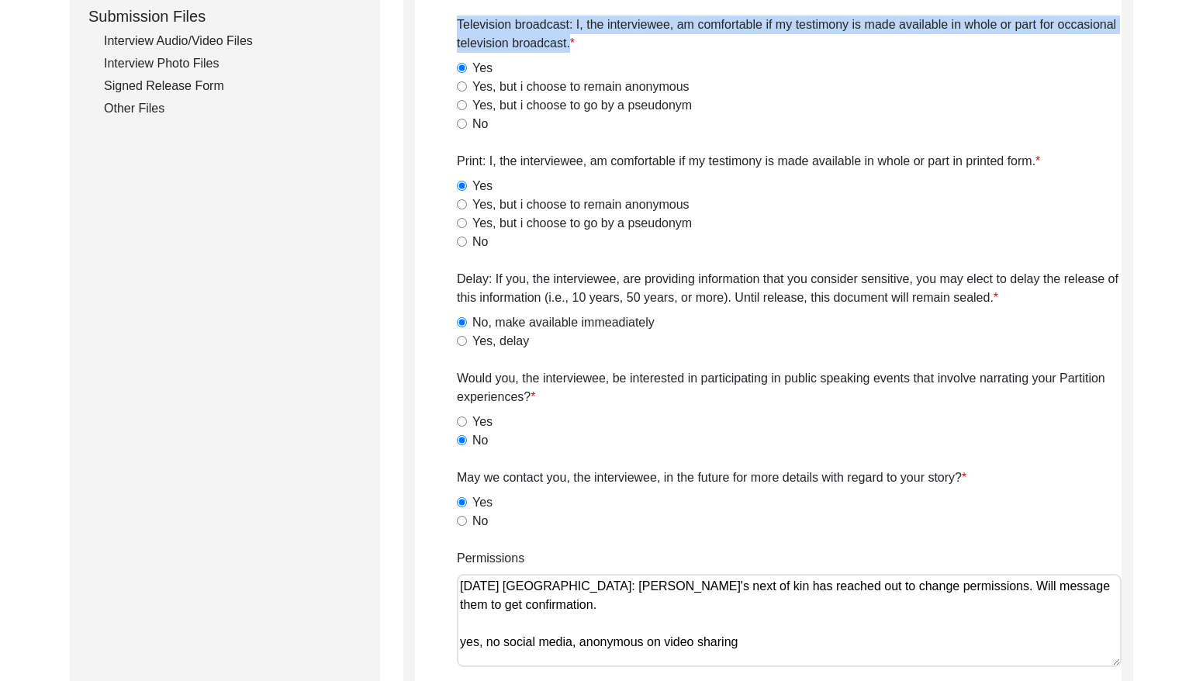
scroll to position [788, 0]
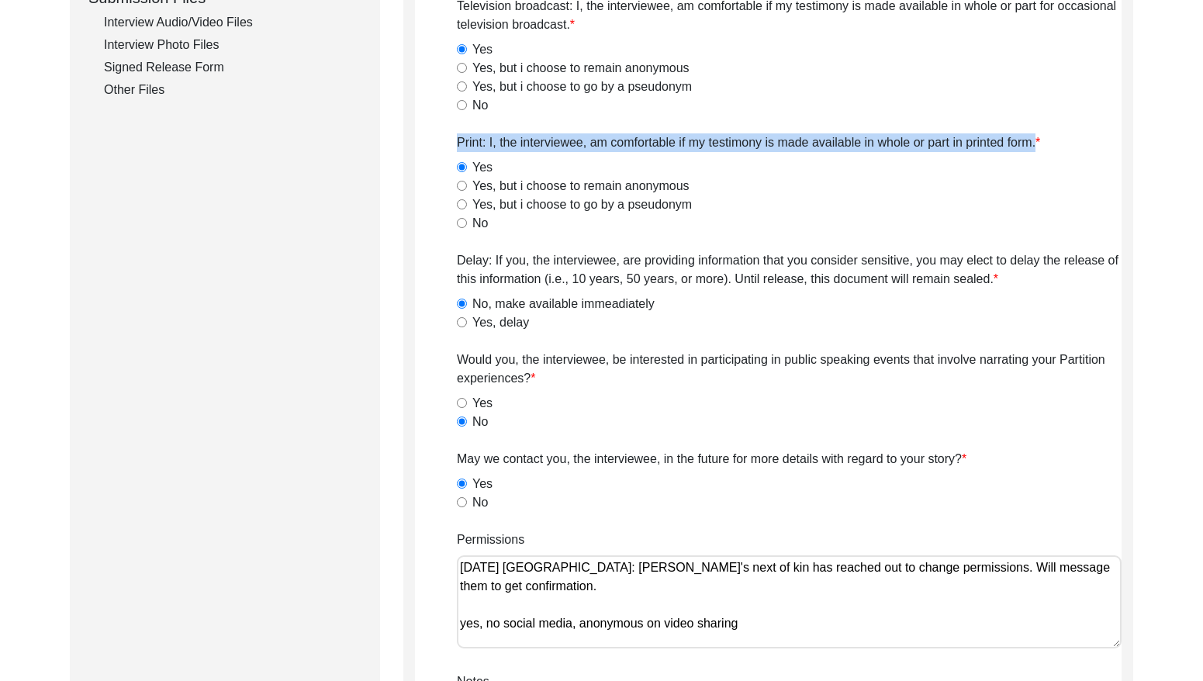
drag, startPoint x: 496, startPoint y: 137, endPoint x: 1039, endPoint y: 141, distance: 543.1
click at [1039, 141] on app-interviewee-preferences "Interviewee Preferences Project website: I, the interviewee, am comfortable if …" at bounding box center [768, 152] width 707 height 1487
drag, startPoint x: 503, startPoint y: 166, endPoint x: 464, endPoint y: 168, distance: 38.9
click at [464, 168] on div "Yes" at bounding box center [789, 167] width 665 height 19
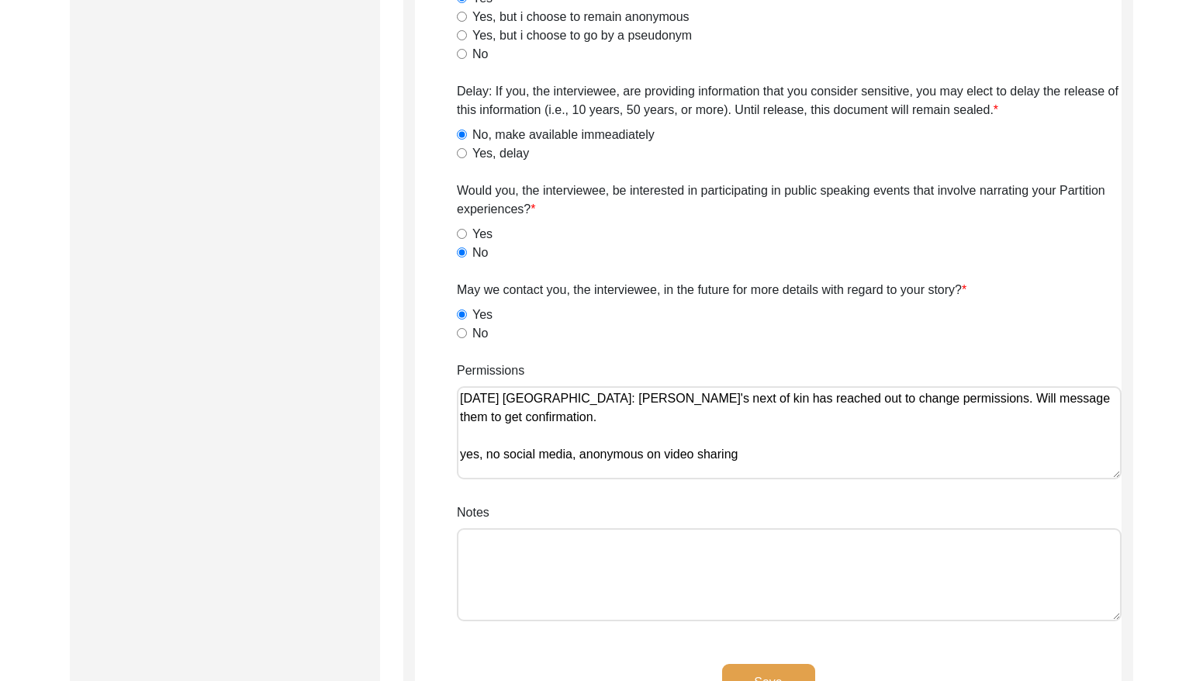
scroll to position [962, 0]
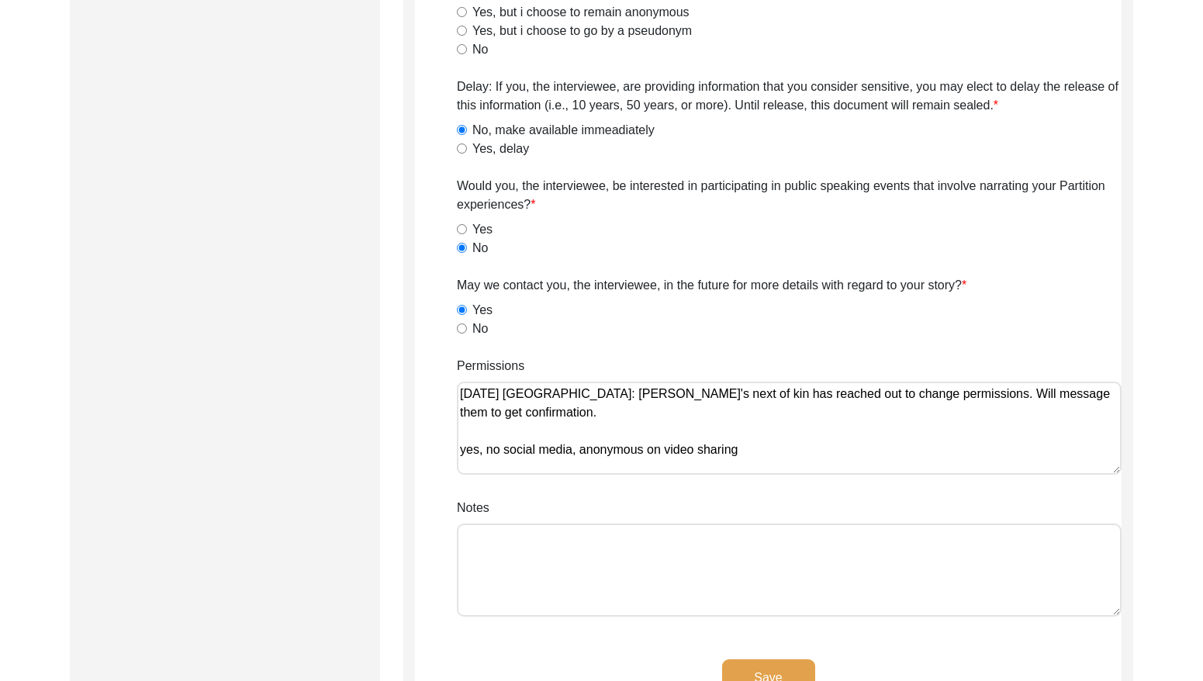
drag, startPoint x: 448, startPoint y: 82, endPoint x: 1007, endPoint y: 107, distance: 559.2
drag, startPoint x: 678, startPoint y: 126, endPoint x: 471, endPoint y: 127, distance: 207.2
click at [470, 126] on div "No, make available immeadiately" at bounding box center [789, 130] width 665 height 19
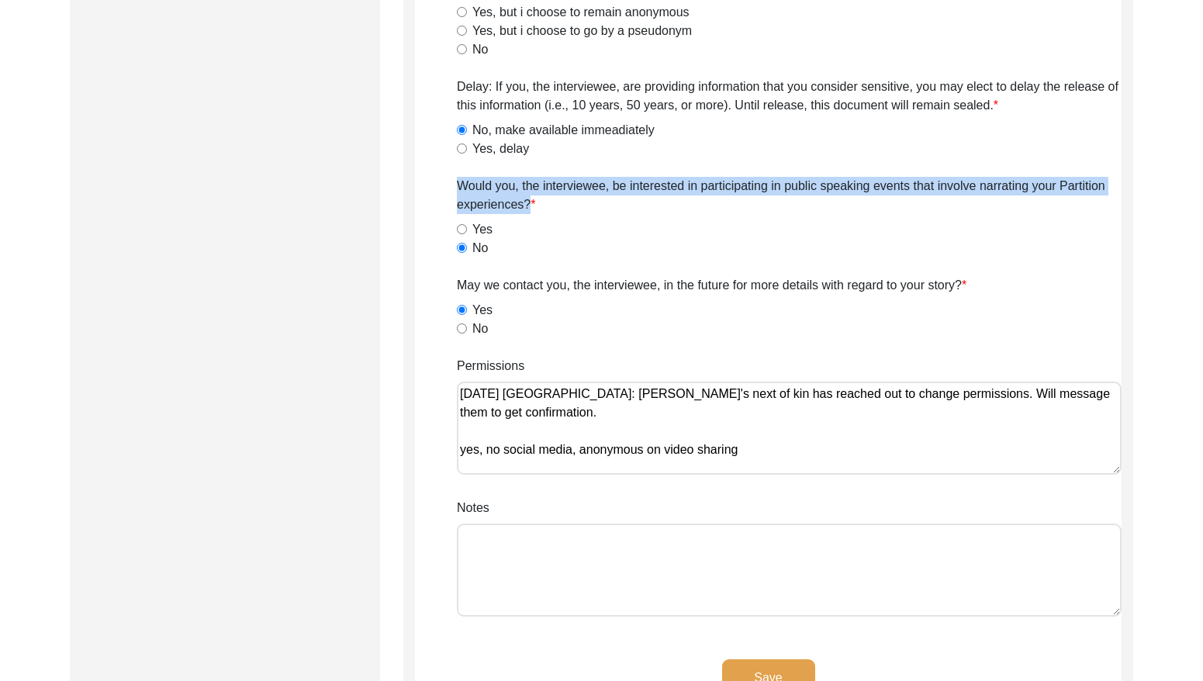
drag, startPoint x: 451, startPoint y: 186, endPoint x: 537, endPoint y: 206, distance: 88.3
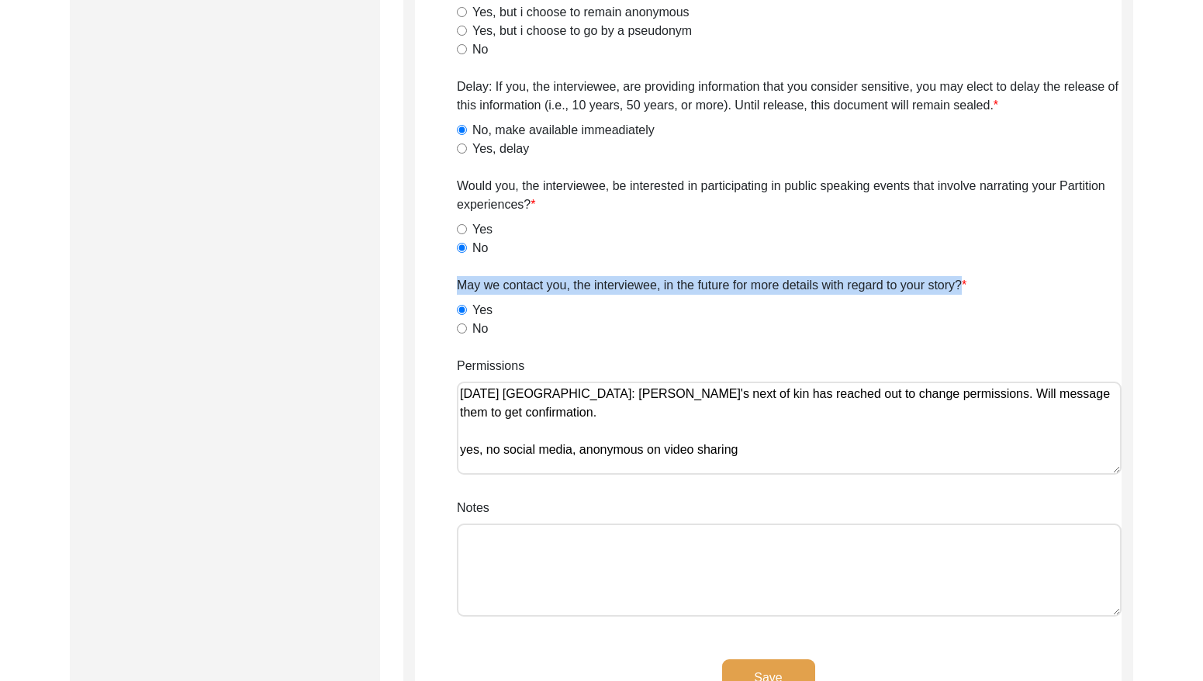
drag, startPoint x: 451, startPoint y: 279, endPoint x: 959, endPoint y: 293, distance: 508.4
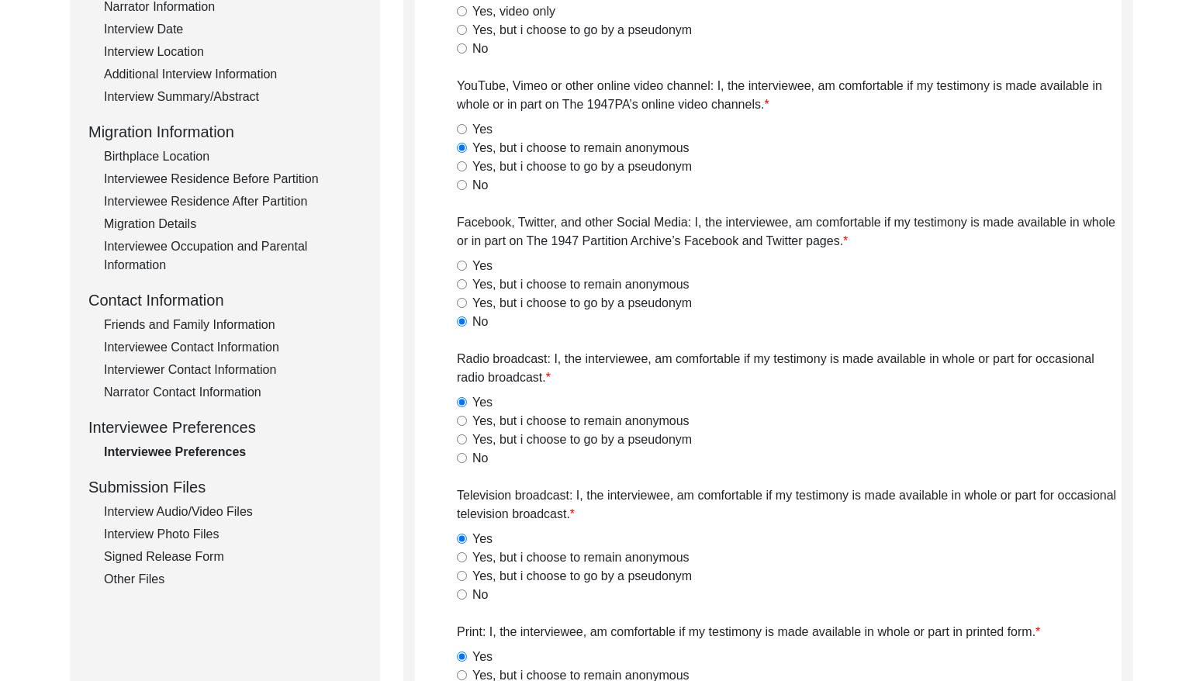
scroll to position [271, 0]
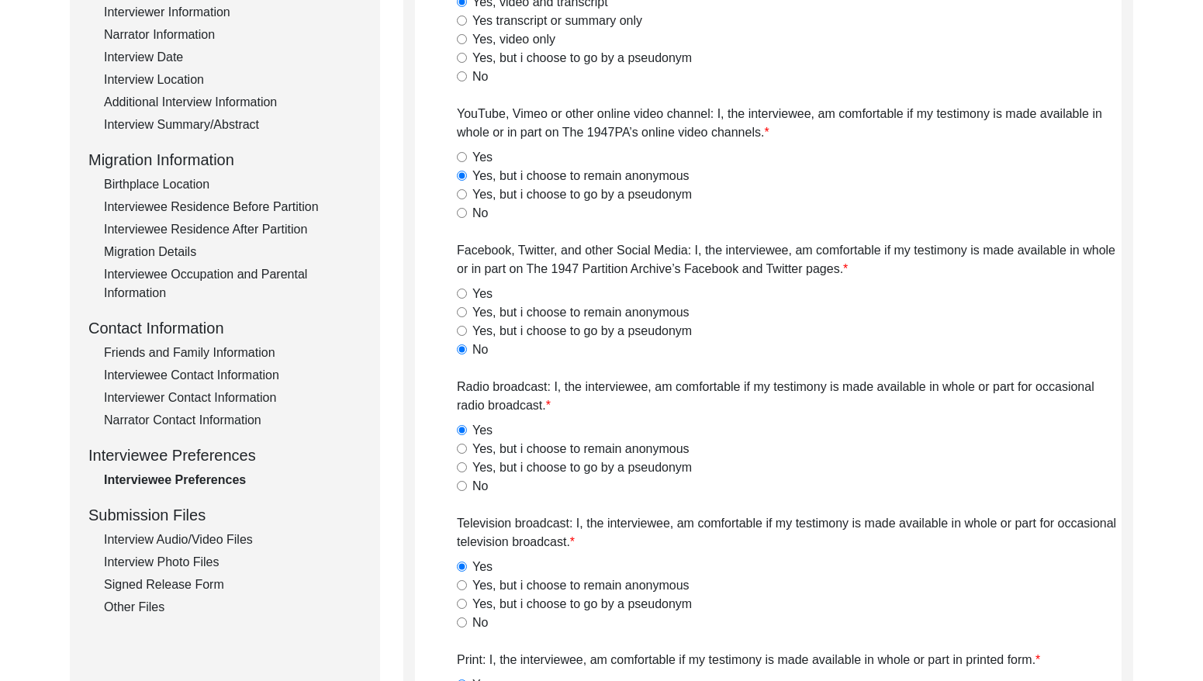
click at [514, 154] on div "Yes" at bounding box center [789, 157] width 665 height 19
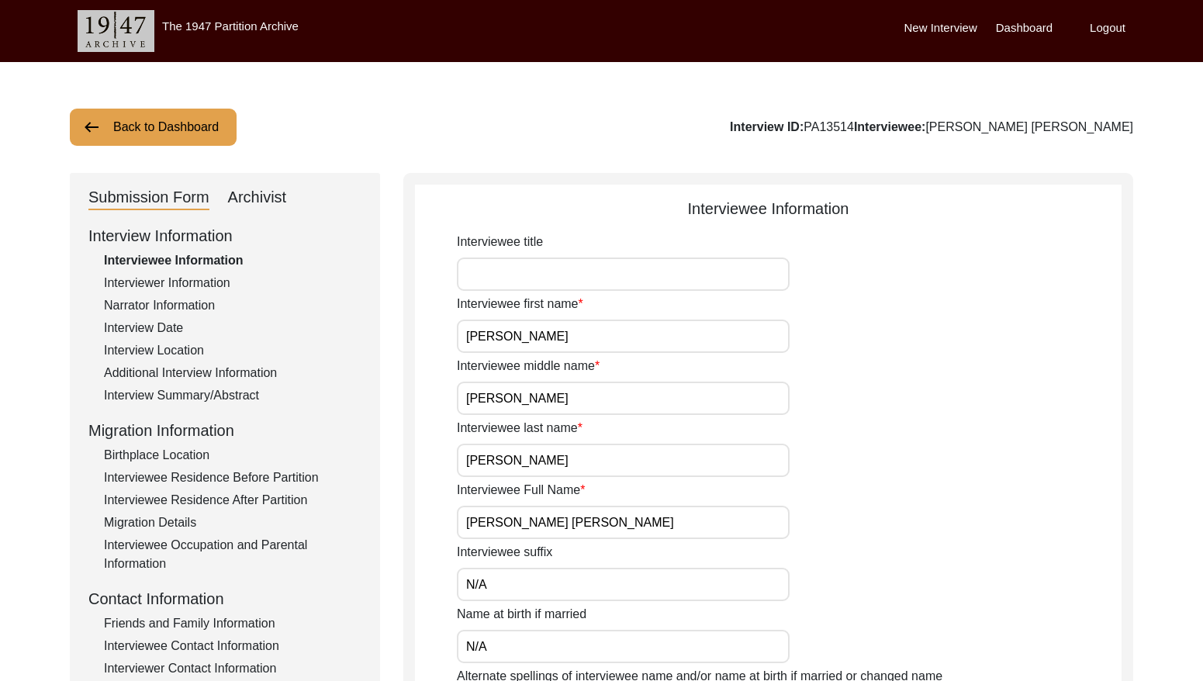
click at [211, 136] on button "Back to Dashboard" at bounding box center [153, 127] width 167 height 37
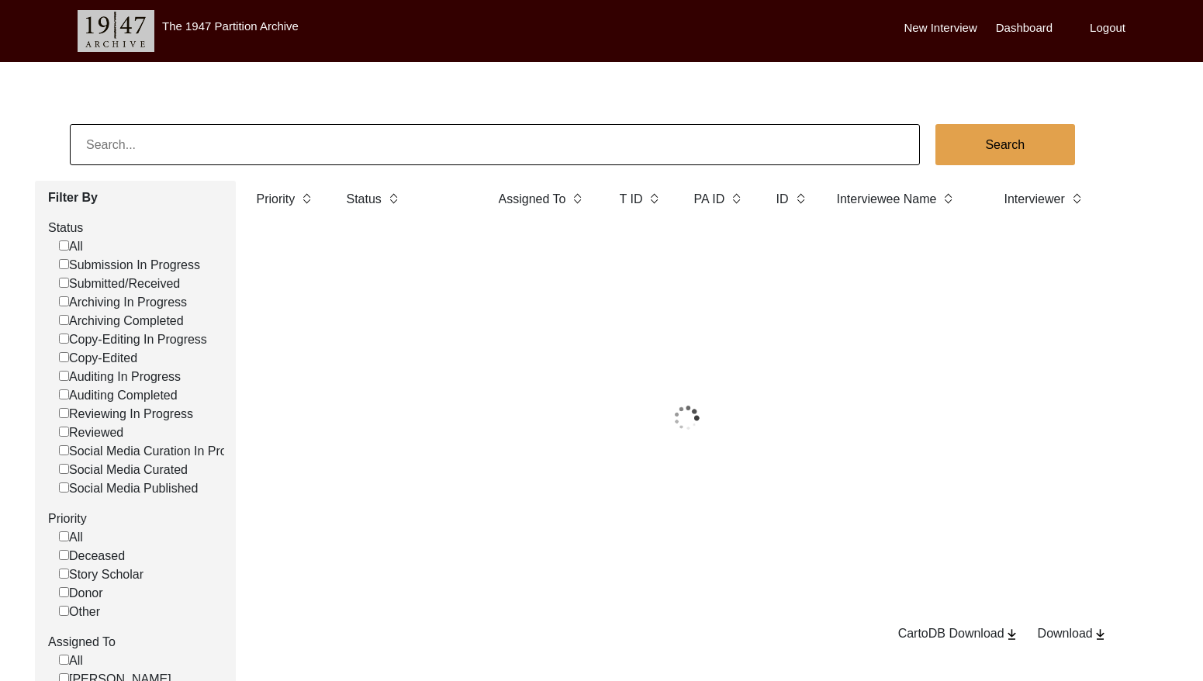
click at [337, 148] on input at bounding box center [495, 144] width 850 height 41
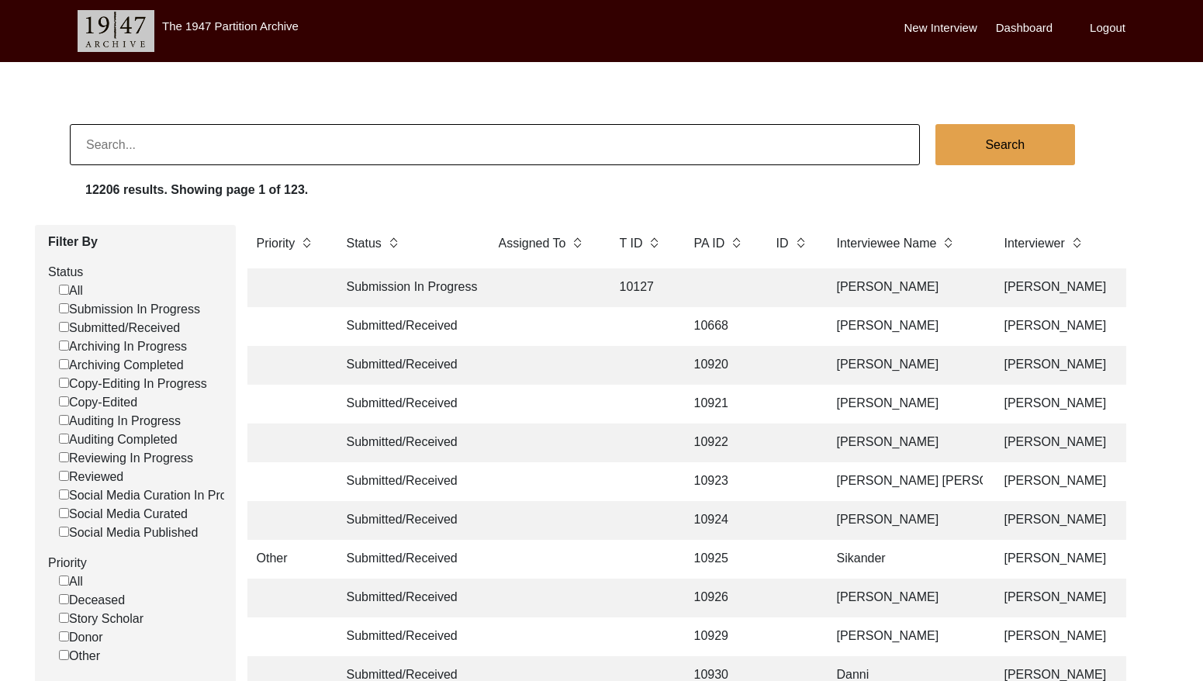
click at [337, 147] on input at bounding box center [495, 144] width 850 height 41
paste input "[PERSON_NAME]"
type input "[PERSON_NAME]"
checkbox input "false"
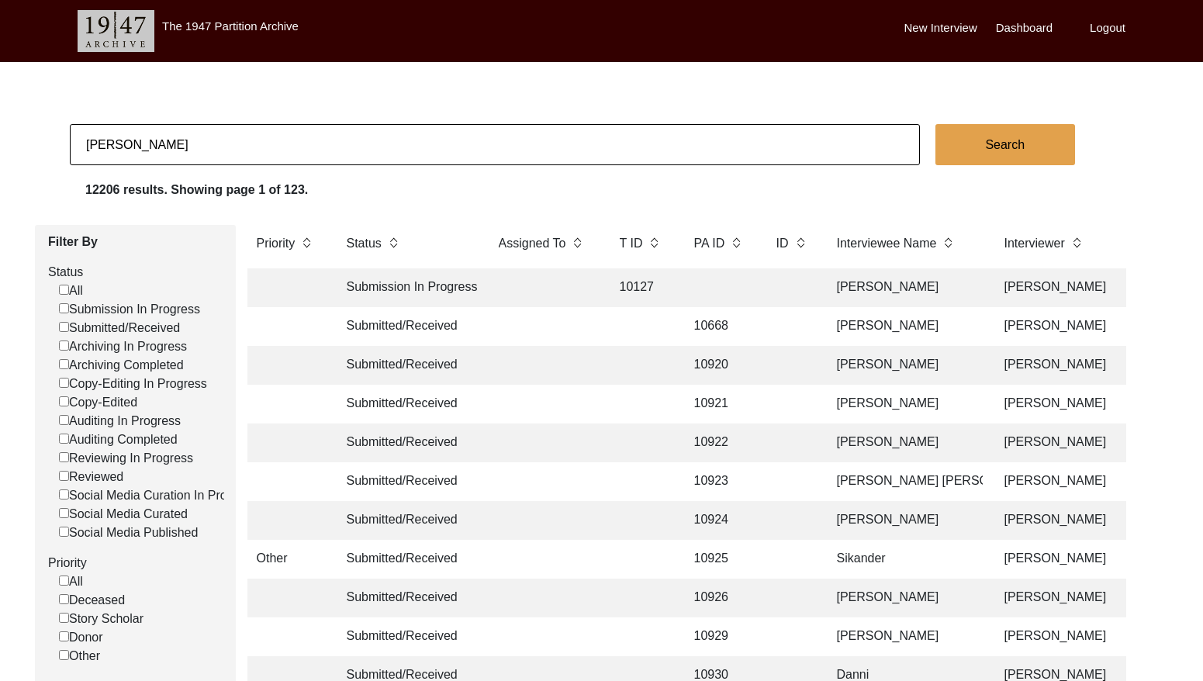
checkbox input "false"
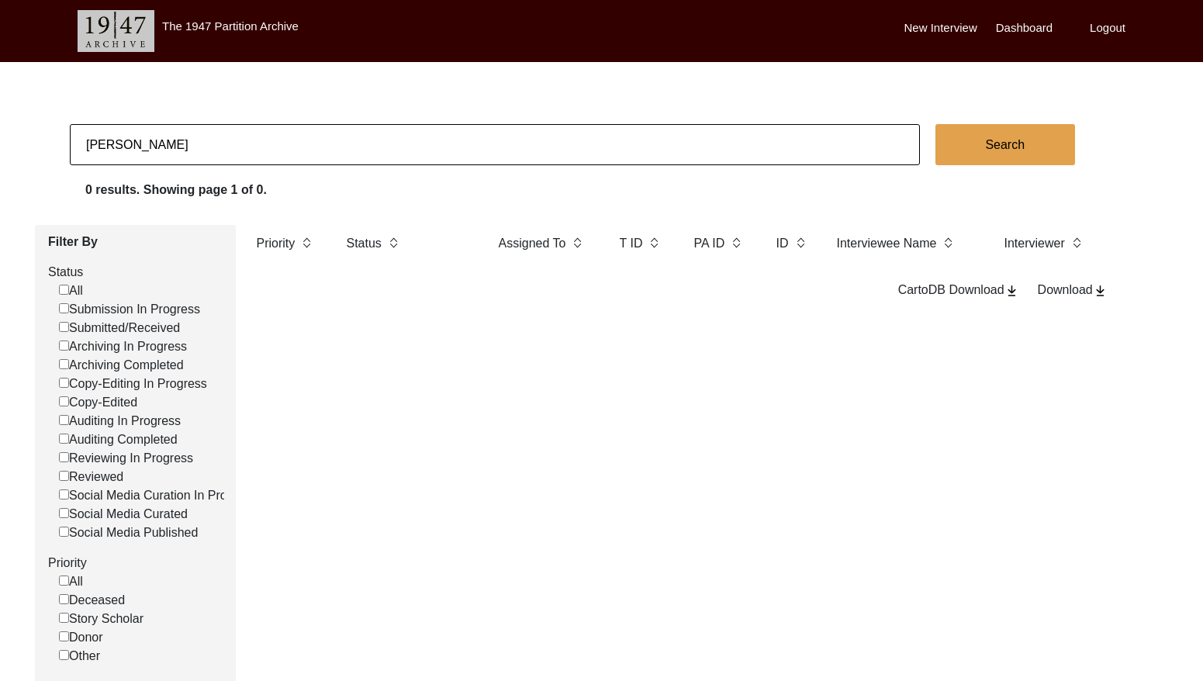
click at [214, 130] on input "Gurmej Singh Bachra" at bounding box center [495, 144] width 850 height 41
click at [215, 130] on input "Gurmej Singh Bachra" at bounding box center [495, 144] width 850 height 41
click at [218, 137] on input "Gurmej Singh Bachra" at bounding box center [495, 144] width 850 height 41
click at [219, 137] on input "Gurmej Singh Bachra" at bounding box center [495, 144] width 850 height 41
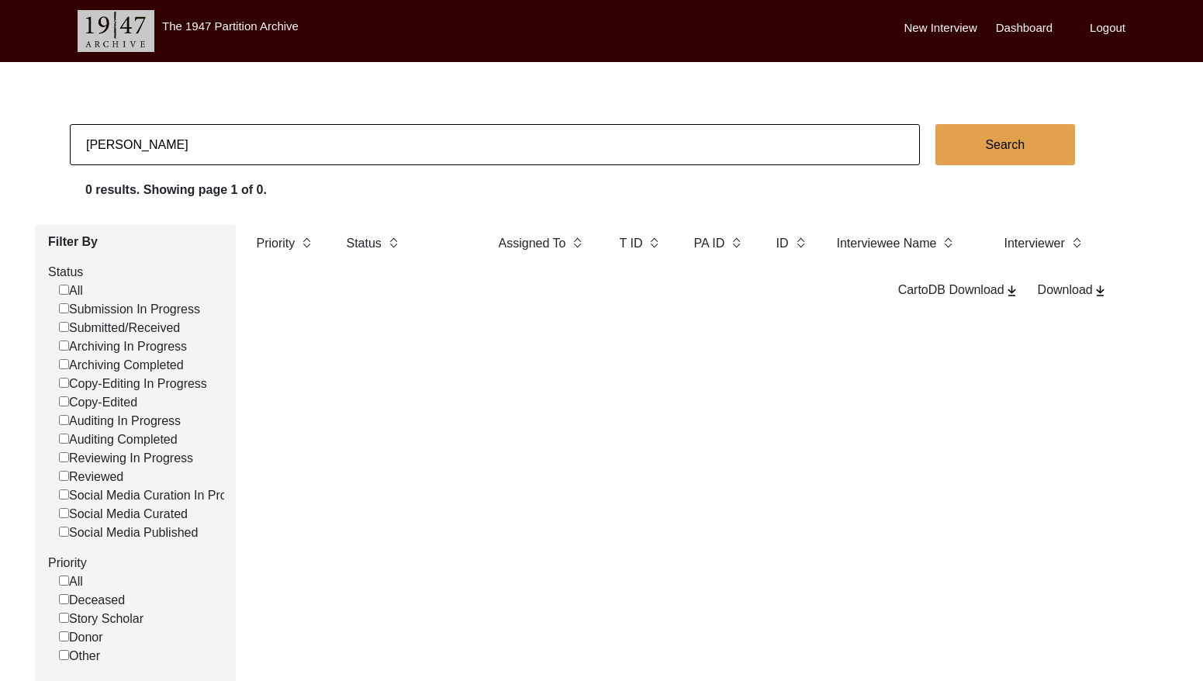
click at [216, 140] on input "Gurmej Singh Bachra" at bounding box center [495, 144] width 850 height 41
type input "Gurmej Singh Bachra"
checkbox input "false"
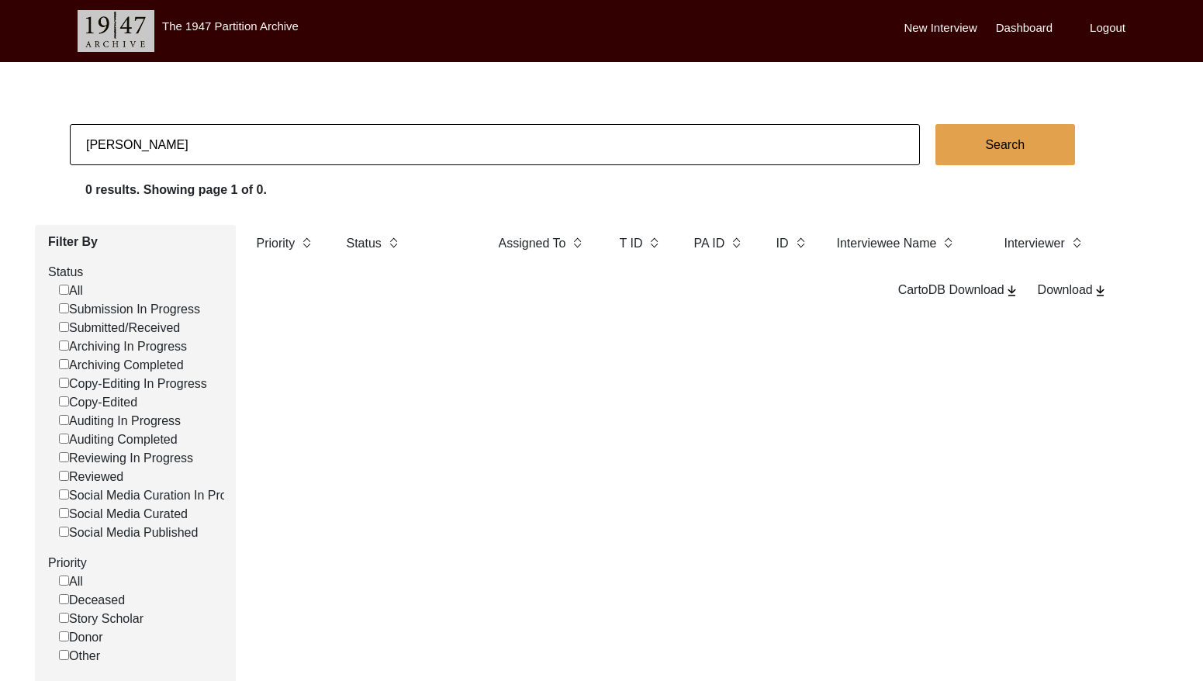
drag, startPoint x: 221, startPoint y: 151, endPoint x: -95, endPoint y: 93, distance: 321.9
click at [0, 93] on html "The 1947 Partition Archive New Interview Dashboard Logout Gurmej Singh Bachra S…" at bounding box center [601, 462] width 1203 height 925
type input "ananya sakar"
checkbox input "false"
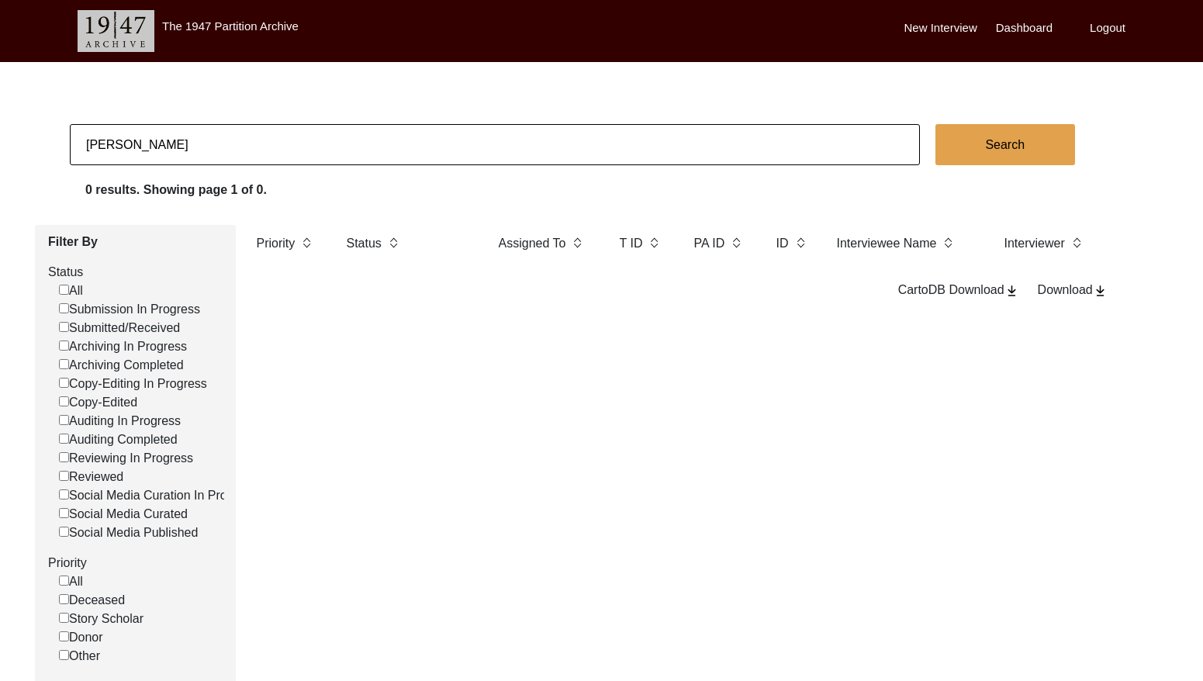
checkbox input "false"
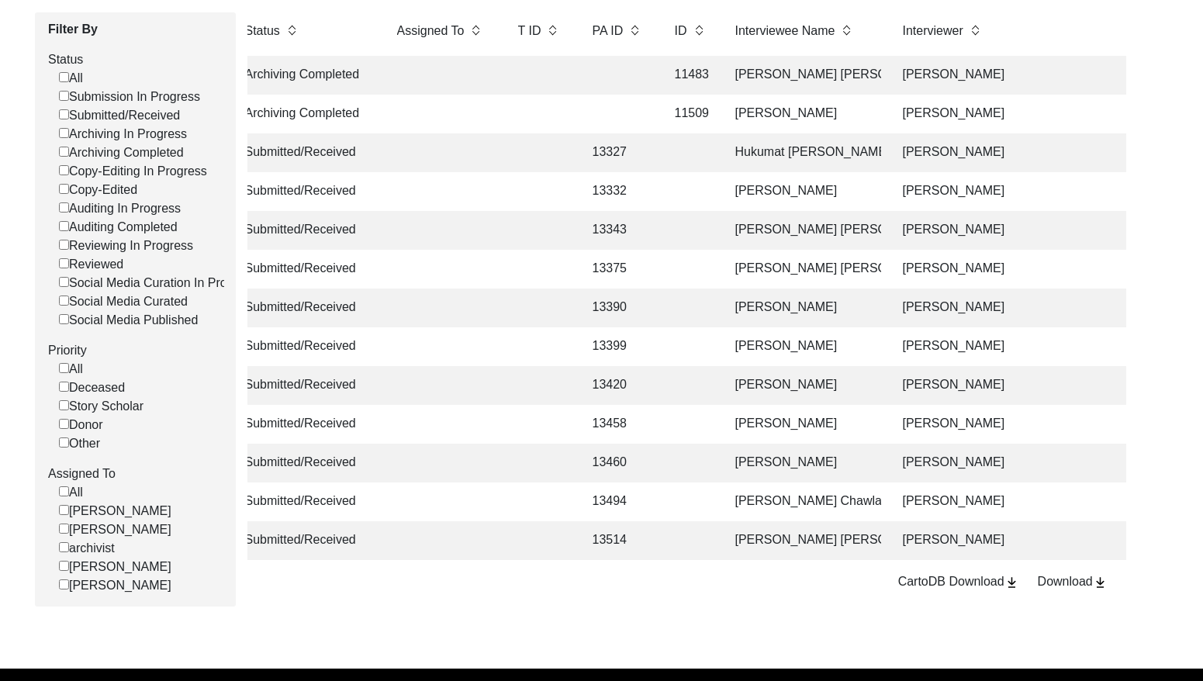
scroll to position [255, 0]
